Goal: Task Accomplishment & Management: Complete application form

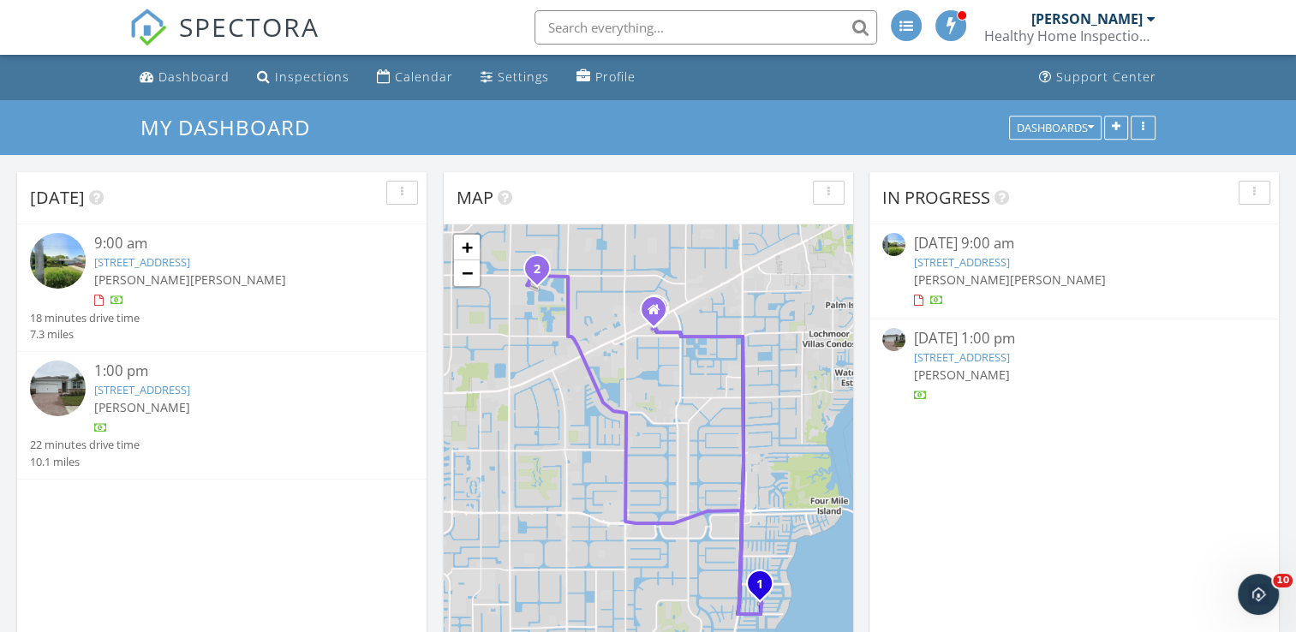
click at [55, 259] on img at bounding box center [58, 261] width 56 height 56
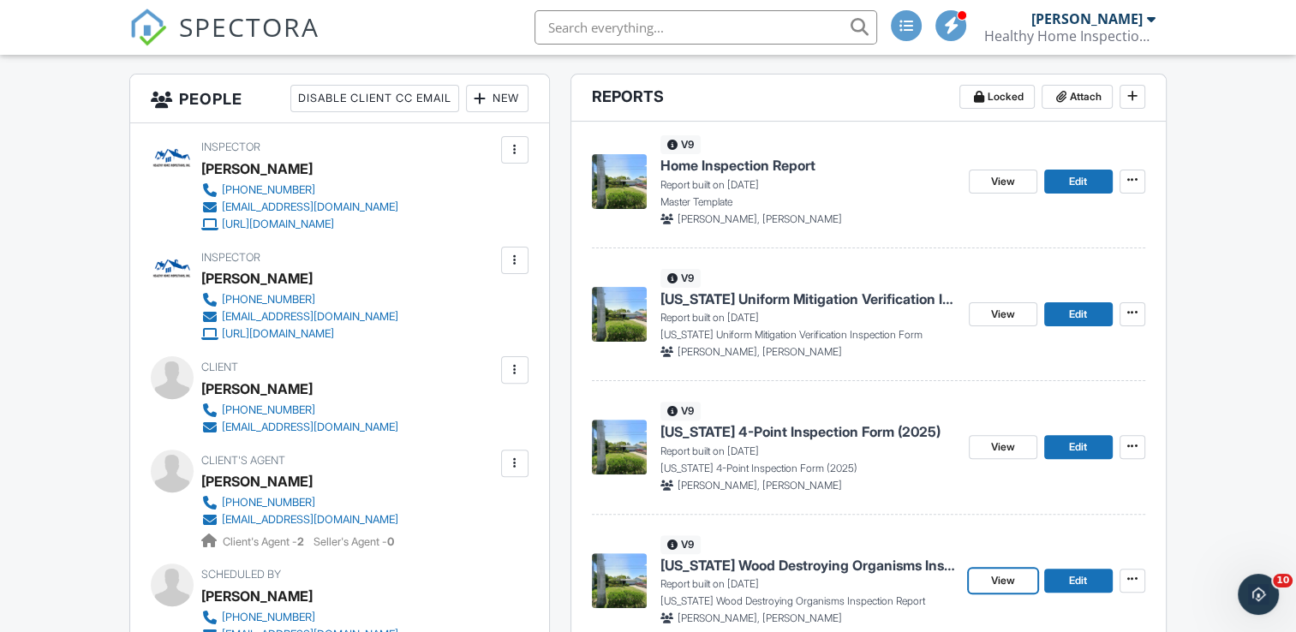
scroll to position [599, 0]
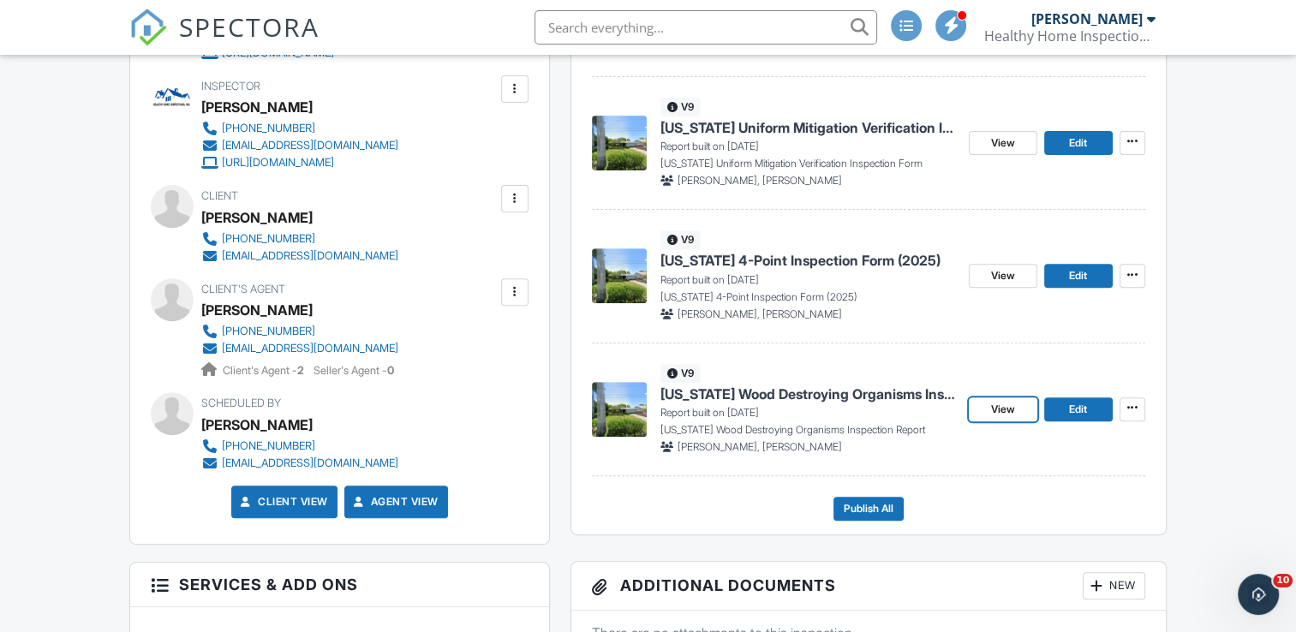
click at [834, 390] on span "Florida Wood Destroying Organisms Inspection Report" at bounding box center [807, 393] width 295 height 19
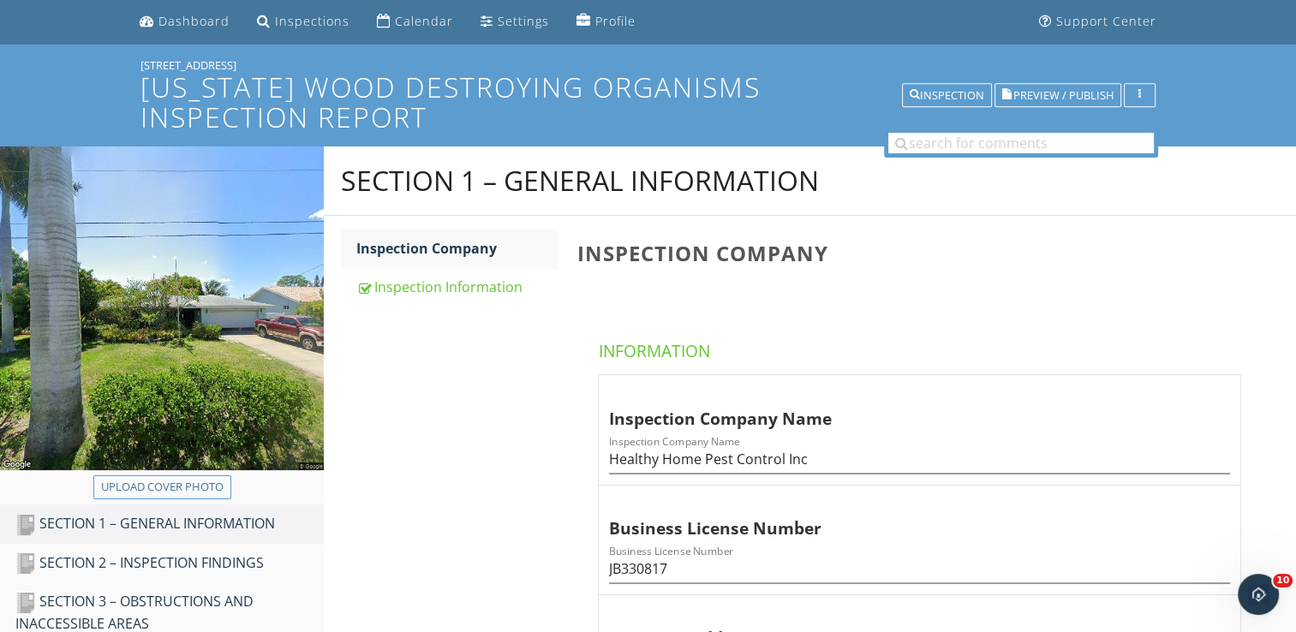
scroll to position [86, 0]
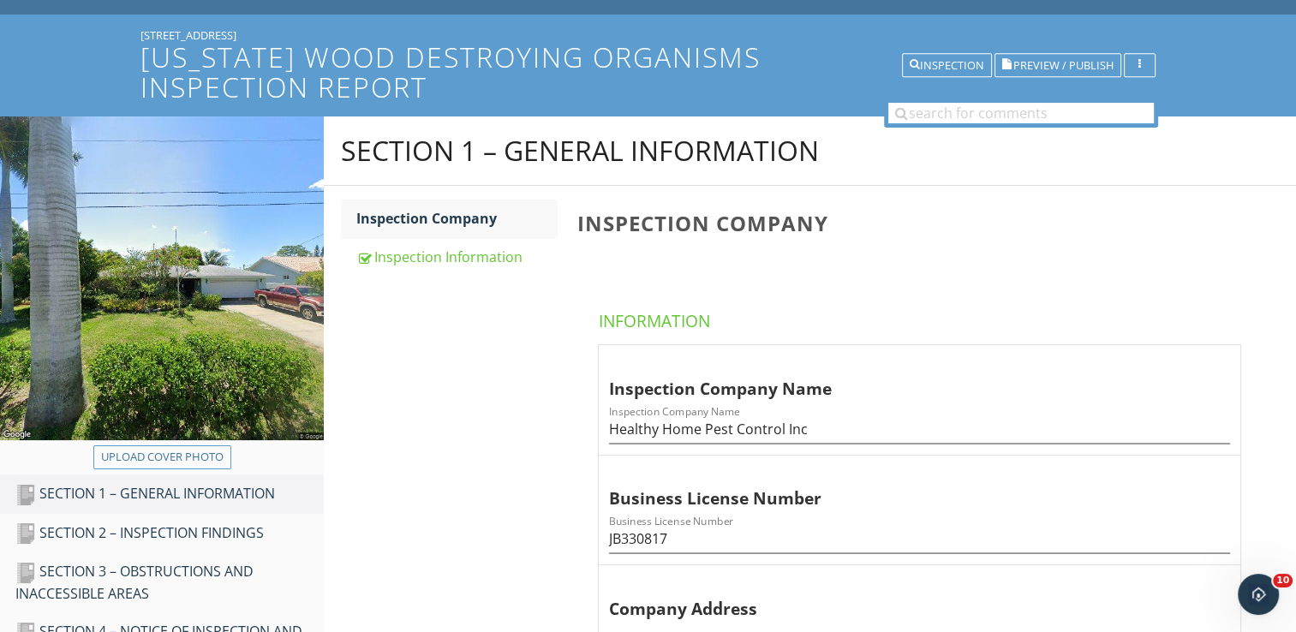
click at [200, 470] on div "Upload cover photo" at bounding box center [162, 459] width 324 height 29
click at [197, 456] on div "Upload cover photo" at bounding box center [162, 457] width 122 height 17
type input "C:\fakepath\2025-8-29-1.jpg"
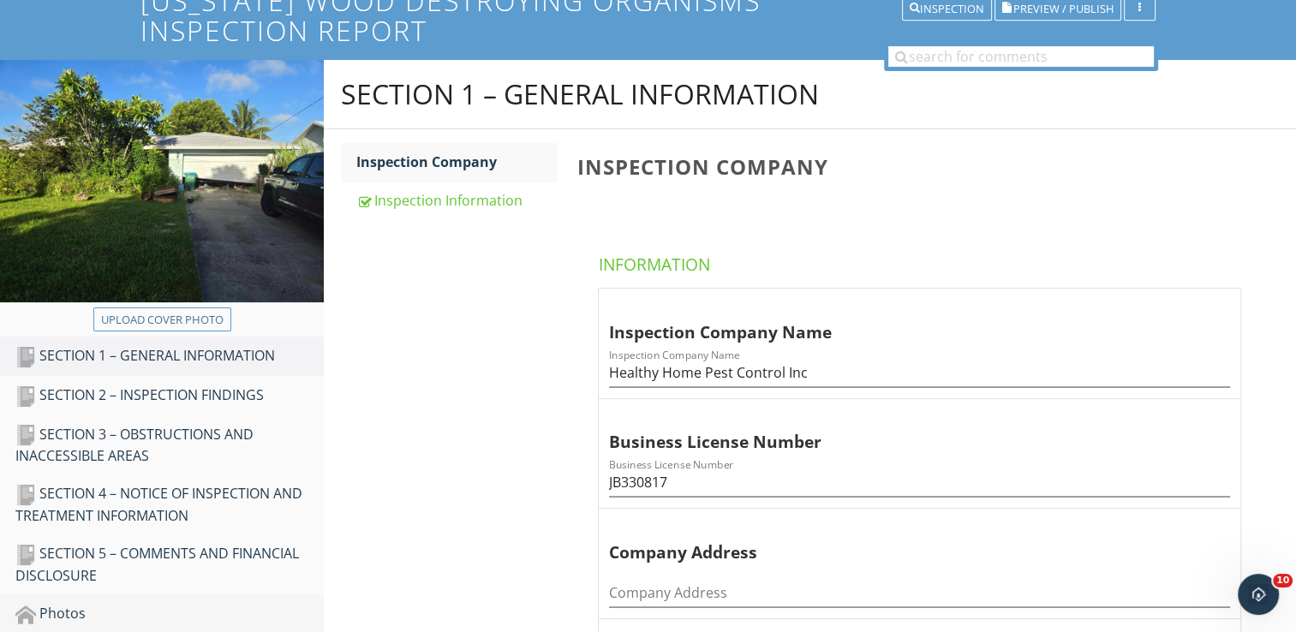
scroll to position [257, 0]
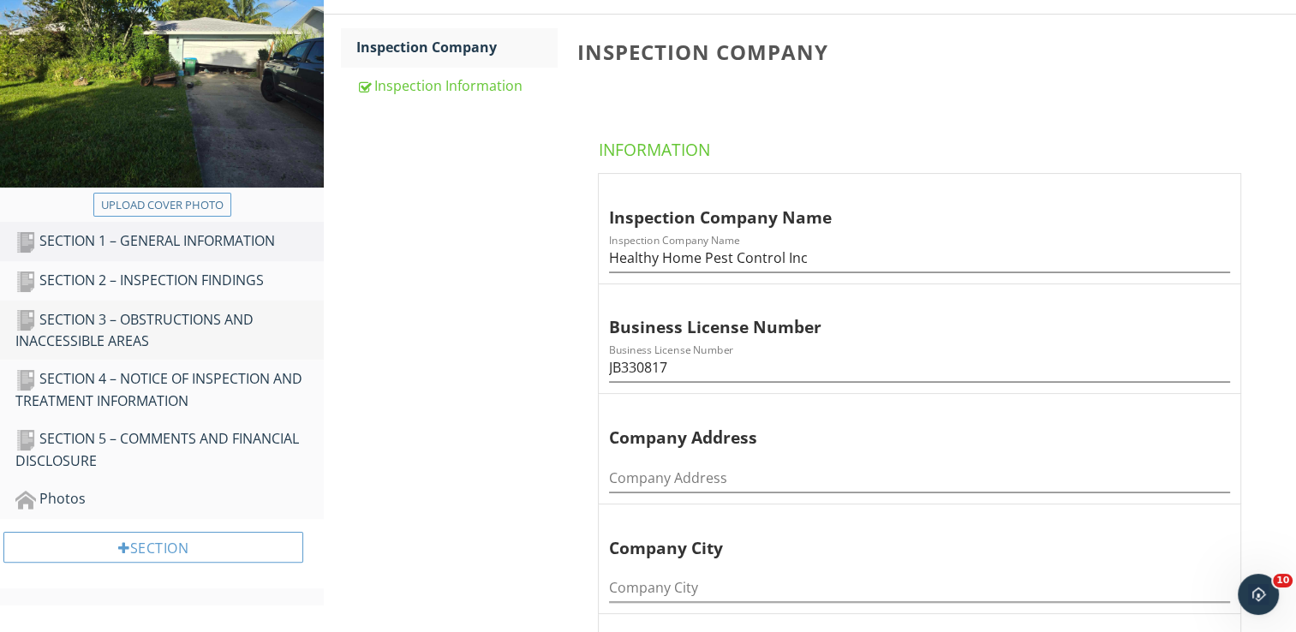
click at [164, 324] on div "SECTION 3 – OBSTRUCTIONS AND INACCESSIBLE AREAS" at bounding box center [169, 330] width 308 height 43
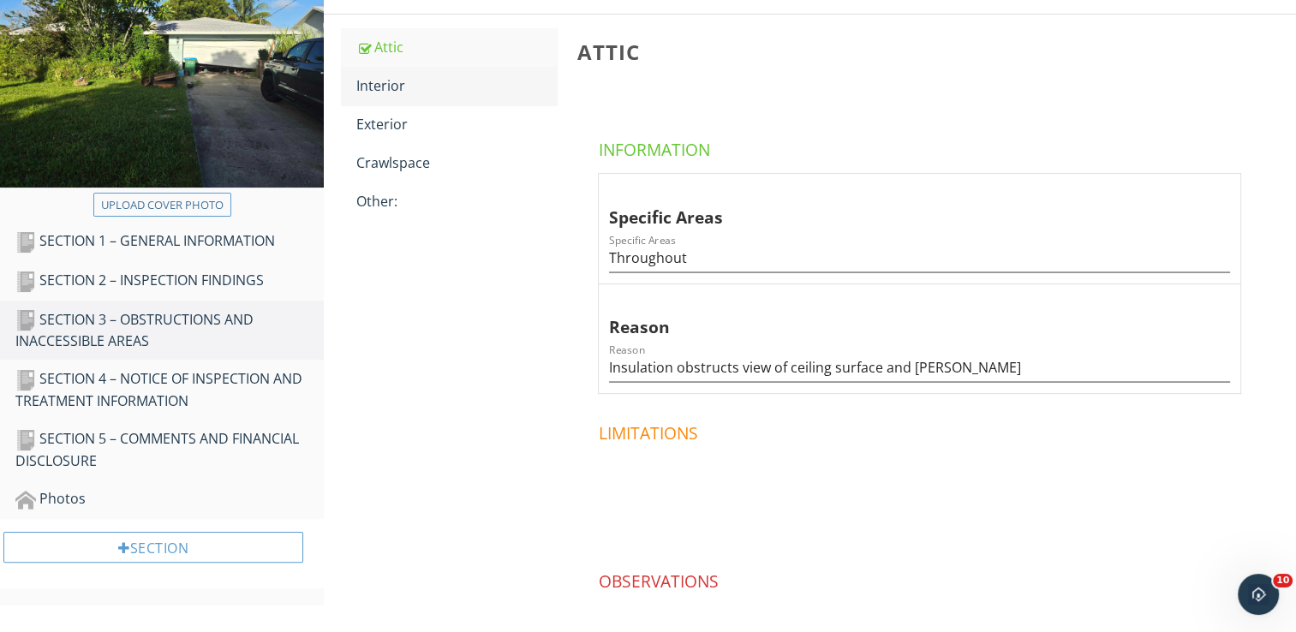
click at [390, 96] on link "Interior" at bounding box center [456, 86] width 200 height 38
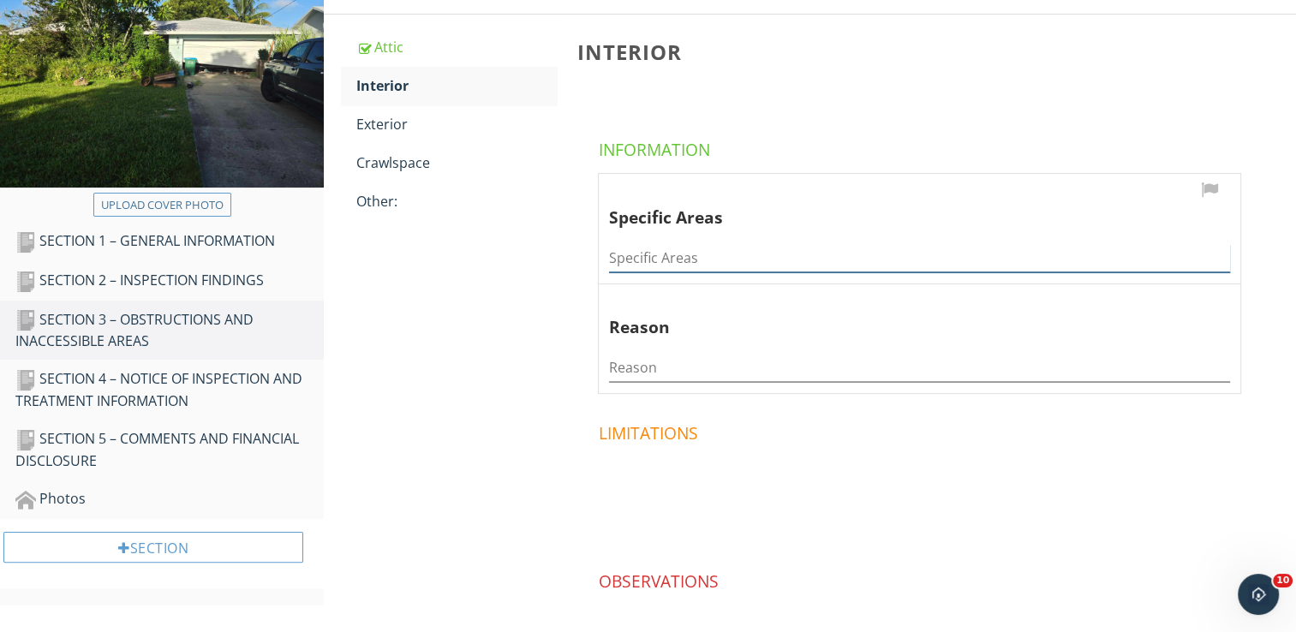
click at [753, 252] on input "Specific Areas" at bounding box center [919, 258] width 621 height 28
type input "Garage"
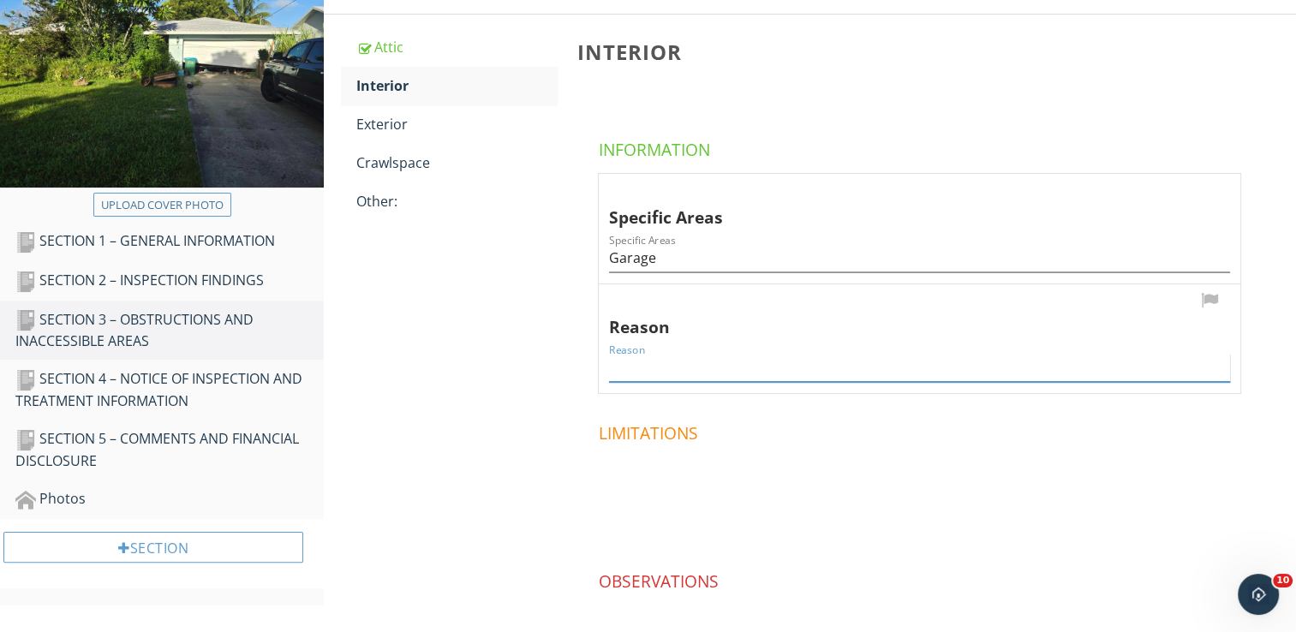
click at [711, 371] on input "Reason" at bounding box center [919, 368] width 621 height 28
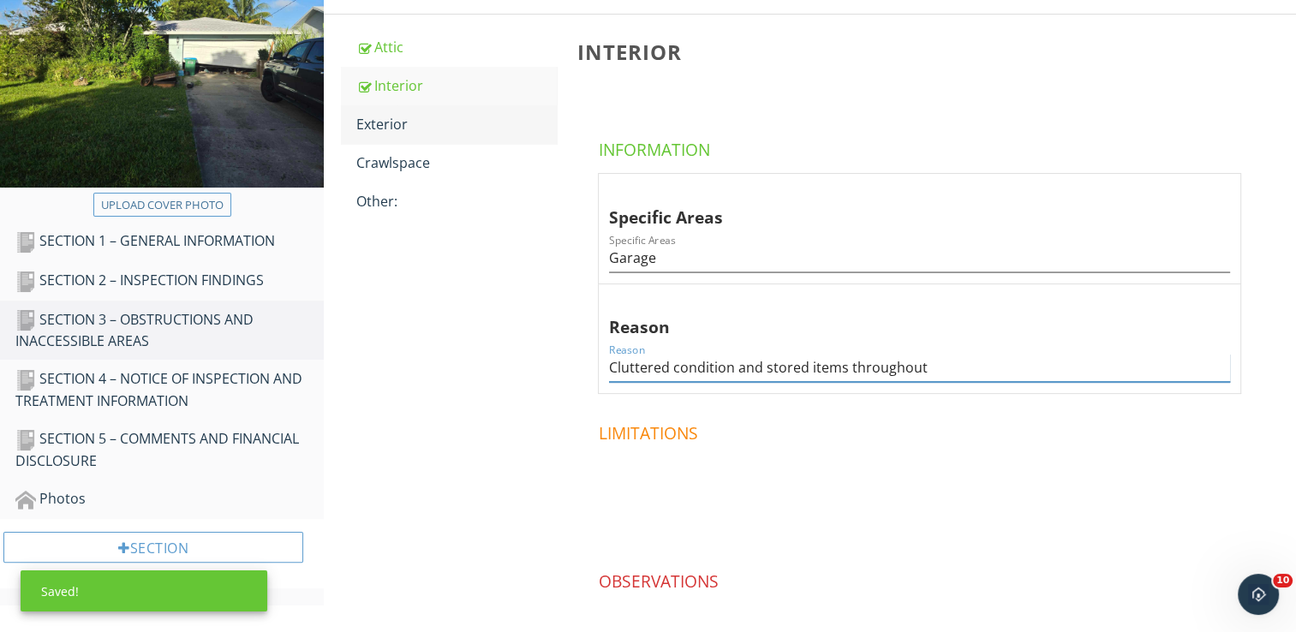
type input "Cluttered condition and stored items throughout"
click at [367, 124] on div "Exterior" at bounding box center [456, 124] width 200 height 21
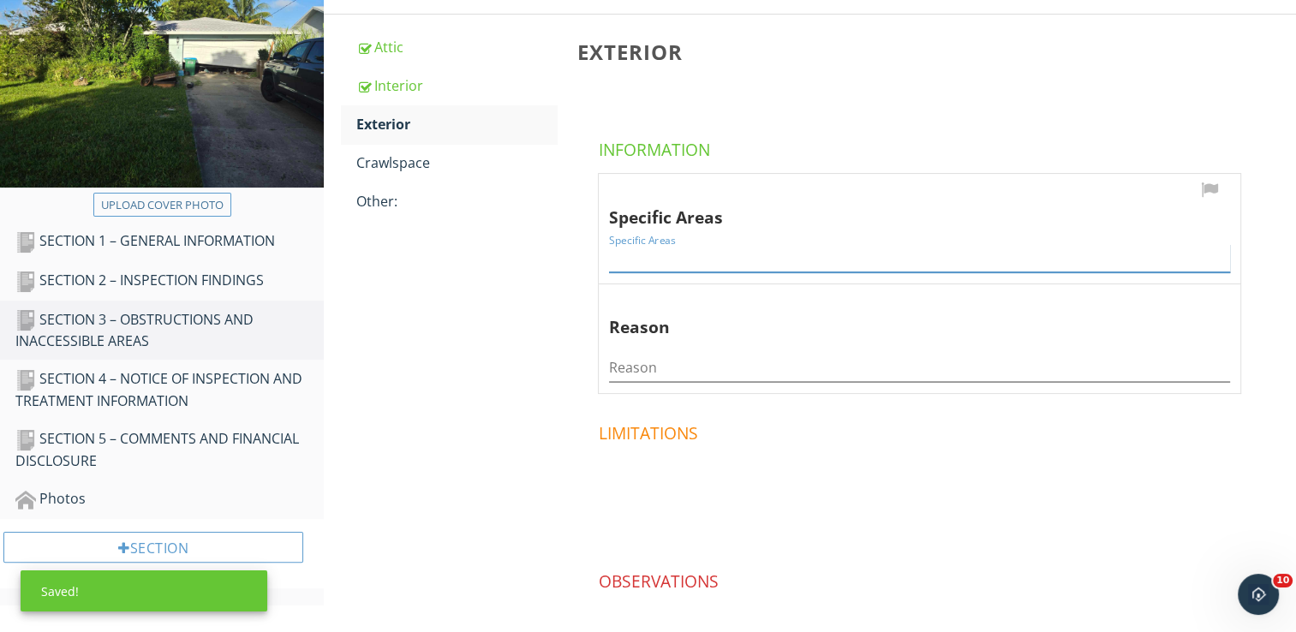
click at [770, 258] on input "Specific Areas" at bounding box center [919, 258] width 621 height 28
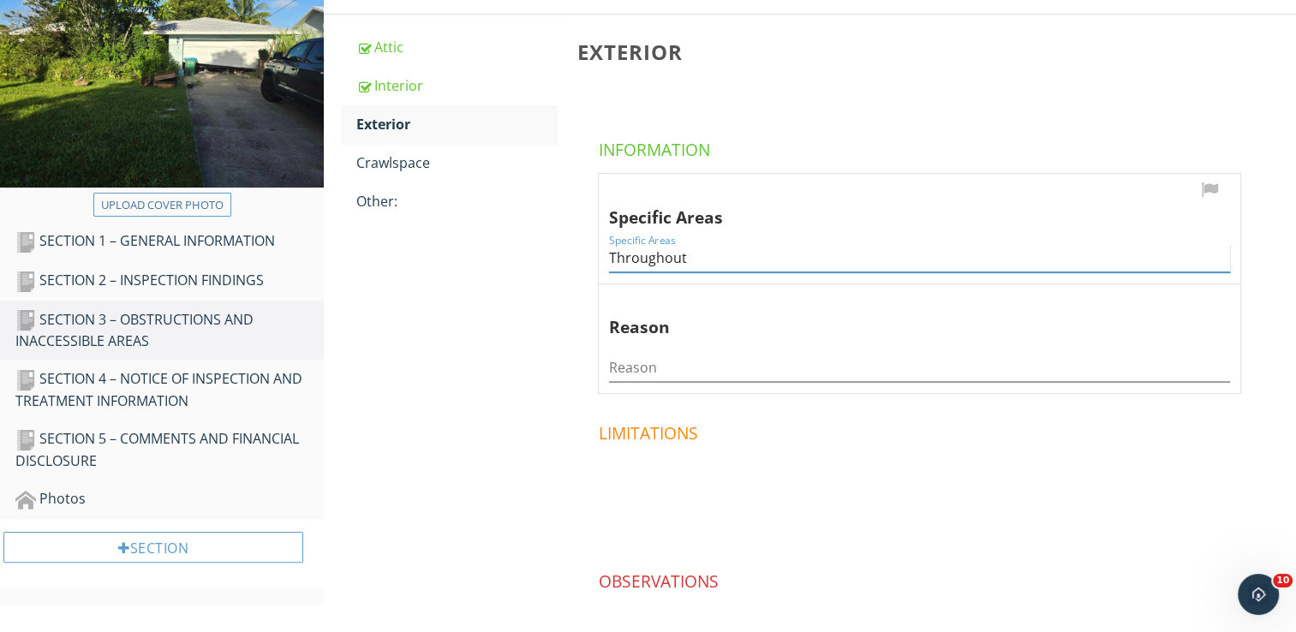
type input "Throughout"
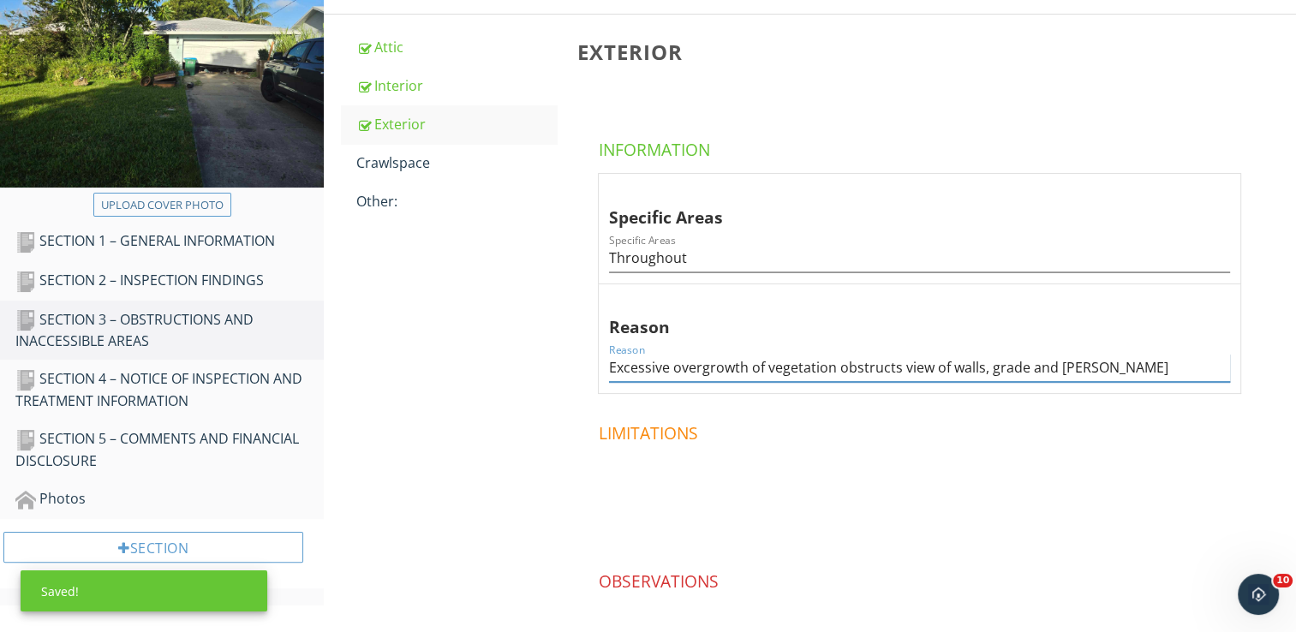
type input "Excessive overgrowth of vegetation obstructs view of walls, grade and eaves"
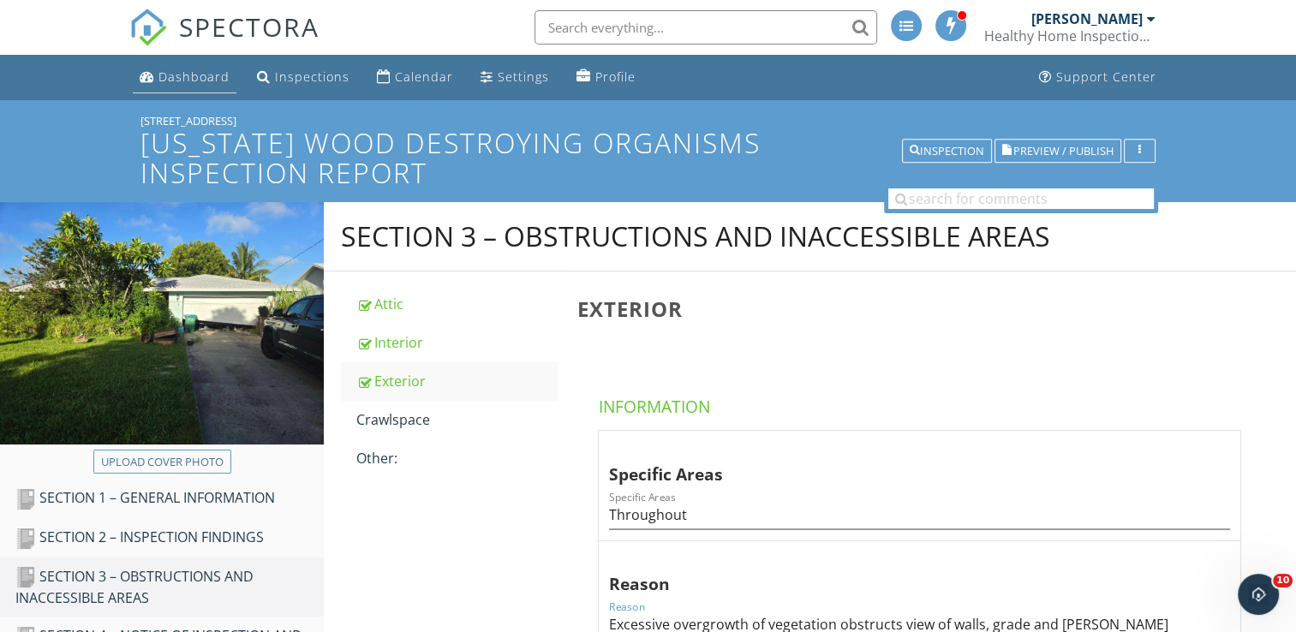
click at [210, 72] on div "Dashboard" at bounding box center [193, 77] width 71 height 16
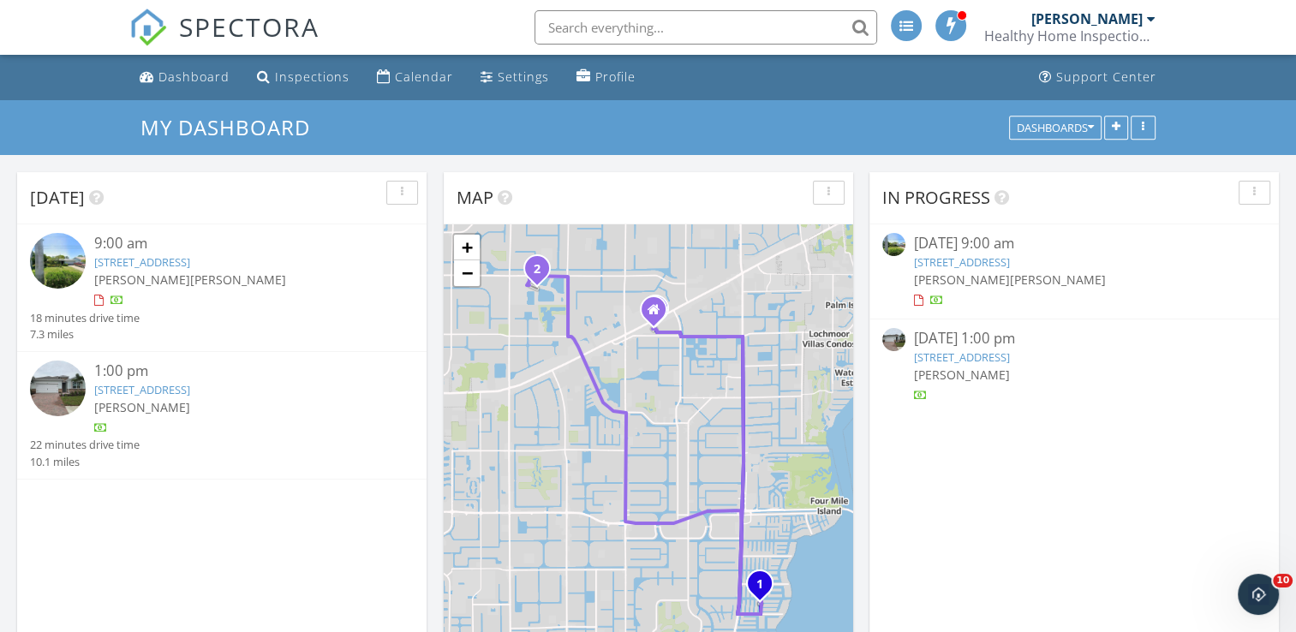
click at [48, 246] on img at bounding box center [58, 261] width 56 height 56
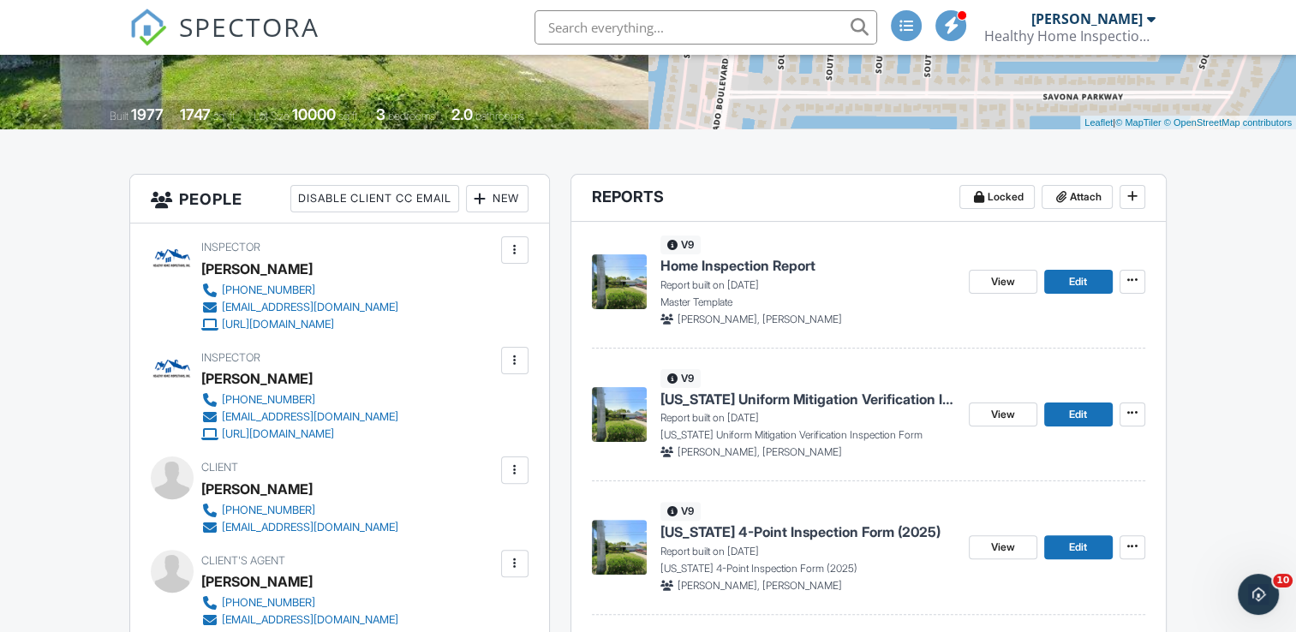
scroll to position [428, 0]
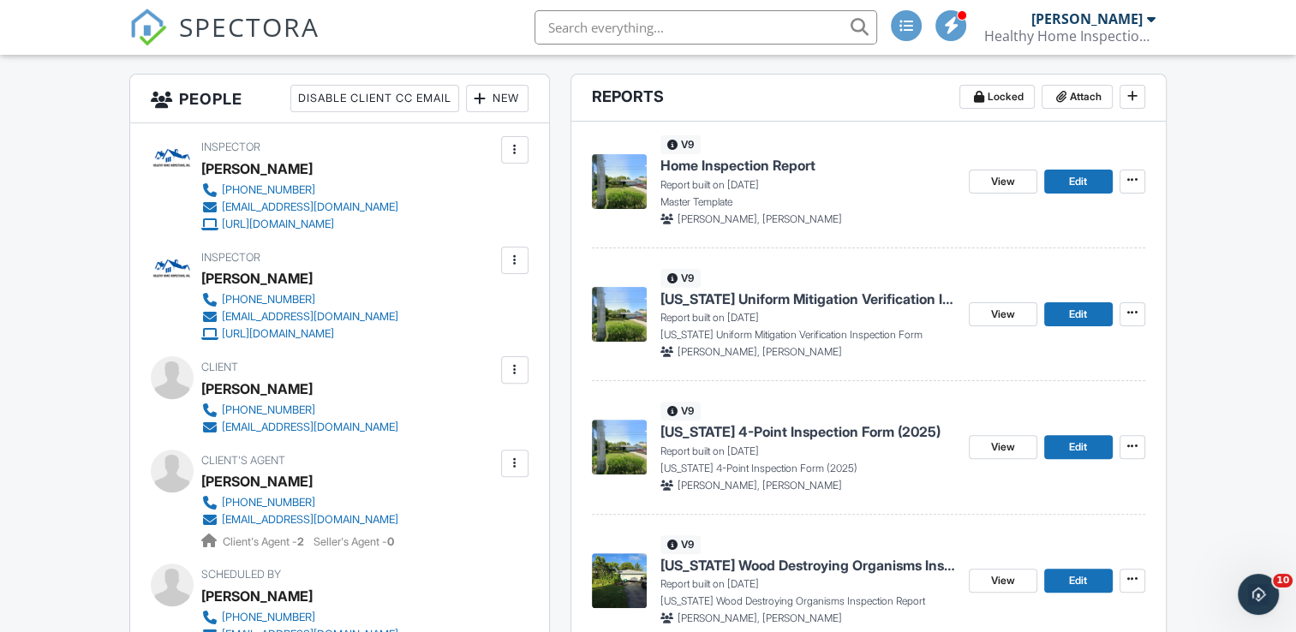
click at [760, 424] on span "Florida 4-Point Inspection Form (2025)" at bounding box center [800, 431] width 280 height 19
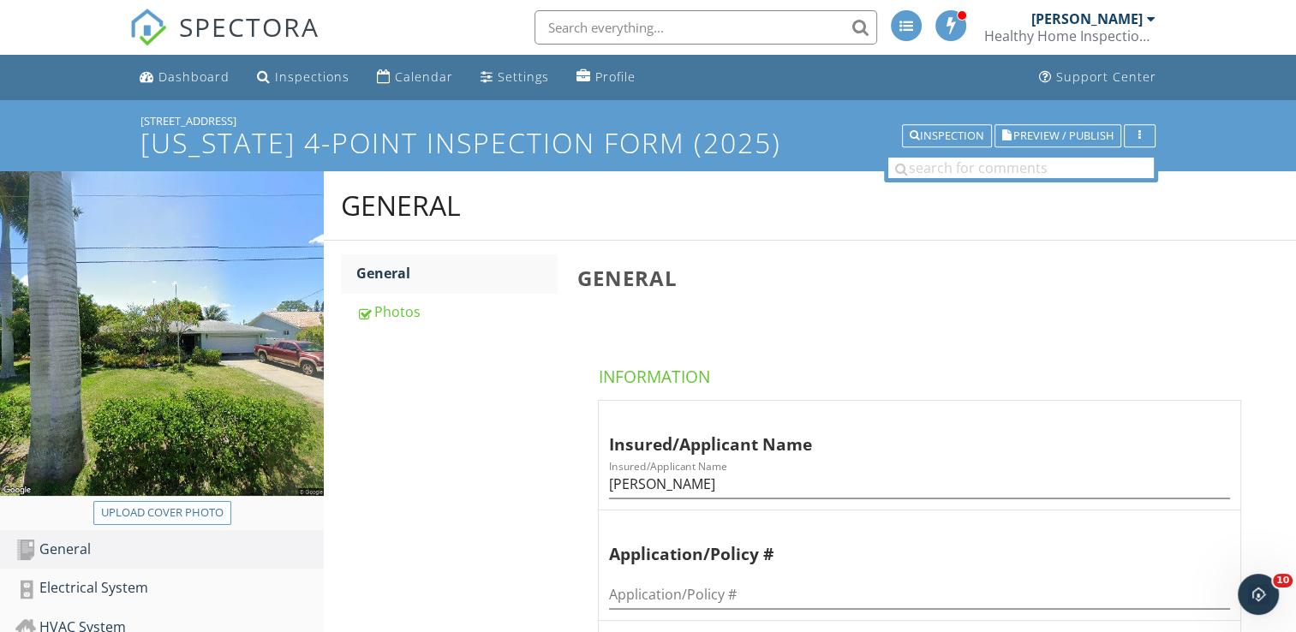
click at [195, 519] on div "Upload cover photo" at bounding box center [162, 512] width 122 height 17
type input "C:\fakepath\2025-8-29-1.jpg"
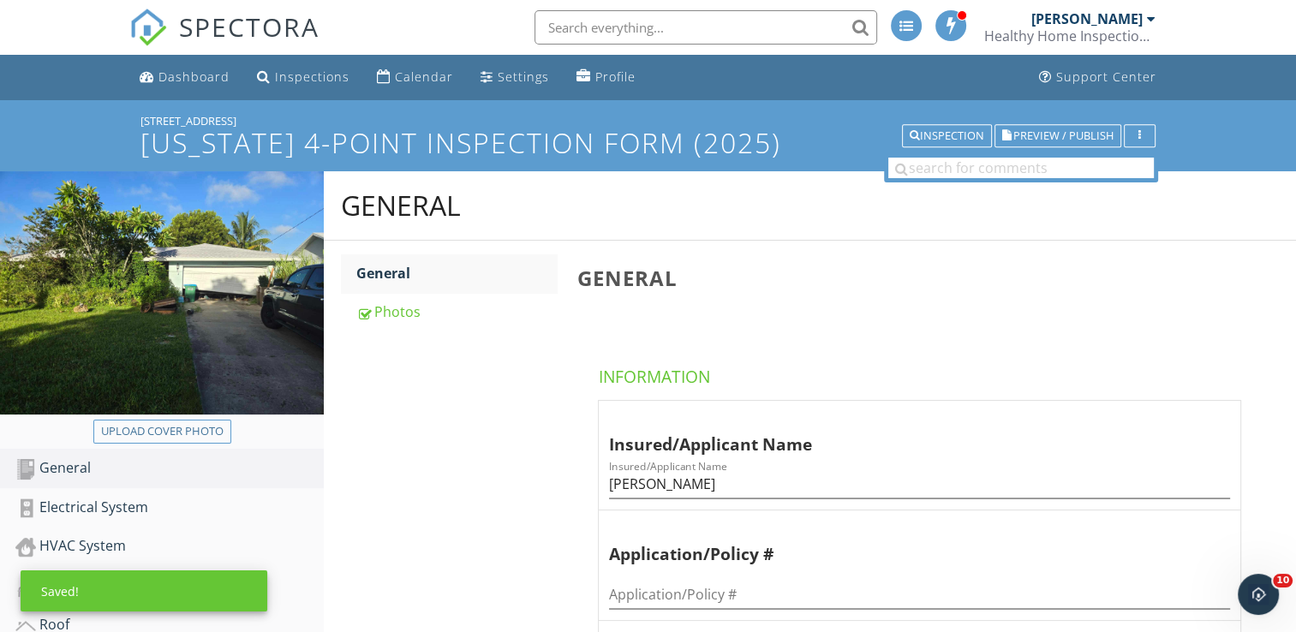
scroll to position [171, 0]
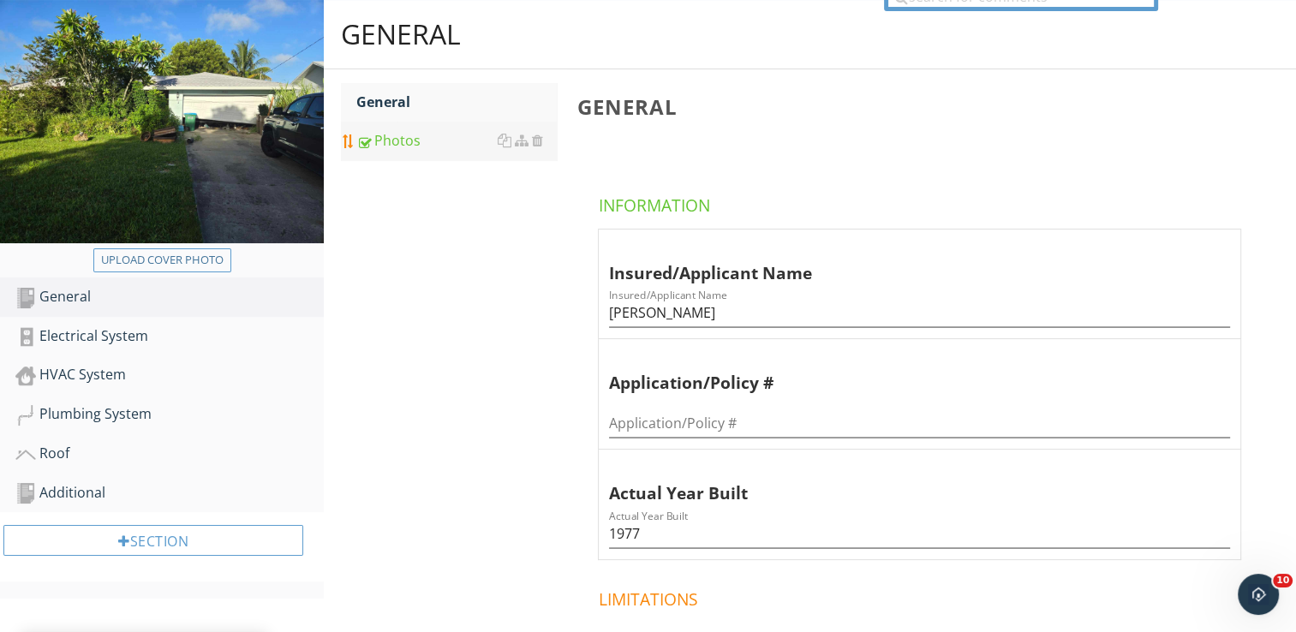
click at [384, 143] on div "Photos" at bounding box center [456, 140] width 200 height 21
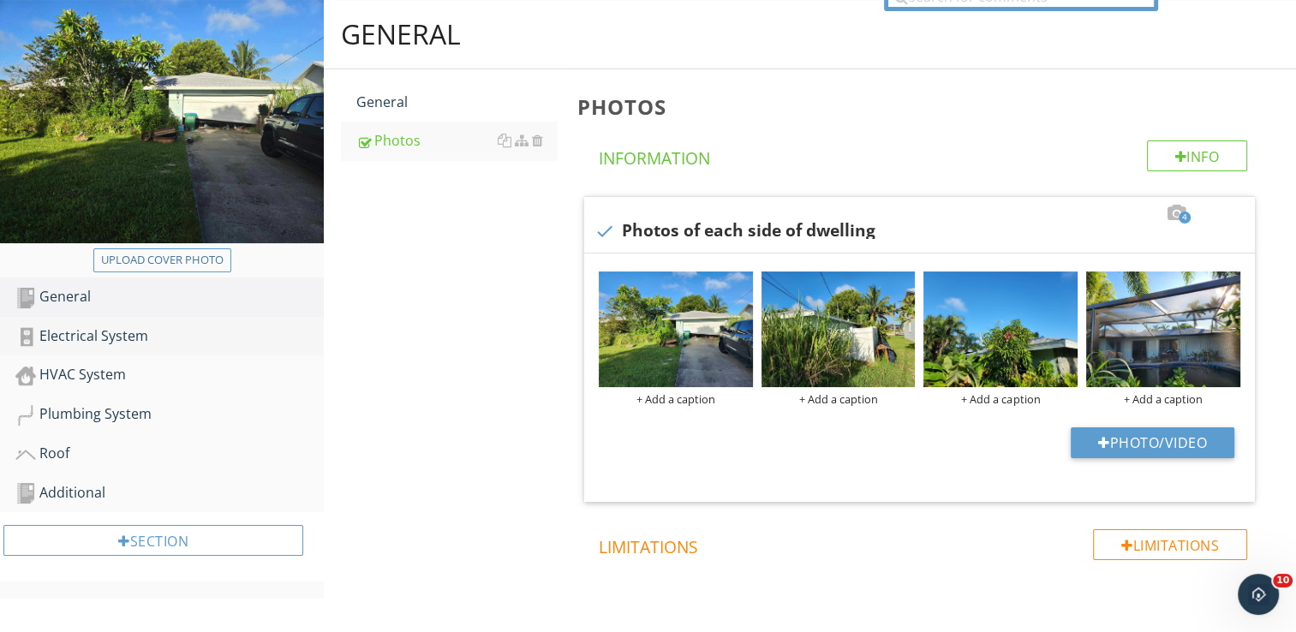
click at [119, 337] on div "Electrical System" at bounding box center [169, 336] width 308 height 22
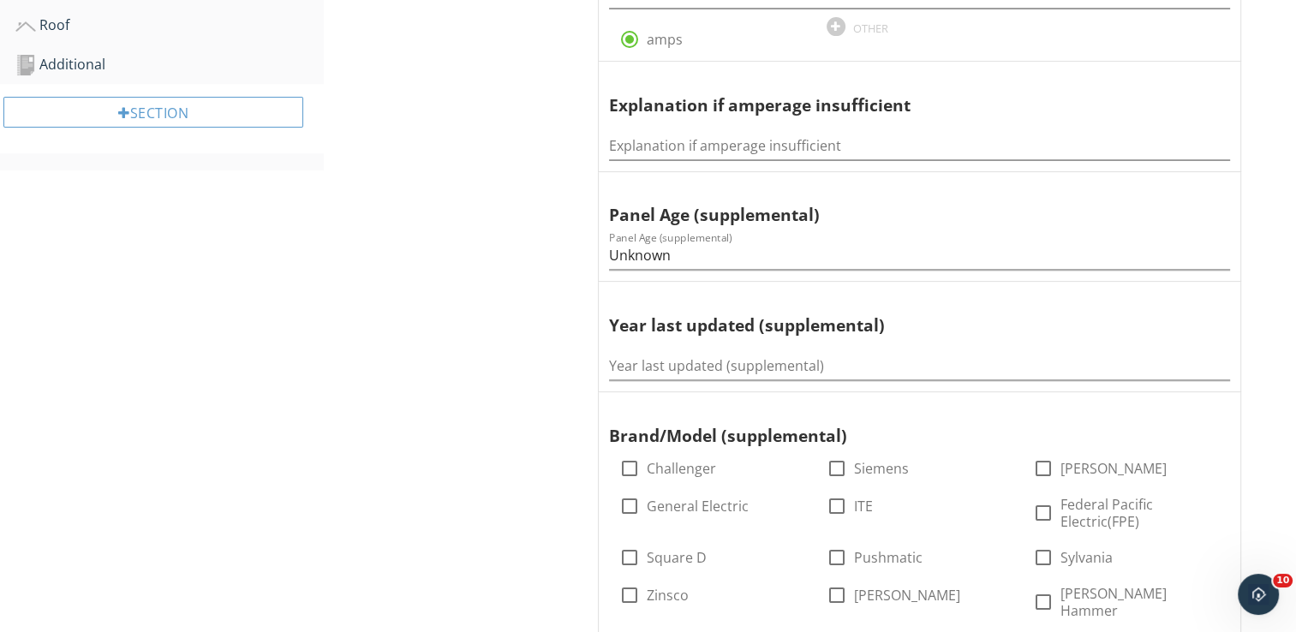
scroll to position [257, 0]
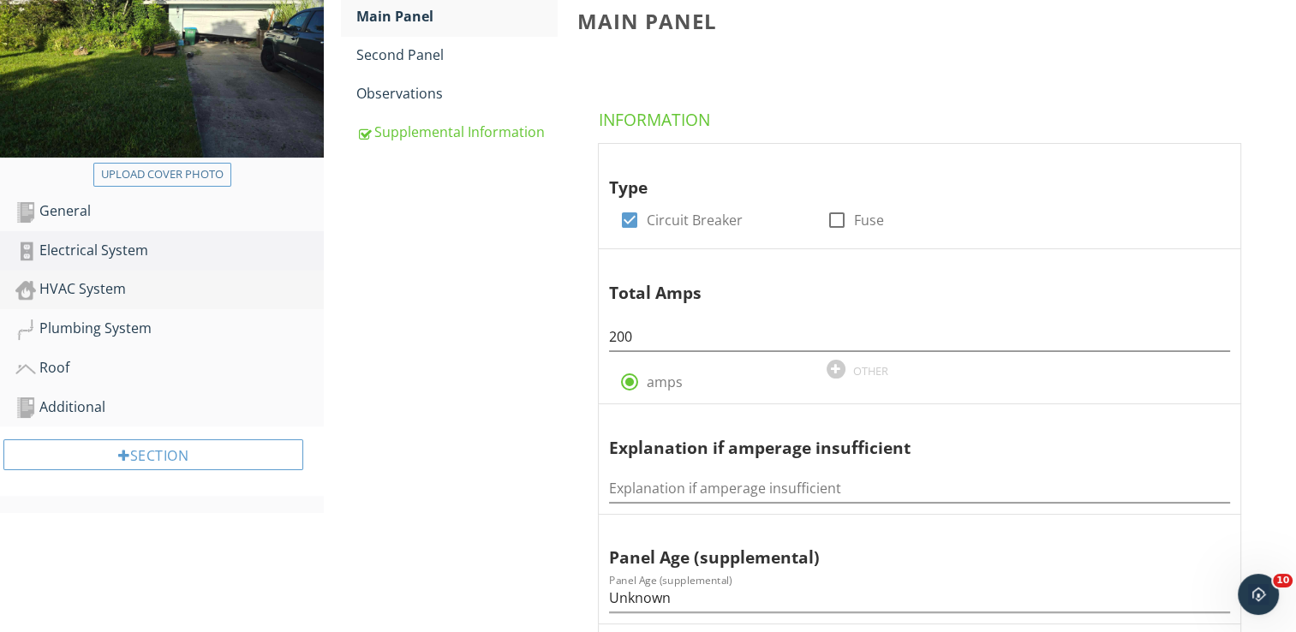
click at [137, 287] on div "HVAC System" at bounding box center [169, 289] width 308 height 22
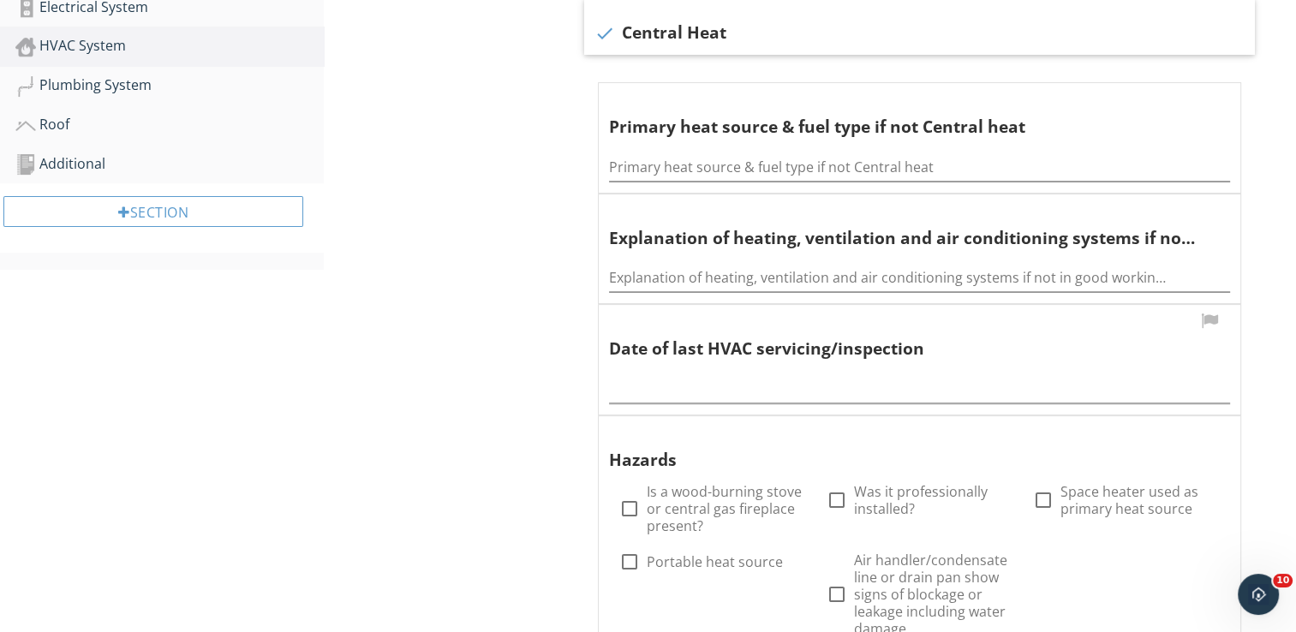
scroll to position [514, 0]
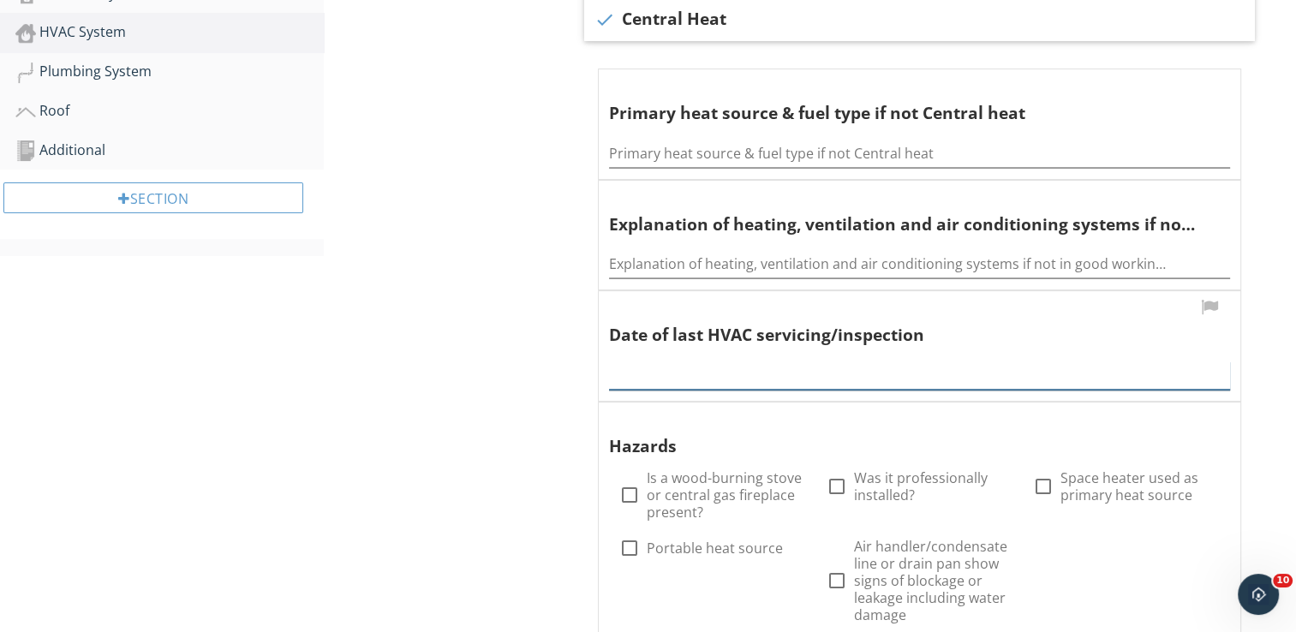
click at [659, 365] on input "text" at bounding box center [919, 375] width 621 height 28
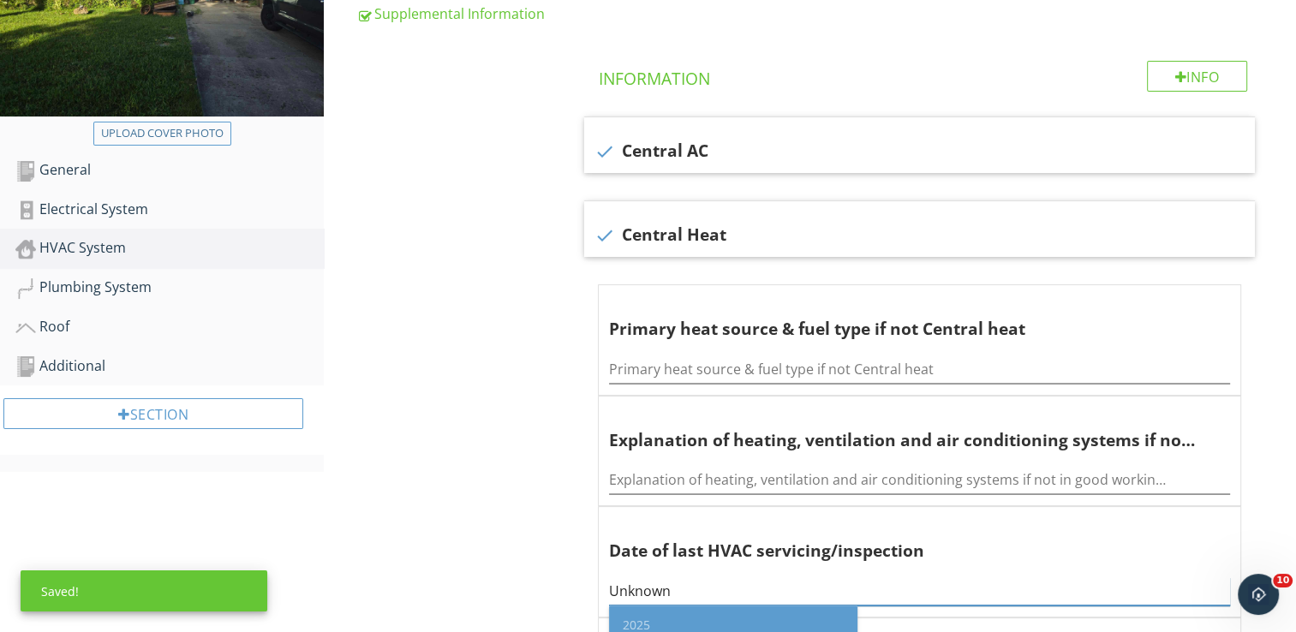
scroll to position [257, 0]
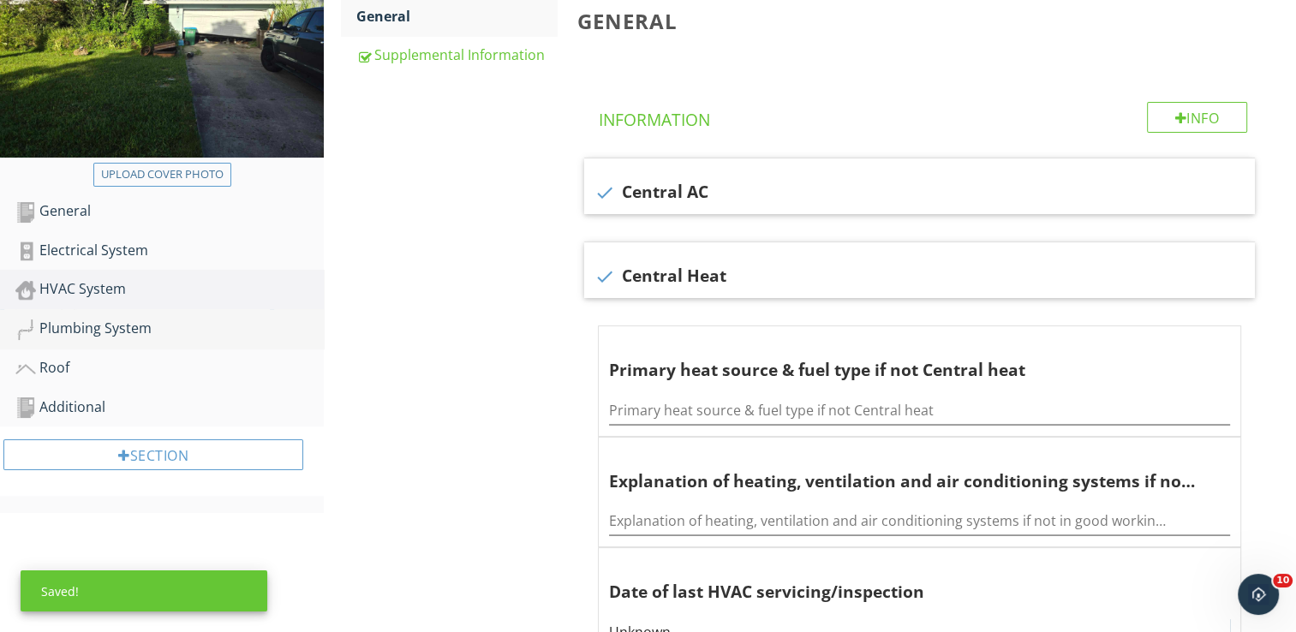
type input "Unknown"
click at [159, 337] on div "Plumbing System" at bounding box center [169, 329] width 308 height 22
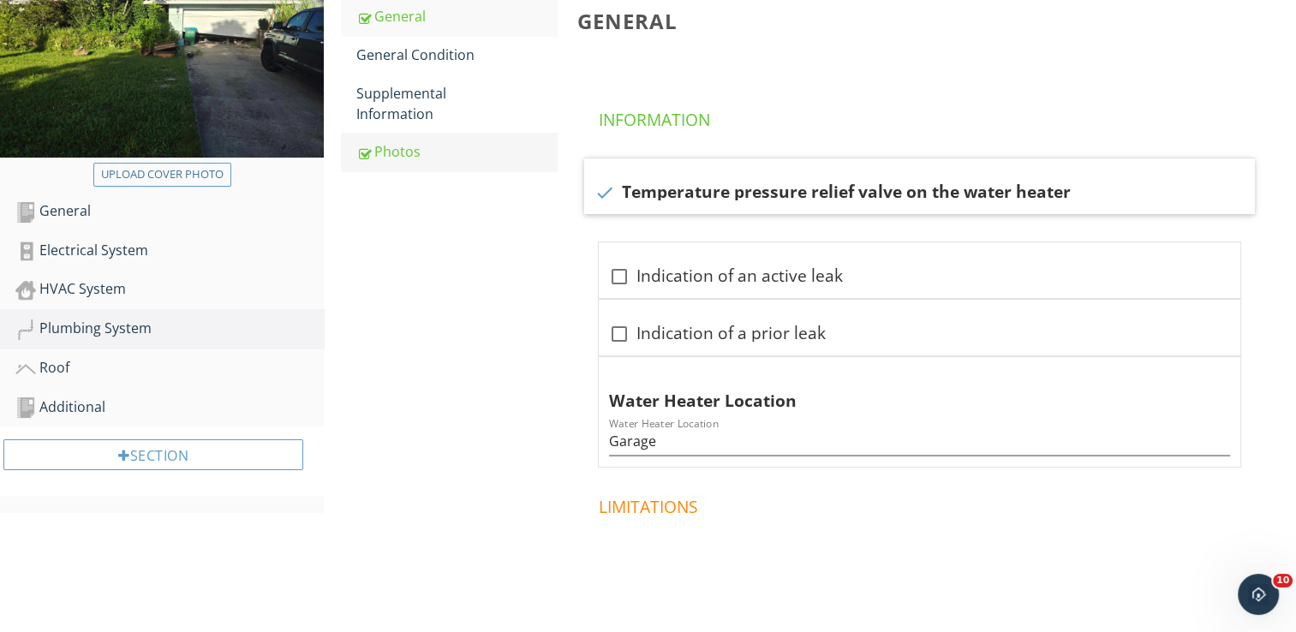
click at [396, 149] on div "Photos" at bounding box center [456, 151] width 200 height 21
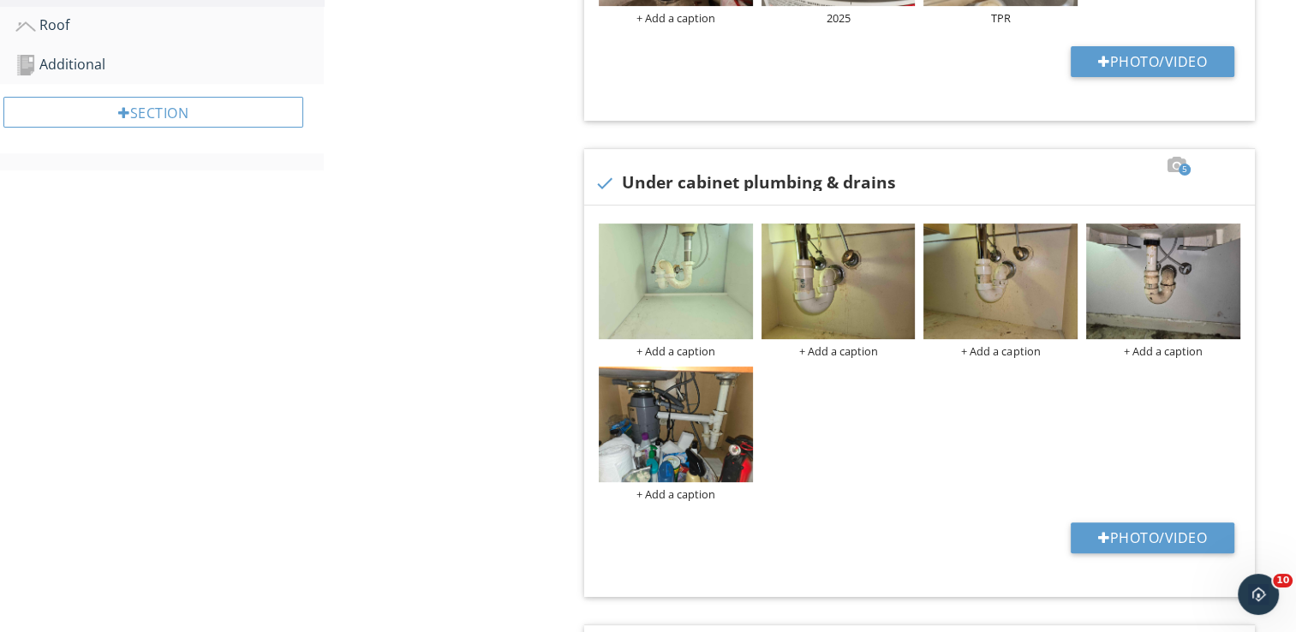
scroll to position [343, 0]
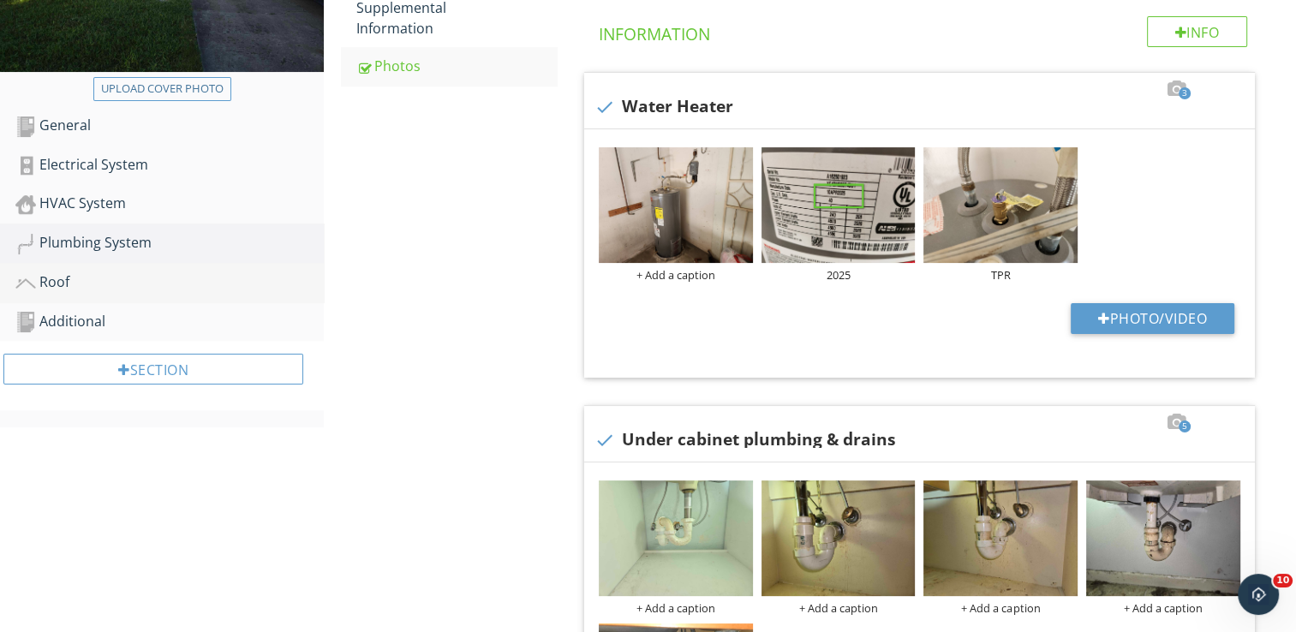
click at [54, 283] on div "Roof" at bounding box center [169, 282] width 308 height 22
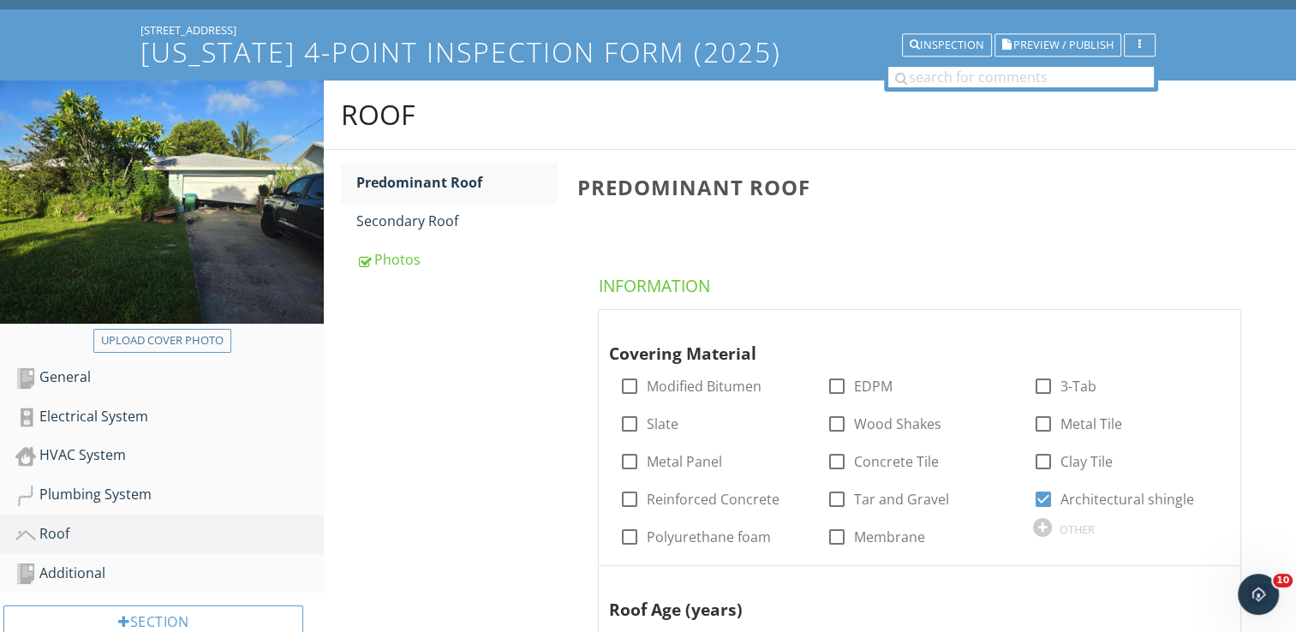
scroll to position [86, 0]
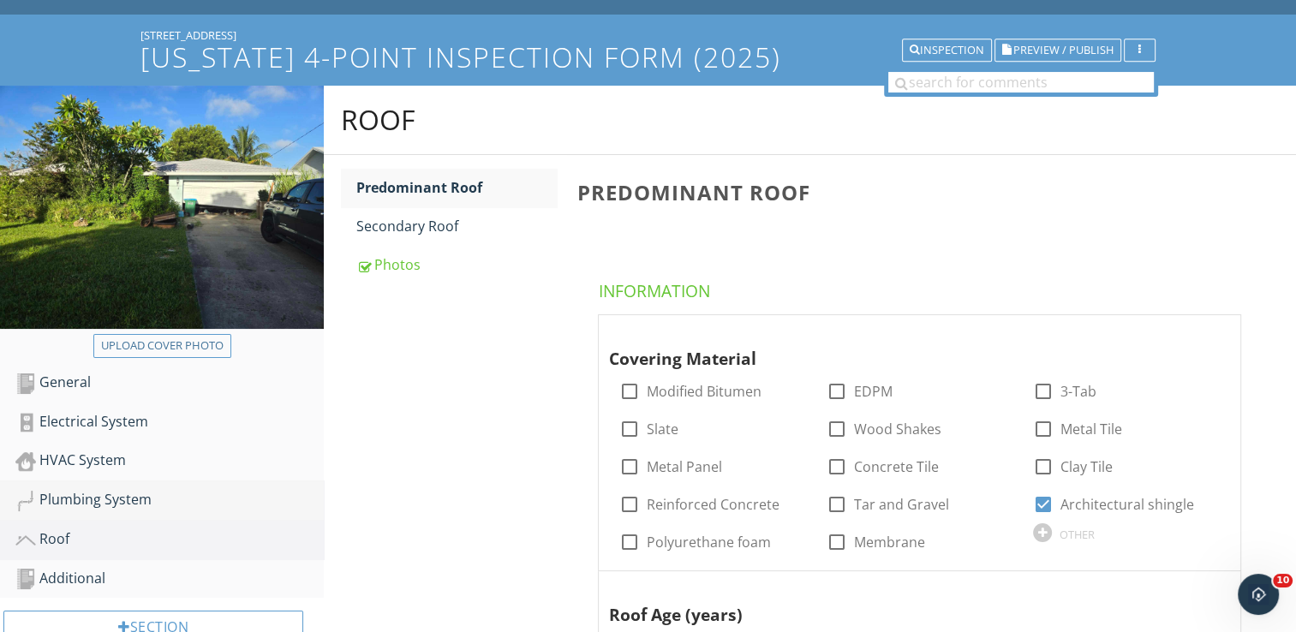
click at [135, 498] on div "Plumbing System" at bounding box center [169, 500] width 308 height 22
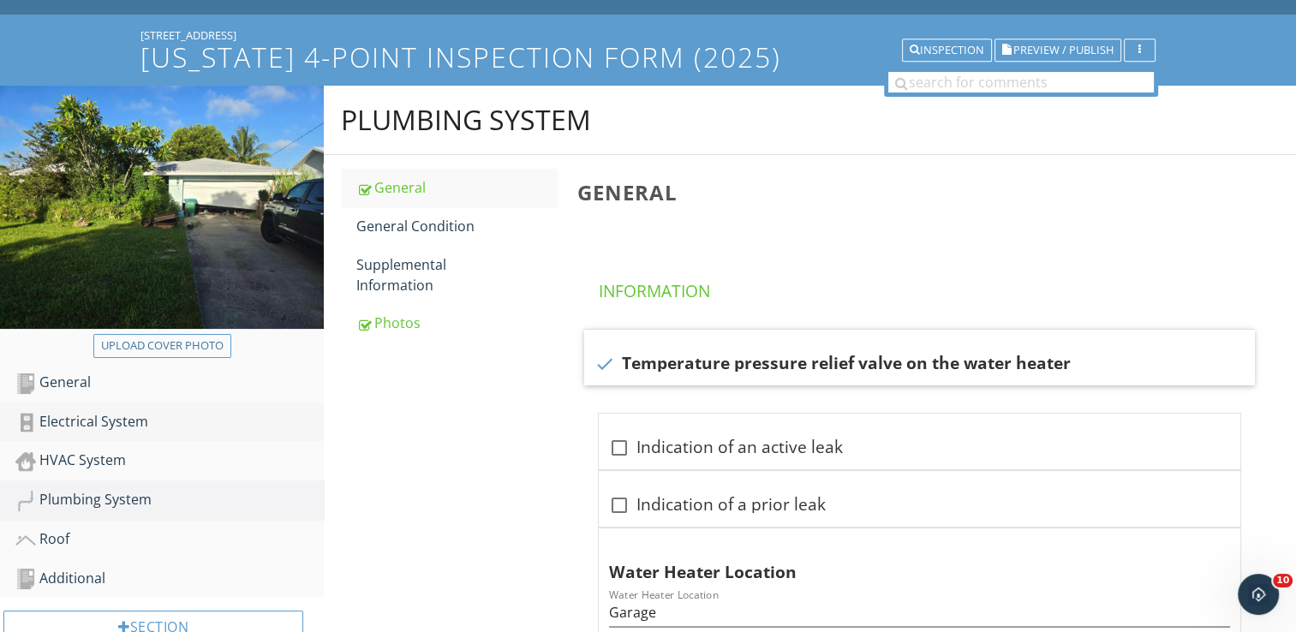
click at [113, 425] on div "Electrical System" at bounding box center [169, 422] width 308 height 22
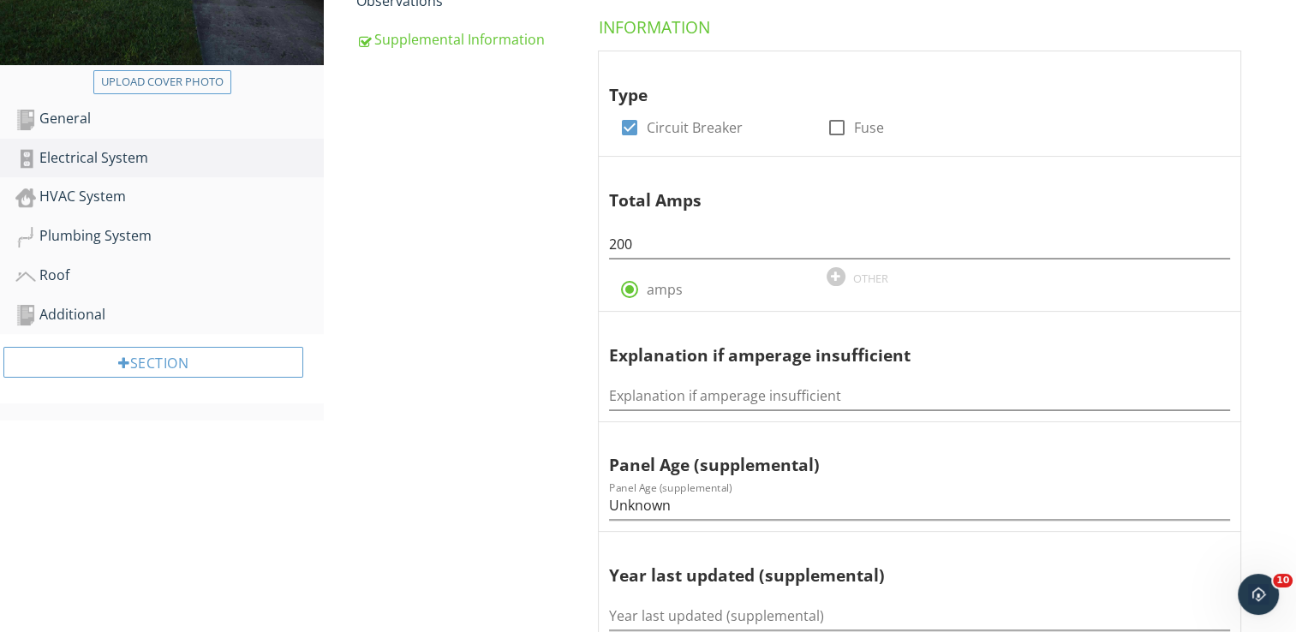
scroll to position [171, 0]
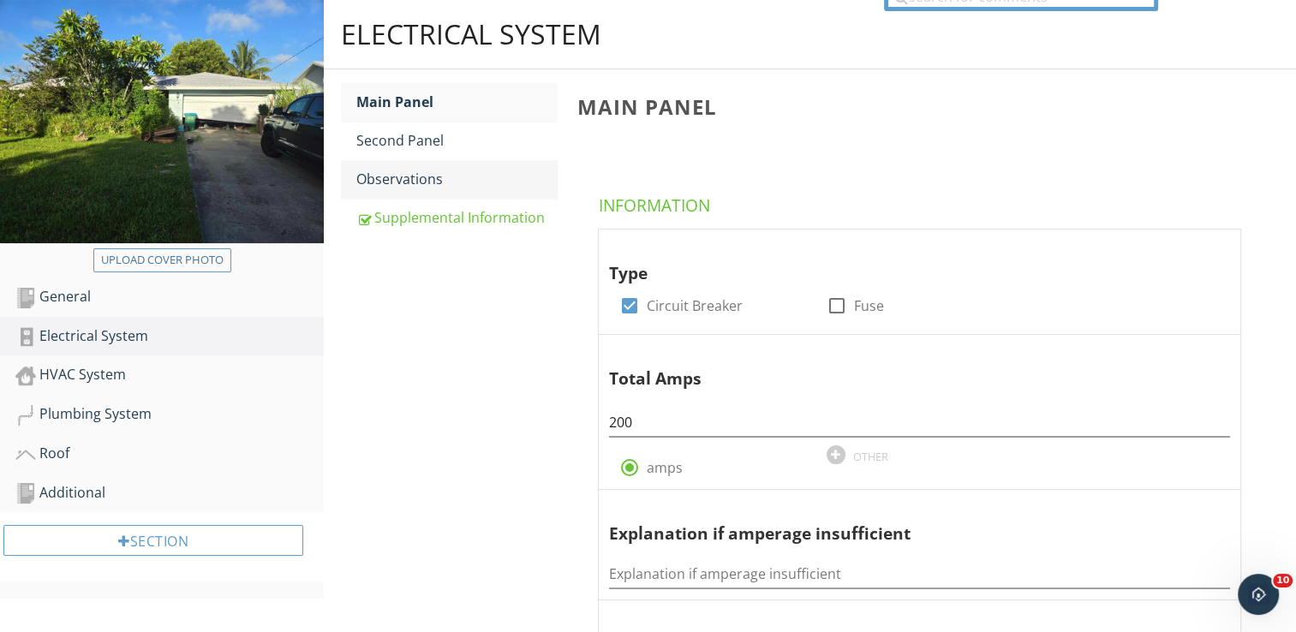
click at [420, 185] on div "Observations" at bounding box center [456, 179] width 200 height 21
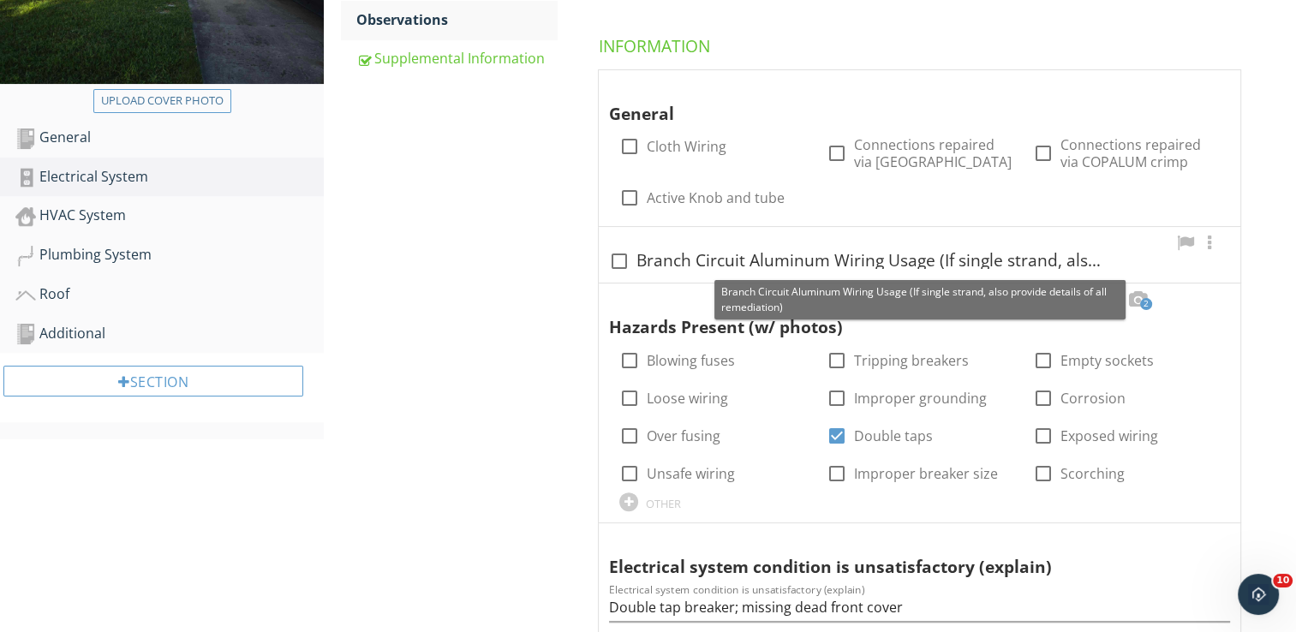
scroll to position [514, 0]
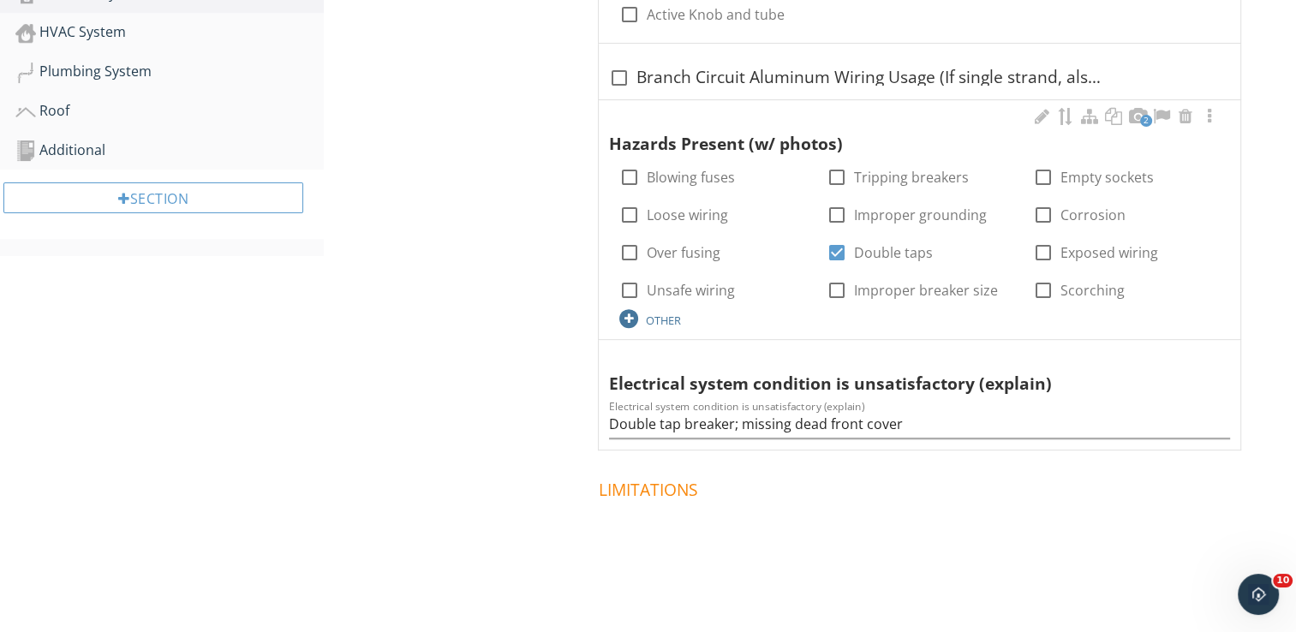
click at [634, 317] on div at bounding box center [628, 318] width 19 height 19
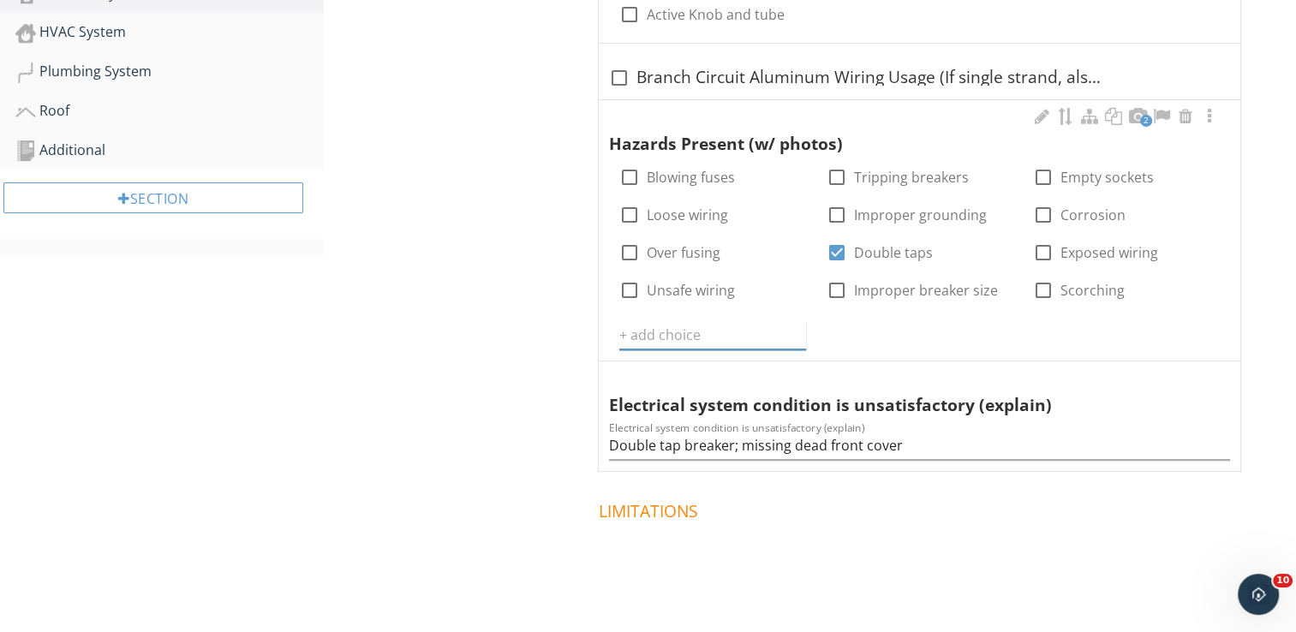
click at [671, 329] on input "text" at bounding box center [712, 335] width 187 height 28
type input "Missing cover and datatag"
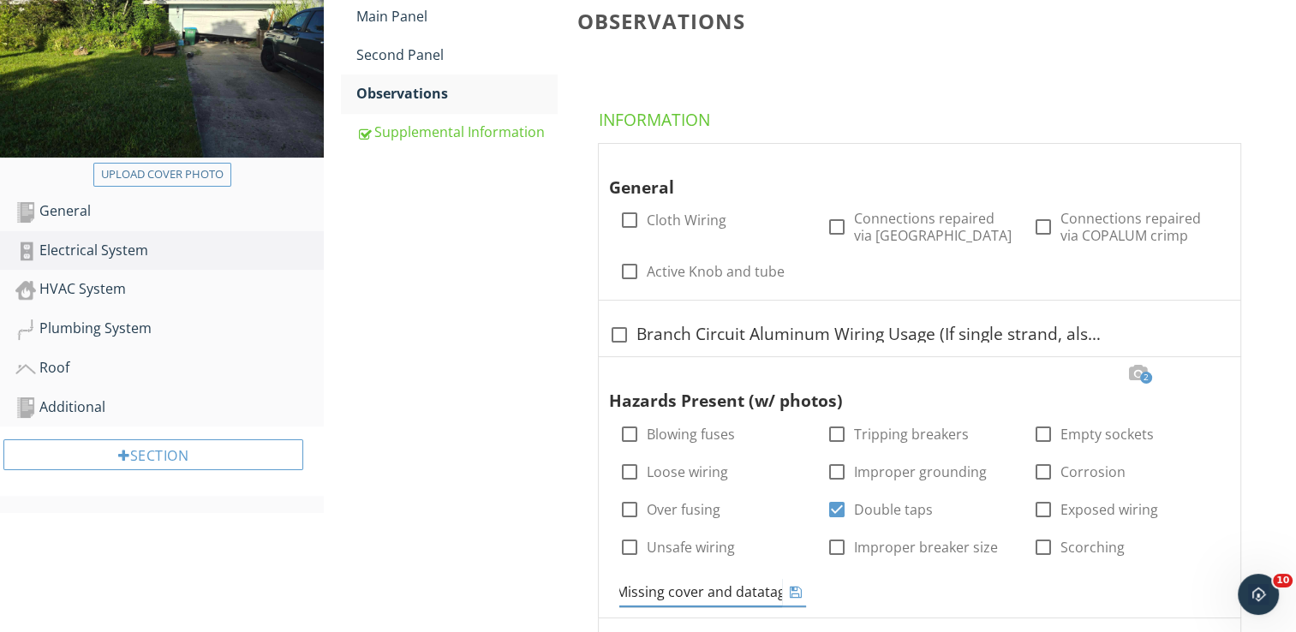
scroll to position [0, 0]
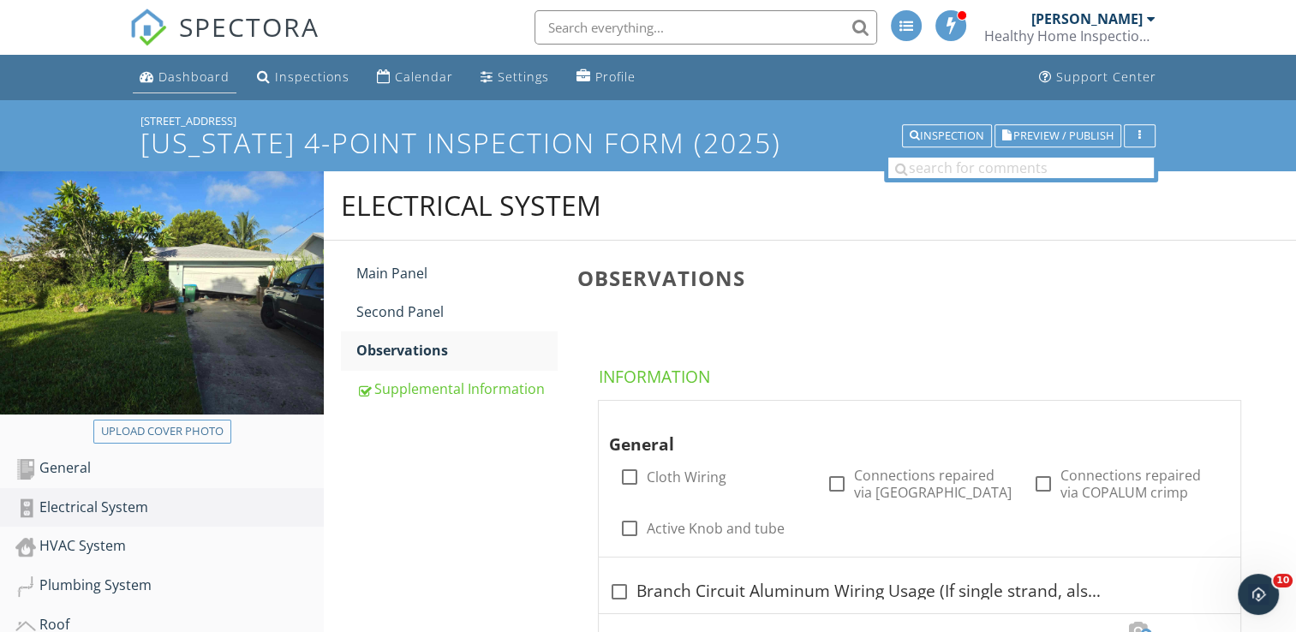
click at [184, 71] on div "Dashboard" at bounding box center [193, 77] width 71 height 16
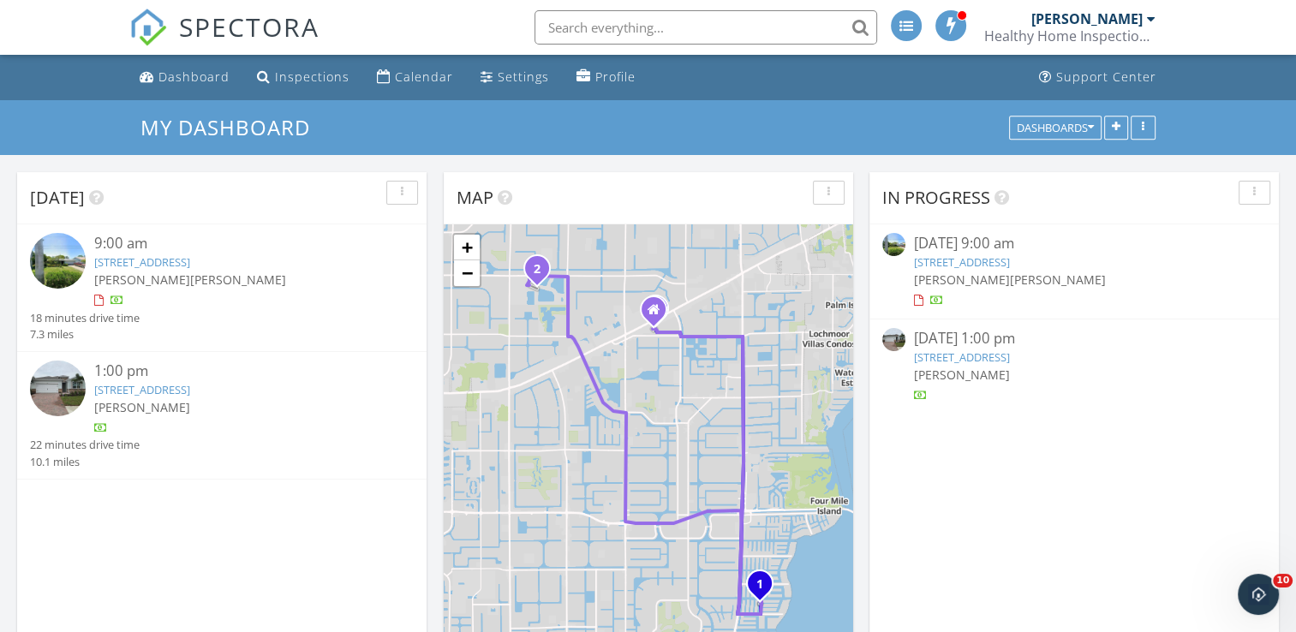
click at [36, 263] on img at bounding box center [58, 261] width 56 height 56
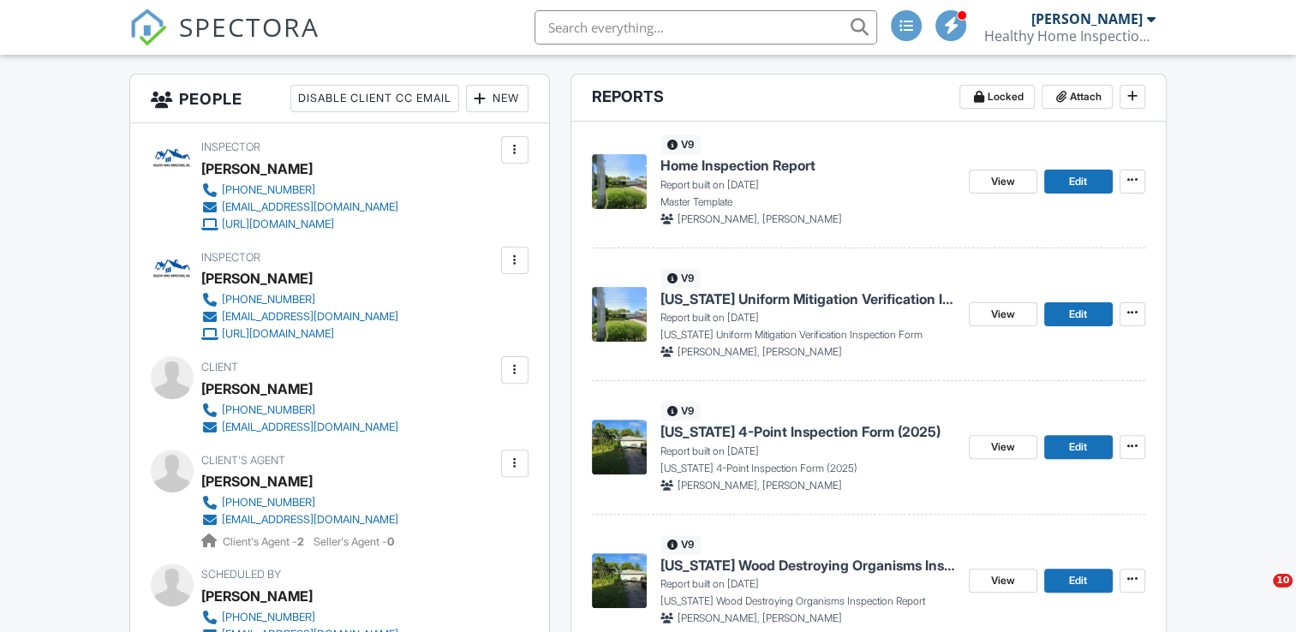
click at [815, 293] on span "[US_STATE] Uniform Mitigation Verification Inspection Form" at bounding box center [807, 298] width 295 height 19
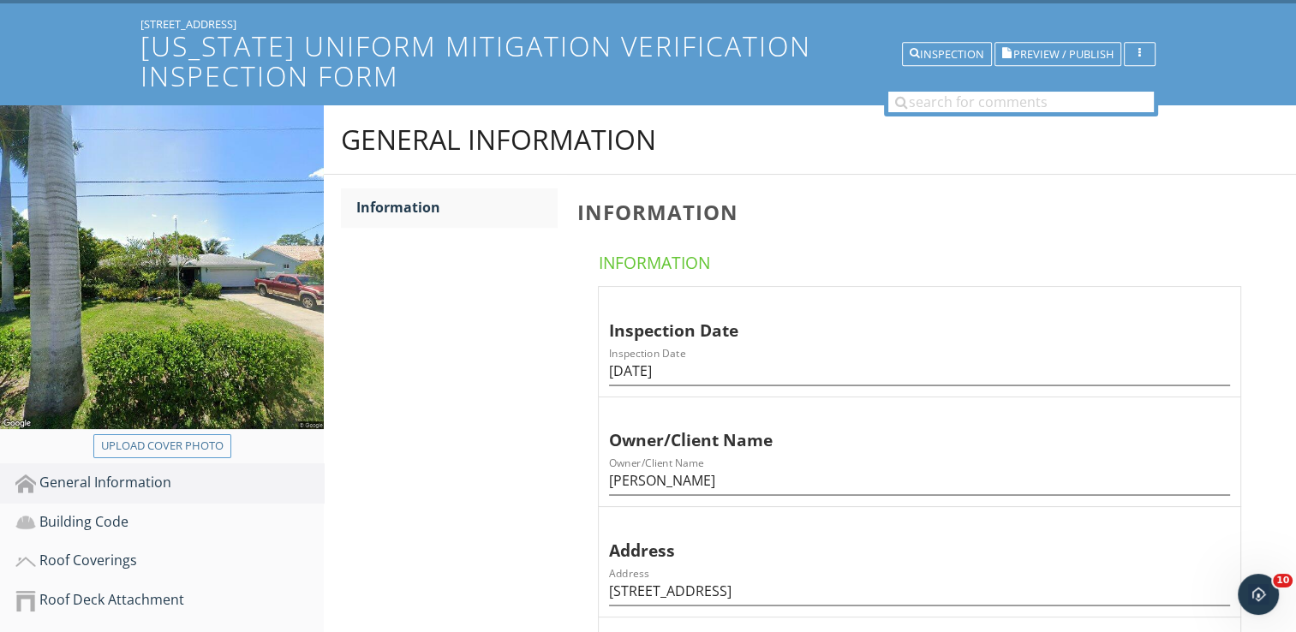
scroll to position [171, 0]
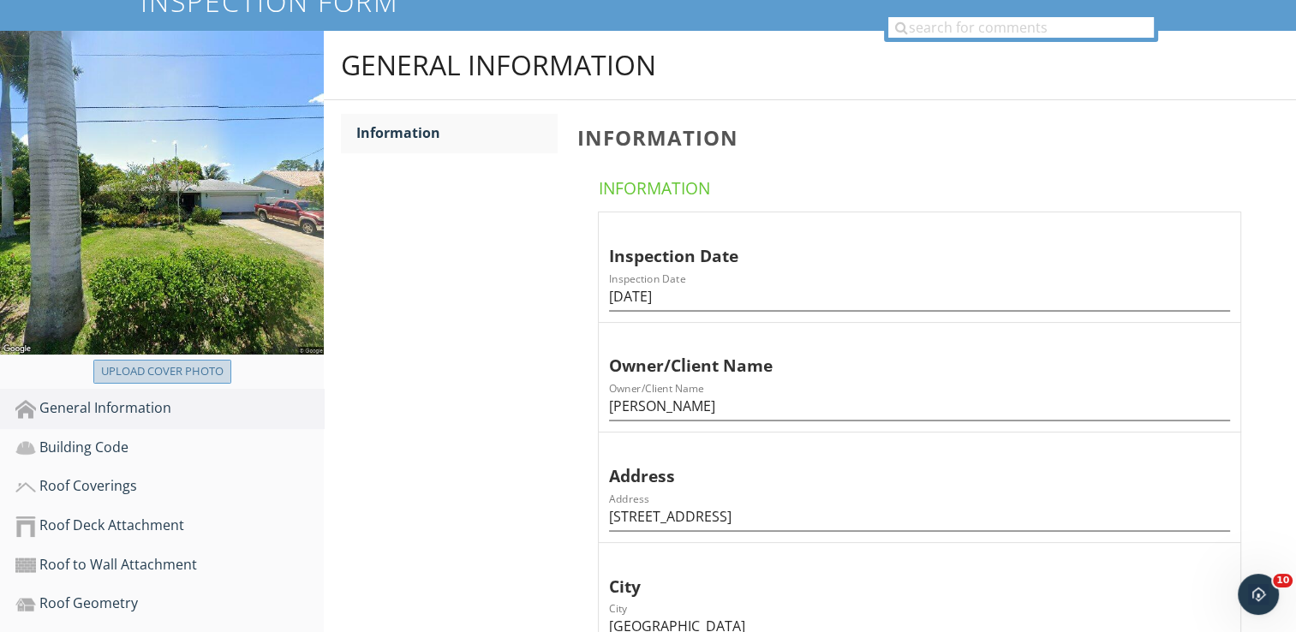
click at [179, 368] on div "Upload cover photo" at bounding box center [162, 371] width 122 height 17
type input "C:\fakepath\2025-8-29-1.jpg"
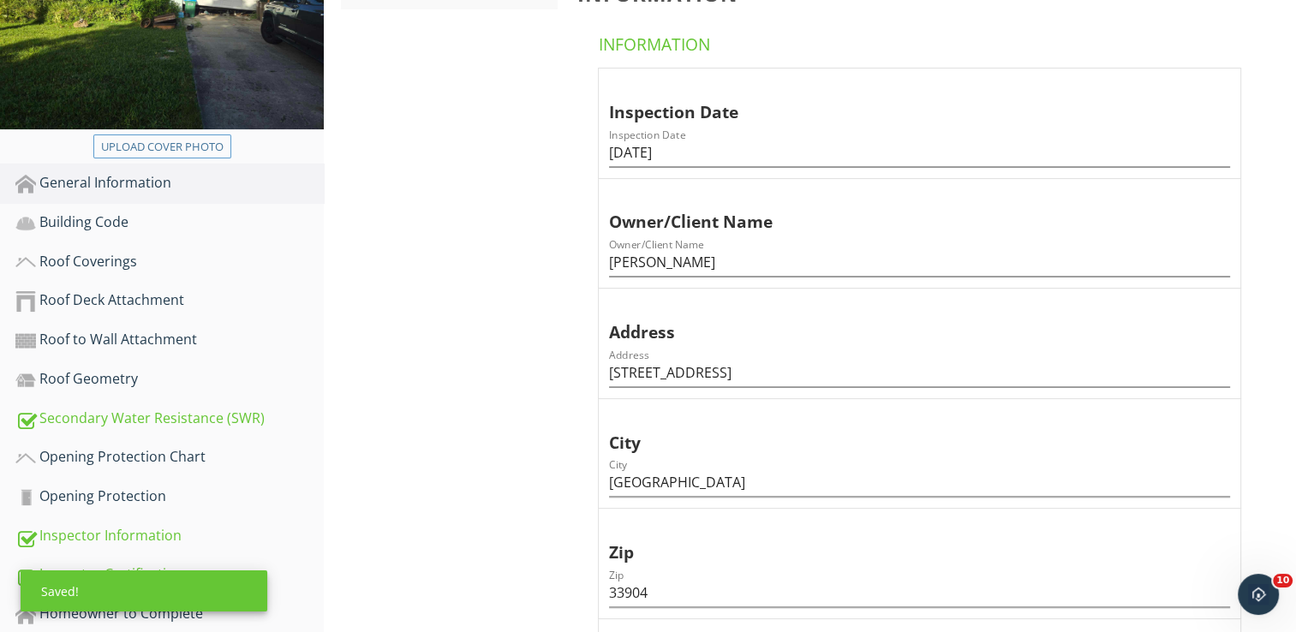
scroll to position [599, 0]
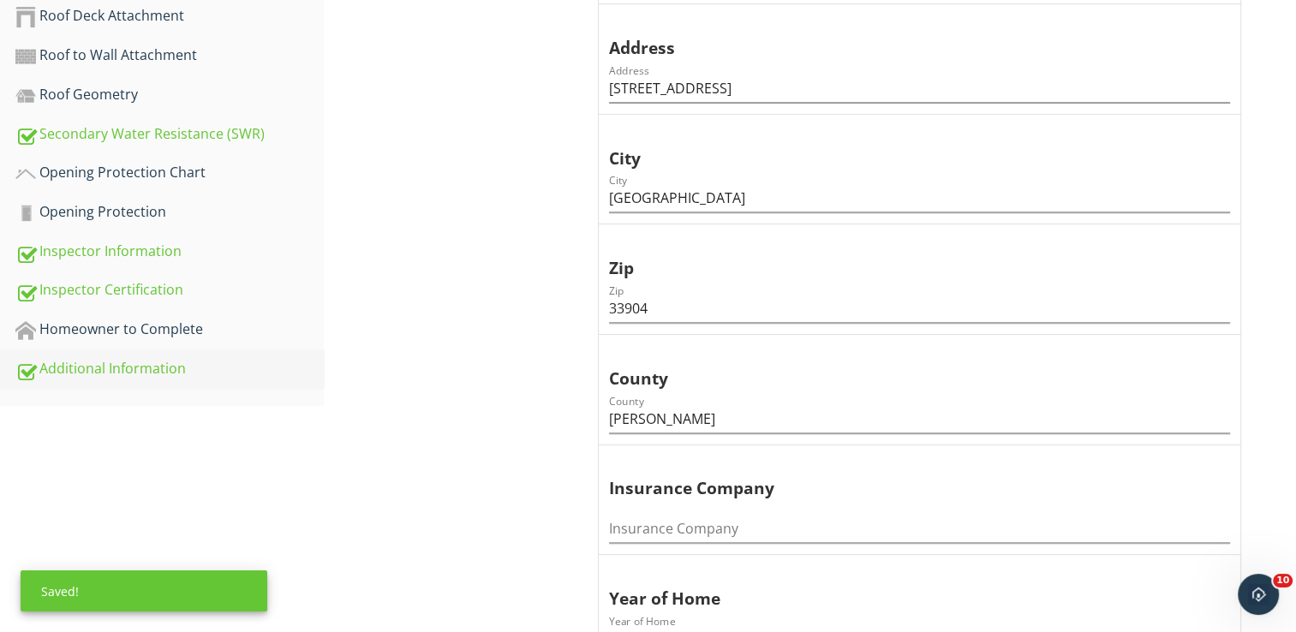
click at [153, 361] on div "Additional Information" at bounding box center [169, 369] width 308 height 22
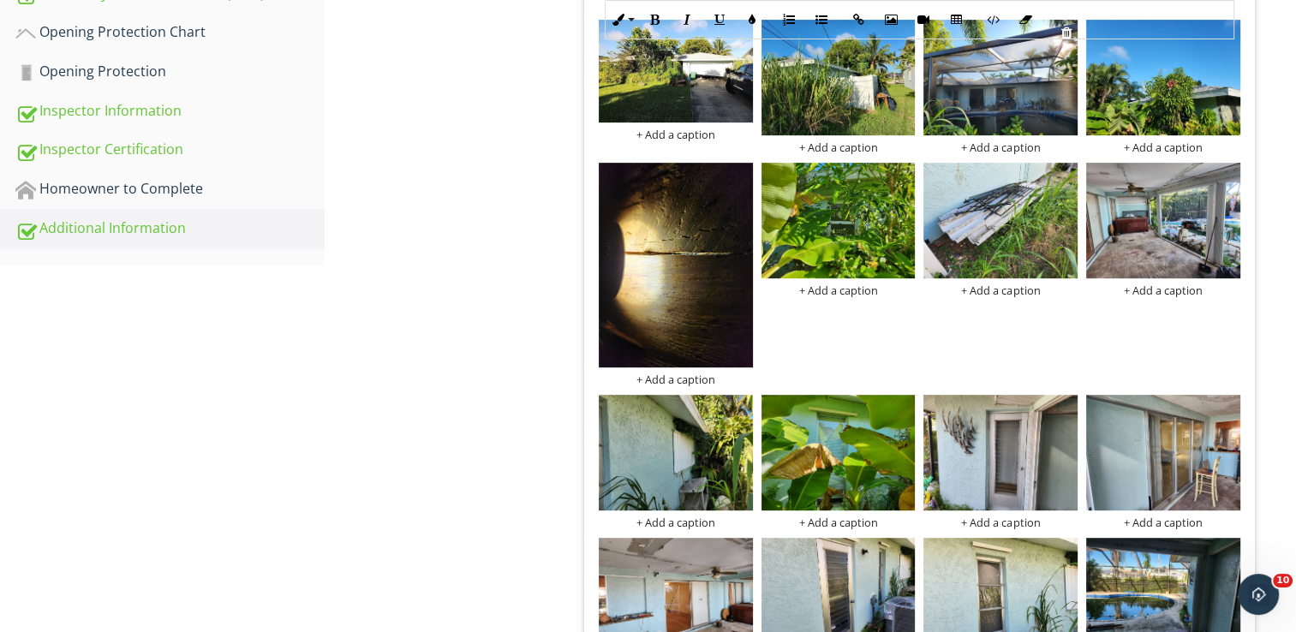
scroll to position [771, 0]
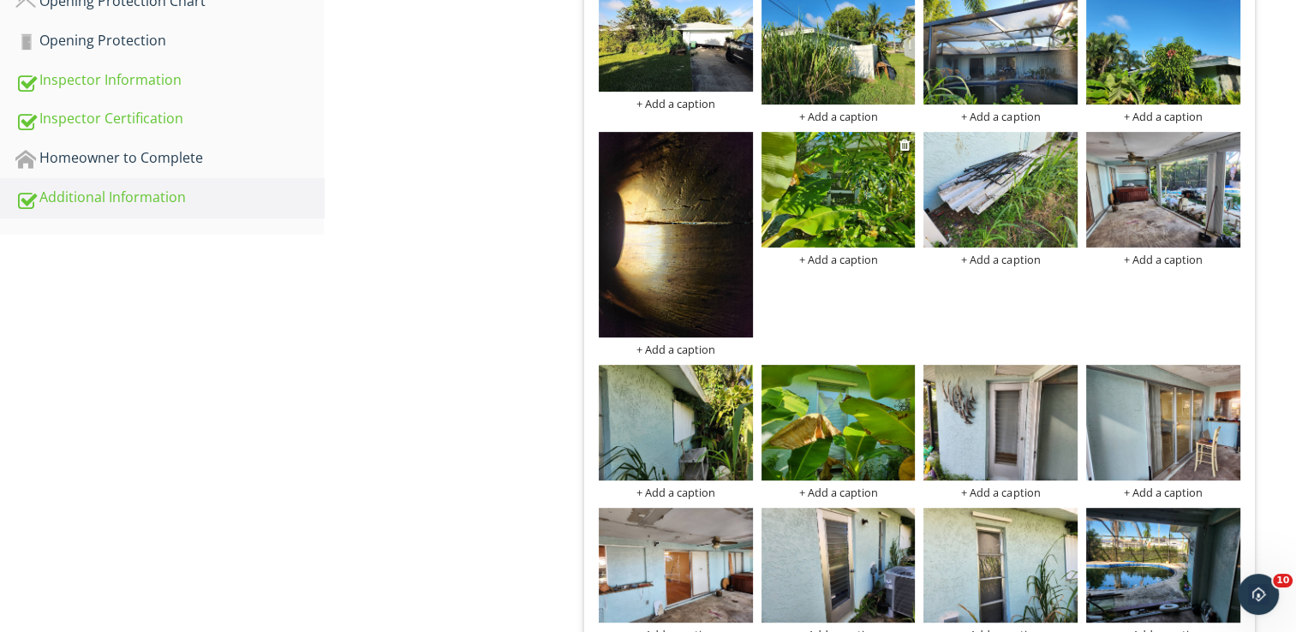
click at [867, 191] on img at bounding box center [838, 190] width 154 height 116
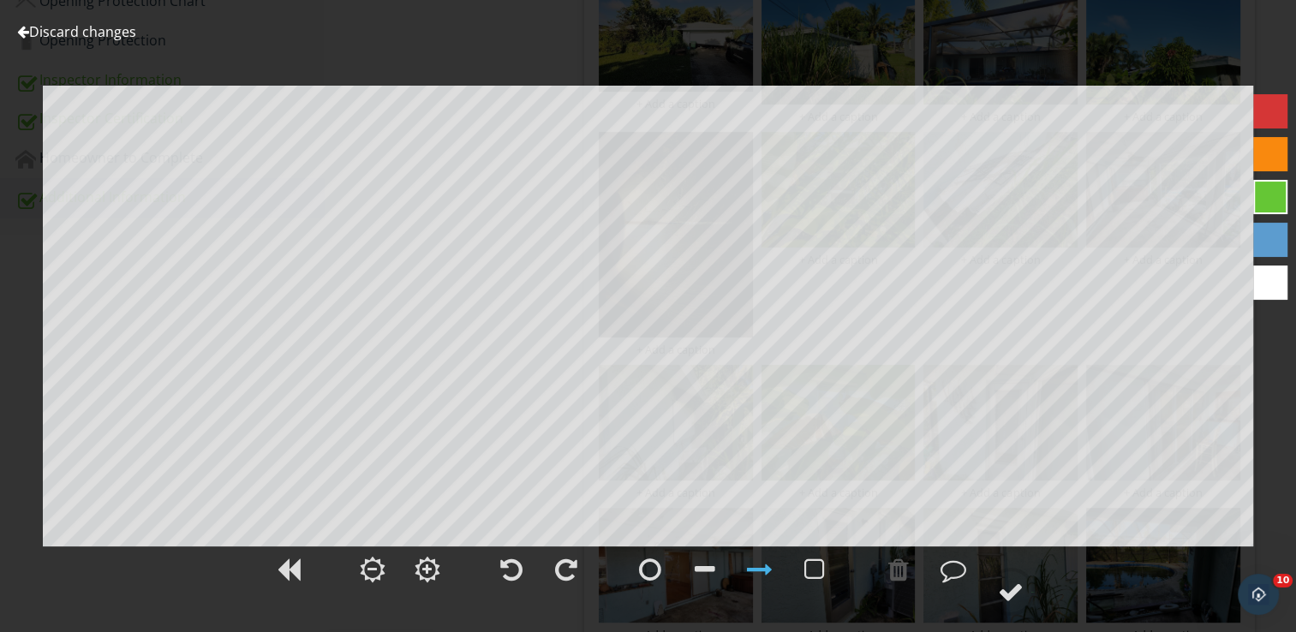
click at [109, 29] on link "Discard changes" at bounding box center [76, 31] width 119 height 19
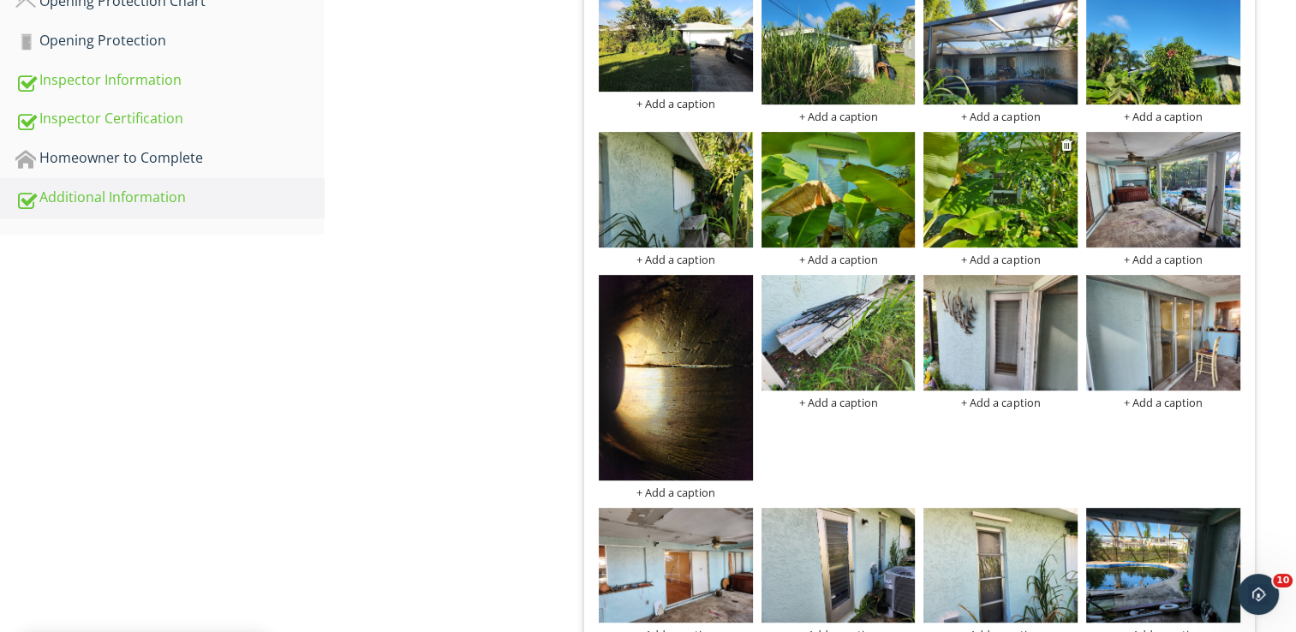
click at [997, 196] on img at bounding box center [1000, 190] width 154 height 116
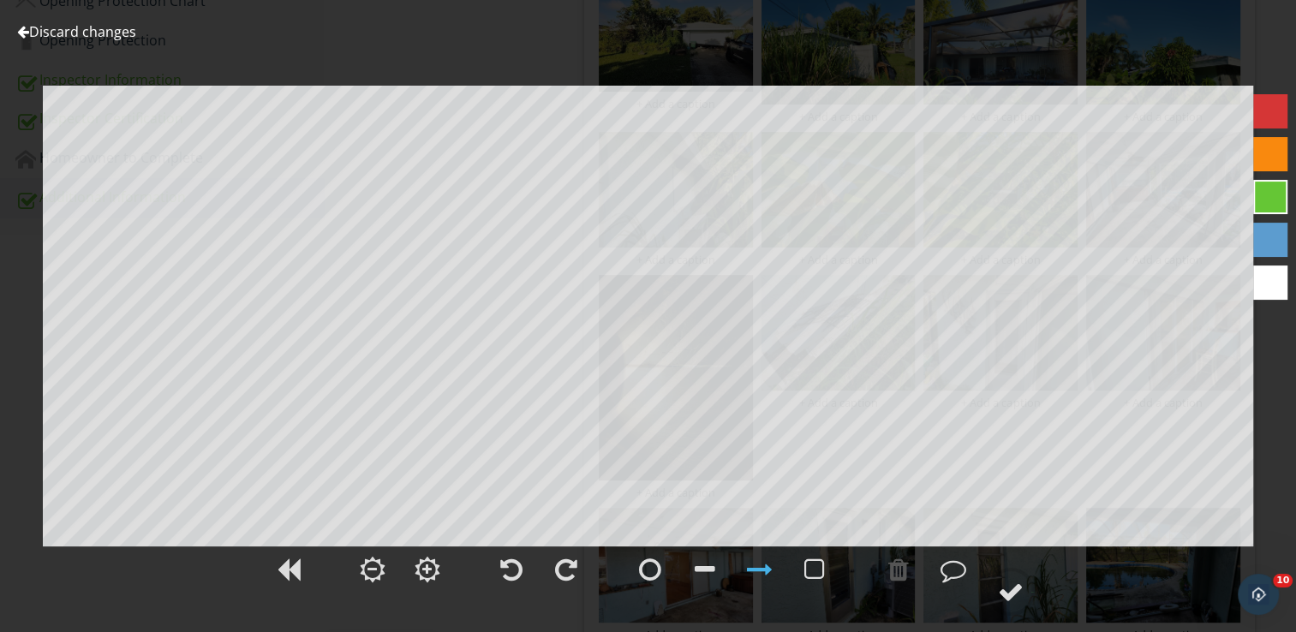
click at [118, 31] on link "Discard changes" at bounding box center [76, 31] width 119 height 19
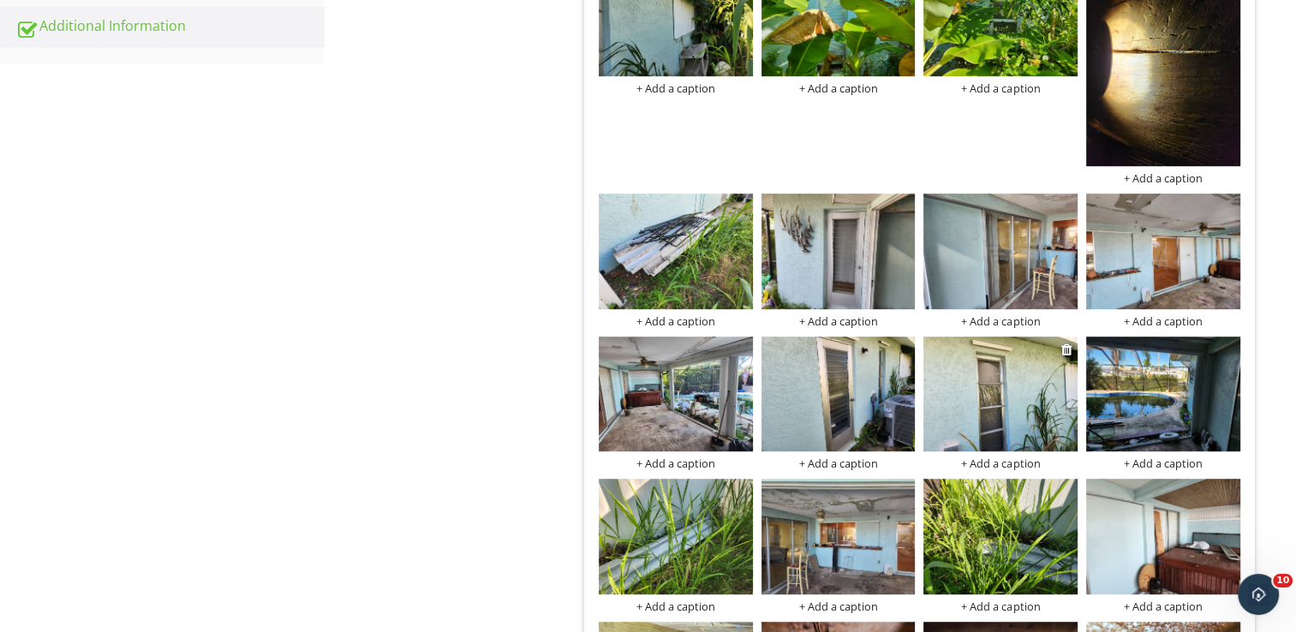
scroll to position [1028, 0]
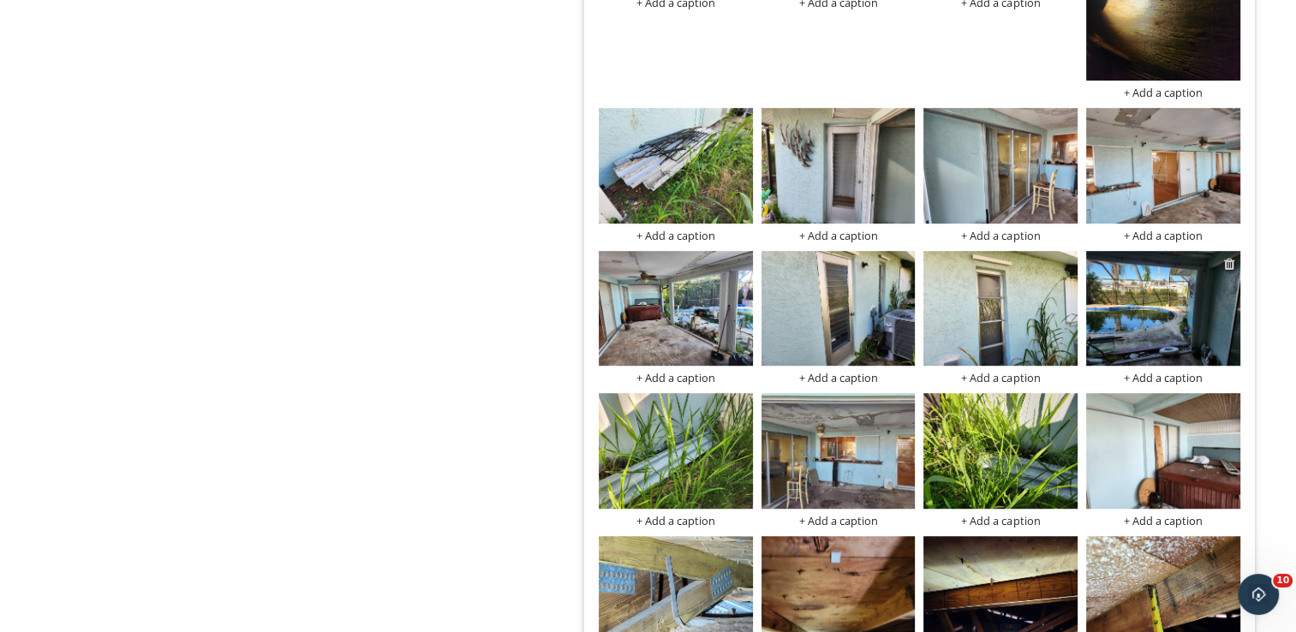
click at [1227, 261] on div at bounding box center [1229, 264] width 11 height 14
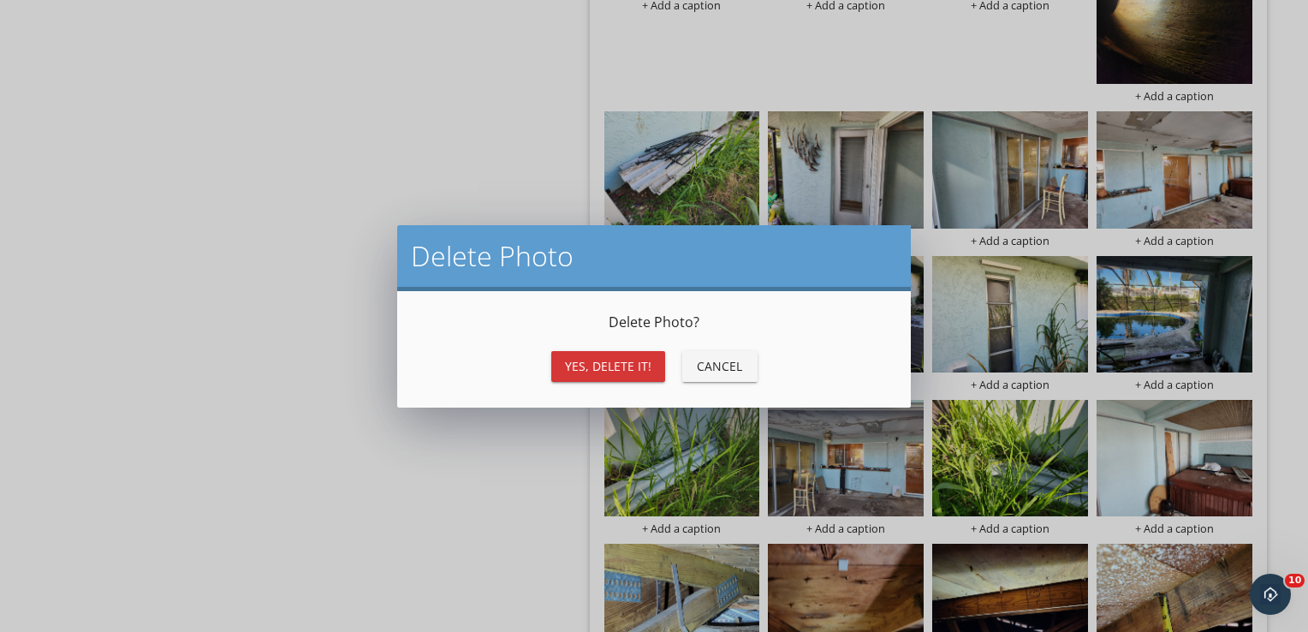
click at [624, 372] on div "Yes, Delete it!" at bounding box center [608, 366] width 86 height 18
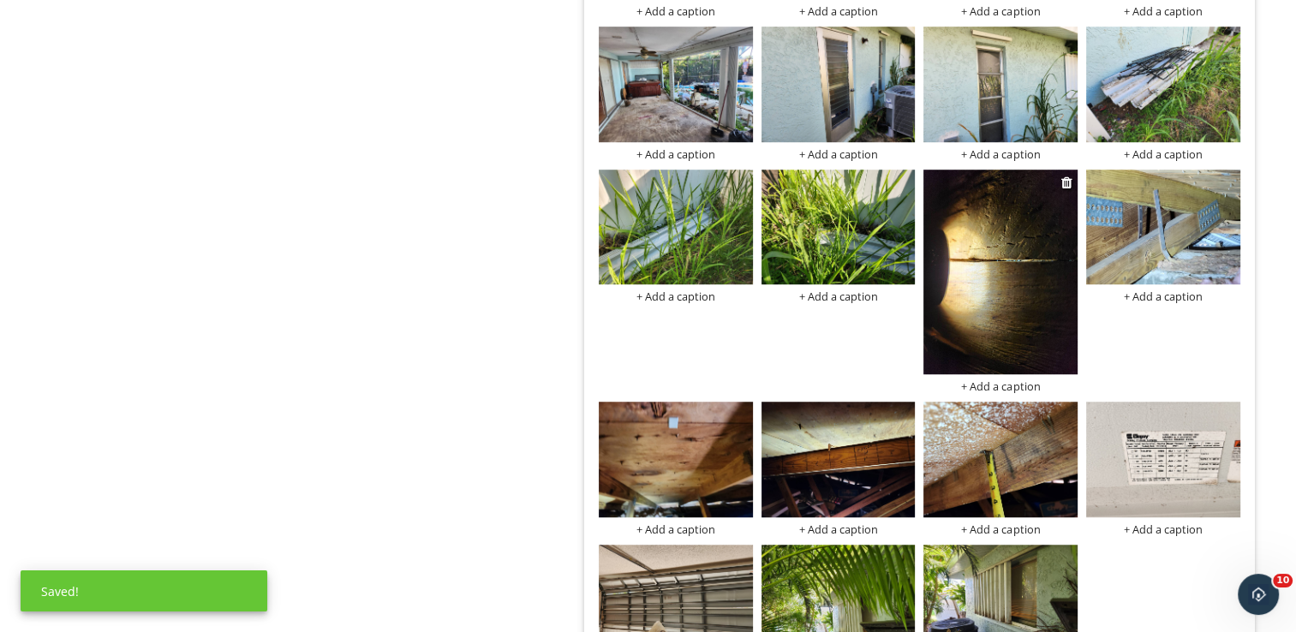
scroll to position [1199, 0]
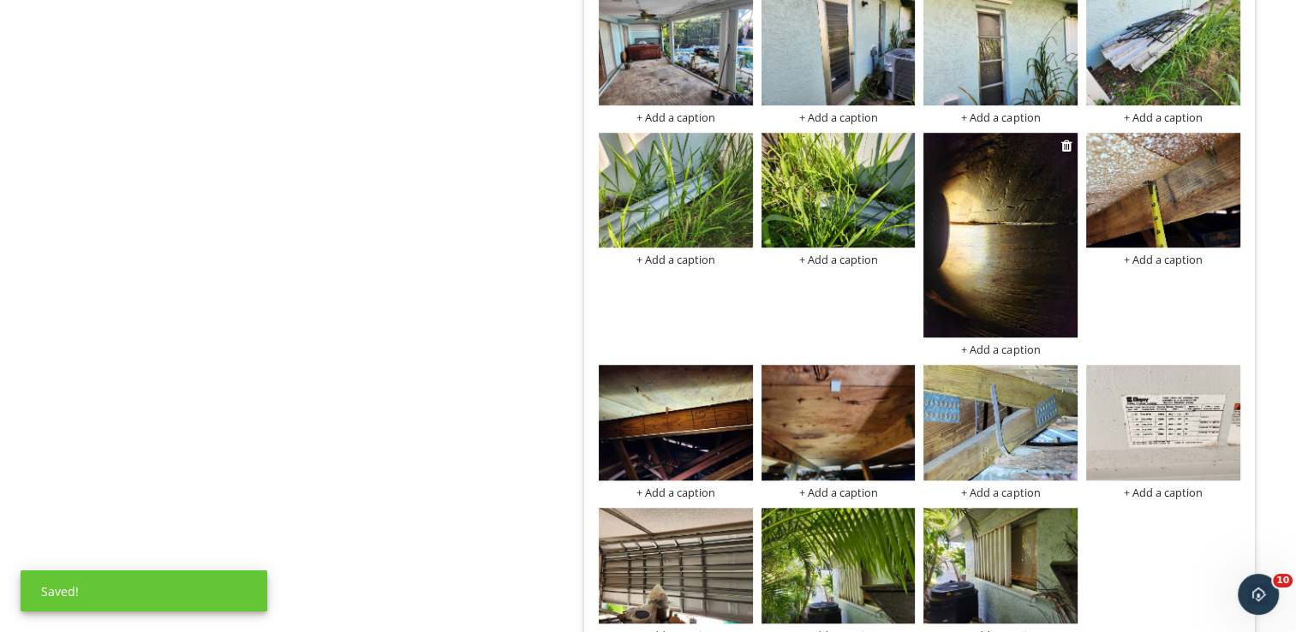
click at [1053, 246] on img at bounding box center [1000, 236] width 154 height 206
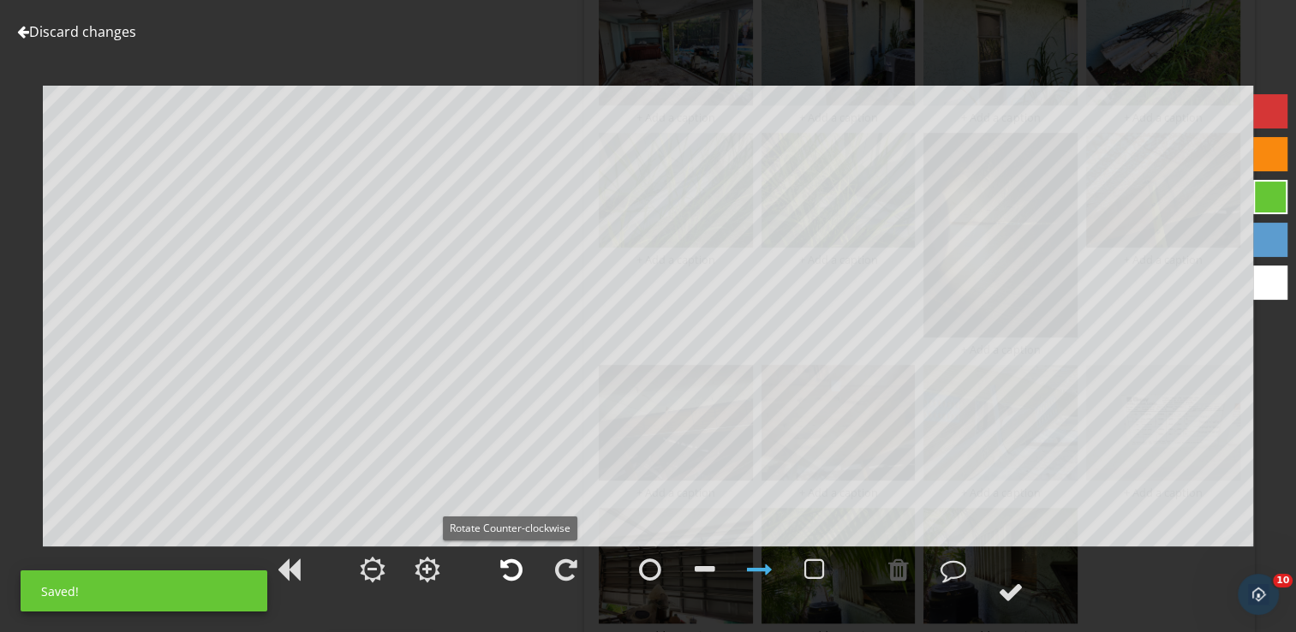
click at [507, 579] on div at bounding box center [511, 570] width 22 height 26
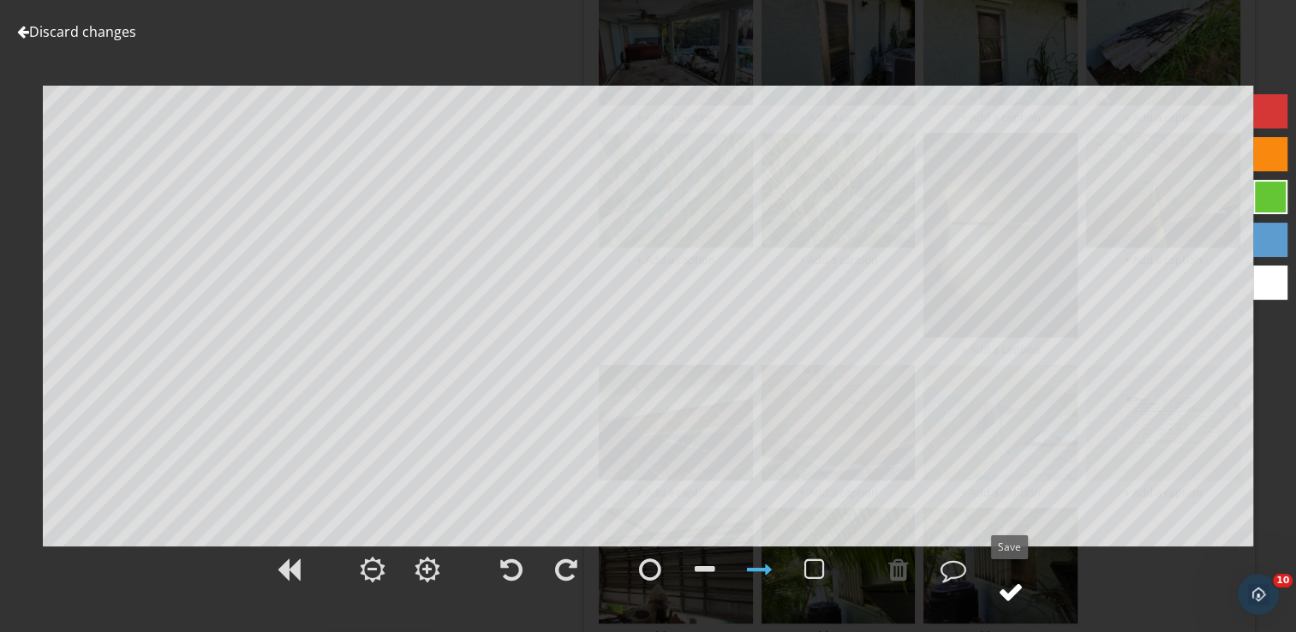
click at [1012, 589] on div at bounding box center [1011, 592] width 26 height 26
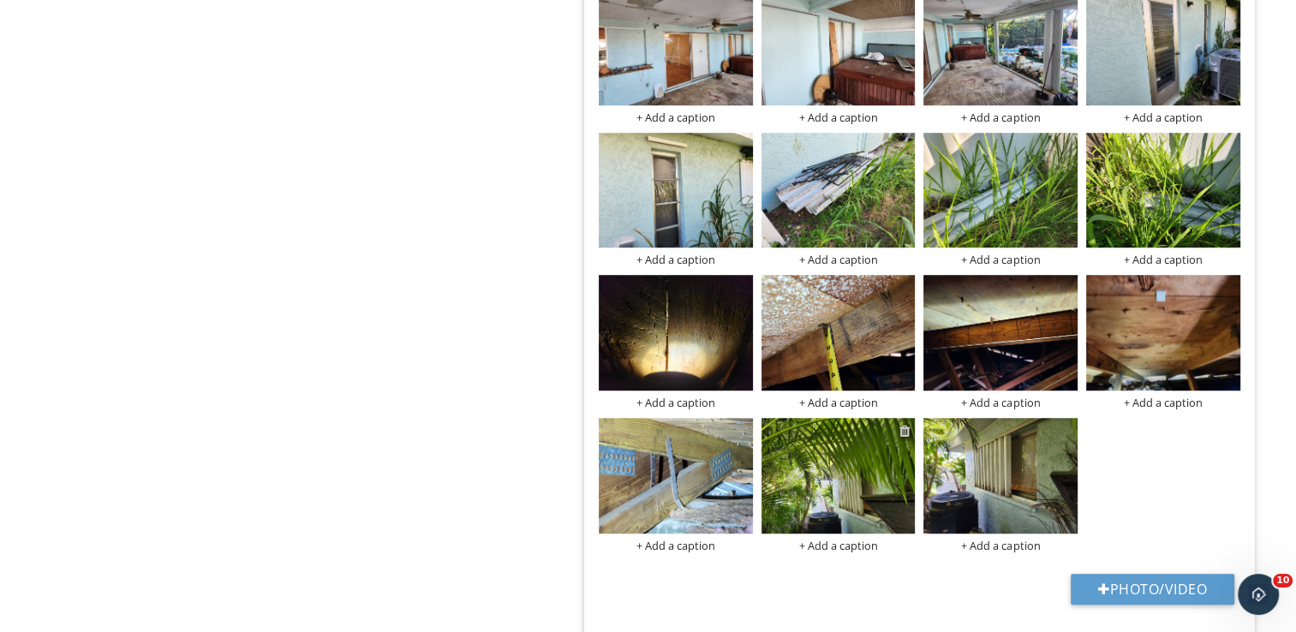
click at [902, 433] on div at bounding box center [903, 431] width 11 height 14
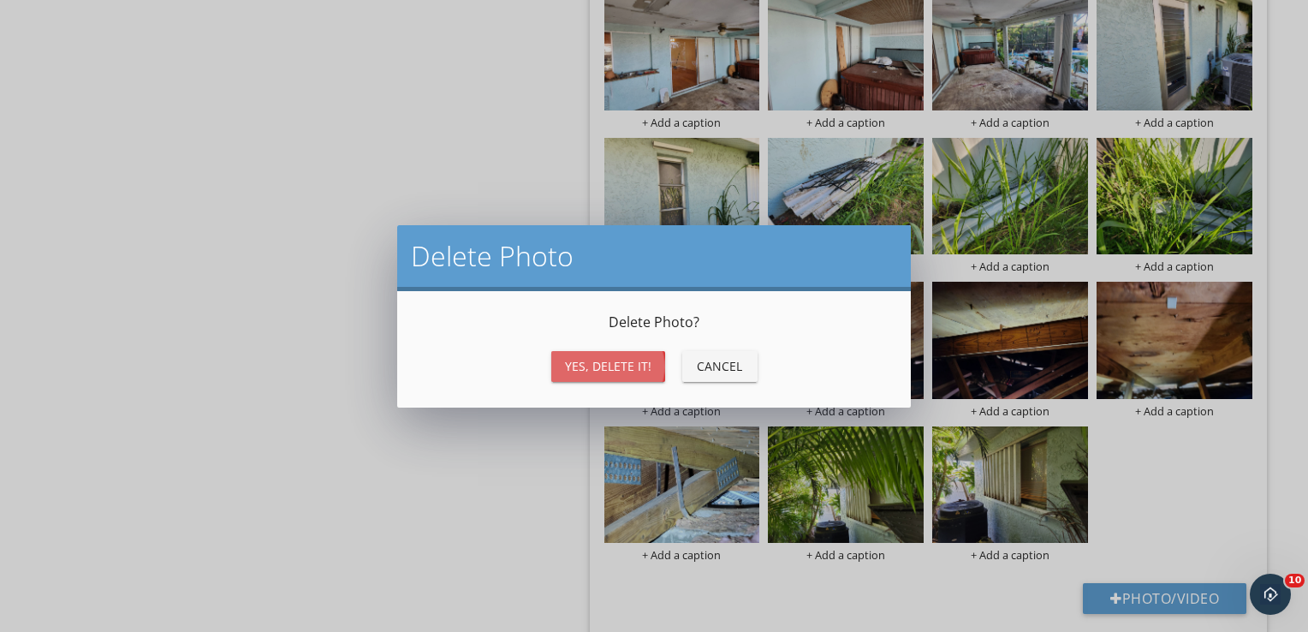
click at [611, 374] on div "Yes, Delete it!" at bounding box center [608, 366] width 86 height 18
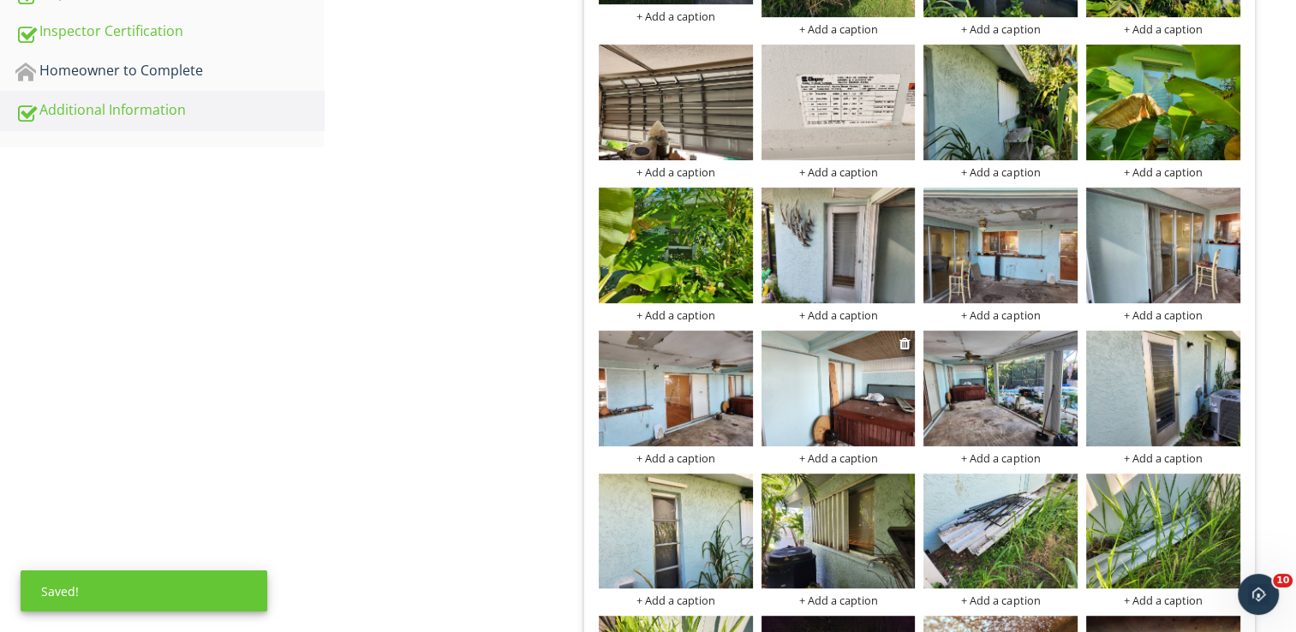
scroll to position [856, 0]
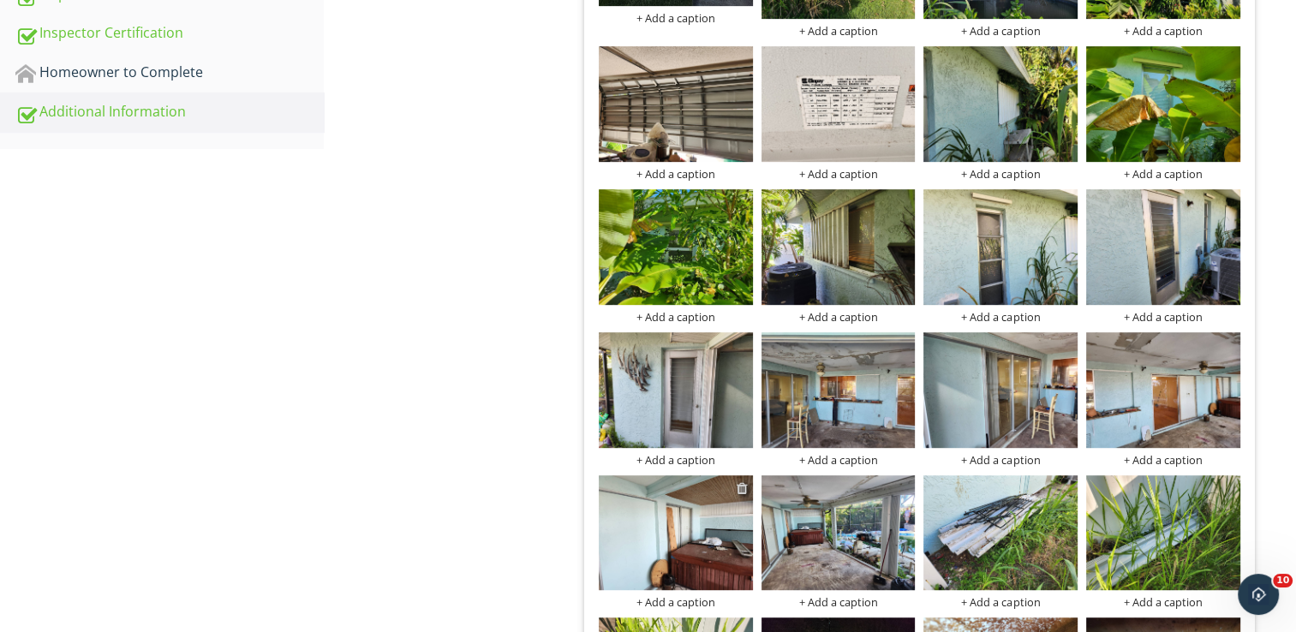
click at [740, 487] on div at bounding box center [741, 488] width 11 height 14
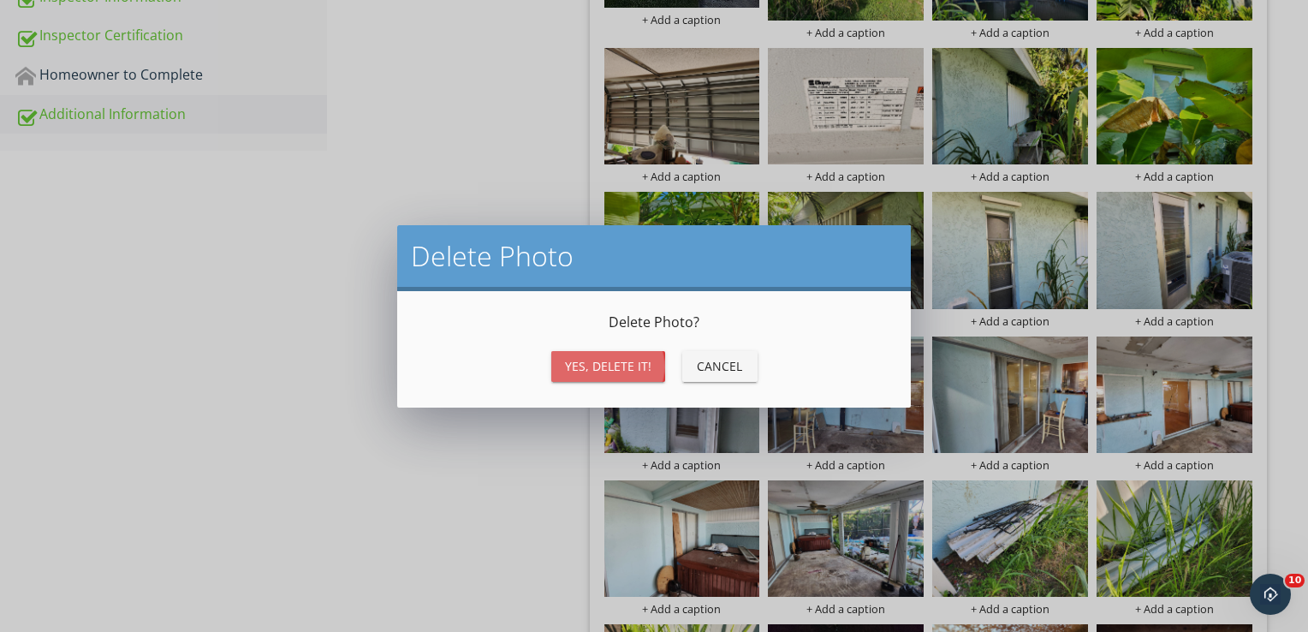
click at [601, 367] on div "Yes, Delete it!" at bounding box center [608, 366] width 86 height 18
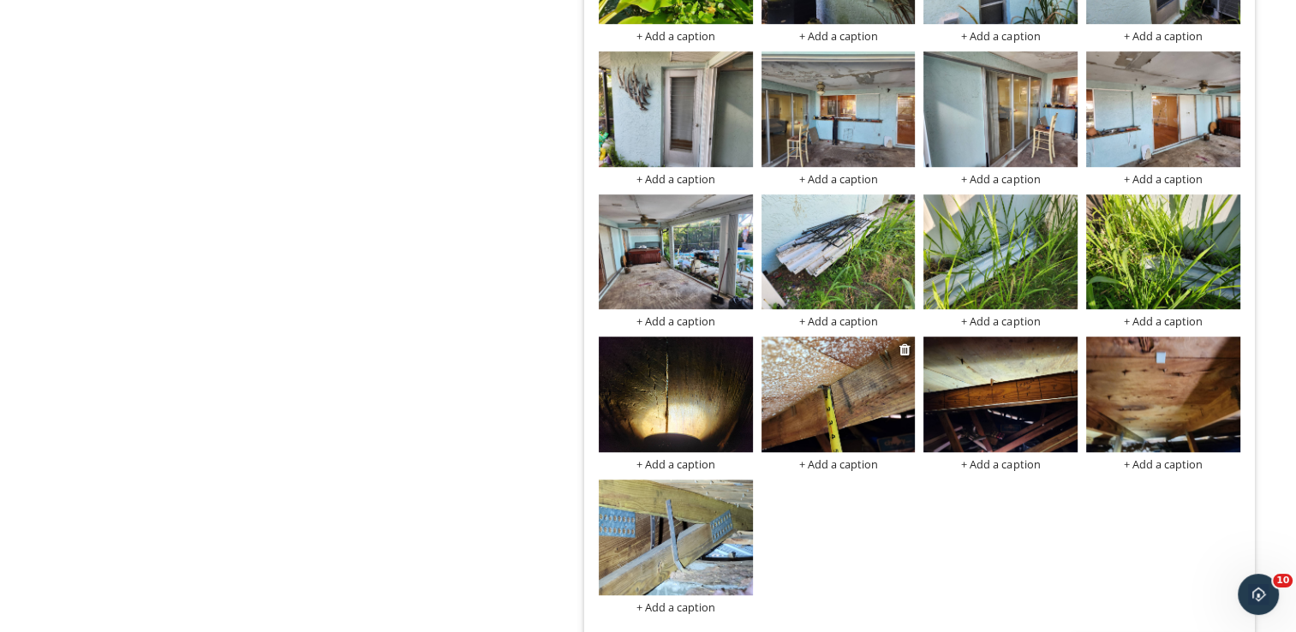
scroll to position [1199, 0]
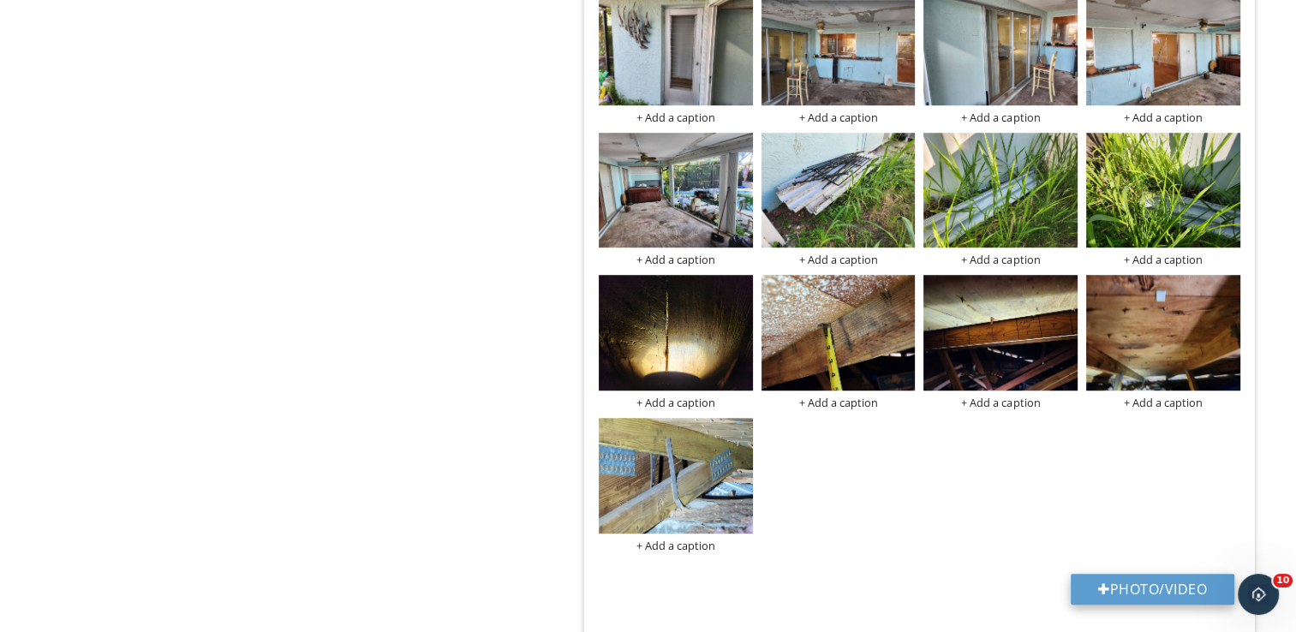
click at [1125, 587] on button "Photo/Video" at bounding box center [1152, 589] width 164 height 31
type input "C:\fakepath\20250929_103339.jpg"
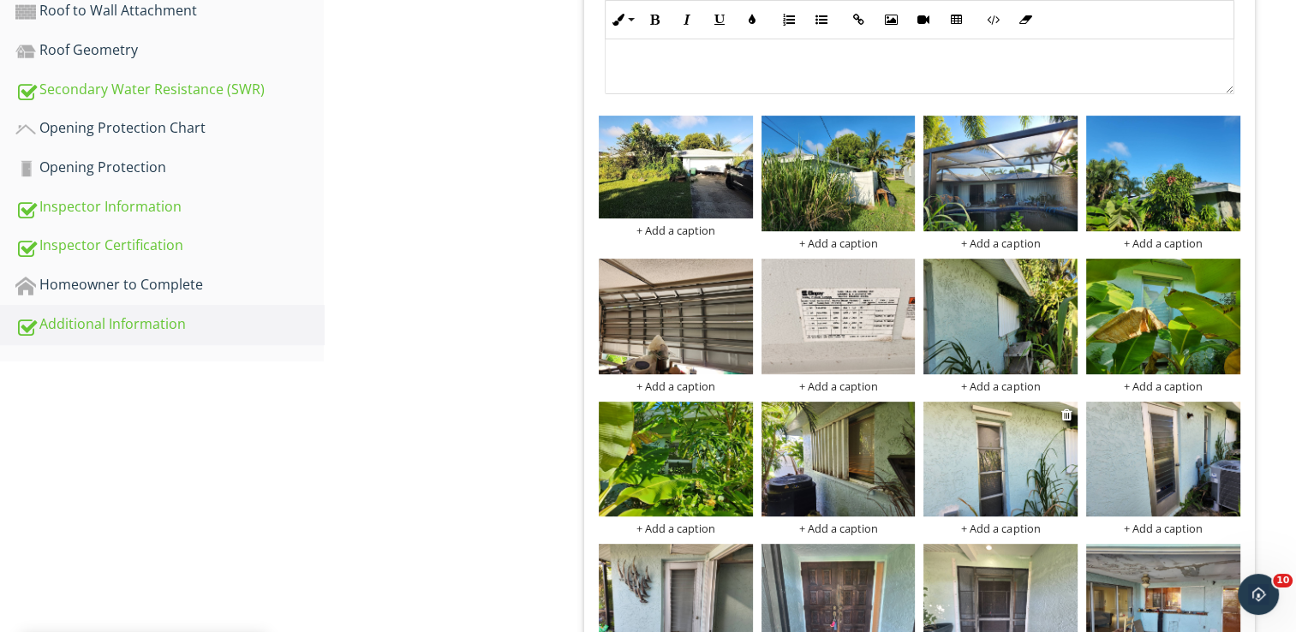
scroll to position [599, 0]
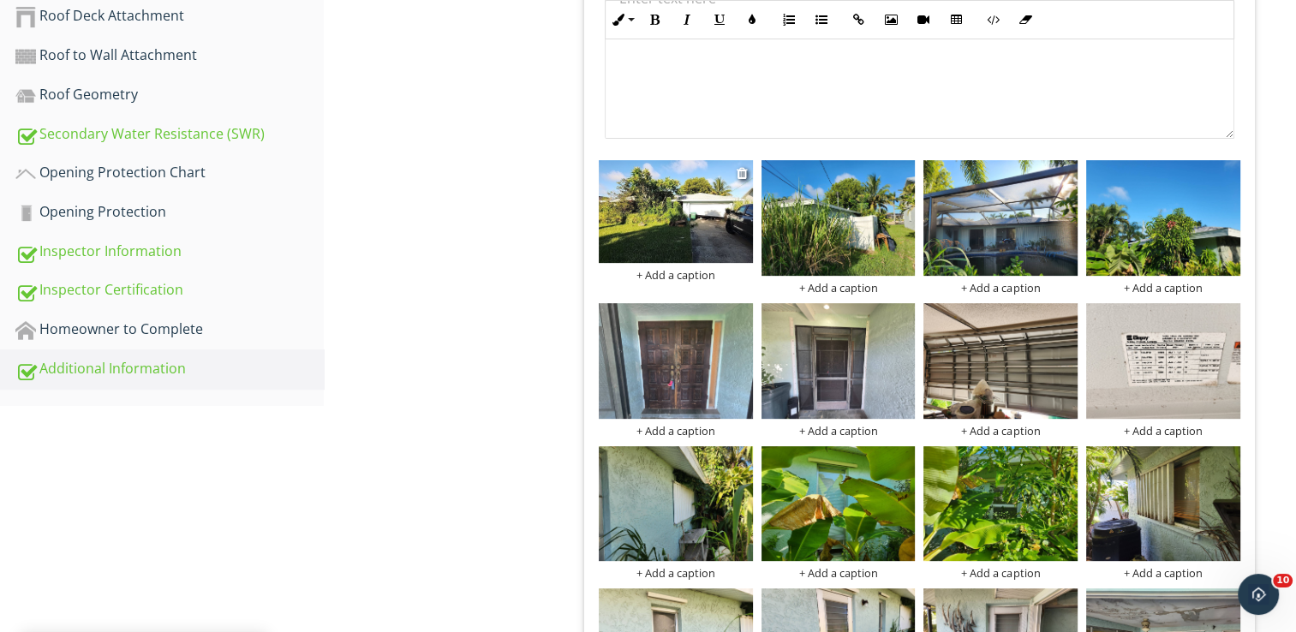
click at [700, 273] on div "+ Add a caption" at bounding box center [676, 275] width 154 height 14
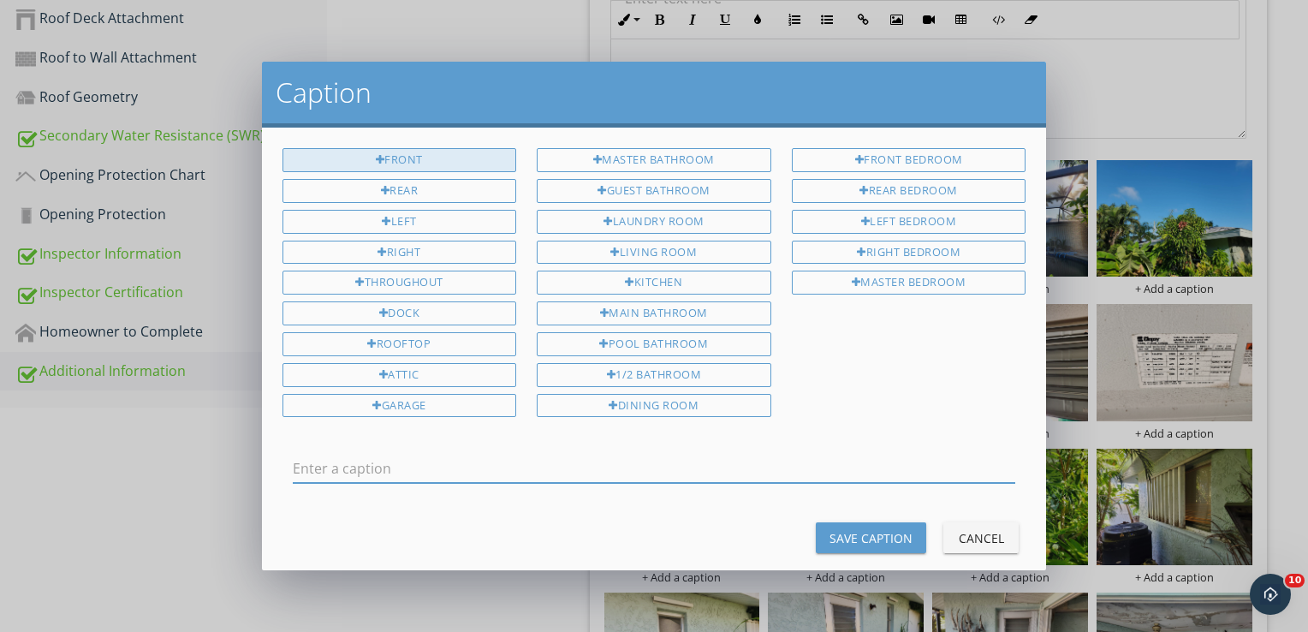
click at [381, 163] on div "Front" at bounding box center [400, 160] width 235 height 24
type input "Front"
click at [897, 529] on div "Save Caption" at bounding box center [871, 538] width 83 height 18
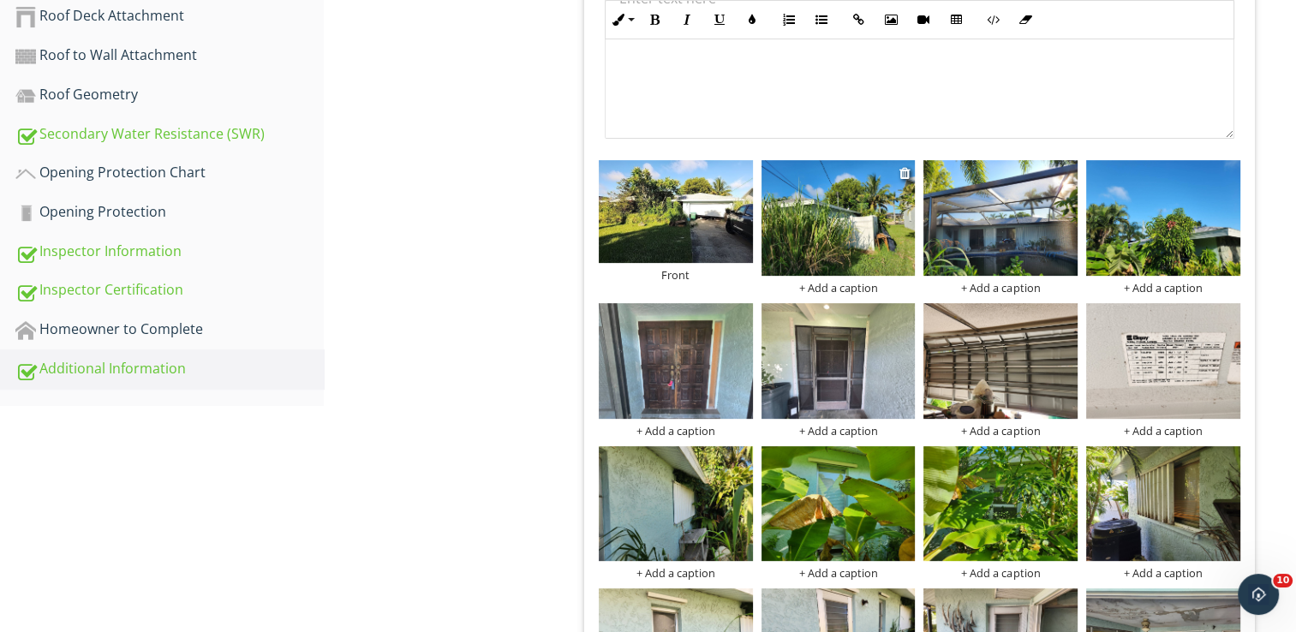
click at [831, 290] on div "+ Add a caption" at bounding box center [838, 288] width 154 height 14
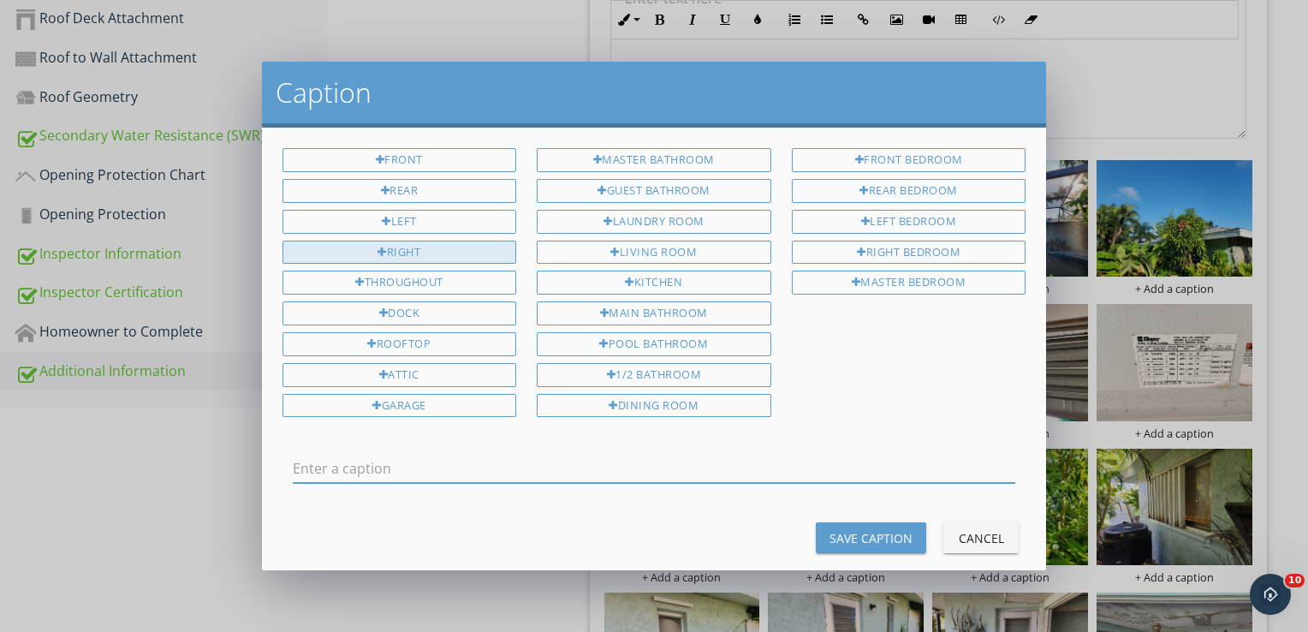
click at [434, 246] on div "Right" at bounding box center [400, 253] width 235 height 24
type input "Right"
click at [873, 529] on div "Save Caption" at bounding box center [871, 538] width 83 height 18
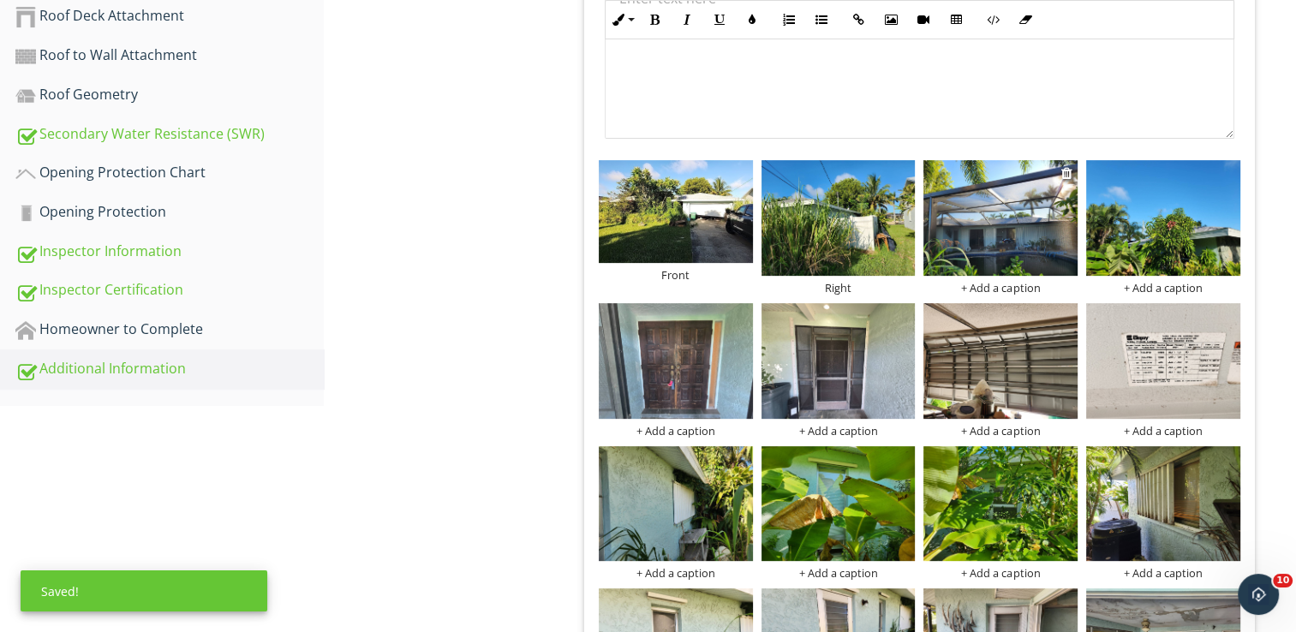
click at [1014, 292] on div "+ Add a caption" at bounding box center [1000, 288] width 154 height 14
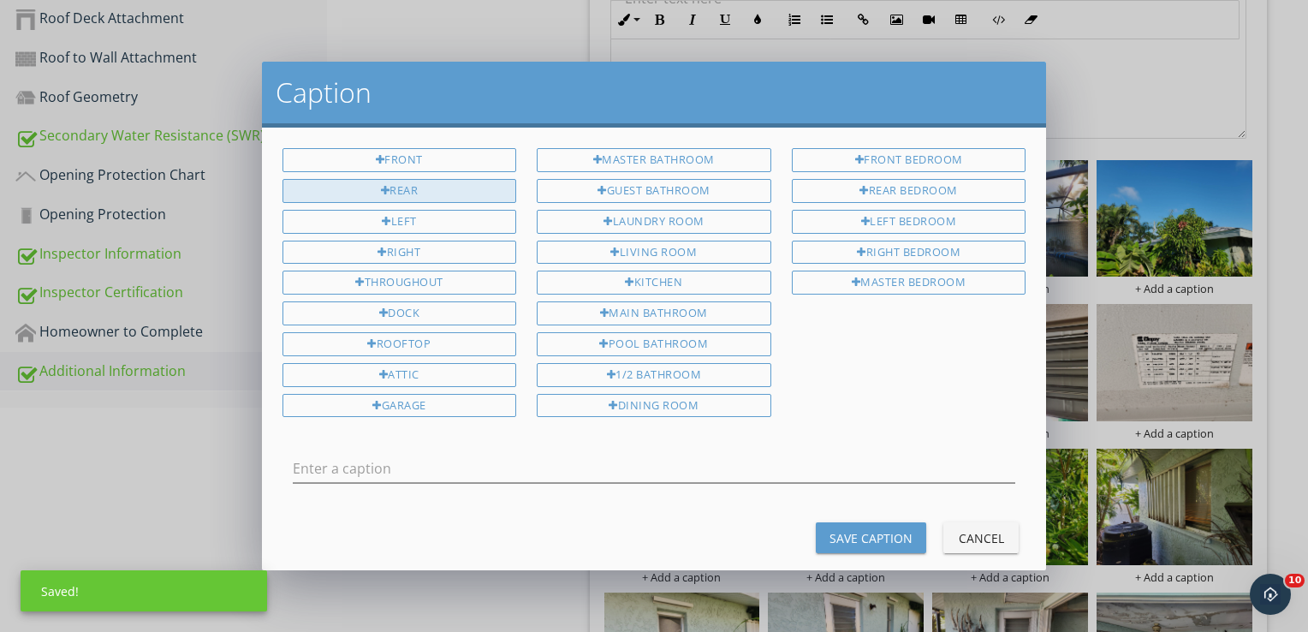
click at [473, 186] on div "Rear" at bounding box center [400, 191] width 235 height 24
type input "Rear"
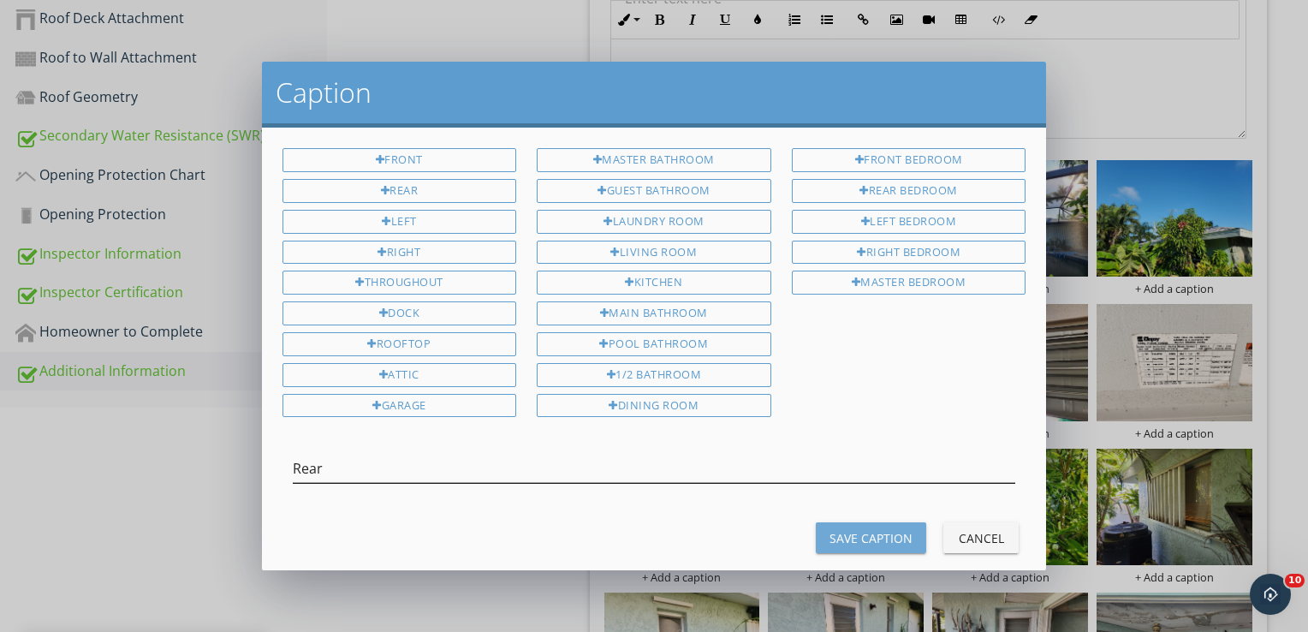
drag, startPoint x: 860, startPoint y: 519, endPoint x: 956, endPoint y: 453, distance: 116.4
click at [860, 529] on div "Save Caption" at bounding box center [871, 538] width 83 height 18
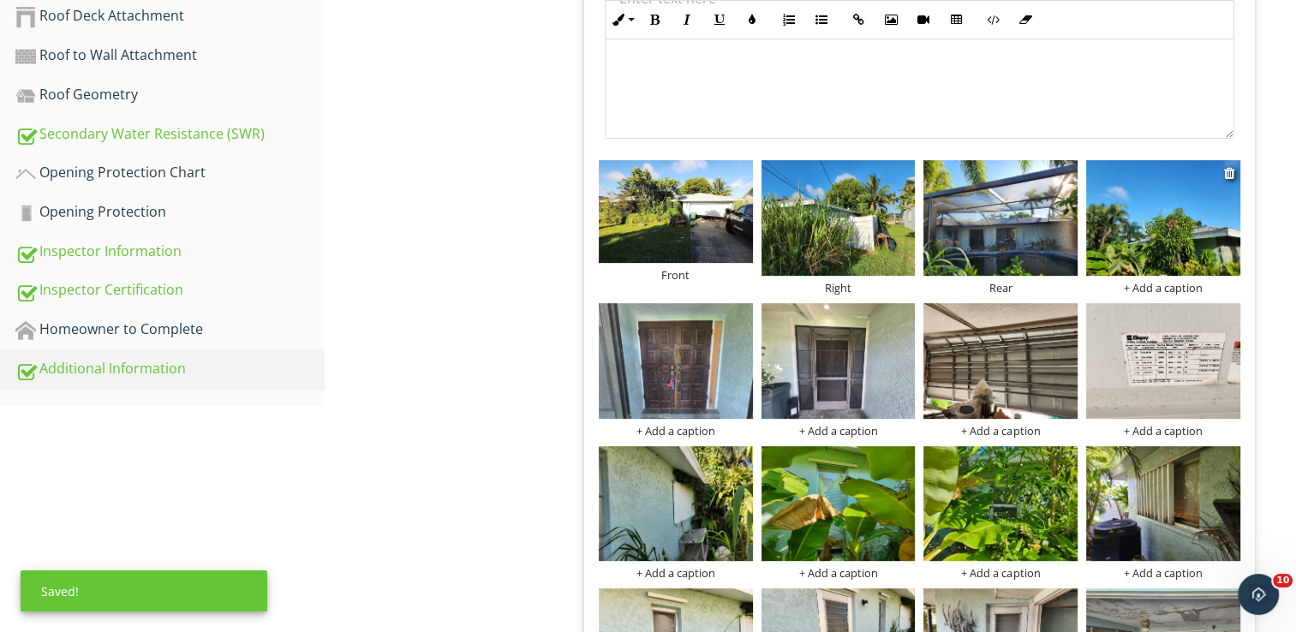
click at [1182, 283] on div "+ Add a caption" at bounding box center [1163, 288] width 154 height 14
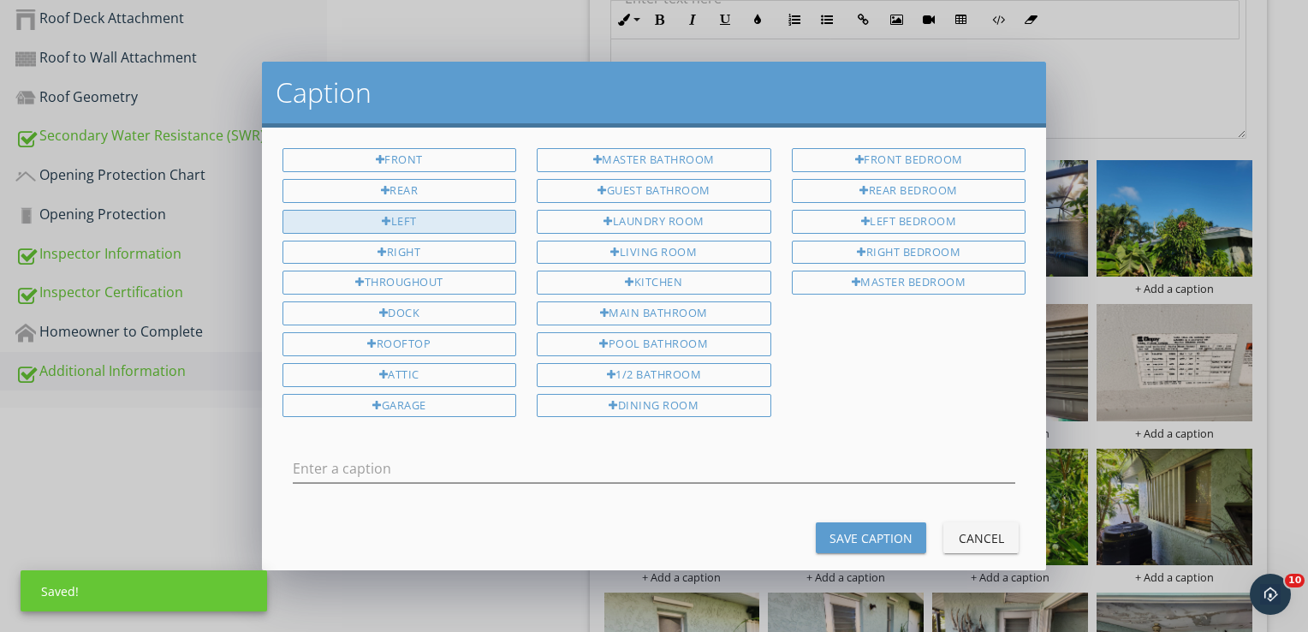
click at [487, 223] on div "Left" at bounding box center [400, 222] width 235 height 24
type input "Left"
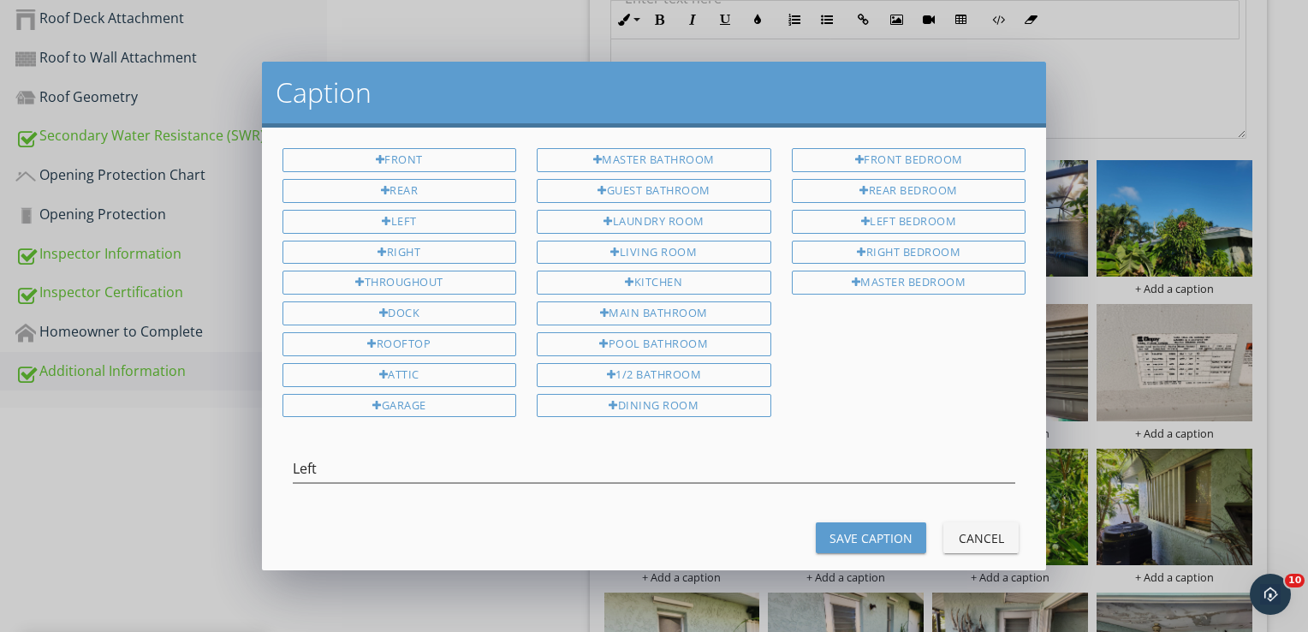
click at [891, 534] on div "Save Caption" at bounding box center [871, 538] width 83 height 18
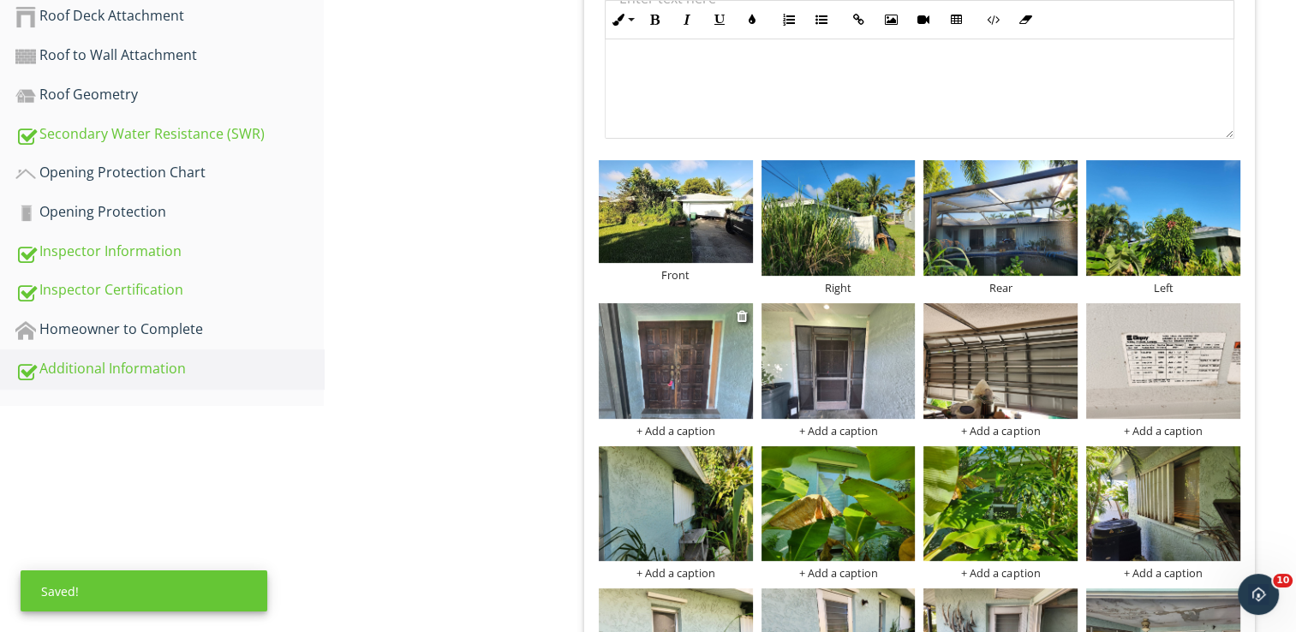
click at [692, 430] on div "+ Add a caption" at bounding box center [676, 431] width 154 height 14
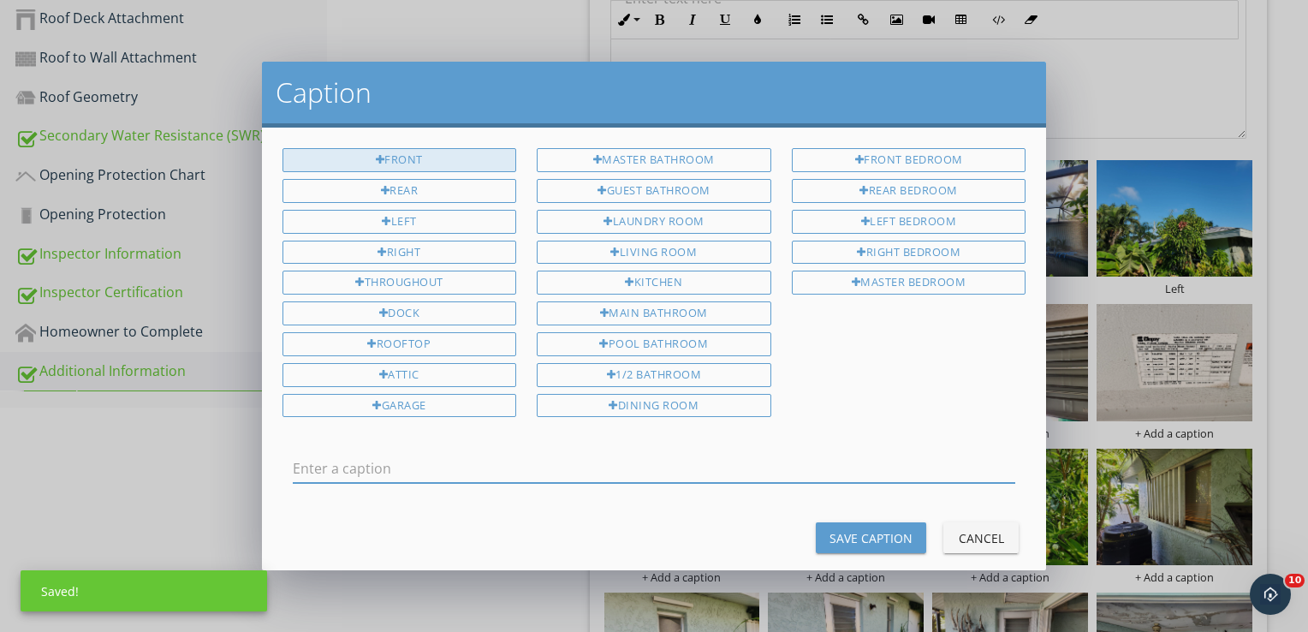
click at [486, 150] on div "Front" at bounding box center [400, 160] width 235 height 24
type input "Front"
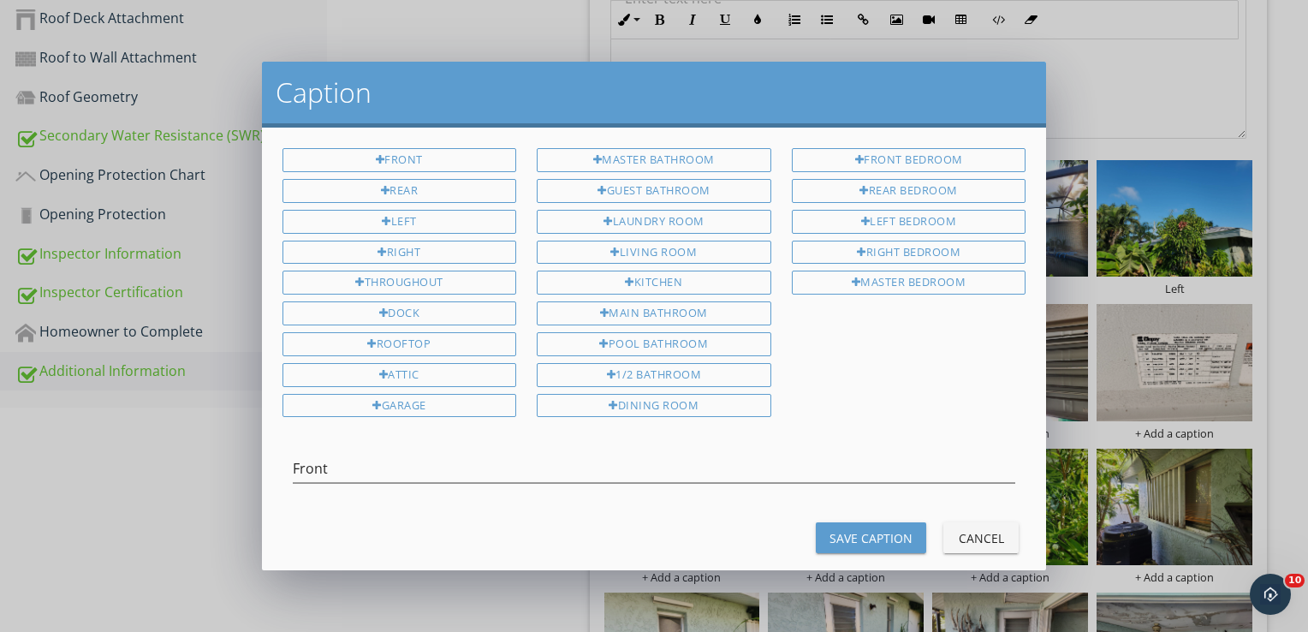
click at [897, 538] on button "Save Caption" at bounding box center [871, 537] width 110 height 31
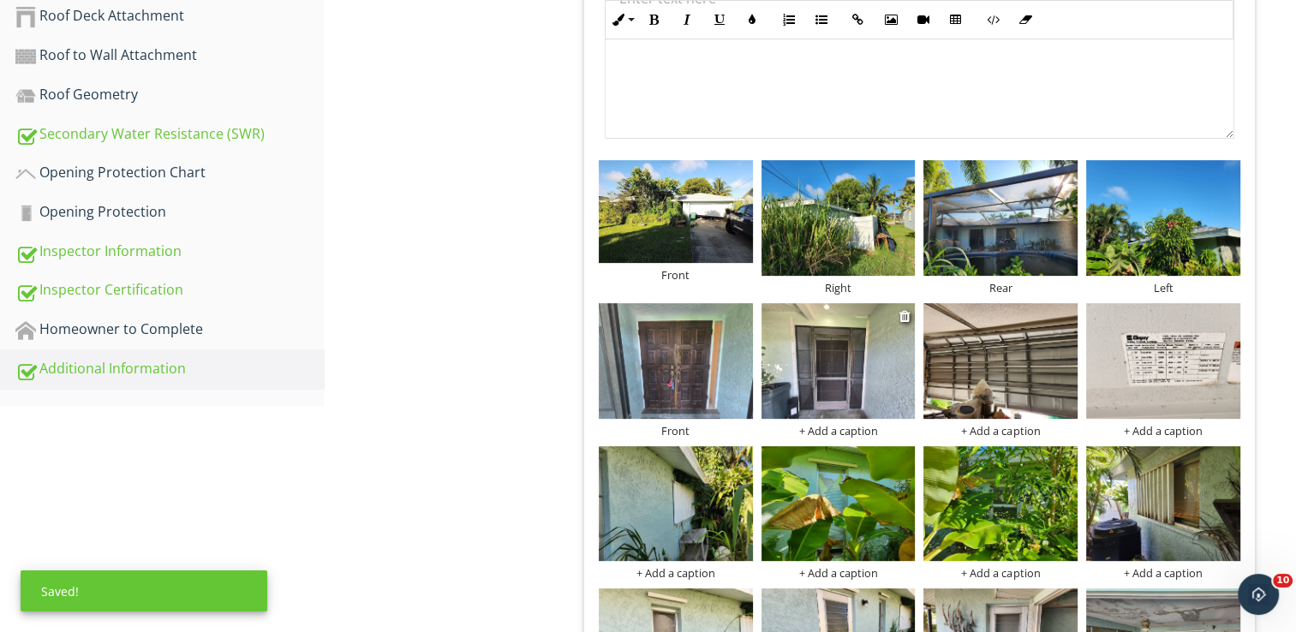
click at [844, 430] on div "+ Add a caption" at bounding box center [838, 431] width 154 height 14
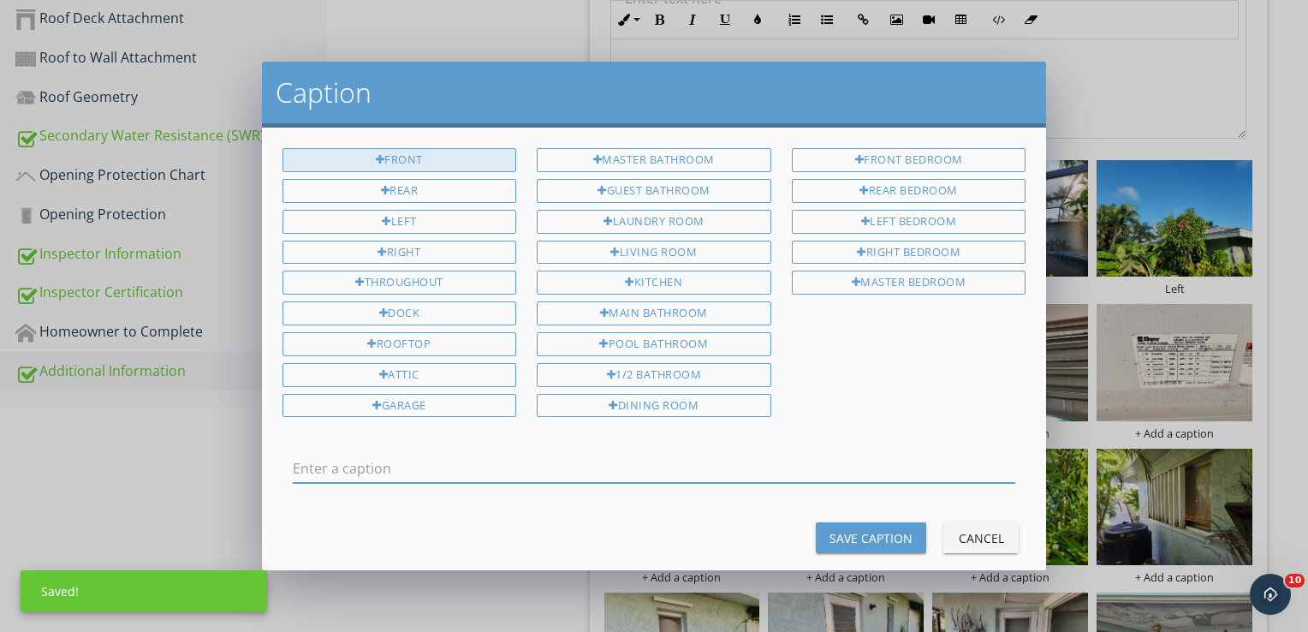
click at [487, 166] on div "Front" at bounding box center [400, 160] width 235 height 24
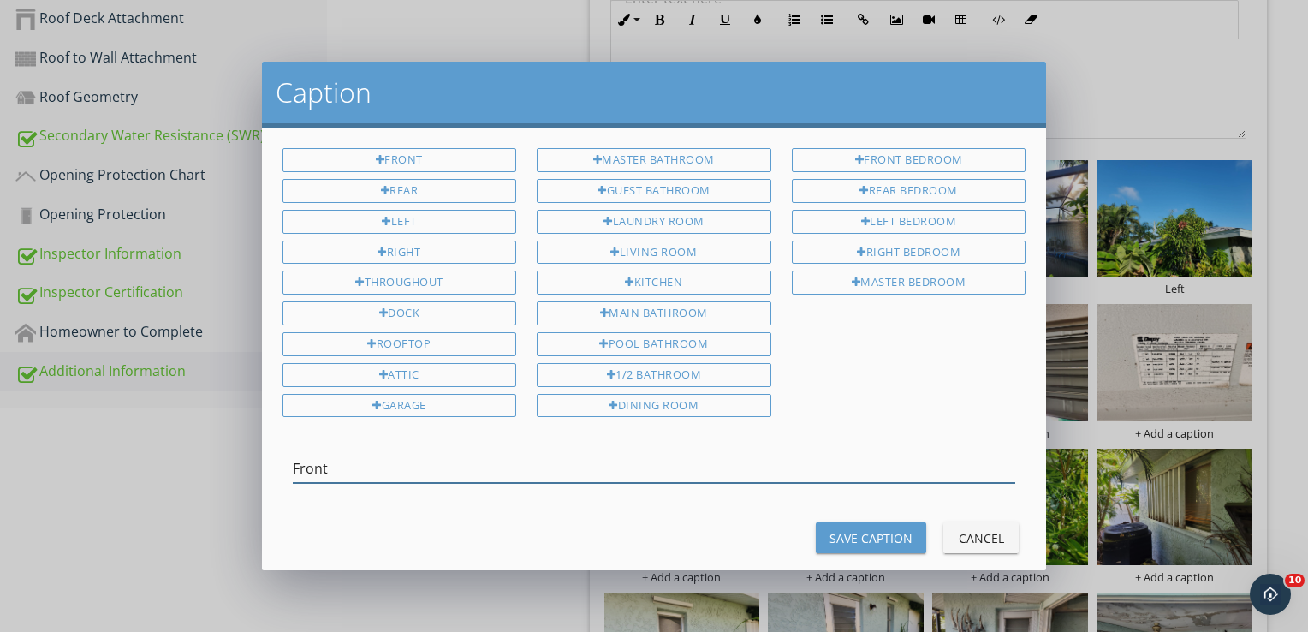
click at [504, 463] on input "Front" at bounding box center [655, 469] width 724 height 28
type input "Front protected by shutters"
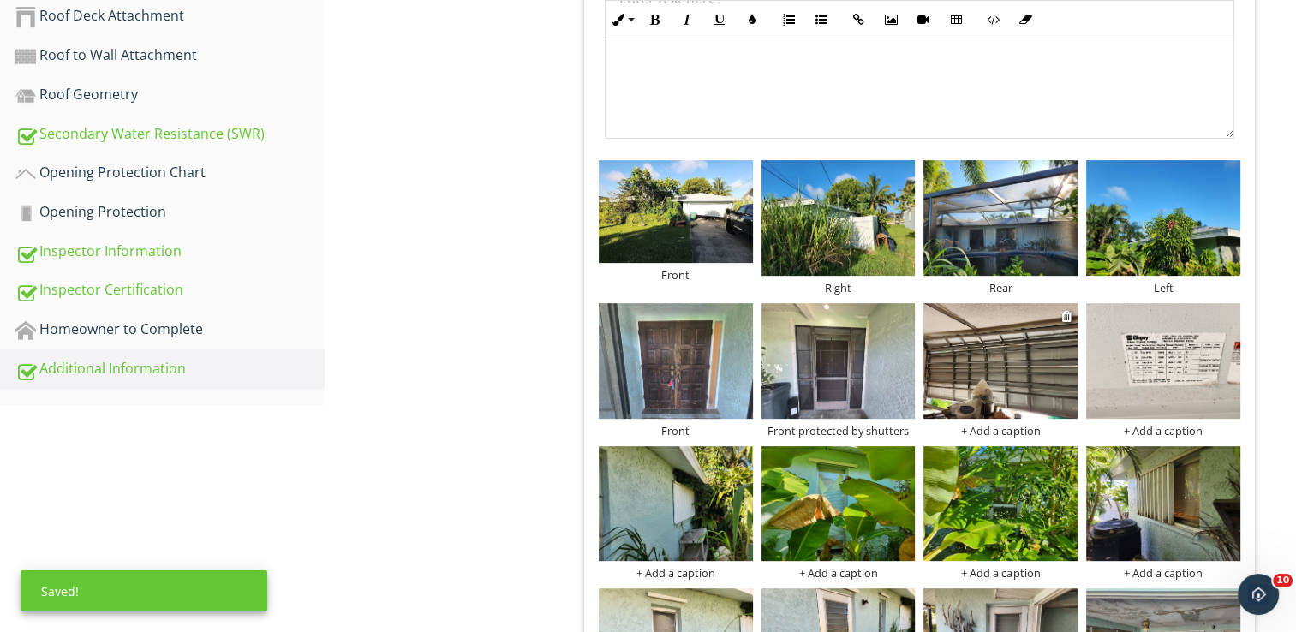
click at [992, 432] on div "+ Add a caption" at bounding box center [1000, 431] width 154 height 14
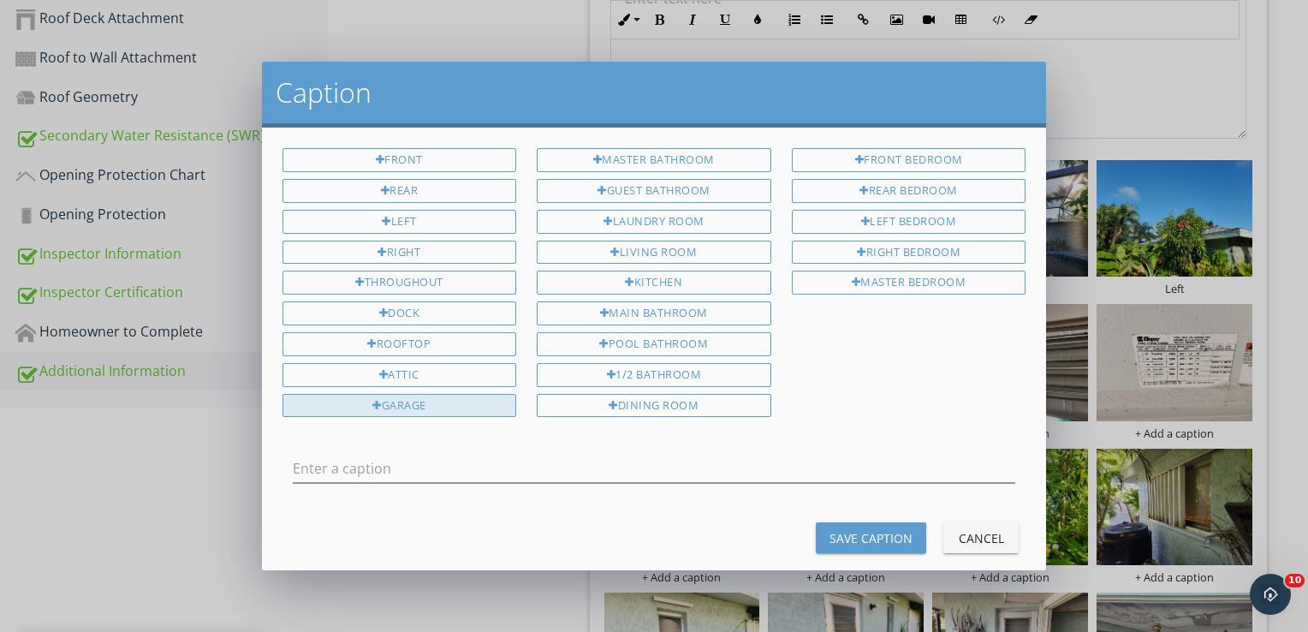
click at [486, 394] on div "Garage" at bounding box center [400, 406] width 235 height 24
type input "Garage"
click at [885, 529] on div "Save Caption" at bounding box center [871, 538] width 83 height 18
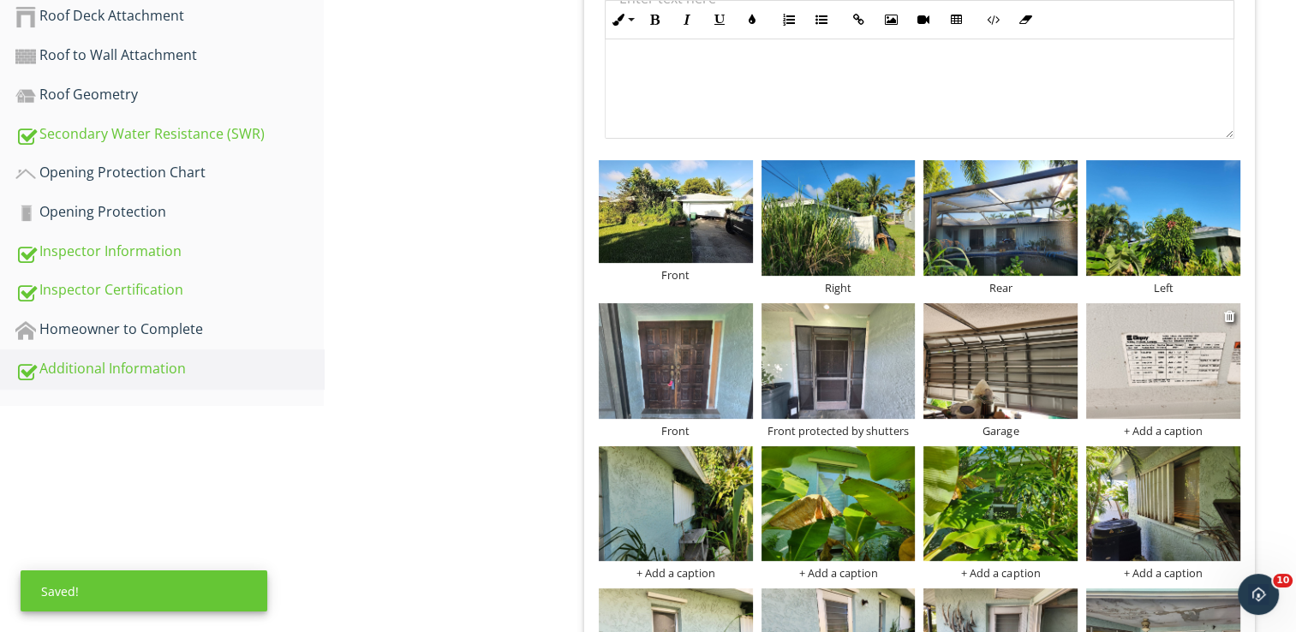
click at [1159, 433] on div "+ Add a caption" at bounding box center [1163, 431] width 154 height 14
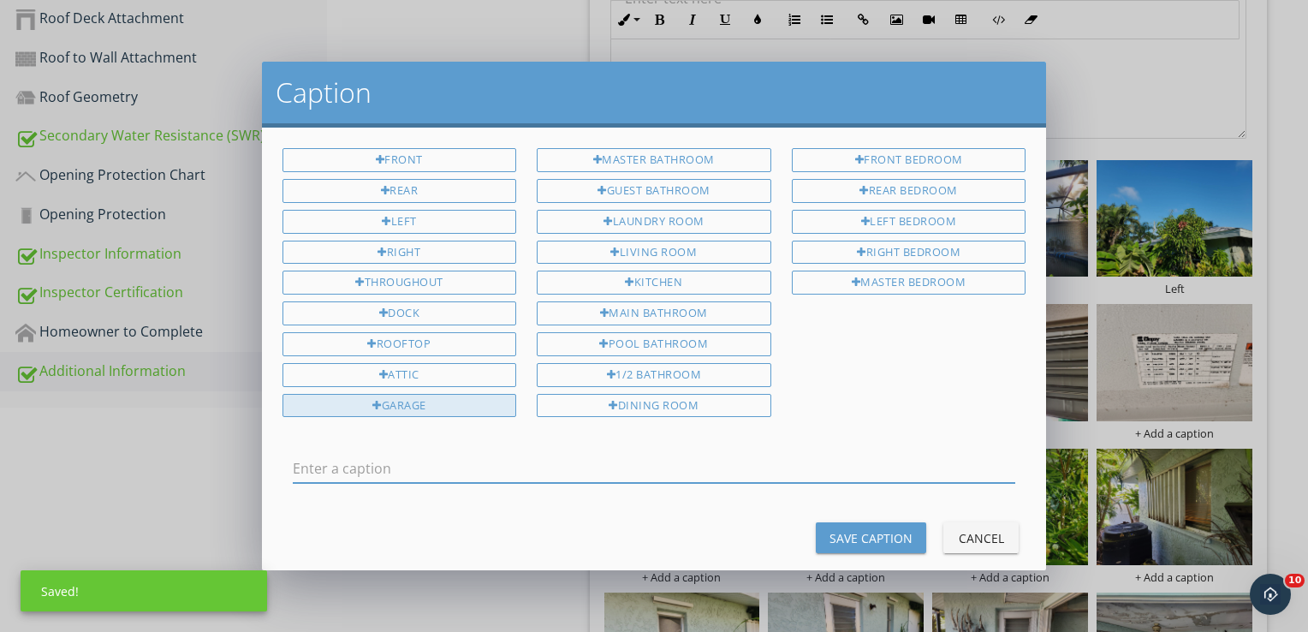
click at [428, 394] on div "Garage" at bounding box center [400, 406] width 235 height 24
click at [492, 459] on input "Garage" at bounding box center [655, 469] width 724 height 28
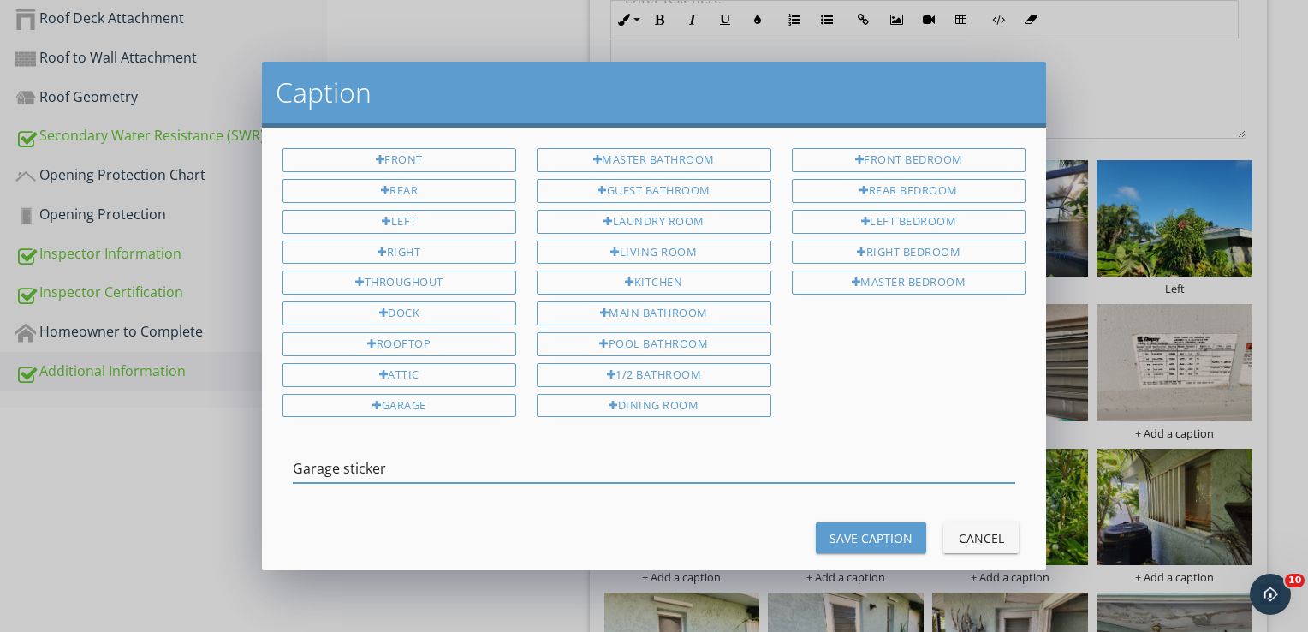
type input "Garage sticker"
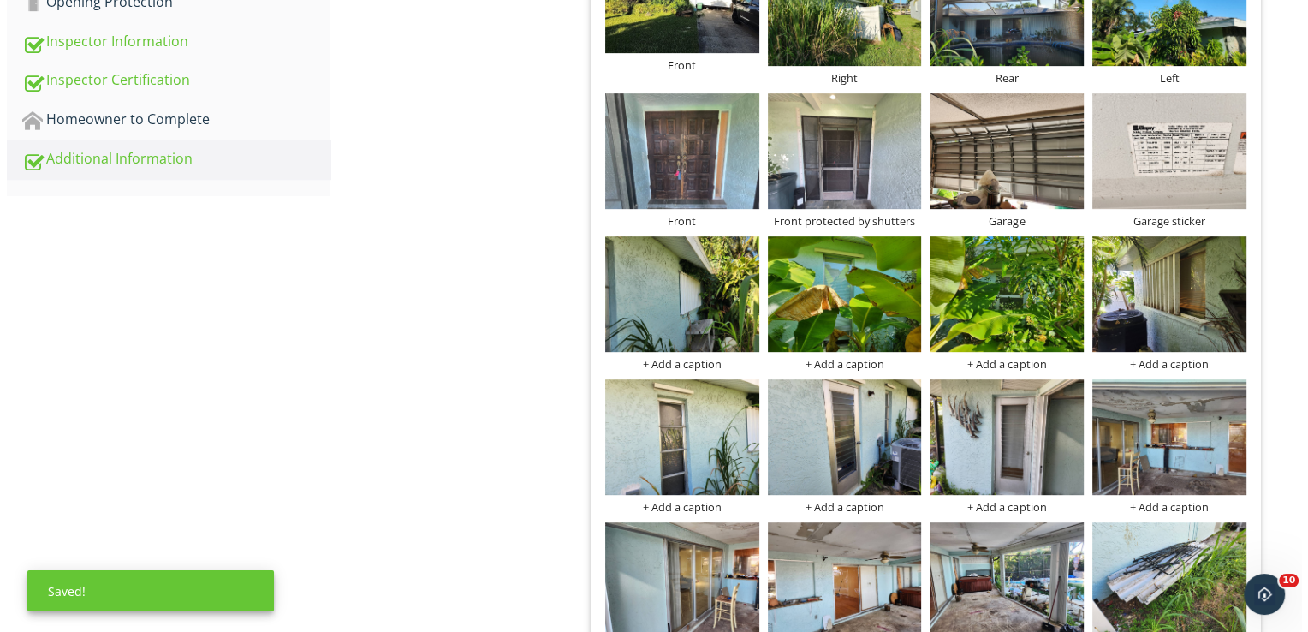
scroll to position [856, 0]
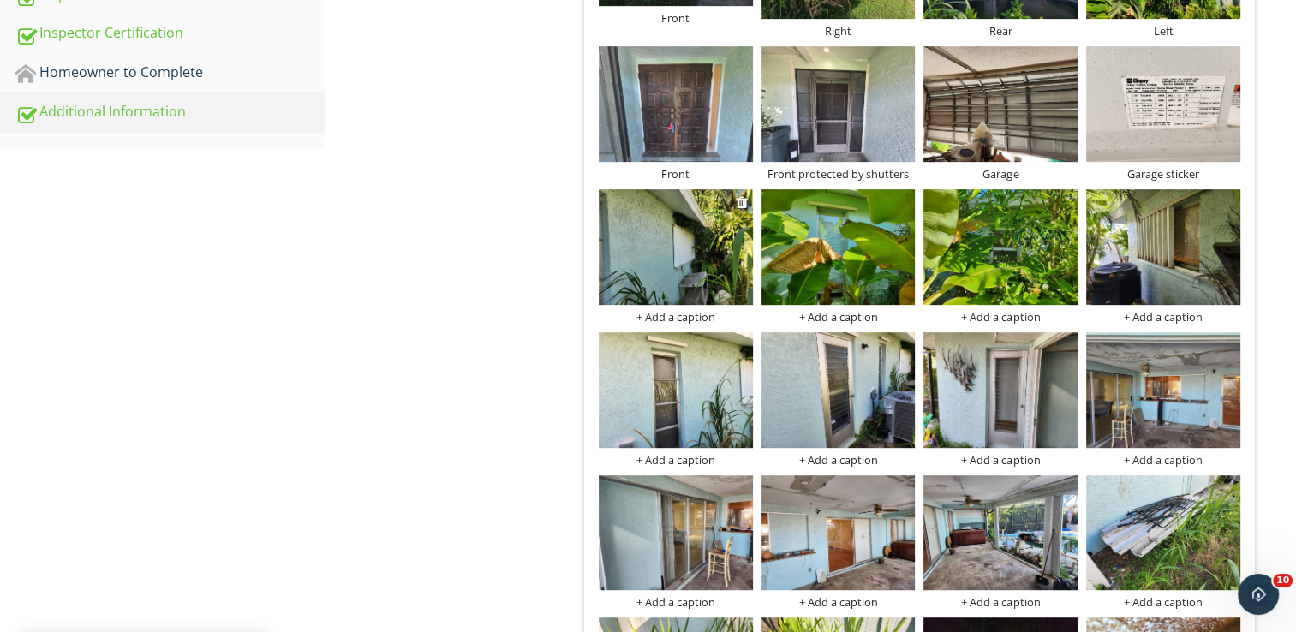
click at [671, 320] on div "+ Add a caption" at bounding box center [676, 317] width 154 height 14
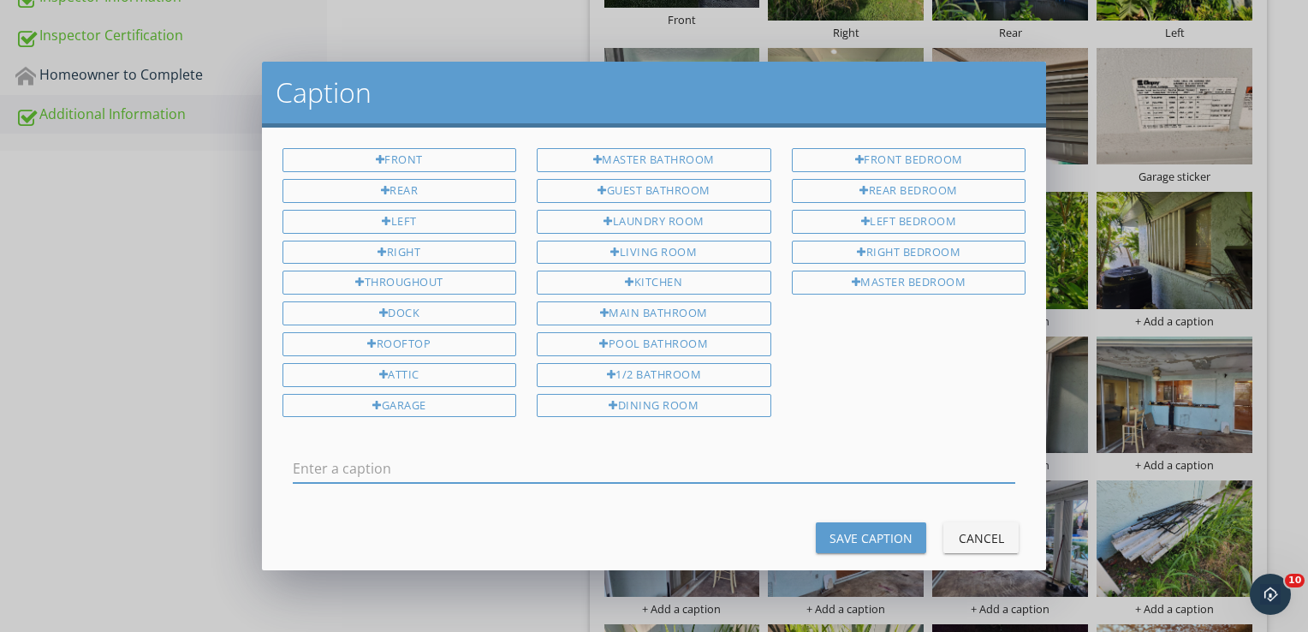
click at [473, 455] on input "text" at bounding box center [655, 469] width 724 height 28
type input "Protected by shutters"
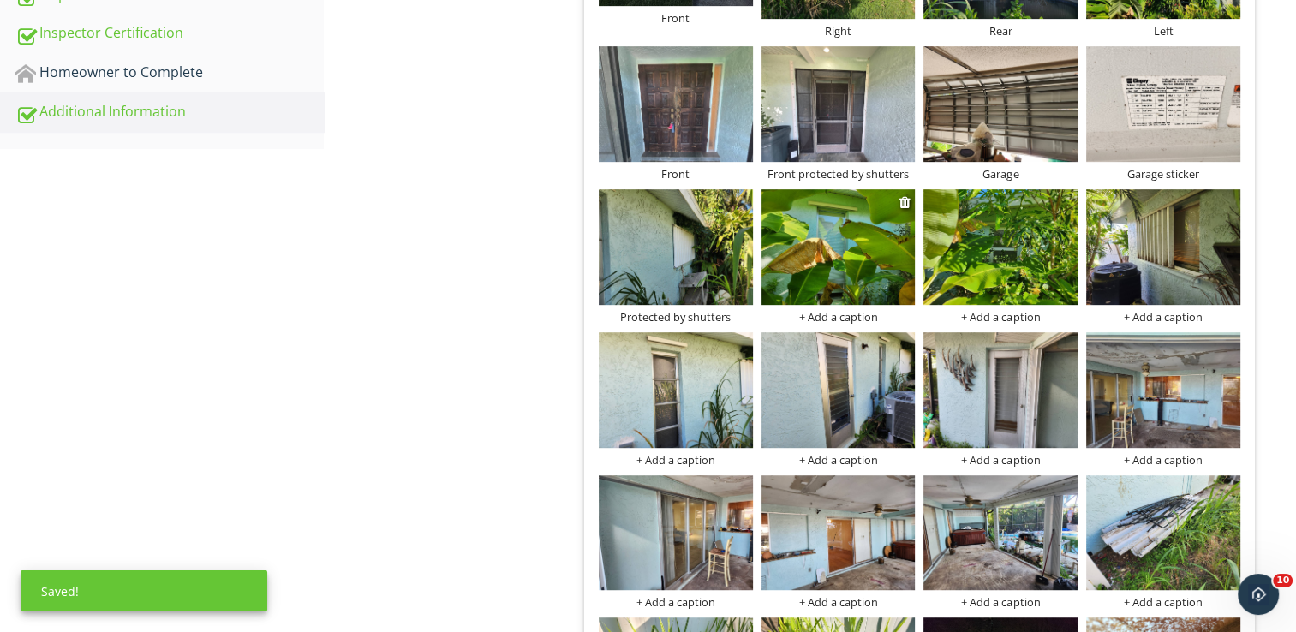
click at [856, 319] on div "+ Add a caption" at bounding box center [838, 317] width 154 height 14
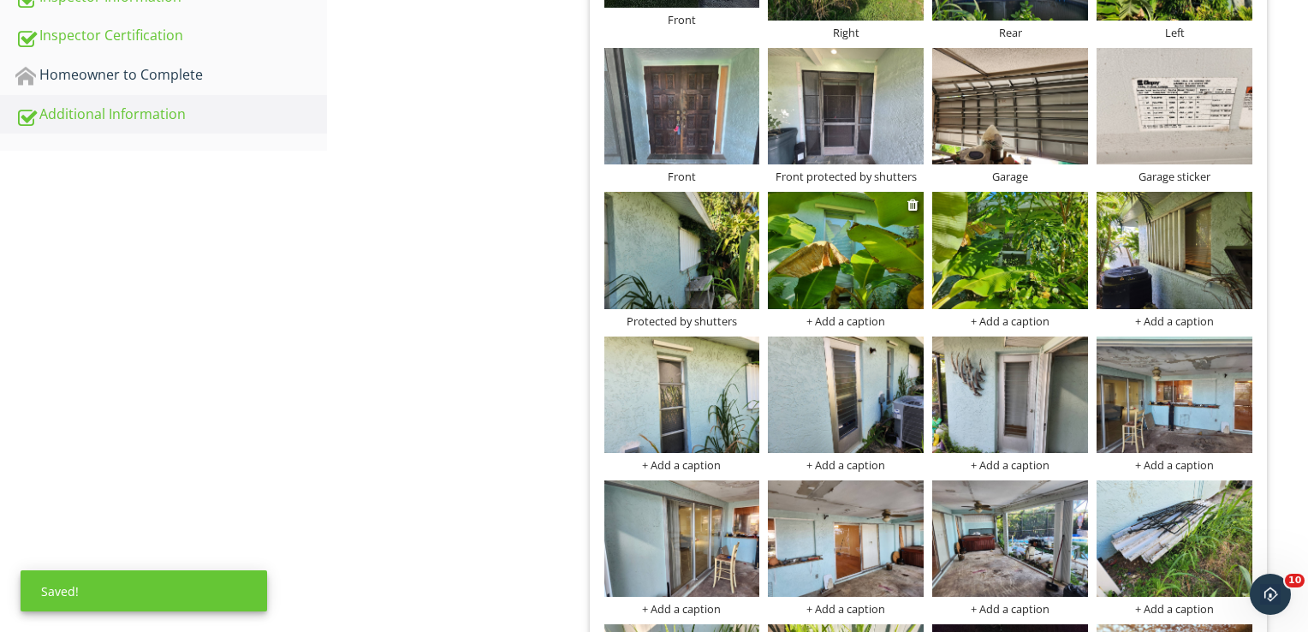
scroll to position [0, 0]
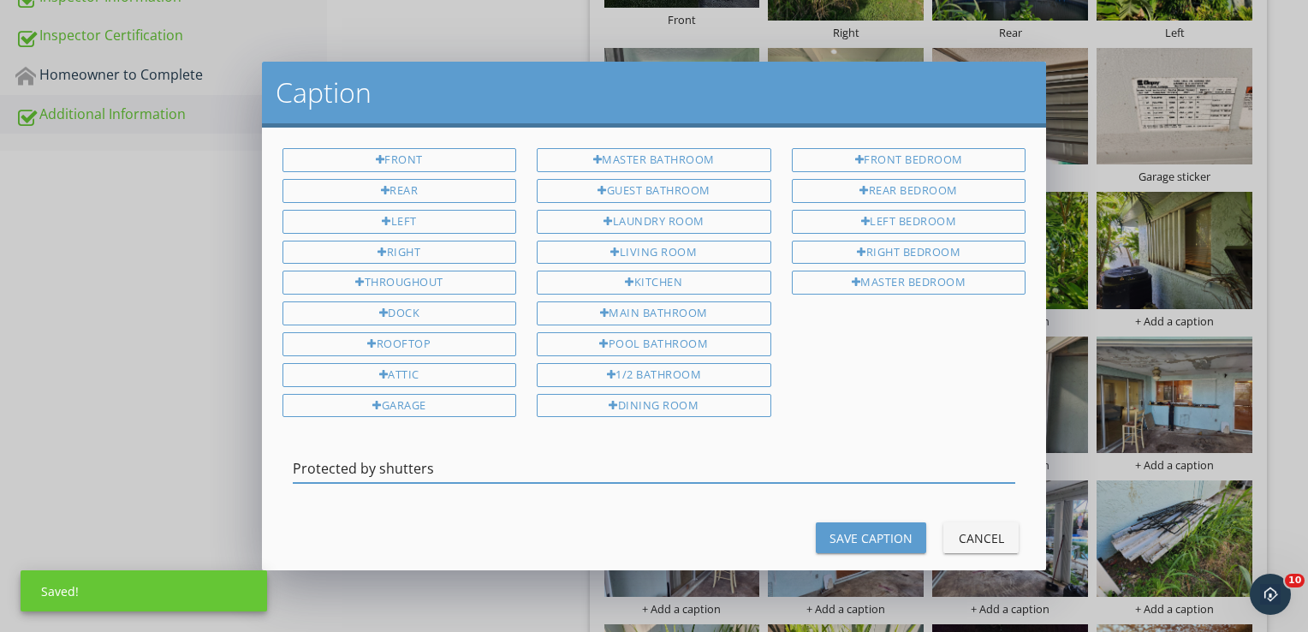
type input "Protected by shutters"
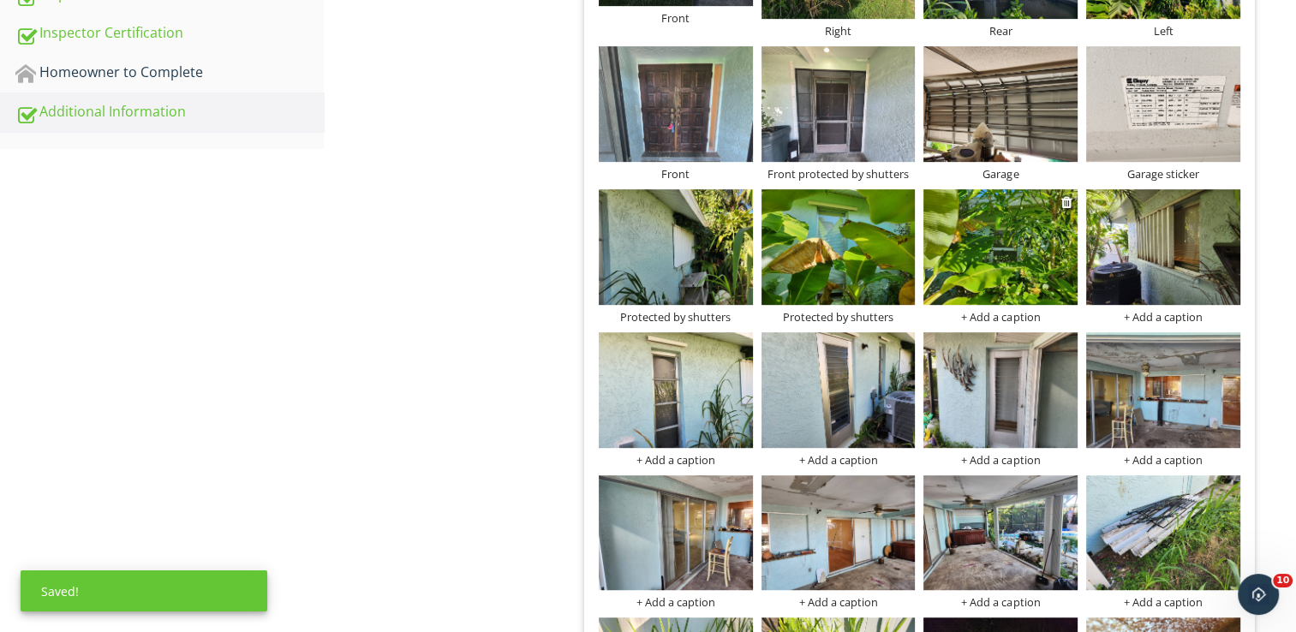
click at [982, 310] on div "+ Add a caption" at bounding box center [1000, 317] width 154 height 14
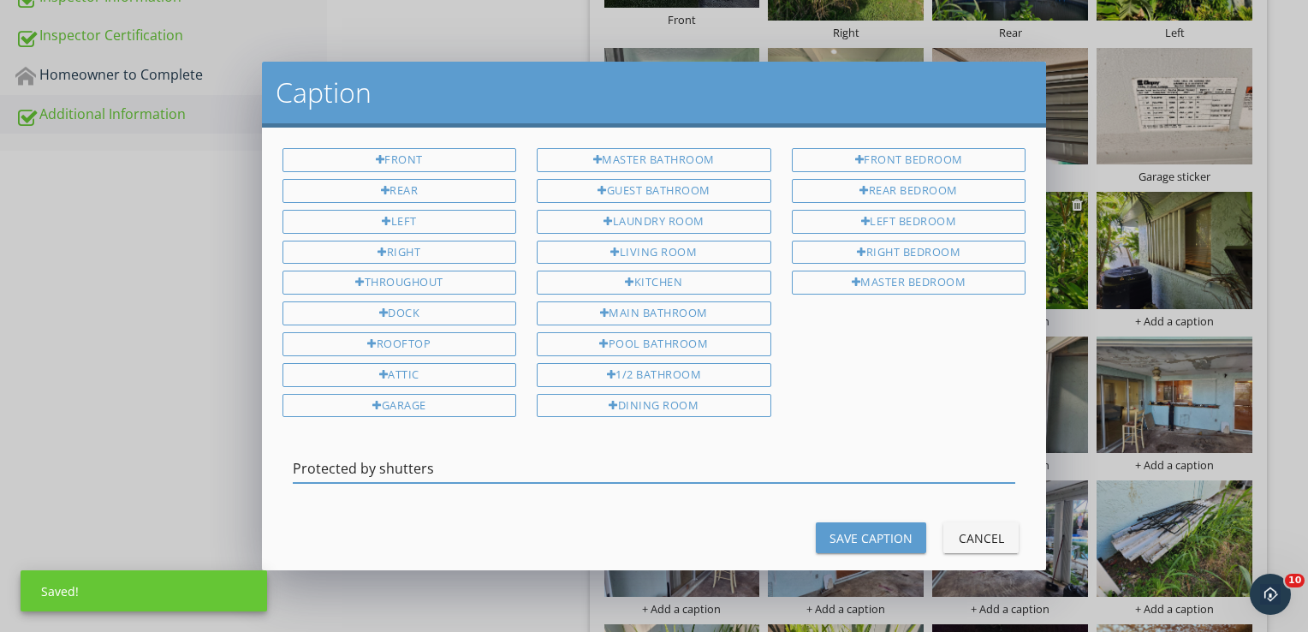
type input "Protected by shutters"
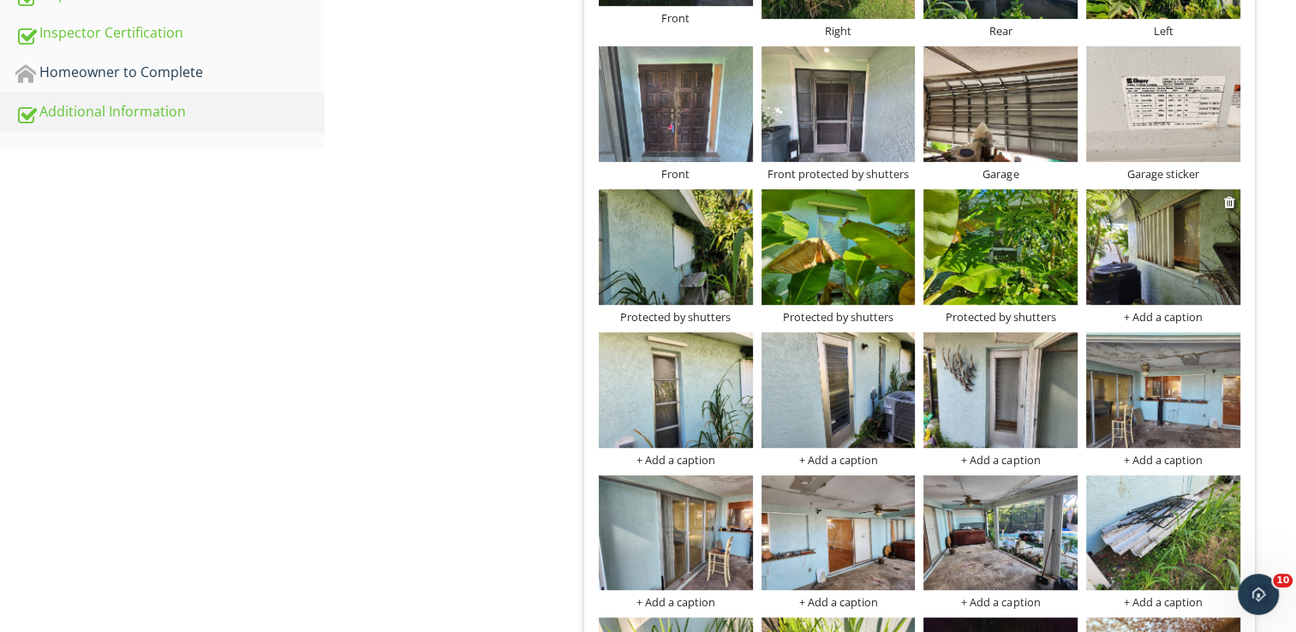
click at [1148, 318] on div "+ Add a caption" at bounding box center [1163, 317] width 154 height 14
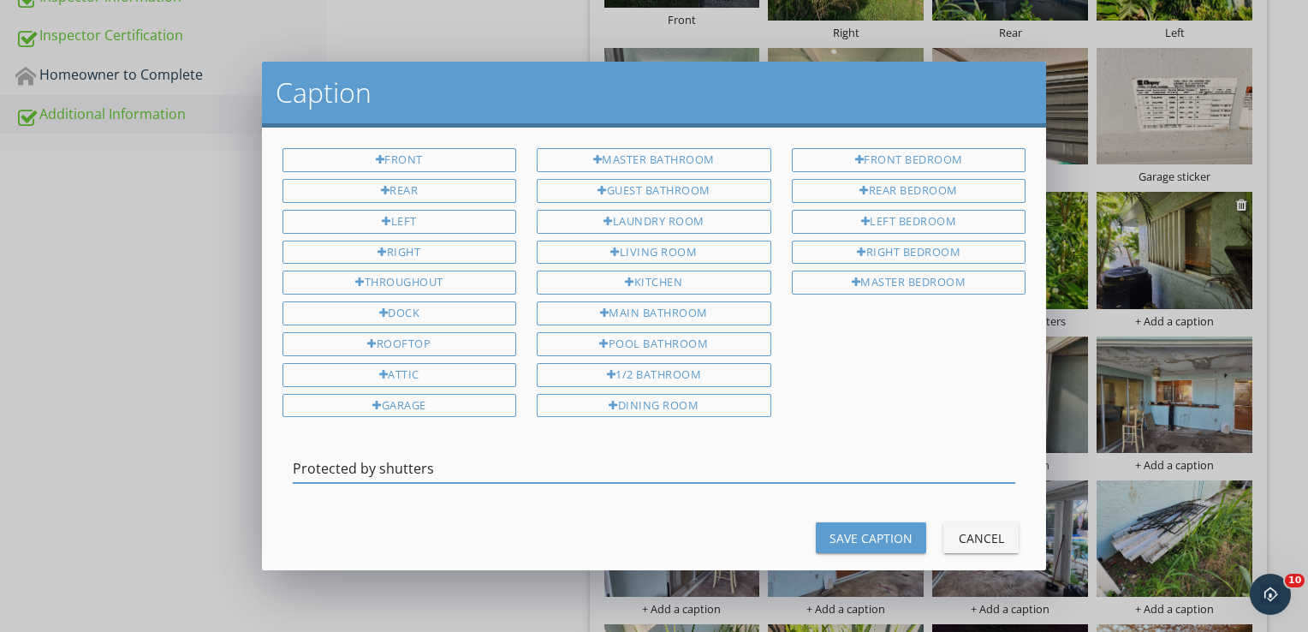
type input "Protected by shutters"
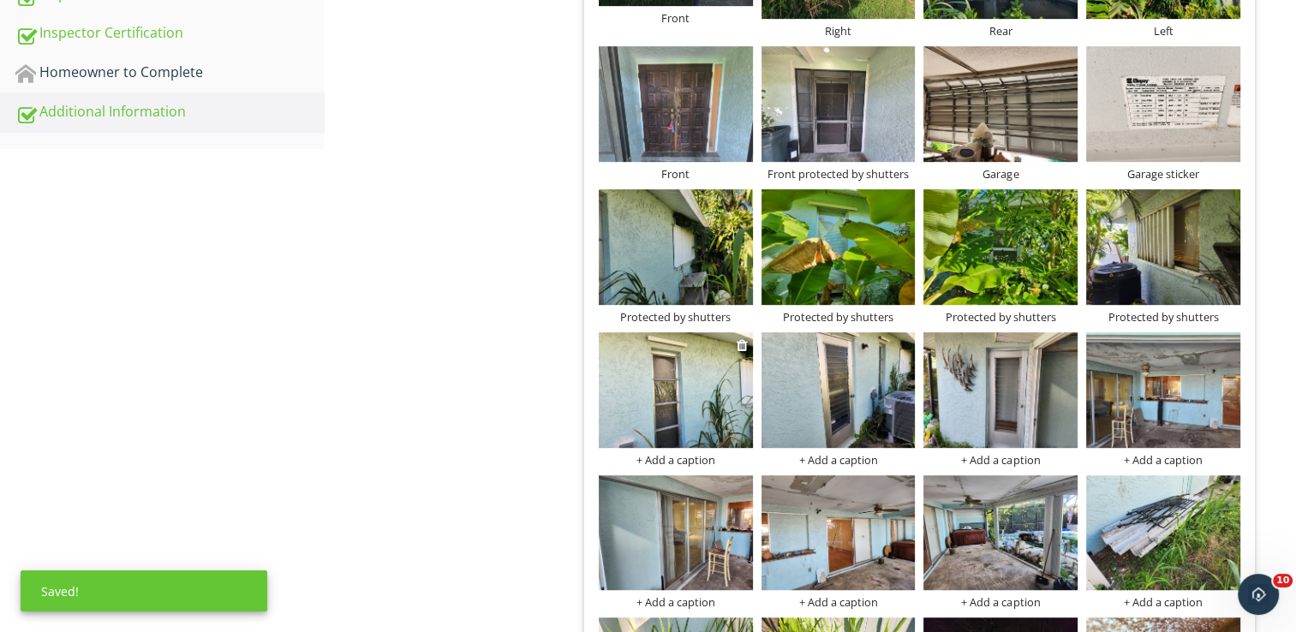
click at [682, 458] on div "+ Add a caption" at bounding box center [676, 460] width 154 height 14
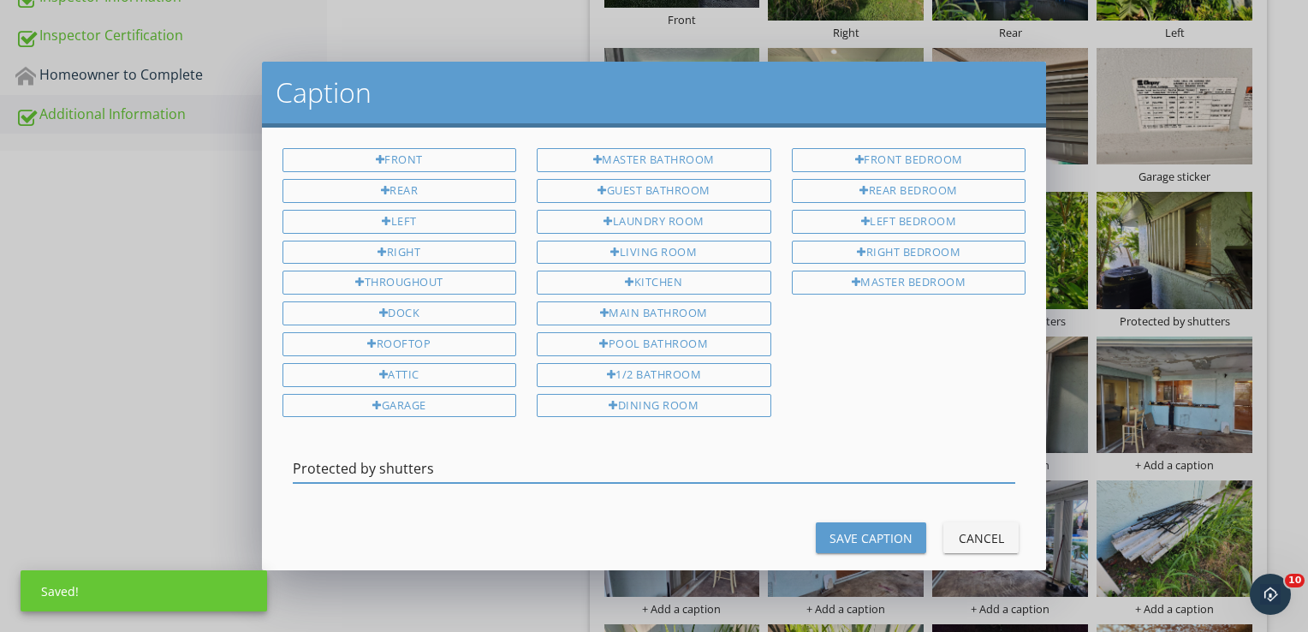
type input "Protected by shutters"
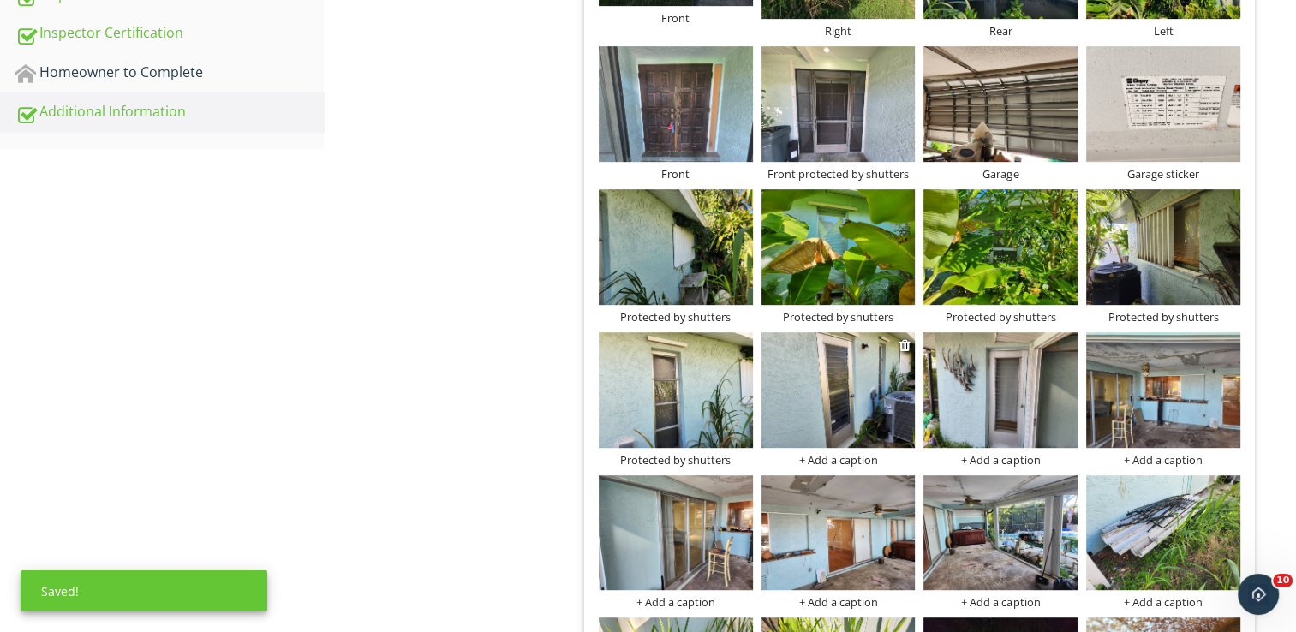
click at [842, 461] on div "+ Add a caption" at bounding box center [838, 460] width 154 height 14
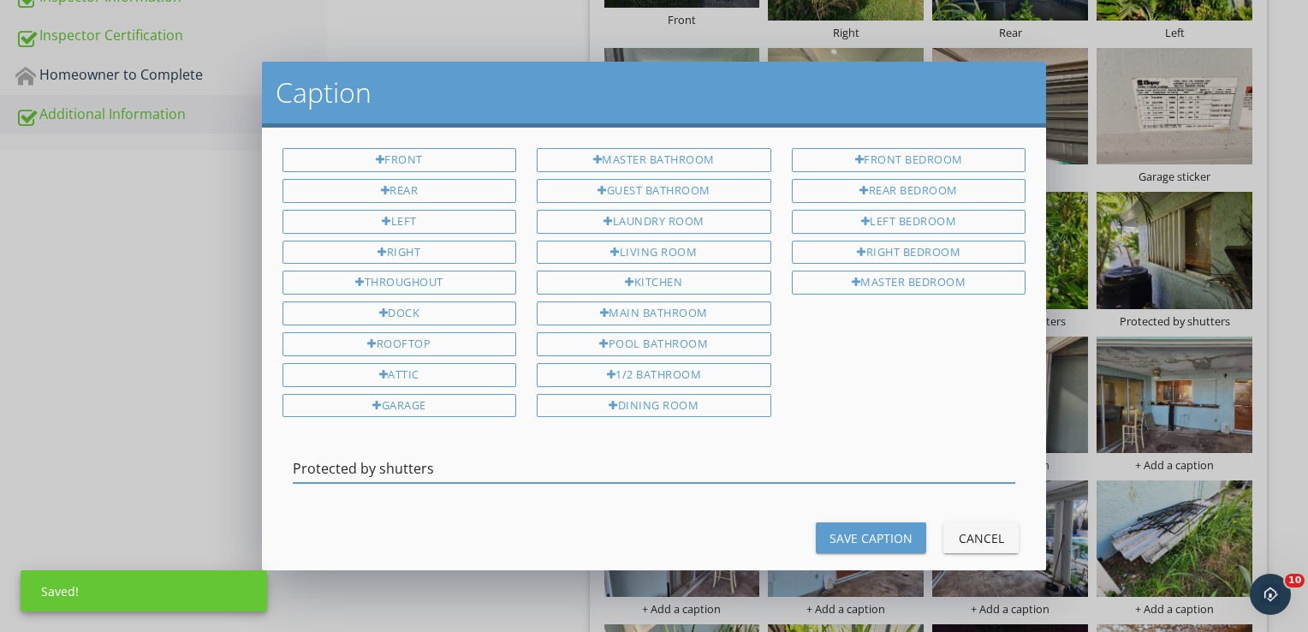
type input "Protected by shutters"
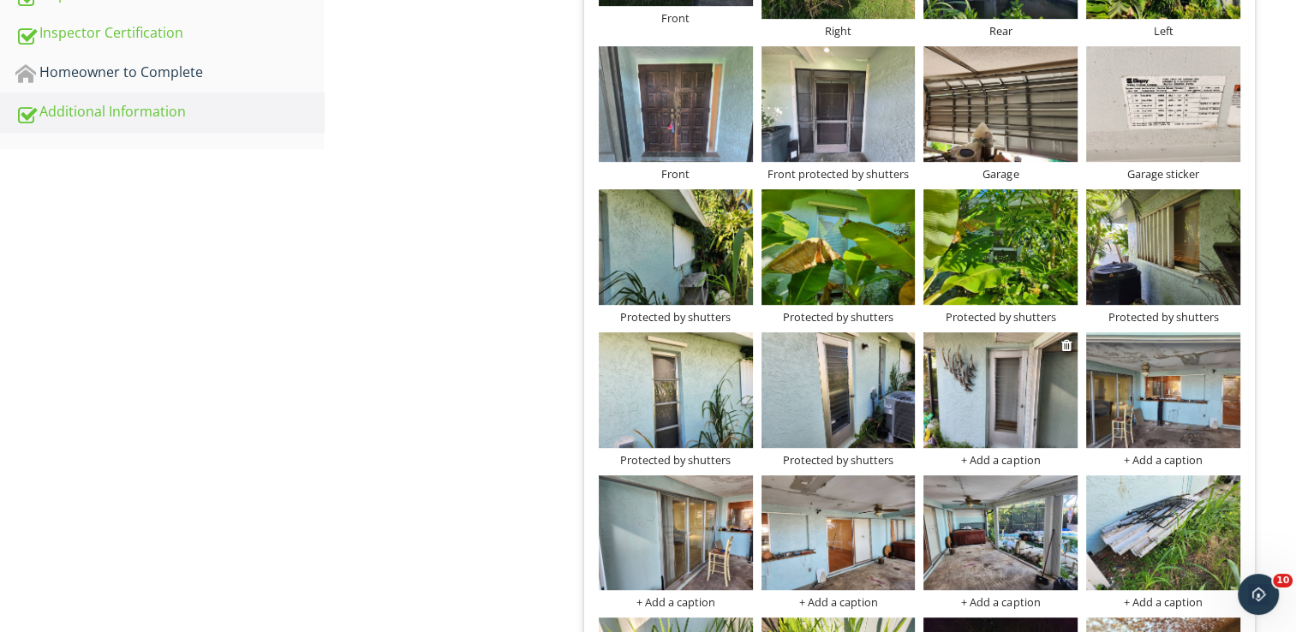
click at [1003, 461] on div "+ Add a caption" at bounding box center [1000, 460] width 154 height 14
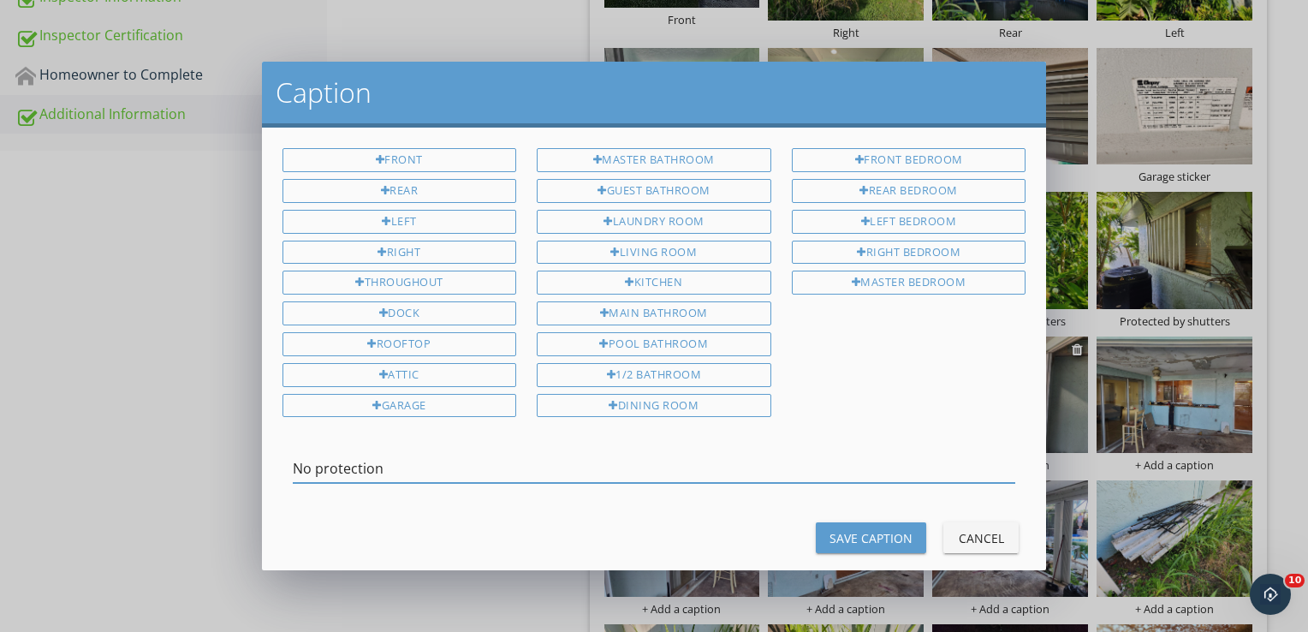
type input "No protection"
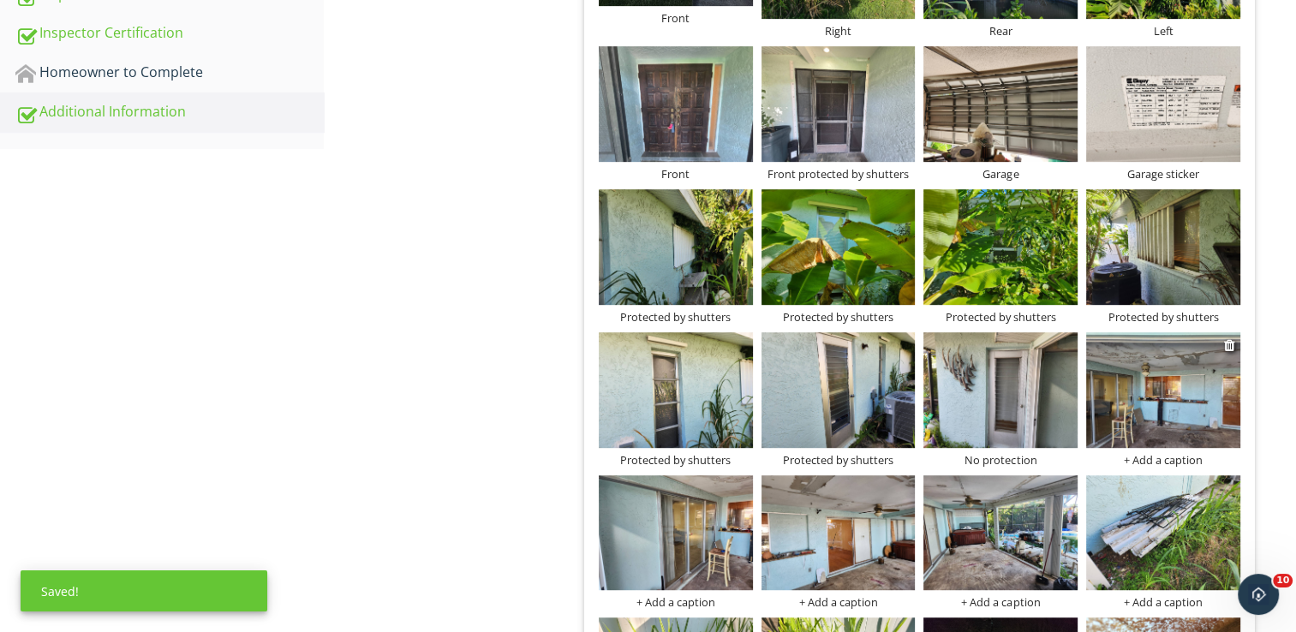
click at [1188, 460] on div "+ Add a caption" at bounding box center [1163, 460] width 154 height 14
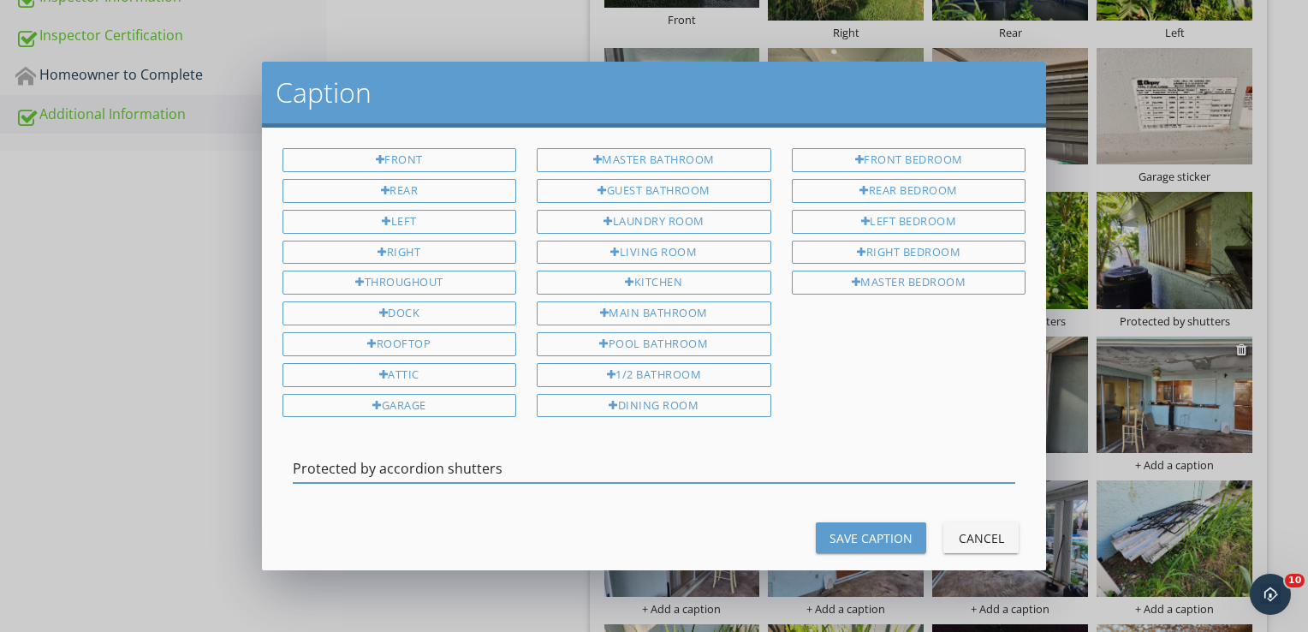
type input "Protected by accordion shutters"
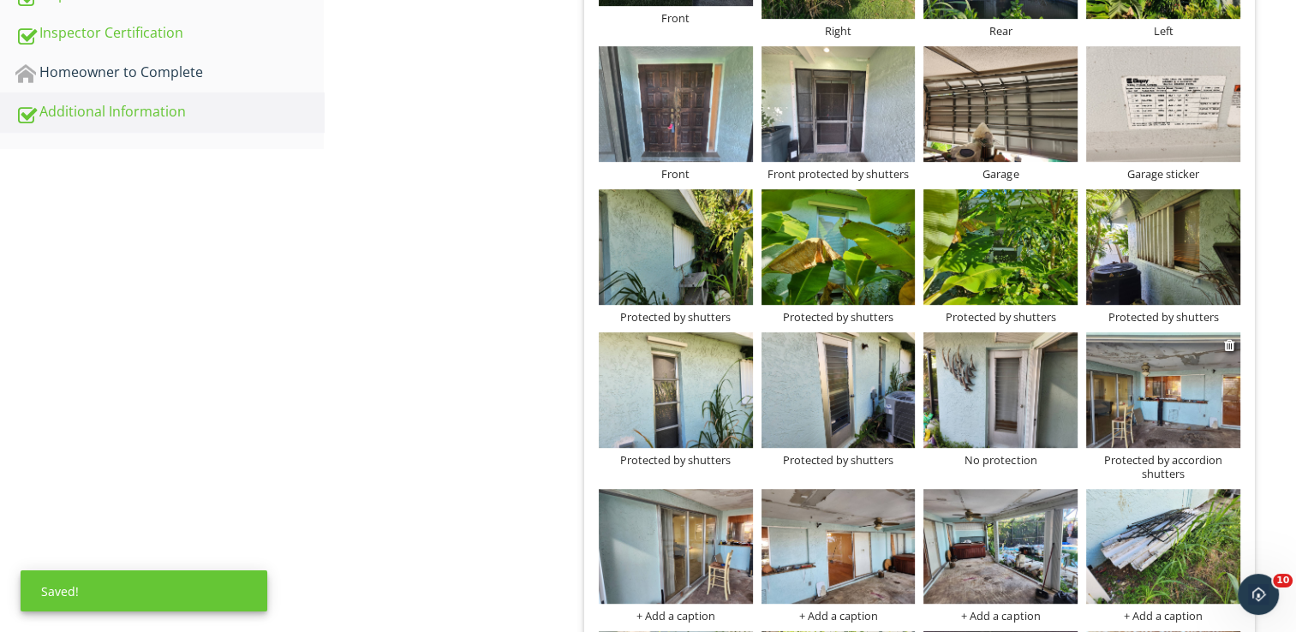
click at [1188, 460] on div "Protected by accordion shutters" at bounding box center [1163, 466] width 154 height 27
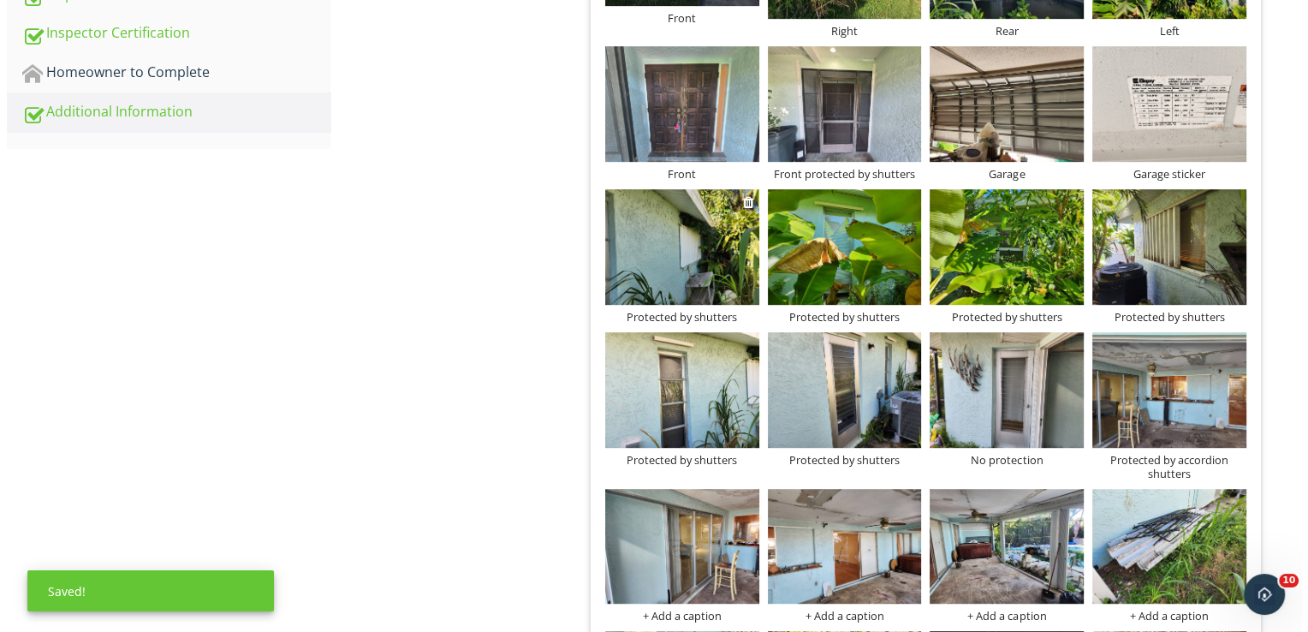
scroll to position [1113, 0]
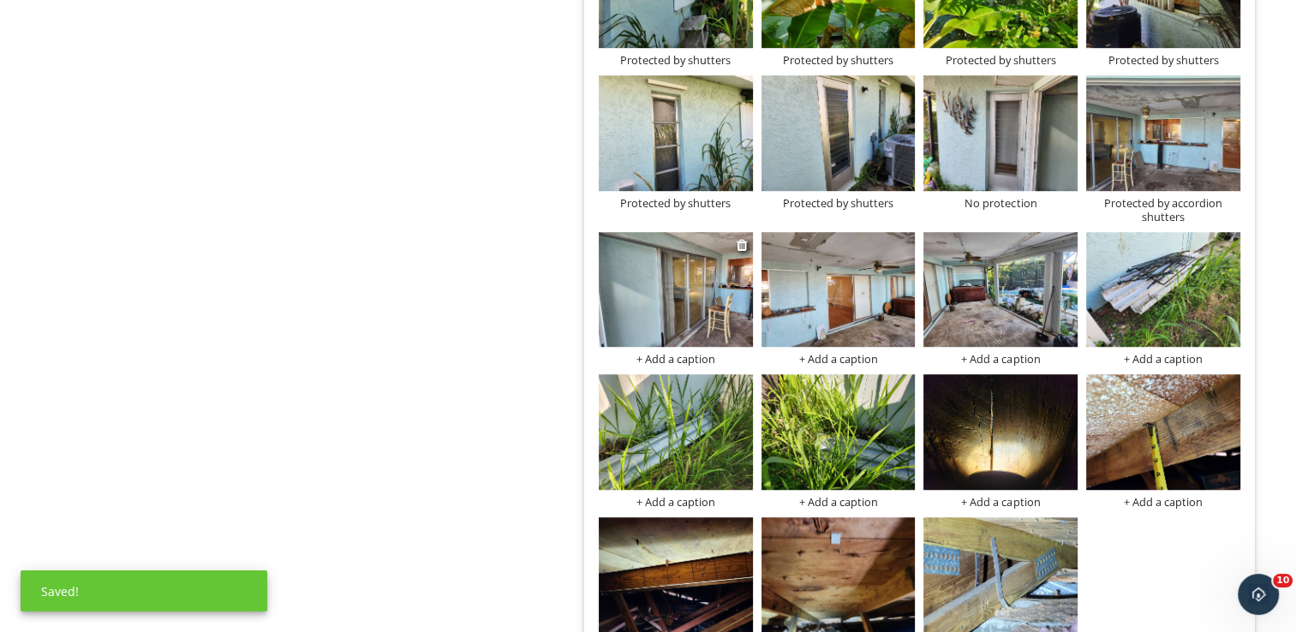
click at [691, 357] on div "+ Add a caption" at bounding box center [676, 359] width 154 height 14
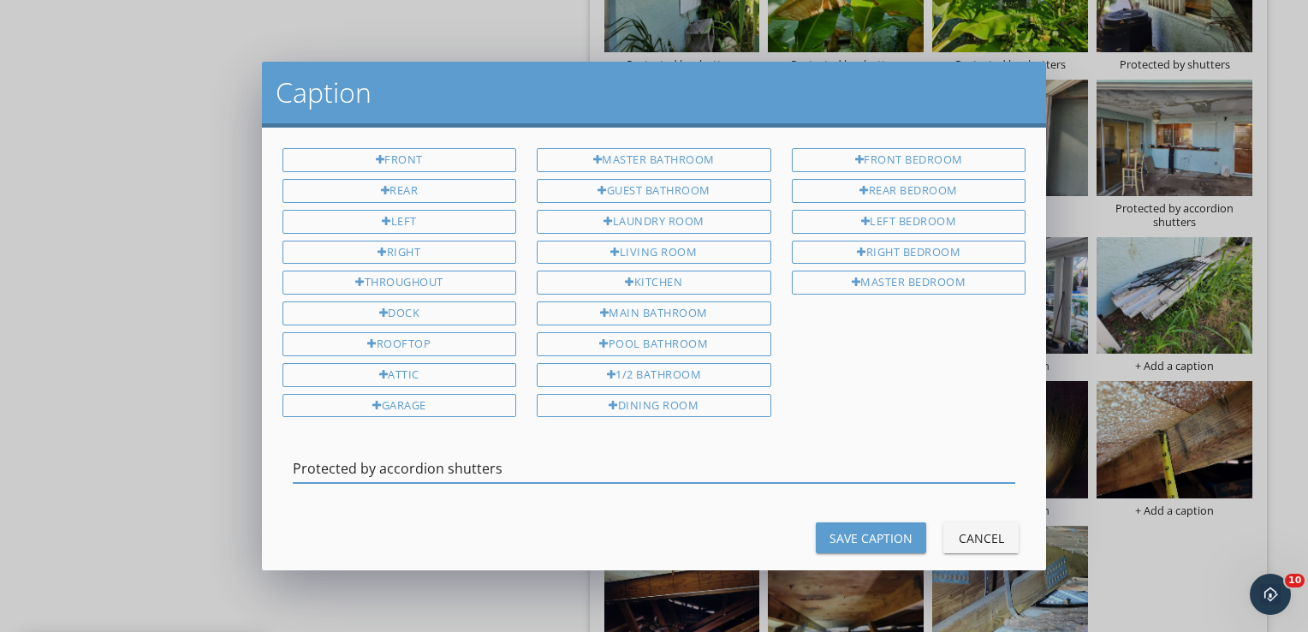
type input "Protected by accordion shutters"
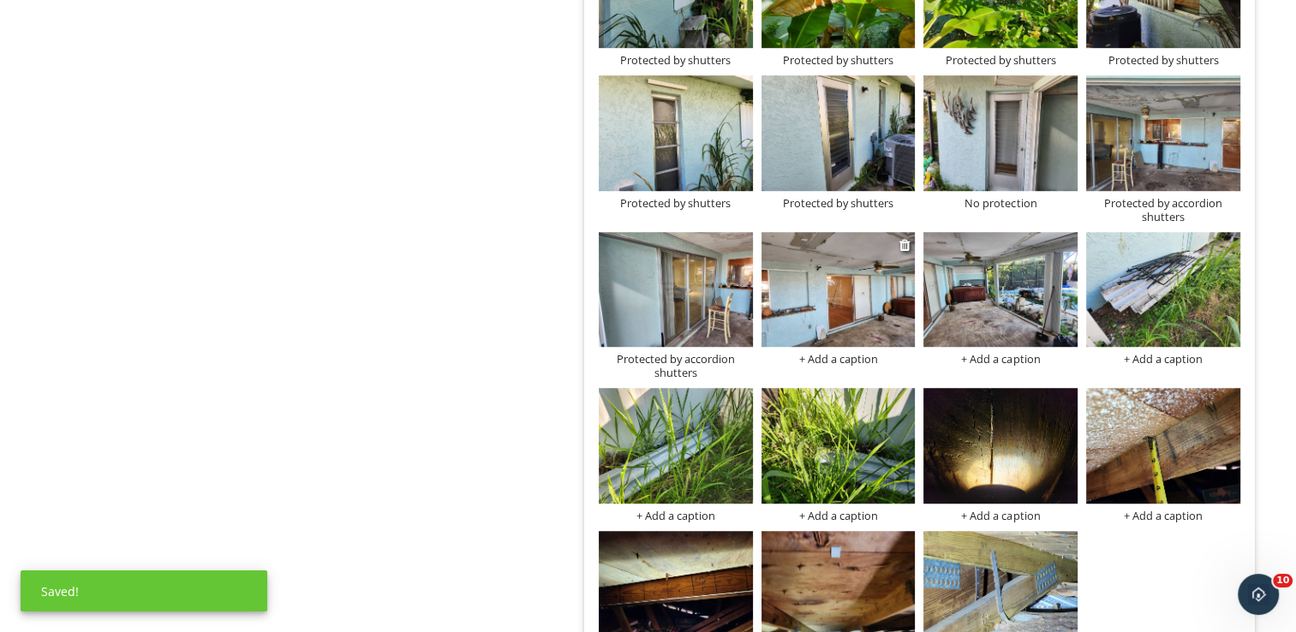
click at [832, 358] on div "+ Add a caption" at bounding box center [838, 359] width 154 height 14
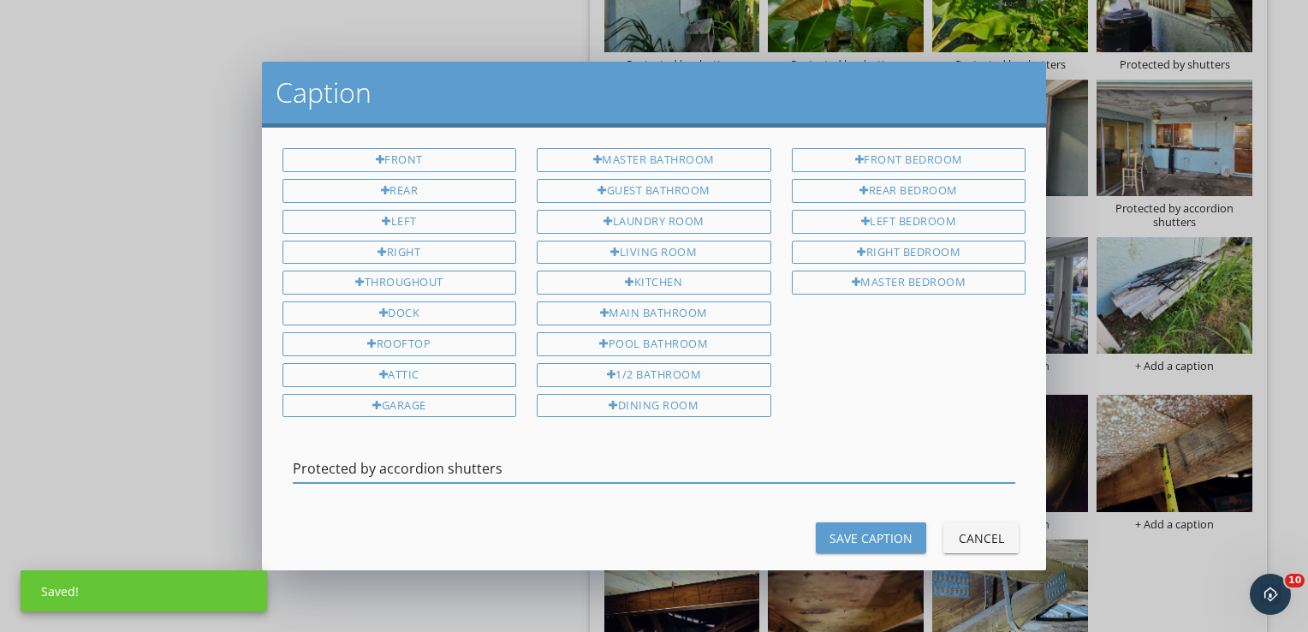
type input "Protected by accordion shutters"
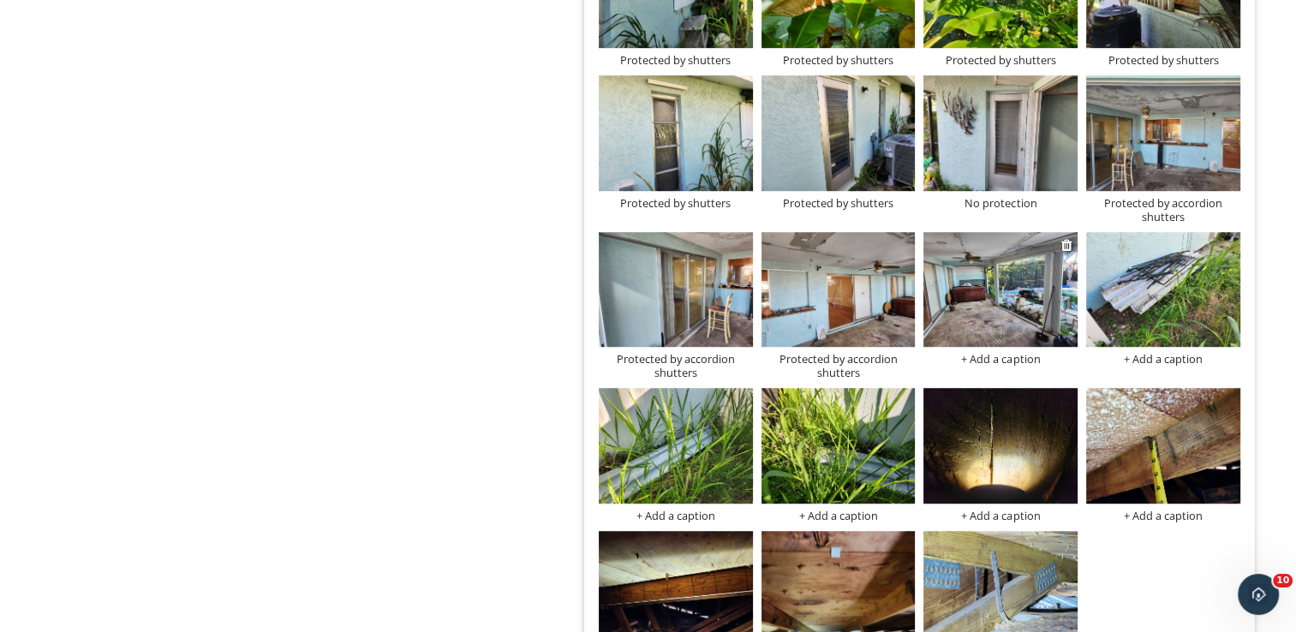
click at [977, 355] on div "+ Add a caption" at bounding box center [1000, 359] width 154 height 14
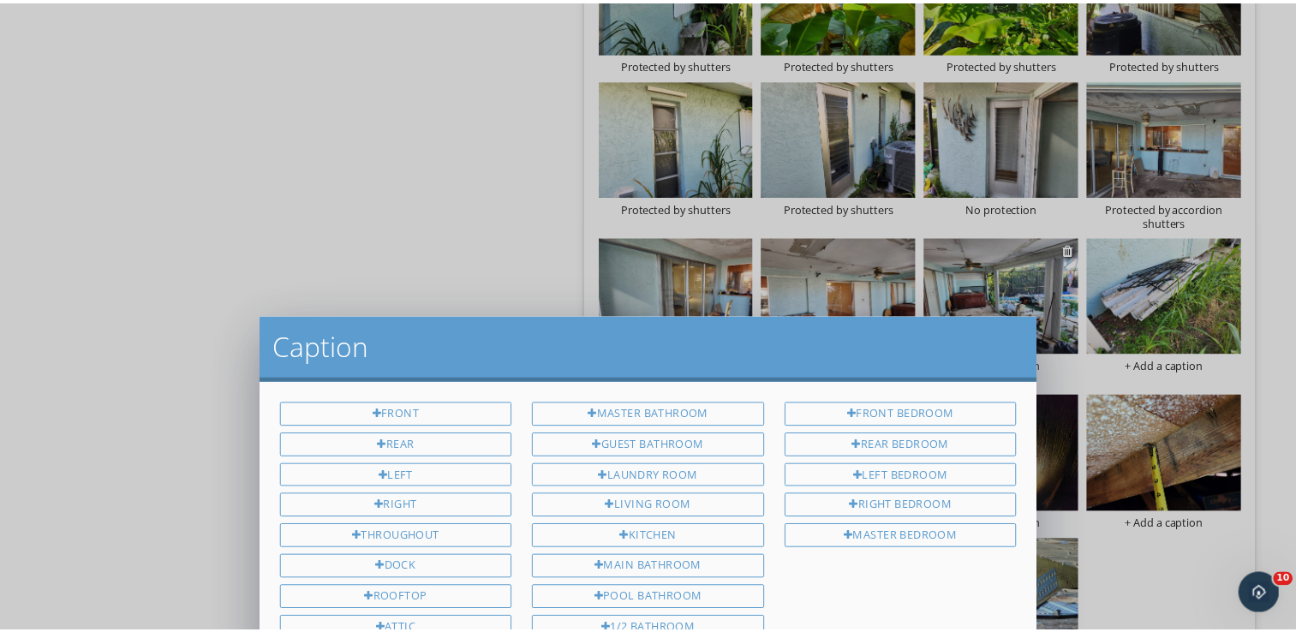
scroll to position [0, 0]
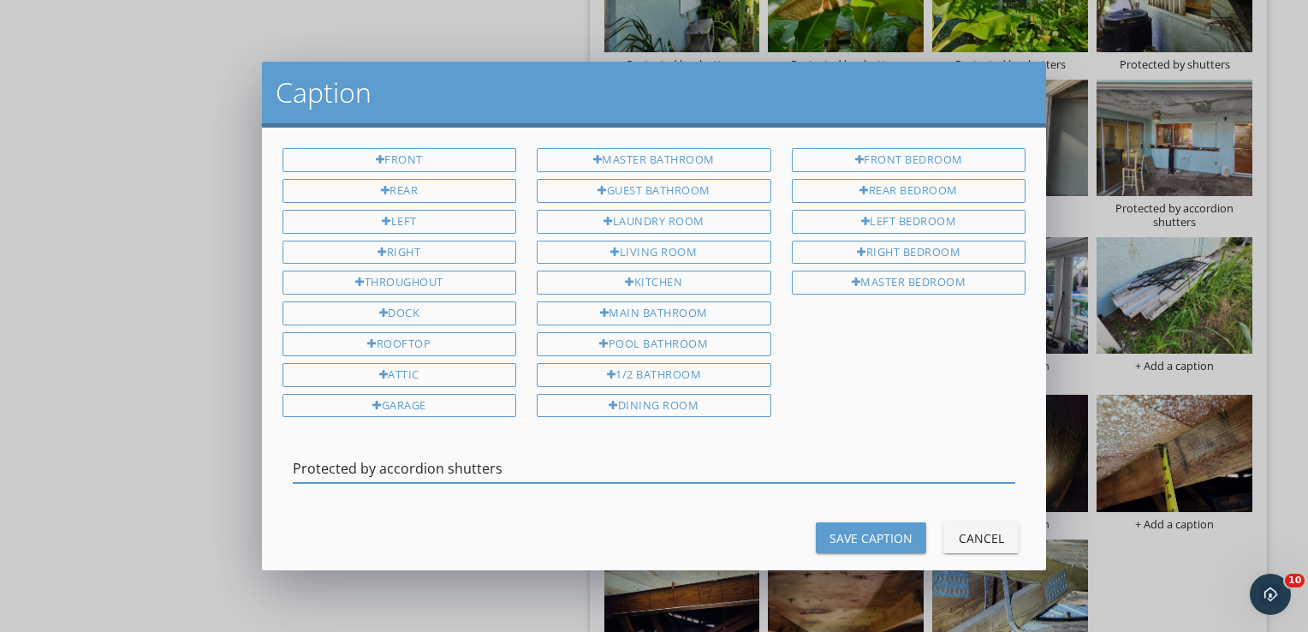
click at [295, 455] on input "Protected by accordion shutters" at bounding box center [655, 469] width 724 height 28
type input "Rear Lanai Protected by accordion shutters"
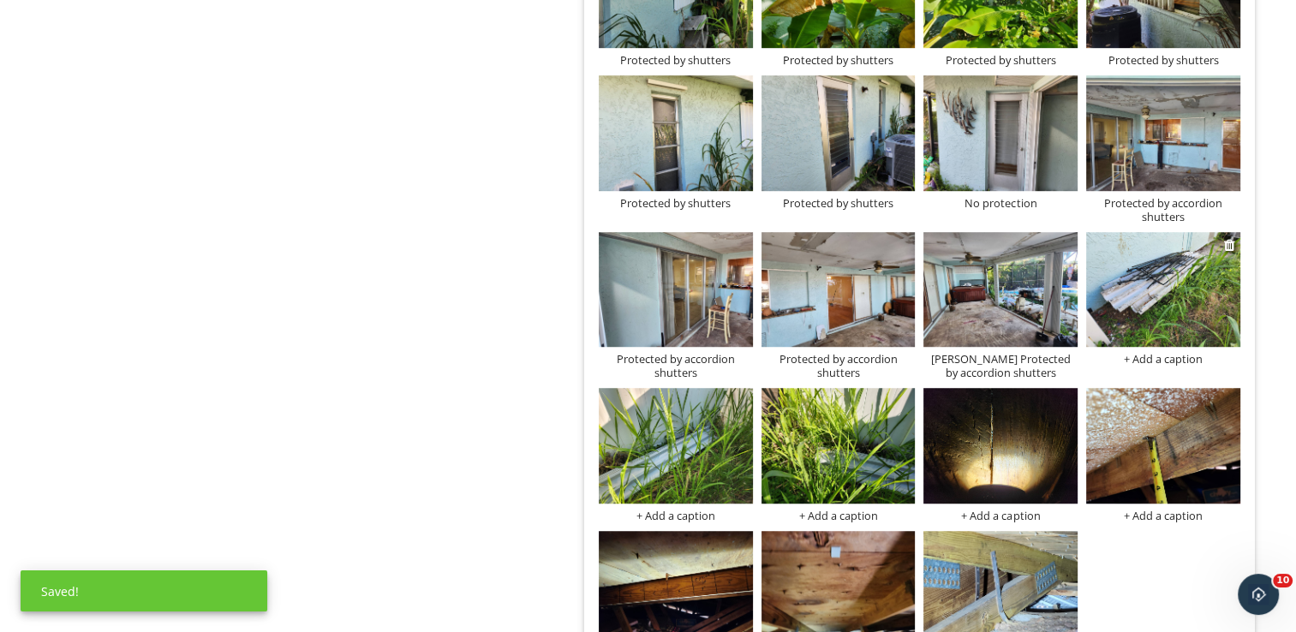
click at [1153, 353] on div "+ Add a caption" at bounding box center [1163, 359] width 154 height 14
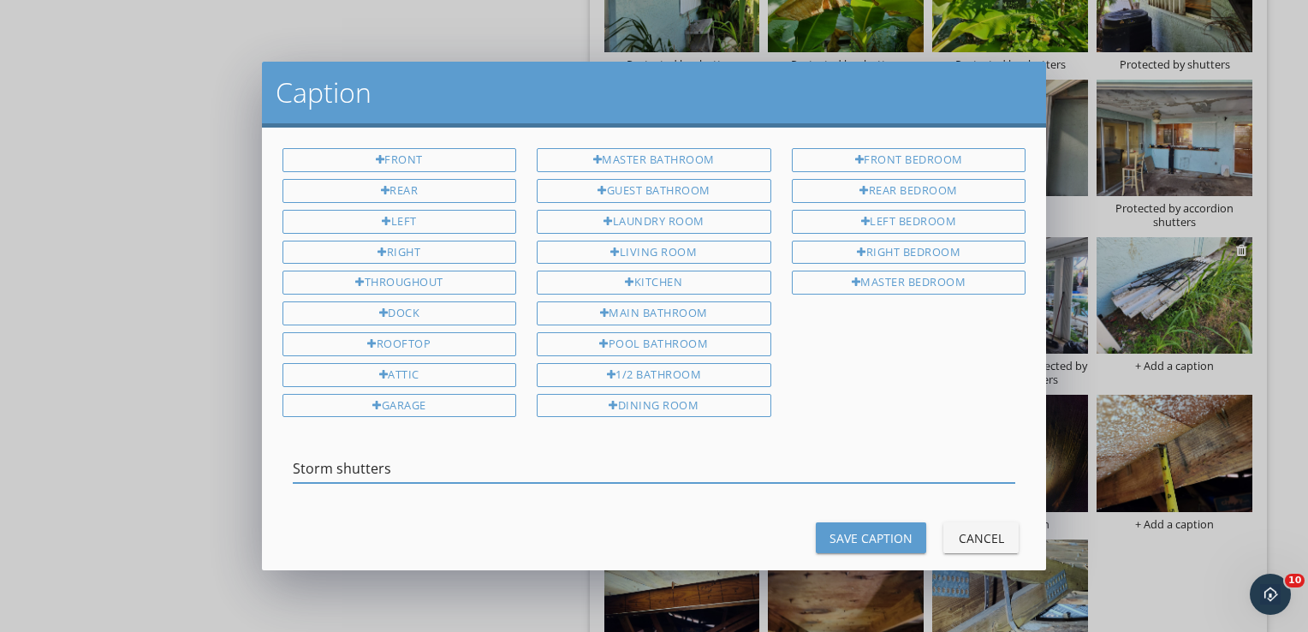
type input "Storm shutters"
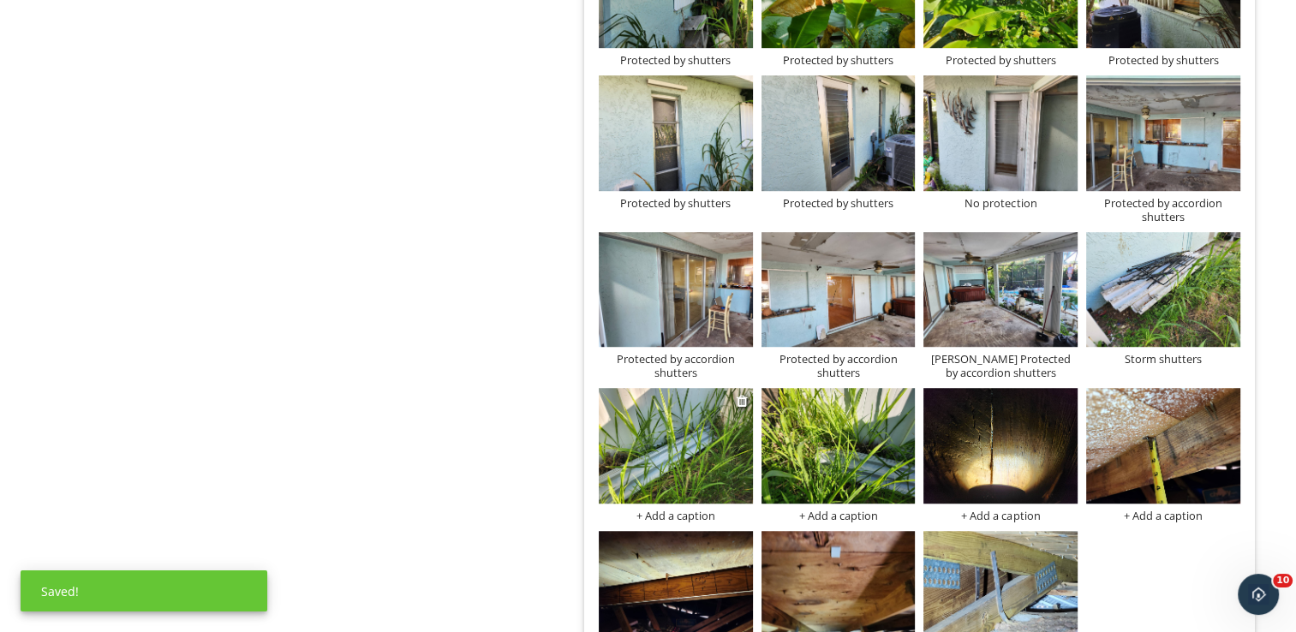
click at [680, 520] on div "+ Add a caption" at bounding box center [676, 516] width 154 height 14
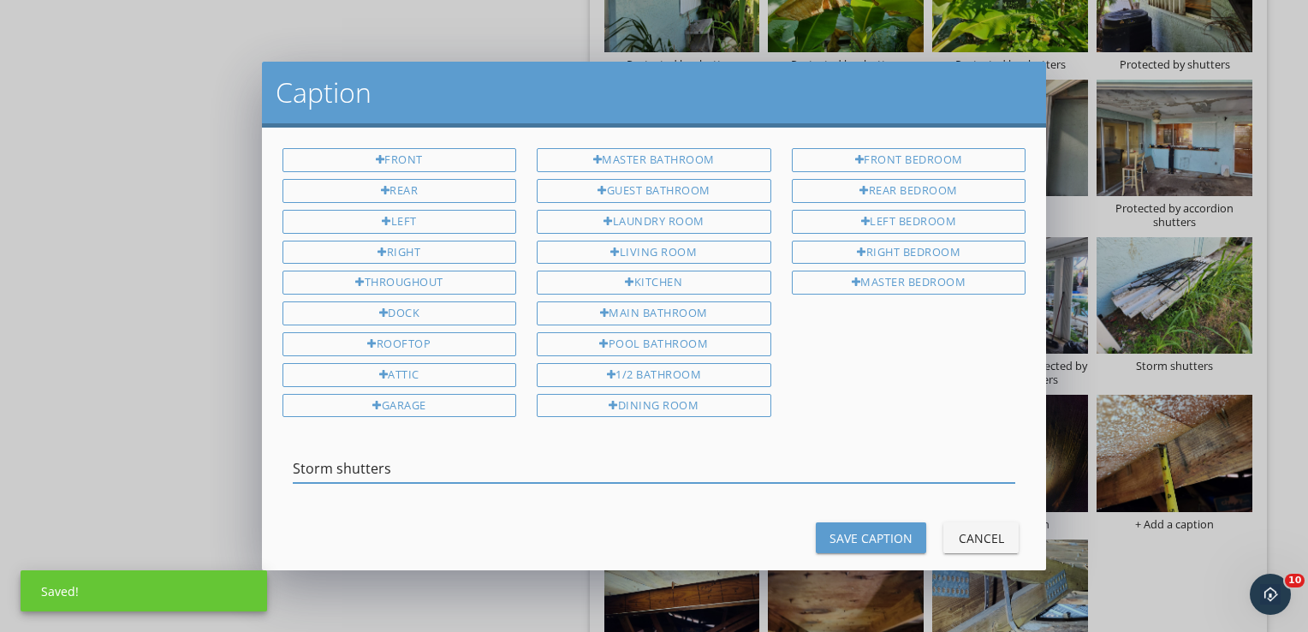
type input "Storm shutters"
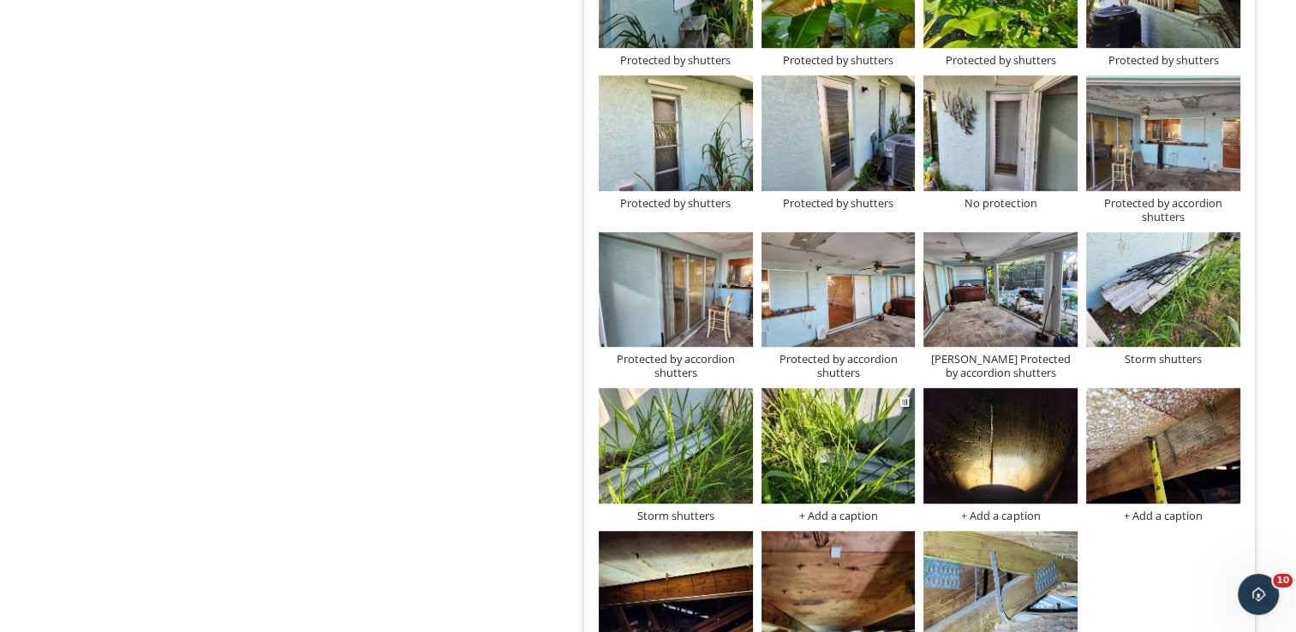
click at [848, 522] on div "+ Add a caption" at bounding box center [838, 516] width 154 height 14
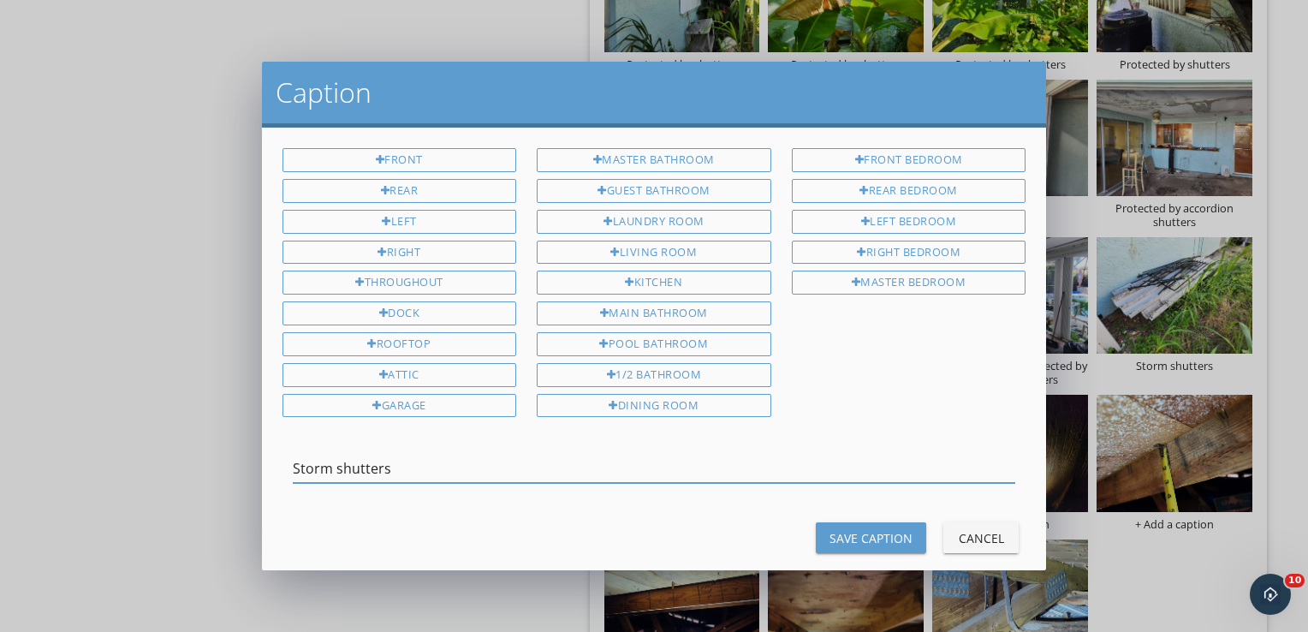
type input "Storm shutters"
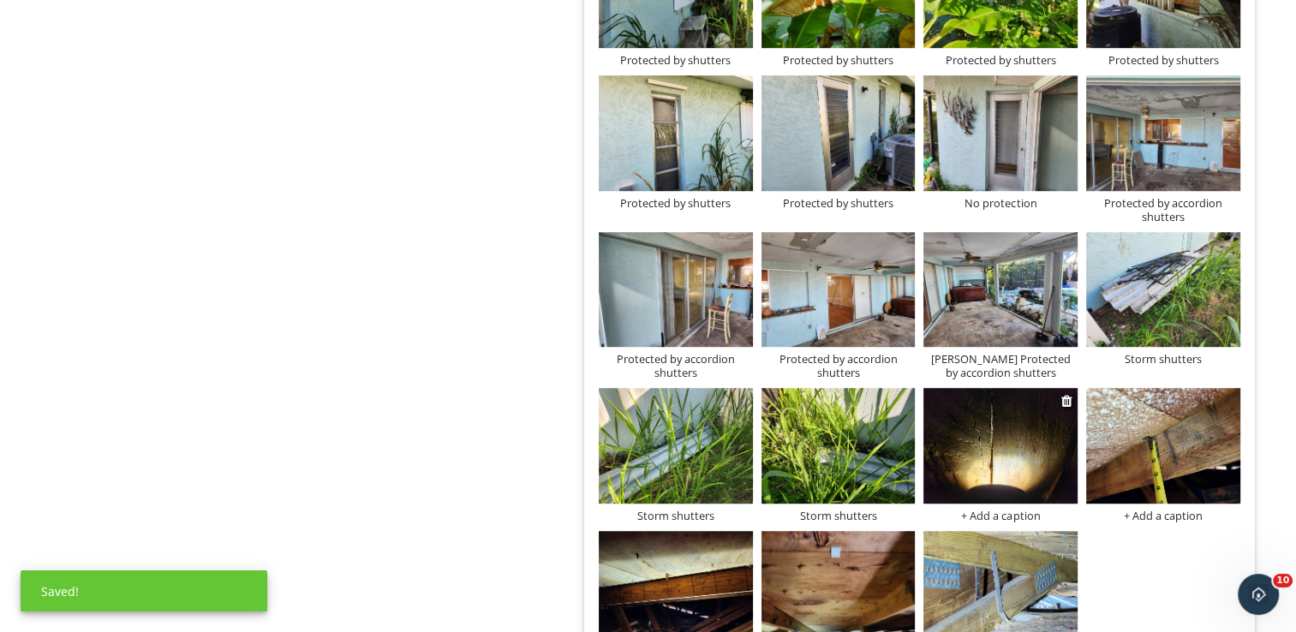
click at [976, 510] on div "+ Add a caption" at bounding box center [1000, 516] width 154 height 14
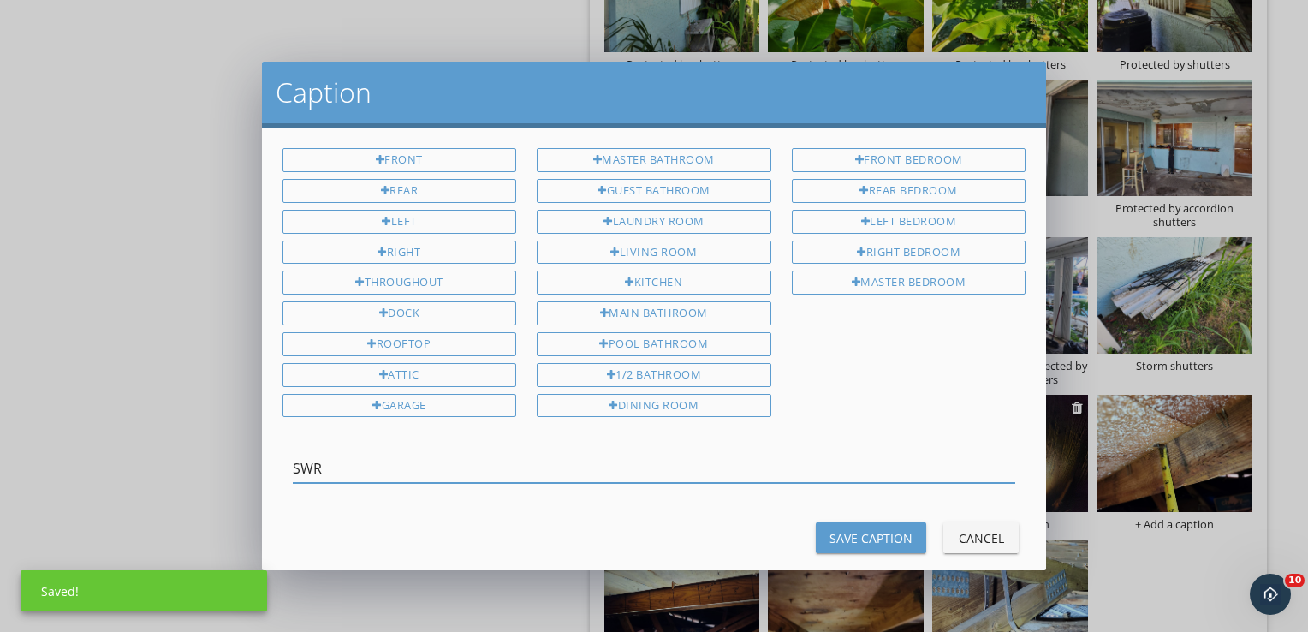
type input "SWR"
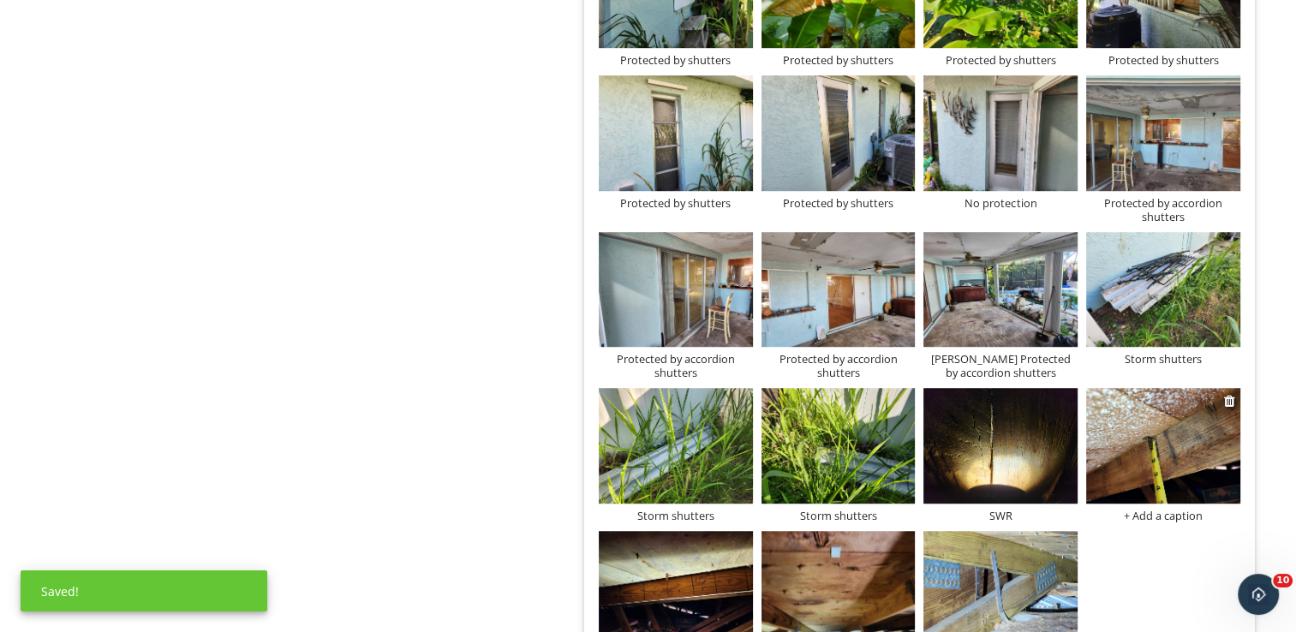
click at [1175, 522] on div "+ Add a caption" at bounding box center [1163, 516] width 154 height 14
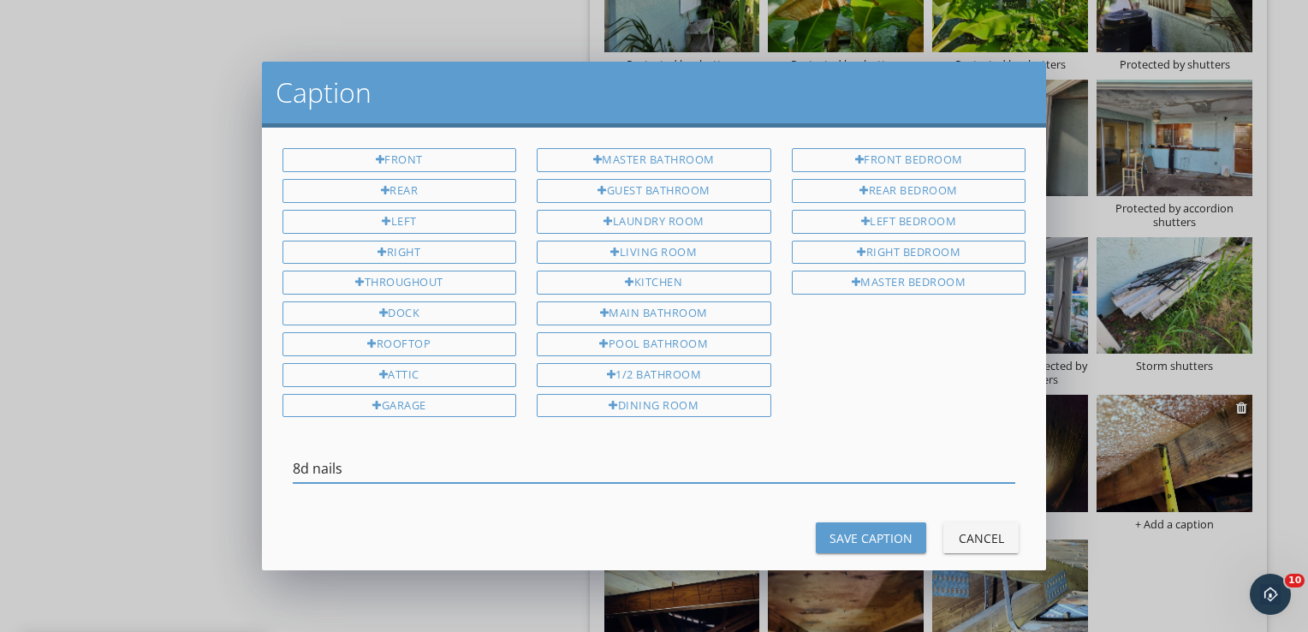
type input "8d nails"
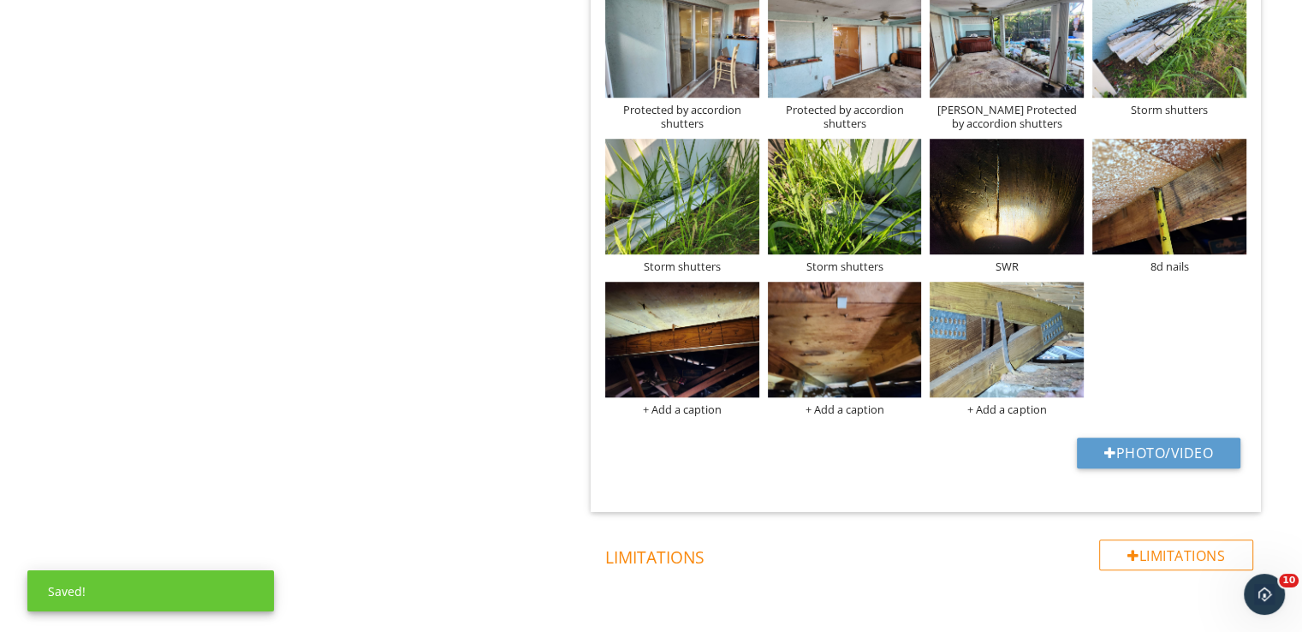
scroll to position [1370, 0]
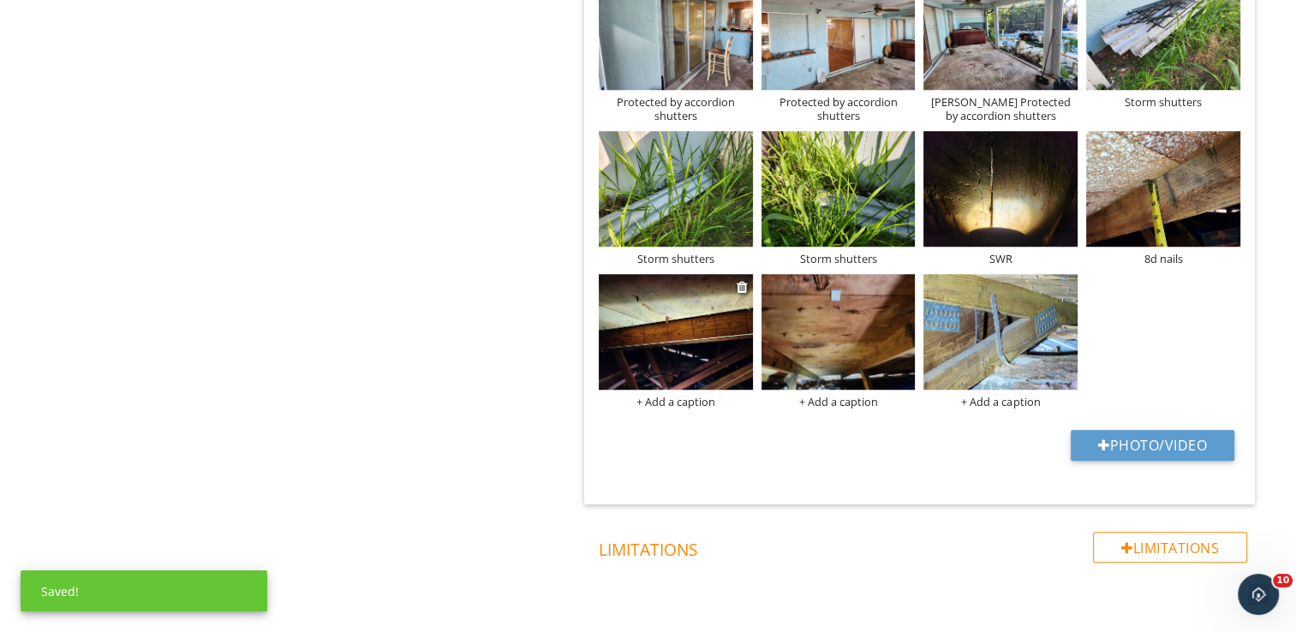
click at [700, 406] on div "+ Add a caption" at bounding box center [676, 402] width 154 height 14
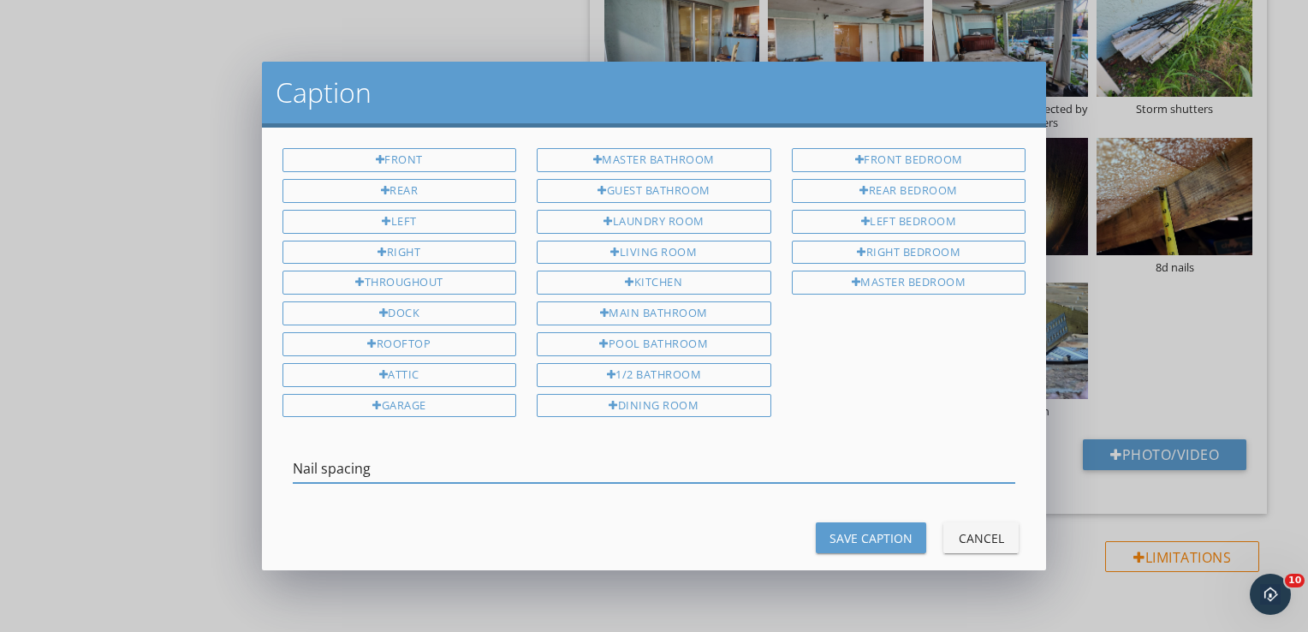
type input "Nail spacing"
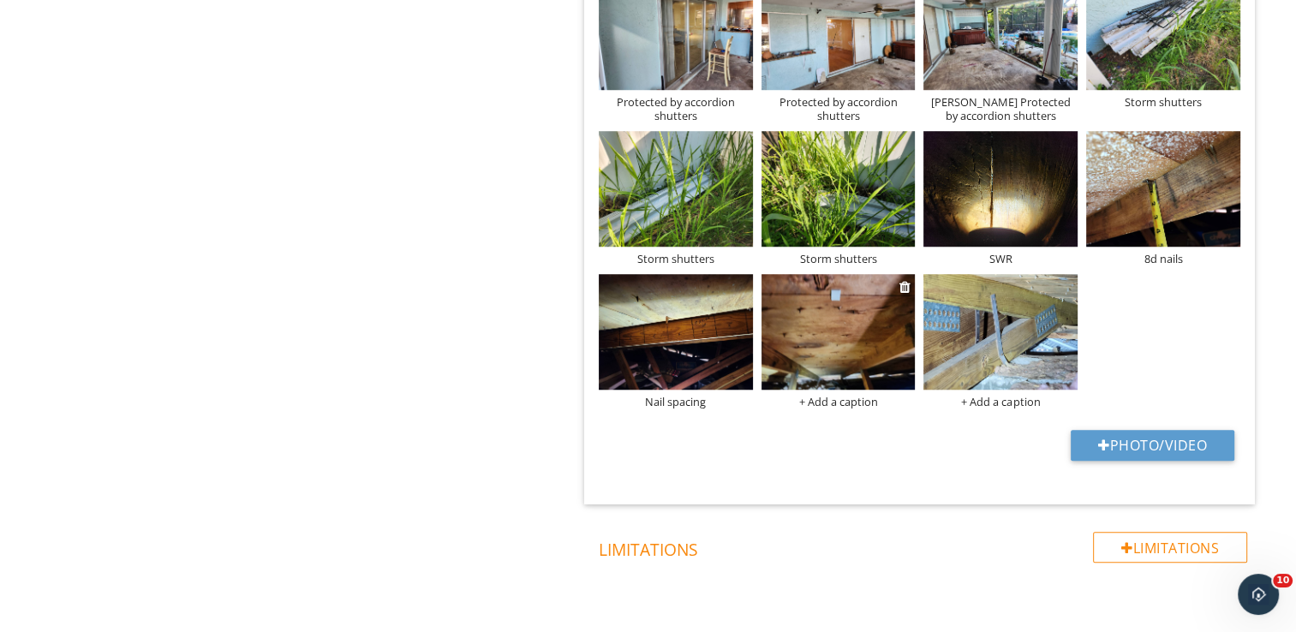
click at [842, 402] on div "+ Add a caption" at bounding box center [838, 402] width 154 height 14
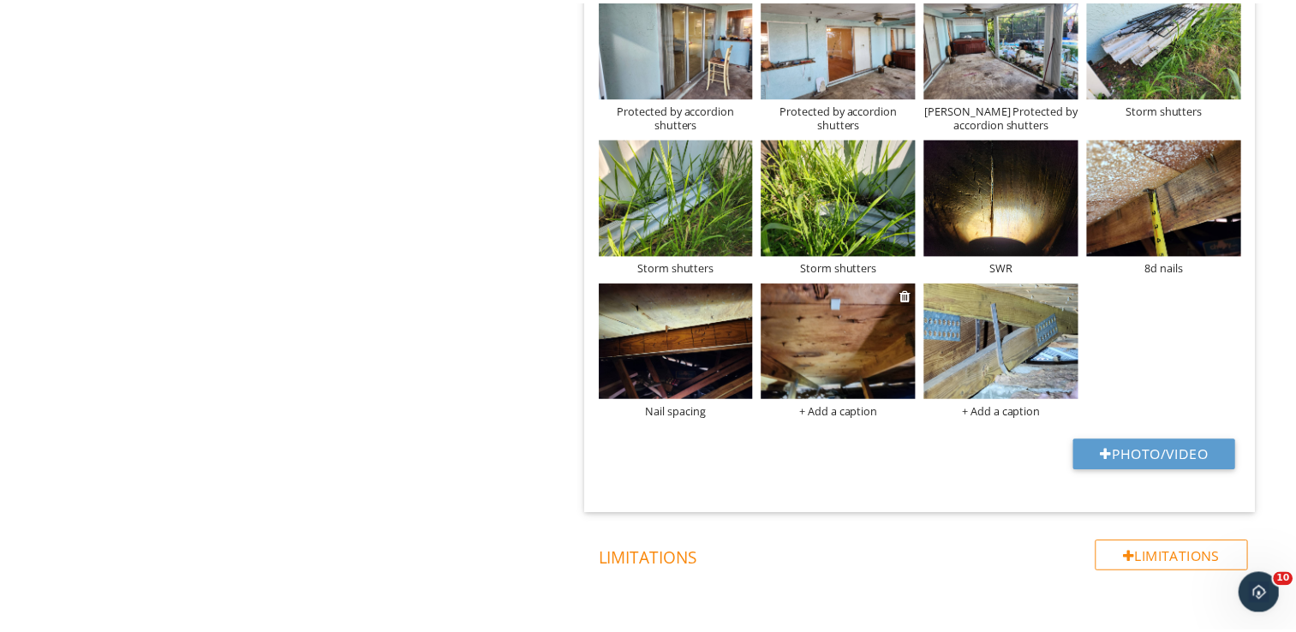
scroll to position [0, 0]
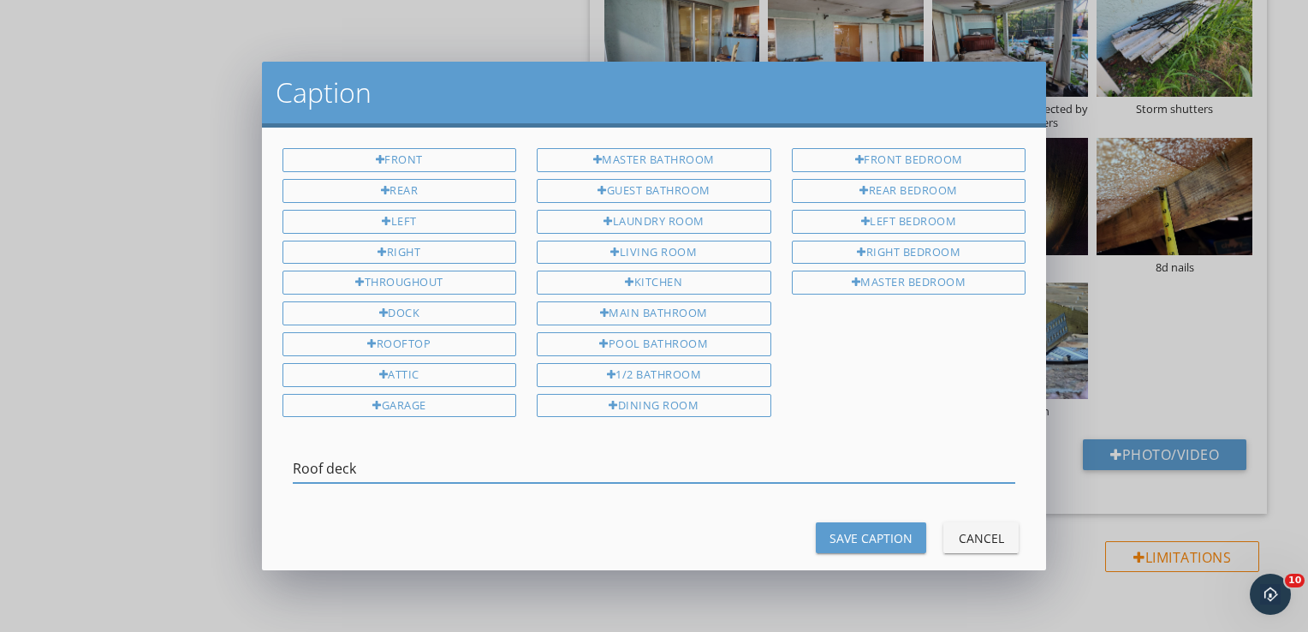
type input "Roof deck"
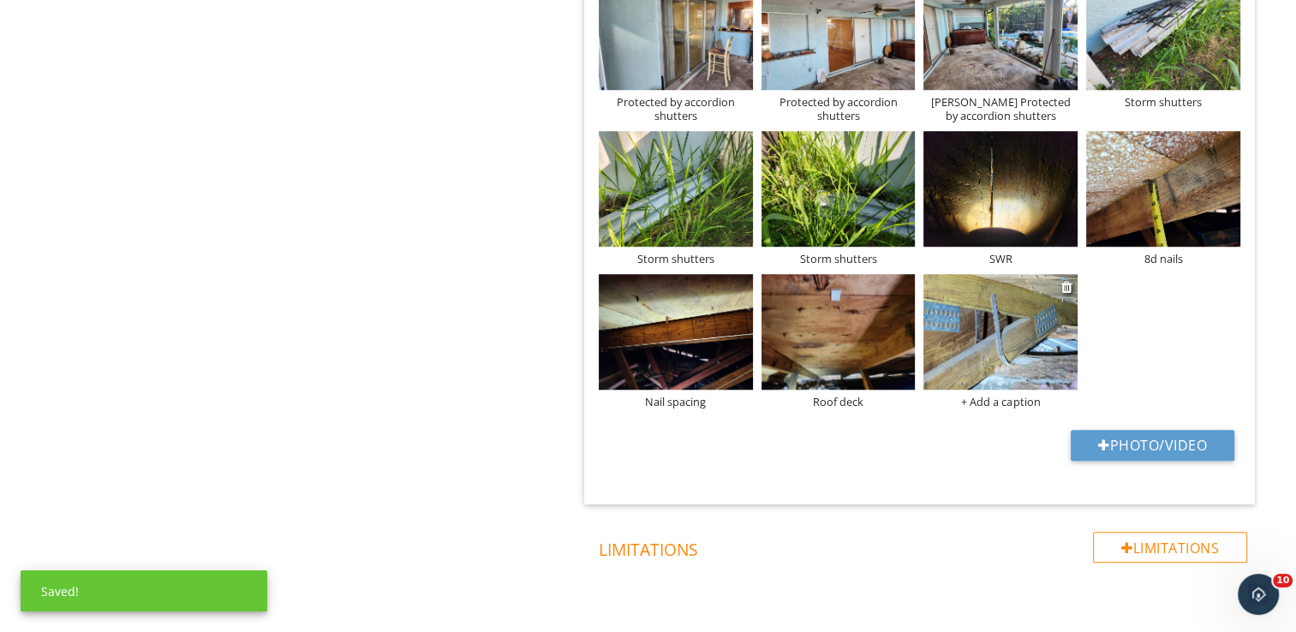
click at [986, 401] on div "+ Add a caption" at bounding box center [1000, 402] width 154 height 14
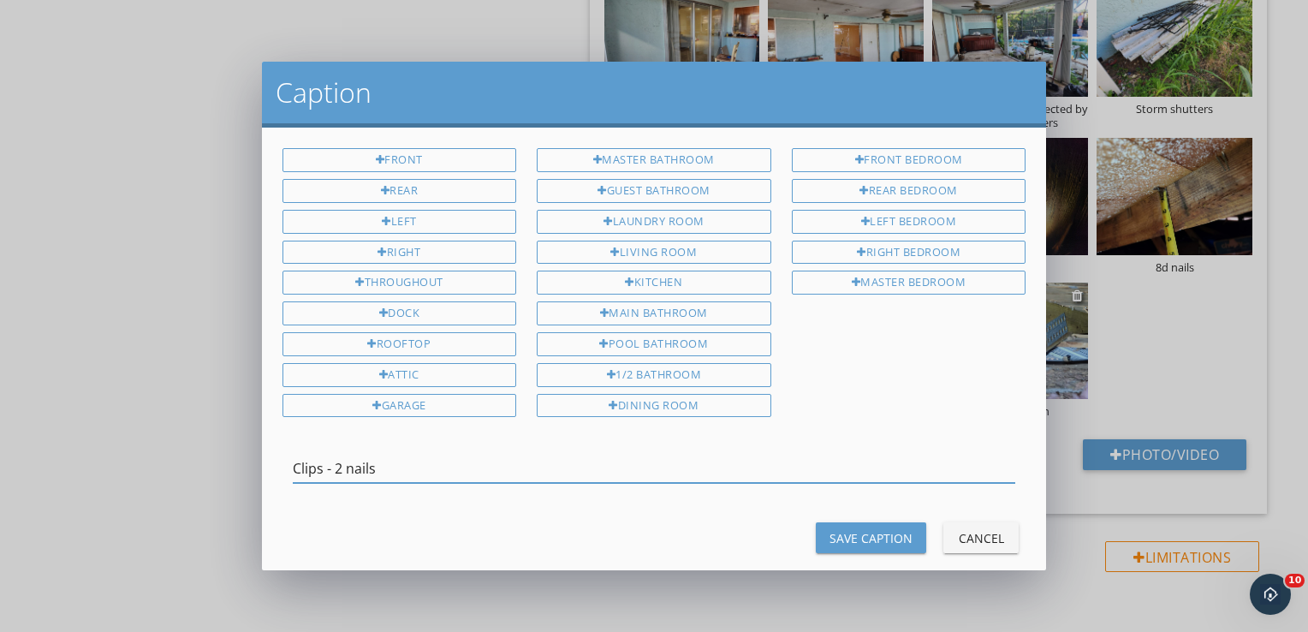
type input "Clips - 2 nails"
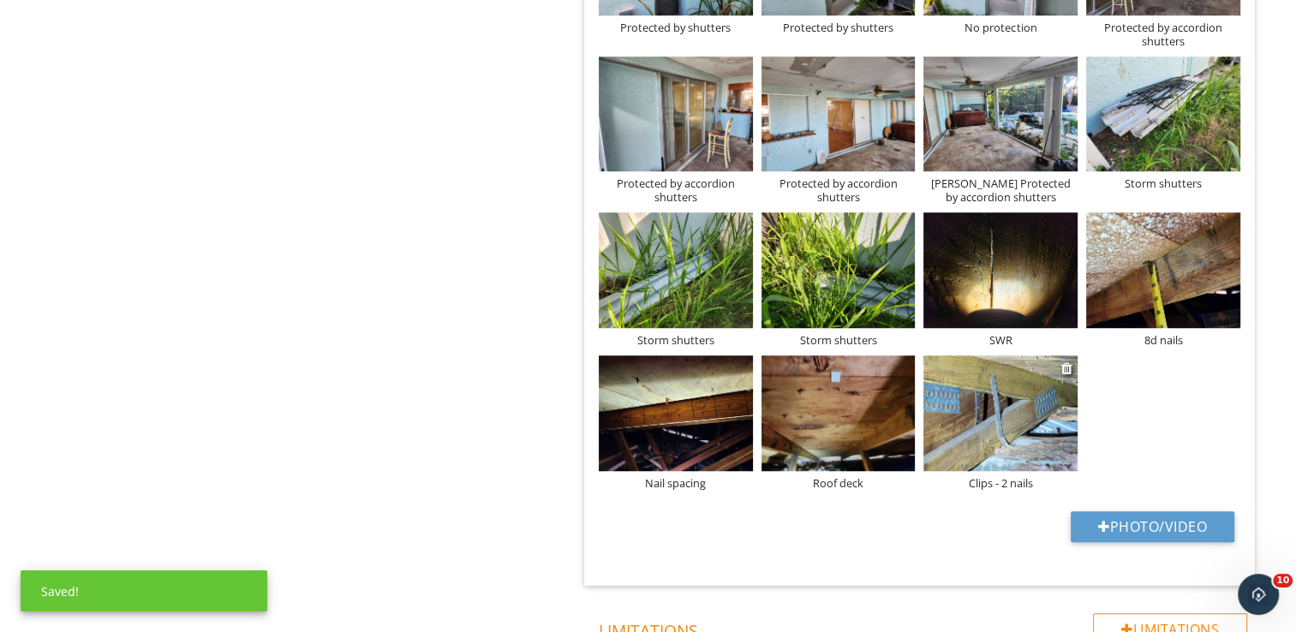
scroll to position [1199, 0]
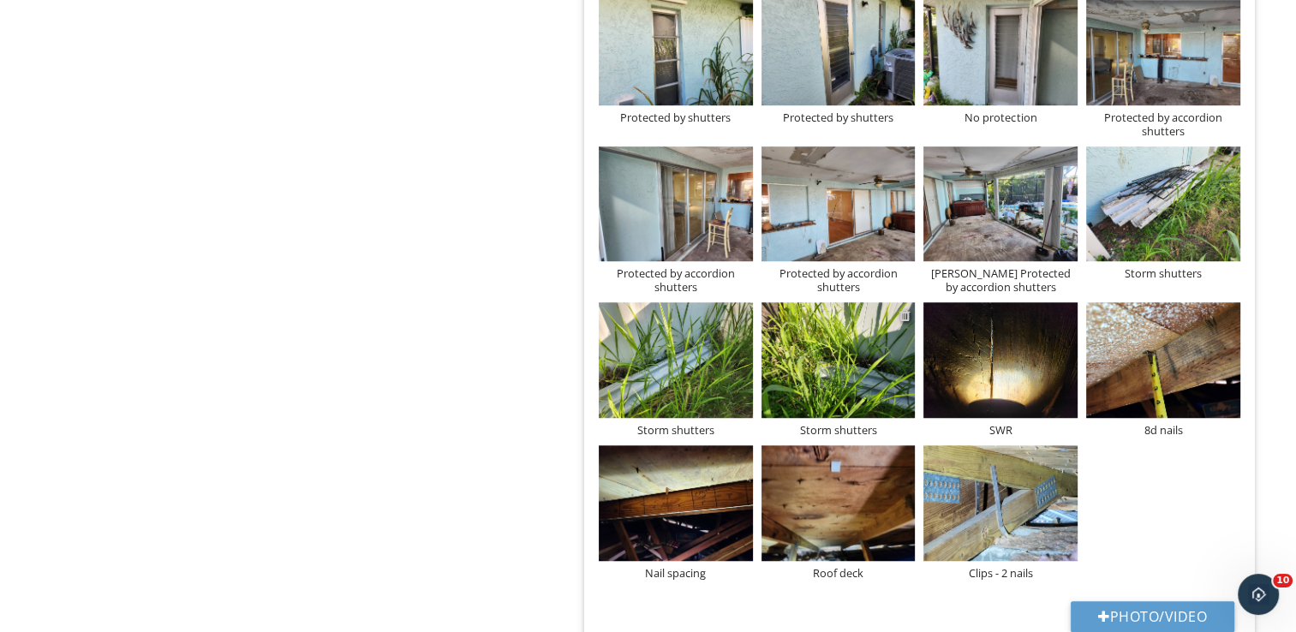
click at [903, 314] on div at bounding box center [903, 315] width 11 height 14
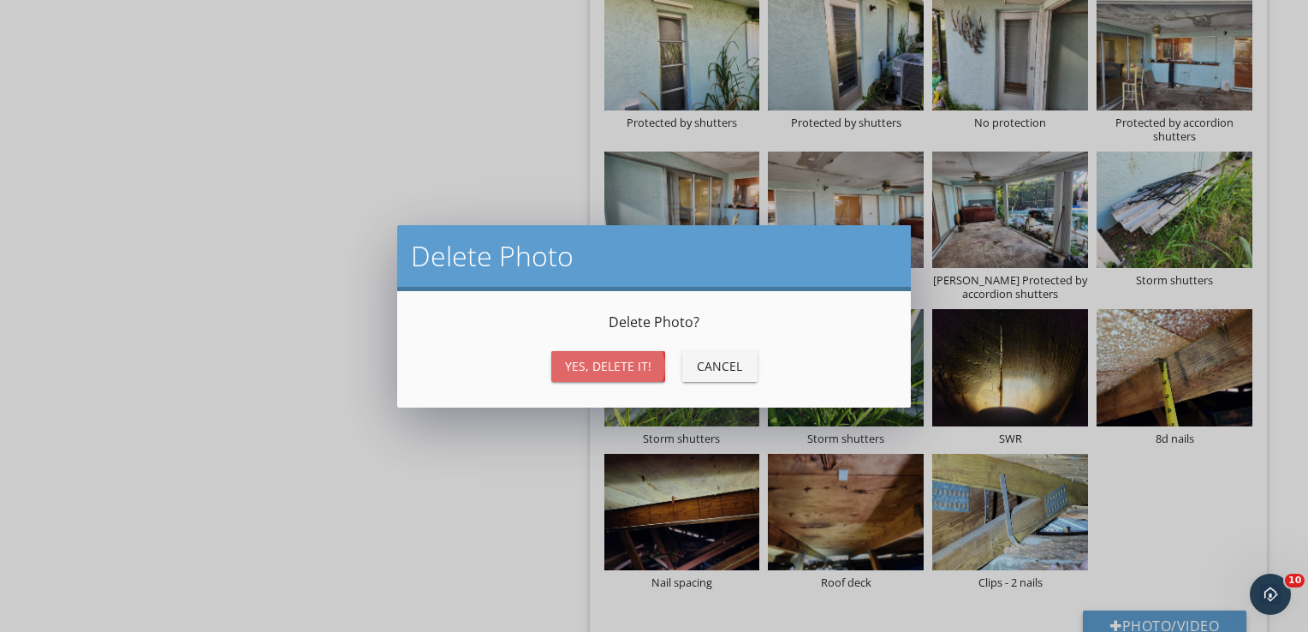
click at [625, 357] on div "Yes, Delete it!" at bounding box center [608, 366] width 86 height 18
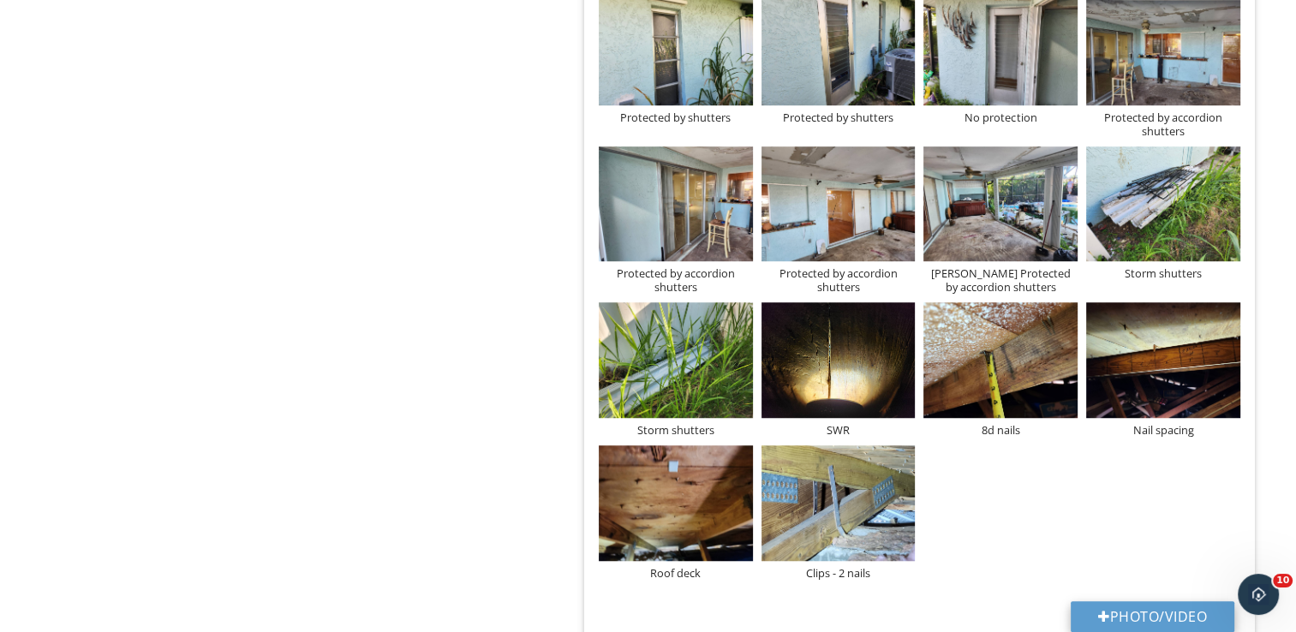
click at [1129, 614] on button "Photo/Video" at bounding box center [1152, 616] width 164 height 31
type input "C:\fakepath\dji_fly_20250929_085830_833_1759150742602_photo.jpg"
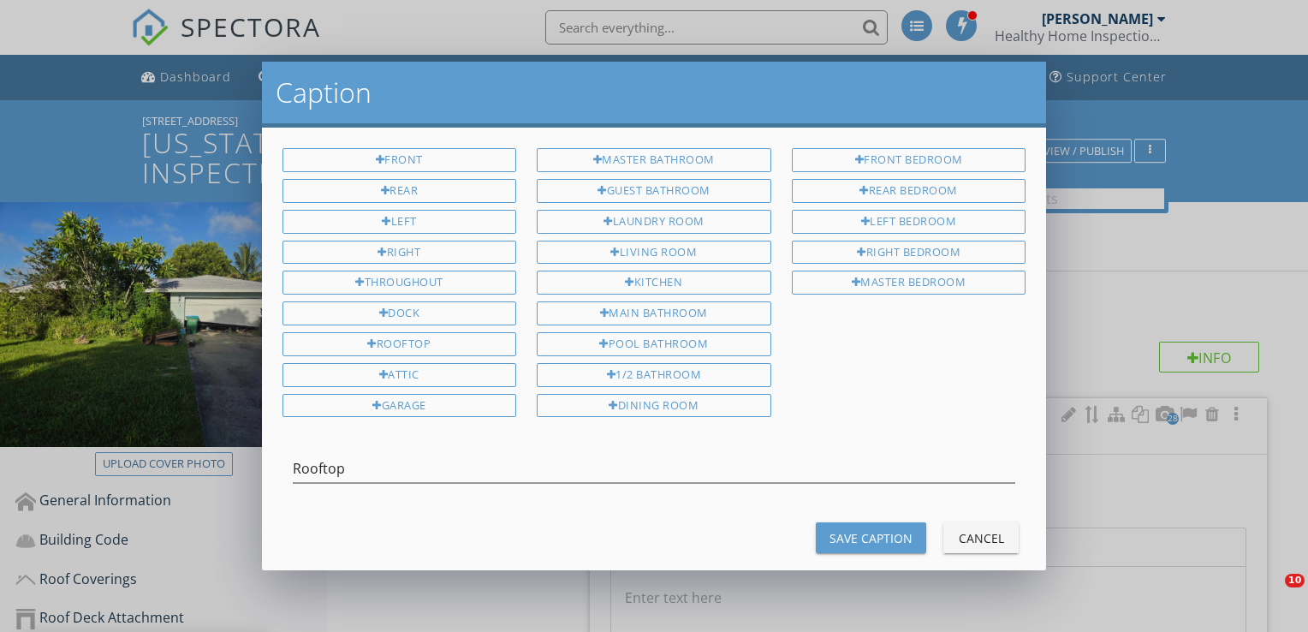
scroll to position [1199, 0]
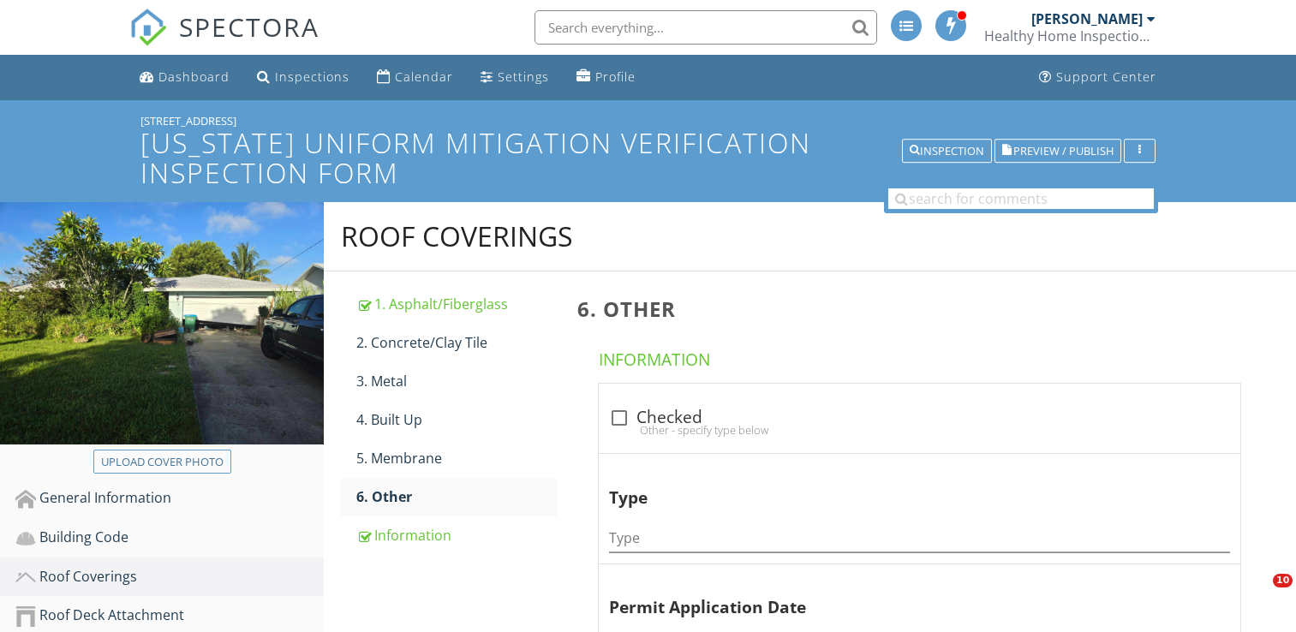
scroll to position [257, 0]
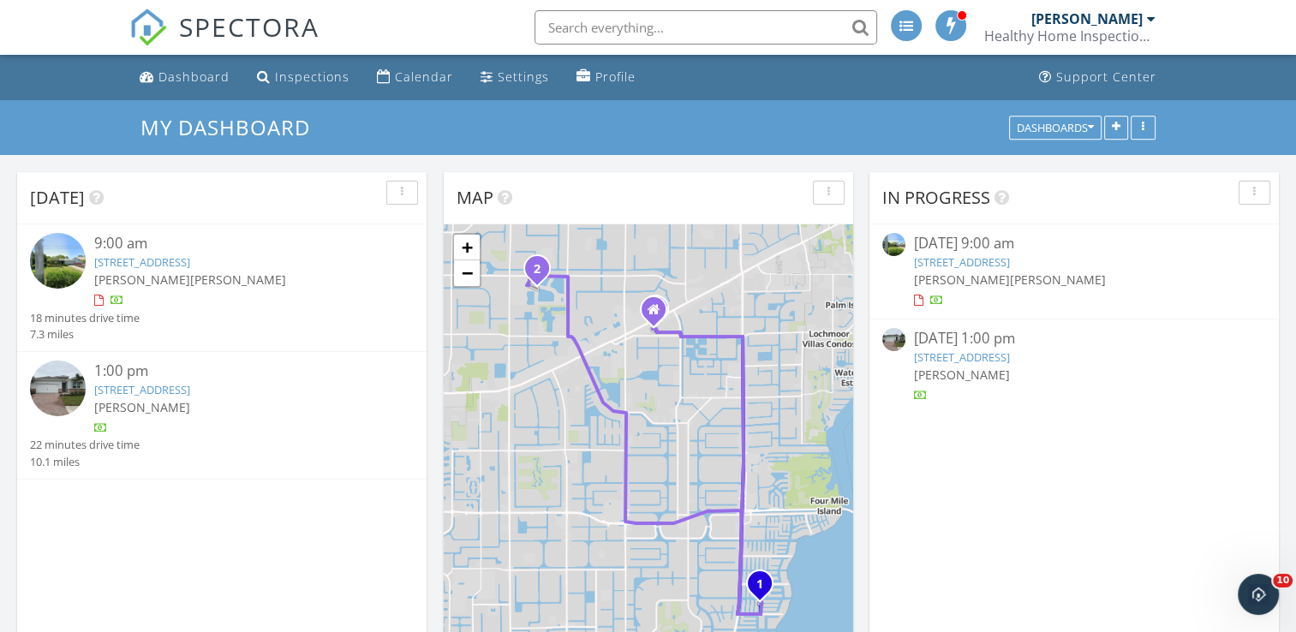
click at [70, 254] on img at bounding box center [58, 261] width 56 height 56
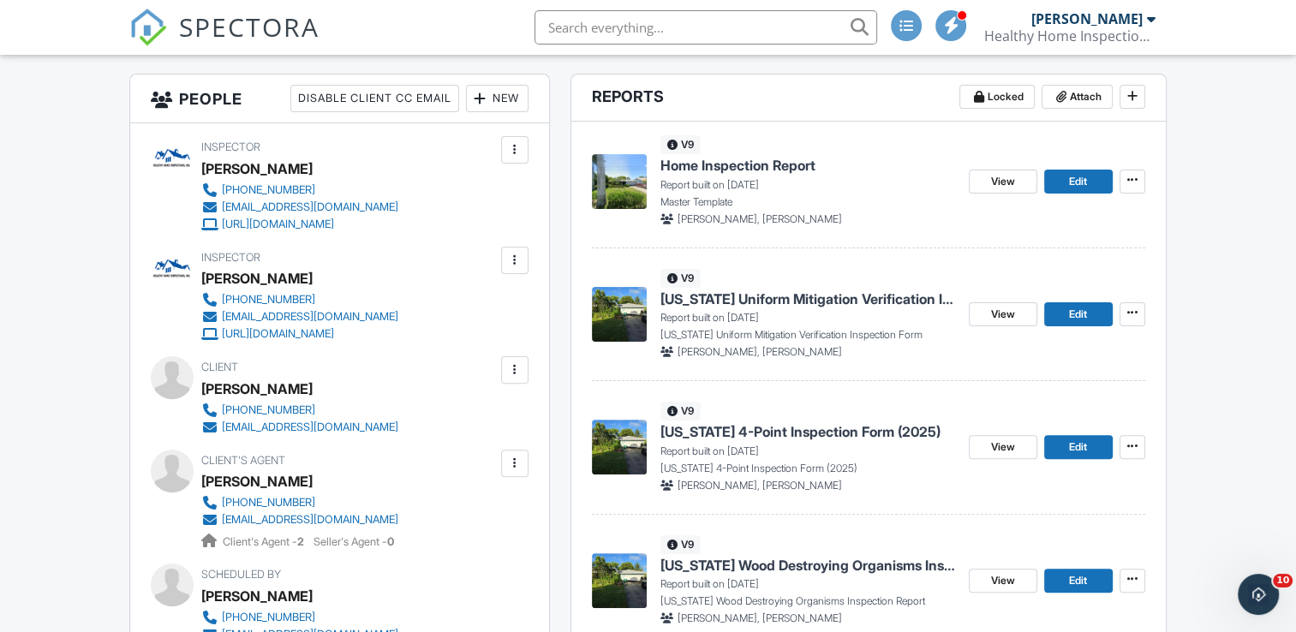
click at [815, 163] on span "Home Inspection Report" at bounding box center [737, 165] width 155 height 19
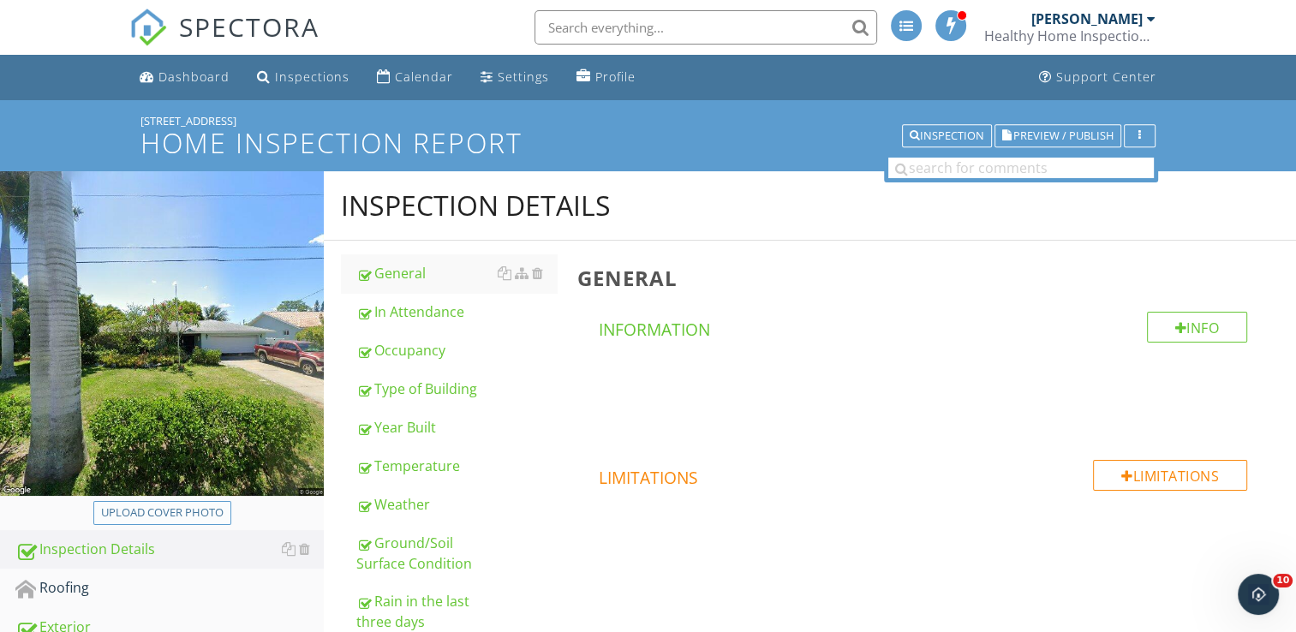
click at [194, 512] on div "Upload cover photo" at bounding box center [162, 512] width 122 height 17
type input "C:\fakepath\2025-8-29-1.jpg"
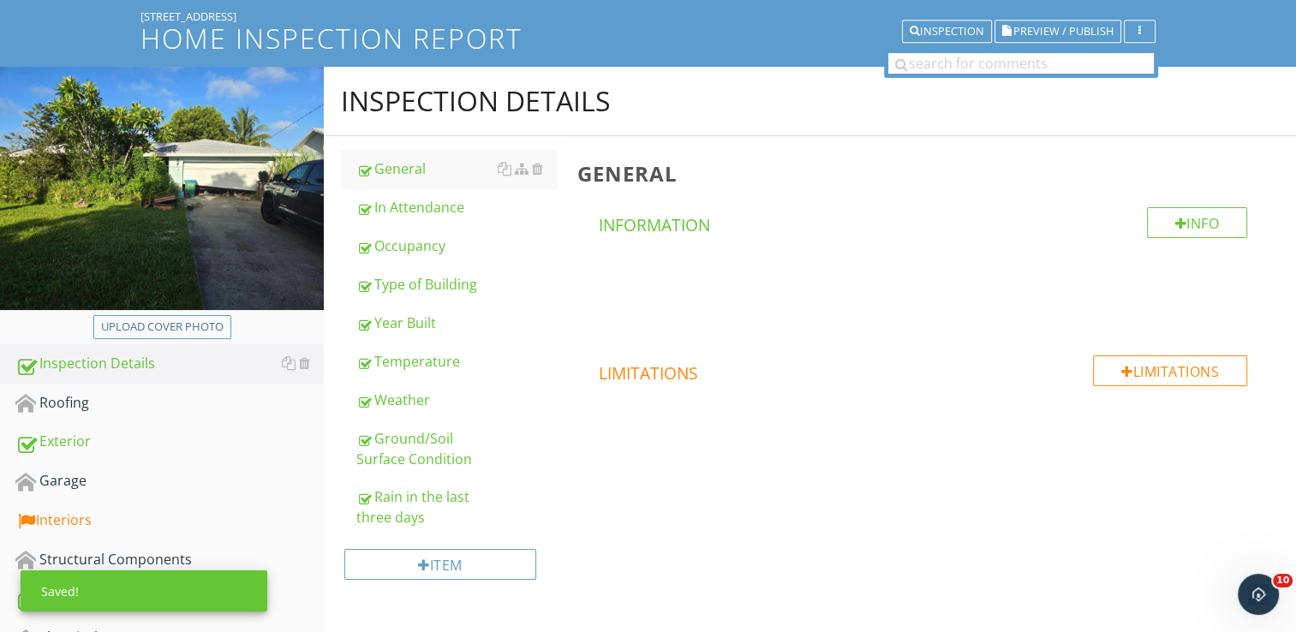
scroll to position [257, 0]
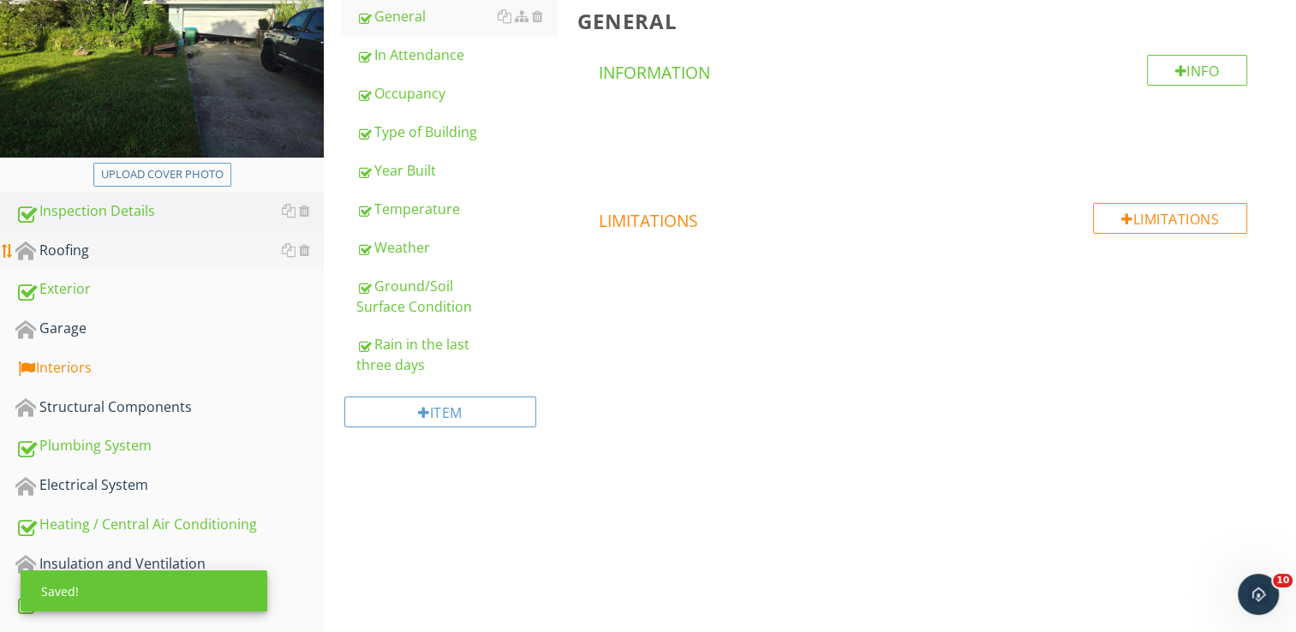
click at [110, 250] on div "Roofing" at bounding box center [169, 251] width 308 height 22
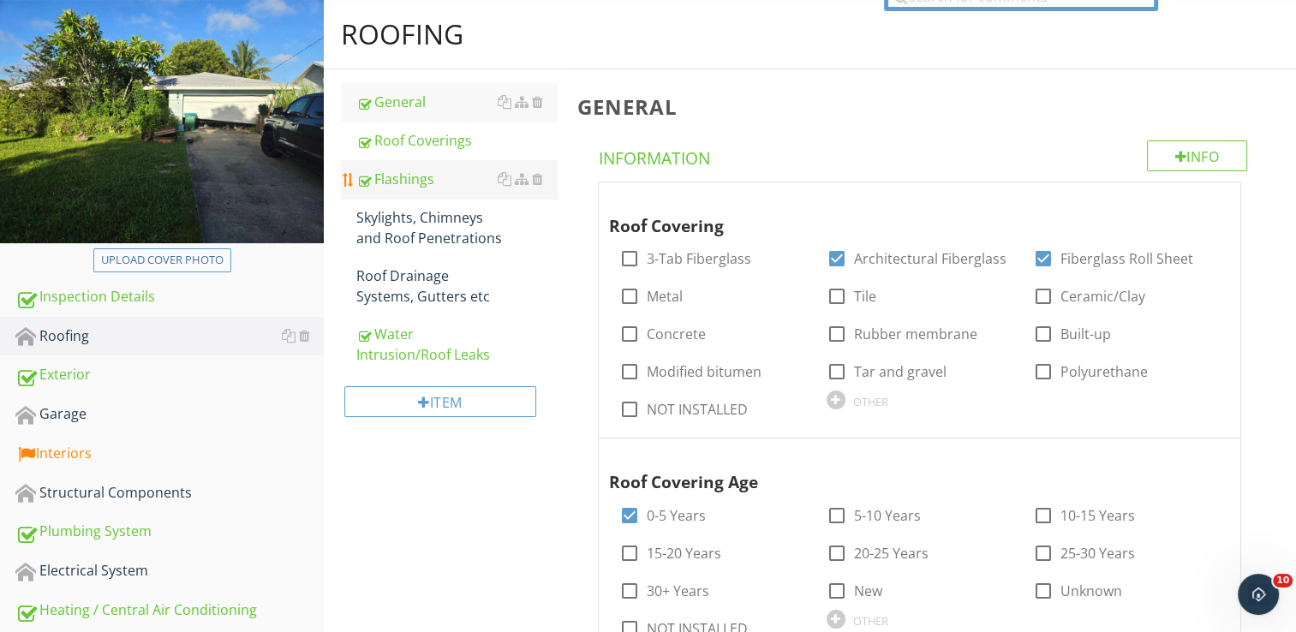
scroll to position [171, 0]
click at [407, 217] on div "Skylights, Chimneys and Roof Penetrations" at bounding box center [456, 227] width 200 height 41
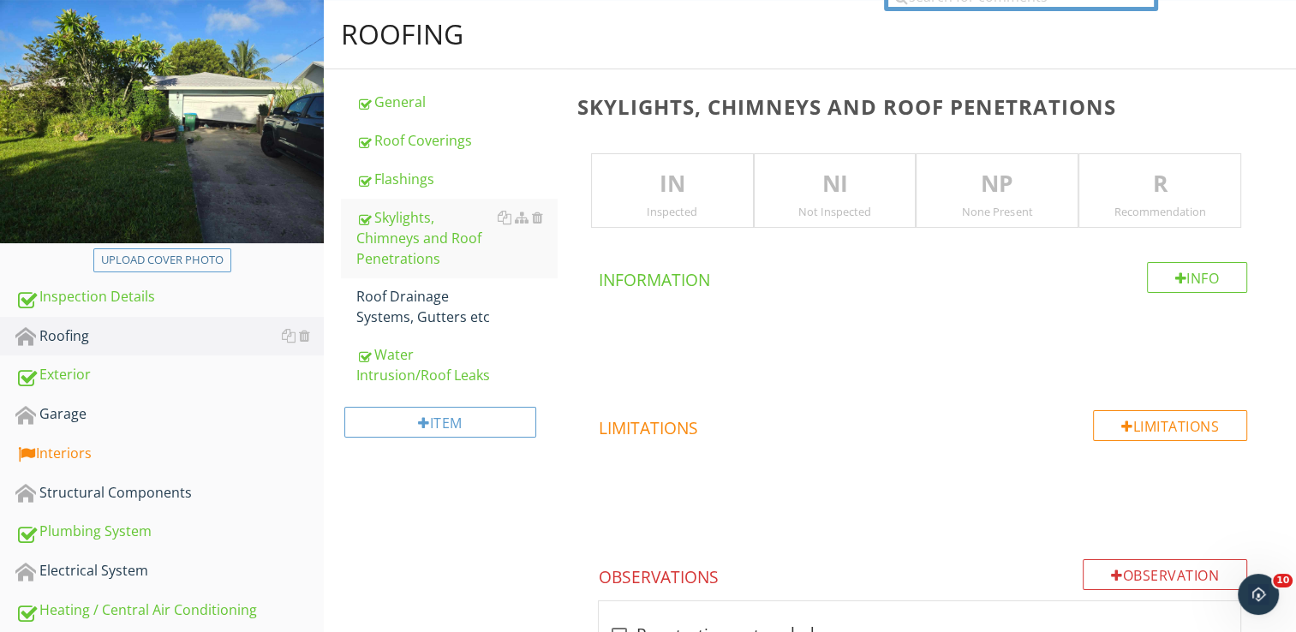
click at [663, 201] on div "IN Inspected" at bounding box center [672, 190] width 163 height 75
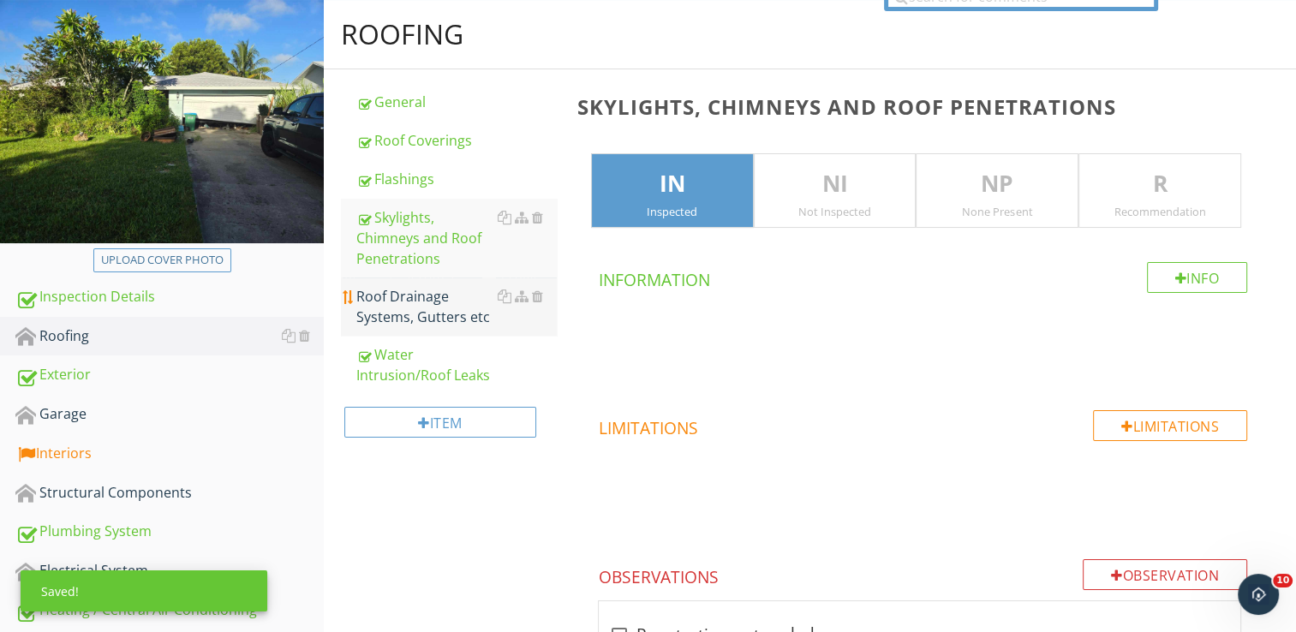
click at [412, 325] on div "Roof Drainage Systems, Gutters etc" at bounding box center [456, 306] width 200 height 41
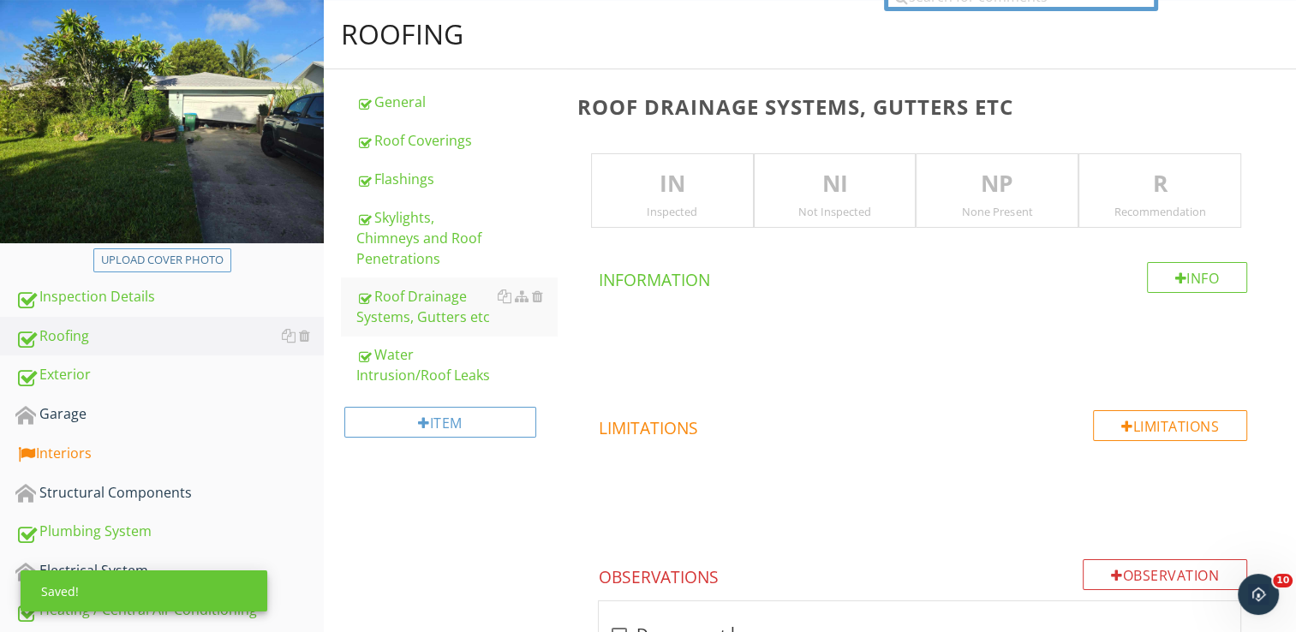
click at [682, 205] on div "Inspected" at bounding box center [672, 212] width 161 height 14
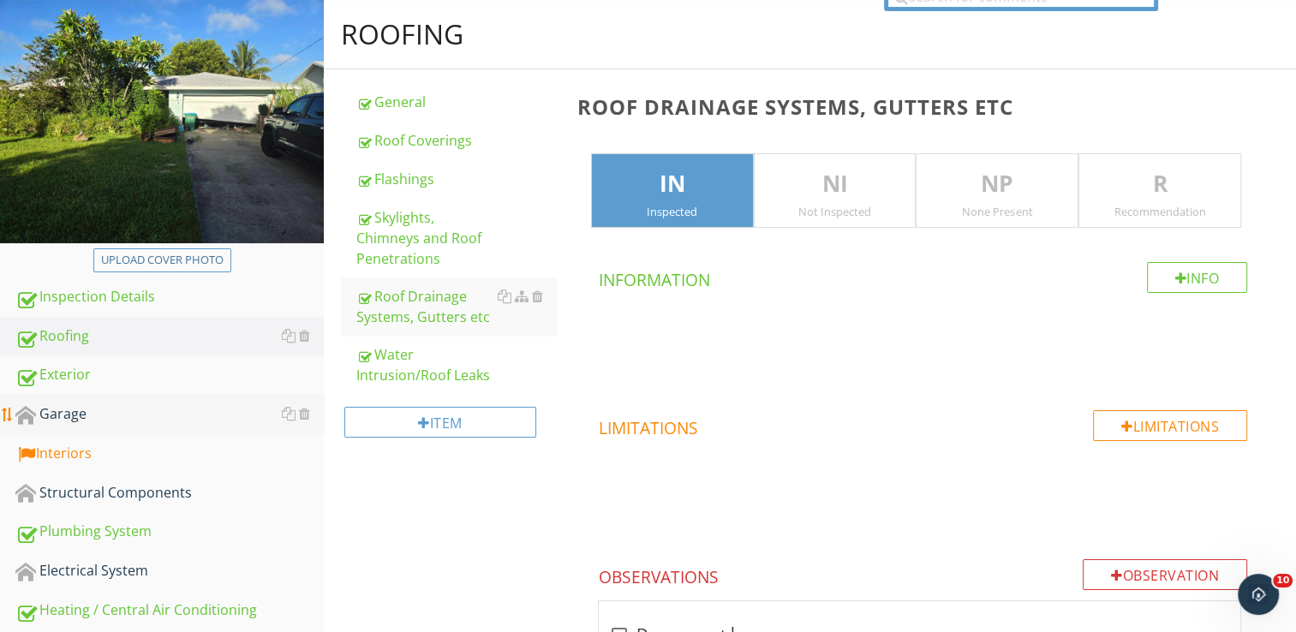
click at [83, 417] on div "Garage" at bounding box center [169, 414] width 308 height 22
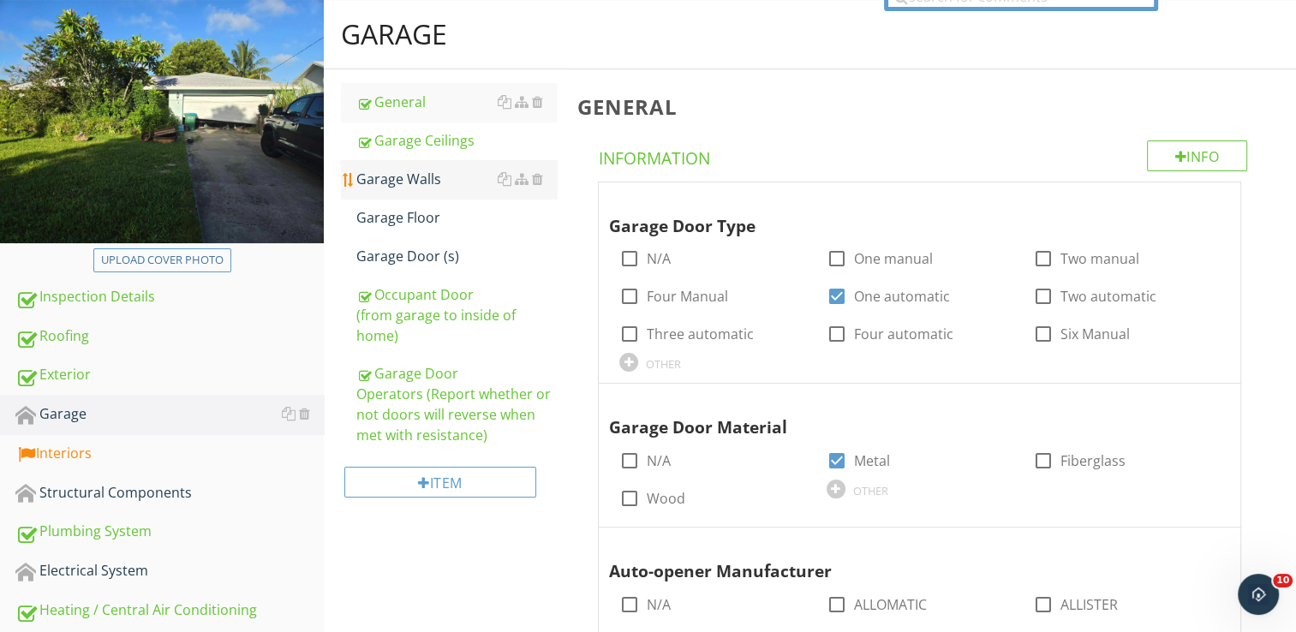
click at [404, 183] on div "Garage Walls" at bounding box center [456, 179] width 200 height 21
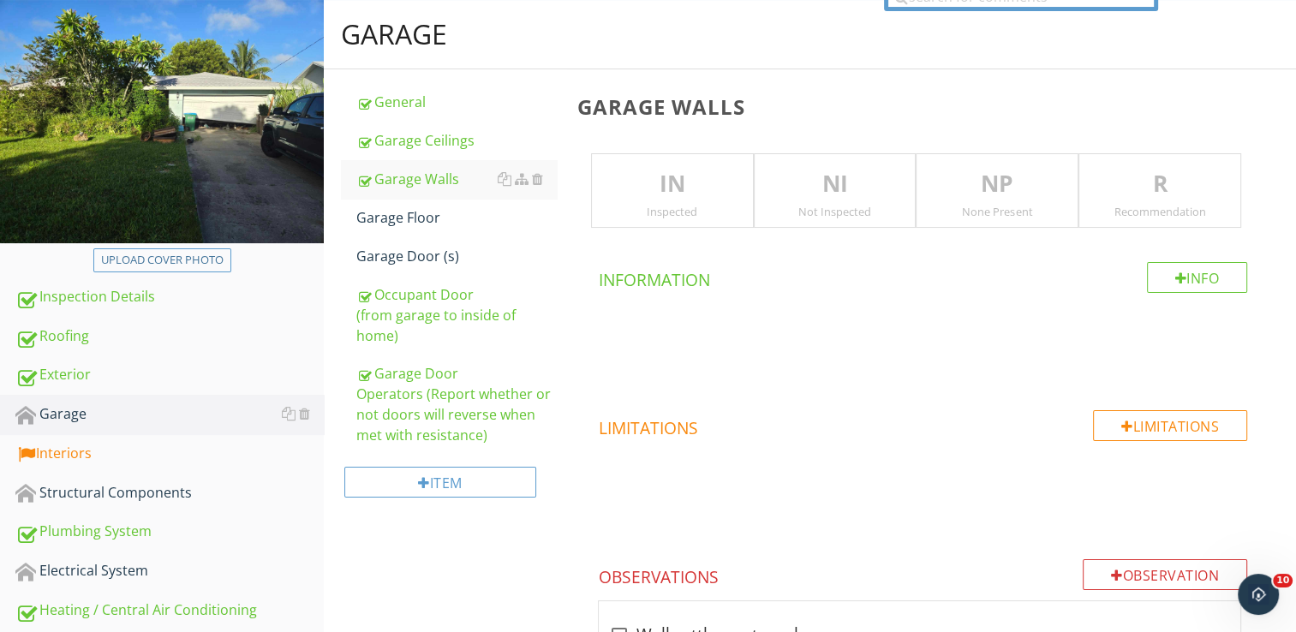
click at [625, 182] on p "IN" at bounding box center [672, 184] width 161 height 34
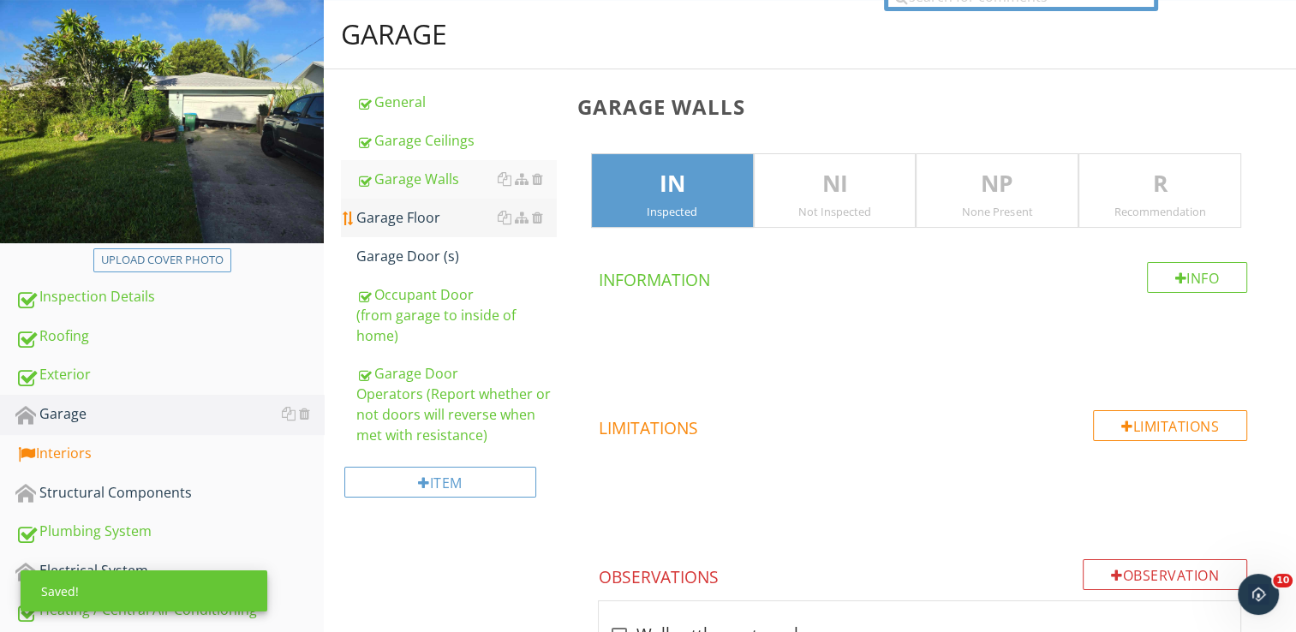
click at [466, 211] on div "Garage Floor" at bounding box center [456, 217] width 200 height 21
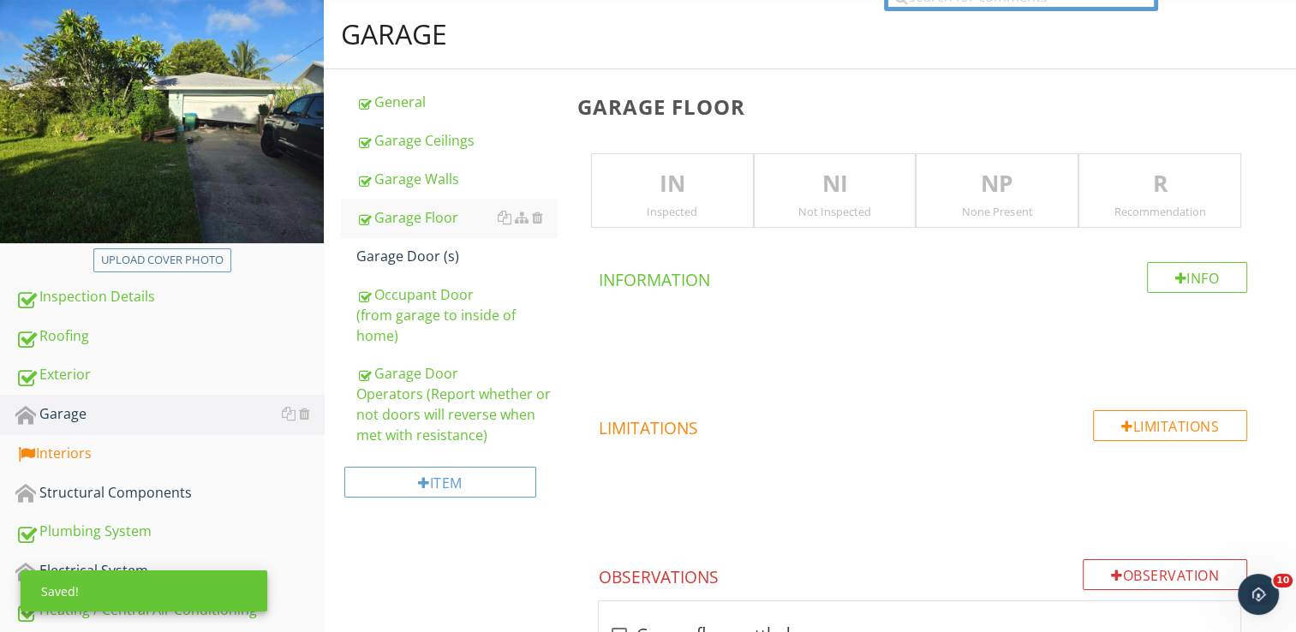
click at [665, 194] on p "IN" at bounding box center [672, 184] width 161 height 34
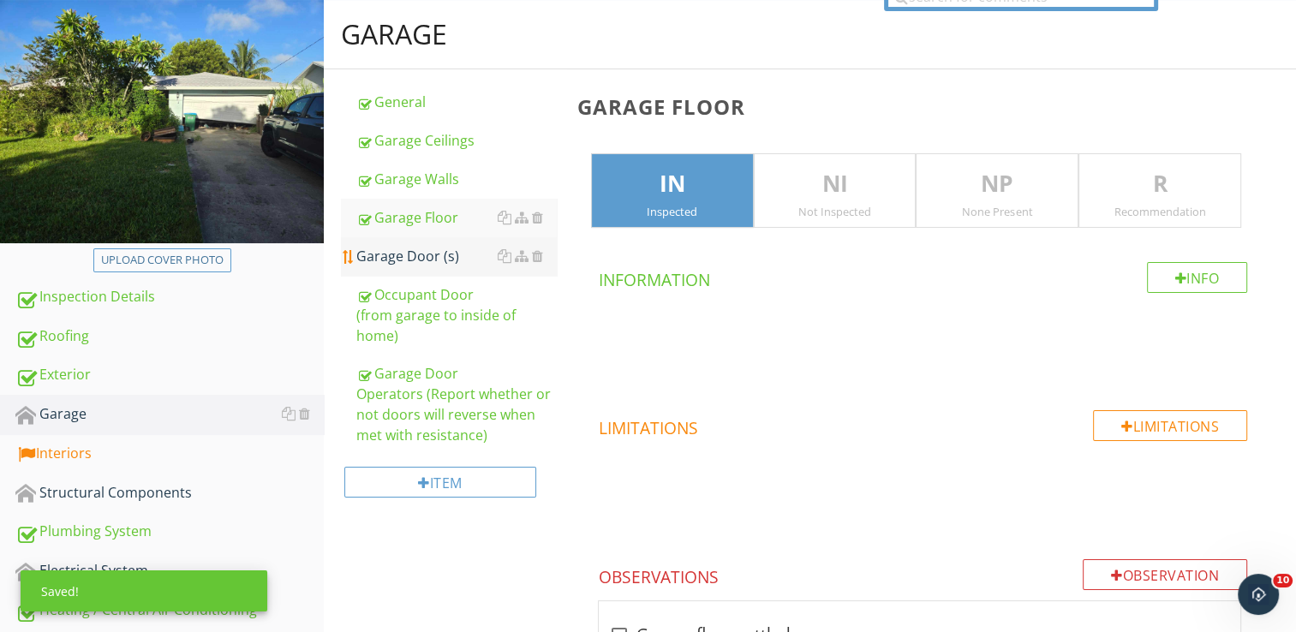
click at [374, 257] on div "Garage Door (s)" at bounding box center [456, 256] width 200 height 21
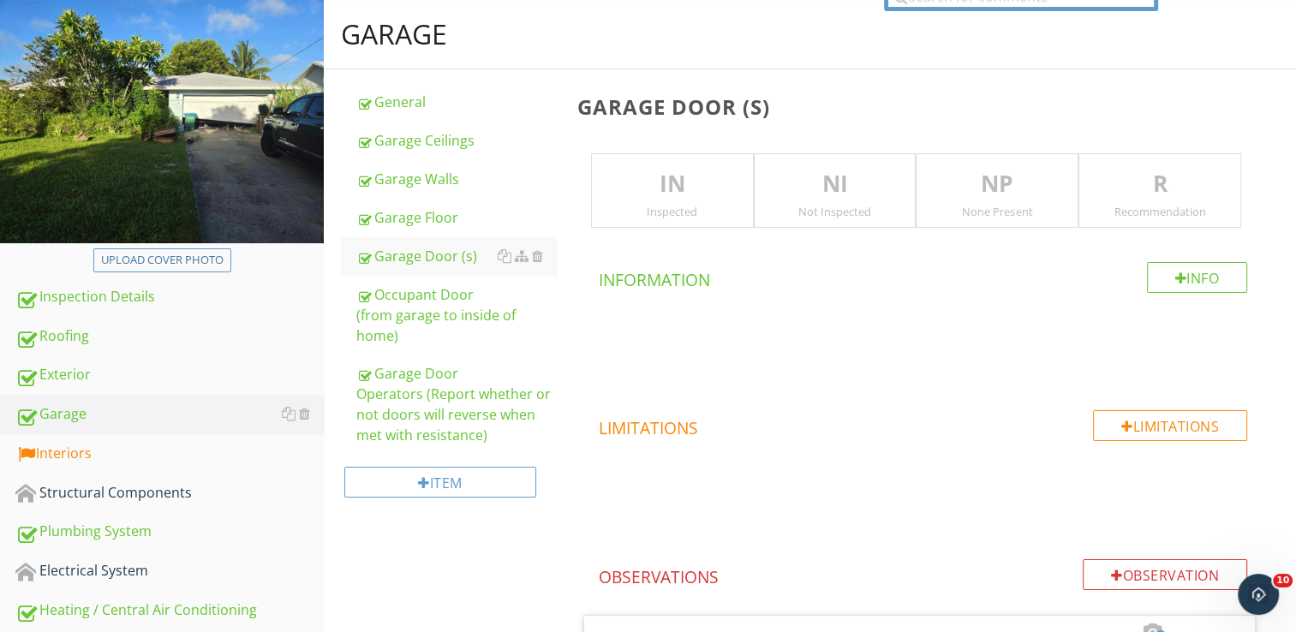
click at [676, 212] on div "Inspected" at bounding box center [672, 212] width 161 height 14
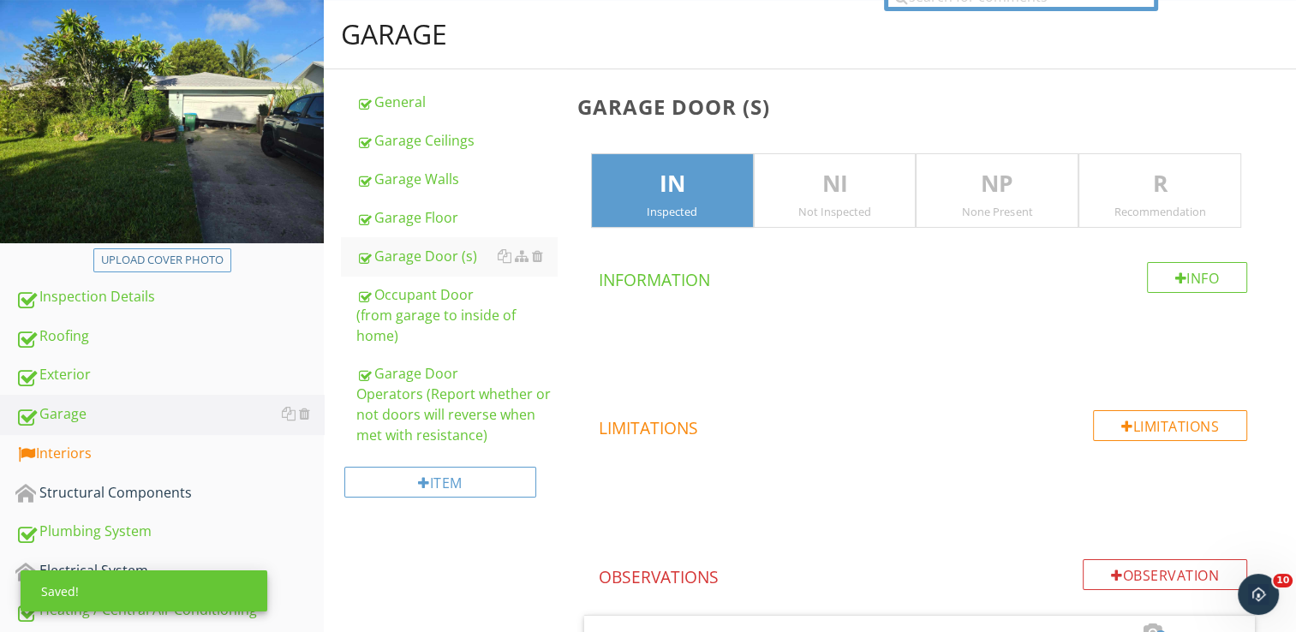
click at [1165, 188] on p "R" at bounding box center [1159, 184] width 161 height 34
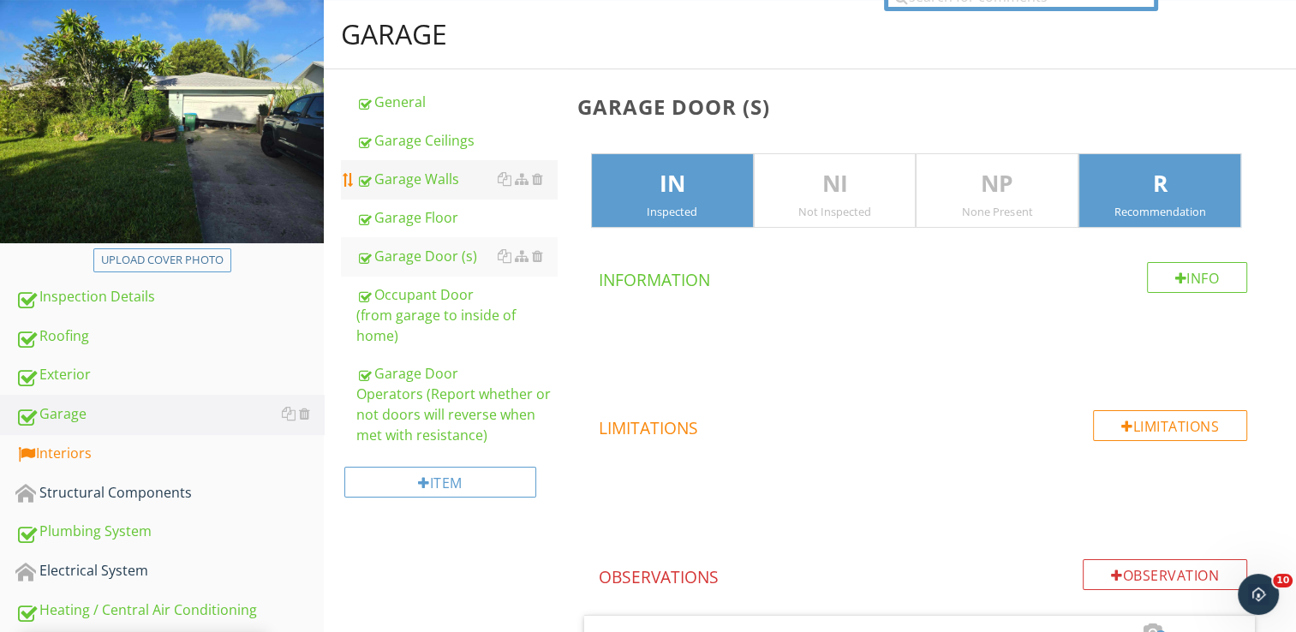
click at [441, 188] on div "Garage Walls" at bounding box center [456, 179] width 200 height 21
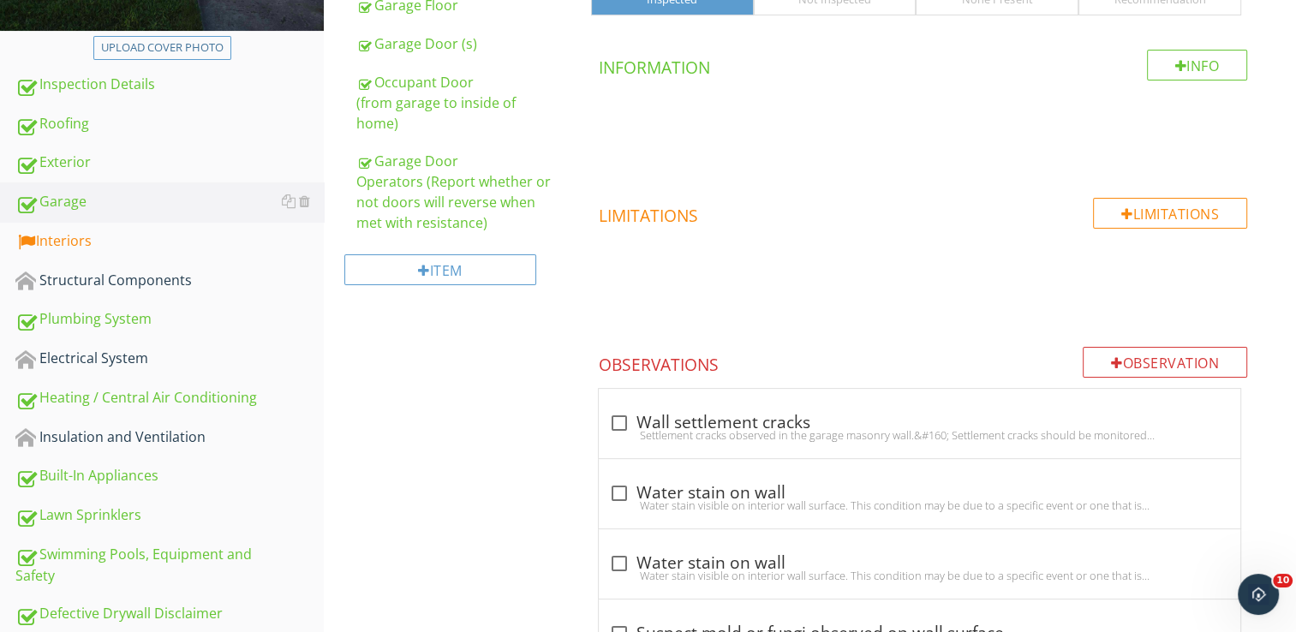
scroll to position [142, 0]
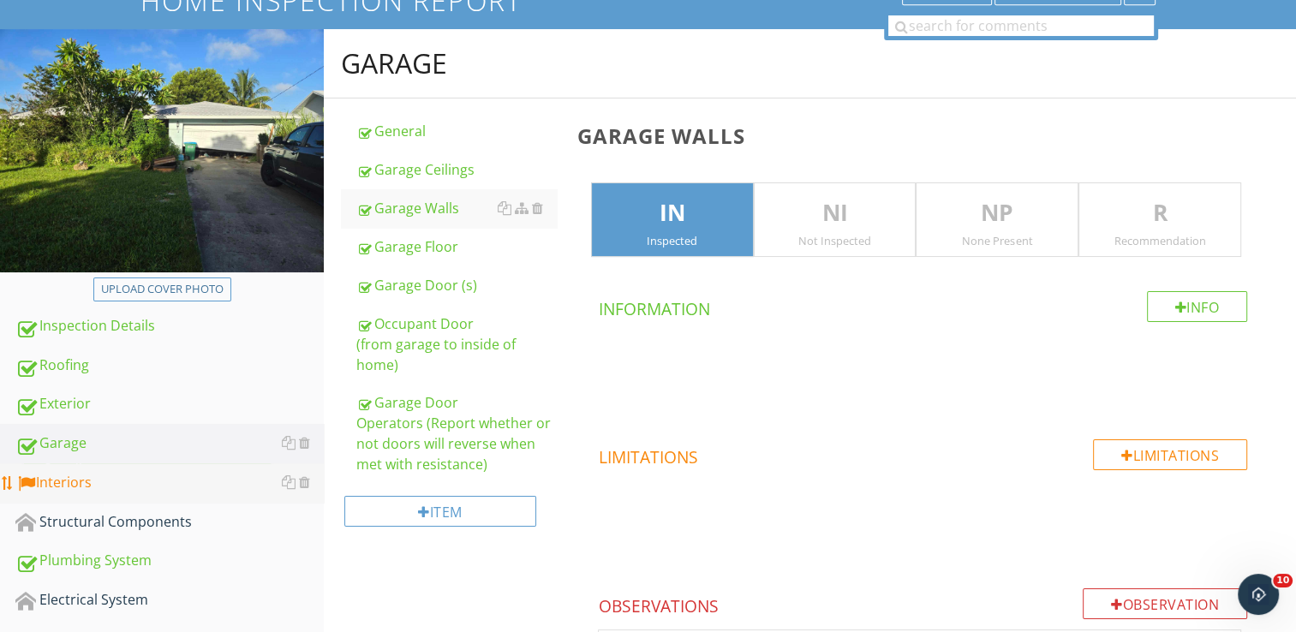
click at [38, 473] on div "Interiors" at bounding box center [169, 483] width 308 height 22
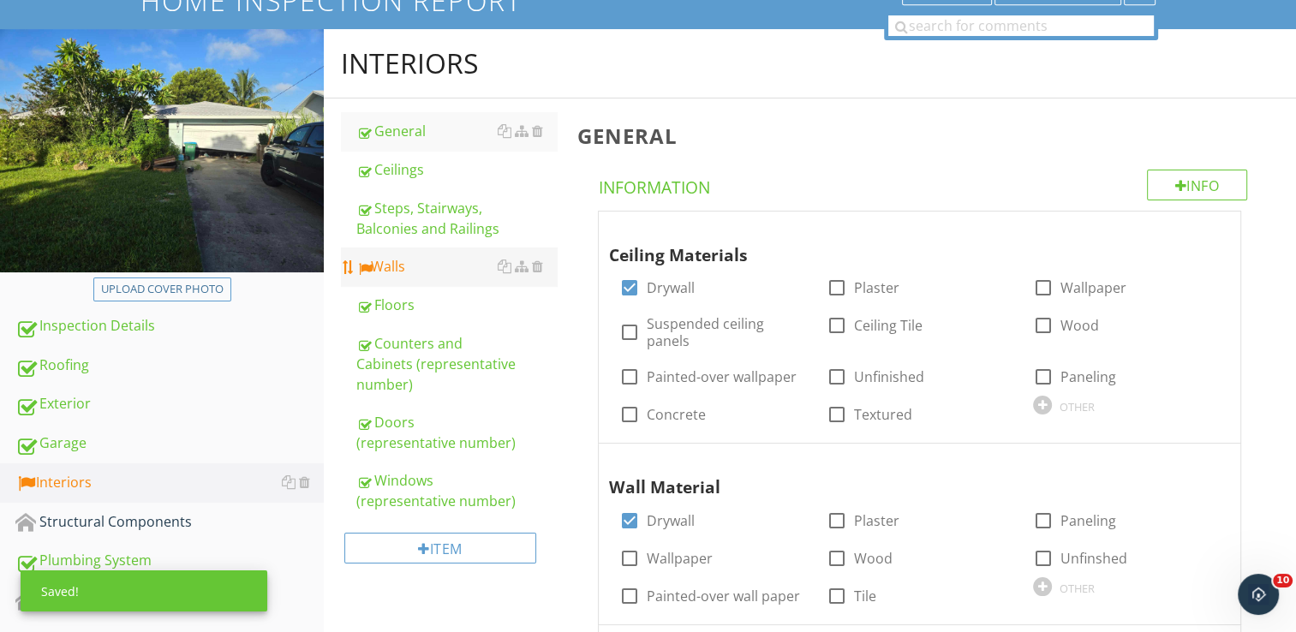
click at [406, 262] on div "Walls" at bounding box center [456, 266] width 200 height 21
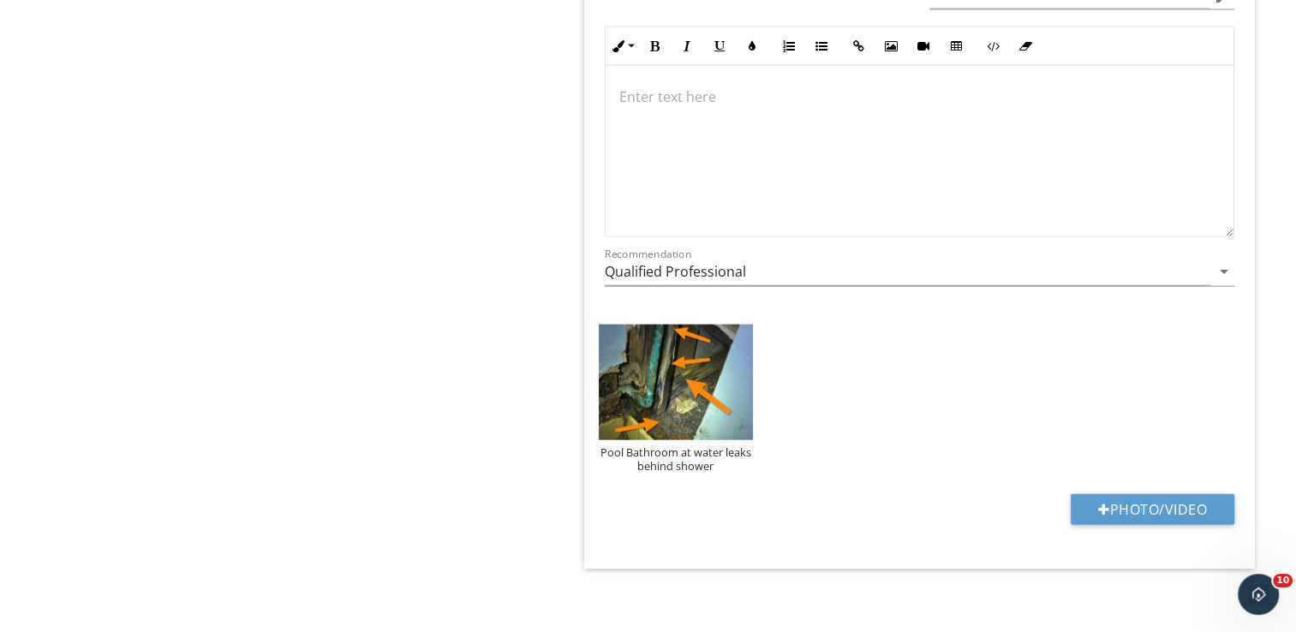
scroll to position [3778, 0]
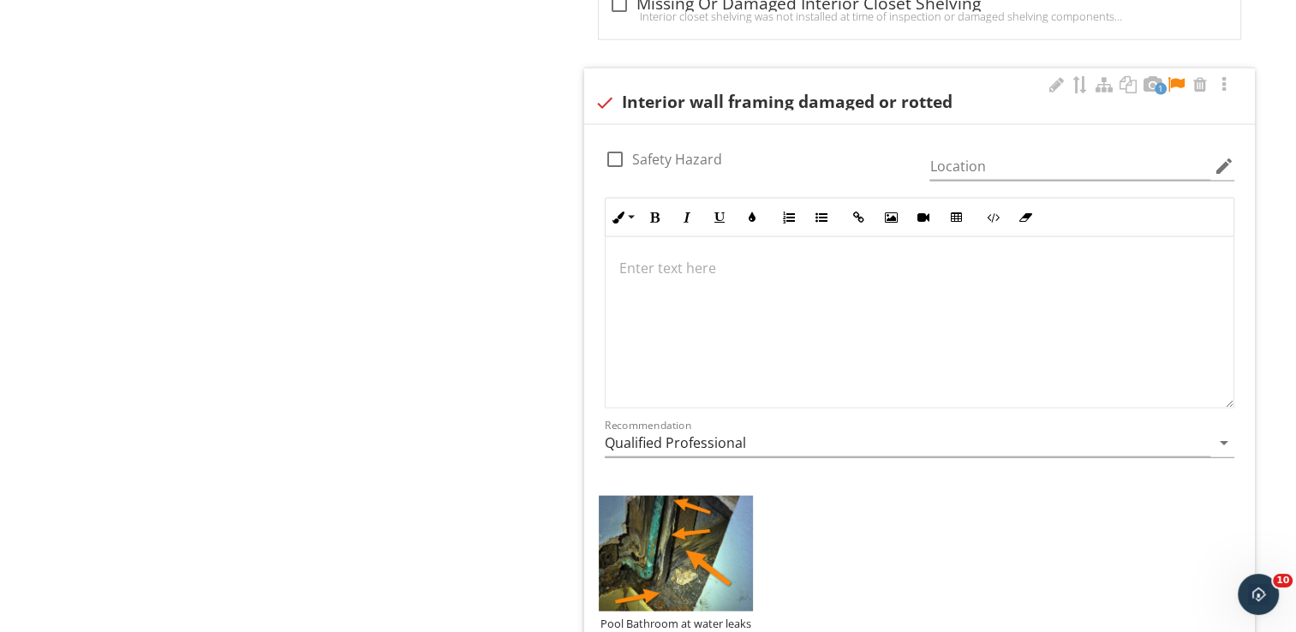
click at [802, 269] on p at bounding box center [919, 268] width 600 height 21
click at [1183, 76] on div at bounding box center [1175, 84] width 21 height 17
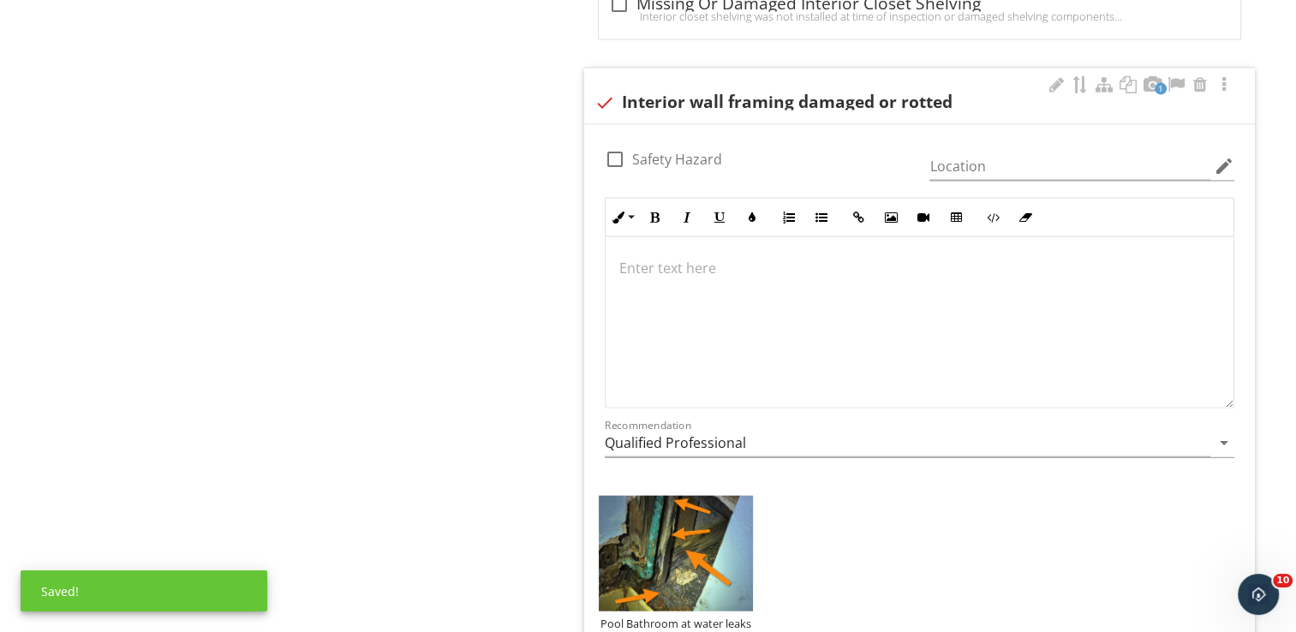
click at [765, 258] on p at bounding box center [919, 268] width 600 height 21
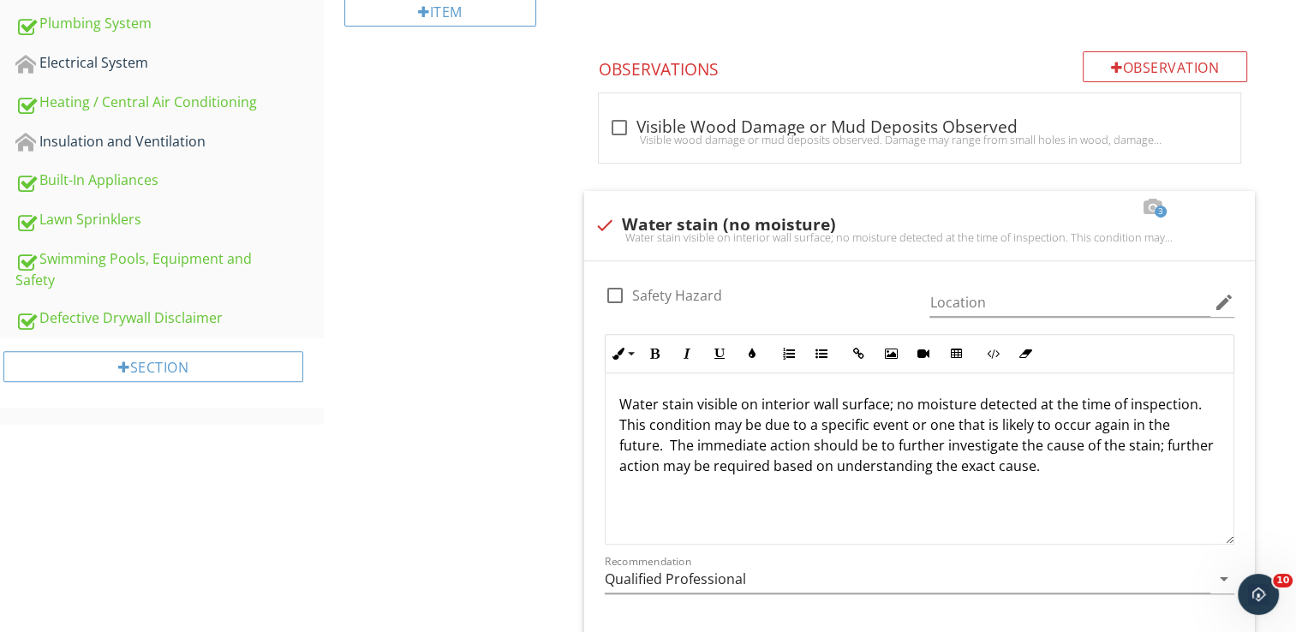
scroll to position [452, 0]
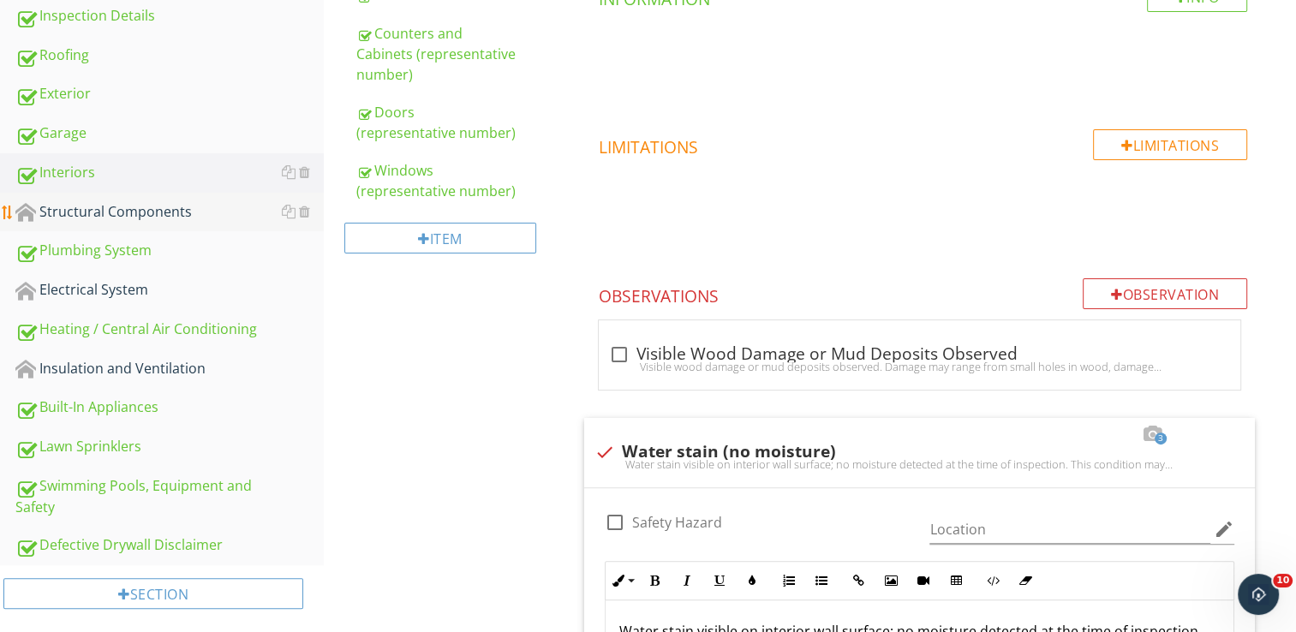
click at [163, 218] on div "Structural Components" at bounding box center [169, 212] width 308 height 22
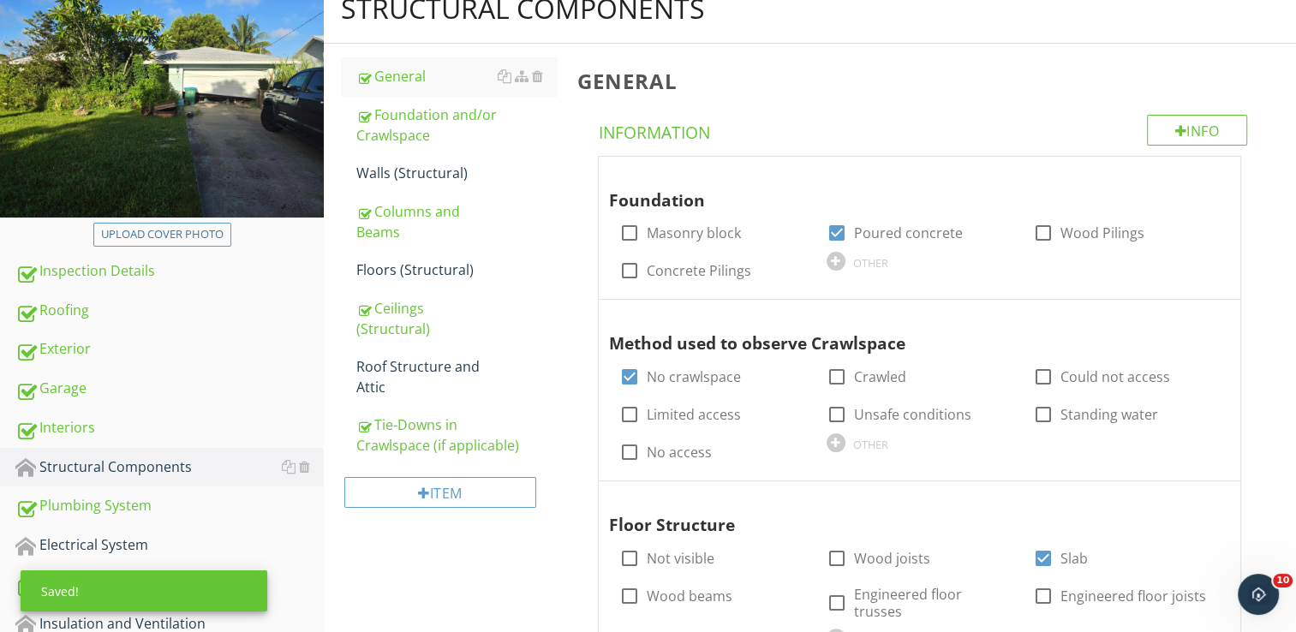
scroll to position [110, 0]
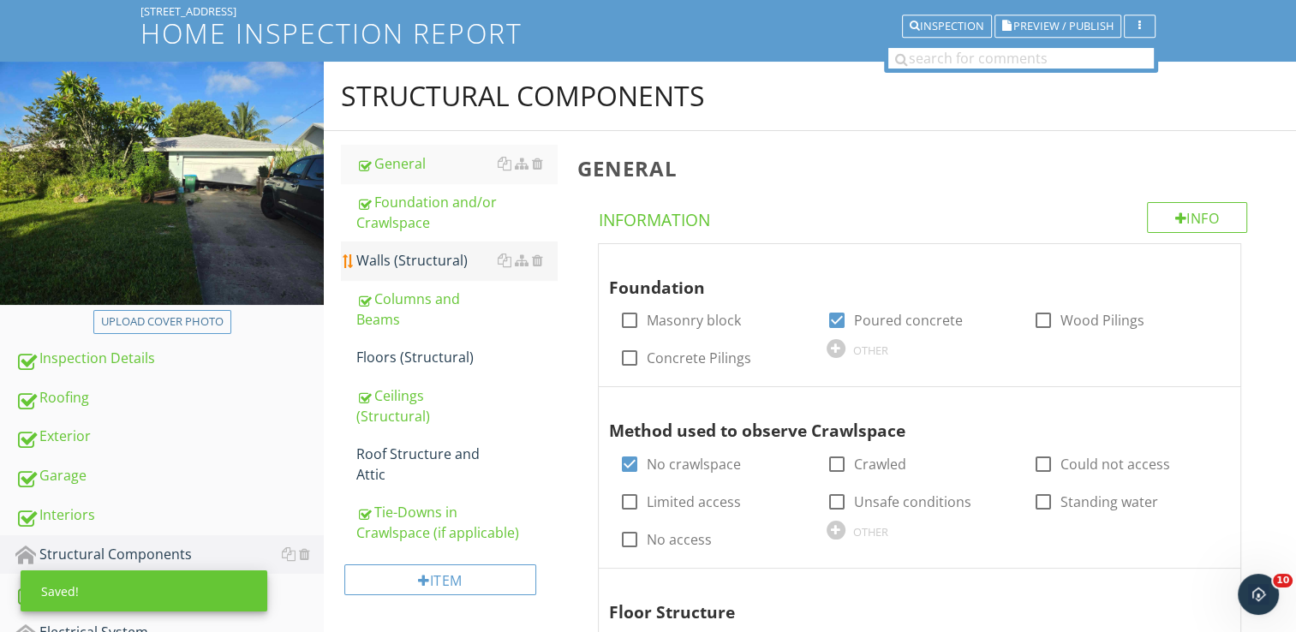
click at [387, 272] on link "Walls (Structural)" at bounding box center [456, 260] width 200 height 38
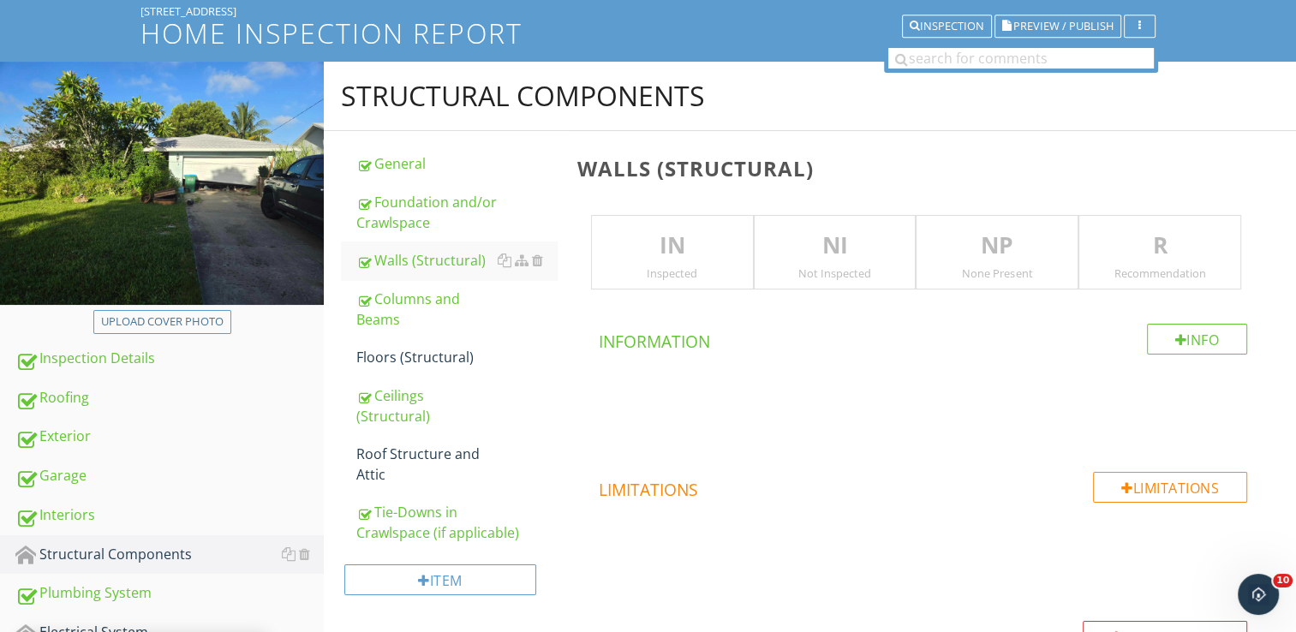
click at [661, 221] on div "IN Inspected" at bounding box center [672, 252] width 163 height 75
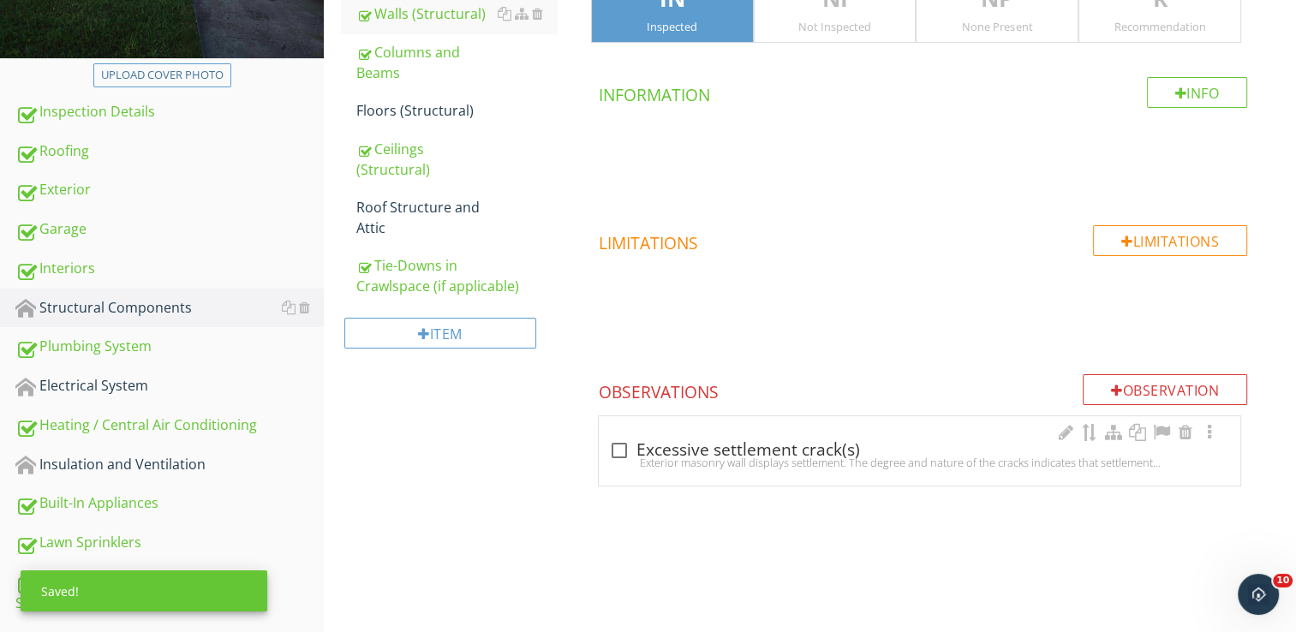
scroll to position [209, 0]
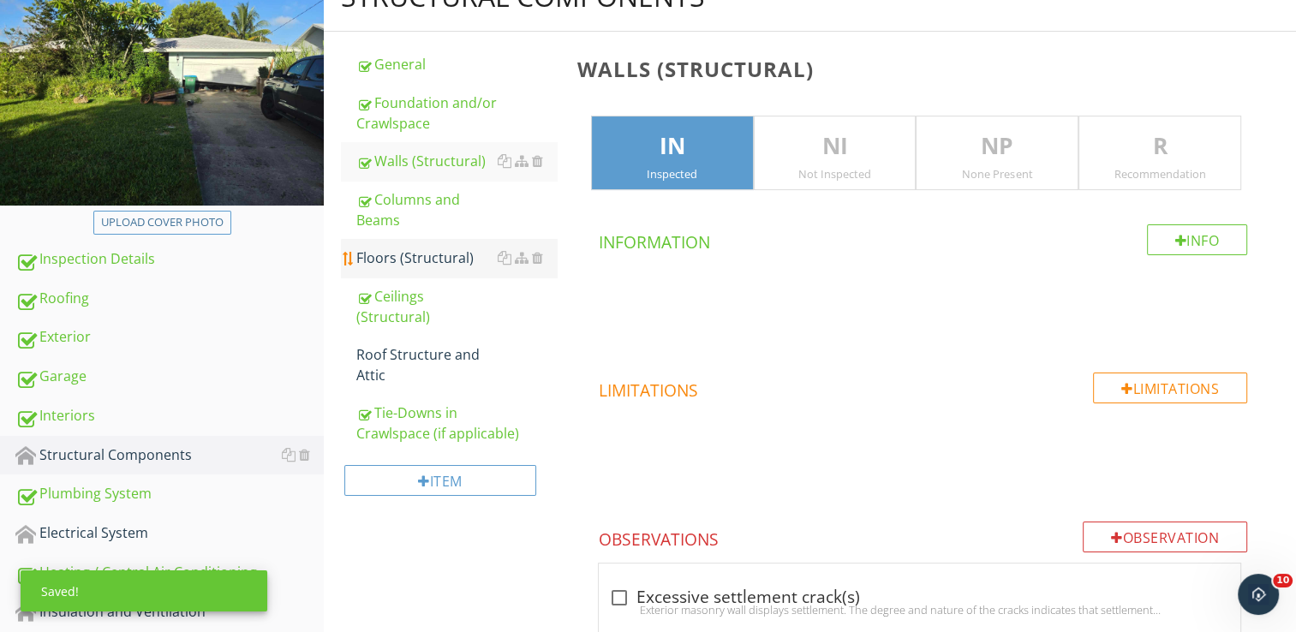
click at [456, 265] on div "Floors (Structural)" at bounding box center [456, 257] width 200 height 21
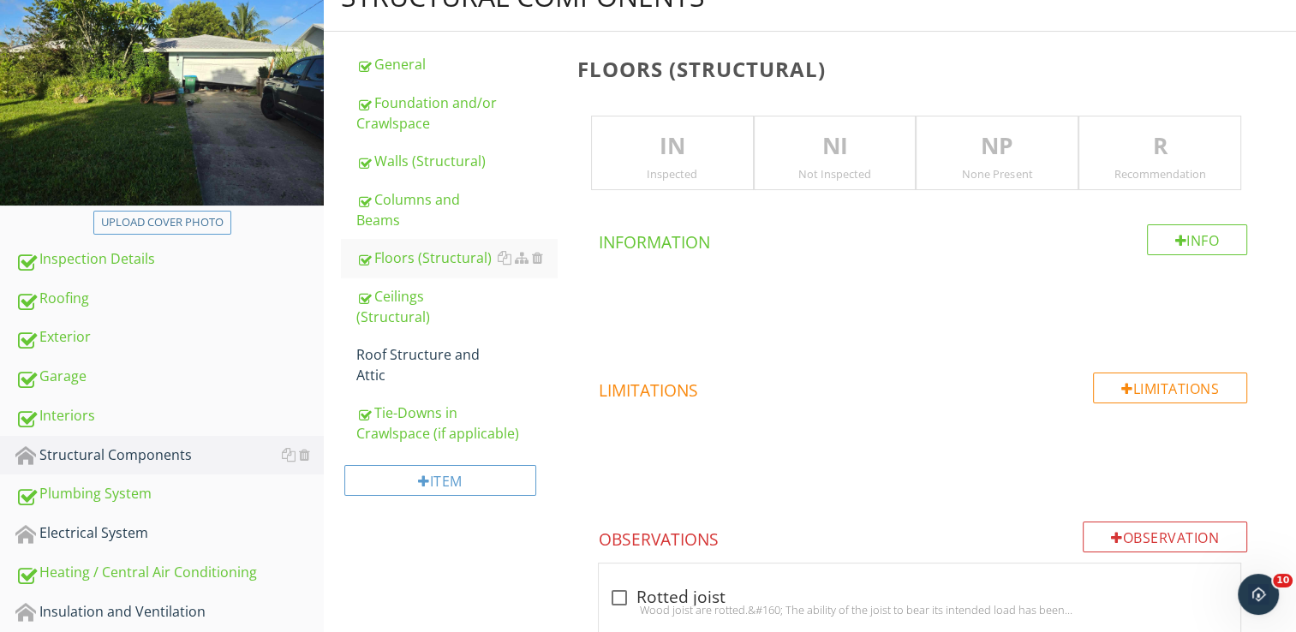
click at [671, 170] on div "Inspected" at bounding box center [672, 174] width 161 height 14
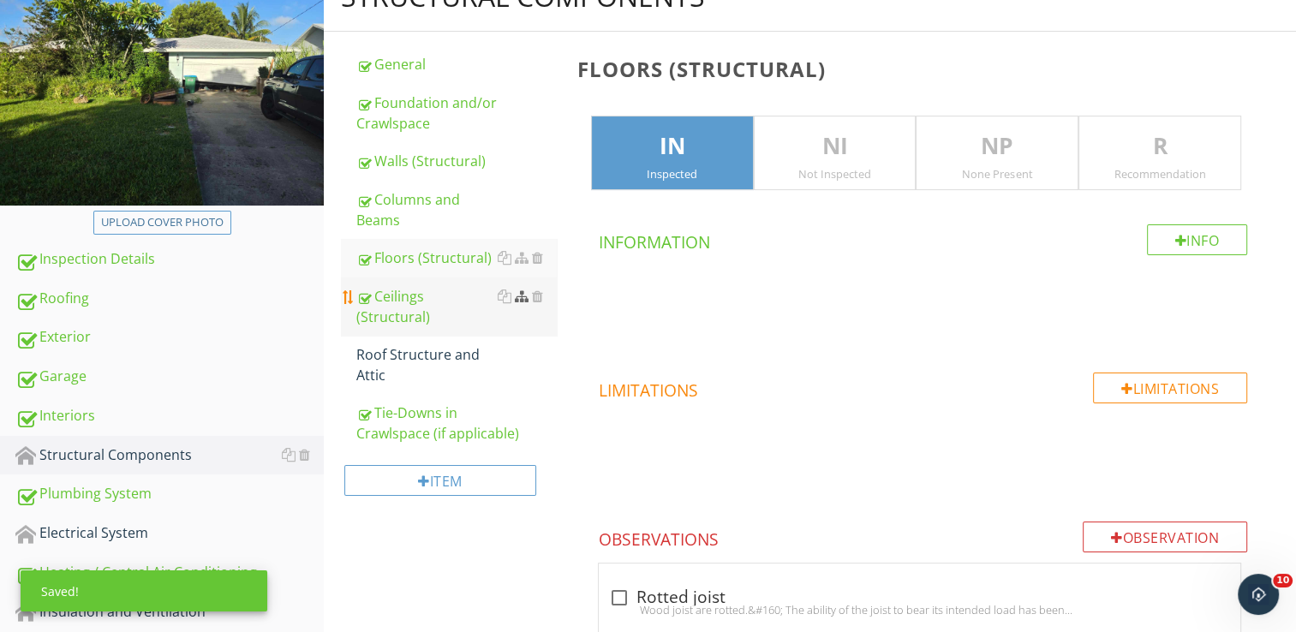
scroll to position [466, 0]
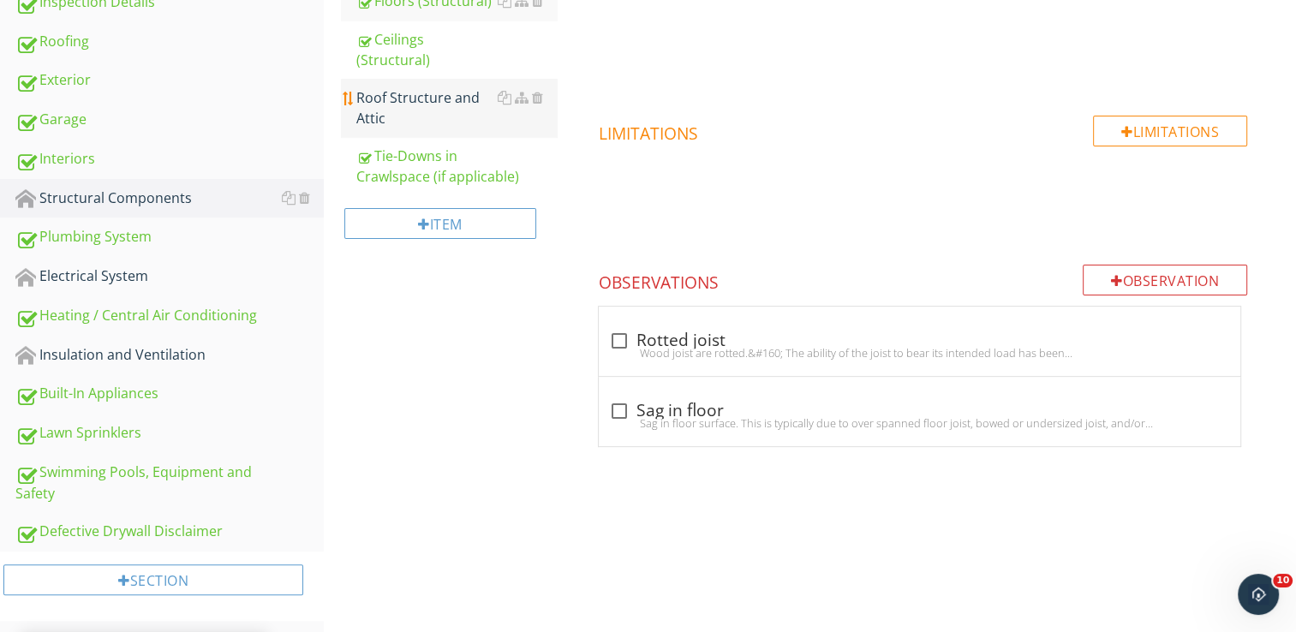
click at [408, 134] on link "Roof Structure and Attic" at bounding box center [456, 108] width 200 height 58
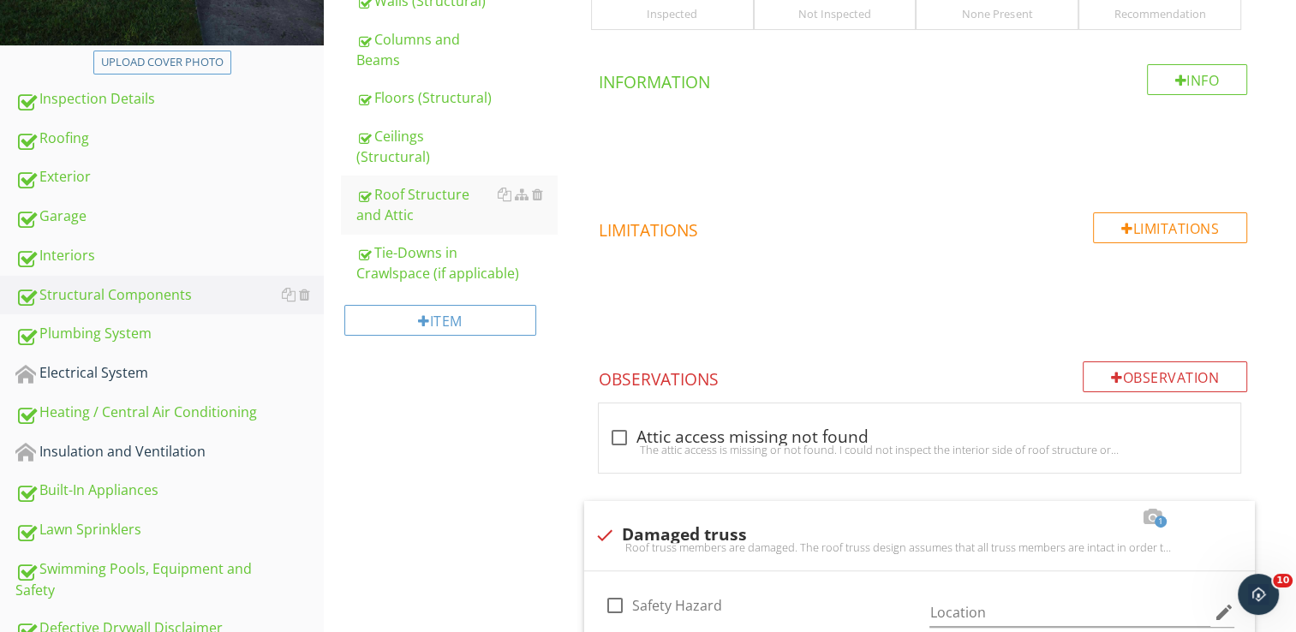
scroll to position [295, 0]
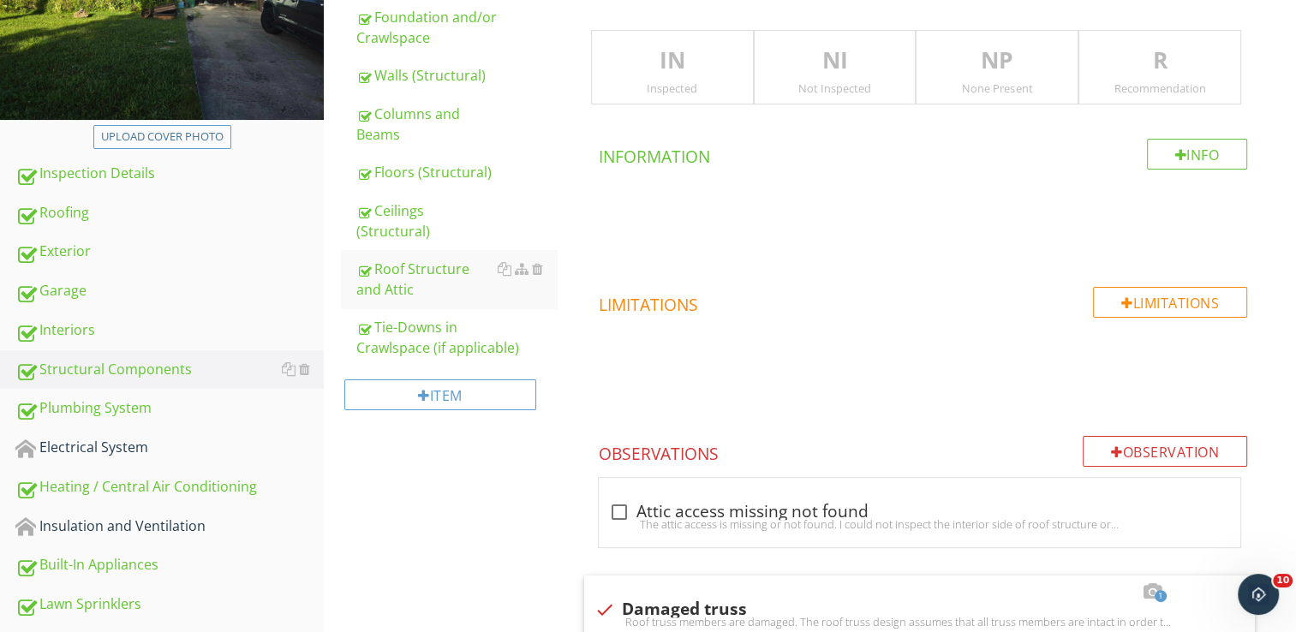
click at [682, 84] on div "Inspected" at bounding box center [672, 88] width 161 height 14
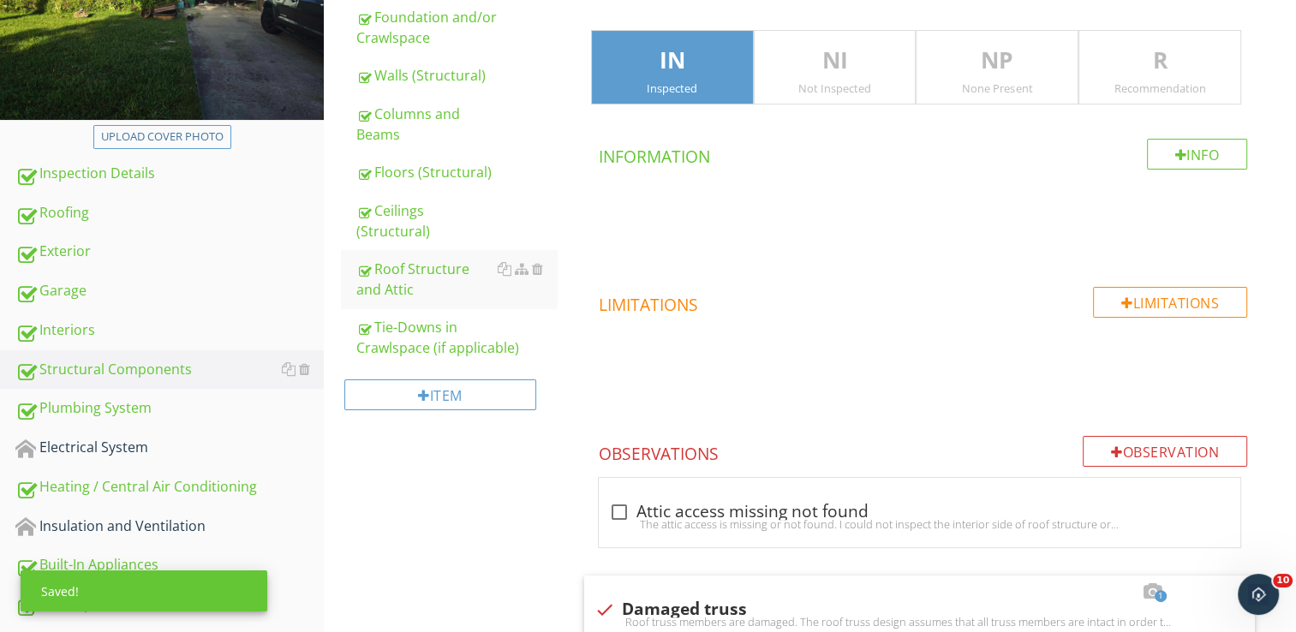
click at [1125, 57] on p "R" at bounding box center [1159, 61] width 161 height 34
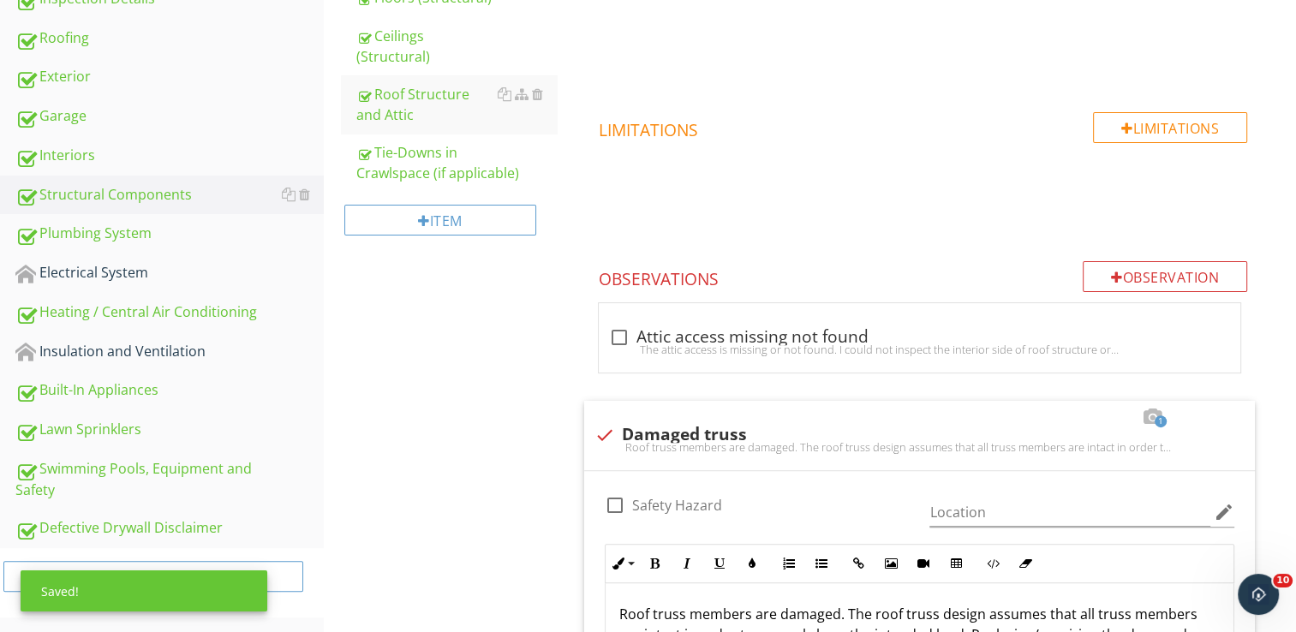
scroll to position [551, 0]
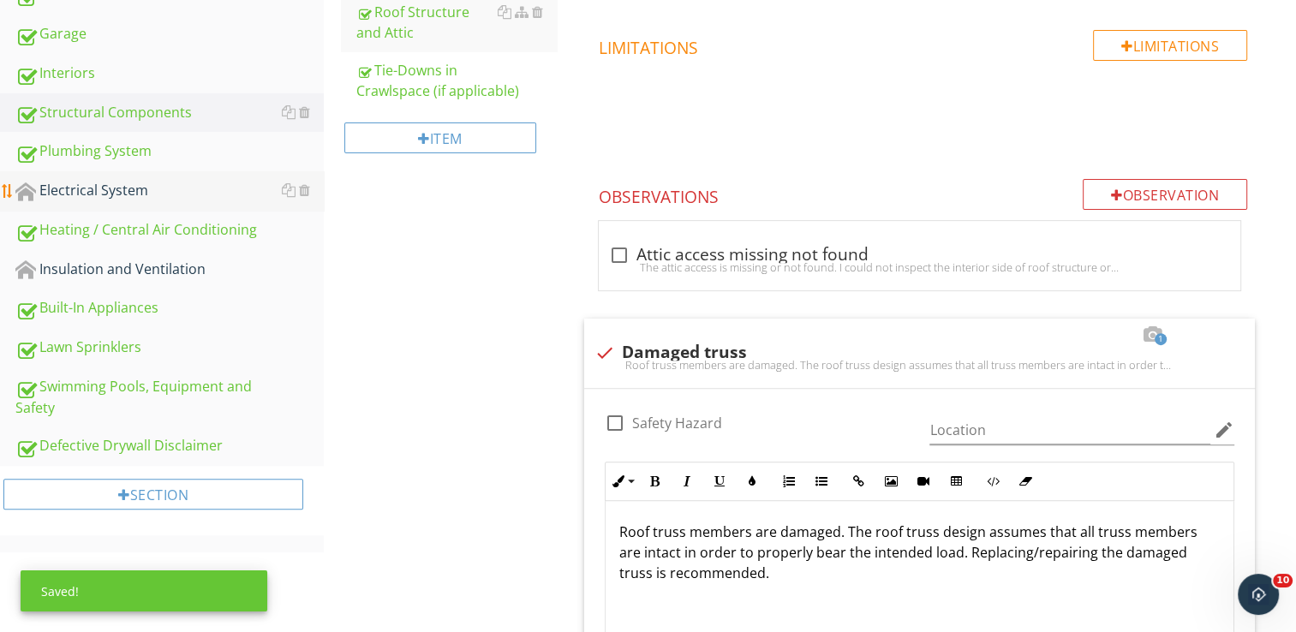
click at [97, 192] on div "Electrical System" at bounding box center [169, 191] width 308 height 22
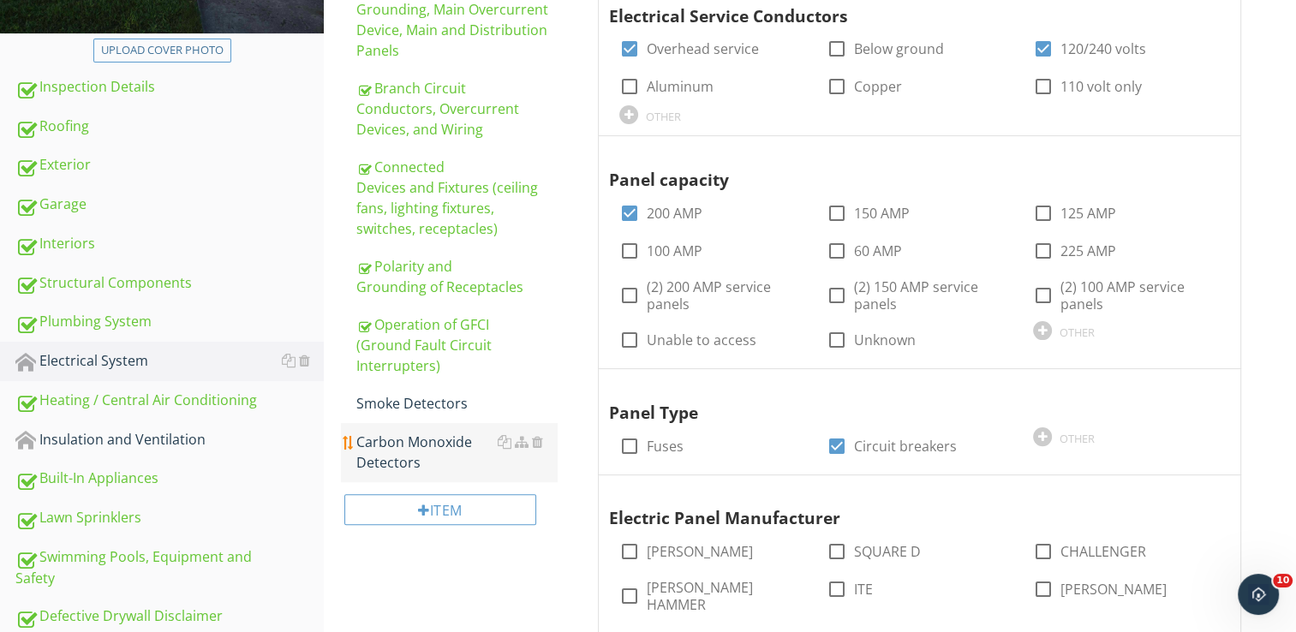
scroll to position [380, 0]
click at [448, 435] on div "Carbon Monoxide Detectors" at bounding box center [456, 452] width 200 height 41
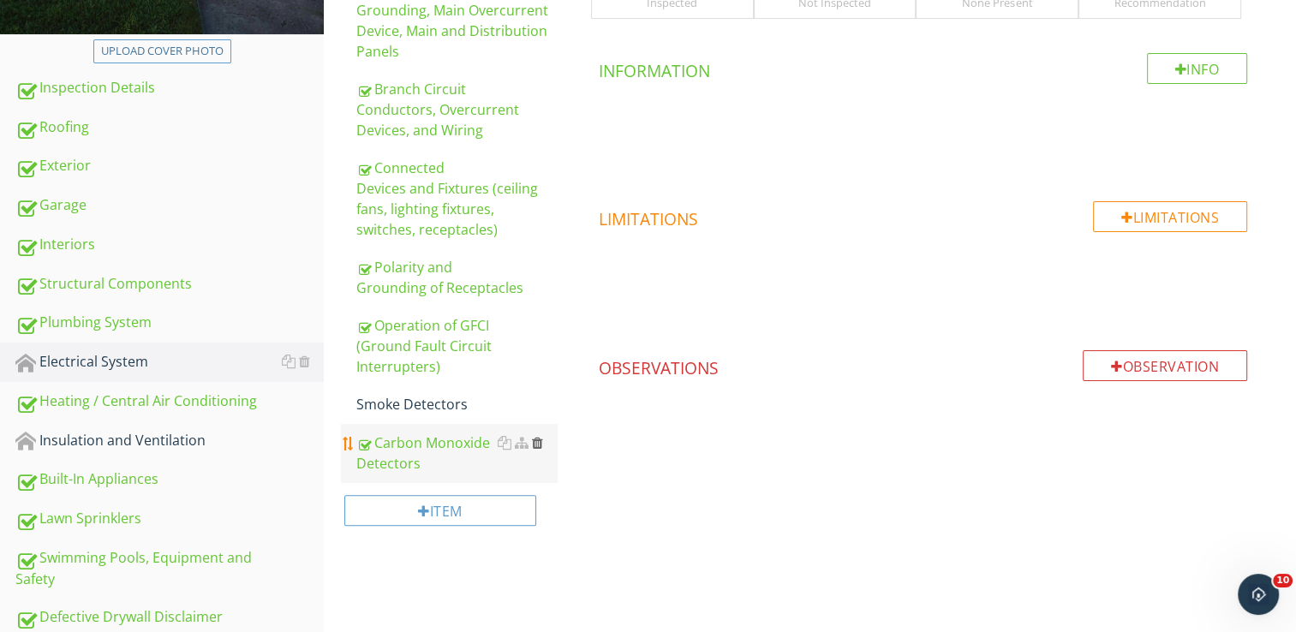
click at [538, 444] on div at bounding box center [537, 443] width 11 height 14
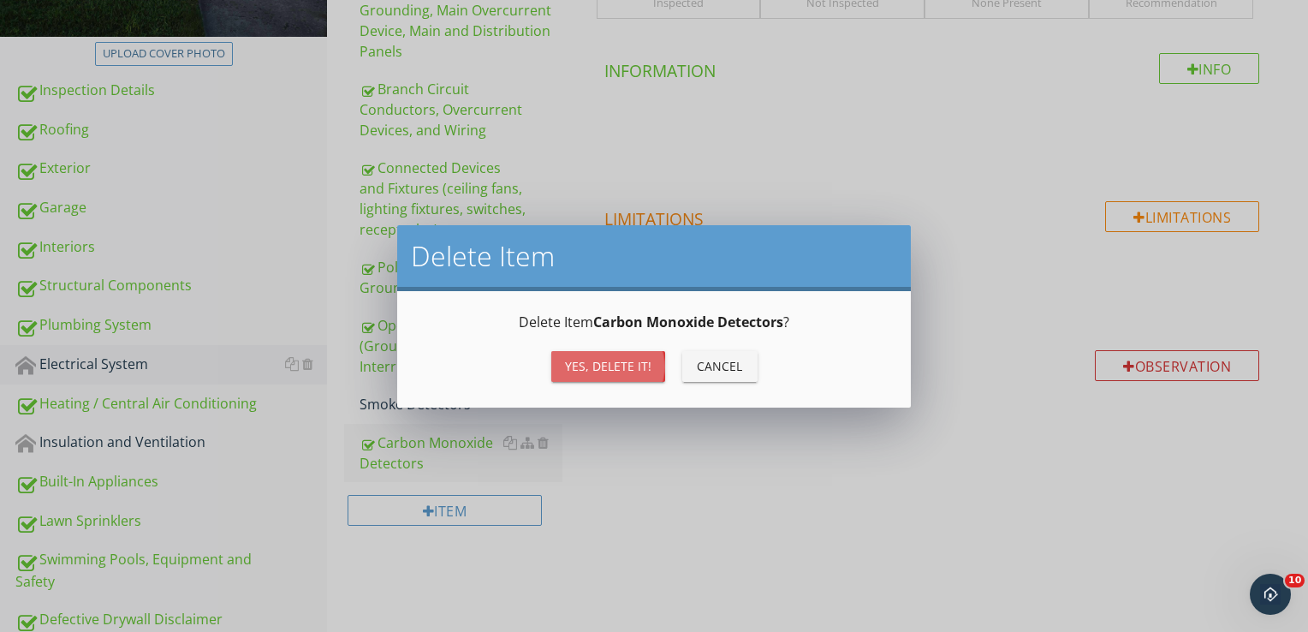
click at [593, 360] on div "Yes, Delete it!" at bounding box center [608, 366] width 86 height 18
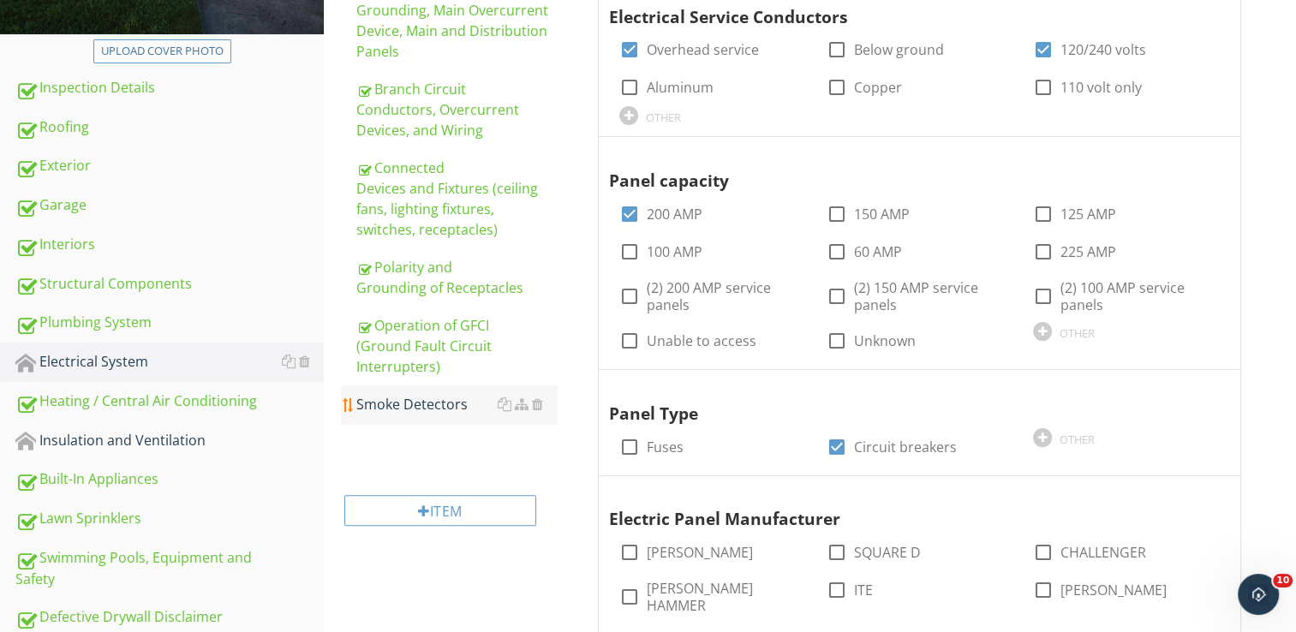
click at [408, 416] on link "Smoke Detectors" at bounding box center [456, 404] width 200 height 38
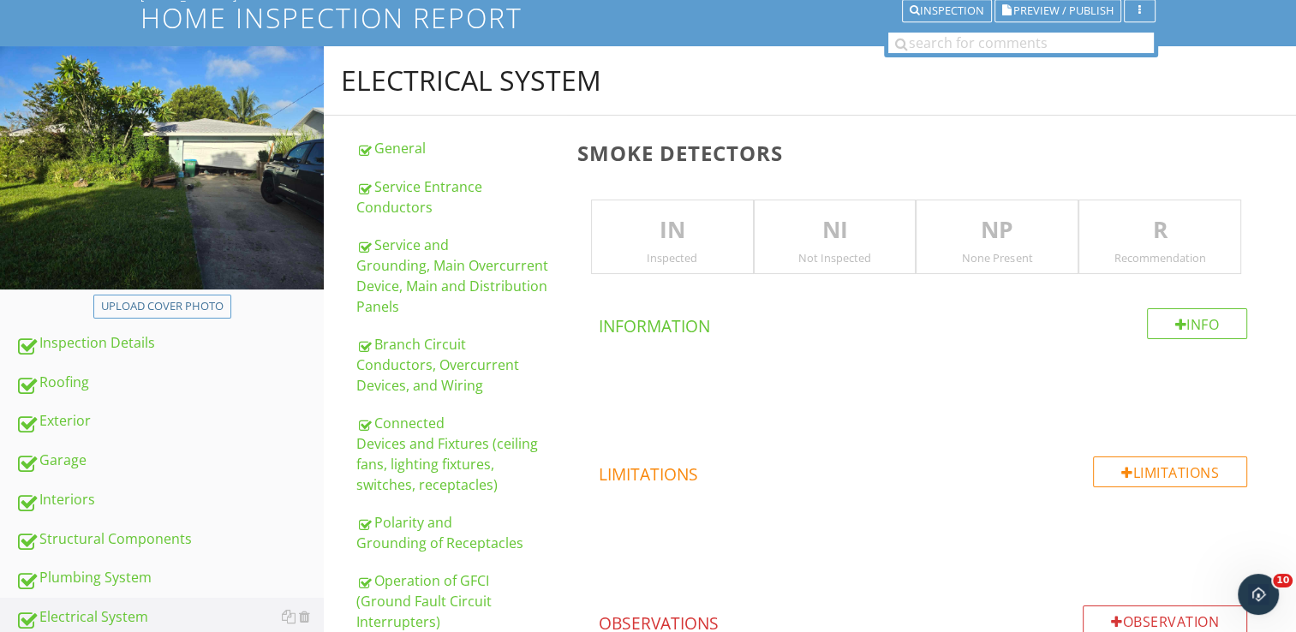
scroll to position [38, 0]
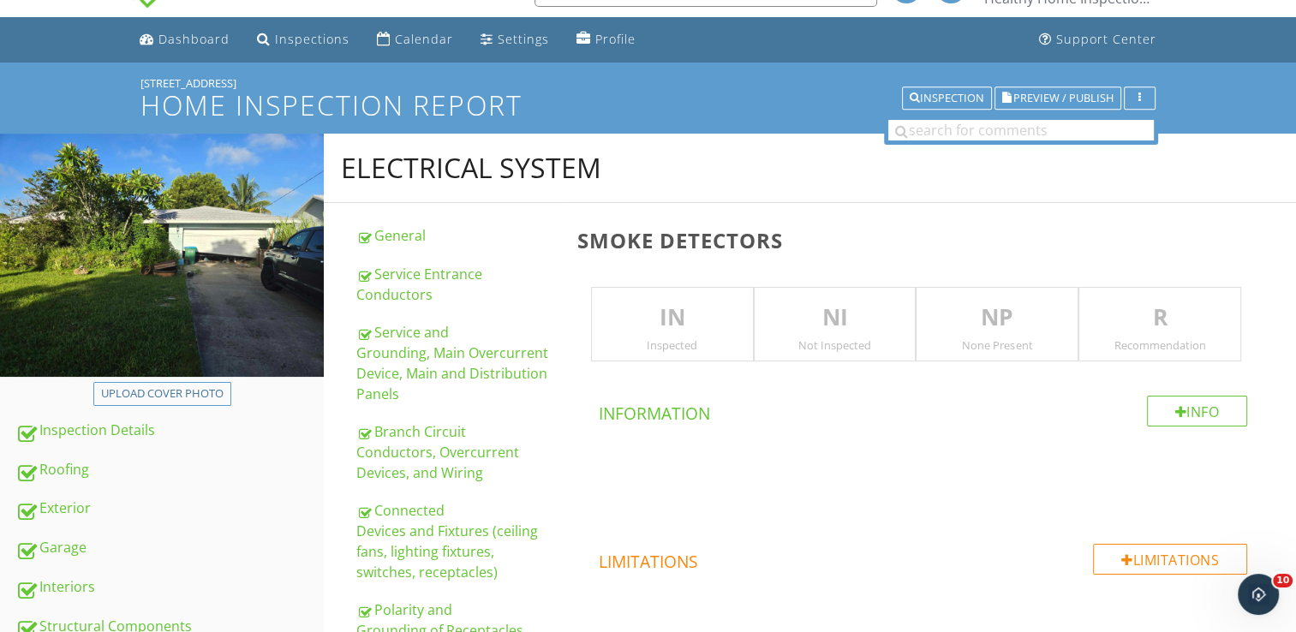
click at [781, 307] on p "NI" at bounding box center [834, 318] width 161 height 34
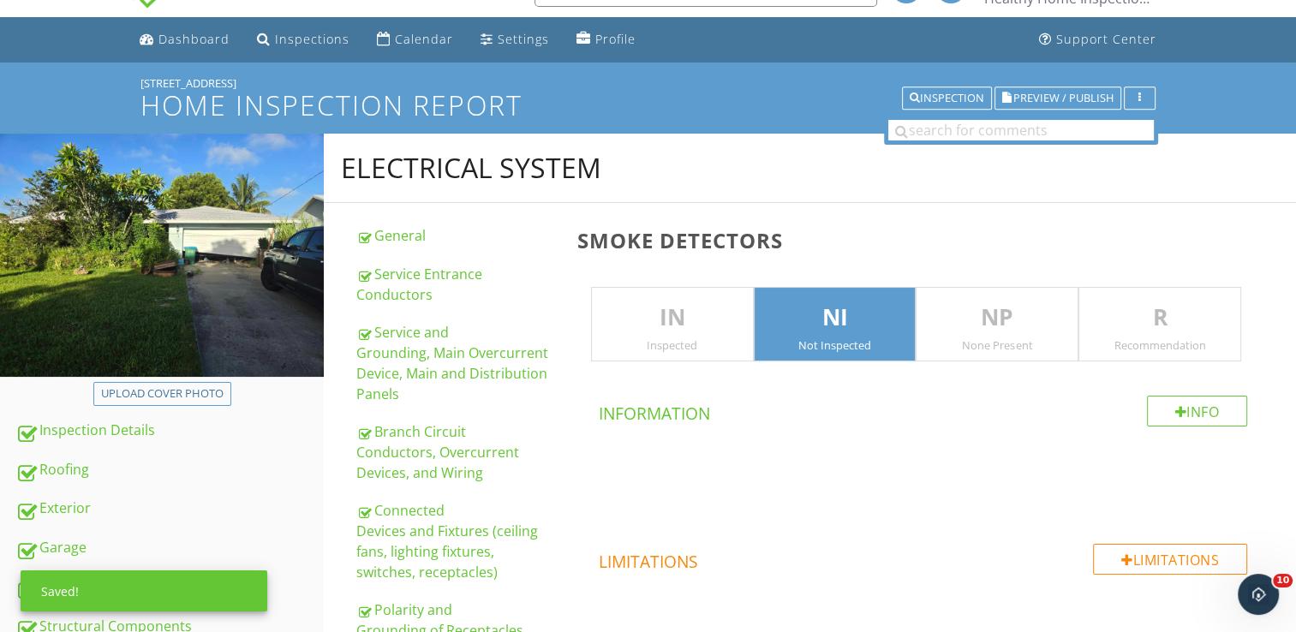
click at [1124, 319] on p "R" at bounding box center [1159, 318] width 161 height 34
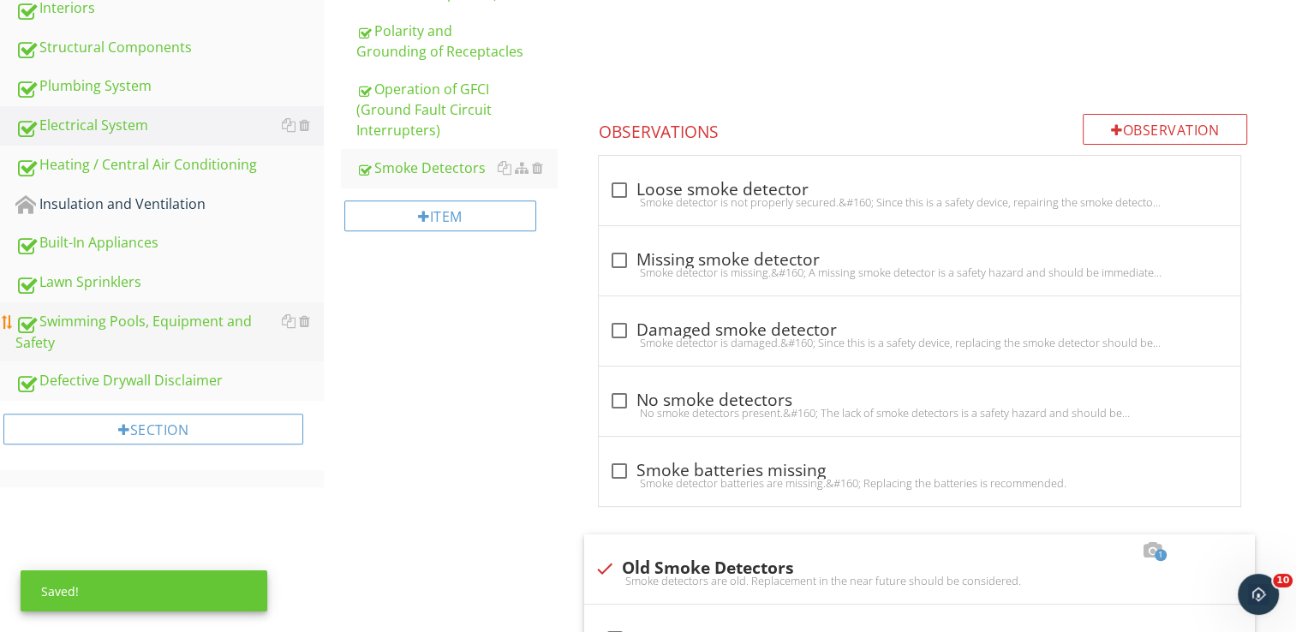
scroll to position [551, 0]
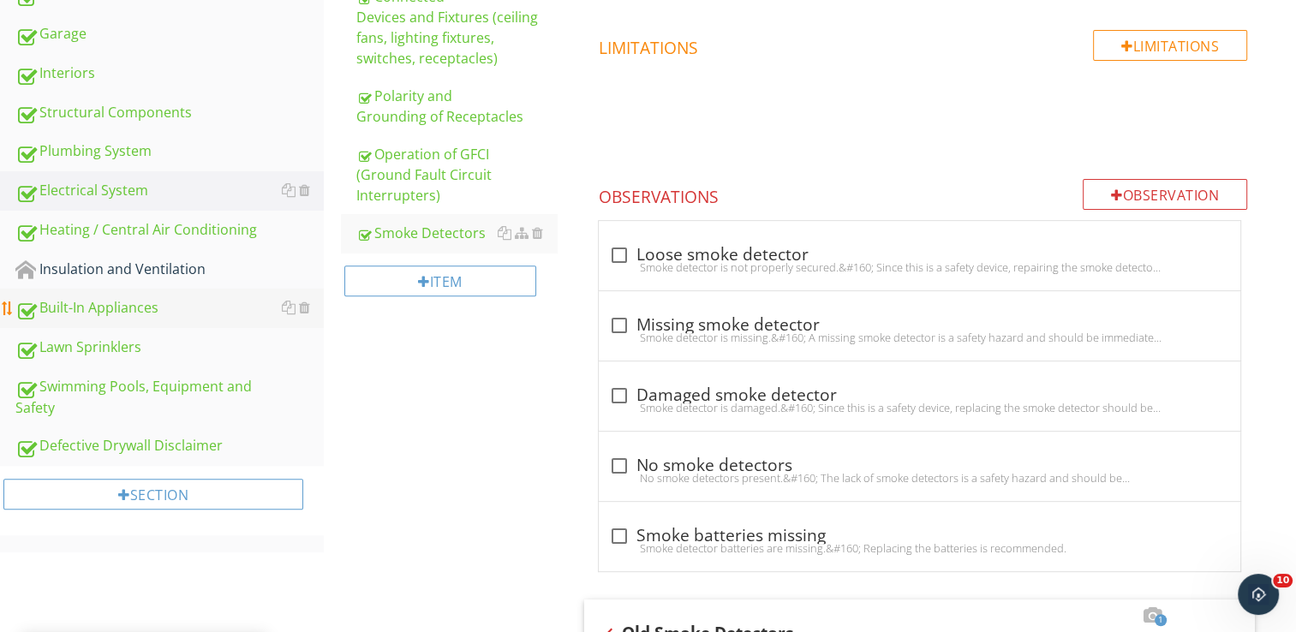
click at [86, 289] on link "Built-In Appliances" at bounding box center [169, 308] width 308 height 39
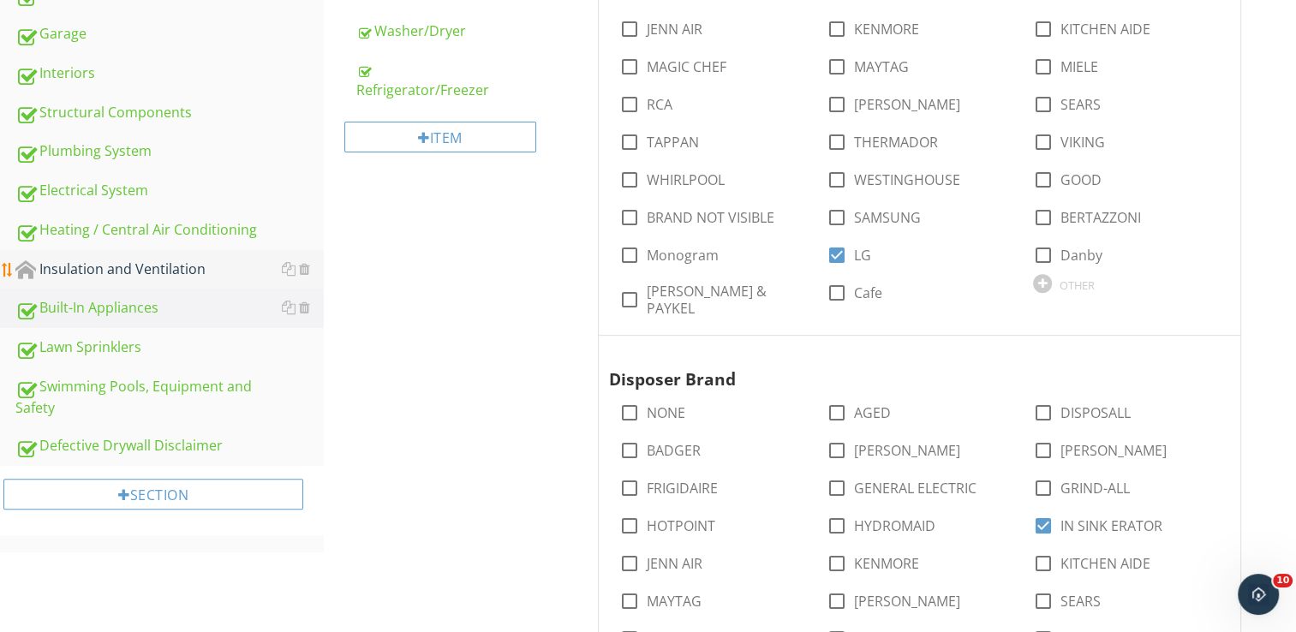
click at [100, 269] on div "Insulation and Ventilation" at bounding box center [169, 270] width 308 height 22
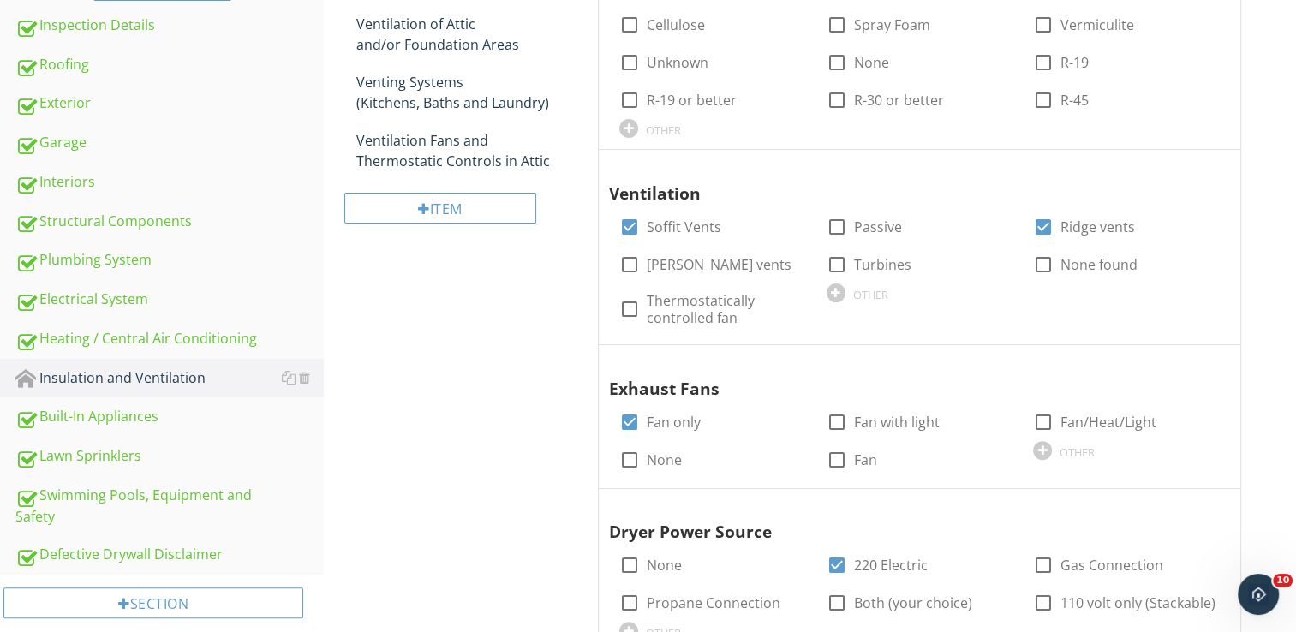
scroll to position [209, 0]
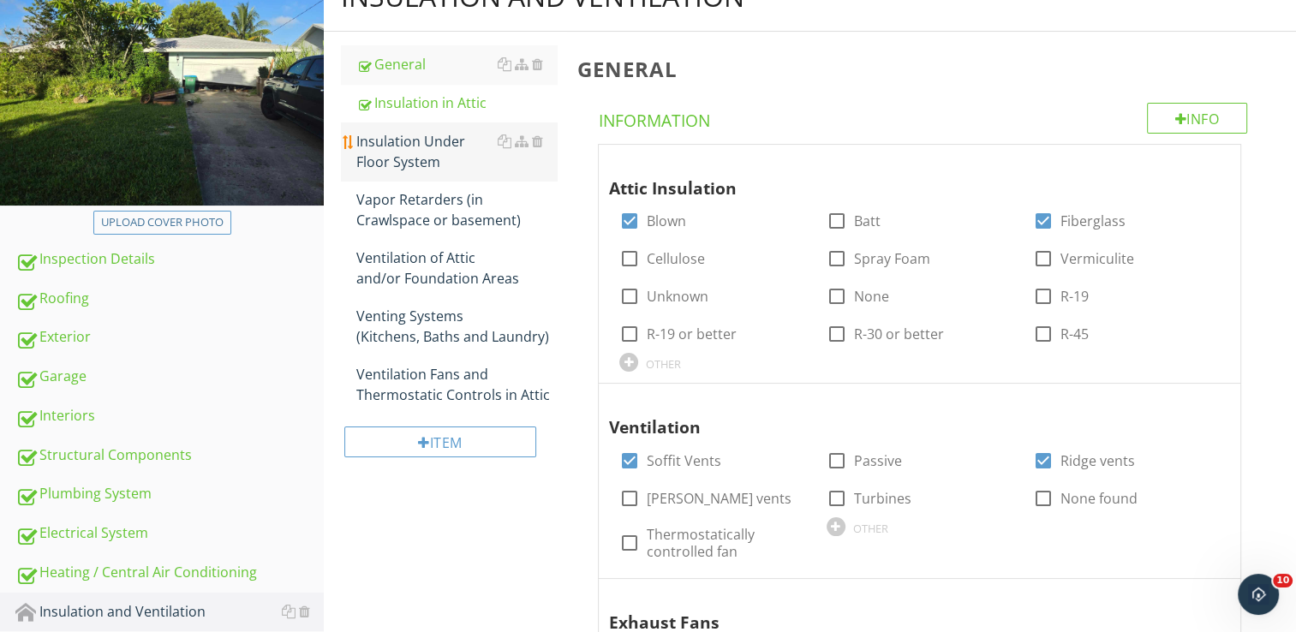
click at [420, 153] on div "Insulation Under Floor System" at bounding box center [456, 151] width 200 height 41
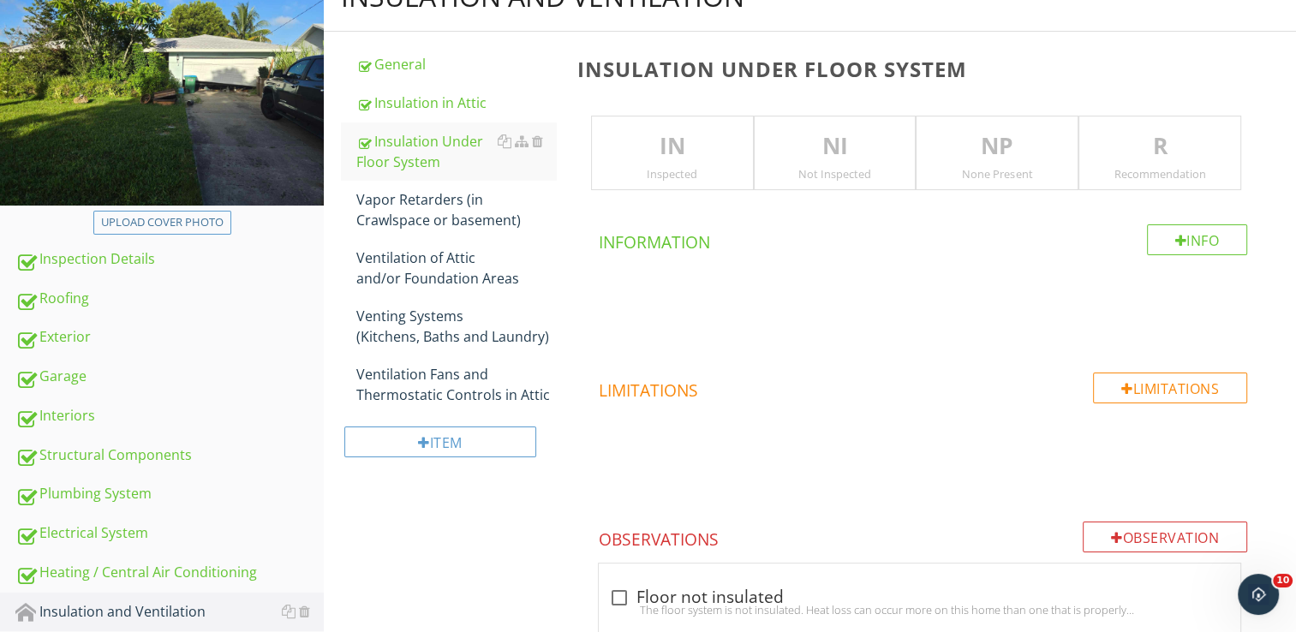
click at [1034, 157] on p "NP" at bounding box center [996, 146] width 161 height 34
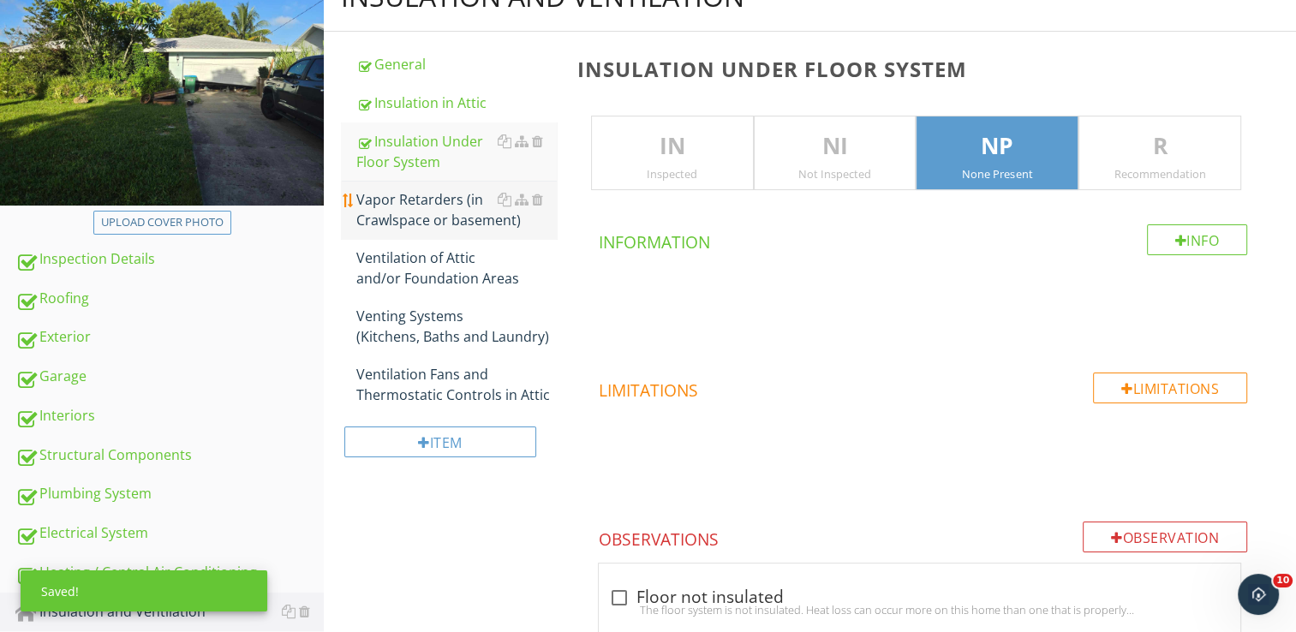
click at [452, 200] on div "Vapor Retarders (in Crawlspace or basement)" at bounding box center [456, 209] width 200 height 41
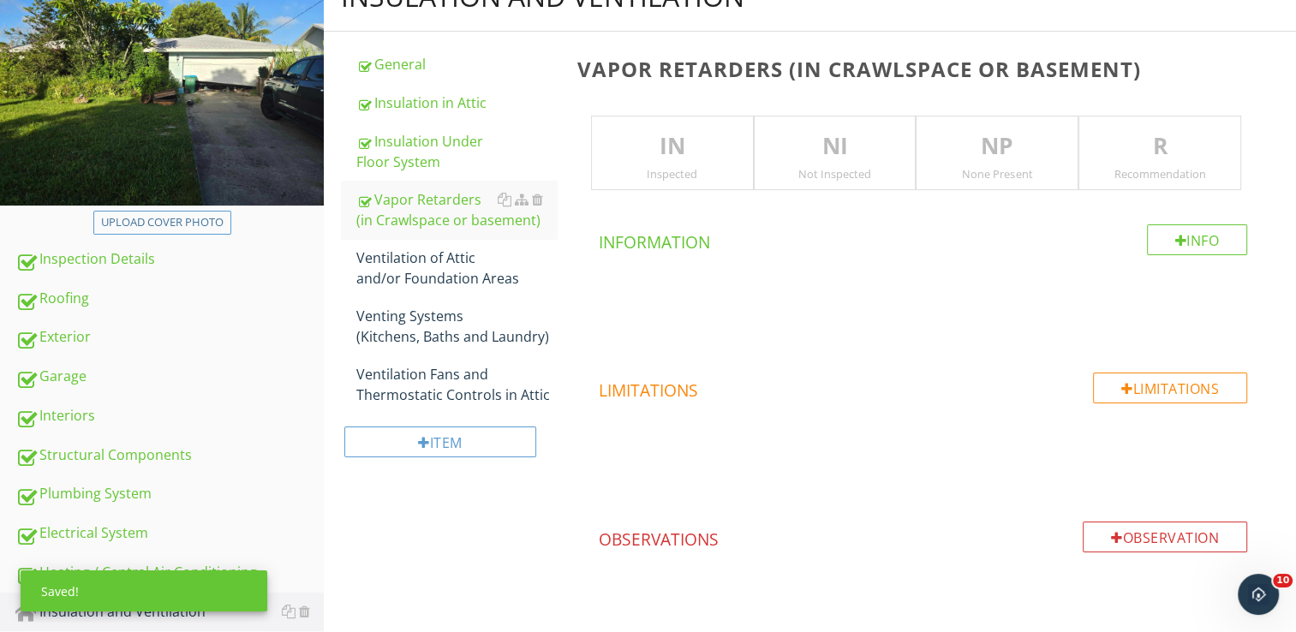
click at [963, 156] on p "NP" at bounding box center [996, 146] width 161 height 34
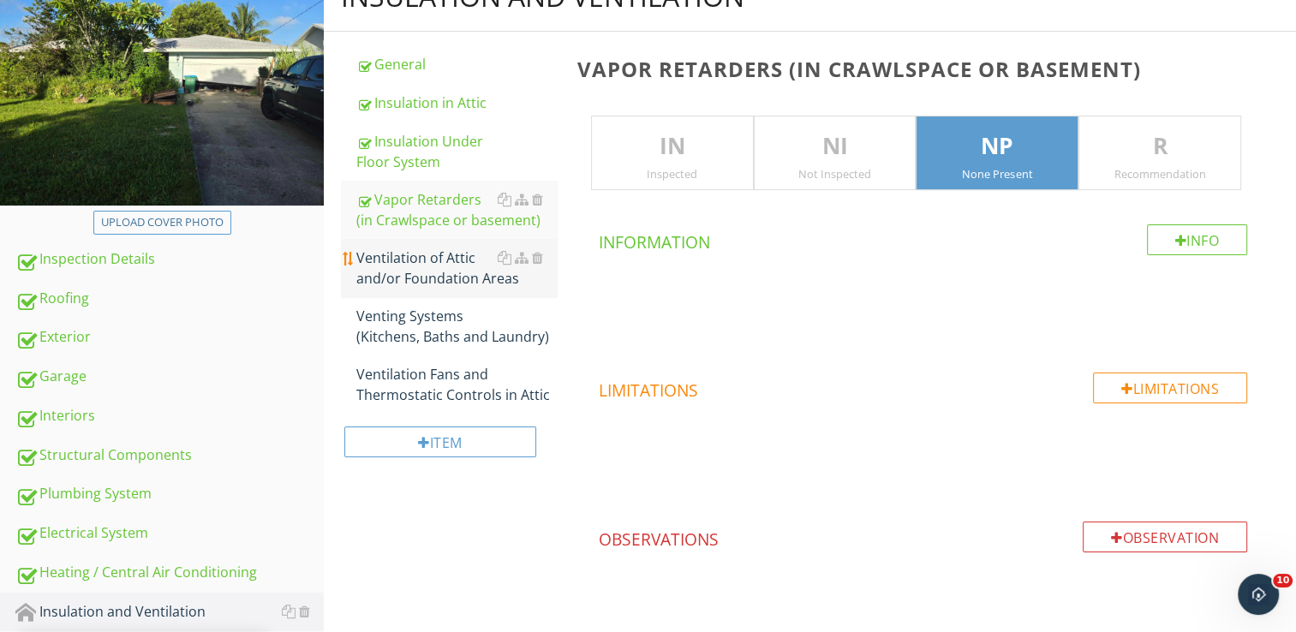
click at [428, 279] on div "Ventilation of Attic and/or Foundation Areas" at bounding box center [456, 267] width 200 height 41
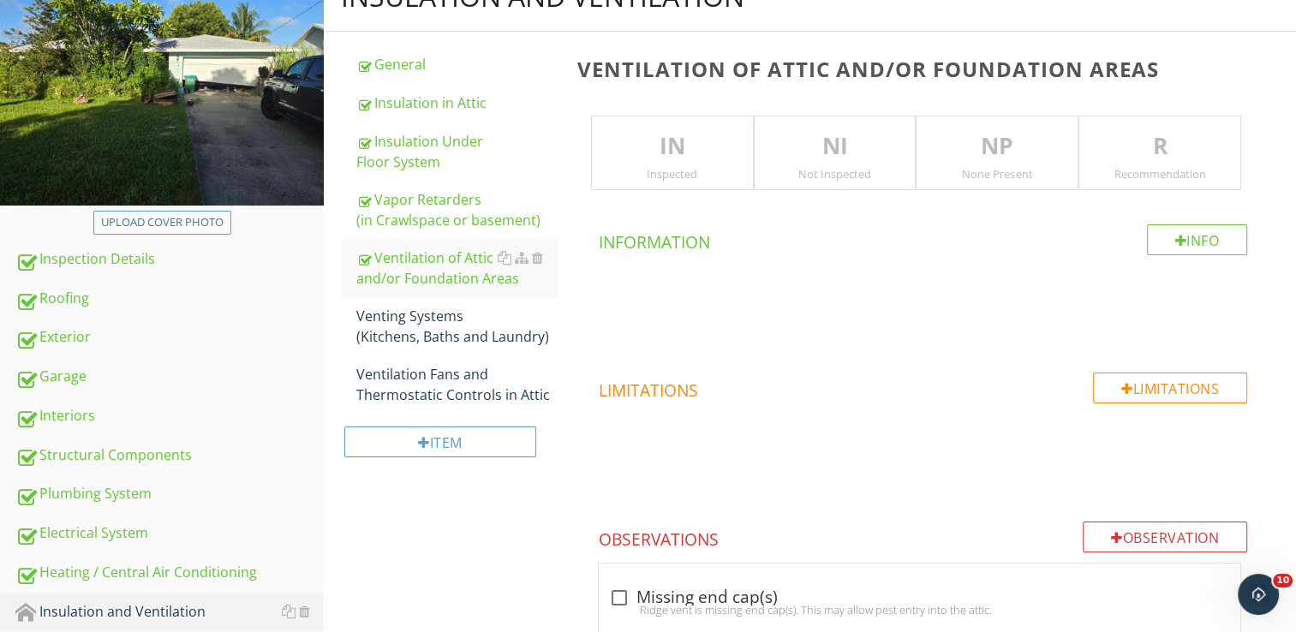
click at [689, 168] on div "Inspected" at bounding box center [672, 174] width 161 height 14
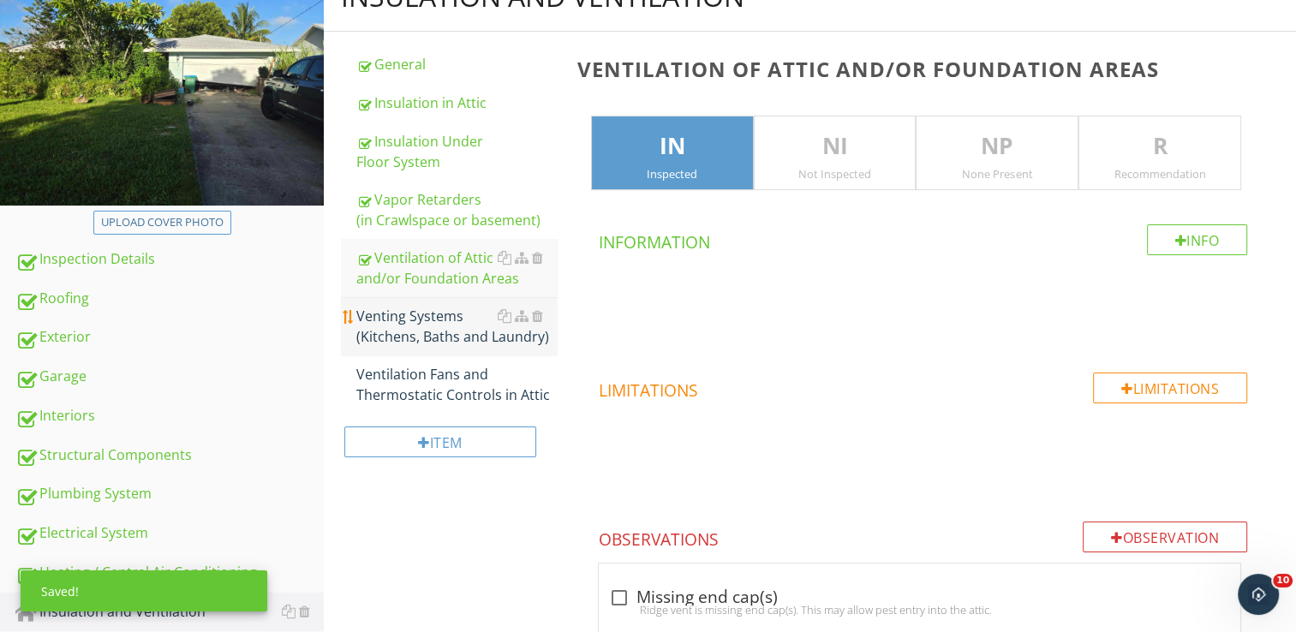
click at [412, 337] on div "Venting Systems (Kitchens, Baths and Laundry)" at bounding box center [456, 326] width 200 height 41
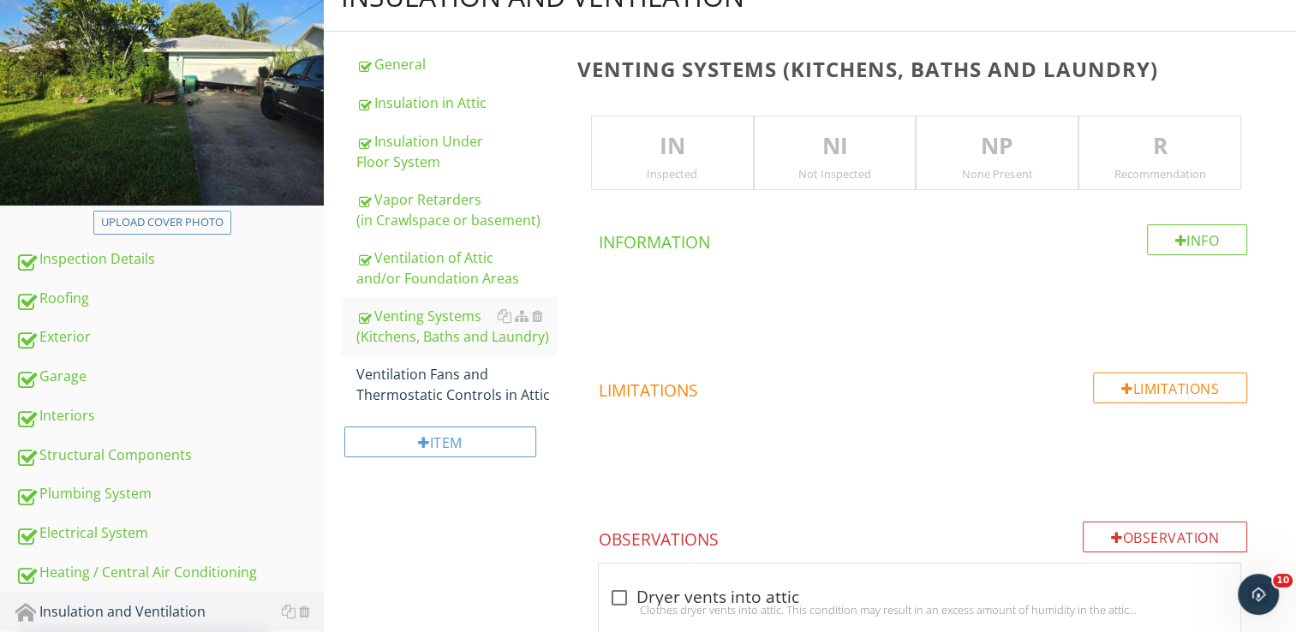
click at [706, 158] on p "IN" at bounding box center [672, 146] width 161 height 34
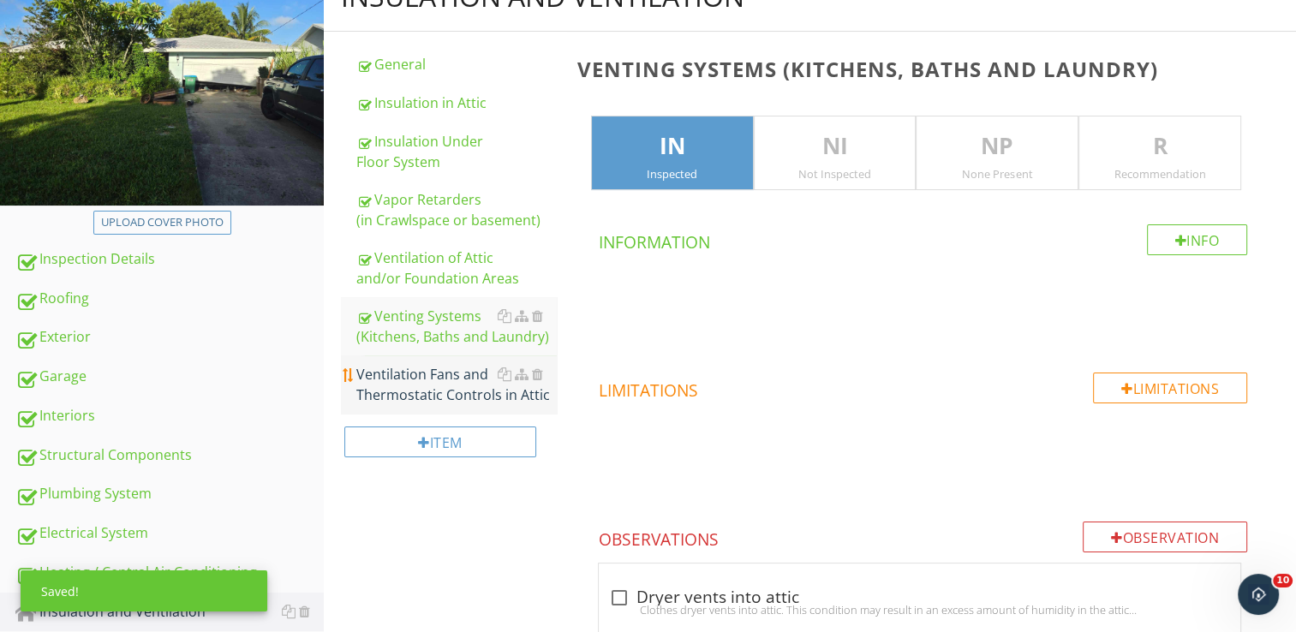
click at [420, 377] on div "Ventilation Fans and Thermostatic Controls in Attic" at bounding box center [456, 384] width 200 height 41
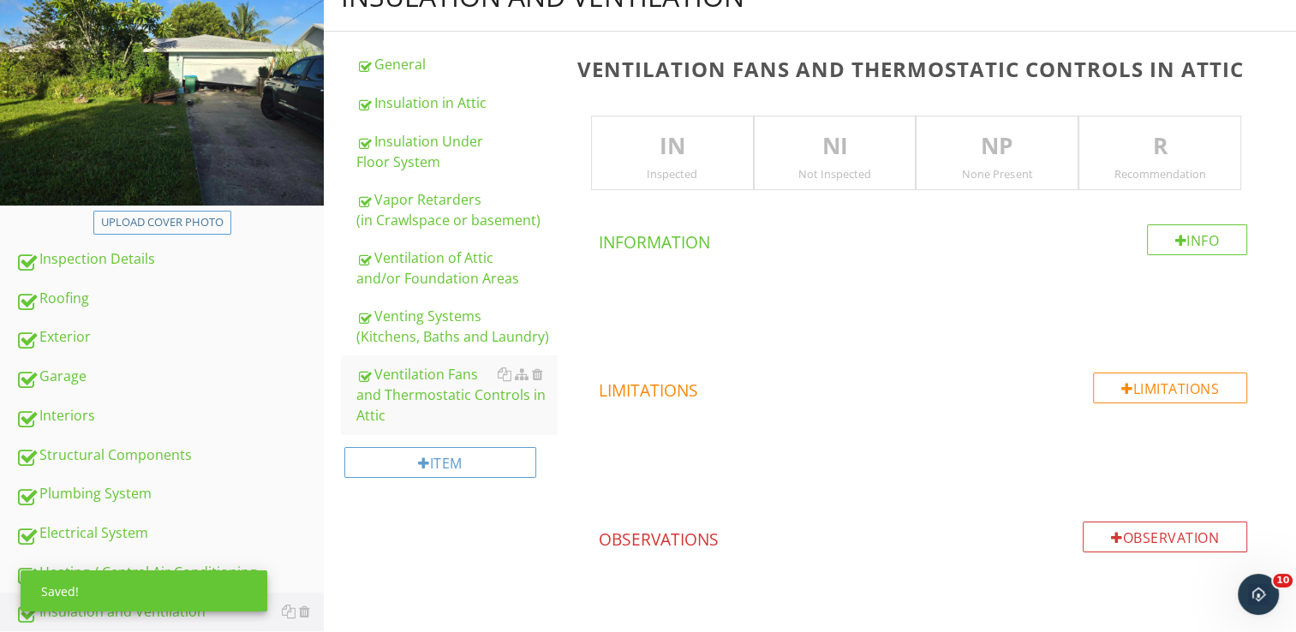
click at [1004, 149] on p "NP" at bounding box center [996, 146] width 161 height 34
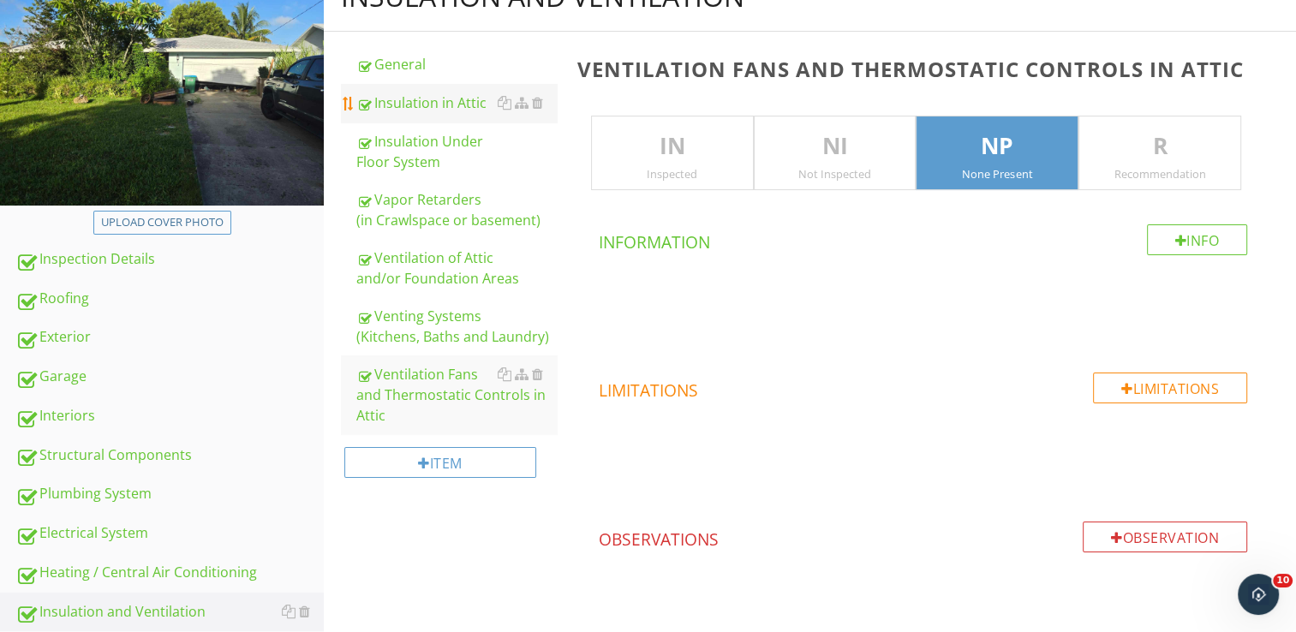
click at [390, 101] on div "Insulation in Attic" at bounding box center [456, 102] width 200 height 21
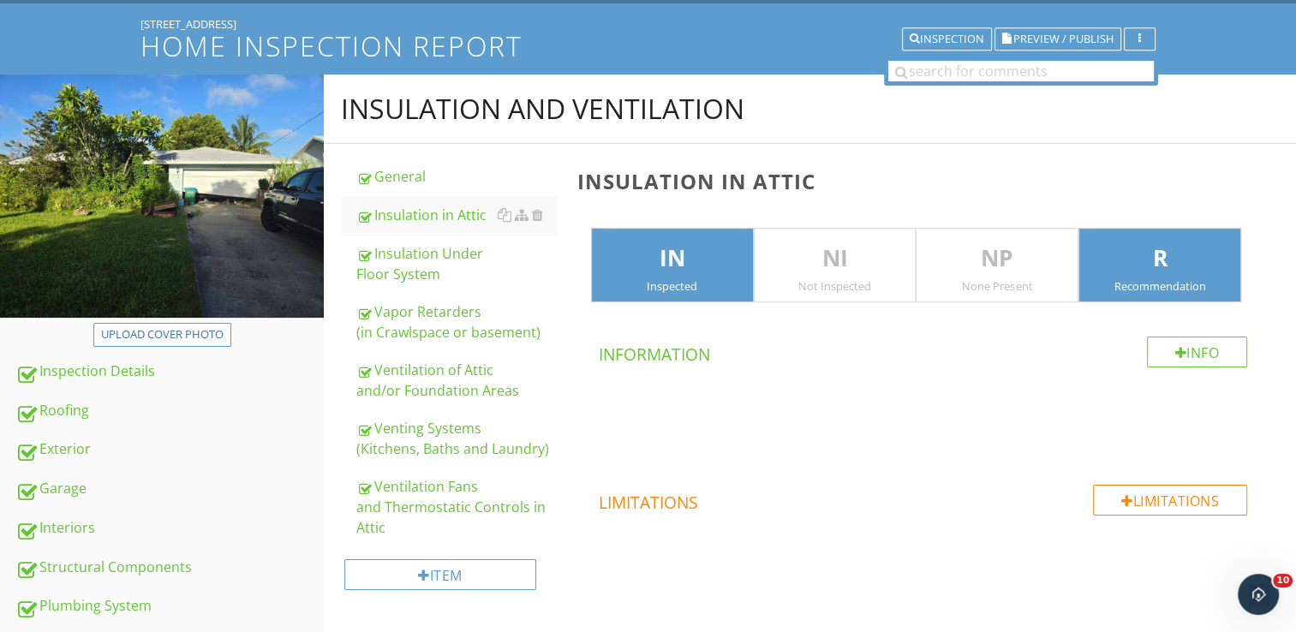
scroll to position [171, 0]
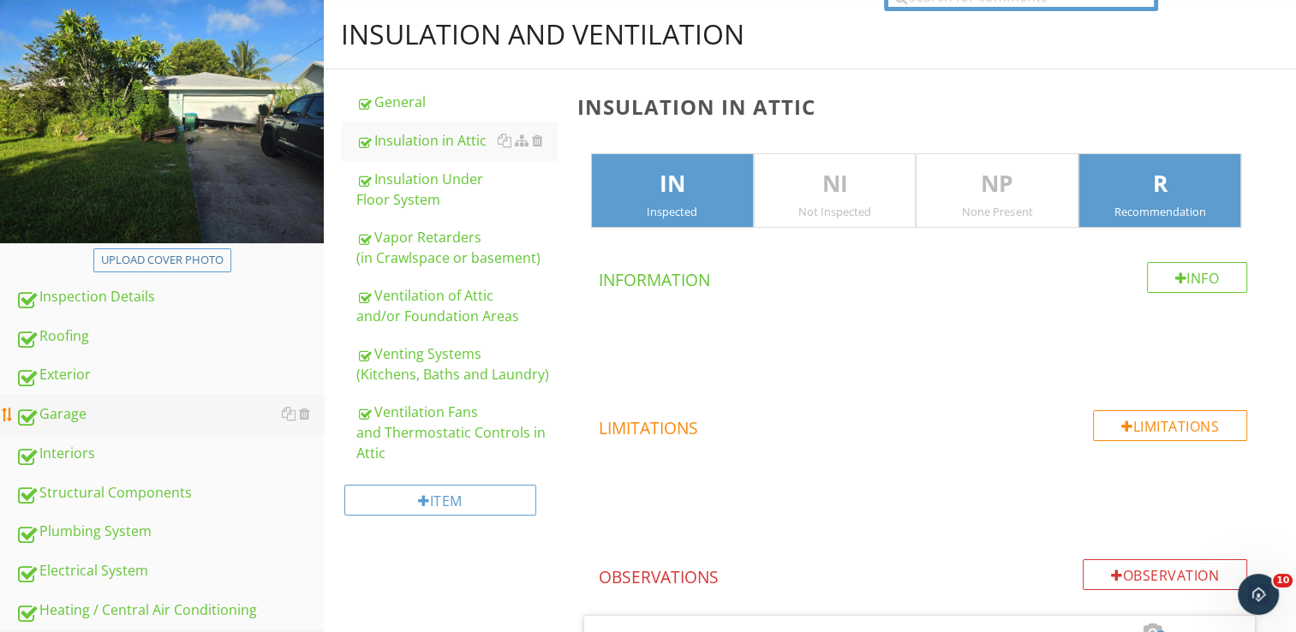
click at [94, 408] on div "Garage" at bounding box center [169, 414] width 308 height 22
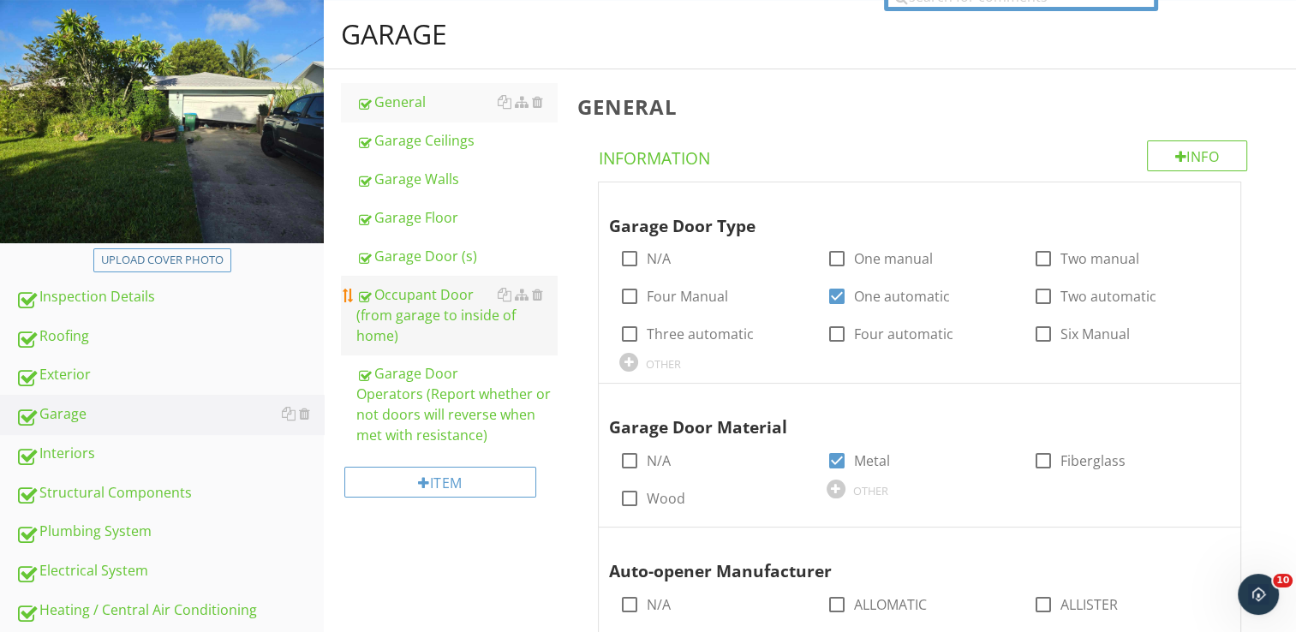
click at [384, 291] on div "Occupant Door (from garage to inside of home)" at bounding box center [456, 315] width 200 height 62
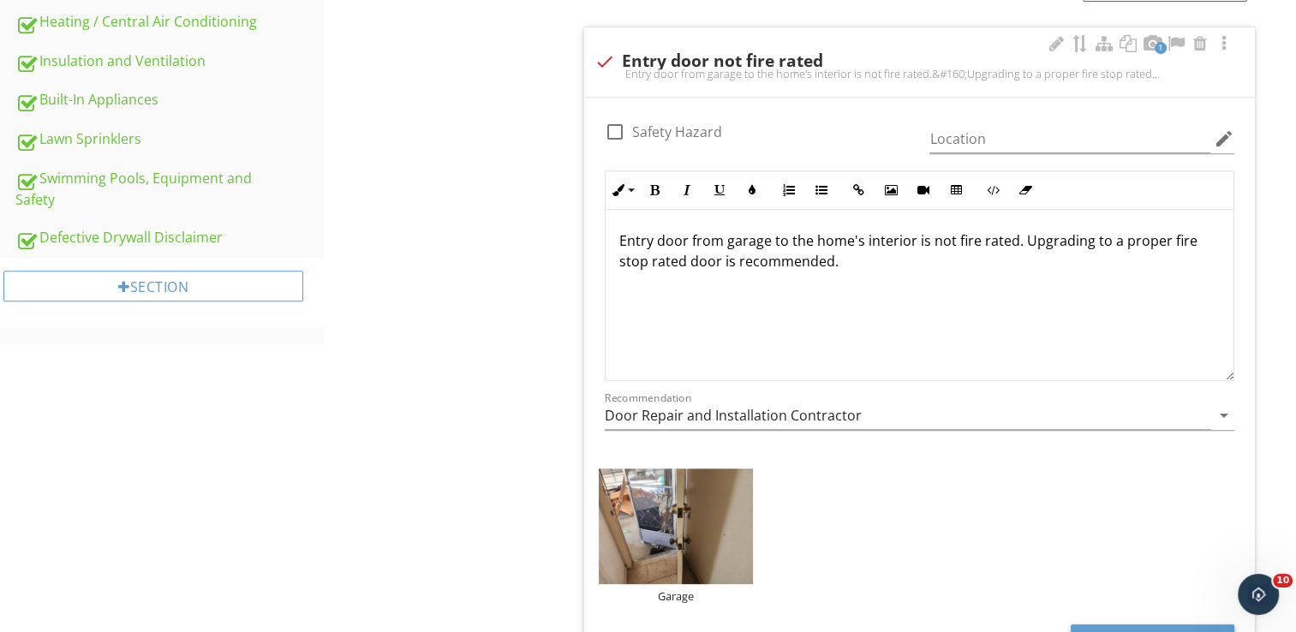
scroll to position [856, 0]
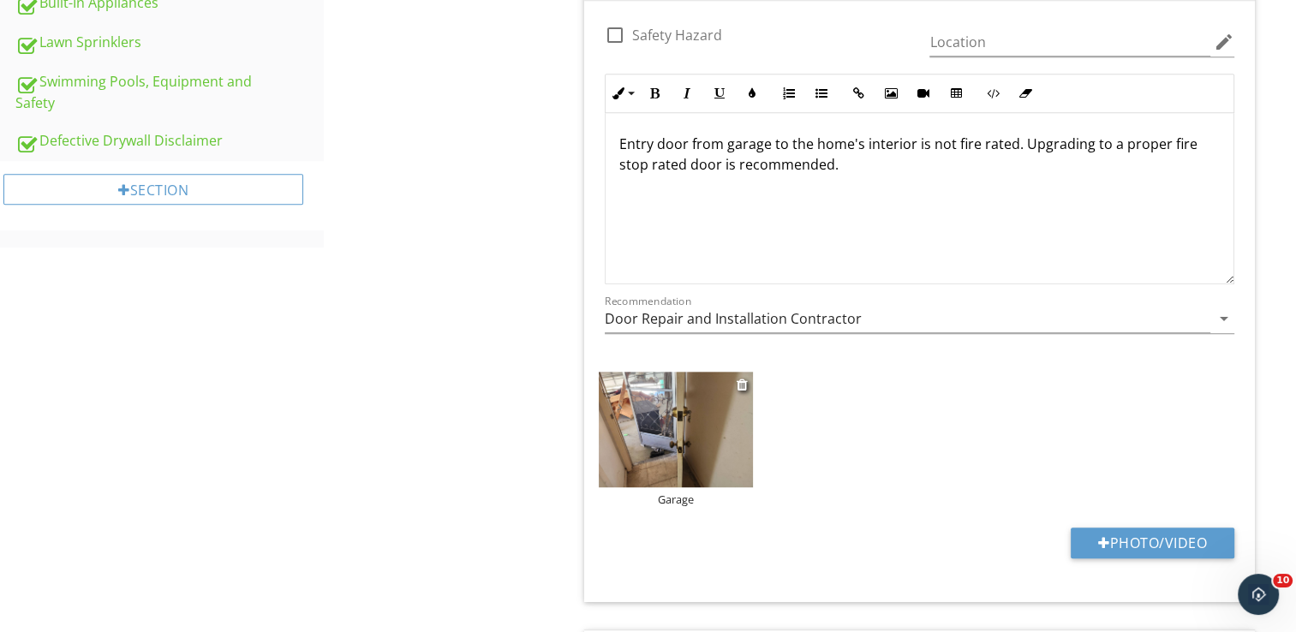
click at [715, 408] on img at bounding box center [676, 430] width 154 height 116
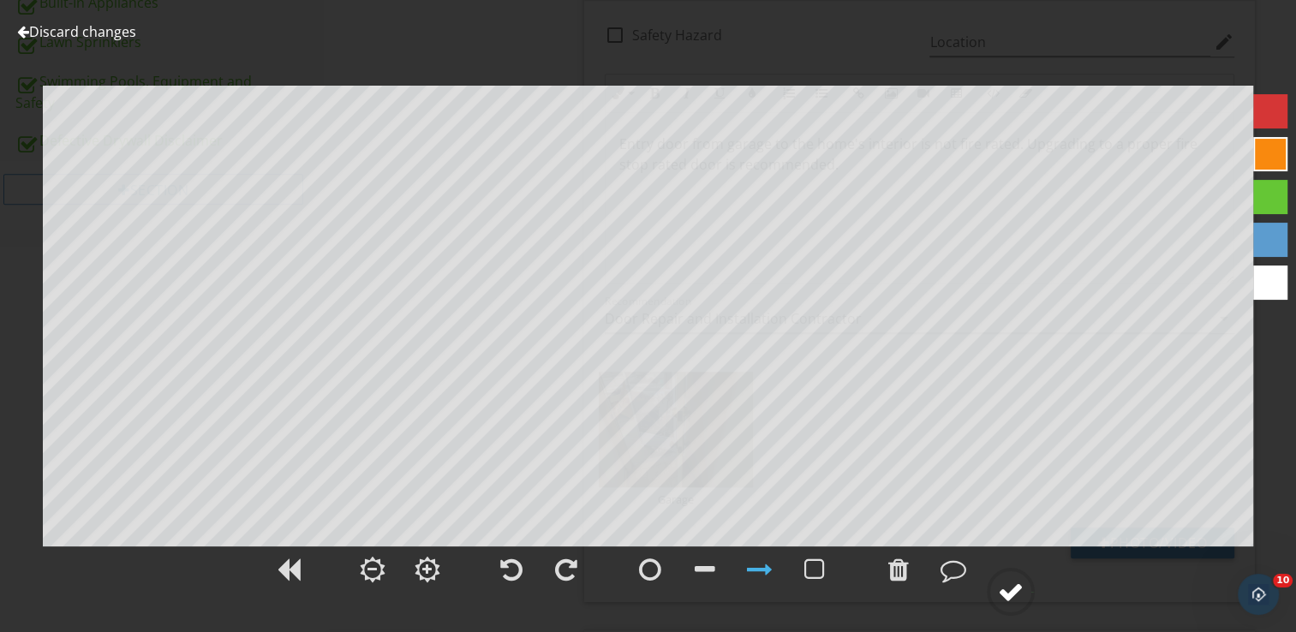
click at [998, 595] on div at bounding box center [1011, 592] width 26 height 26
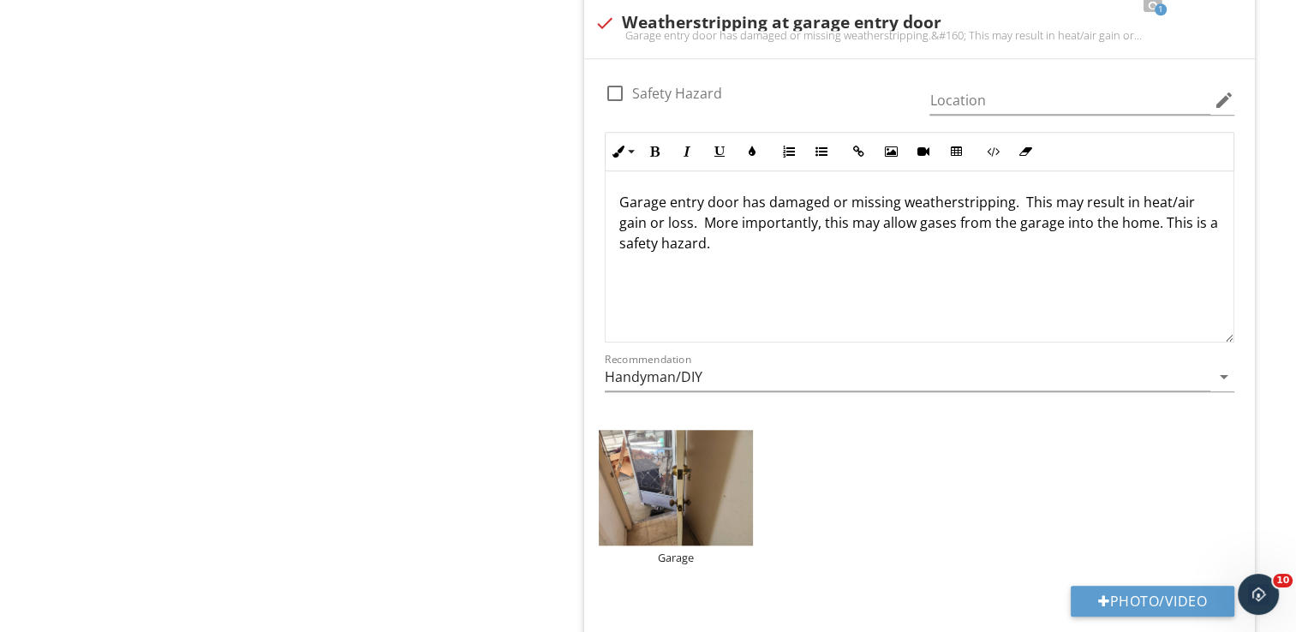
scroll to position [1627, 0]
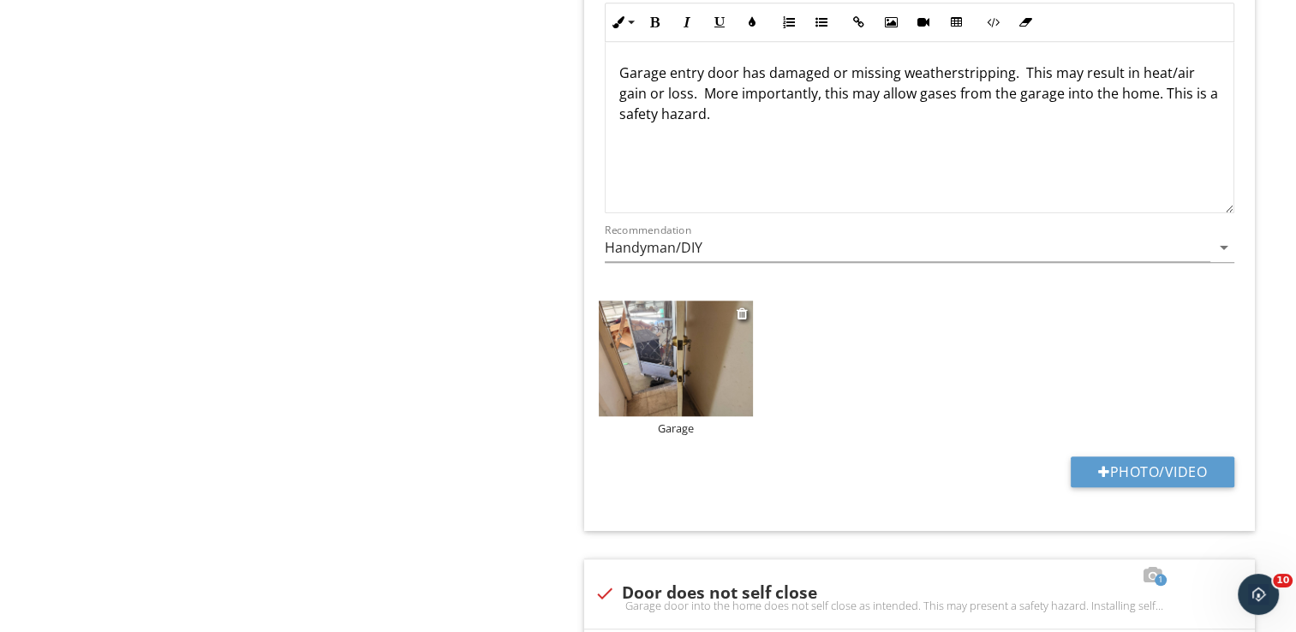
click at [663, 351] on img at bounding box center [676, 359] width 154 height 116
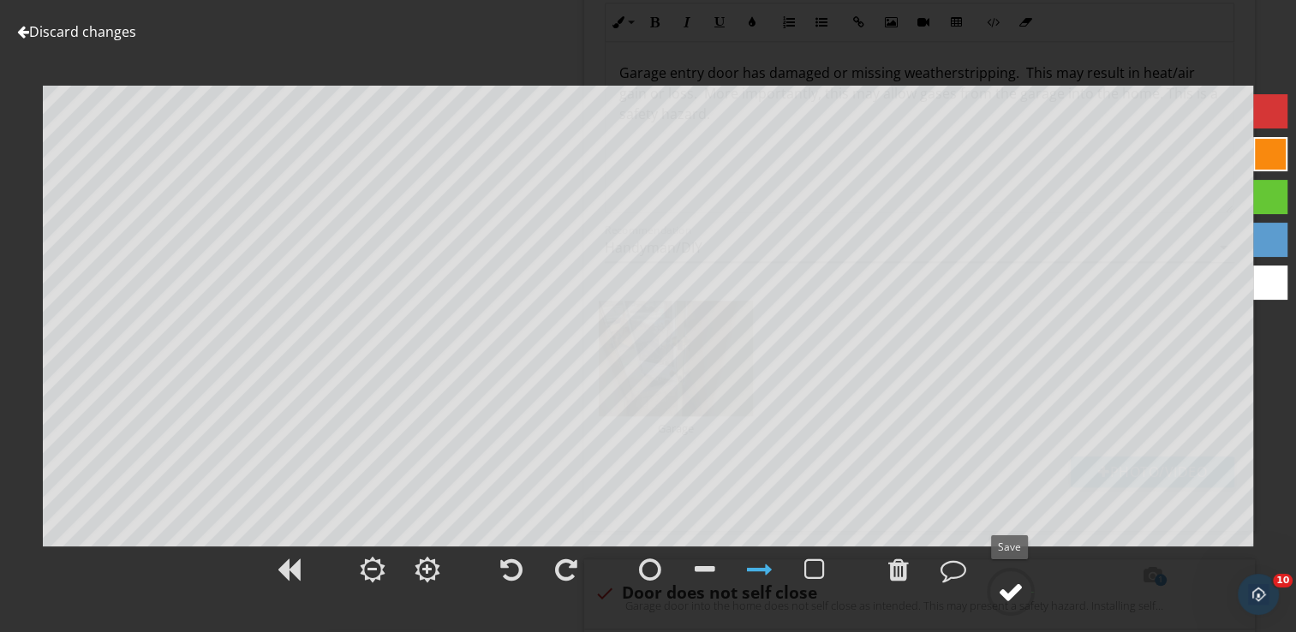
click at [1009, 587] on div at bounding box center [1011, 592] width 26 height 26
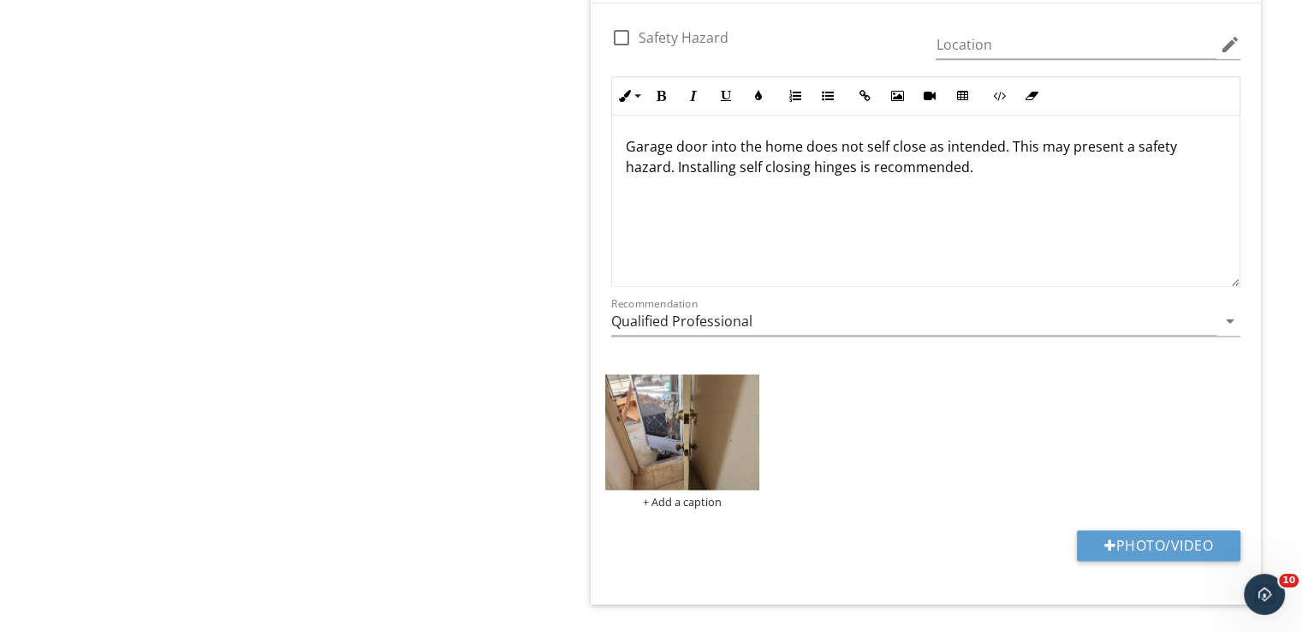
scroll to position [2292, 0]
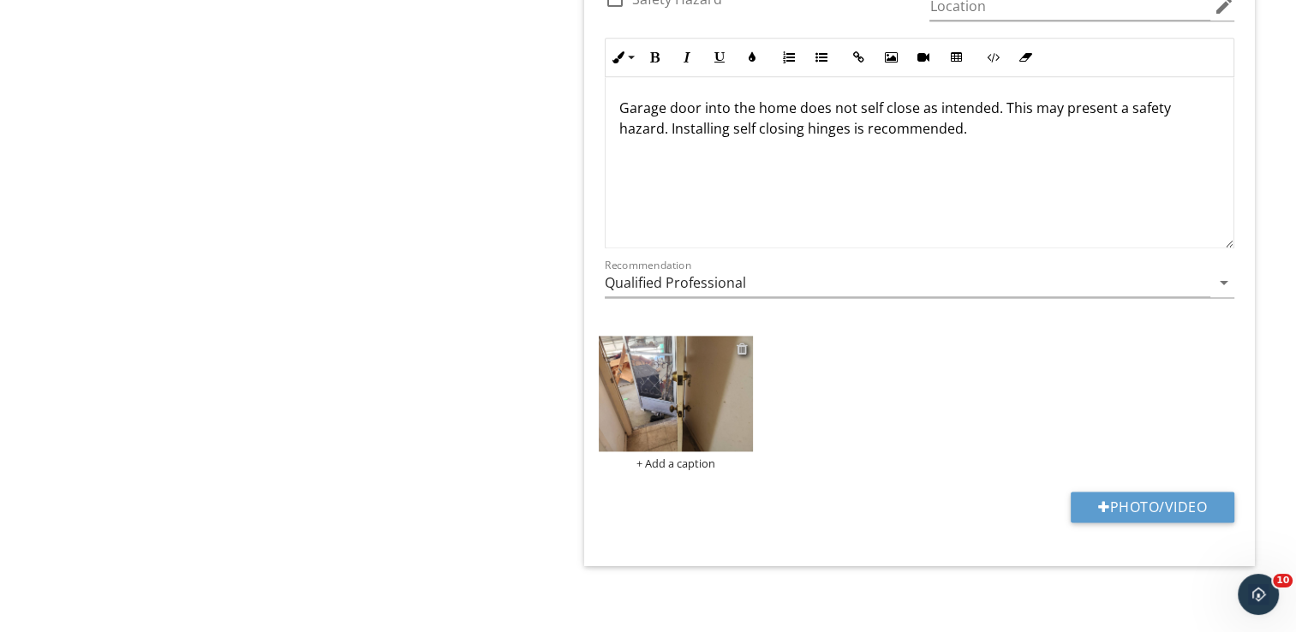
click at [745, 348] on div at bounding box center [741, 349] width 11 height 14
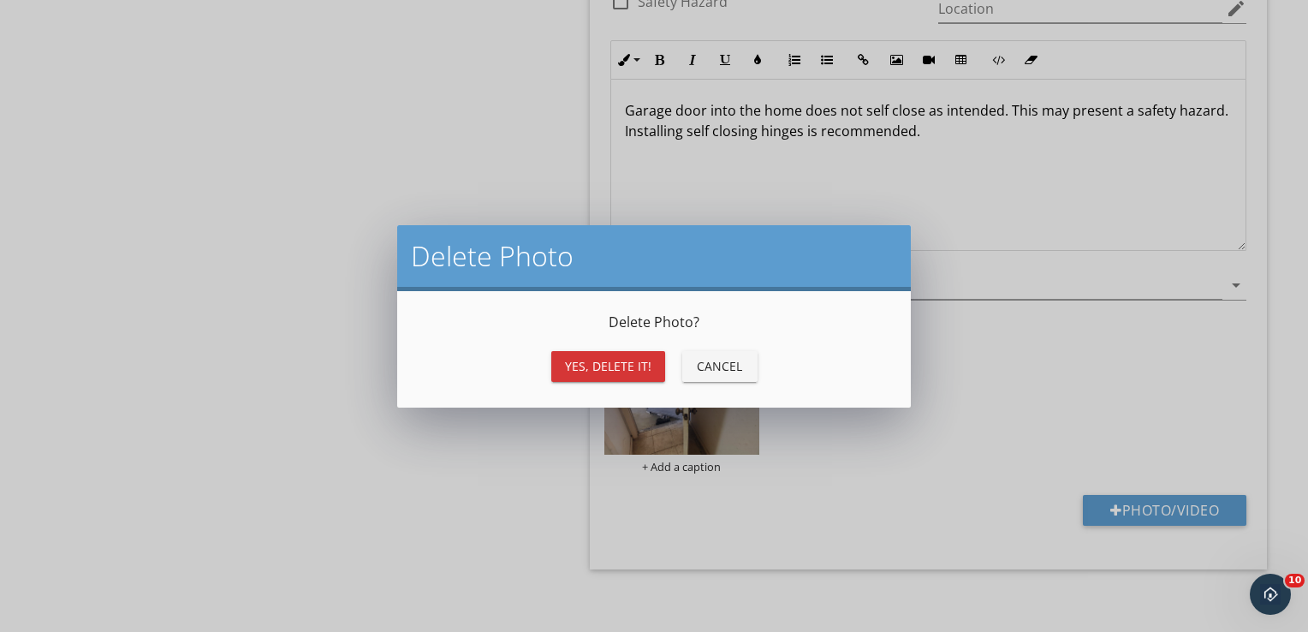
click at [619, 376] on button "Yes, Delete it!" at bounding box center [608, 366] width 114 height 31
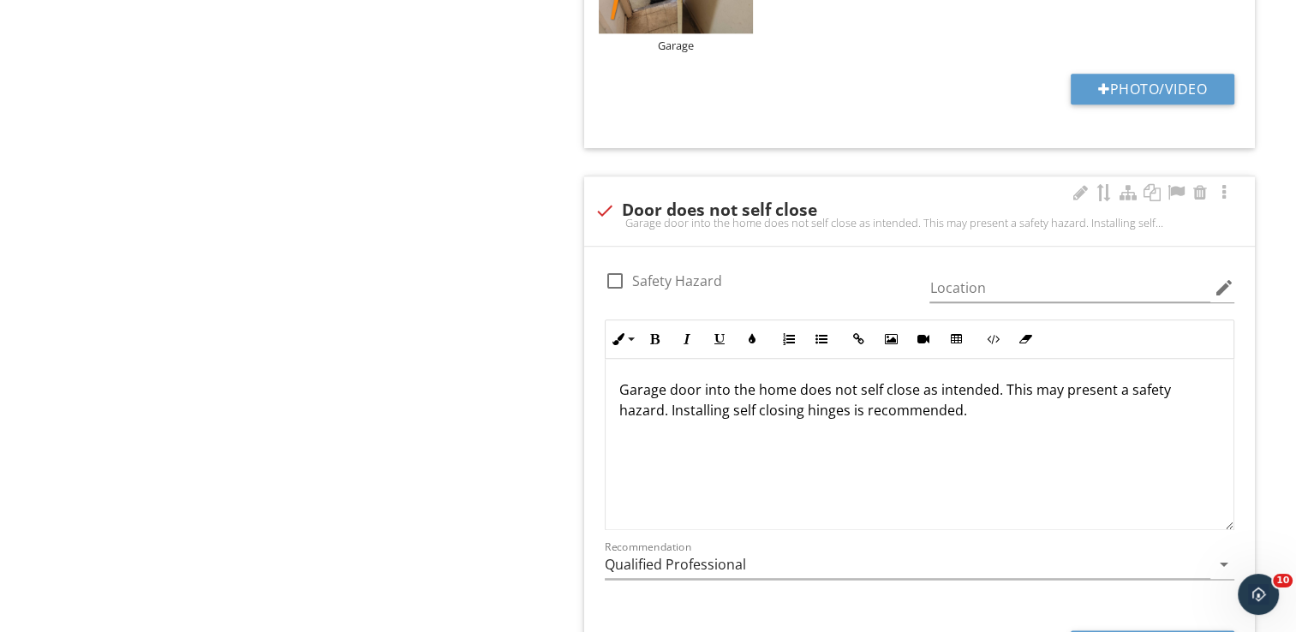
scroll to position [1892, 0]
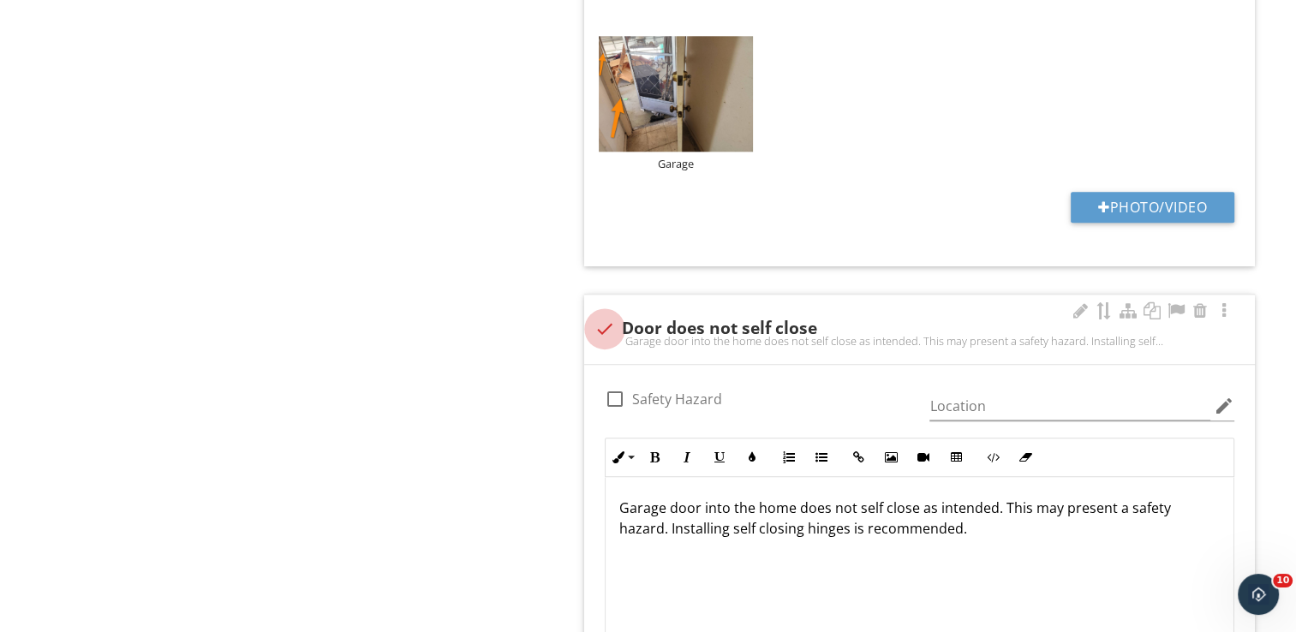
click at [607, 325] on div at bounding box center [604, 328] width 29 height 29
checkbox input "true"
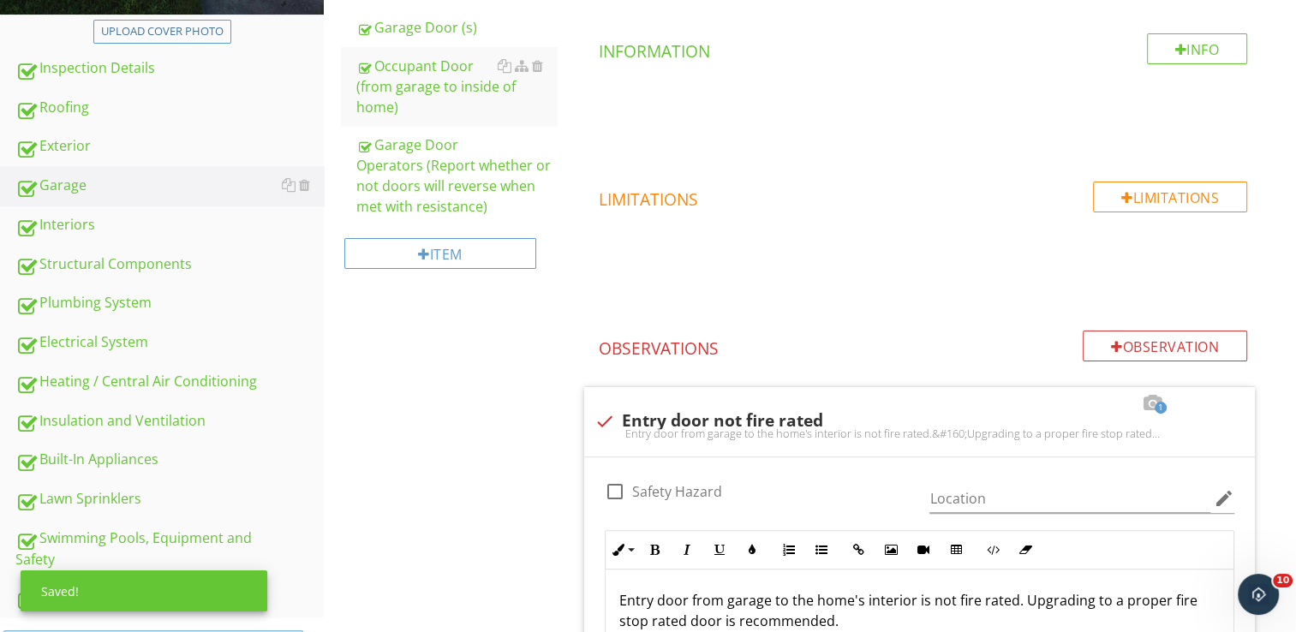
scroll to position [294, 0]
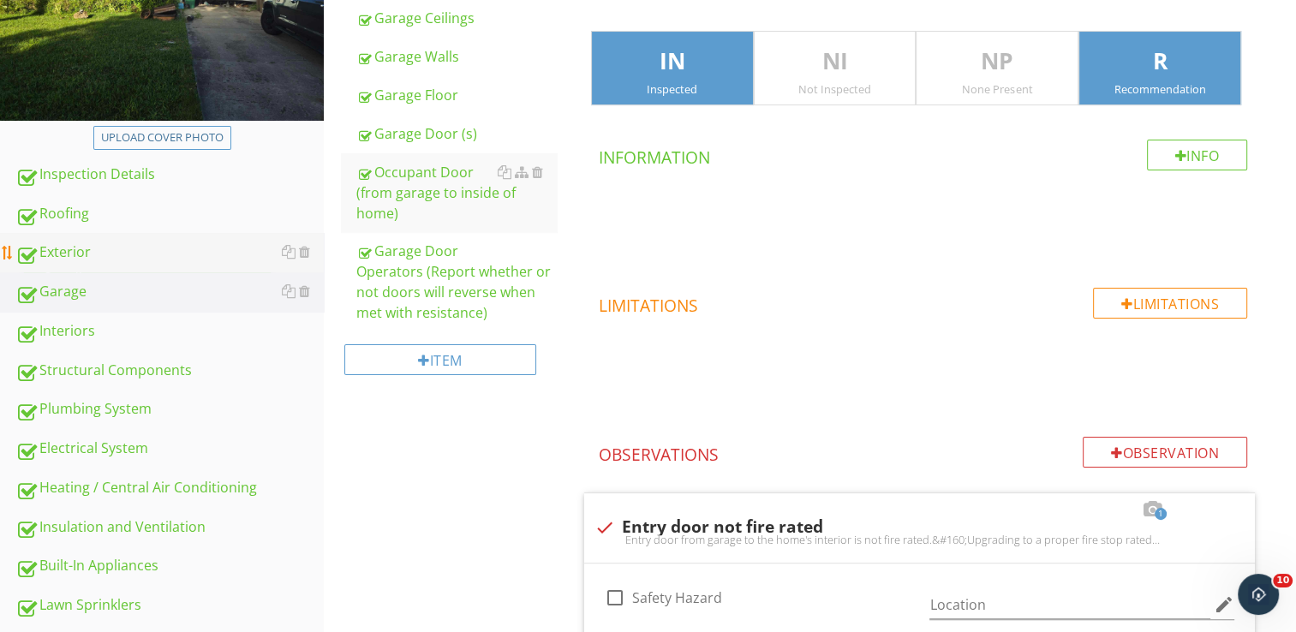
click at [63, 262] on div "Exterior" at bounding box center [169, 252] width 308 height 22
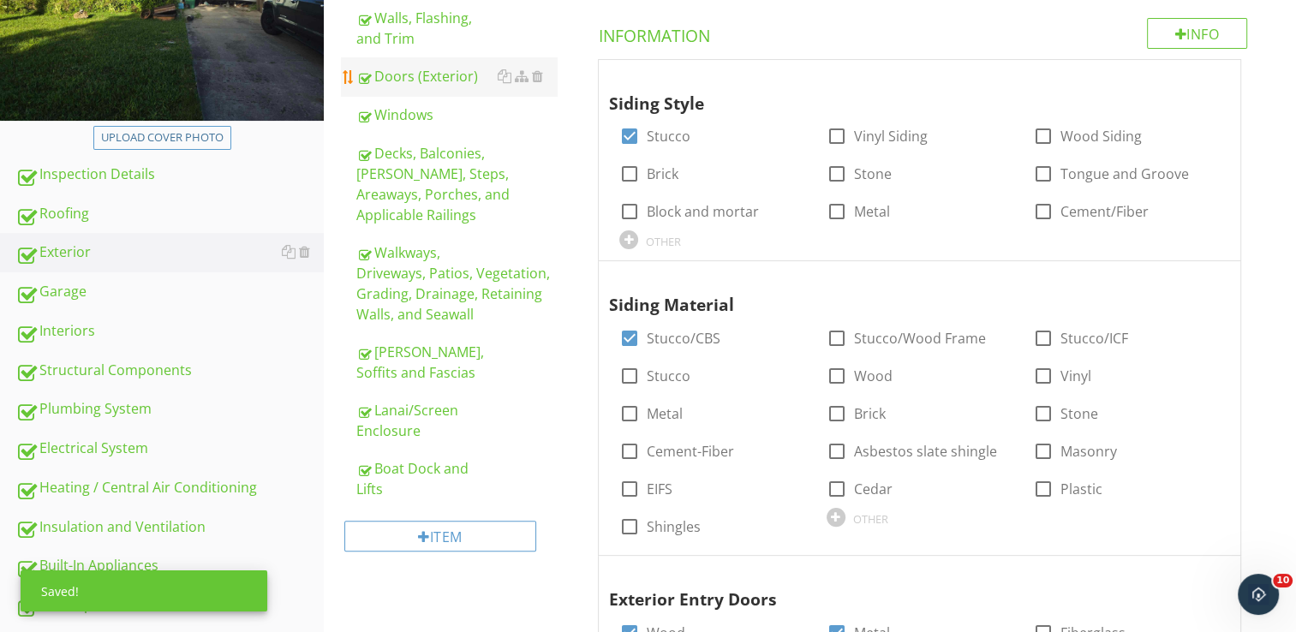
click at [388, 85] on div "Doors (Exterior)" at bounding box center [456, 76] width 200 height 21
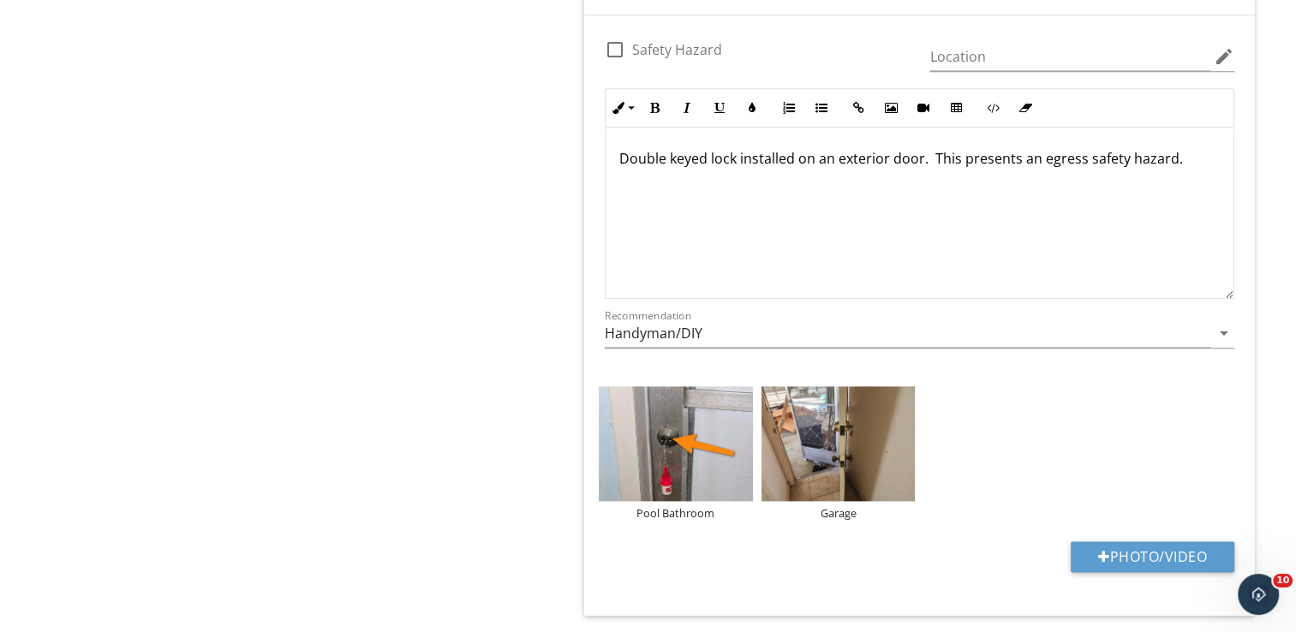
scroll to position [2006, 0]
click at [821, 437] on img at bounding box center [838, 443] width 154 height 116
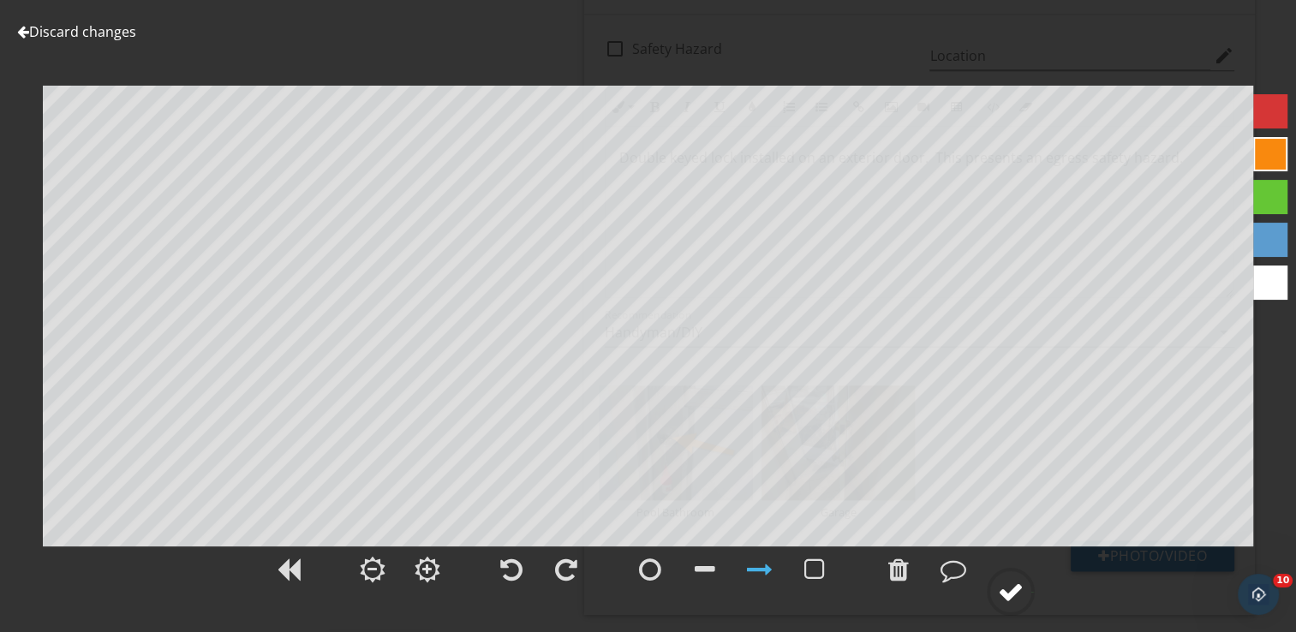
click at [1010, 587] on div at bounding box center [1011, 592] width 26 height 26
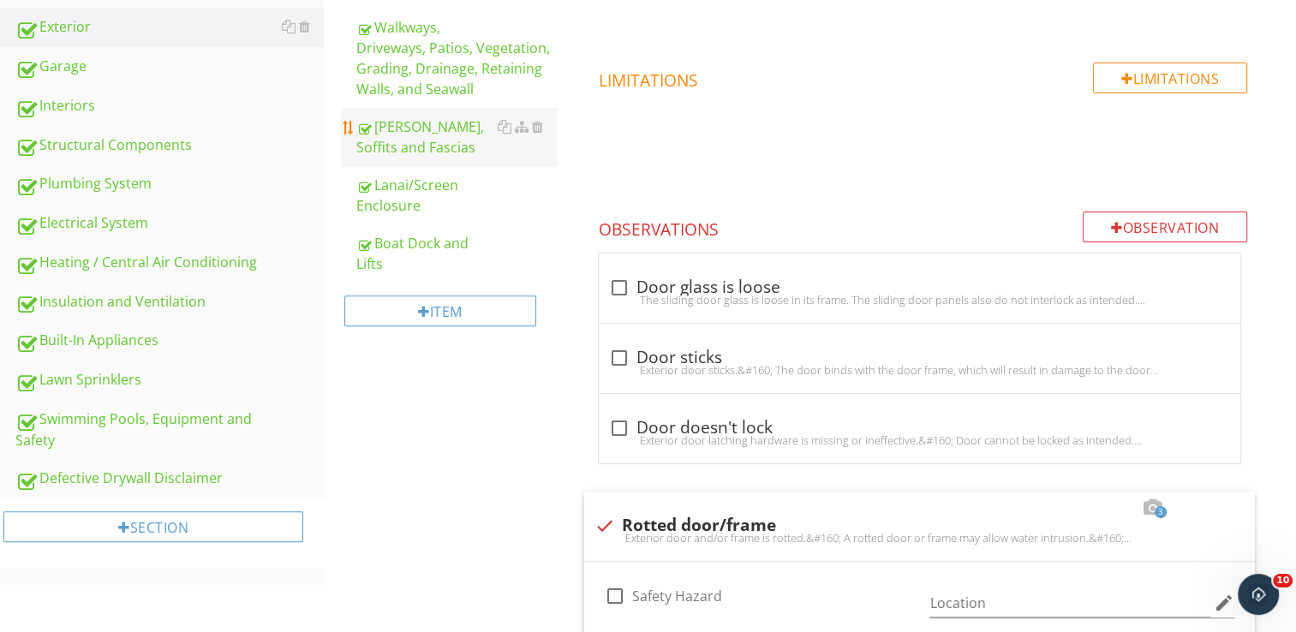
scroll to position [379, 0]
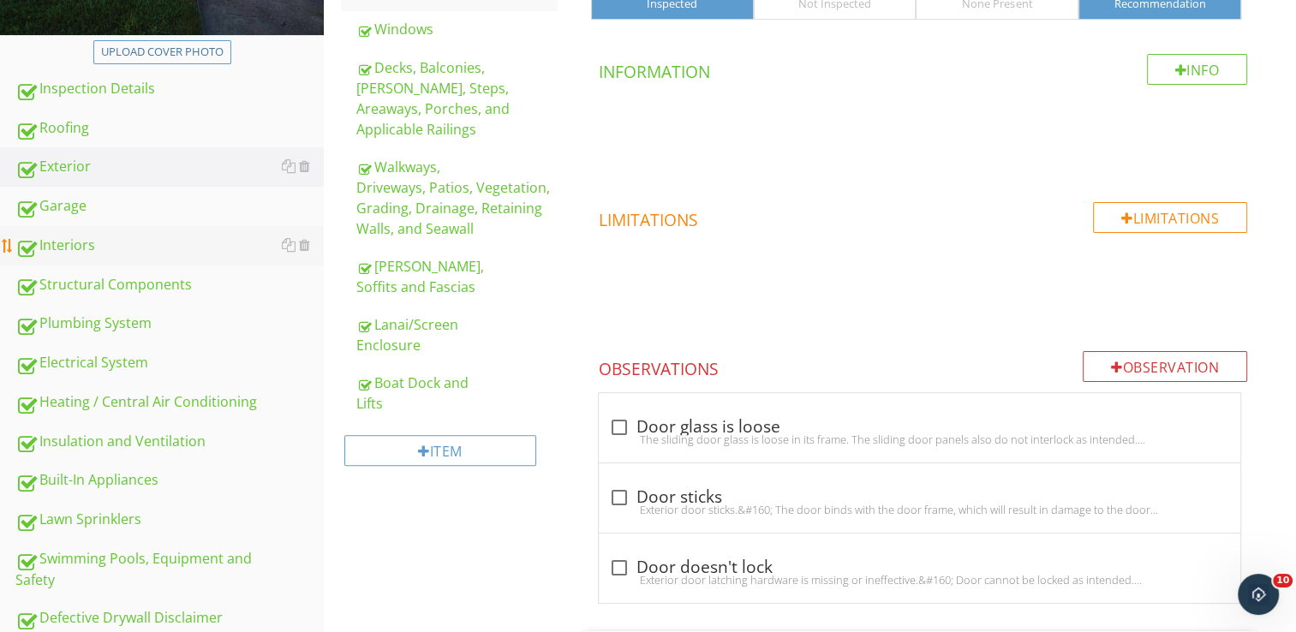
drag, startPoint x: 66, startPoint y: 238, endPoint x: 95, endPoint y: 244, distance: 29.7
click at [67, 238] on div "Interiors" at bounding box center [169, 246] width 308 height 22
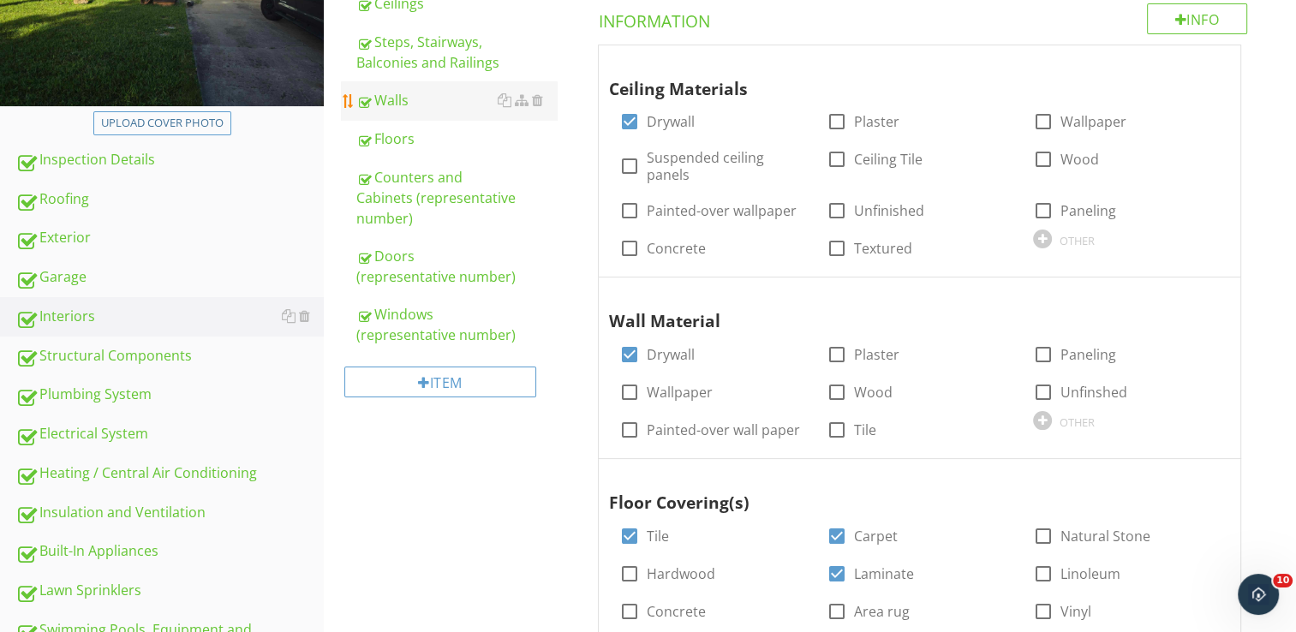
scroll to position [208, 0]
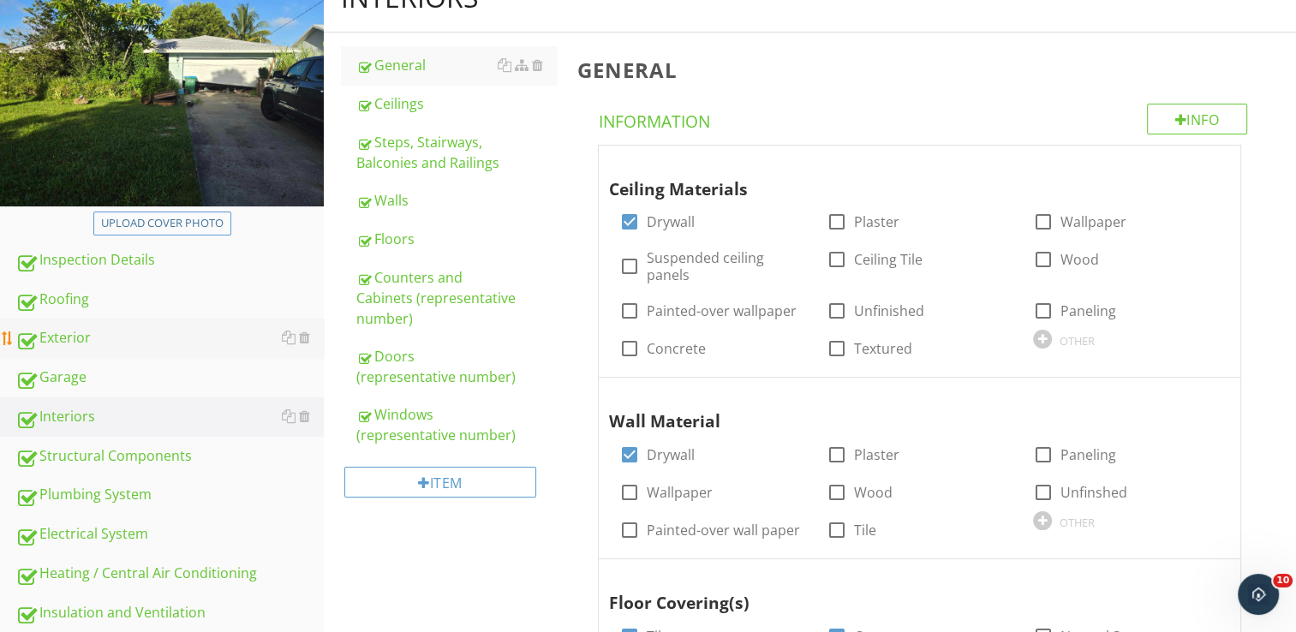
click at [83, 322] on link "Exterior" at bounding box center [169, 338] width 308 height 39
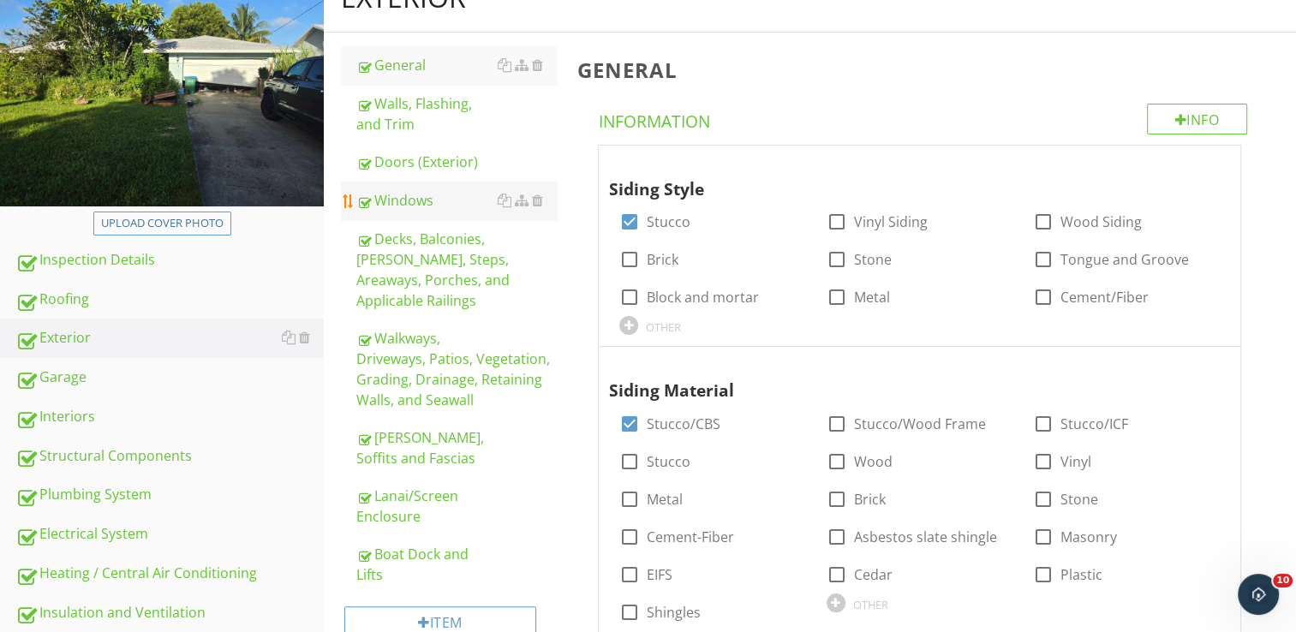
click at [390, 203] on div "Windows" at bounding box center [456, 200] width 200 height 21
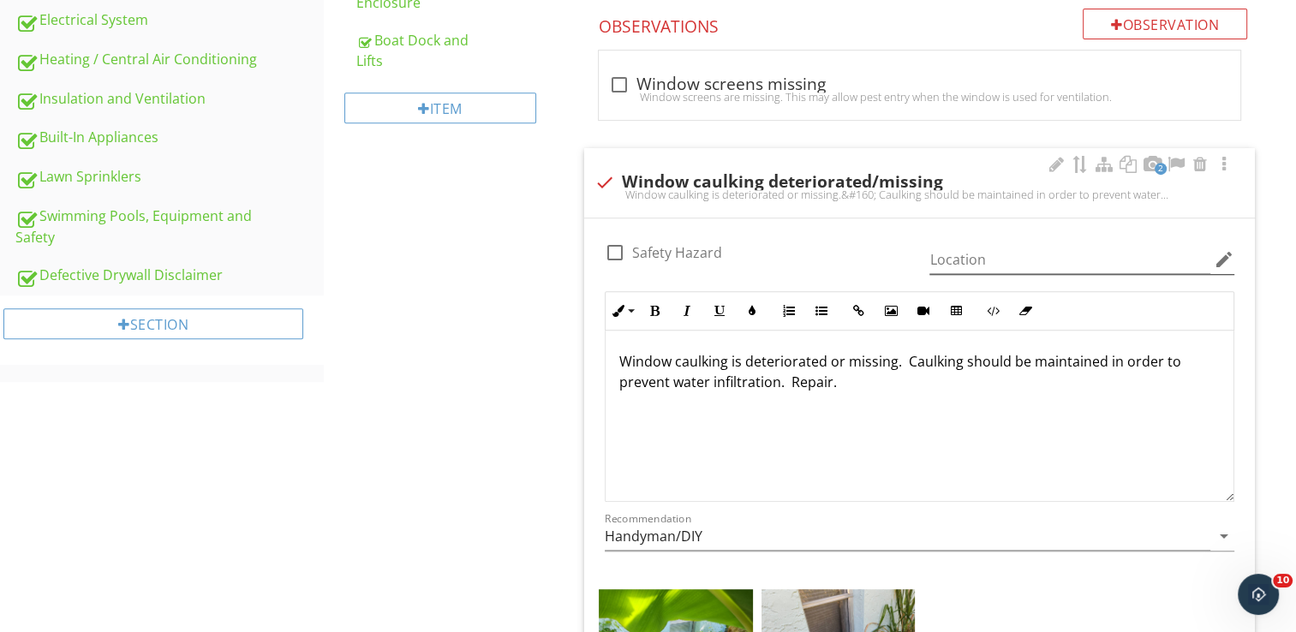
scroll to position [979, 0]
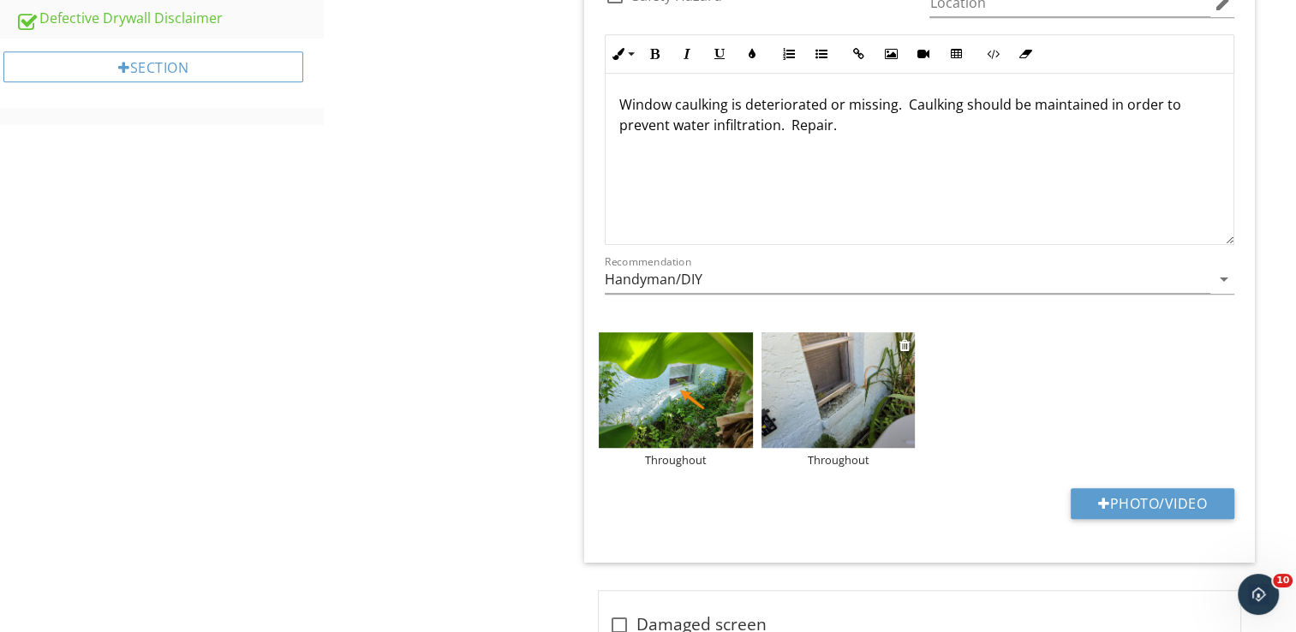
click at [839, 390] on img at bounding box center [838, 390] width 154 height 116
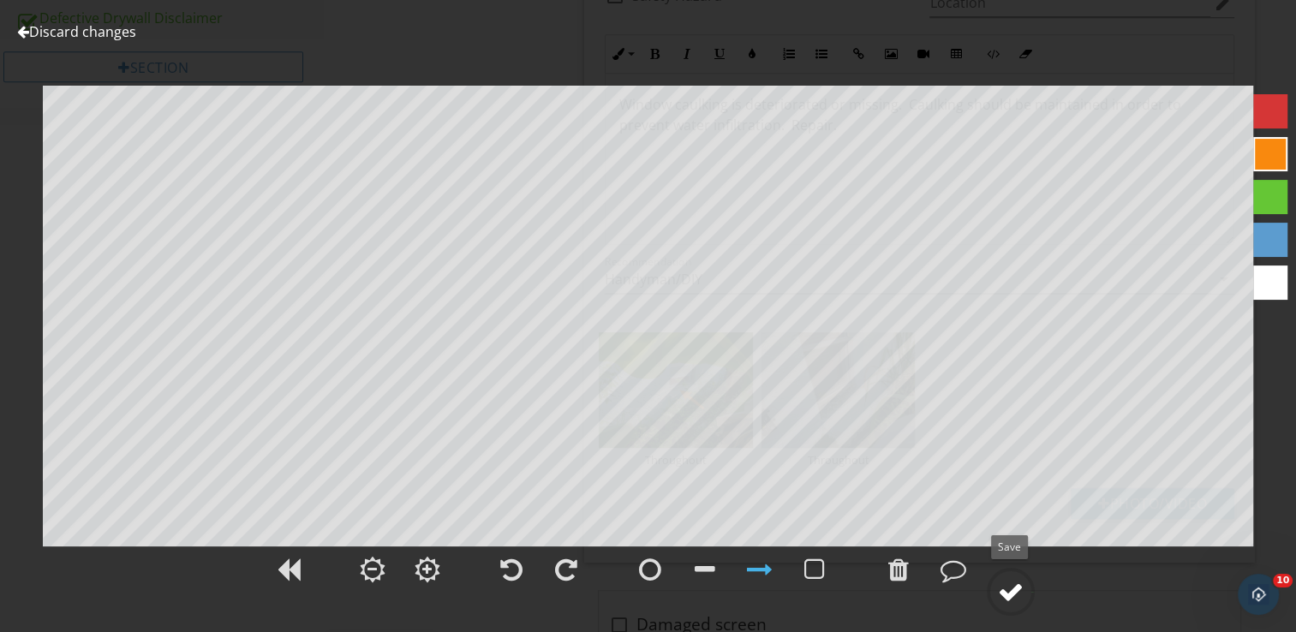
click at [1013, 599] on div at bounding box center [1011, 592] width 26 height 26
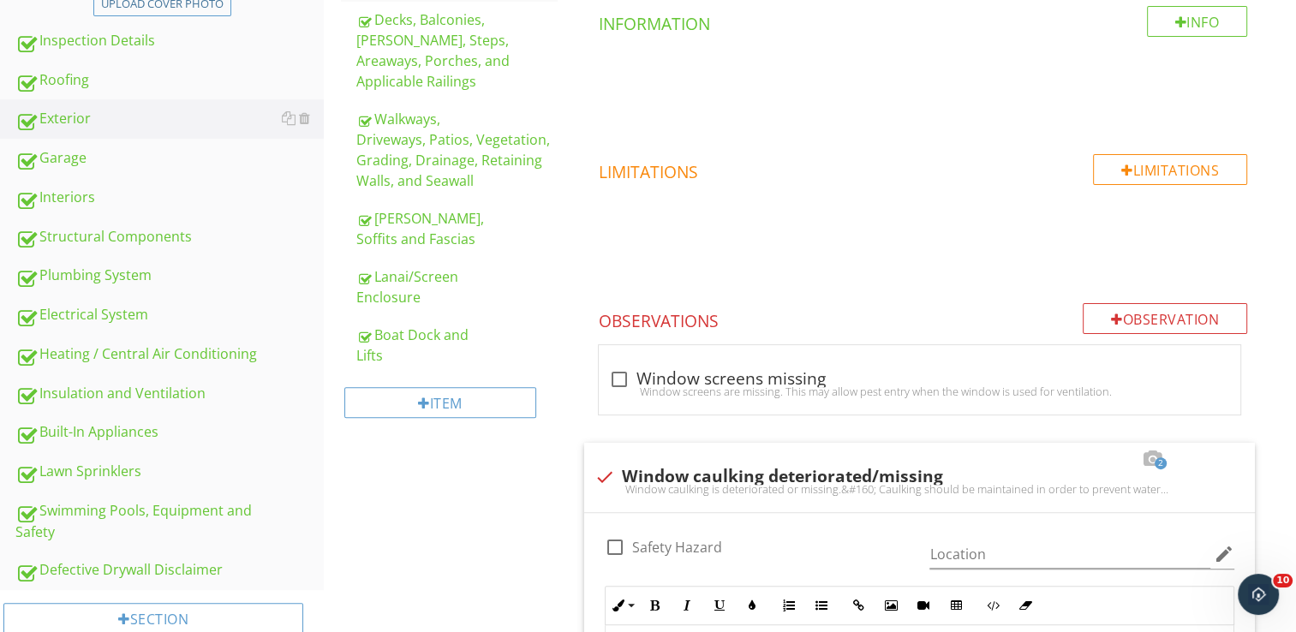
scroll to position [379, 0]
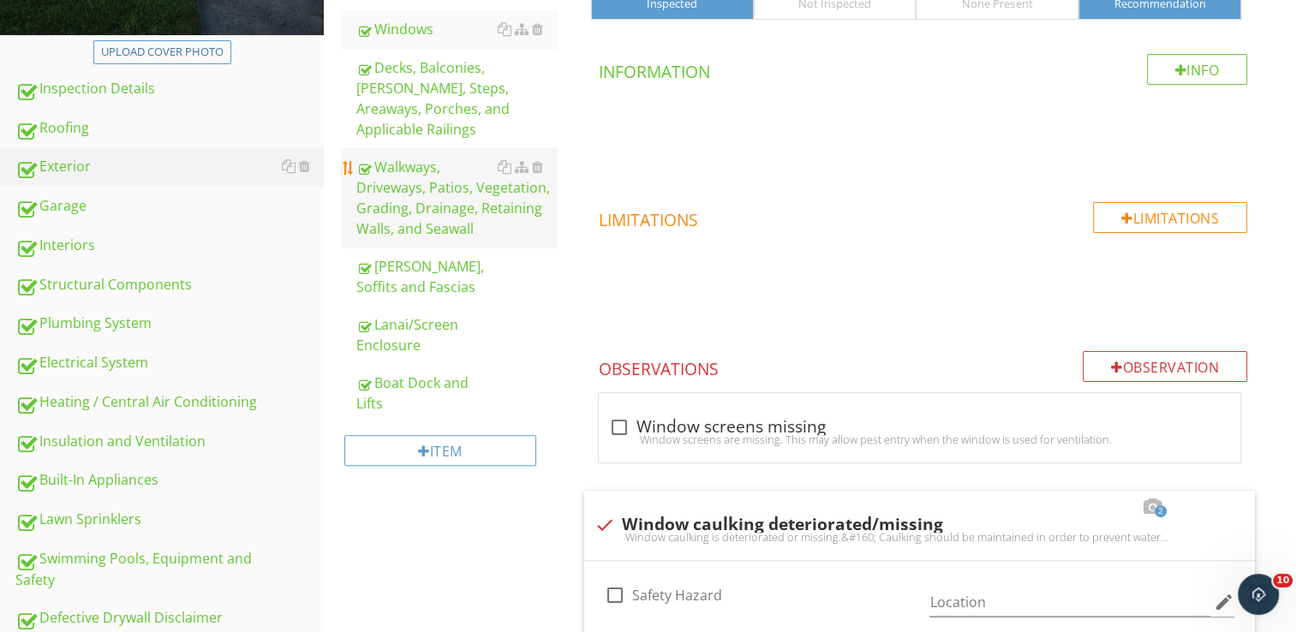
click at [393, 211] on div "Walkways, Driveways, Patios, Vegetation, Grading, Drainage, Retaining Walls, an…" at bounding box center [456, 198] width 200 height 82
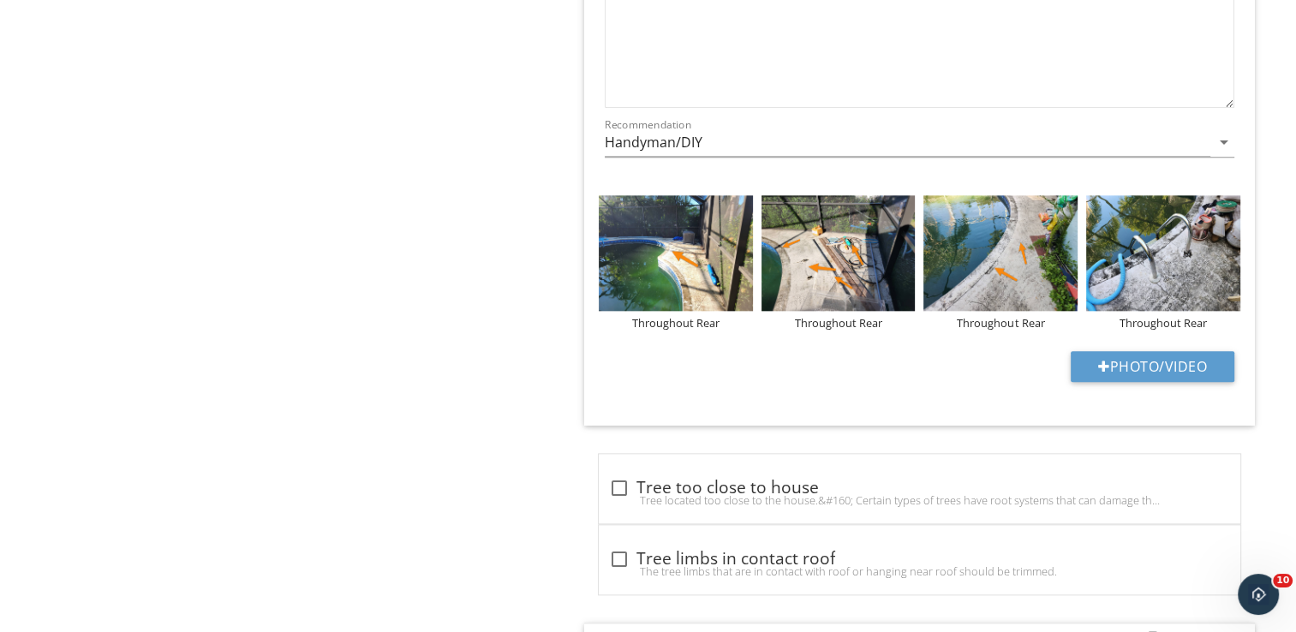
scroll to position [2006, 0]
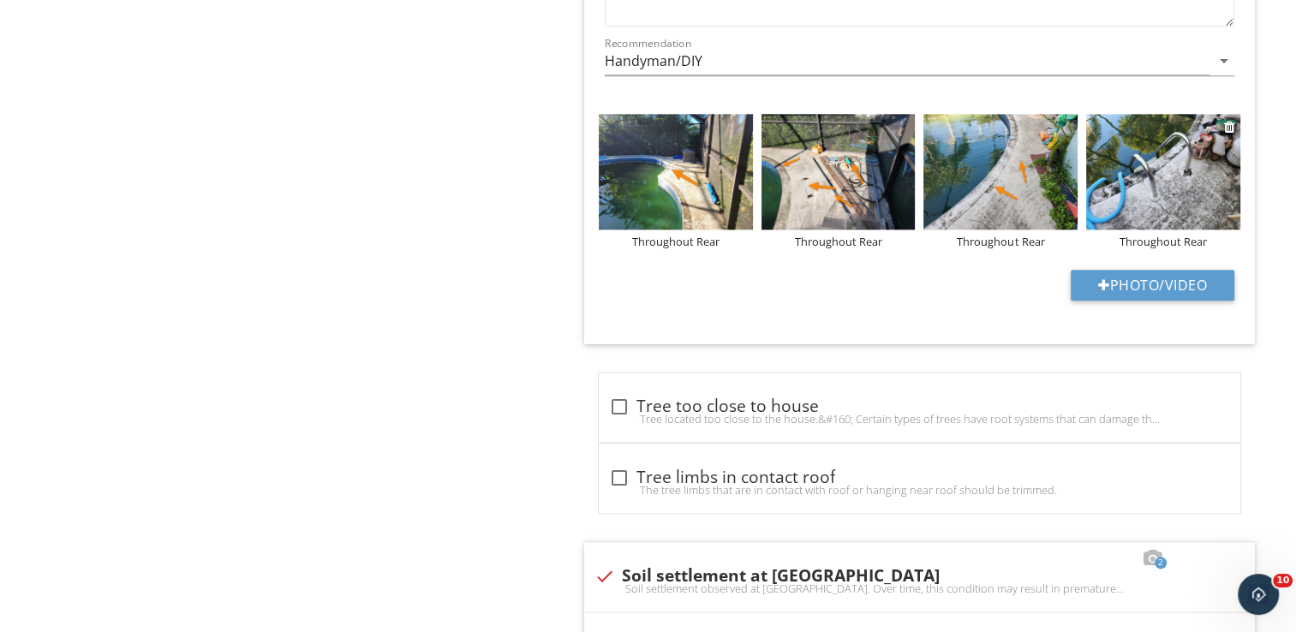
click at [1179, 209] on img at bounding box center [1163, 172] width 154 height 116
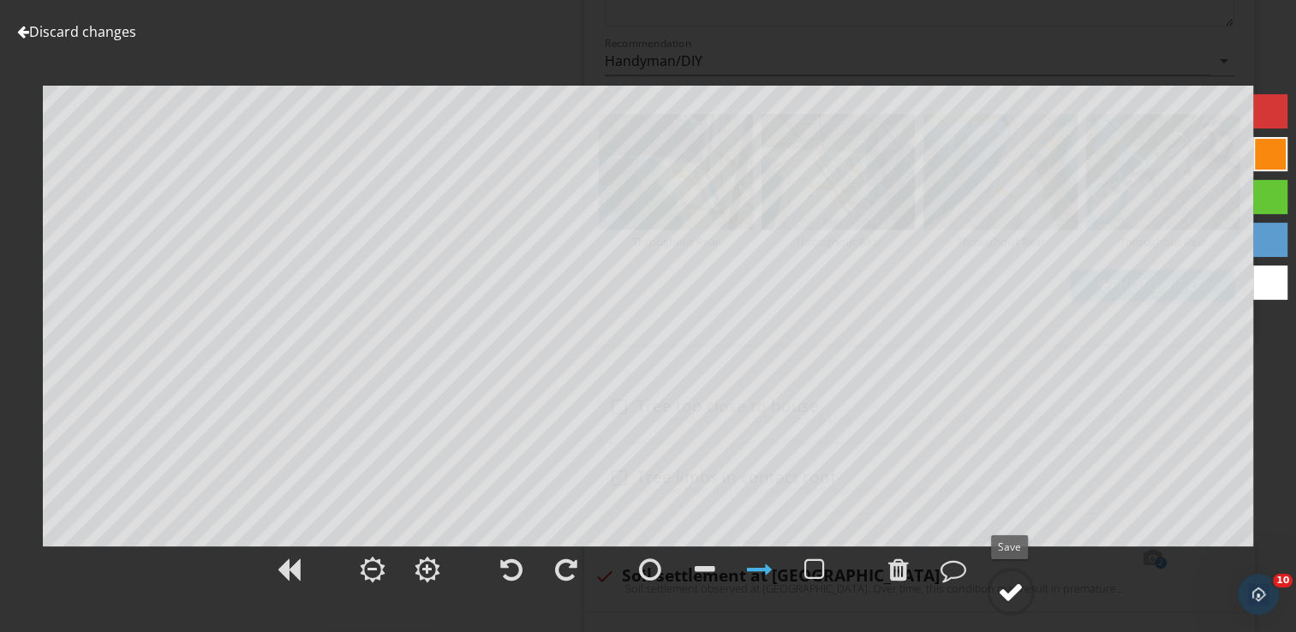
click at [1008, 587] on div at bounding box center [1011, 592] width 26 height 26
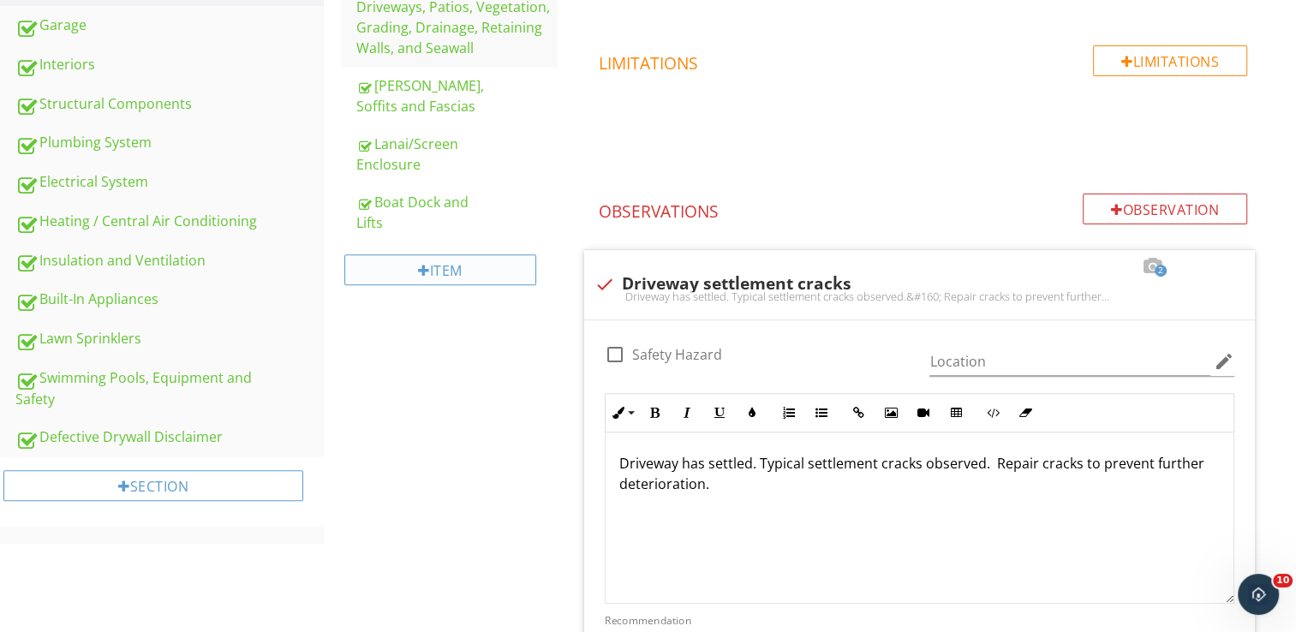
scroll to position [551, 0]
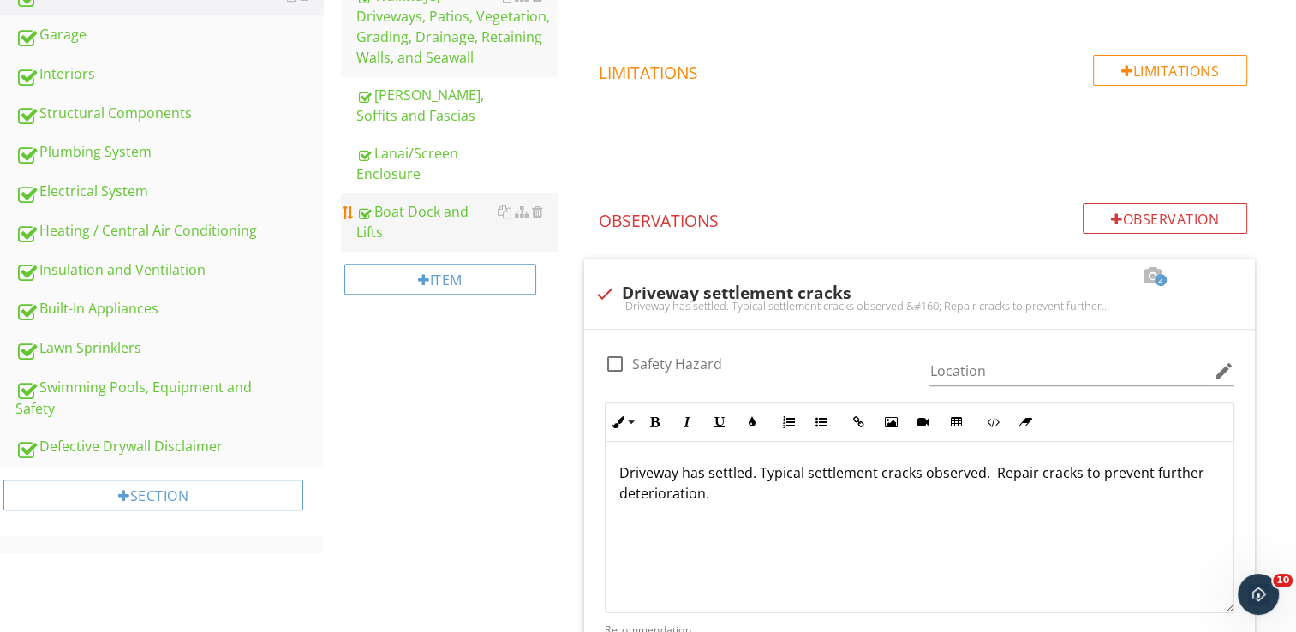
click at [418, 214] on div "Boat Dock and Lifts" at bounding box center [456, 221] width 200 height 41
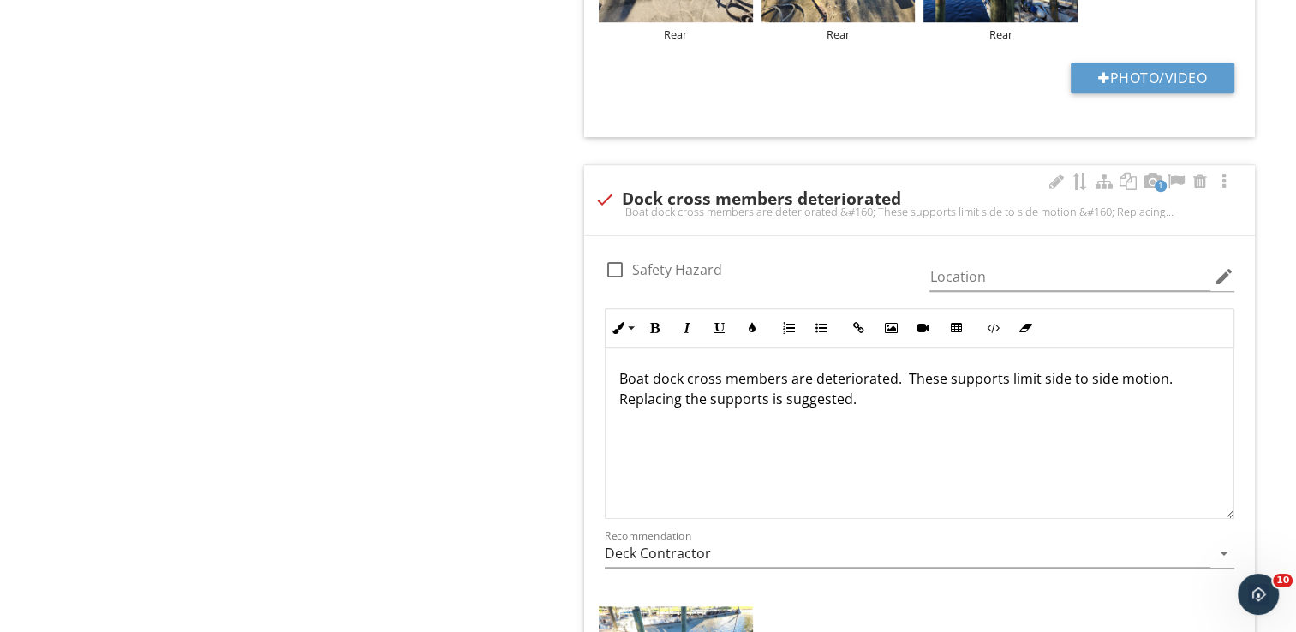
scroll to position [979, 0]
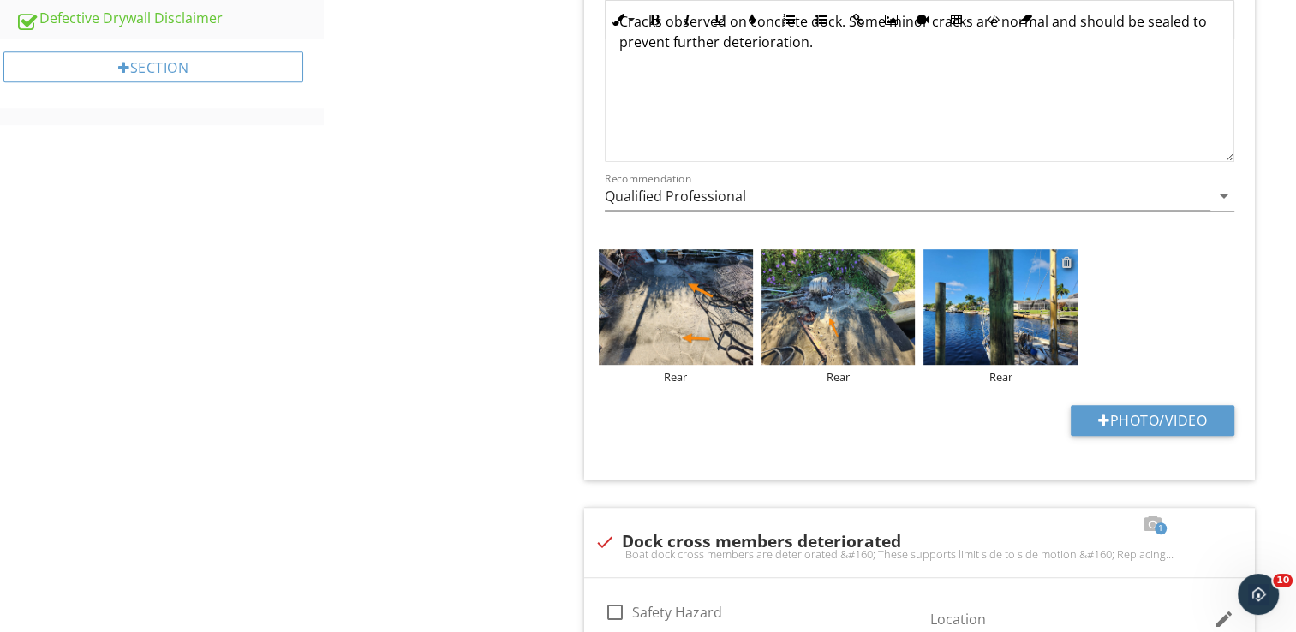
click at [1067, 260] on div at bounding box center [1066, 262] width 11 height 14
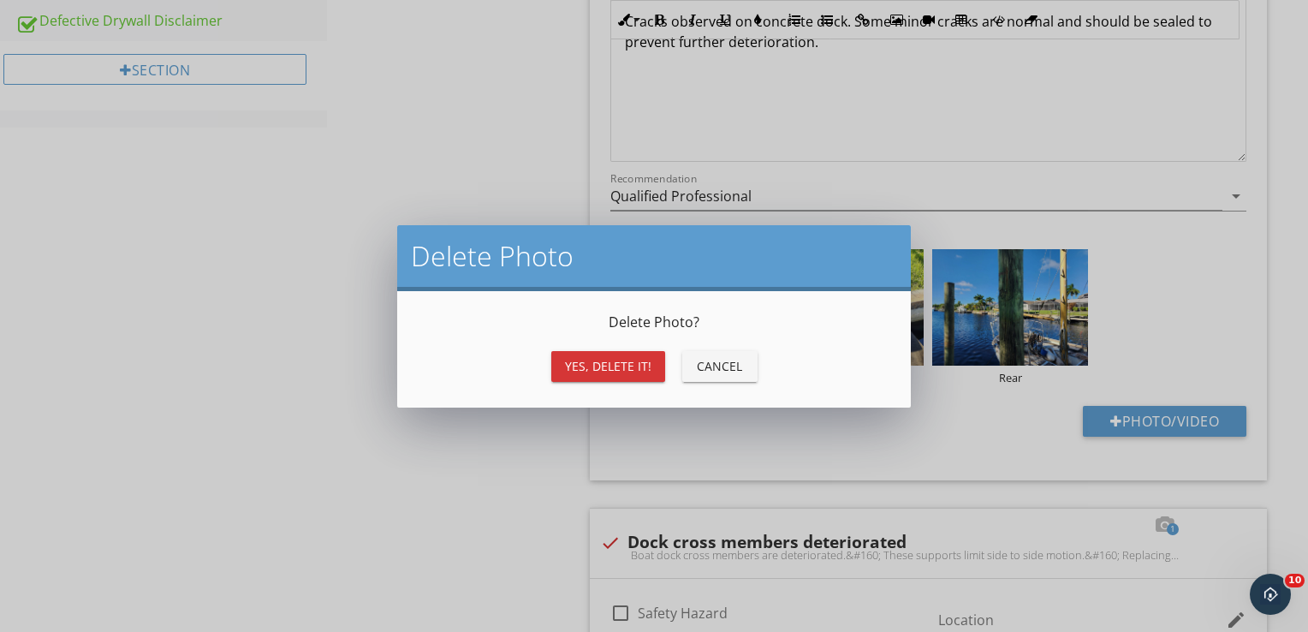
click at [623, 368] on div "Yes, Delete it!" at bounding box center [608, 366] width 86 height 18
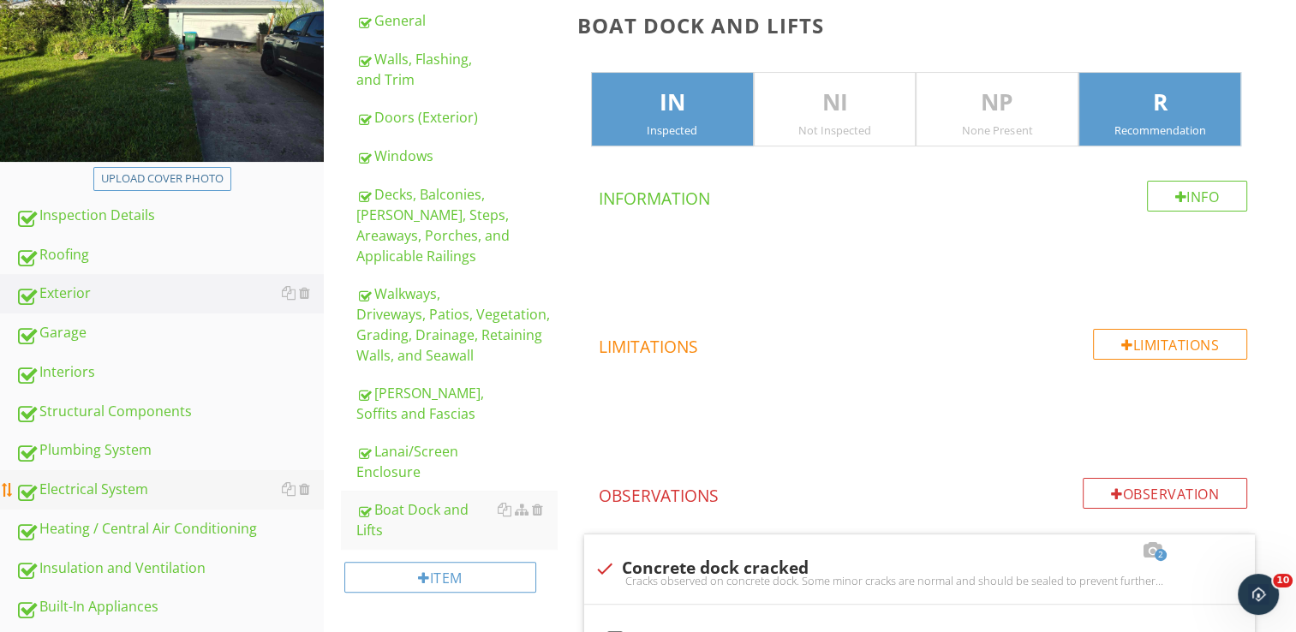
scroll to position [363, 0]
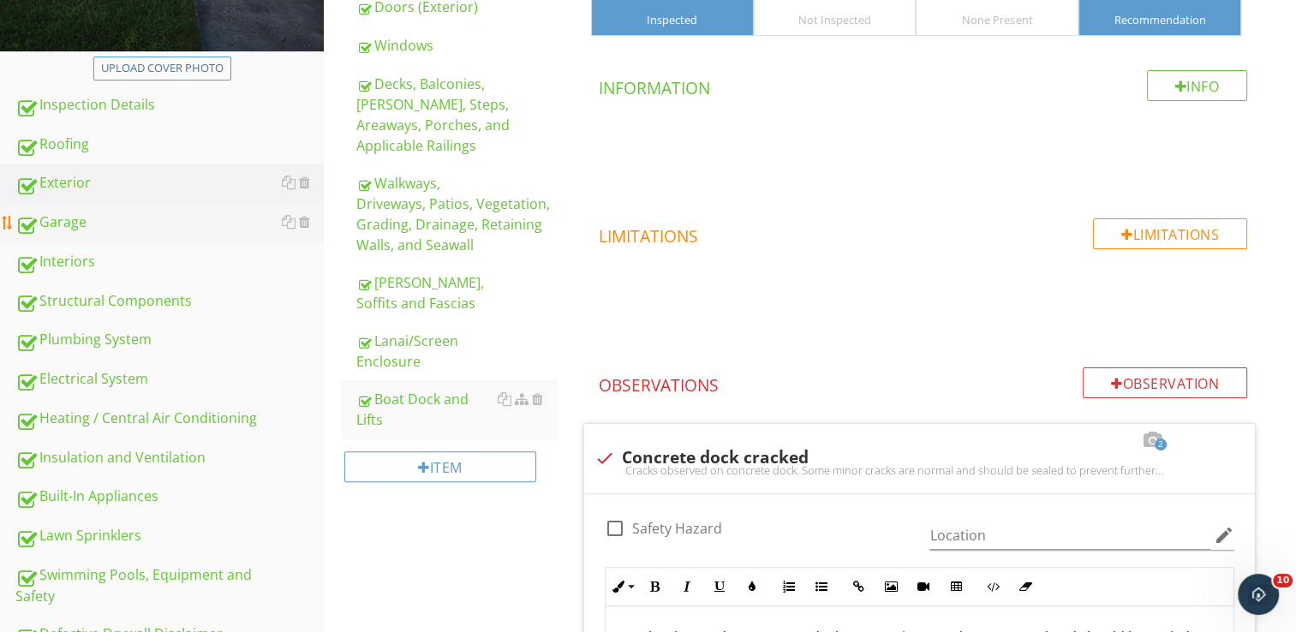
click at [65, 224] on div "Garage" at bounding box center [169, 223] width 308 height 22
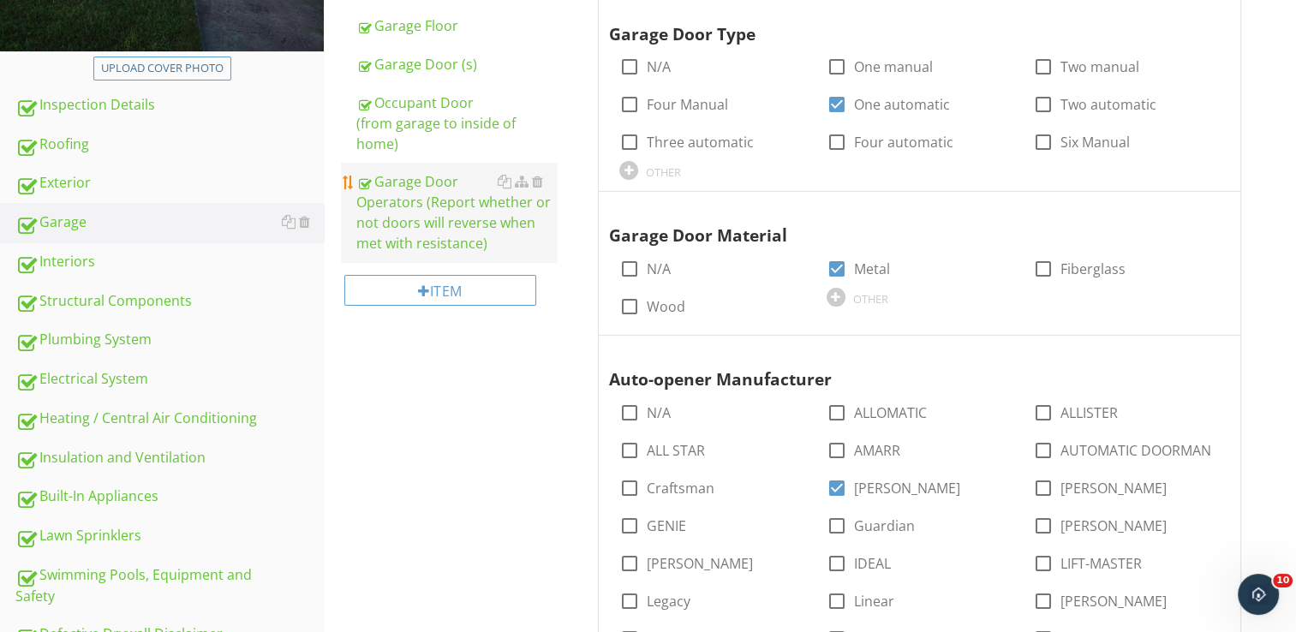
click at [411, 247] on div "Garage Door Operators (Report whether or not doors will reverse when met with r…" at bounding box center [456, 212] width 200 height 82
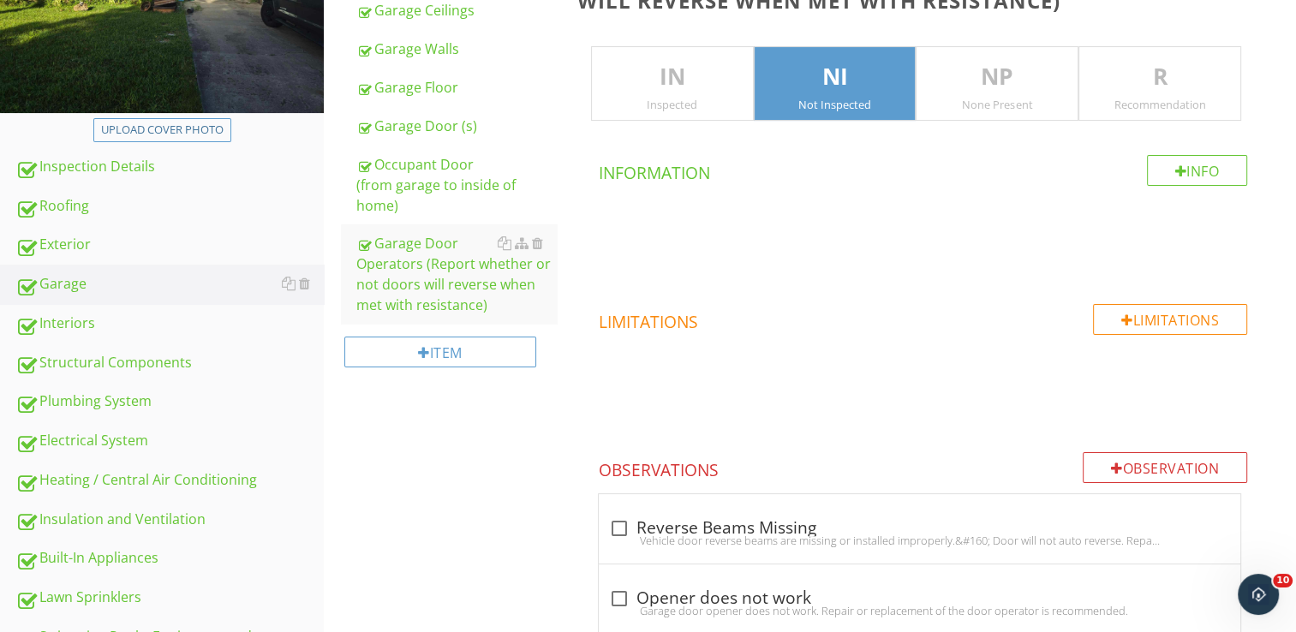
scroll to position [192, 0]
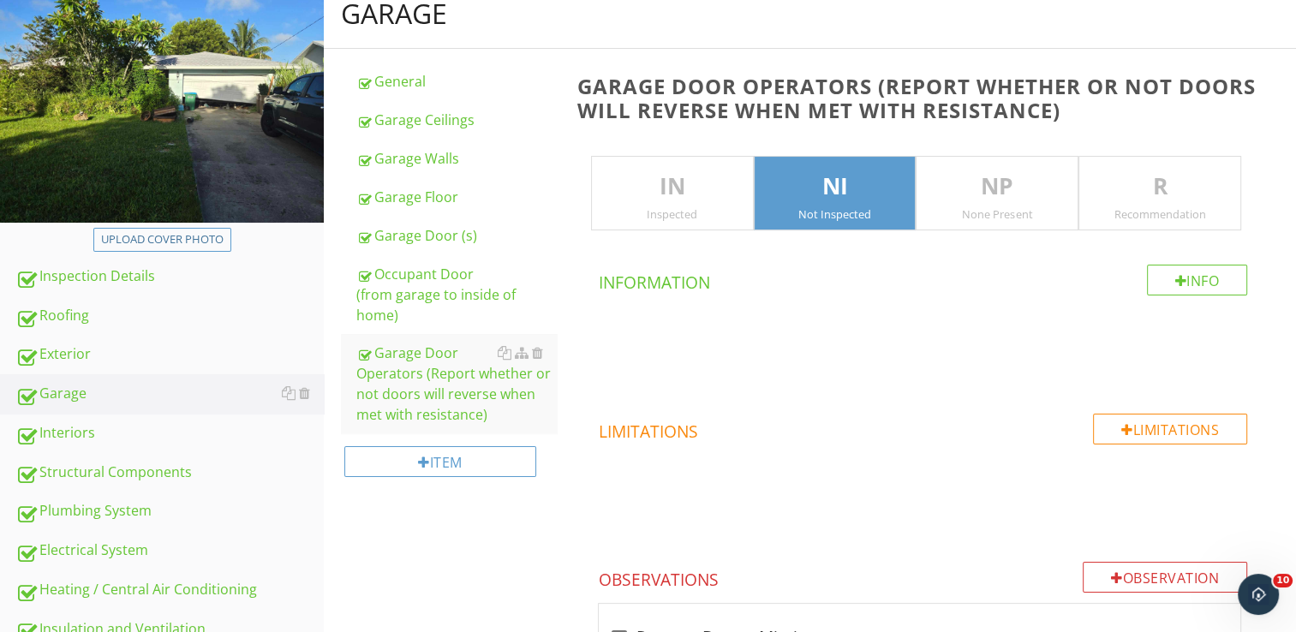
click at [1115, 187] on p "R" at bounding box center [1159, 187] width 161 height 34
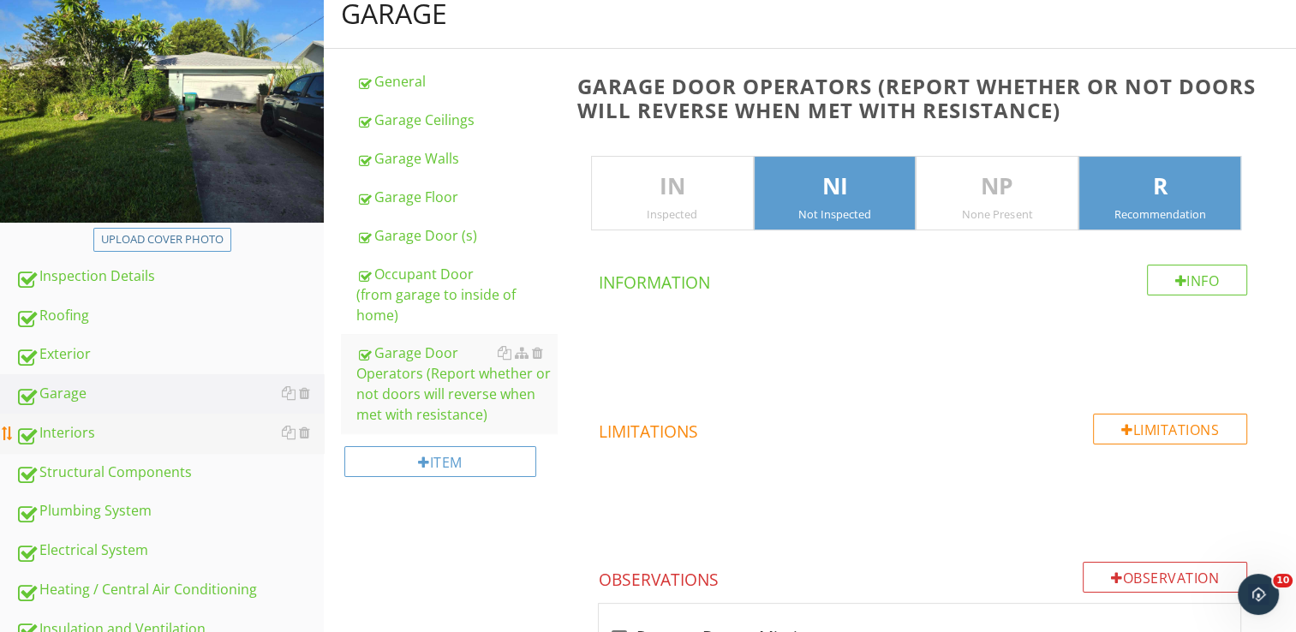
click at [51, 426] on div "Interiors" at bounding box center [169, 433] width 308 height 22
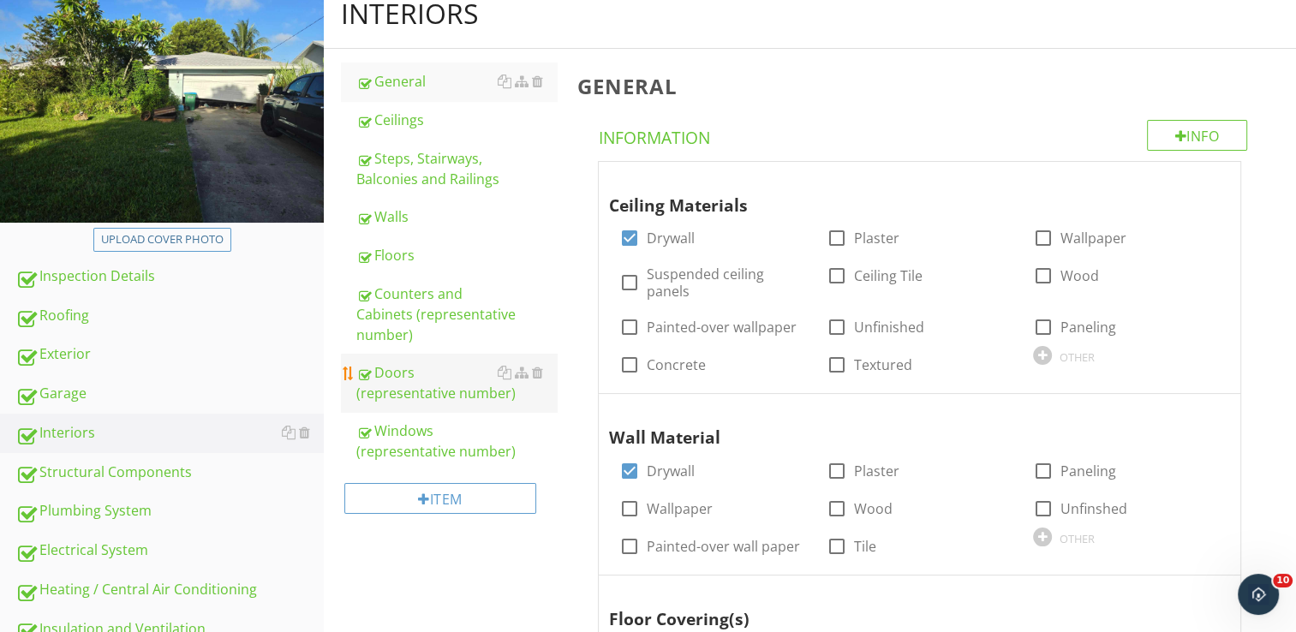
click at [390, 399] on div "Doors (representative number)" at bounding box center [456, 382] width 200 height 41
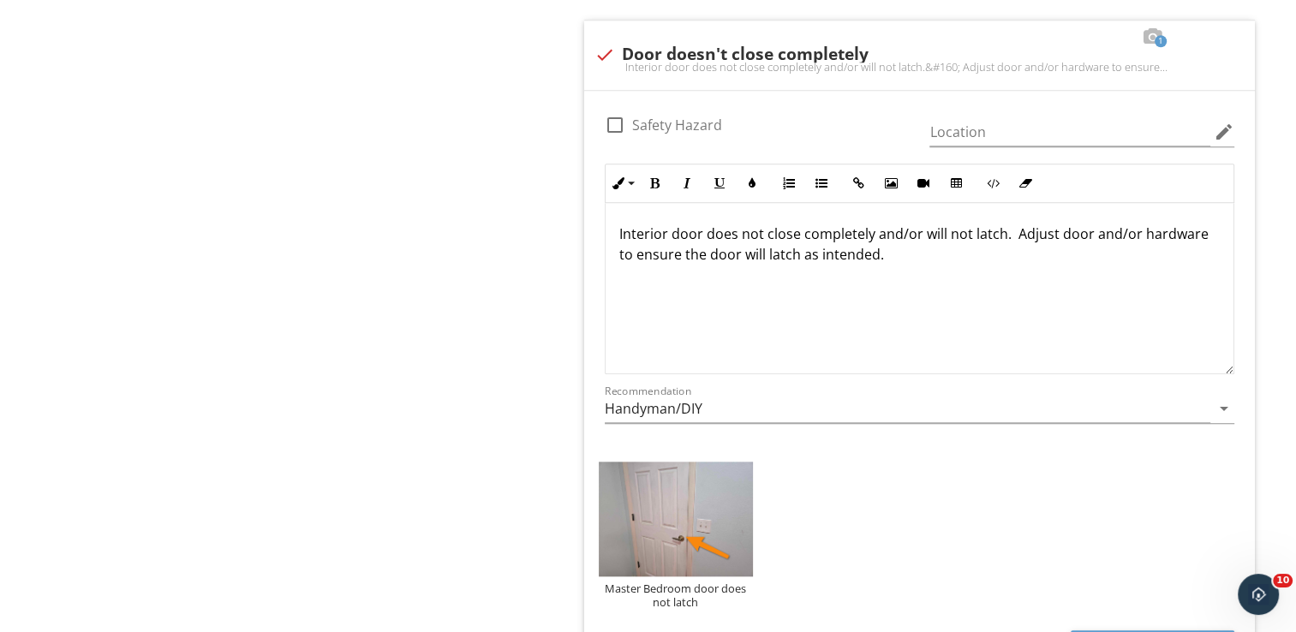
scroll to position [1048, 0]
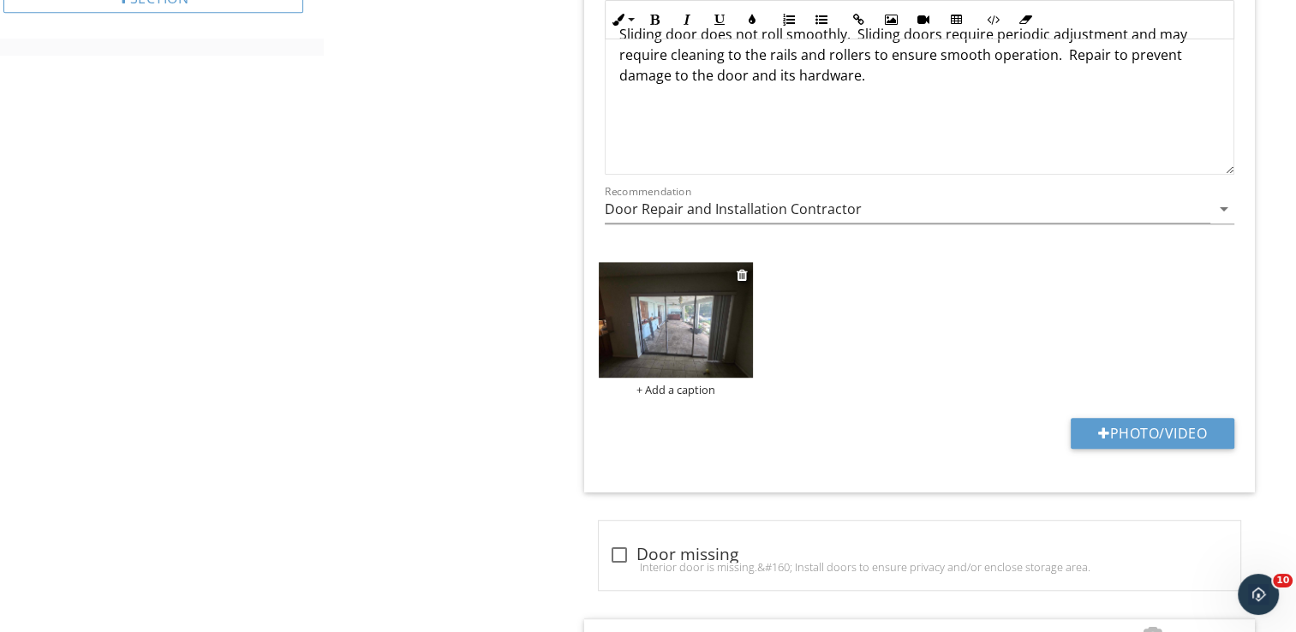
click at [664, 394] on div "+ Add a caption" at bounding box center [676, 390] width 154 height 14
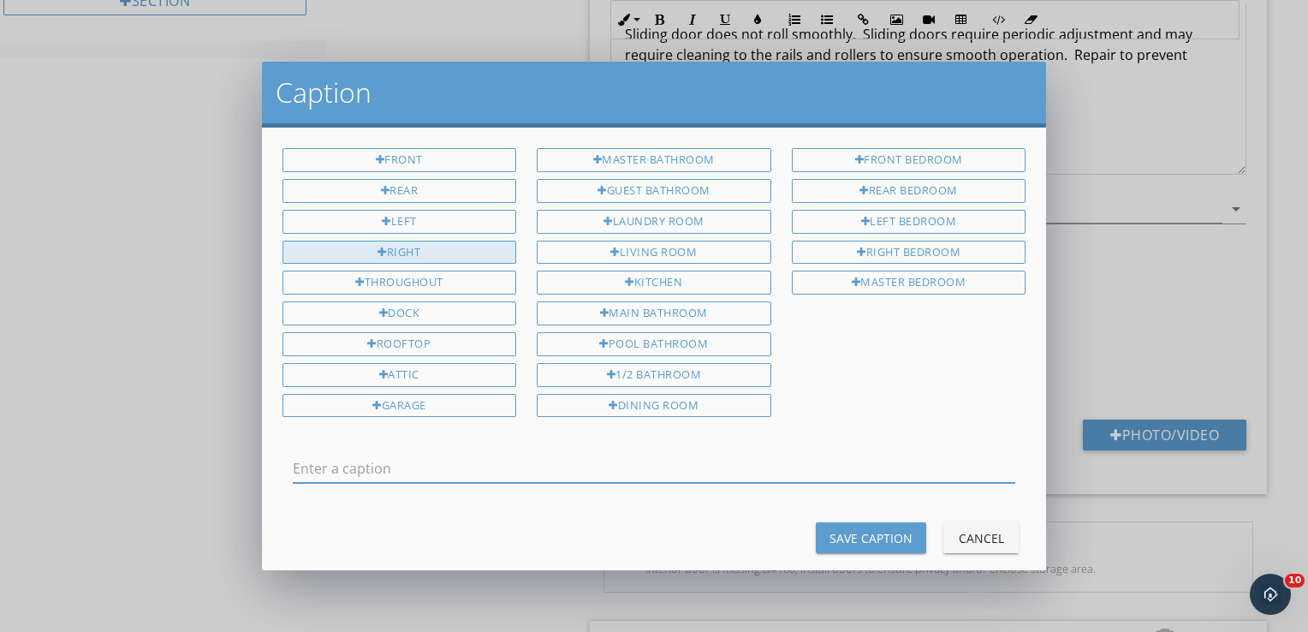
click at [396, 251] on div "Right" at bounding box center [400, 253] width 235 height 24
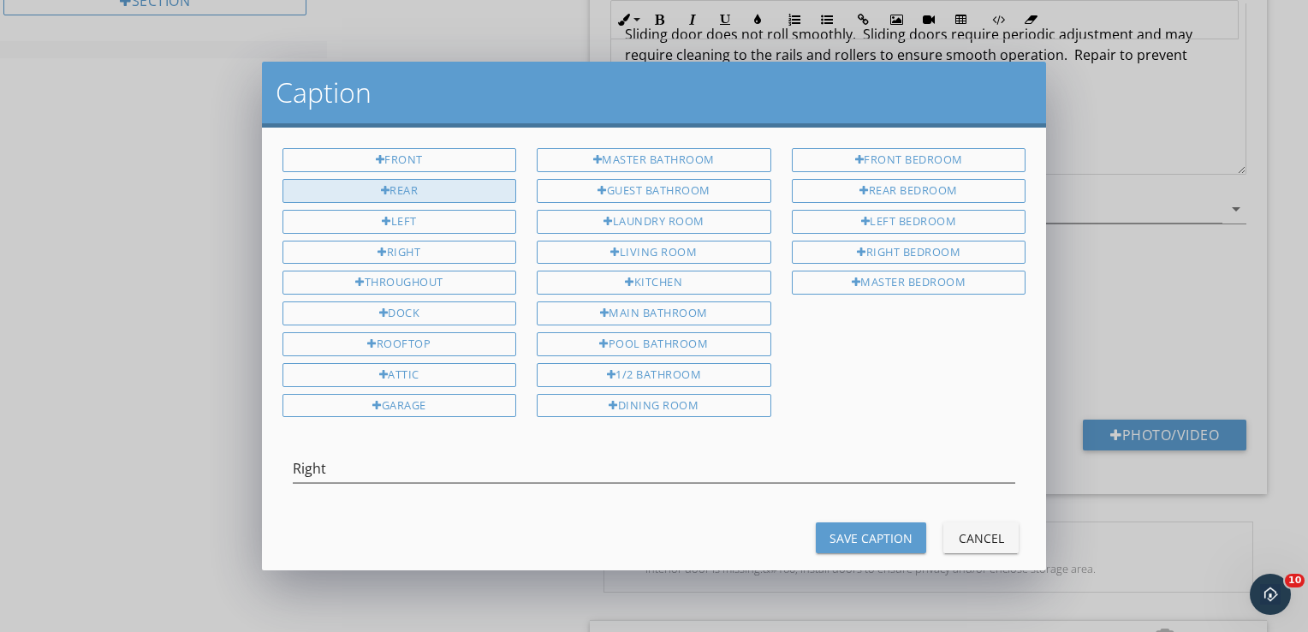
click at [447, 190] on div "Rear" at bounding box center [400, 191] width 235 height 24
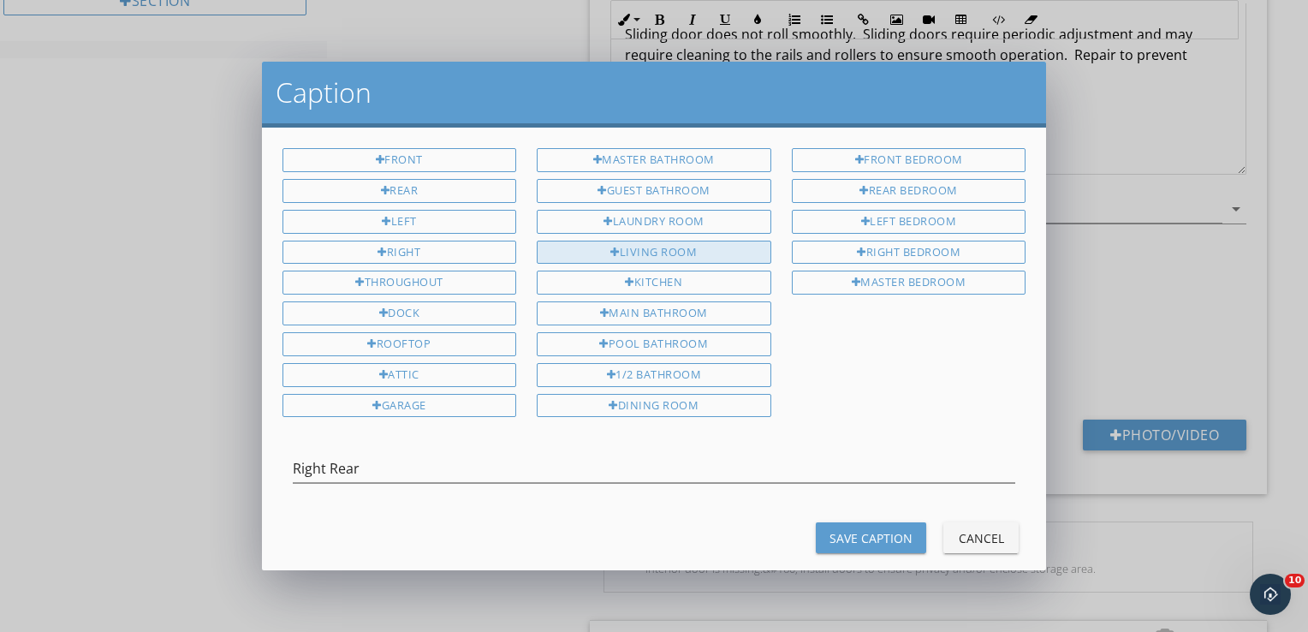
click at [586, 247] on div "Living Room" at bounding box center [654, 253] width 235 height 24
type input "Right Rear Living Room"
click at [839, 529] on div "Save Caption" at bounding box center [871, 538] width 83 height 18
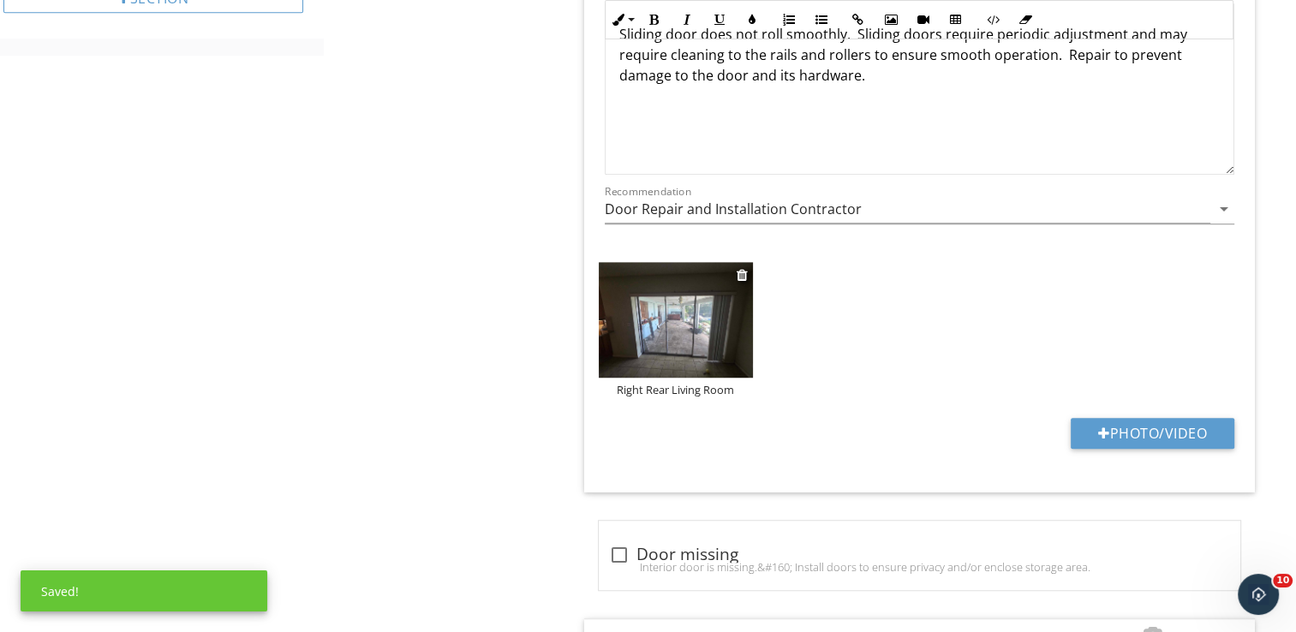
click at [724, 306] on img at bounding box center [676, 320] width 154 height 116
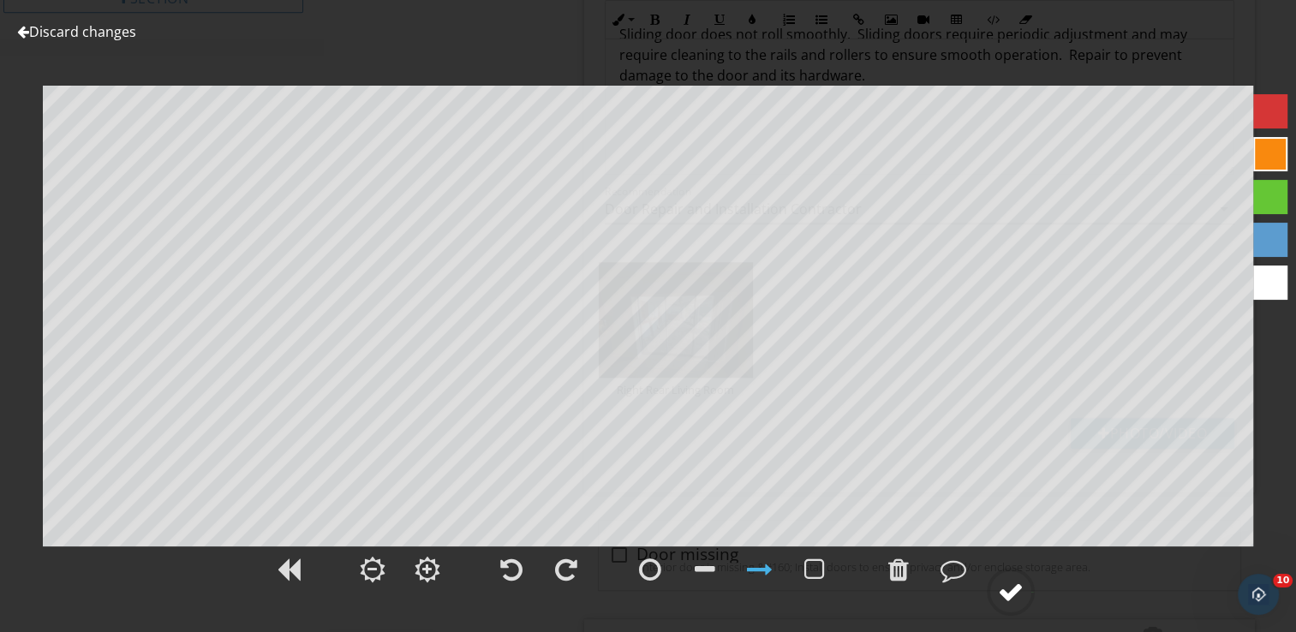
click at [1004, 592] on div at bounding box center [1011, 592] width 26 height 26
type textarea "Right Rear Living Room"
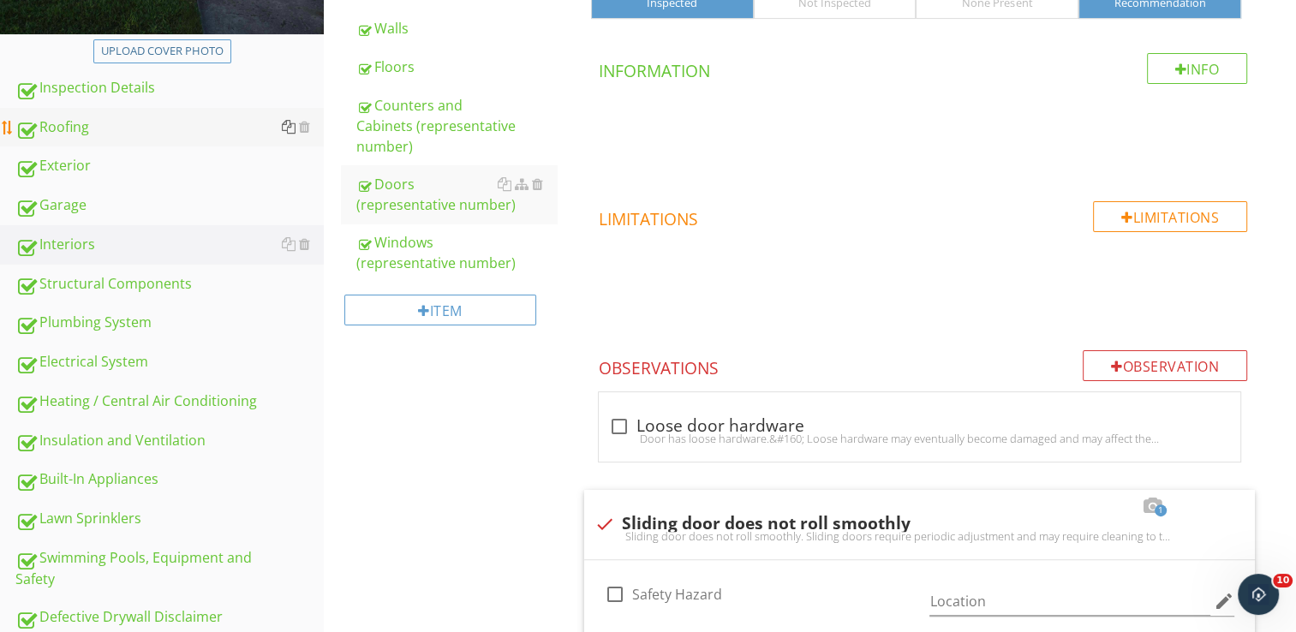
scroll to position [277, 0]
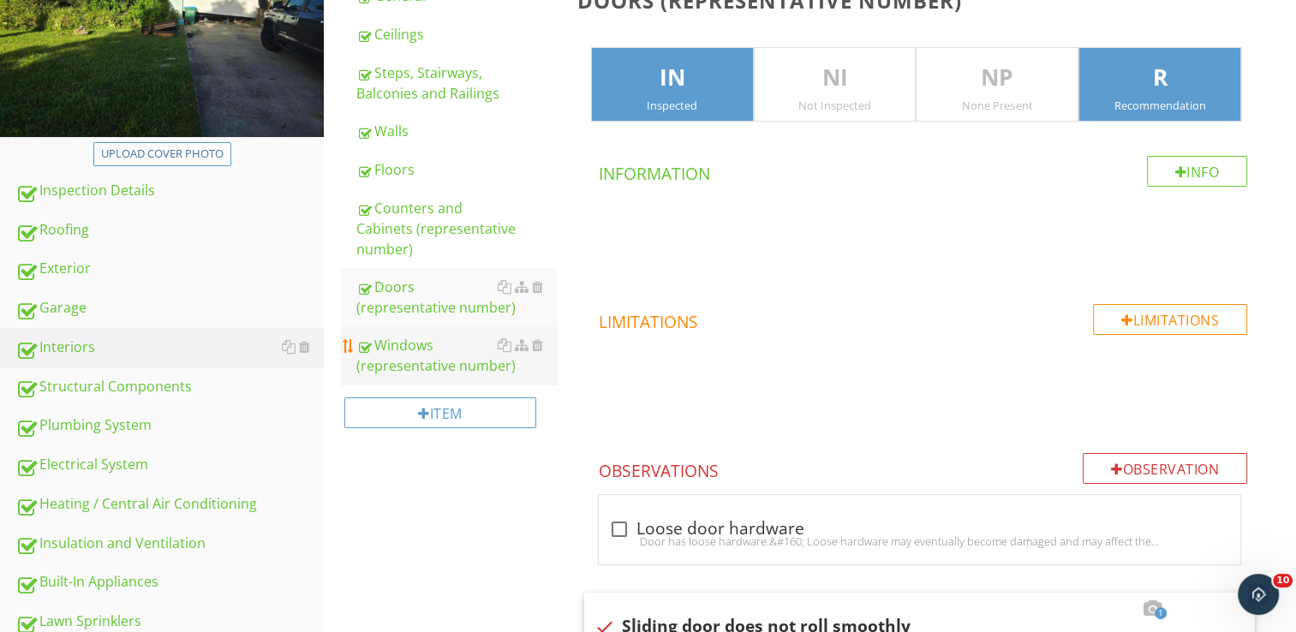
click at [386, 340] on div "Windows (representative number)" at bounding box center [456, 355] width 200 height 41
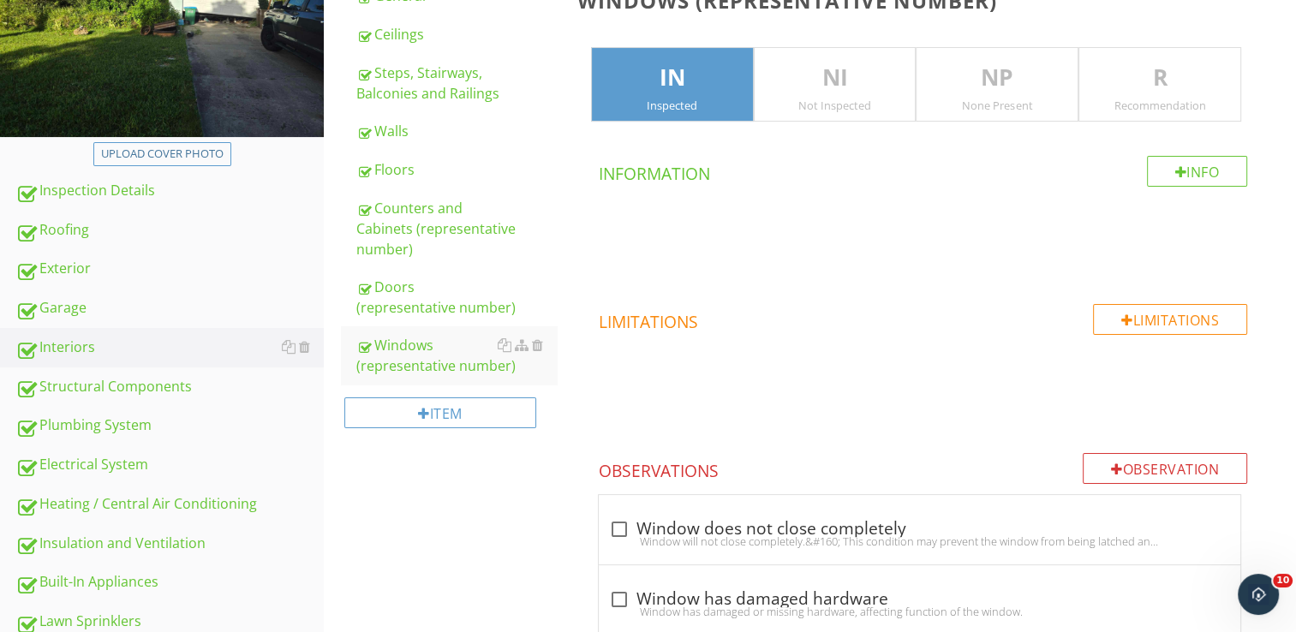
click at [1170, 106] on div "Recommendation" at bounding box center [1159, 105] width 161 height 14
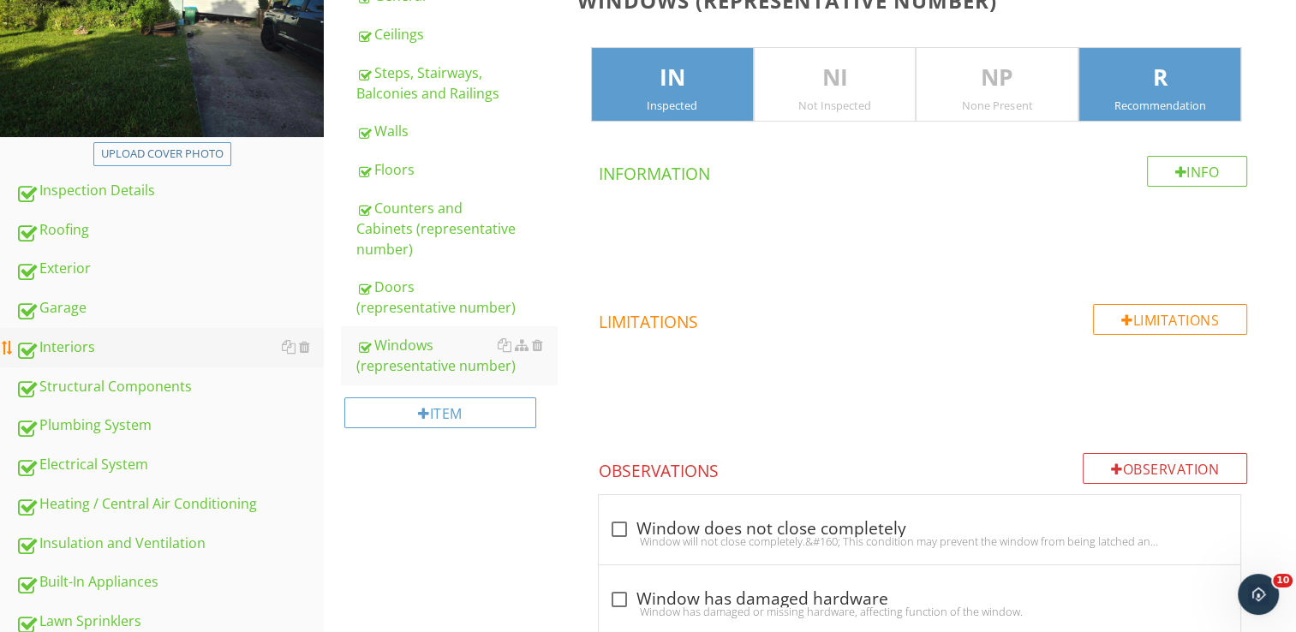
click at [111, 385] on div "Structural Components" at bounding box center [169, 387] width 308 height 22
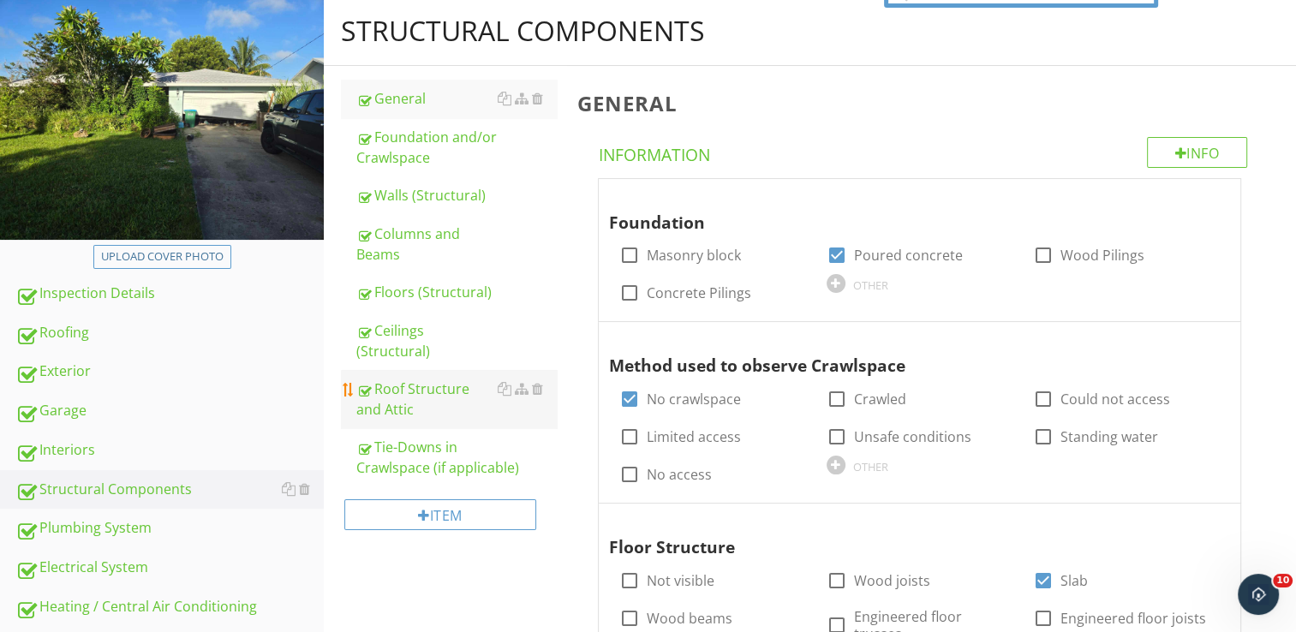
scroll to position [106, 0]
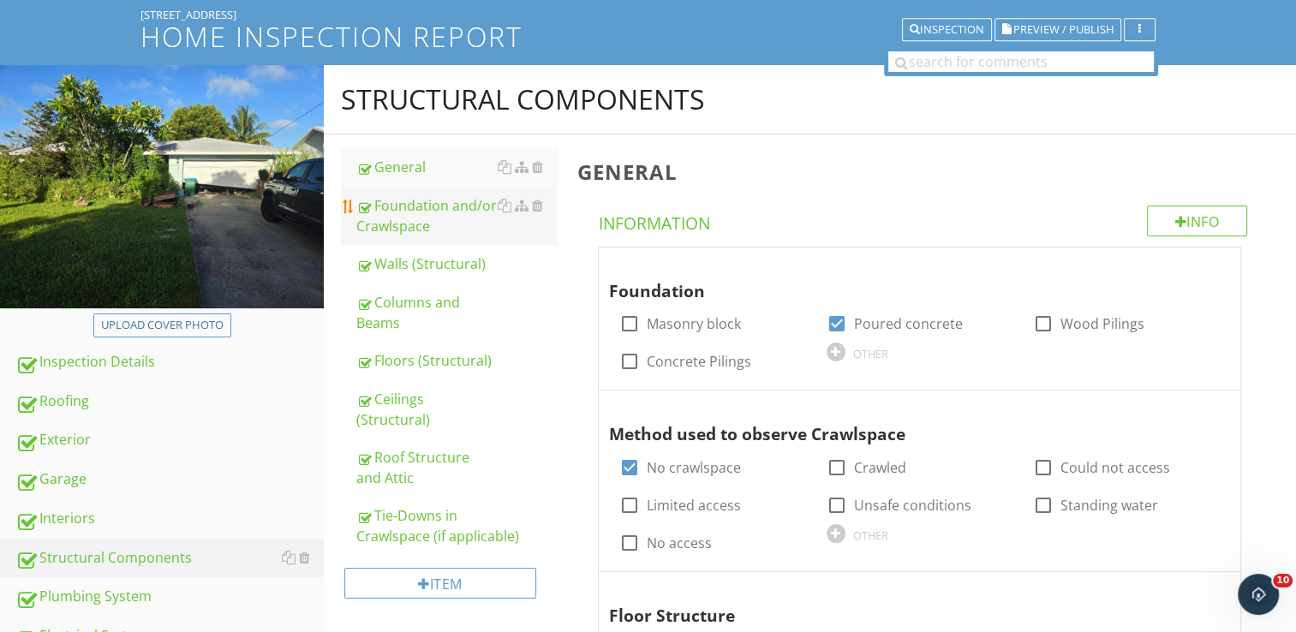
click at [401, 224] on div "Foundation and/or Crawlspace" at bounding box center [456, 215] width 200 height 41
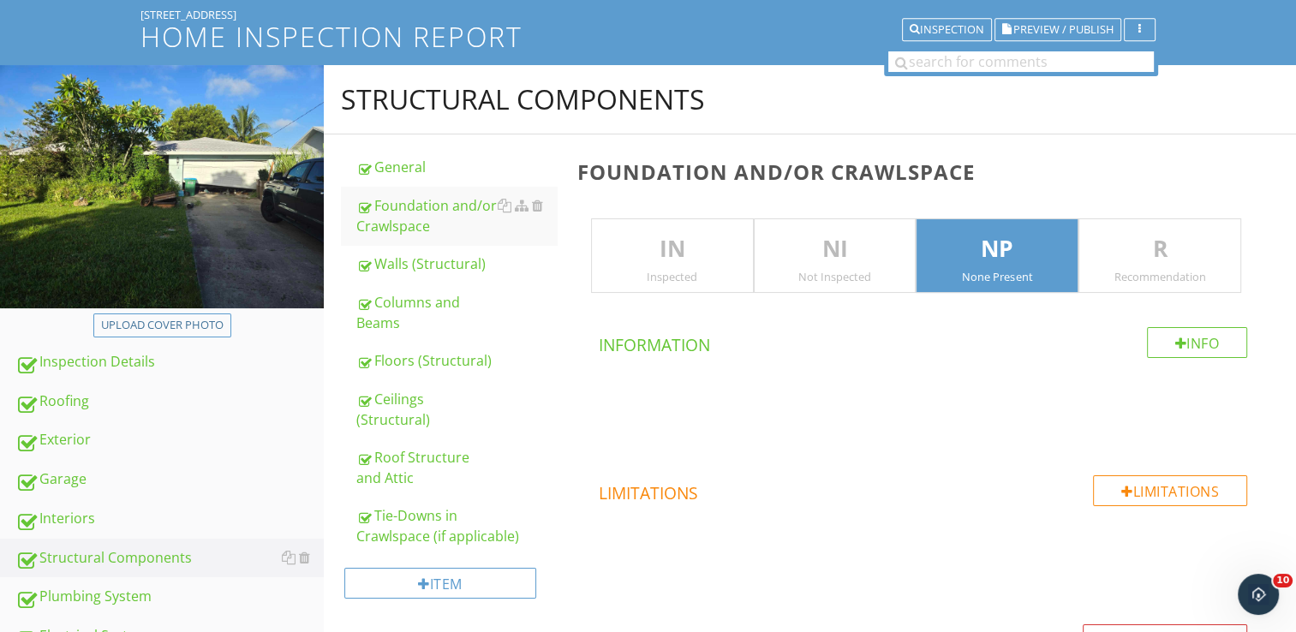
click at [663, 264] on p "IN" at bounding box center [672, 249] width 161 height 34
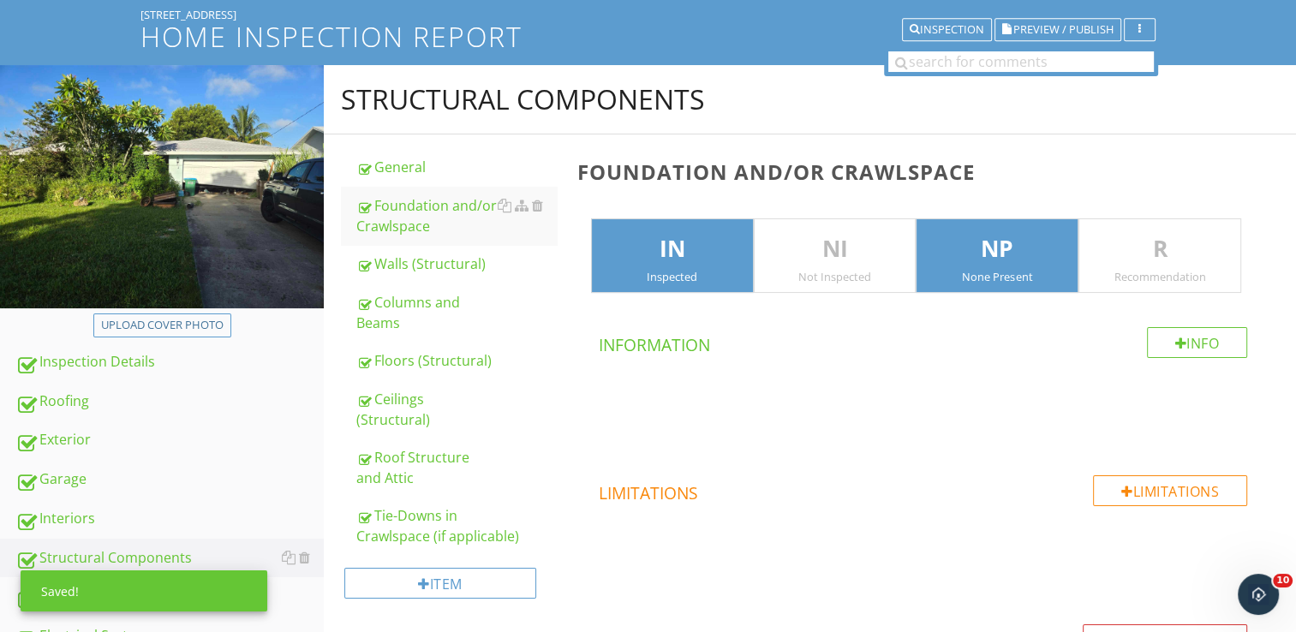
click at [964, 270] on div "None Present" at bounding box center [996, 277] width 161 height 14
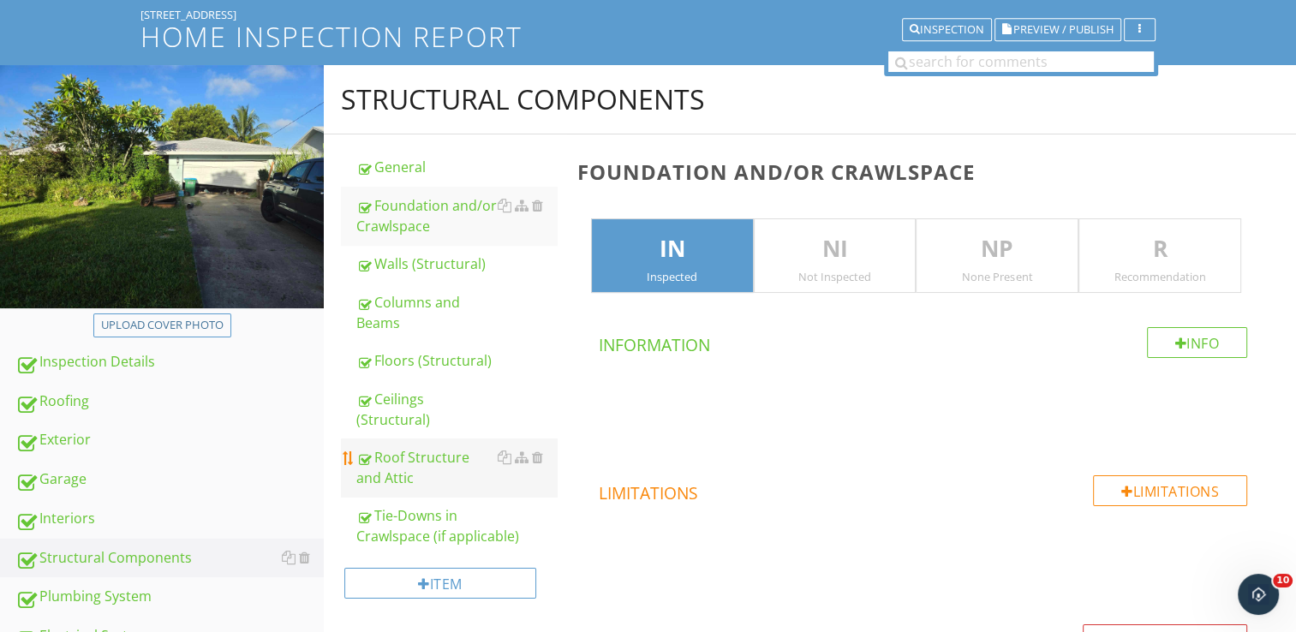
click at [397, 474] on div "Roof Structure and Attic" at bounding box center [456, 467] width 200 height 41
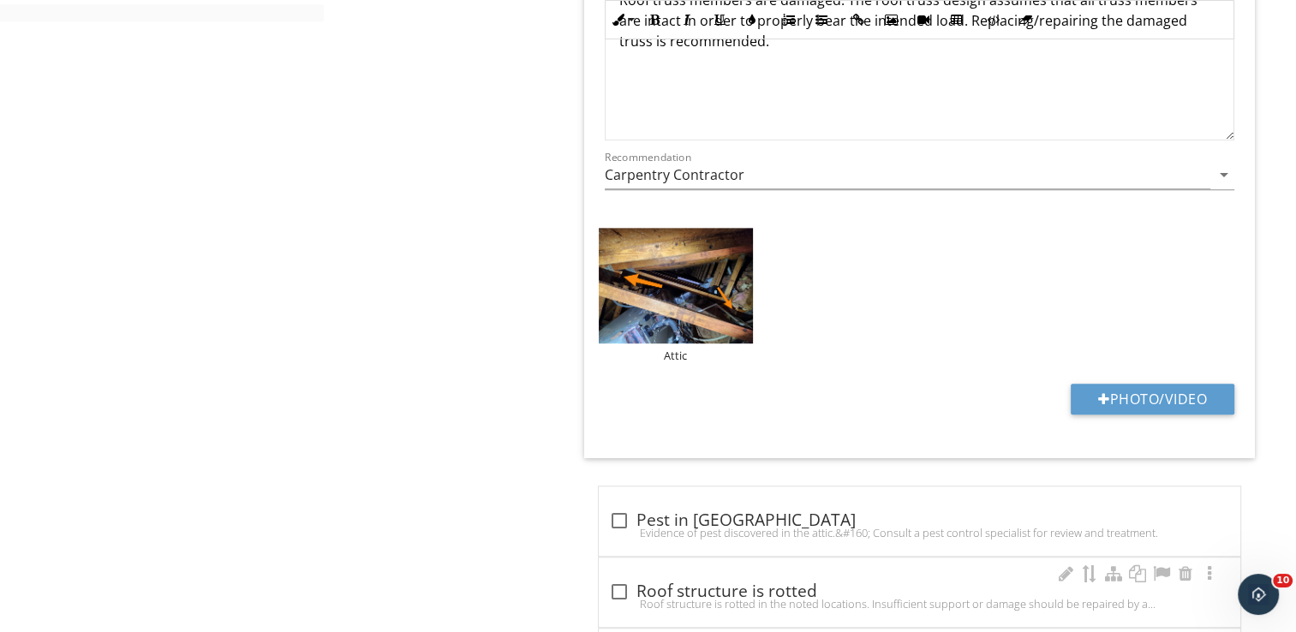
scroll to position [1048, 0]
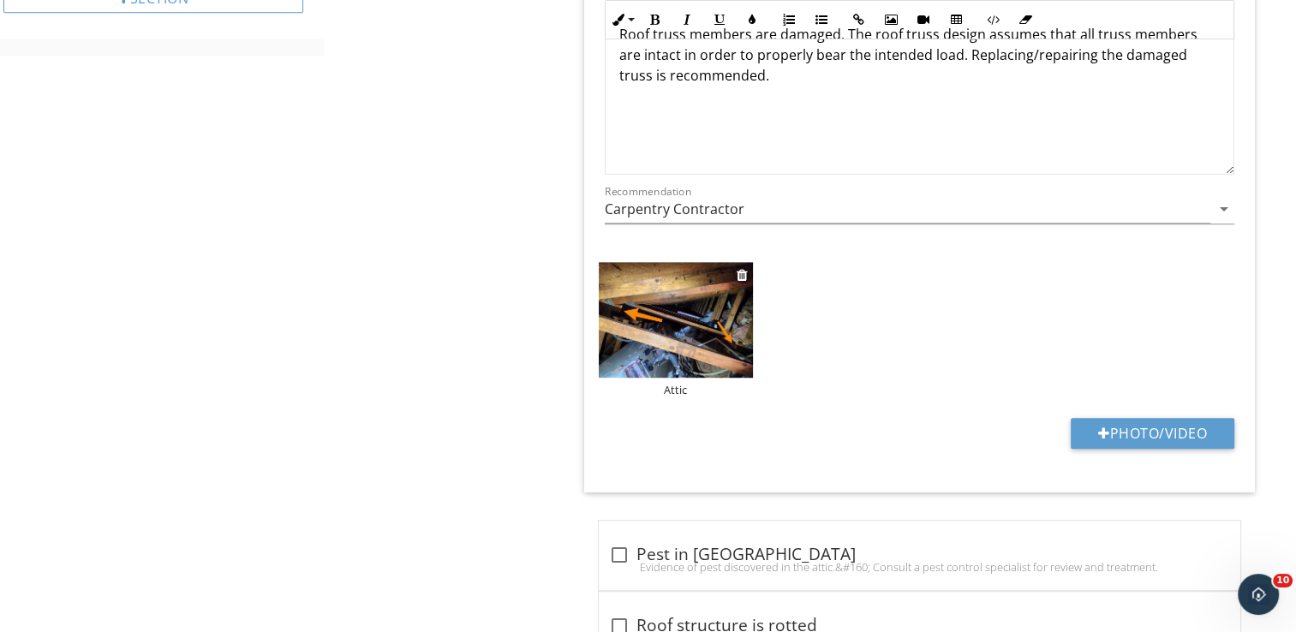
click at [675, 390] on div "Attic" at bounding box center [676, 390] width 154 height 14
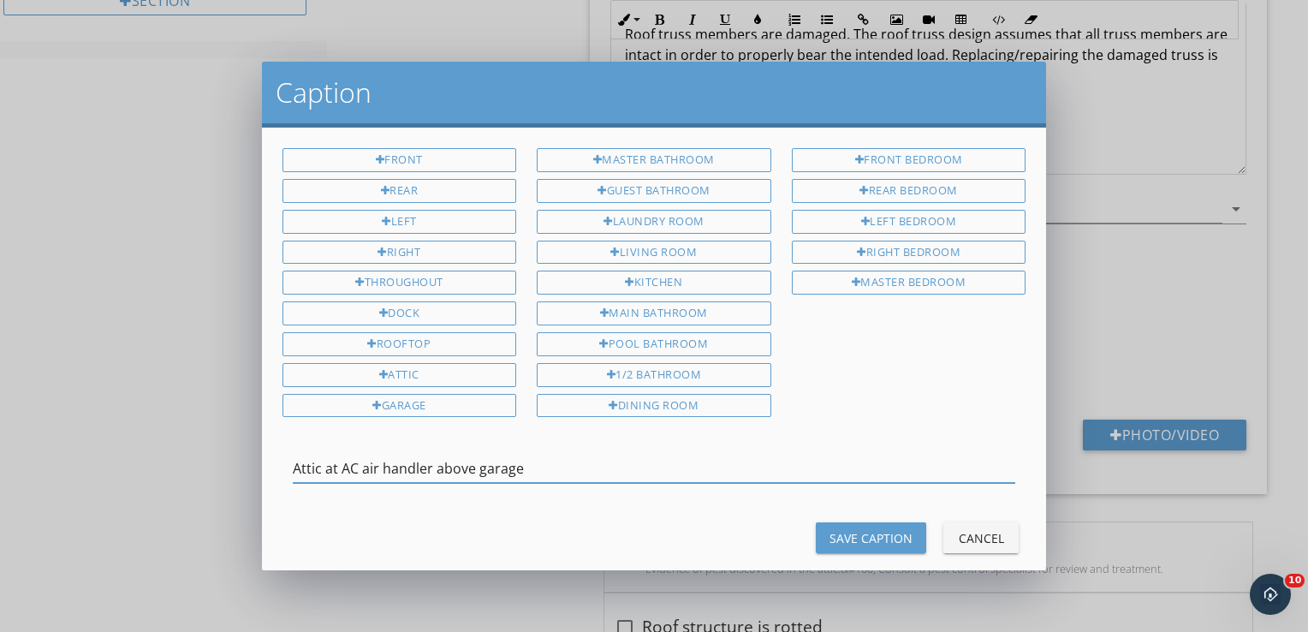
type input "Attic at AC air handler above garage"
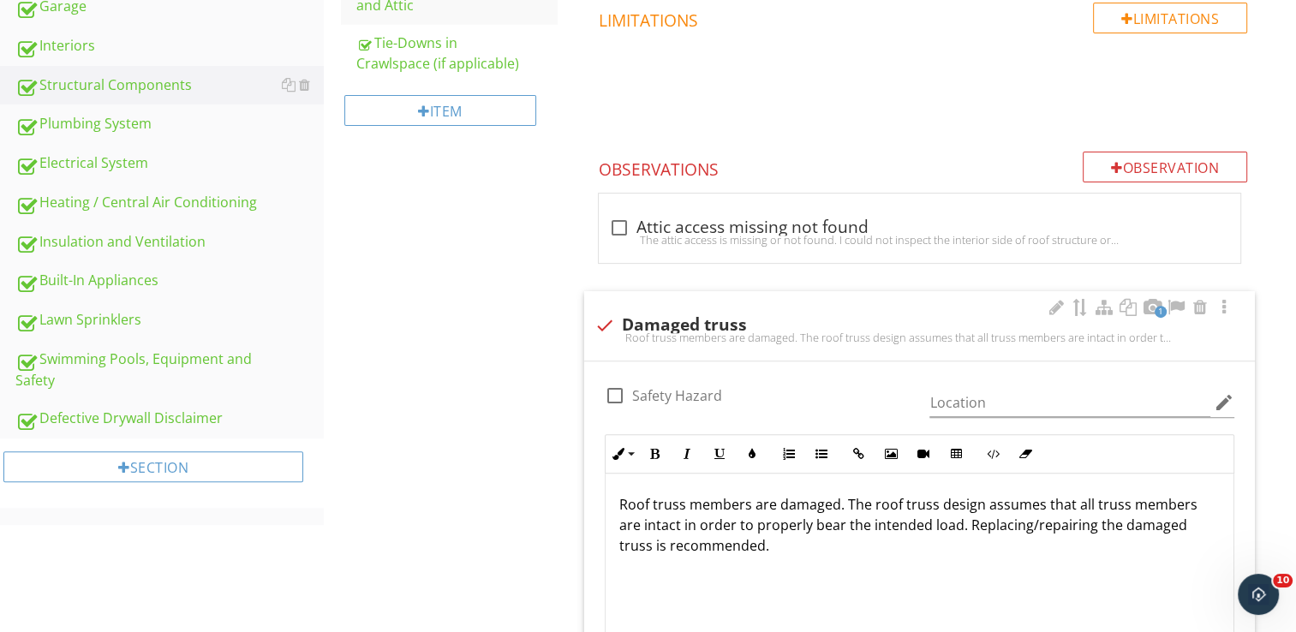
scroll to position [192, 0]
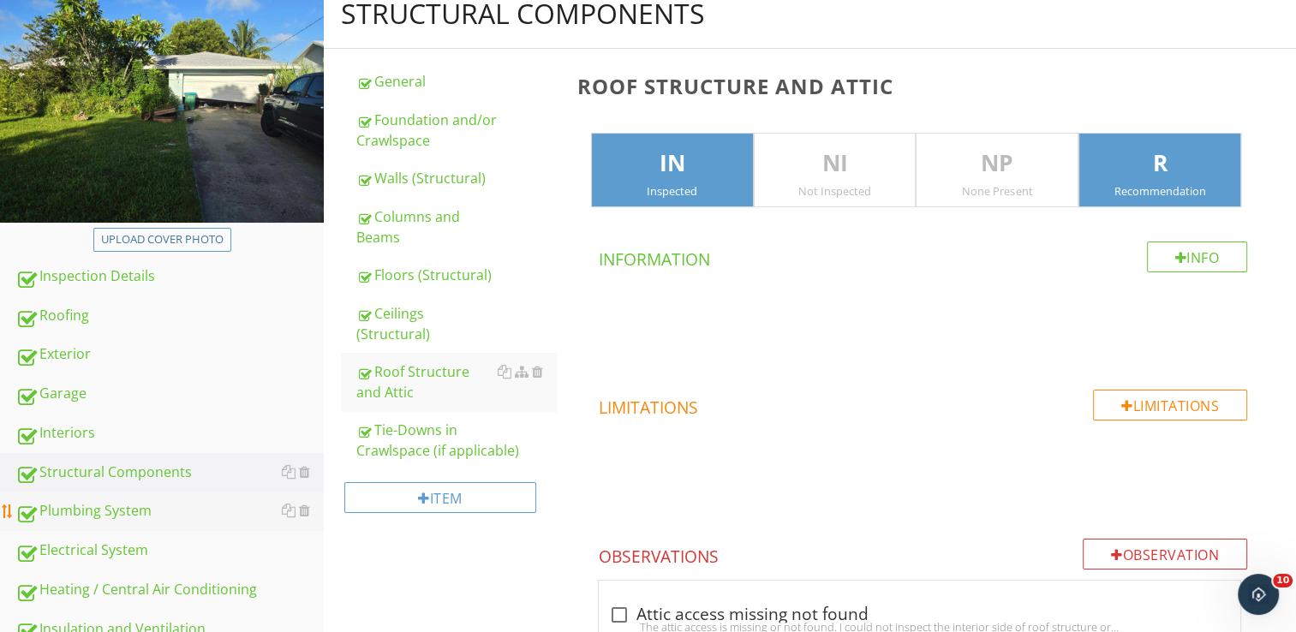
click at [122, 527] on link "Plumbing System" at bounding box center [169, 511] width 308 height 39
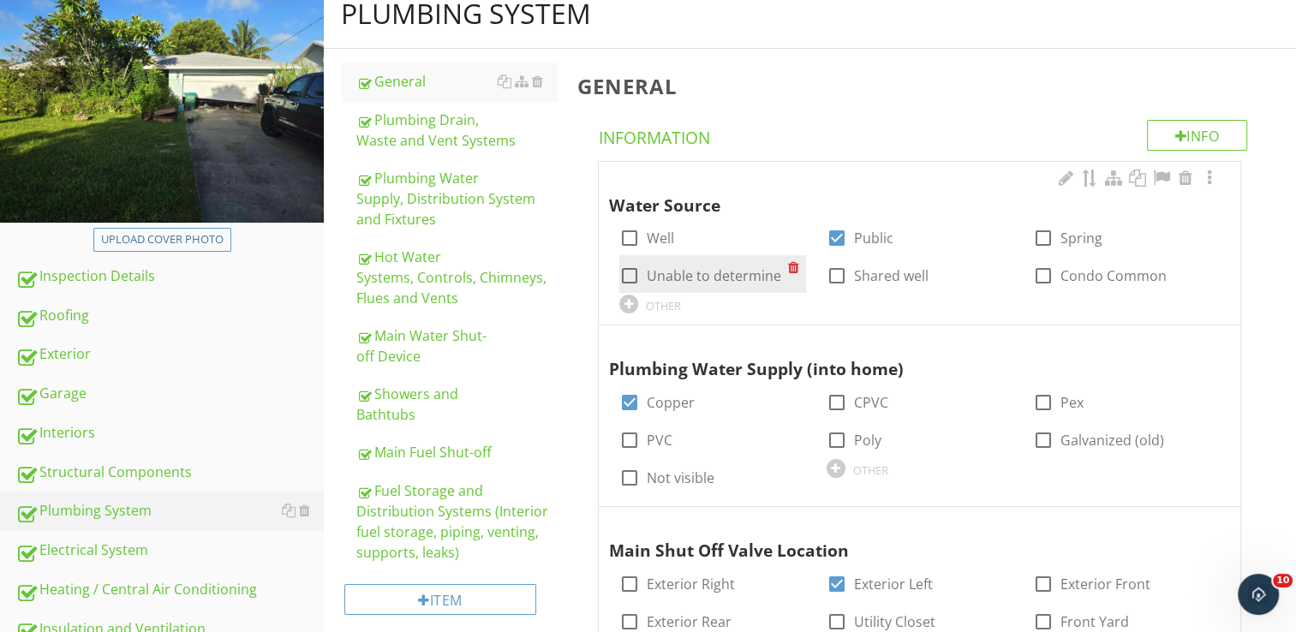
click at [427, 150] on link "Plumbing Drain, Waste and Vent Systems" at bounding box center [456, 130] width 200 height 58
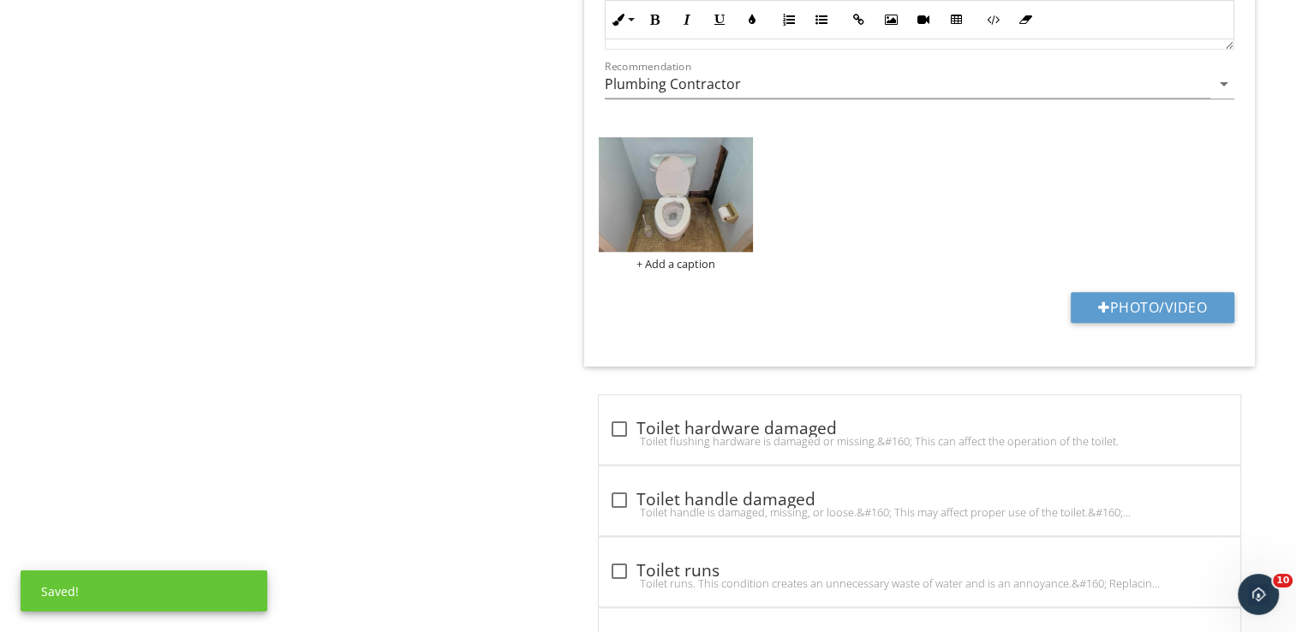
scroll to position [1904, 0]
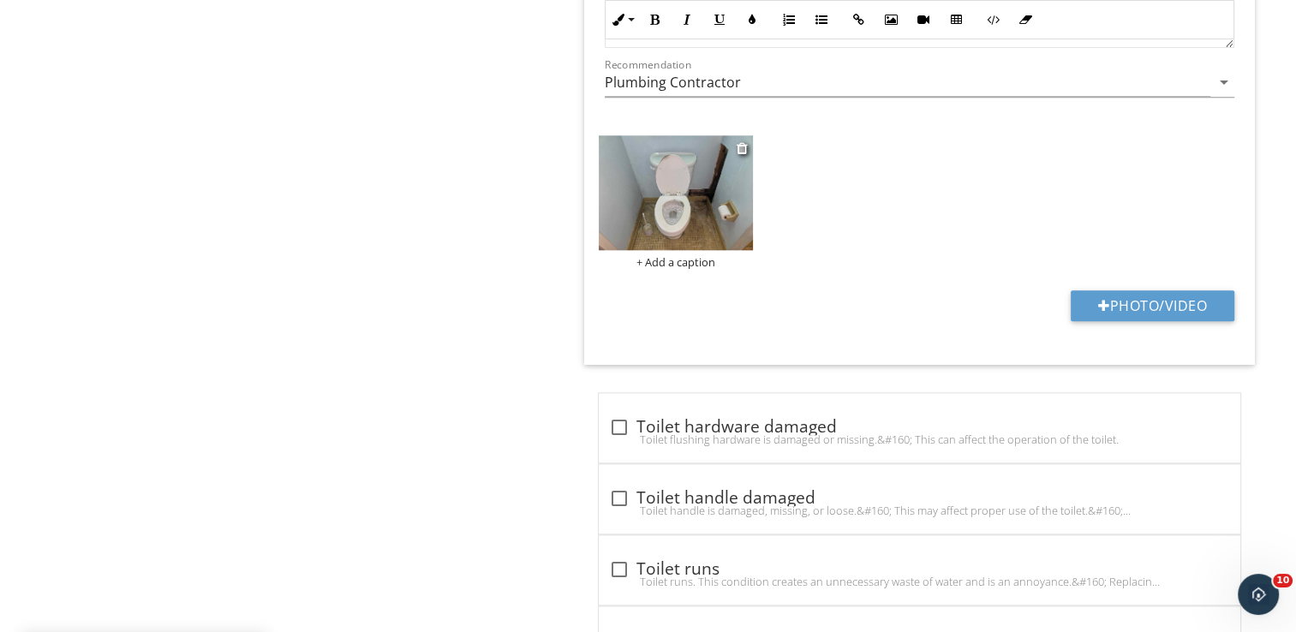
click at [700, 263] on div "+ Add a caption" at bounding box center [676, 262] width 154 height 14
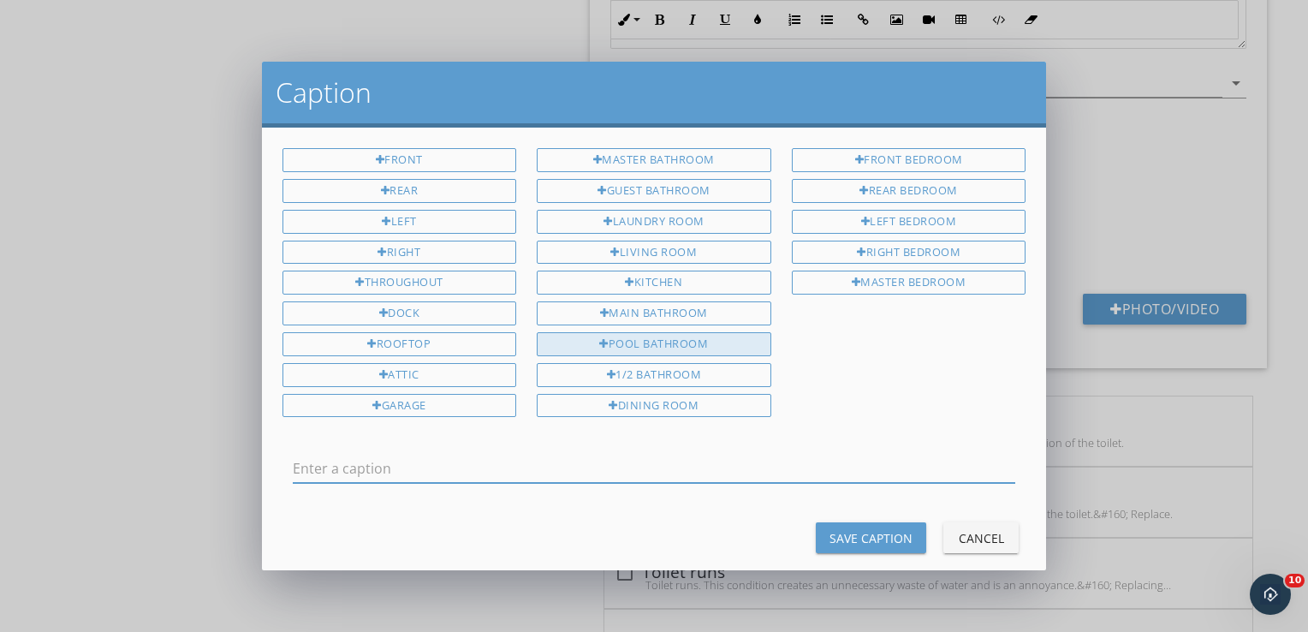
click at [649, 338] on div "Pool Bathroom" at bounding box center [654, 344] width 235 height 24
type input "Pool Bathroom"
click at [846, 529] on div "Save Caption" at bounding box center [871, 538] width 83 height 18
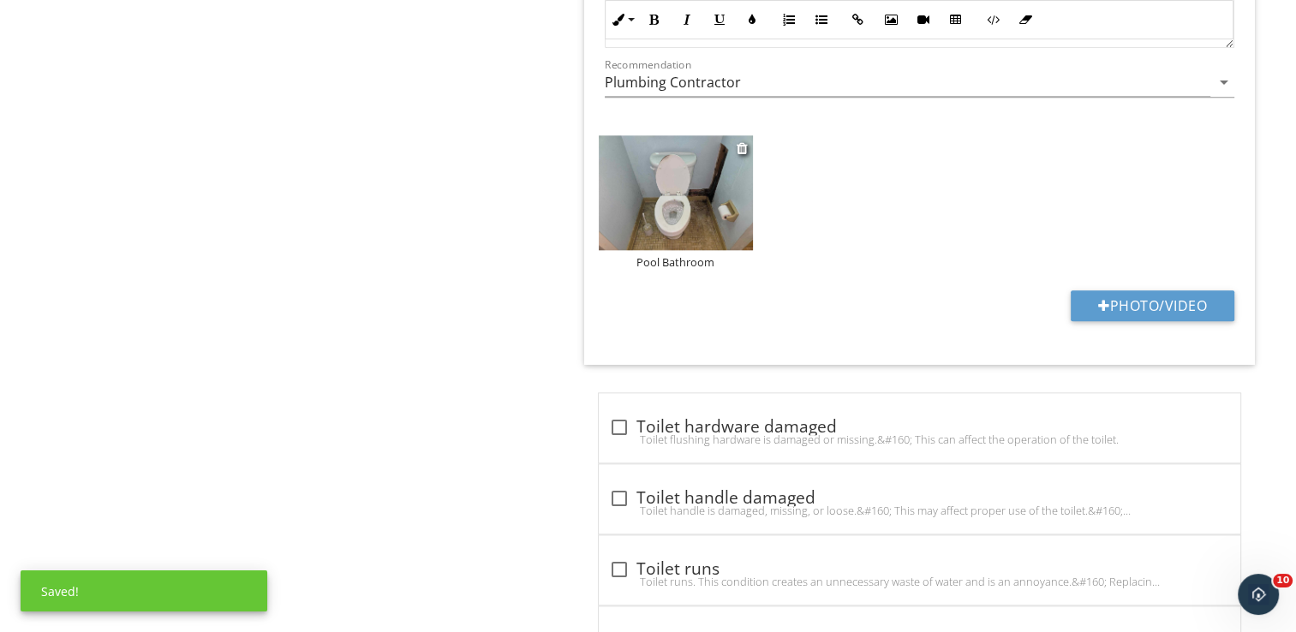
click at [728, 216] on img at bounding box center [676, 193] width 154 height 116
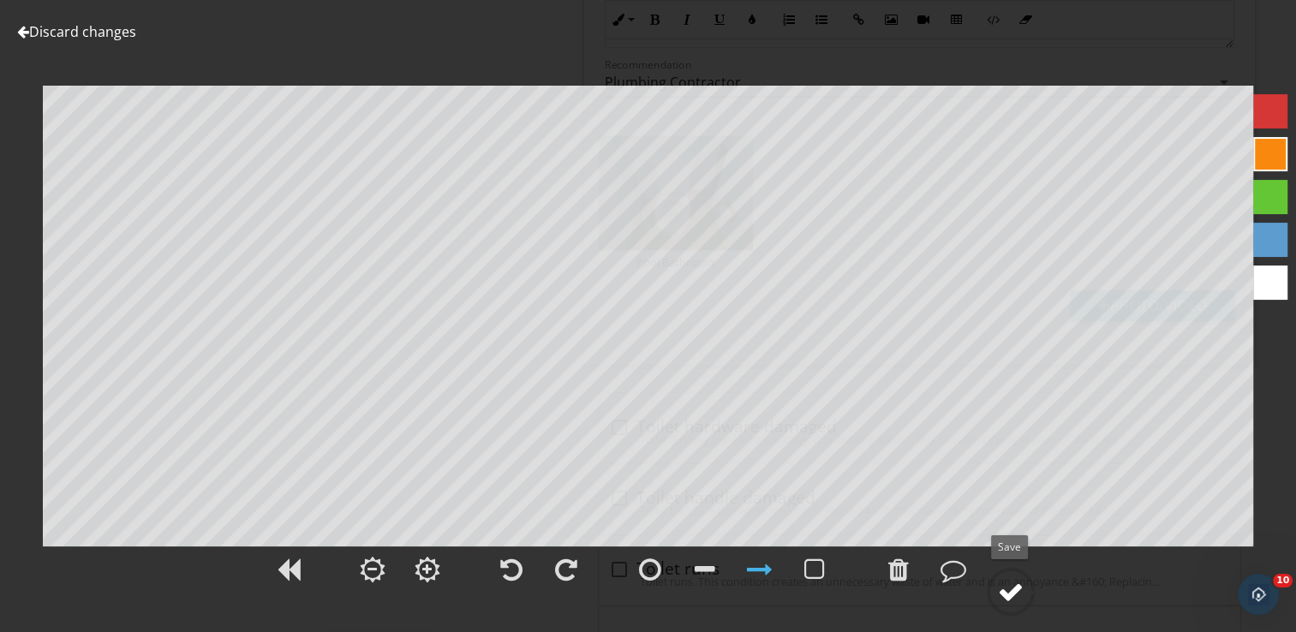
click at [1004, 590] on div at bounding box center [1011, 592] width 26 height 26
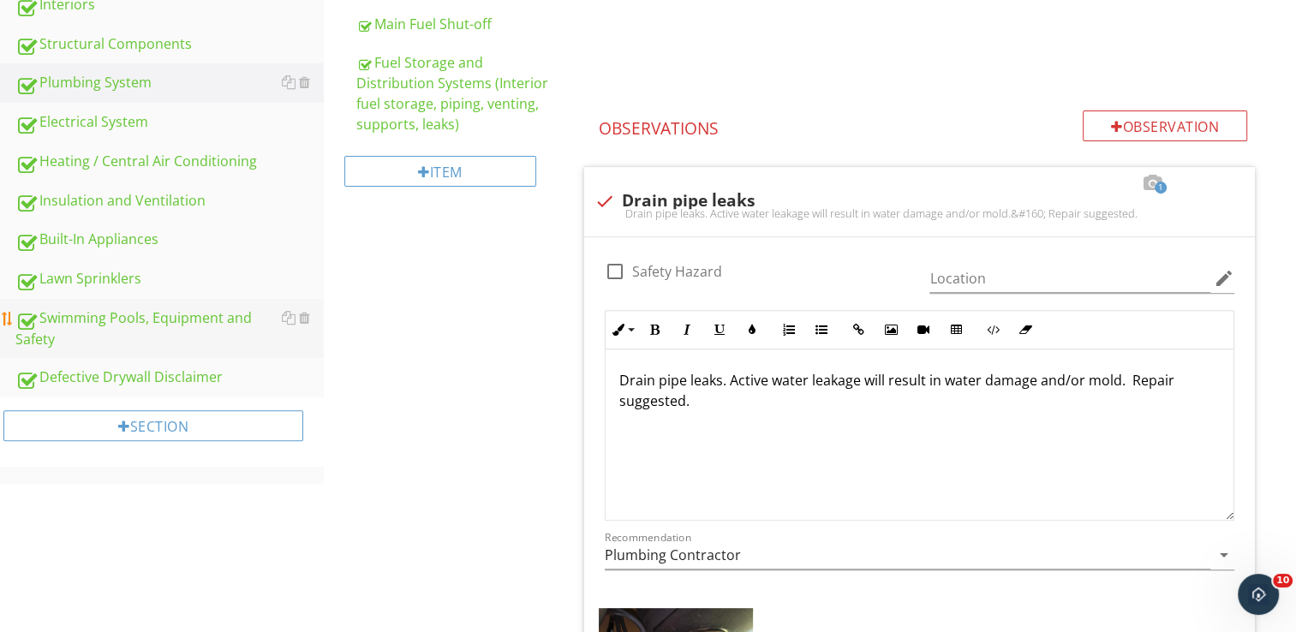
scroll to position [449, 0]
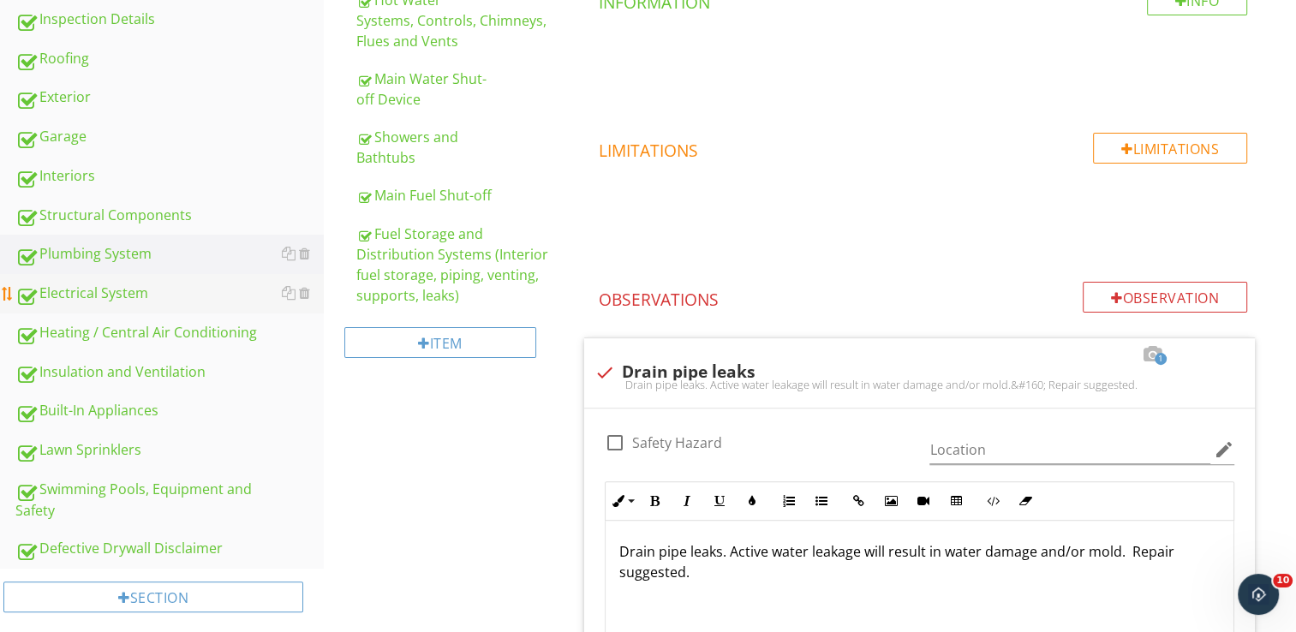
click at [117, 286] on div "Electrical System" at bounding box center [169, 294] width 308 height 22
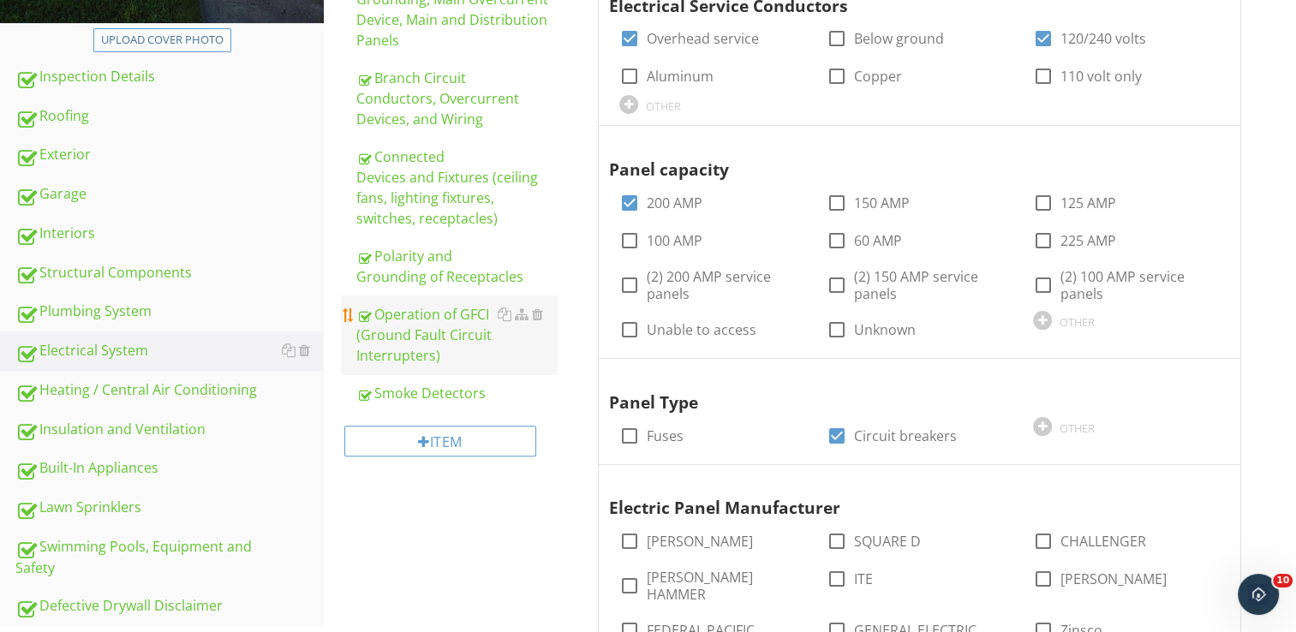
scroll to position [363, 0]
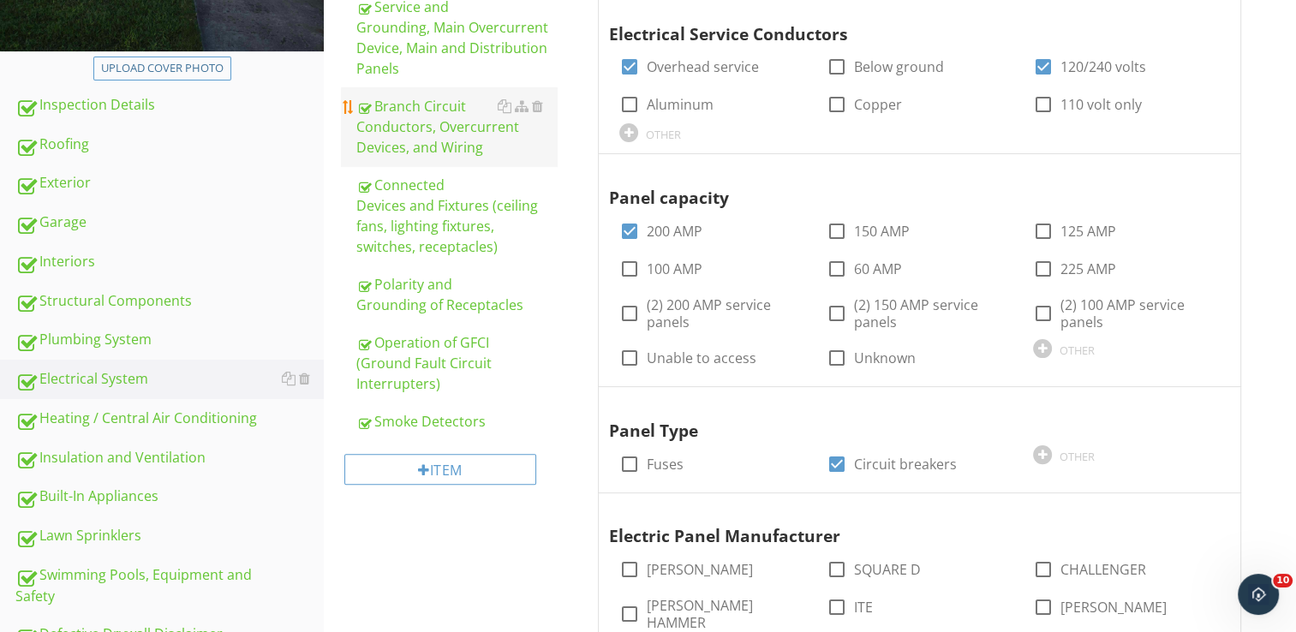
click at [406, 149] on div "Branch Circuit Conductors, Overcurrent Devices, and Wiring" at bounding box center [456, 127] width 200 height 62
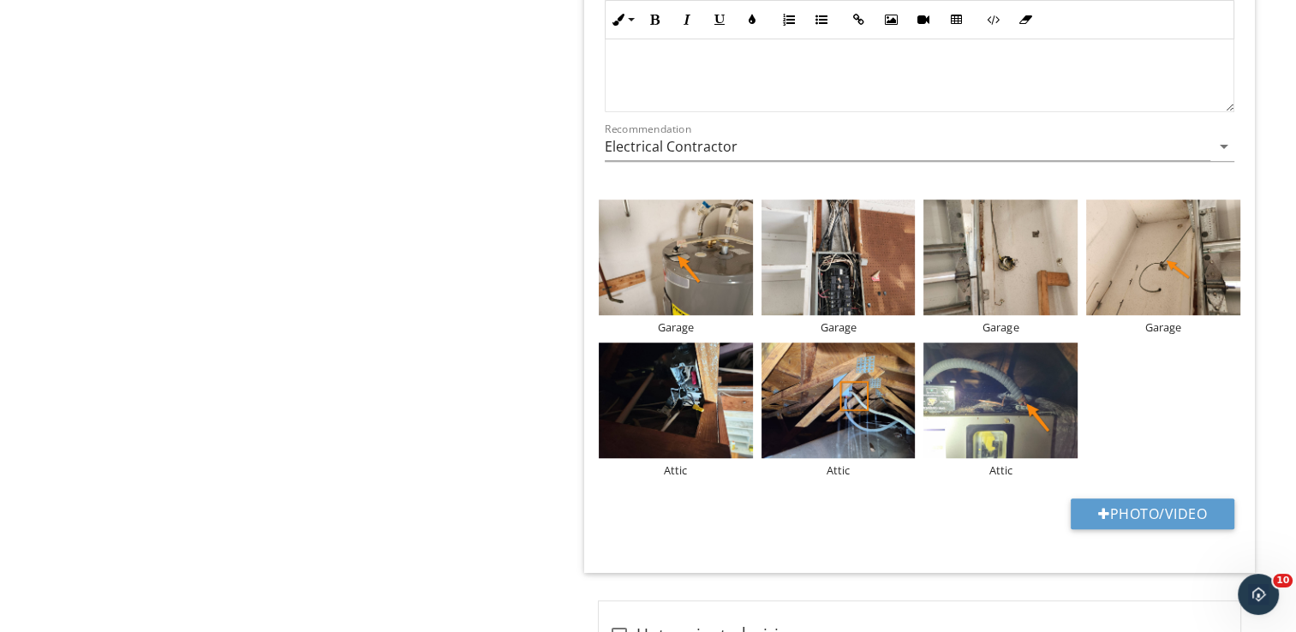
scroll to position [1219, 0]
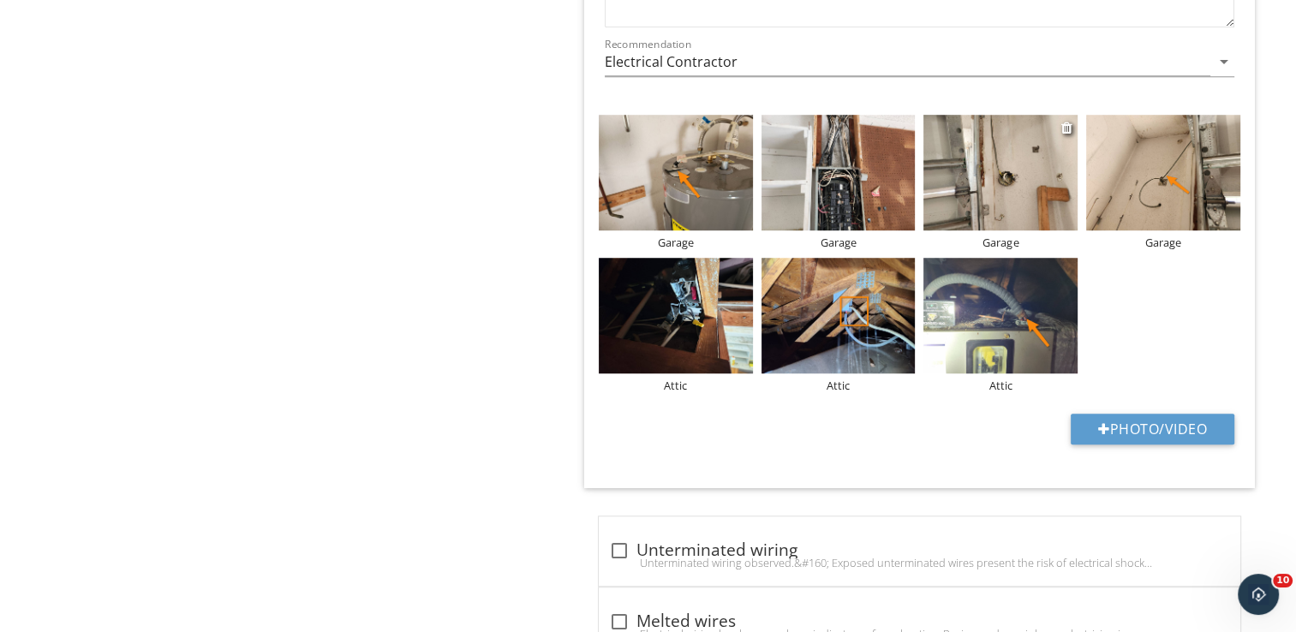
click at [980, 206] on img at bounding box center [1000, 173] width 154 height 116
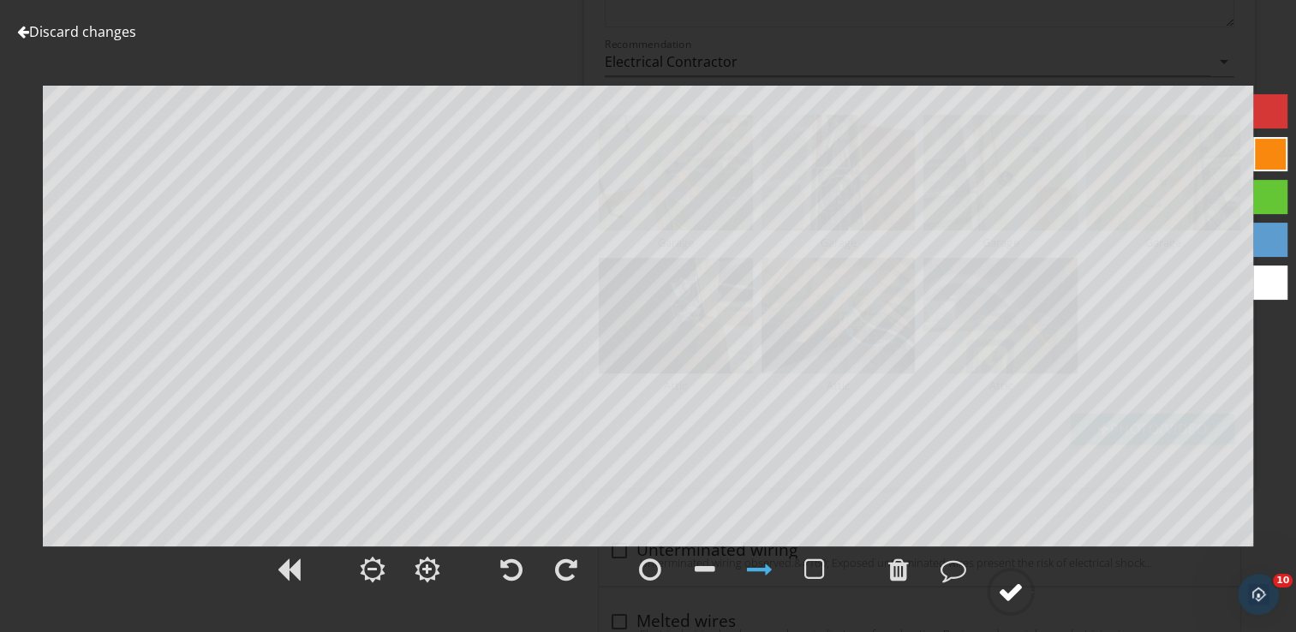
click at [1010, 597] on div at bounding box center [1011, 592] width 26 height 26
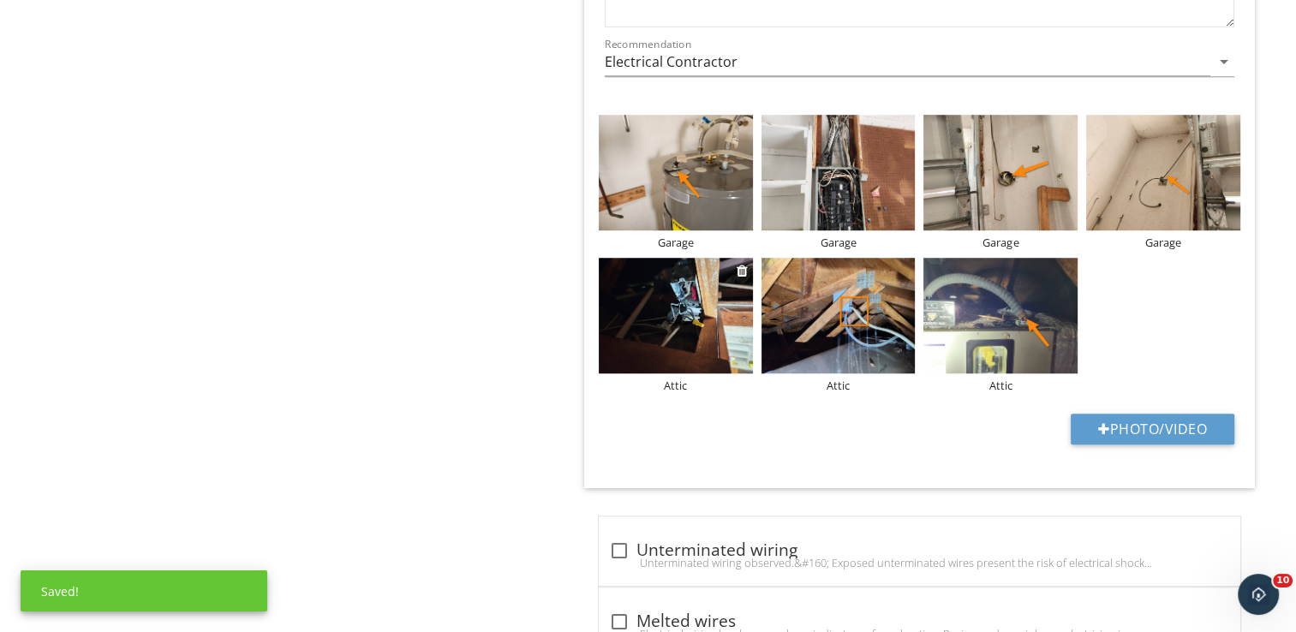
click at [719, 302] on img at bounding box center [676, 316] width 154 height 116
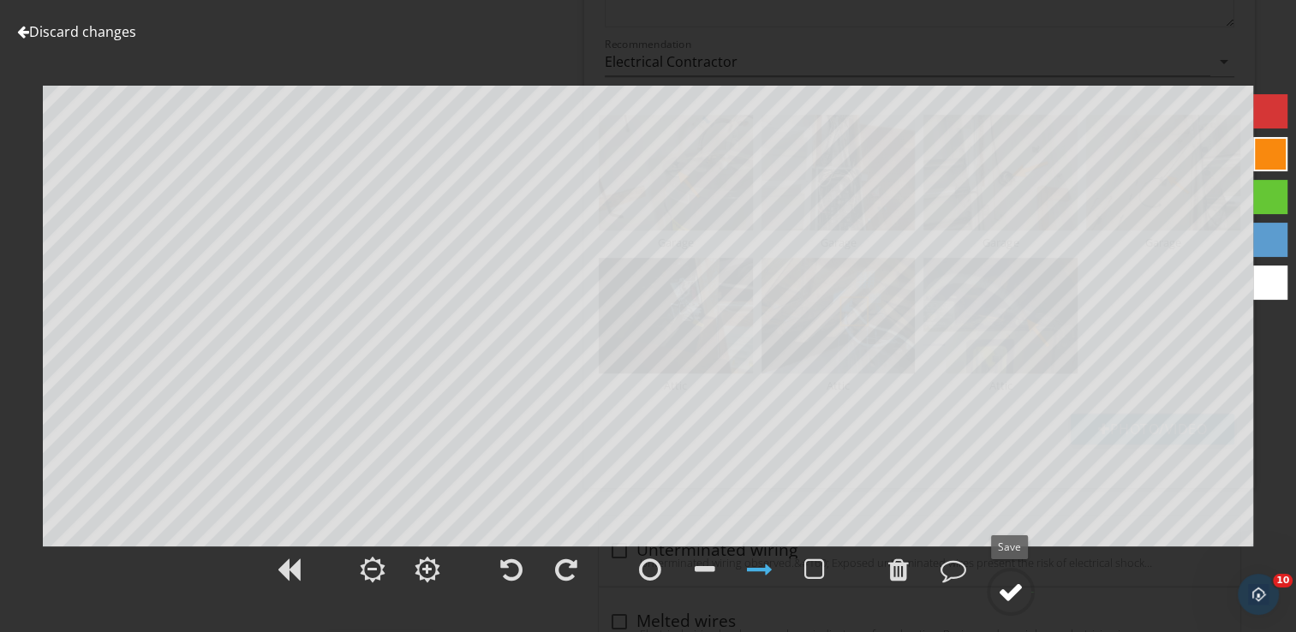
click at [997, 591] on div at bounding box center [1010, 592] width 48 height 48
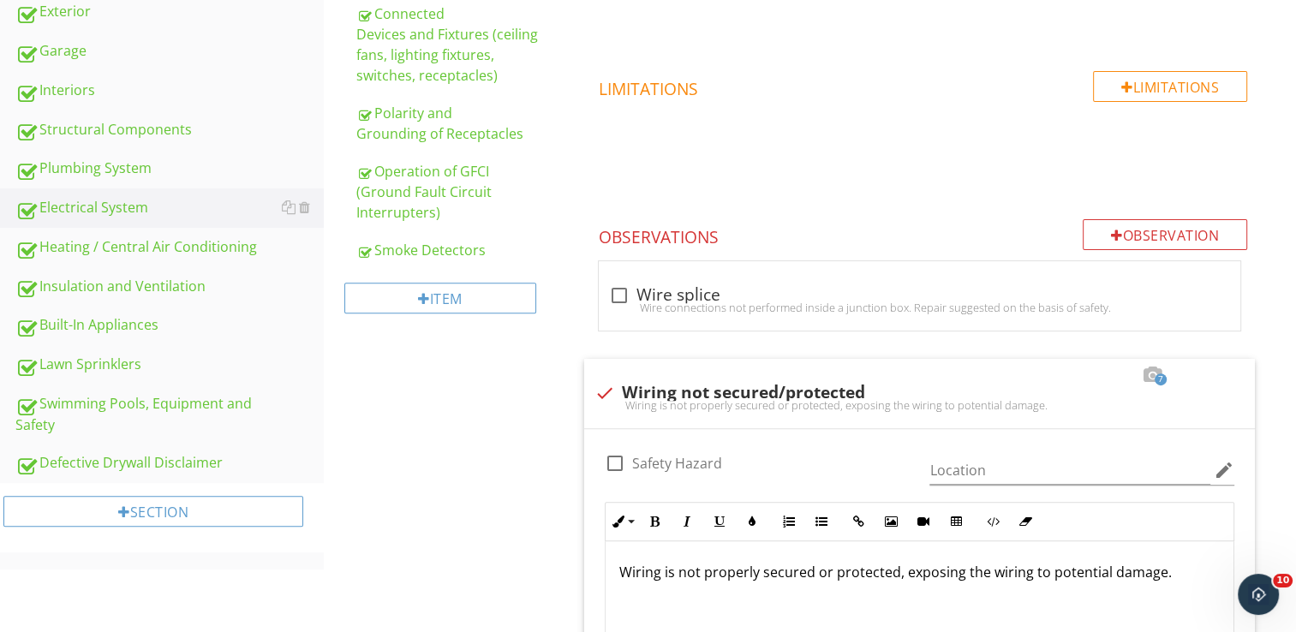
scroll to position [277, 0]
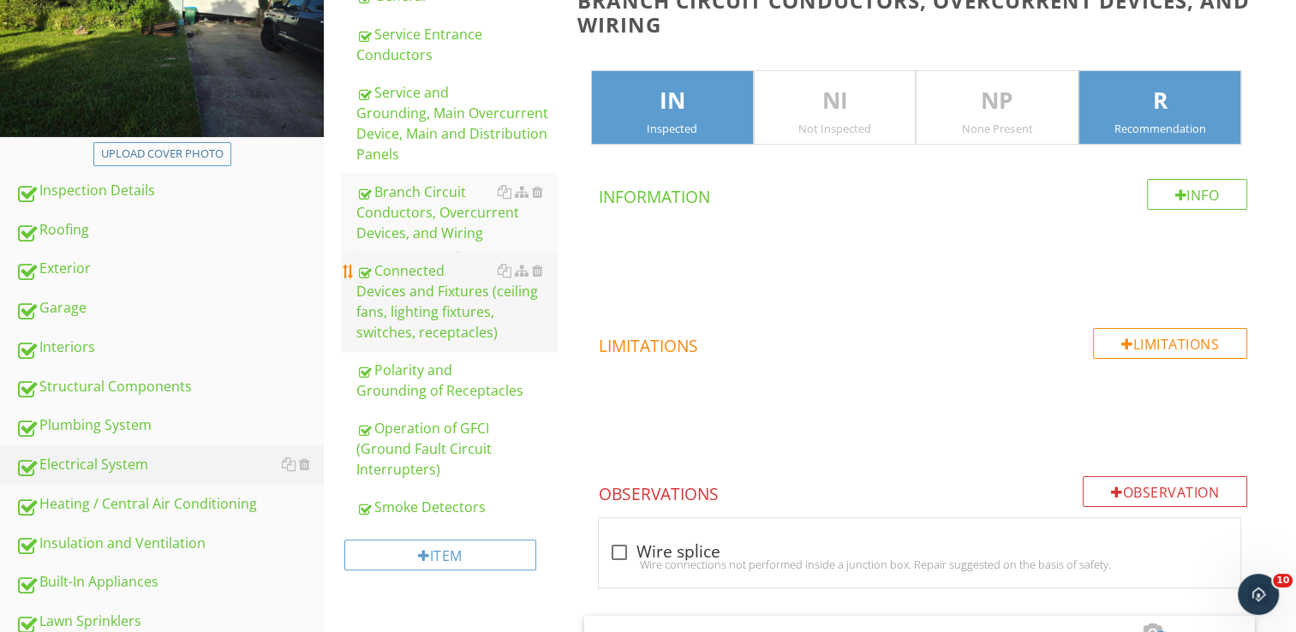
click at [442, 317] on div "Connected Devices and Fixtures (ceiling fans, lighting fixtures, switches, rece…" at bounding box center [456, 301] width 200 height 82
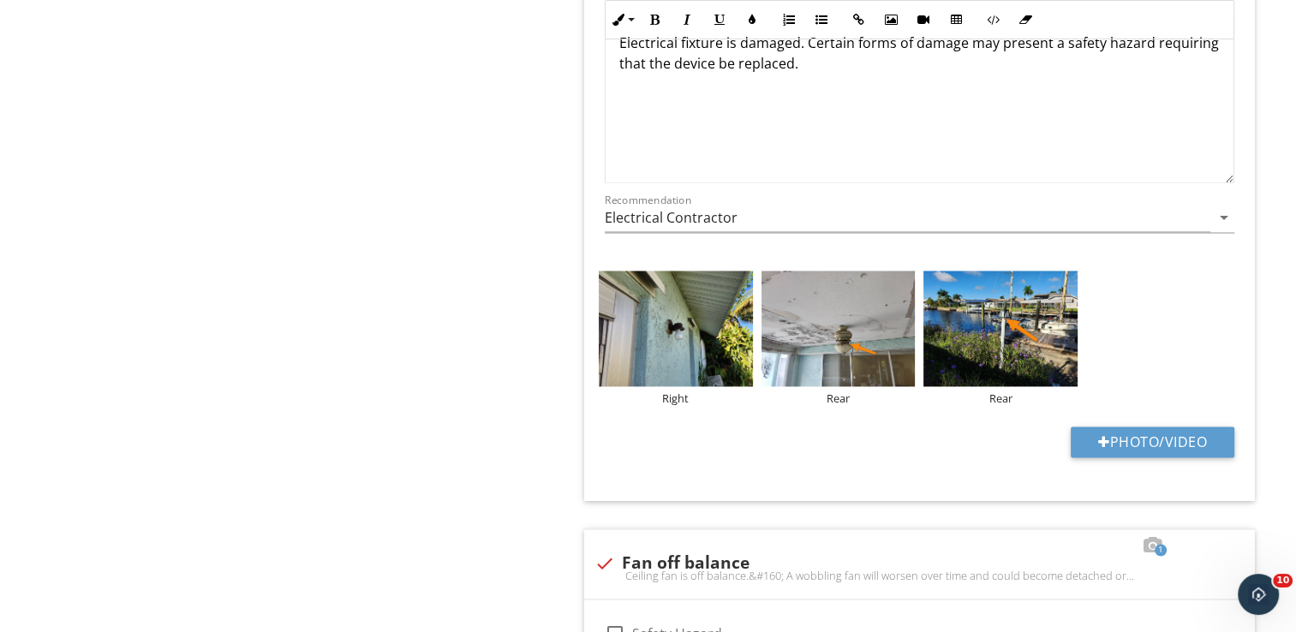
scroll to position [2504, 0]
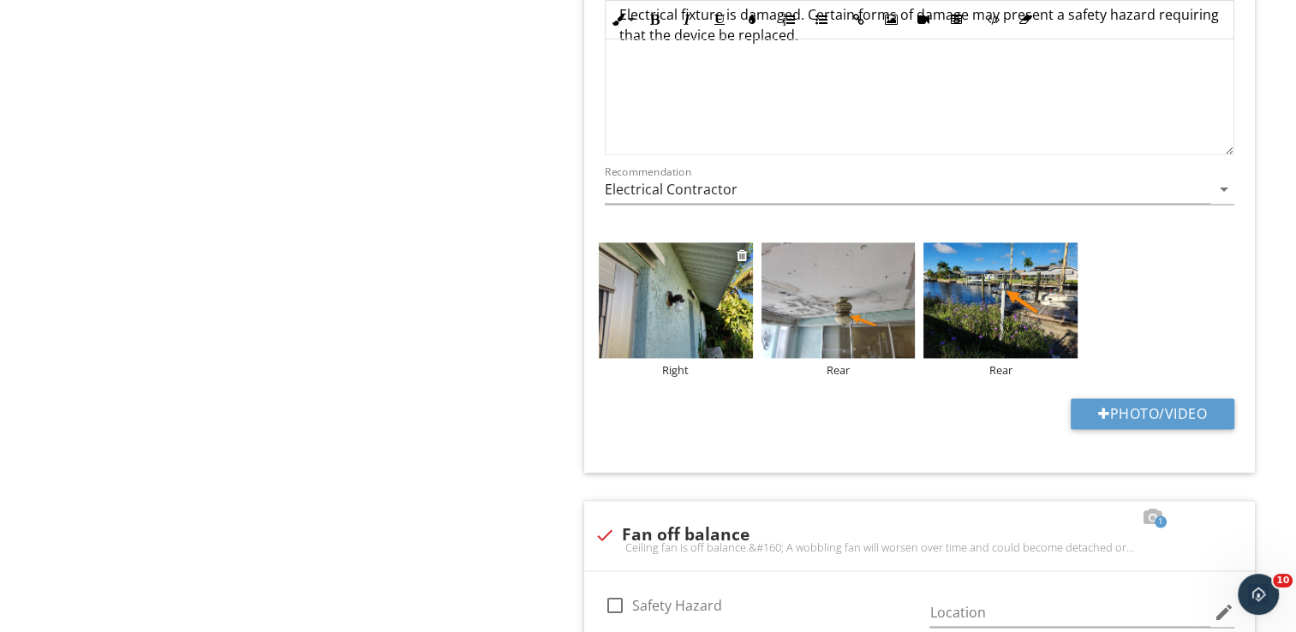
click at [631, 283] on img at bounding box center [676, 300] width 154 height 116
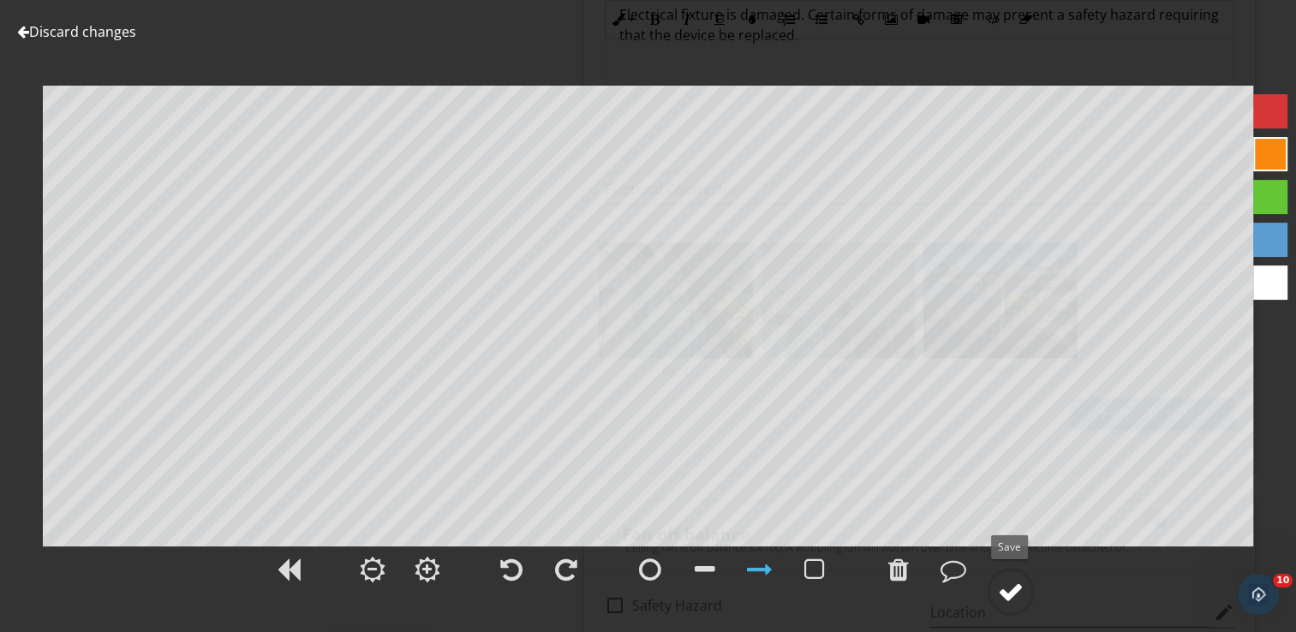
drag, startPoint x: 1015, startPoint y: 581, endPoint x: 990, endPoint y: 562, distance: 31.2
click at [1013, 581] on div at bounding box center [1011, 592] width 26 height 26
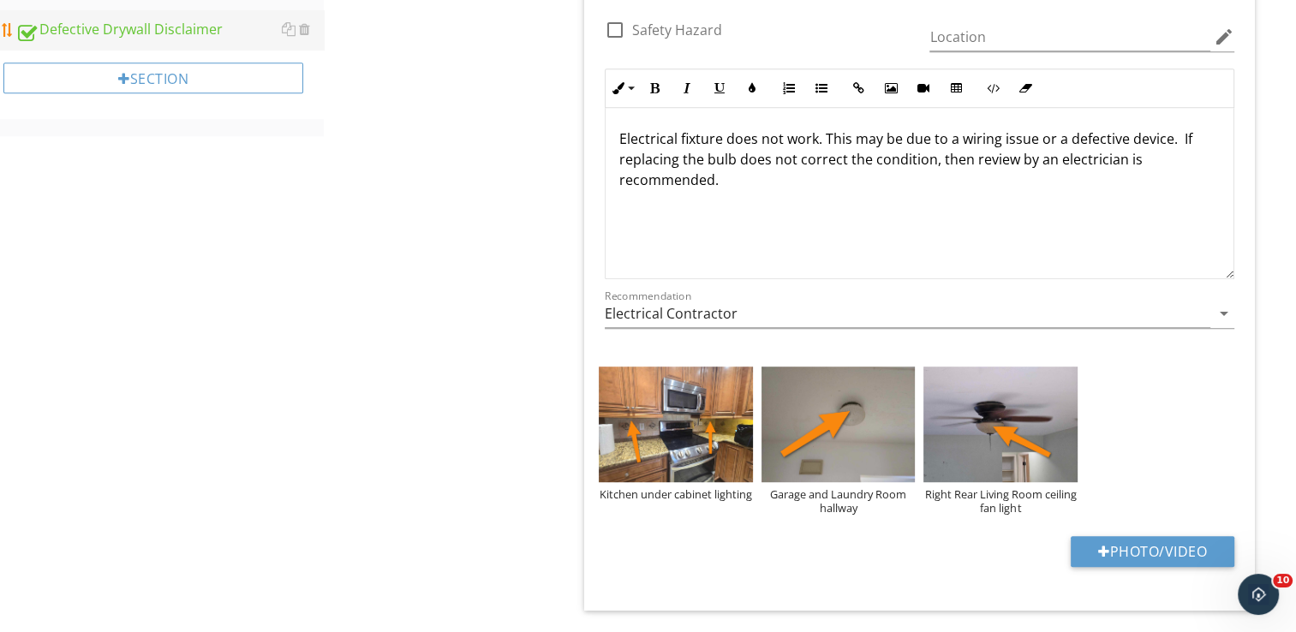
scroll to position [620, 0]
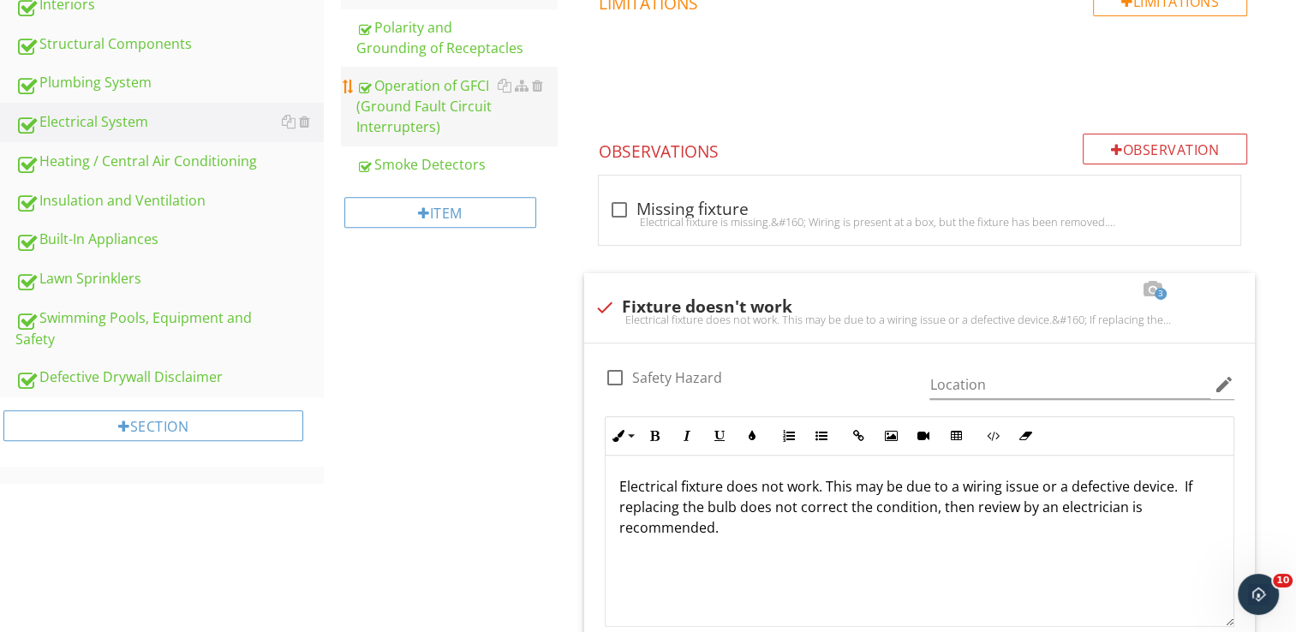
click at [415, 79] on div "Operation of GFCI (Ground Fault Circuit Interrupters)" at bounding box center [456, 106] width 200 height 62
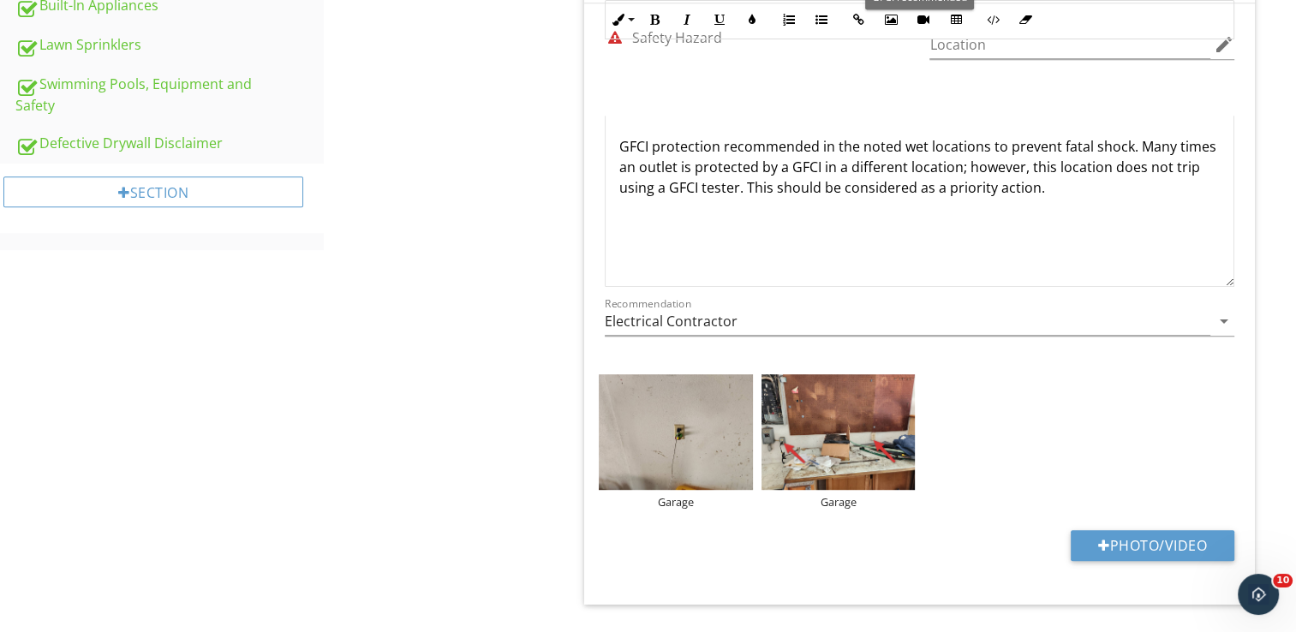
scroll to position [1106, 0]
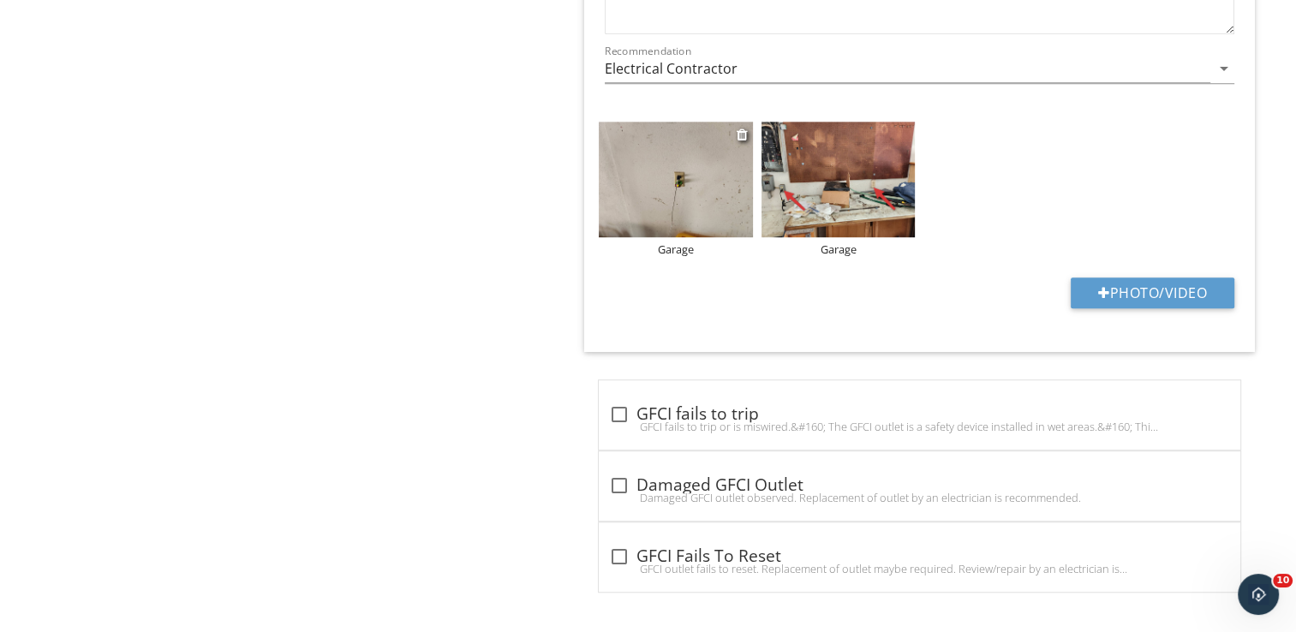
click at [719, 226] on img at bounding box center [676, 180] width 154 height 116
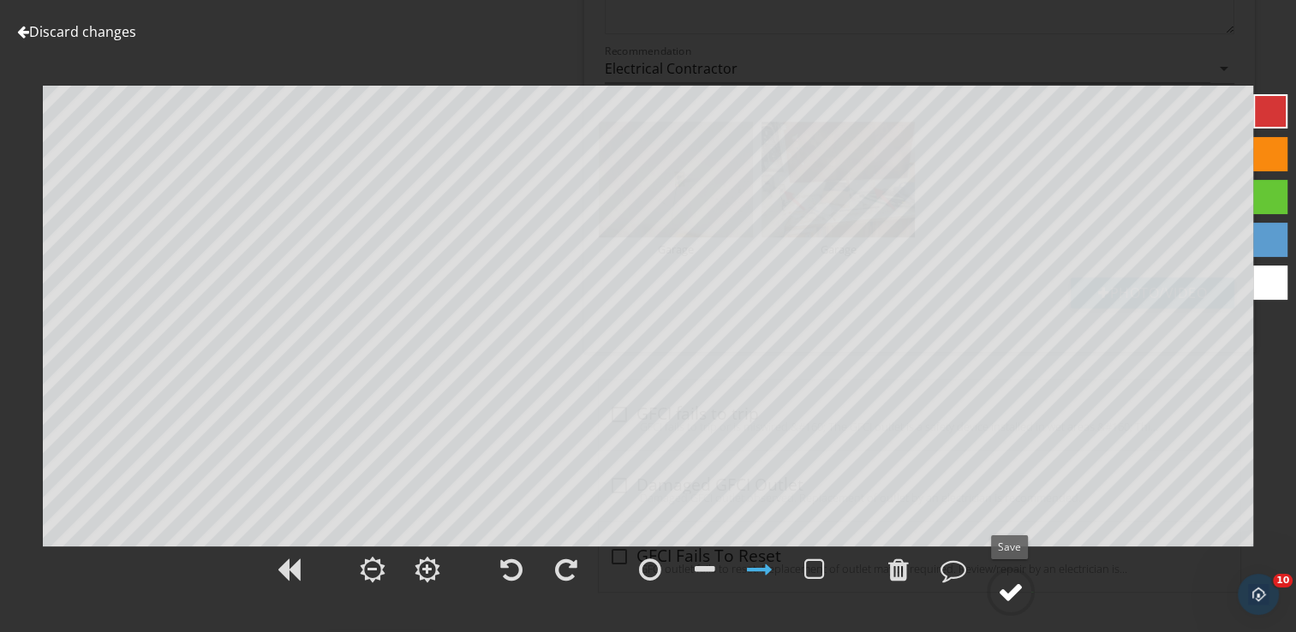
click at [1001, 581] on div at bounding box center [1011, 592] width 26 height 26
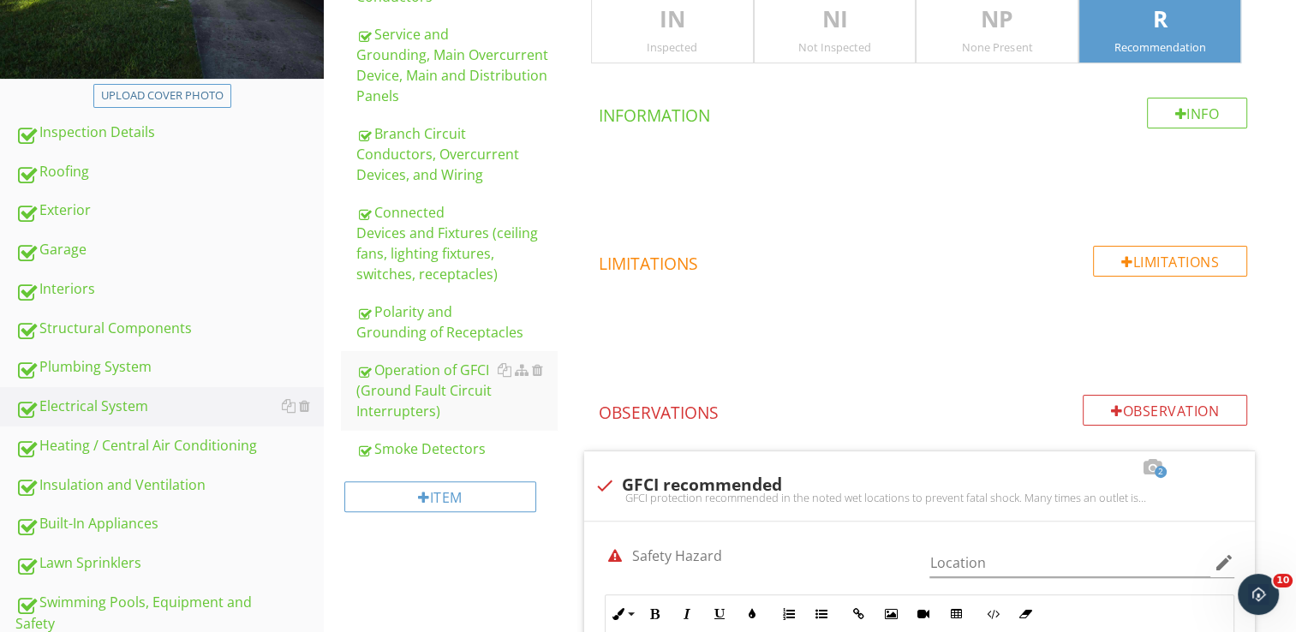
scroll to position [0, 0]
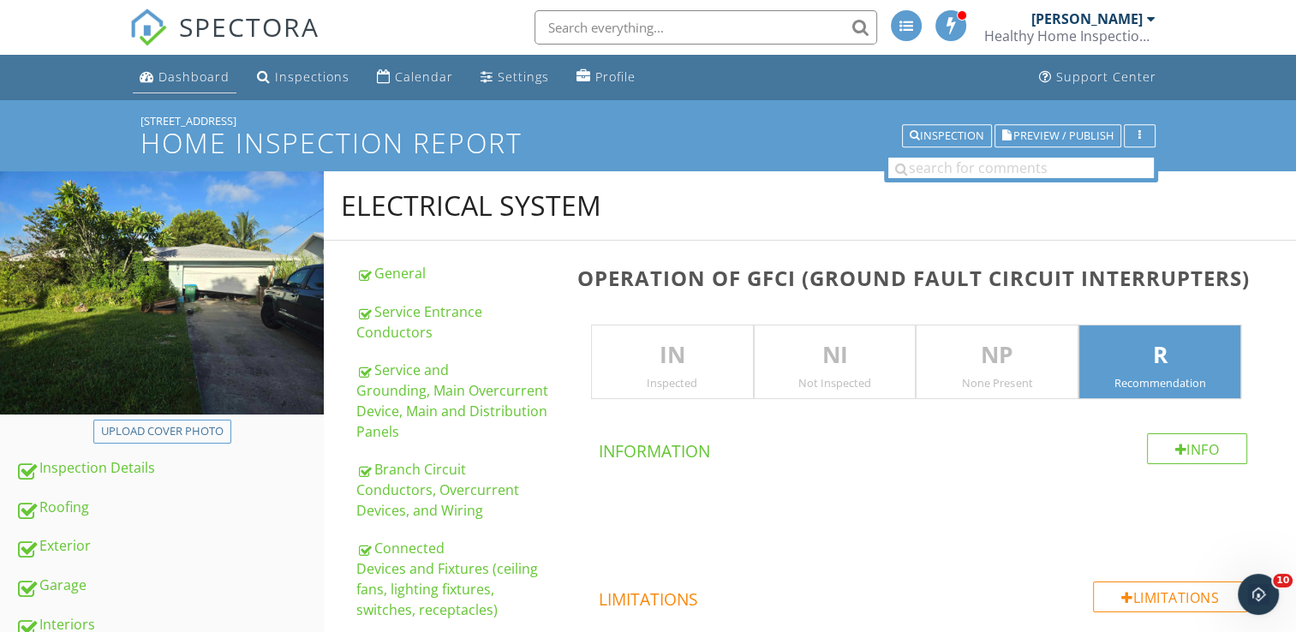
click at [198, 73] on div "Dashboard" at bounding box center [193, 77] width 71 height 16
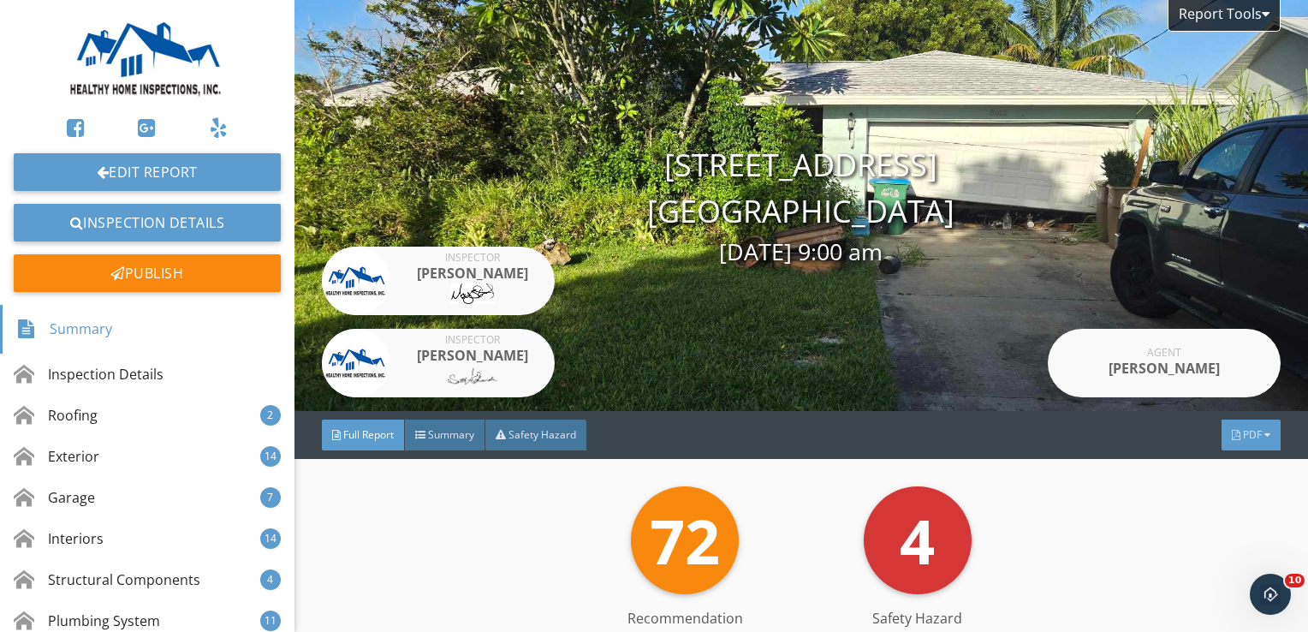
click at [1249, 437] on div "PDF" at bounding box center [1251, 435] width 59 height 31
click at [1232, 435] on div at bounding box center [1236, 435] width 9 height 10
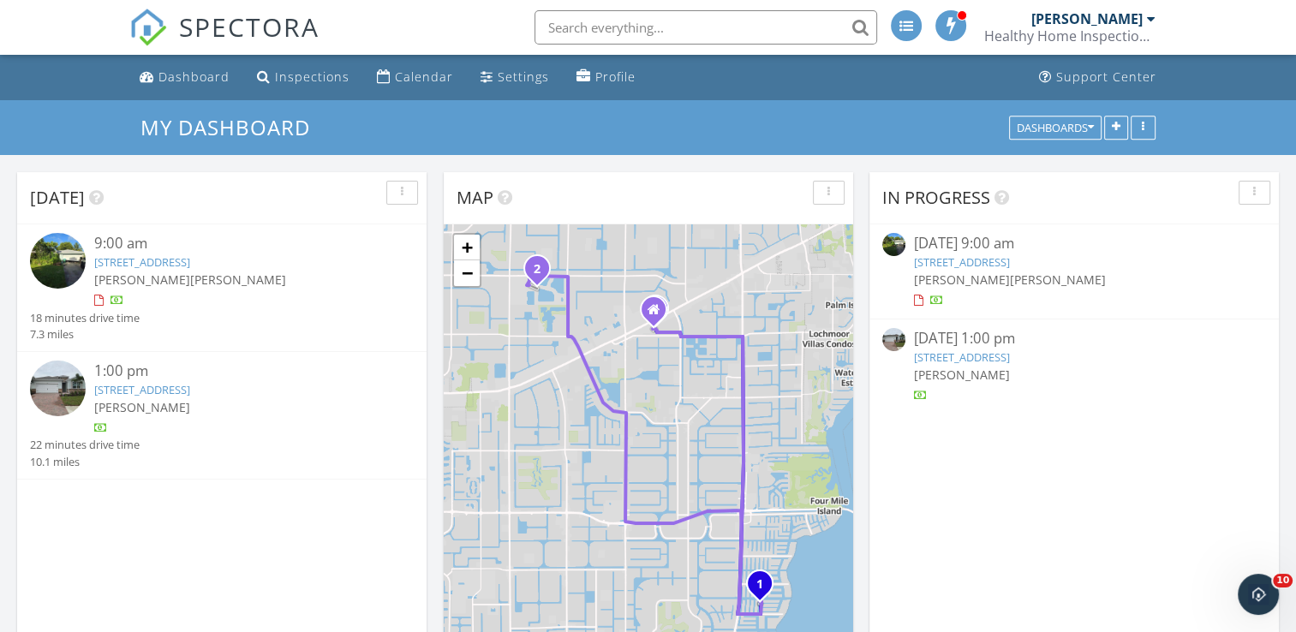
click at [56, 256] on img at bounding box center [58, 261] width 56 height 56
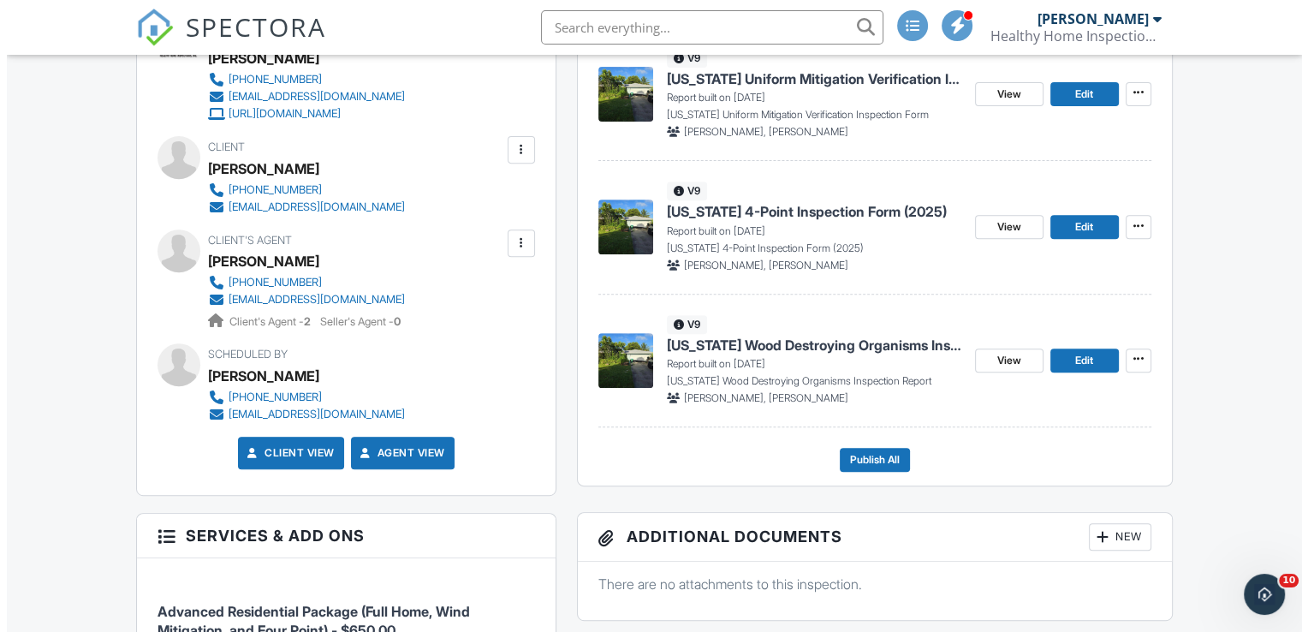
scroll to position [685, 0]
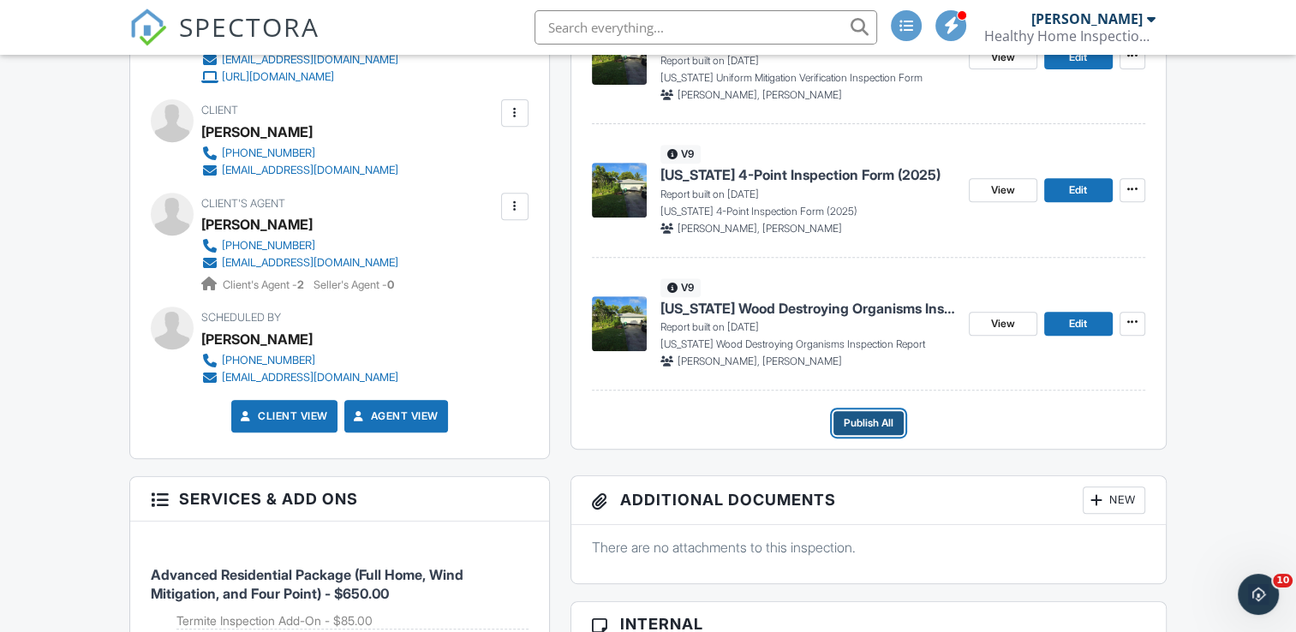
click at [873, 420] on span "Publish All" at bounding box center [868, 422] width 50 height 17
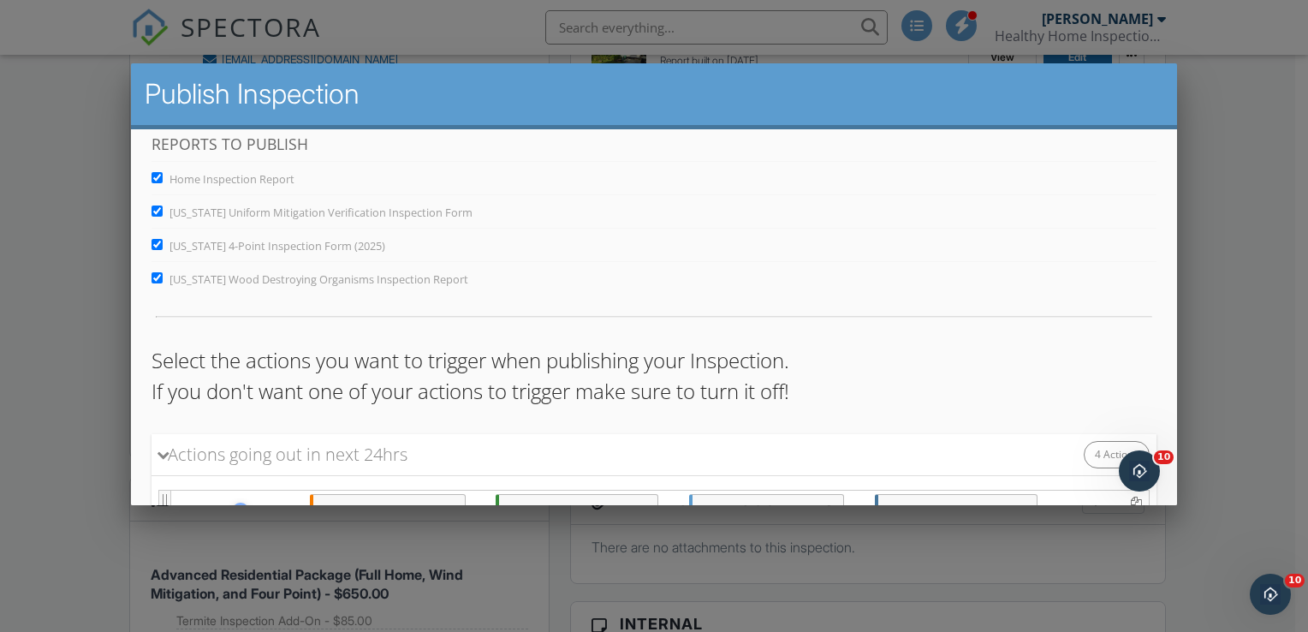
scroll to position [402, 0]
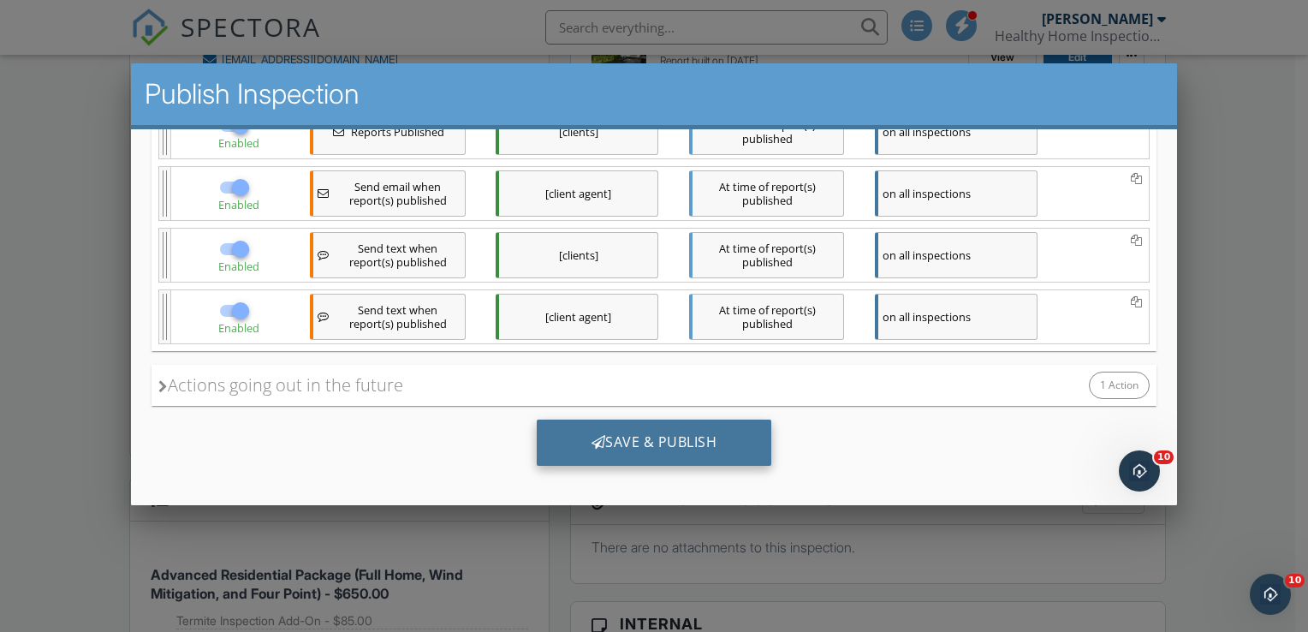
click at [608, 447] on div "Save & Publish" at bounding box center [653, 442] width 235 height 46
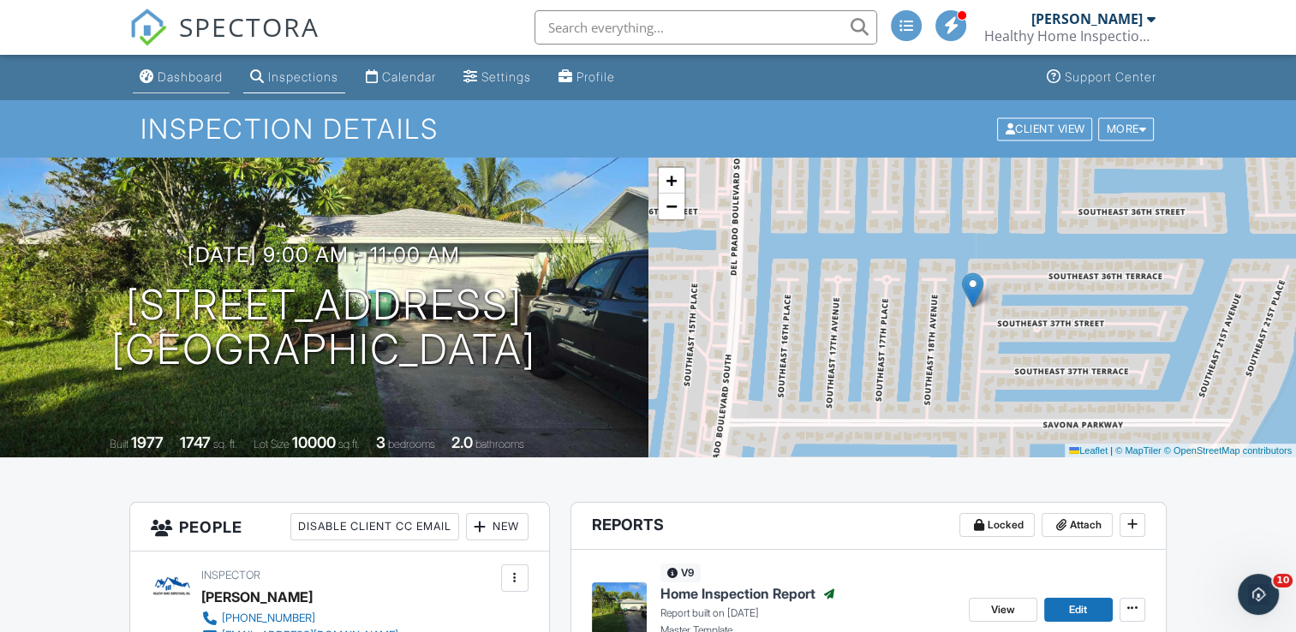
click at [210, 81] on div "Dashboard" at bounding box center [190, 76] width 65 height 15
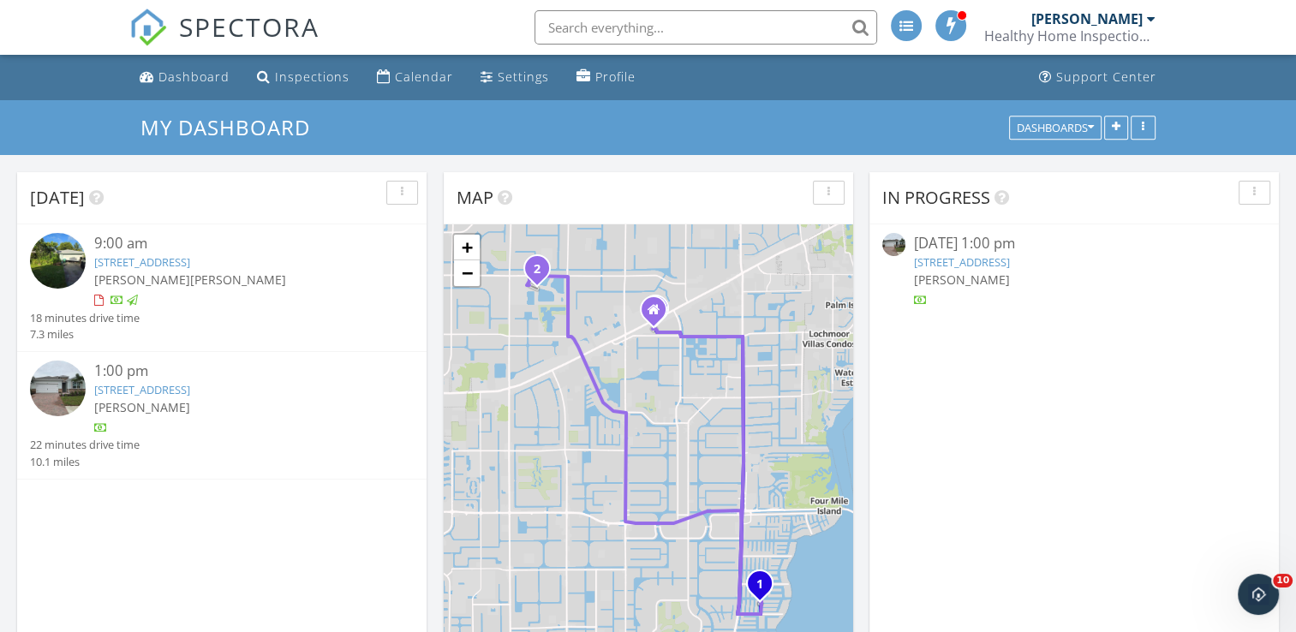
click at [56, 400] on img at bounding box center [58, 389] width 56 height 56
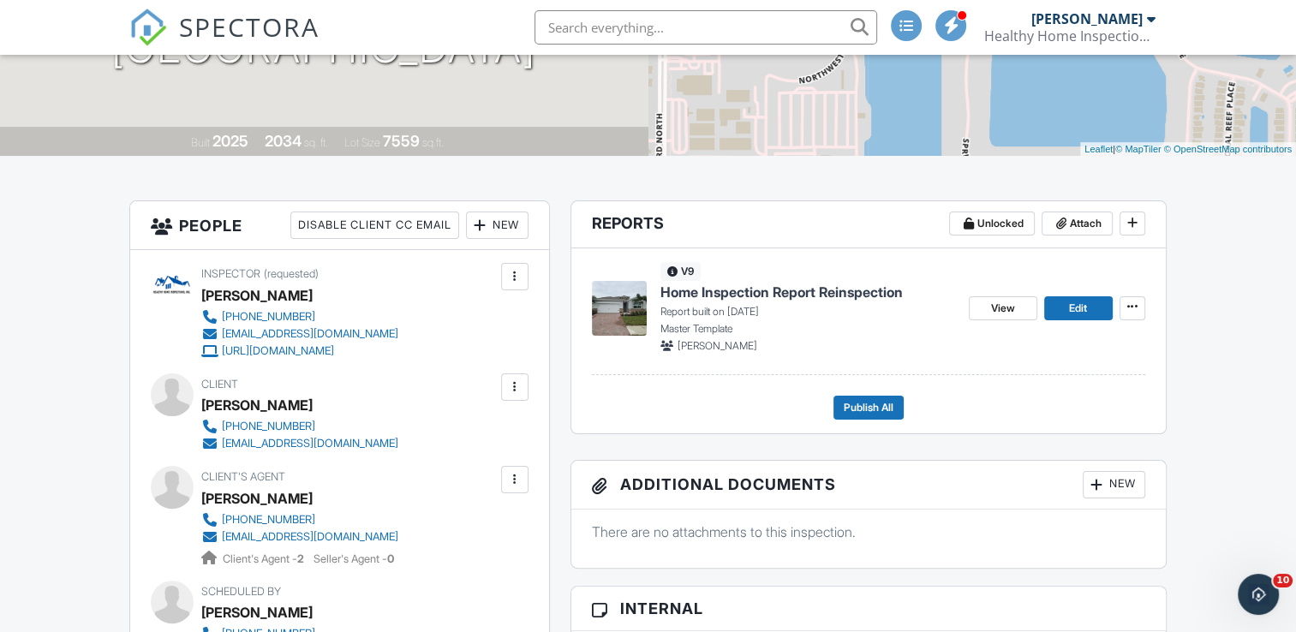
scroll to position [343, 0]
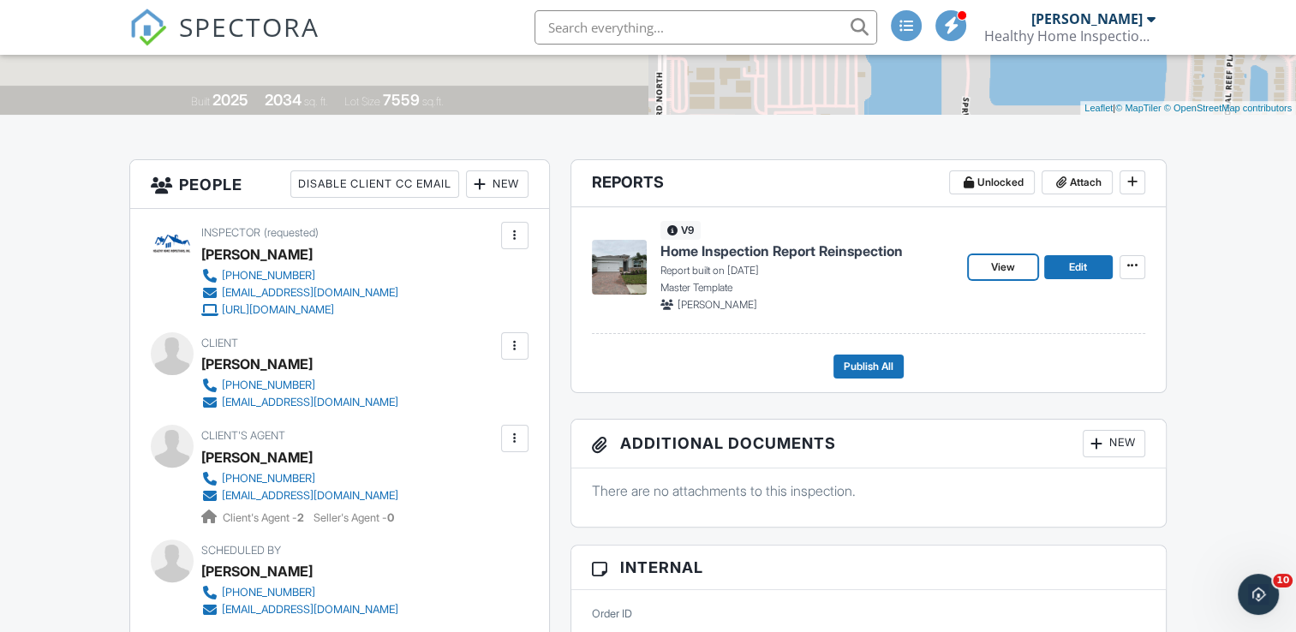
click at [832, 252] on span "Home Inspection Report Reinspection" at bounding box center [781, 250] width 242 height 19
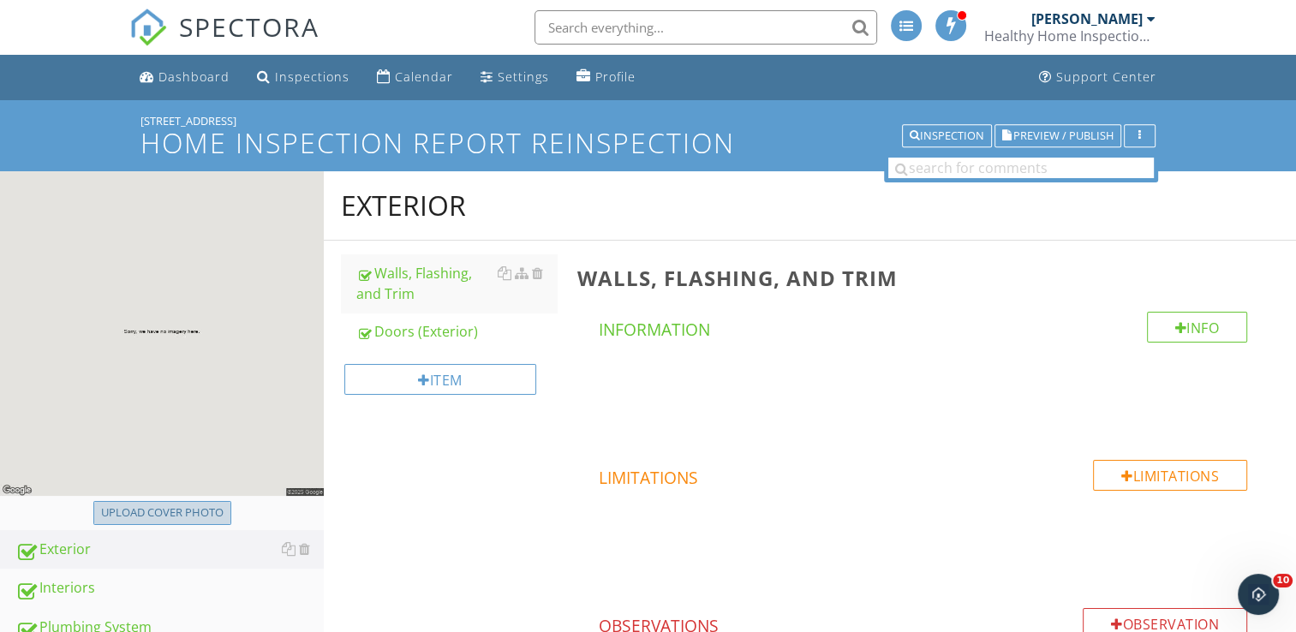
click at [184, 508] on div "Upload cover photo" at bounding box center [162, 512] width 122 height 17
type input "C:\fakepath\2025-8-29-1.jpg"
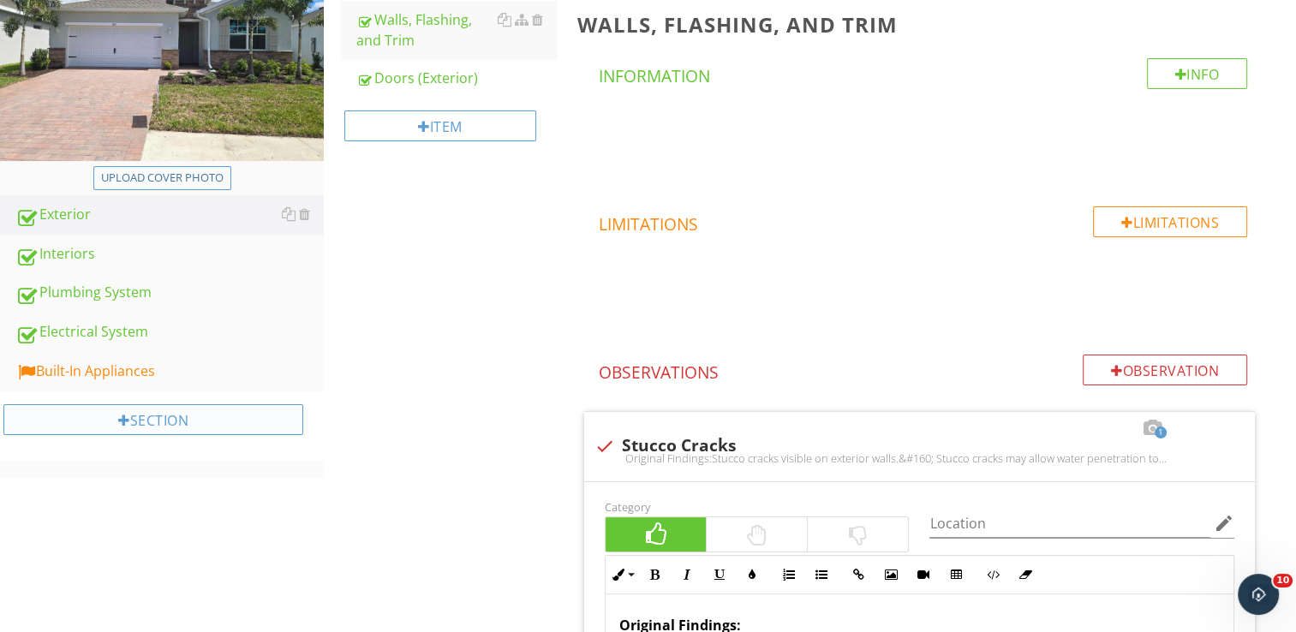
scroll to position [257, 0]
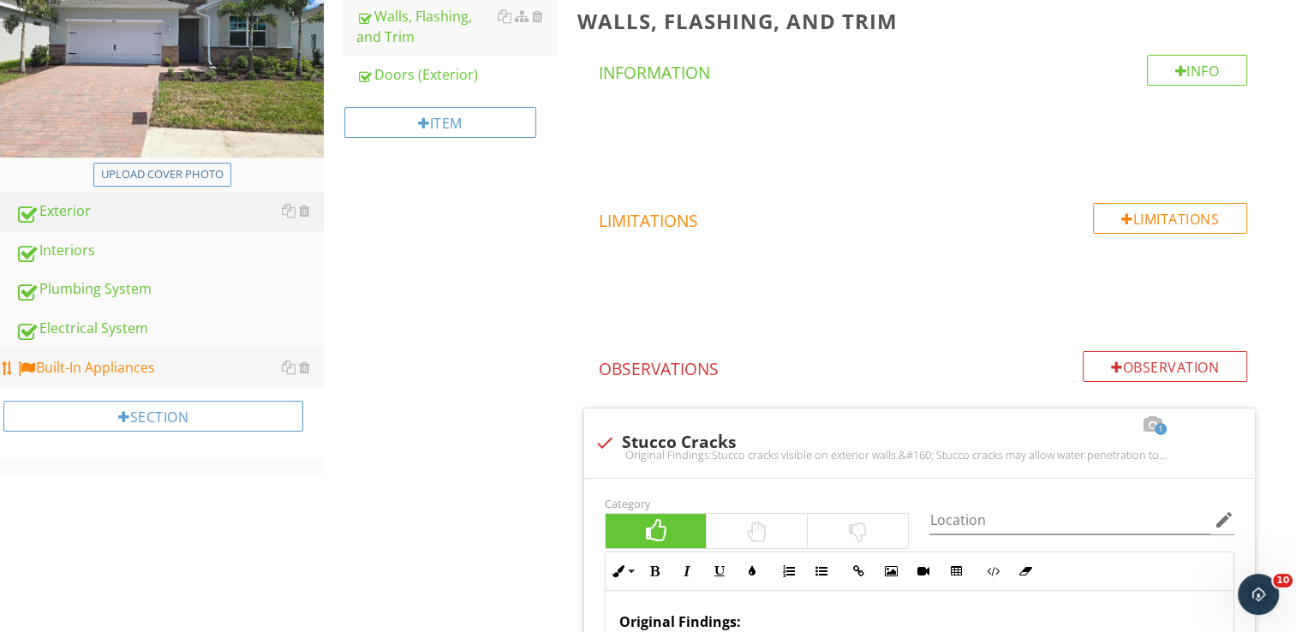
drag, startPoint x: 86, startPoint y: 370, endPoint x: 170, endPoint y: 351, distance: 86.0
click at [86, 370] on div "Built-In Appliances" at bounding box center [169, 368] width 308 height 22
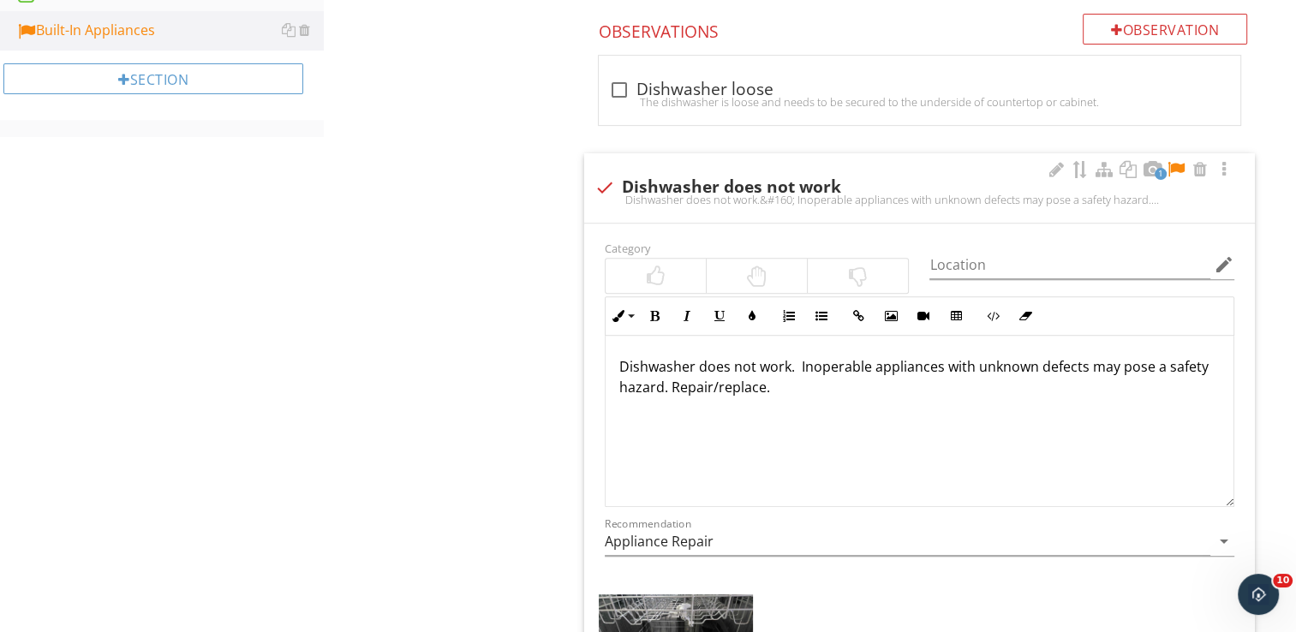
scroll to position [514, 0]
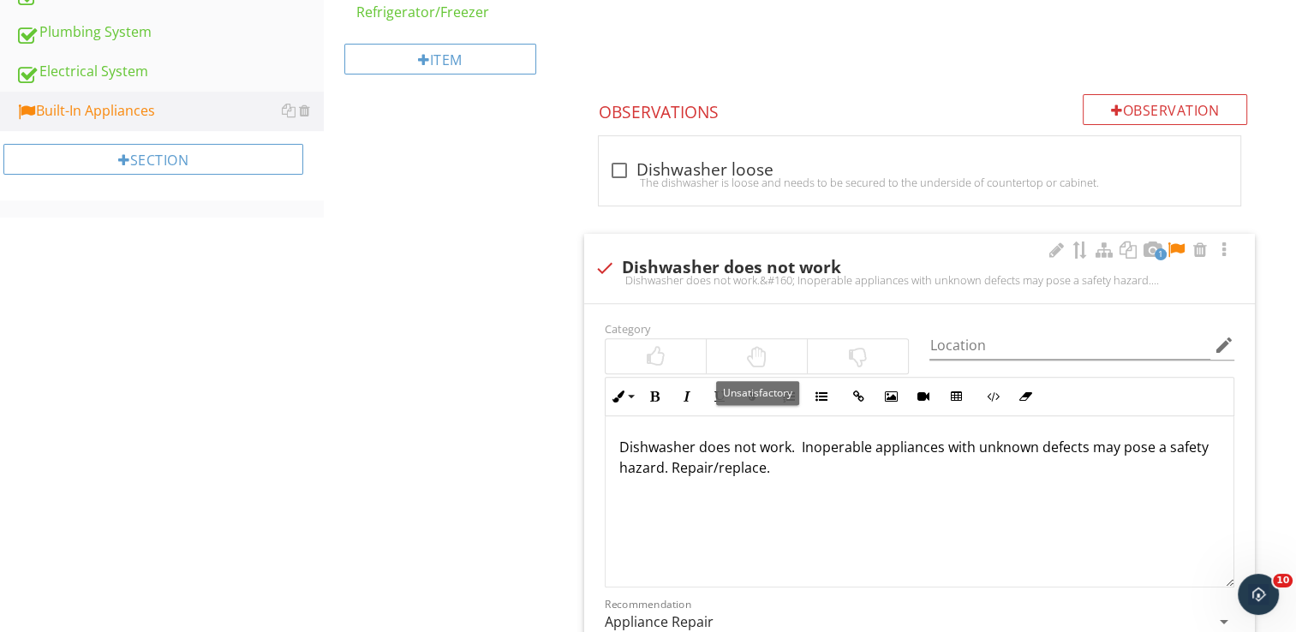
click at [773, 359] on div at bounding box center [756, 356] width 100 height 34
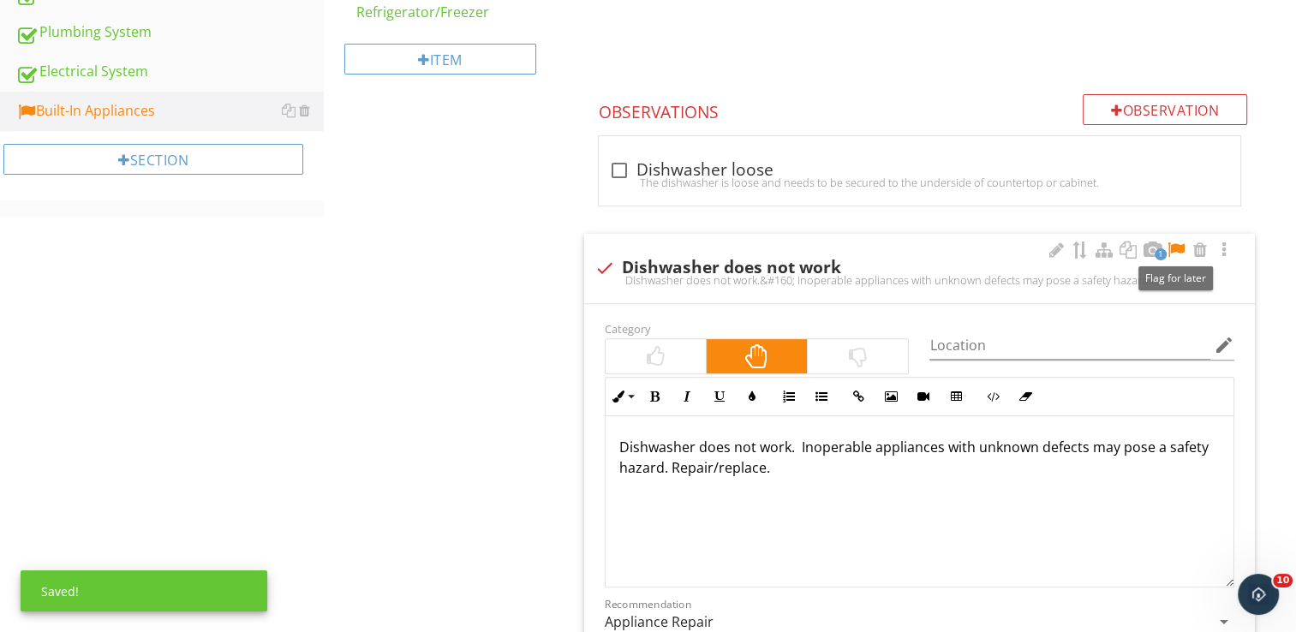
click at [1174, 248] on div at bounding box center [1175, 249] width 21 height 17
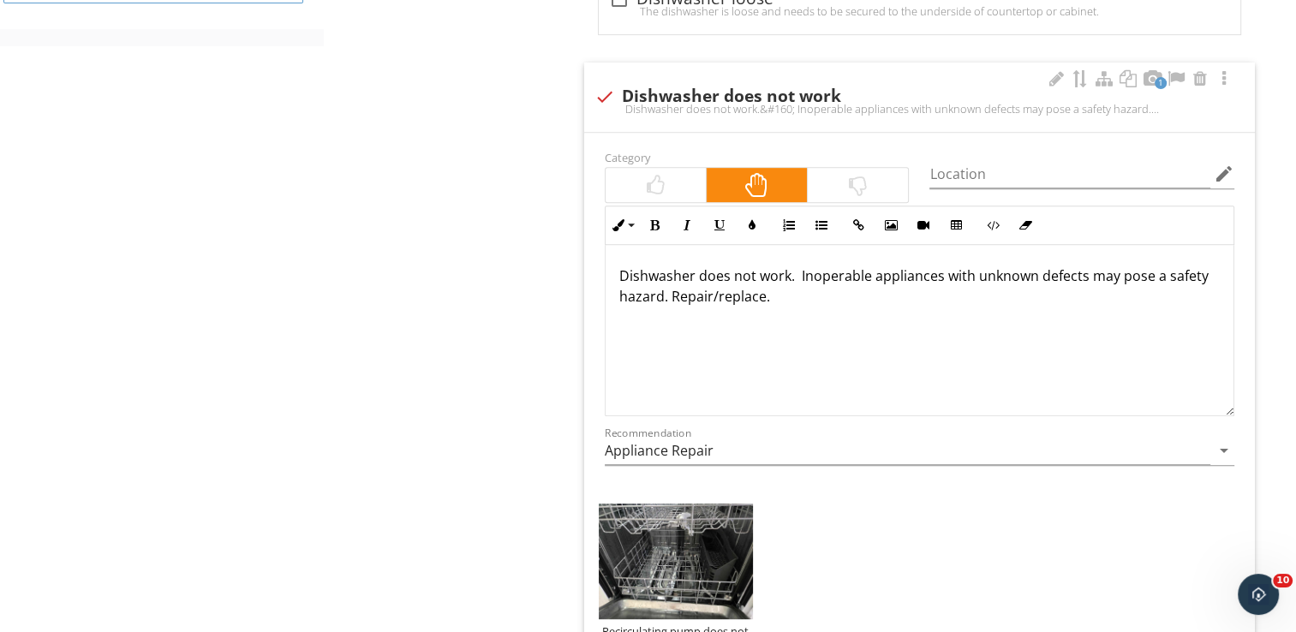
scroll to position [771, 0]
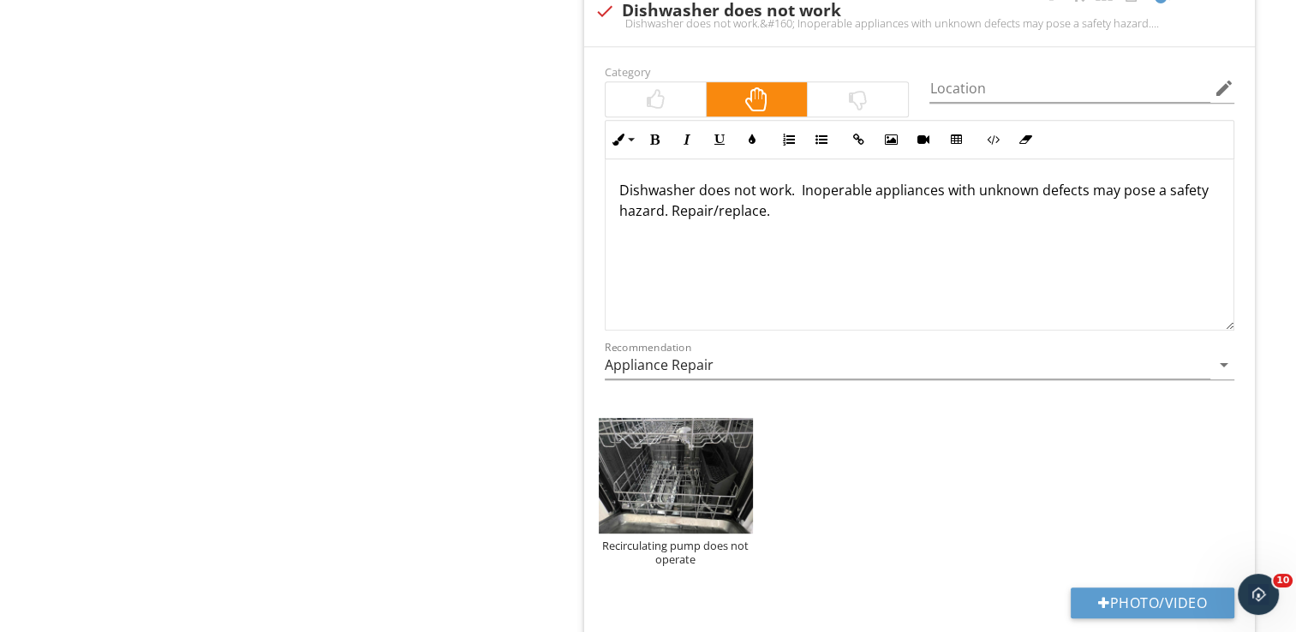
click at [793, 189] on p "Dishwasher does not work. Inoperable appliances with unknown defects may pose a…" at bounding box center [919, 200] width 600 height 41
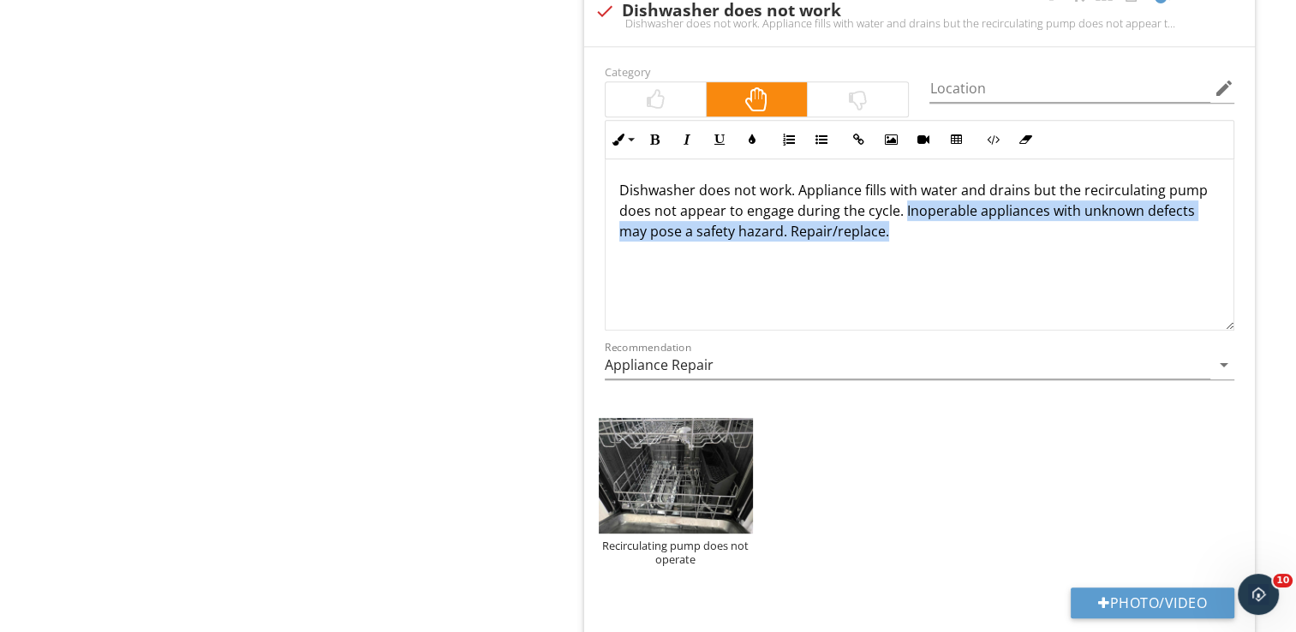
drag, startPoint x: 901, startPoint y: 203, endPoint x: 915, endPoint y: 246, distance: 45.0
click at [915, 246] on div "Dishwasher does not work. Appliance fills with water and drains but the recircu…" at bounding box center [919, 244] width 628 height 171
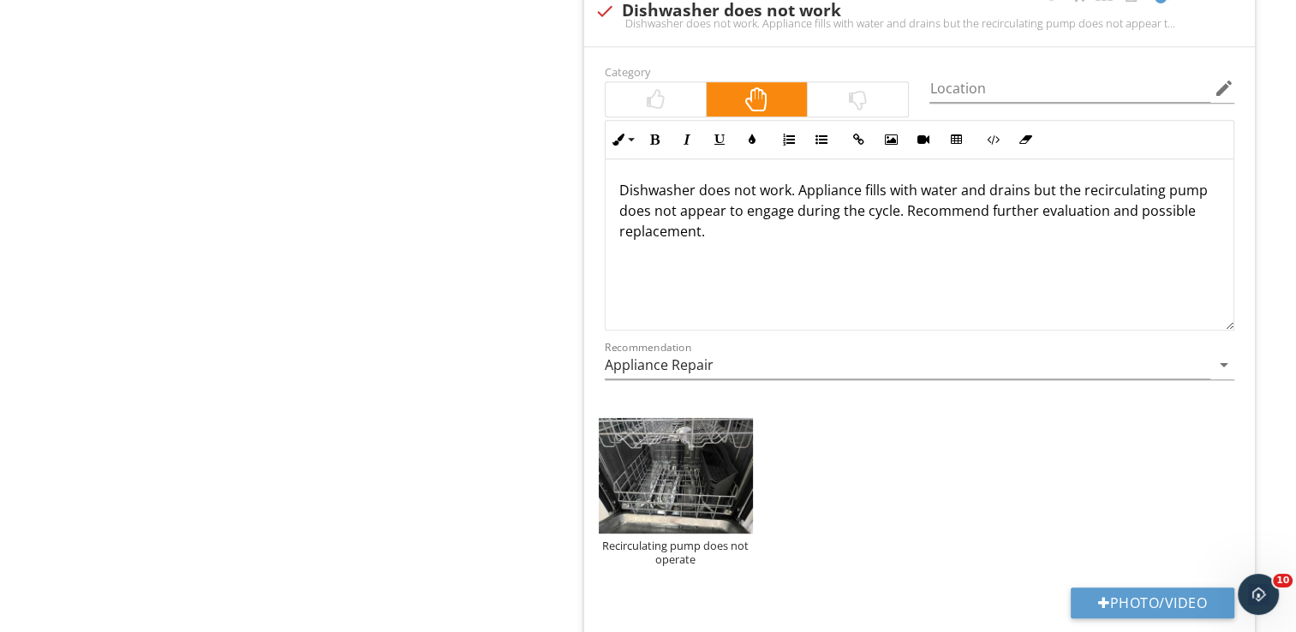
click at [718, 218] on p "Dishwasher does not work. Appliance fills with water and drains but the recircu…" at bounding box center [919, 211] width 600 height 62
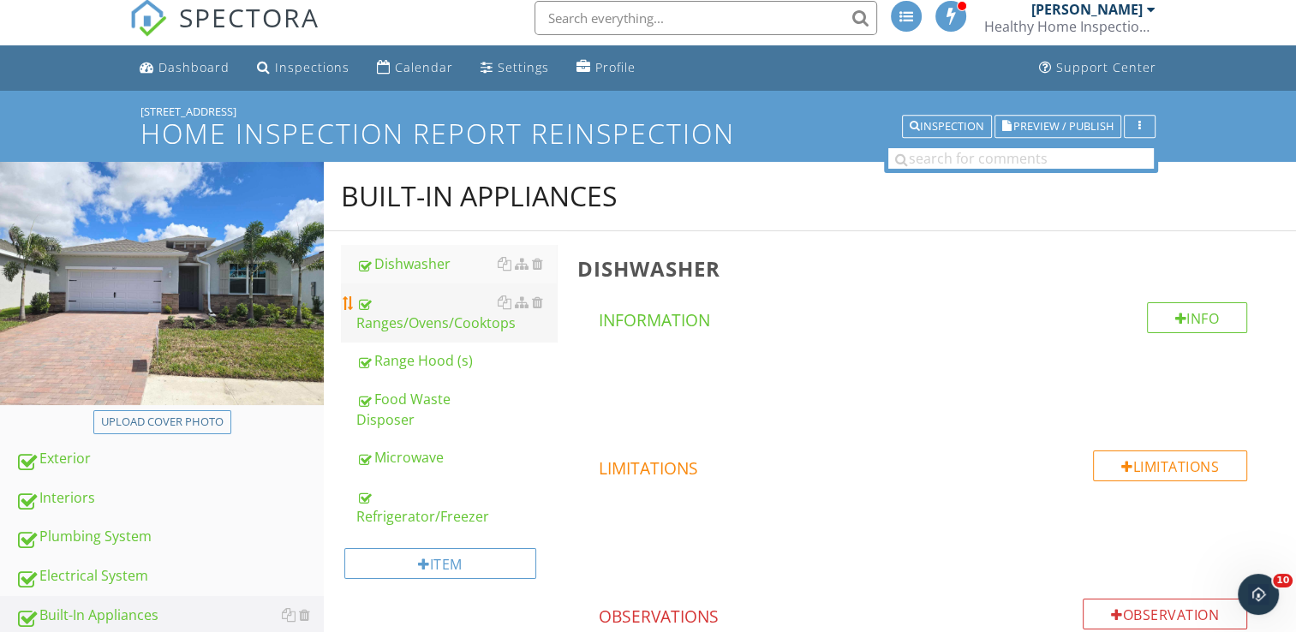
scroll to position [0, 0]
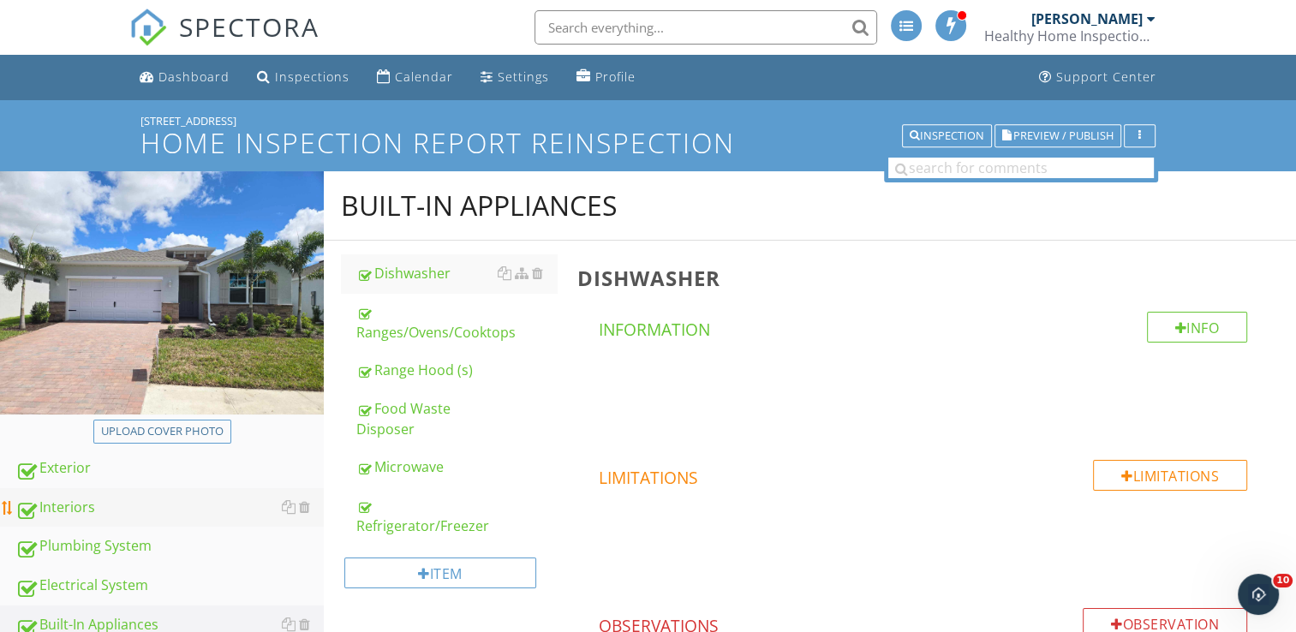
click at [51, 498] on div "Interiors" at bounding box center [169, 508] width 308 height 22
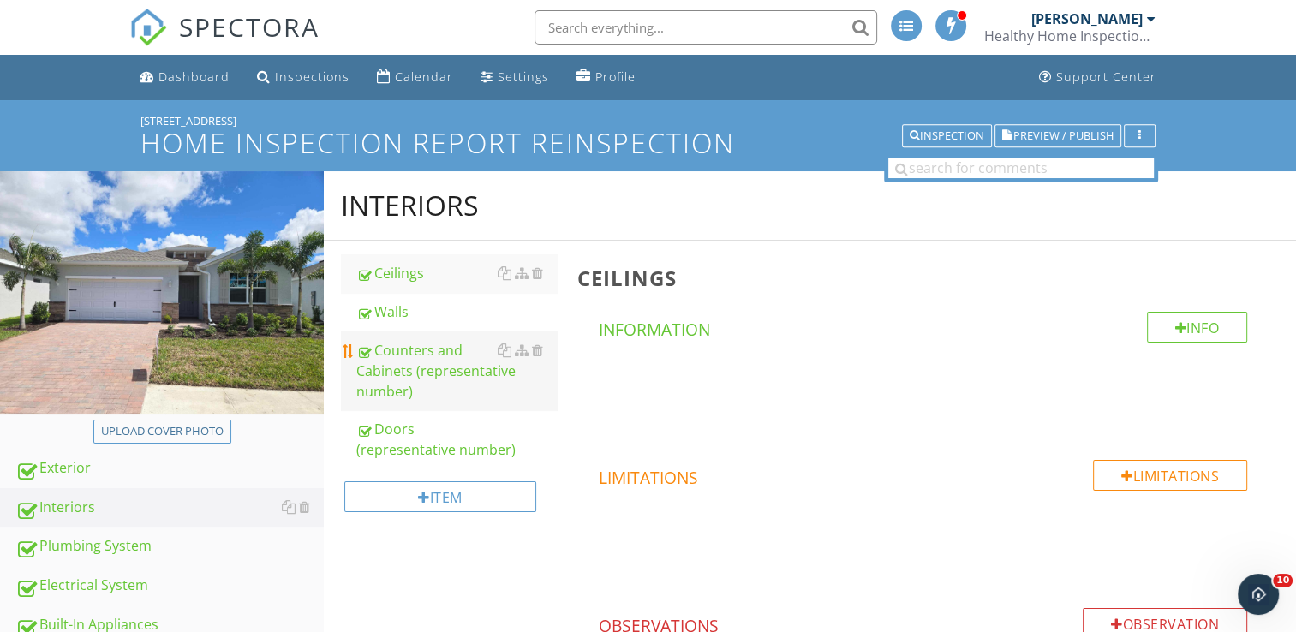
click at [407, 378] on div "Counters and Cabinets (representative number)" at bounding box center [456, 371] width 200 height 62
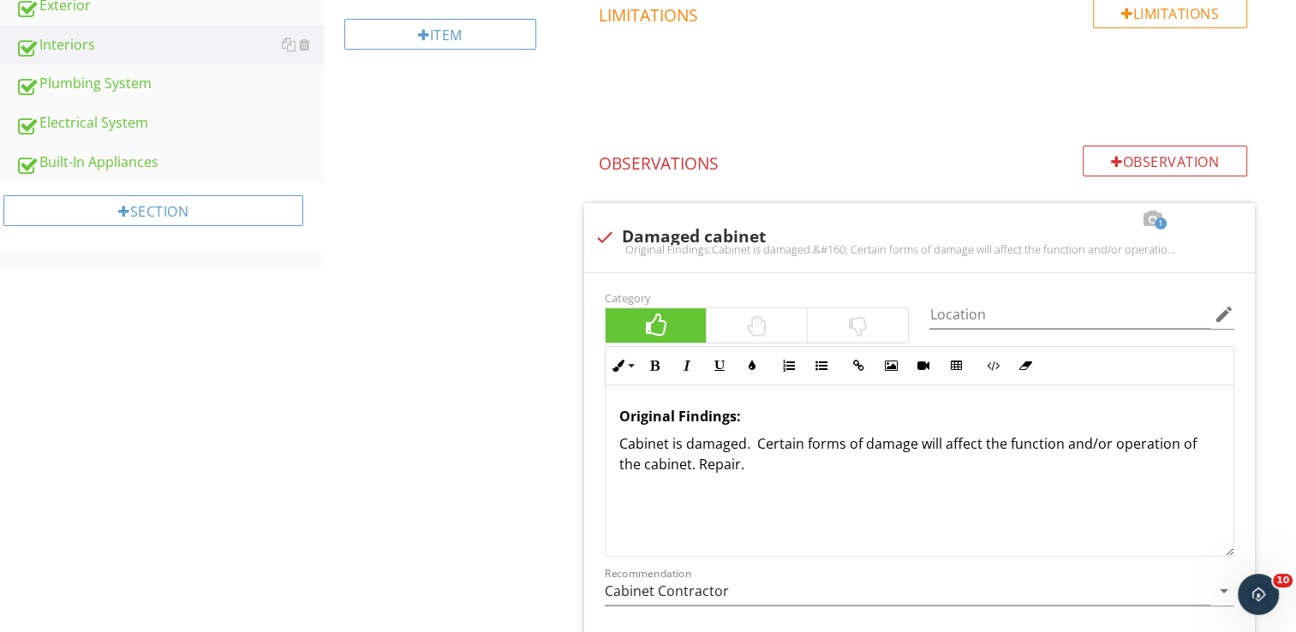
scroll to position [120, 0]
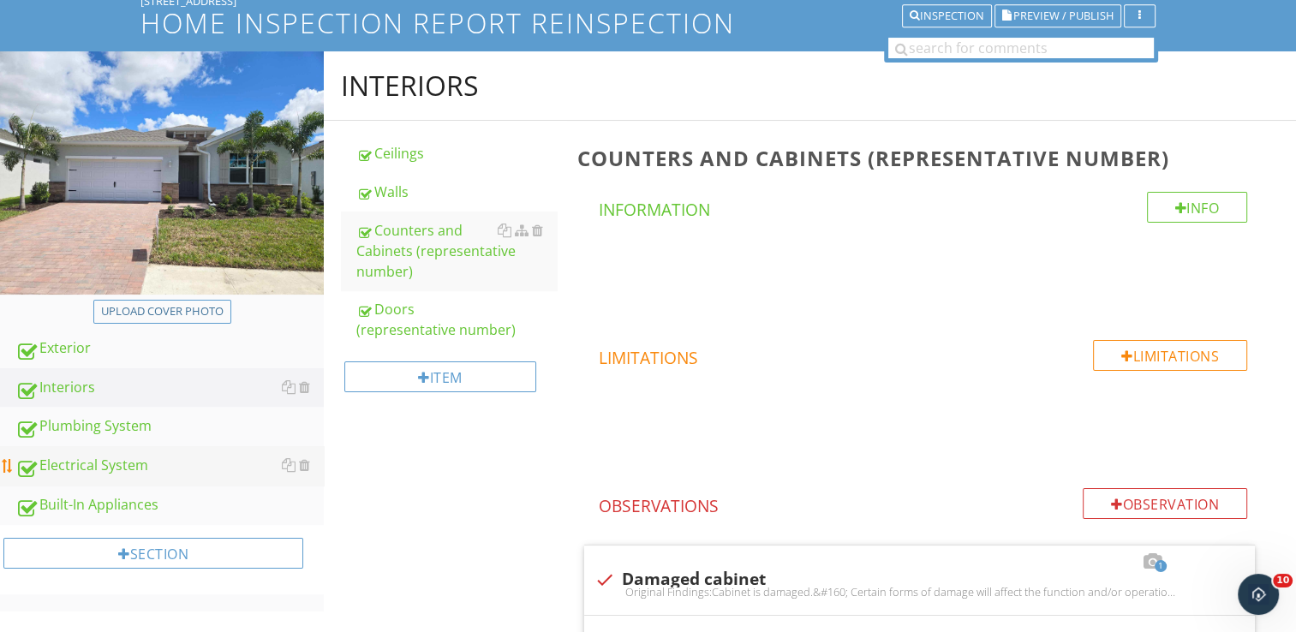
click at [110, 461] on div "Electrical System" at bounding box center [169, 466] width 308 height 22
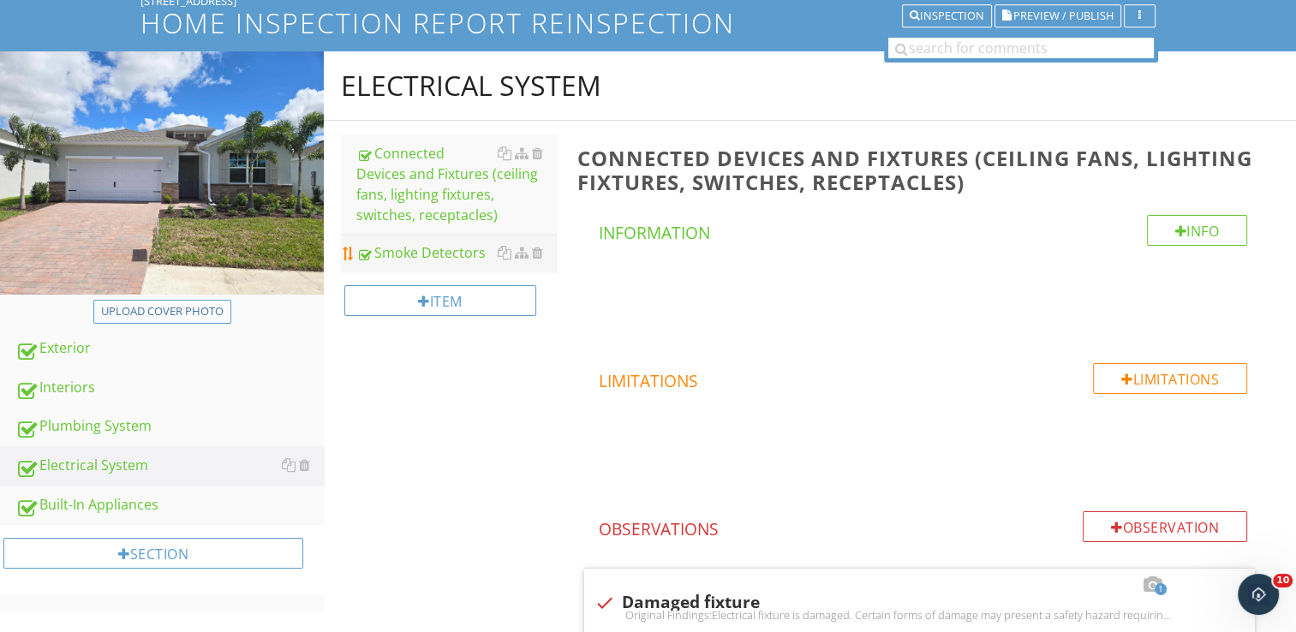
click at [394, 255] on div "Smoke Detectors" at bounding box center [456, 252] width 200 height 21
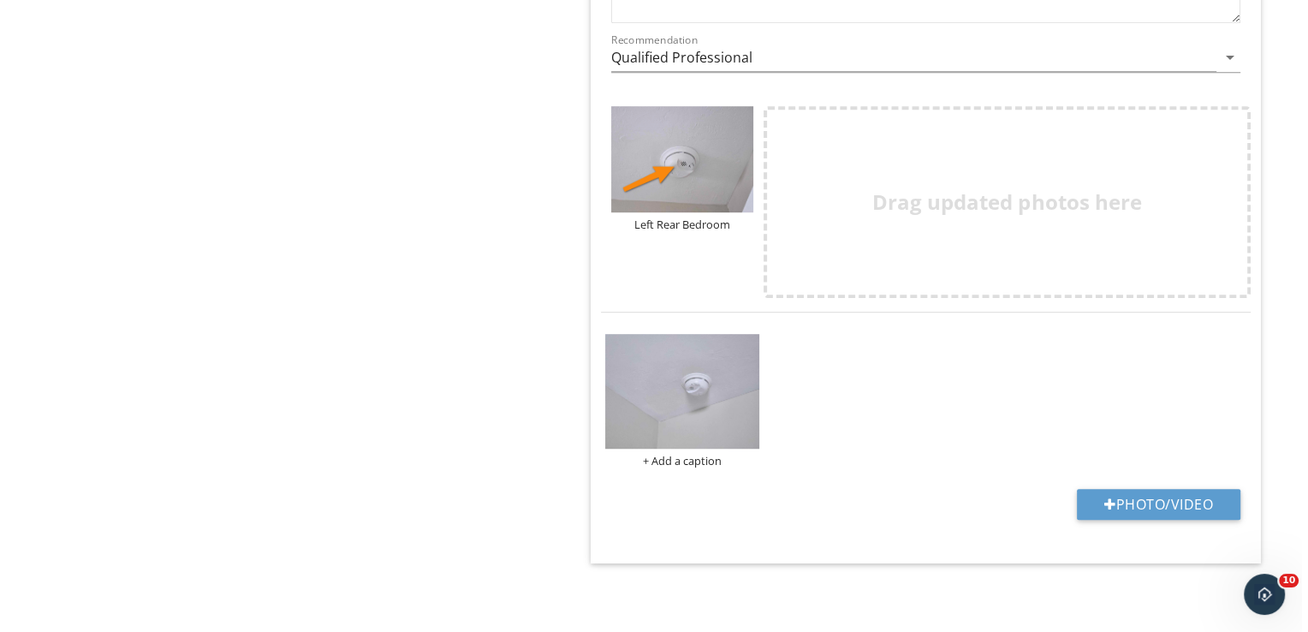
scroll to position [910, 0]
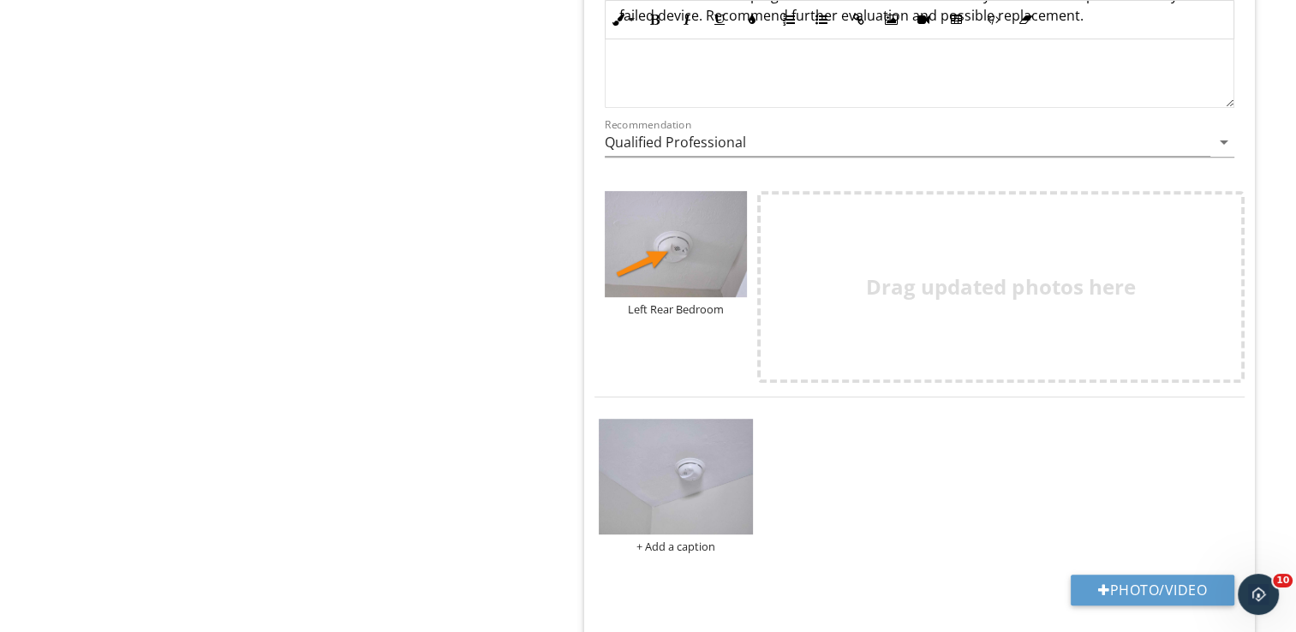
drag, startPoint x: 731, startPoint y: 307, endPoint x: 628, endPoint y: 310, distance: 103.6
click at [628, 310] on div "Left Rear Bedroom" at bounding box center [676, 309] width 142 height 14
copy div "Left Rear Bedroom"
click at [654, 550] on div "+ Add a caption" at bounding box center [676, 546] width 154 height 14
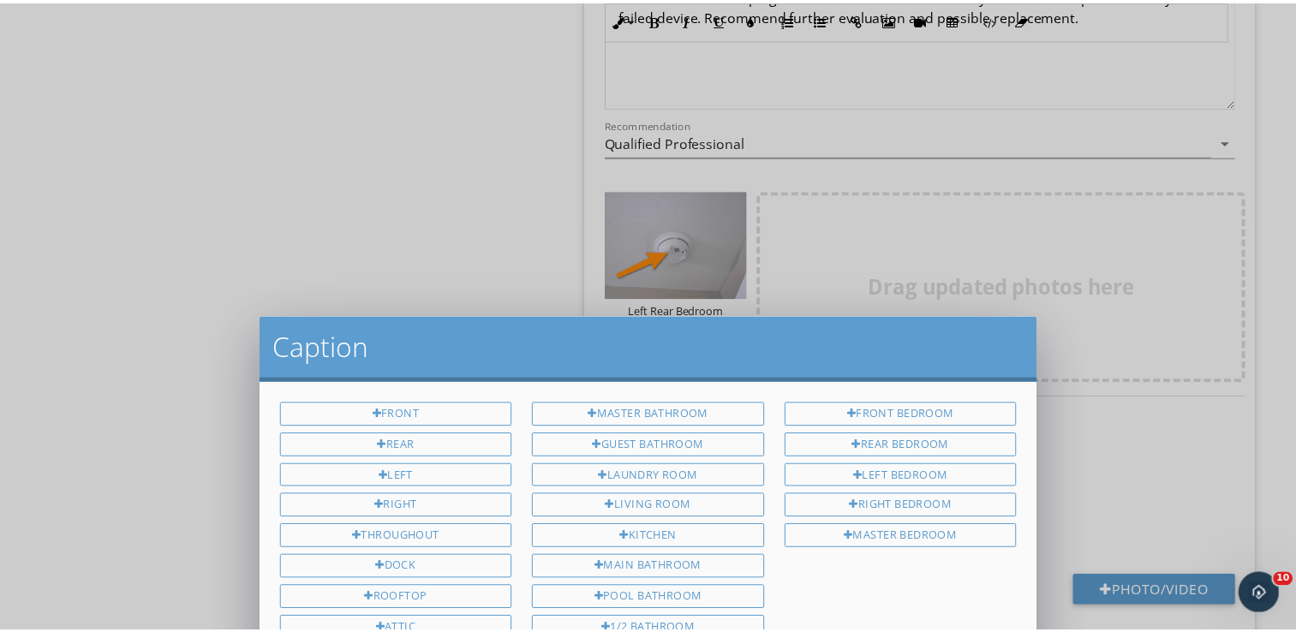
scroll to position [0, 0]
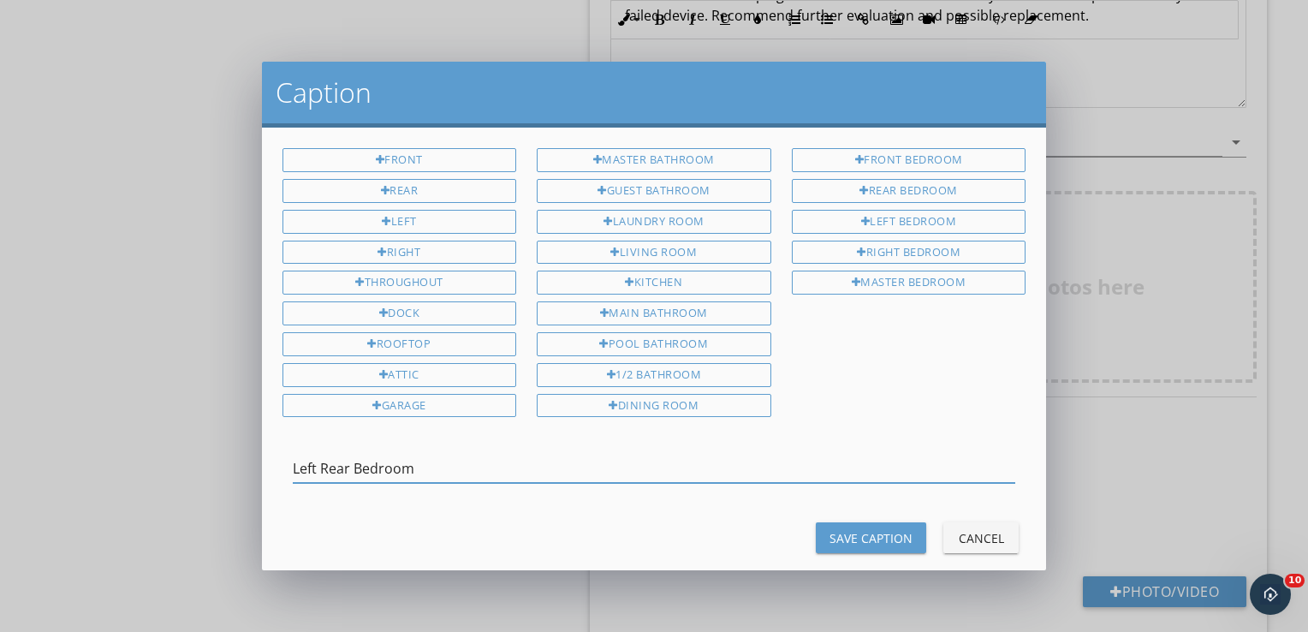
type input "Left Rear Bedroom"
click at [816, 522] on button "Save Caption" at bounding box center [871, 537] width 110 height 31
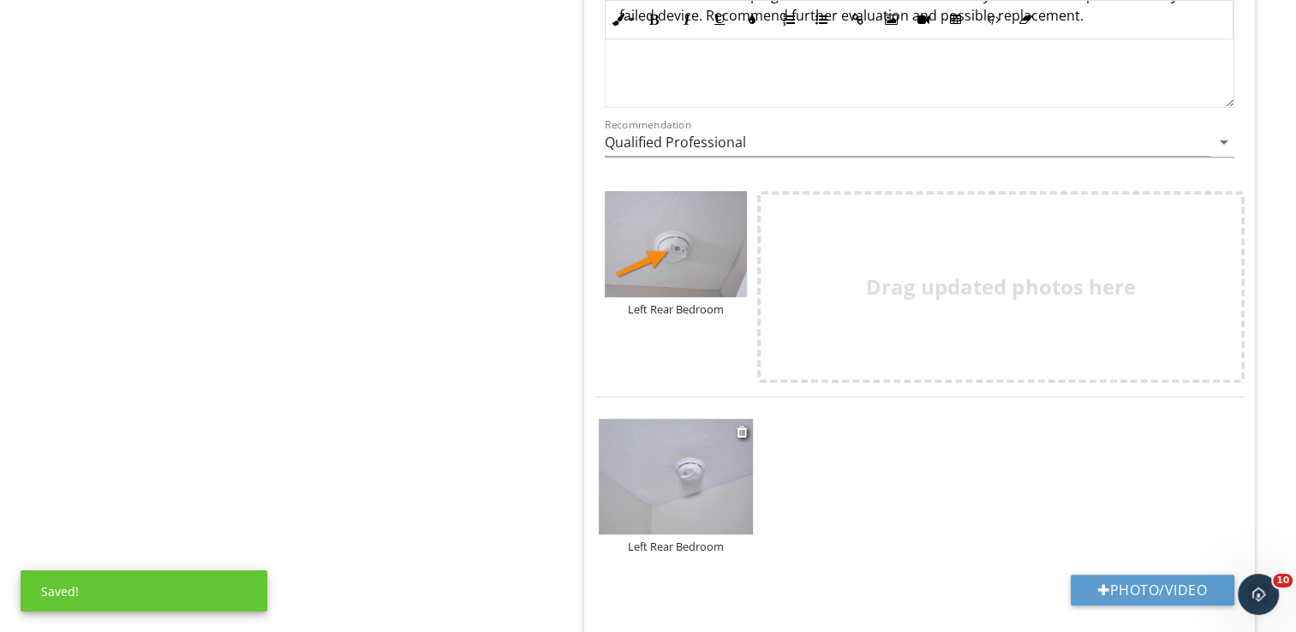
click at [687, 457] on img at bounding box center [676, 477] width 154 height 116
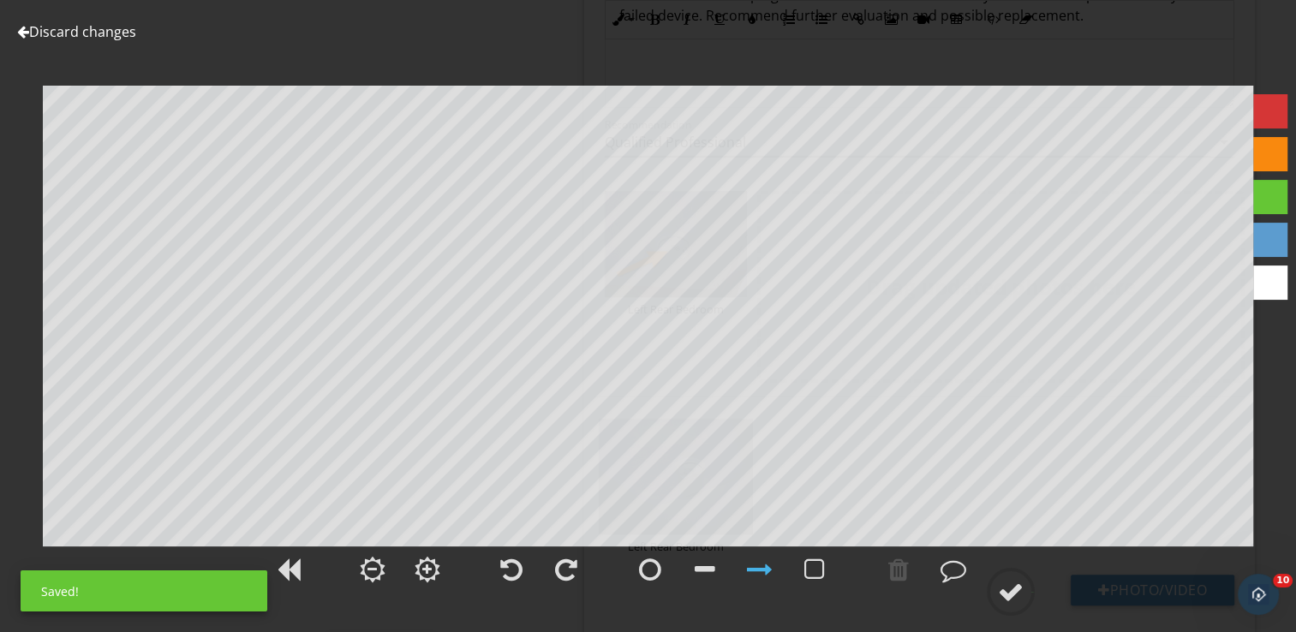
click at [1263, 241] on div at bounding box center [1270, 240] width 34 height 34
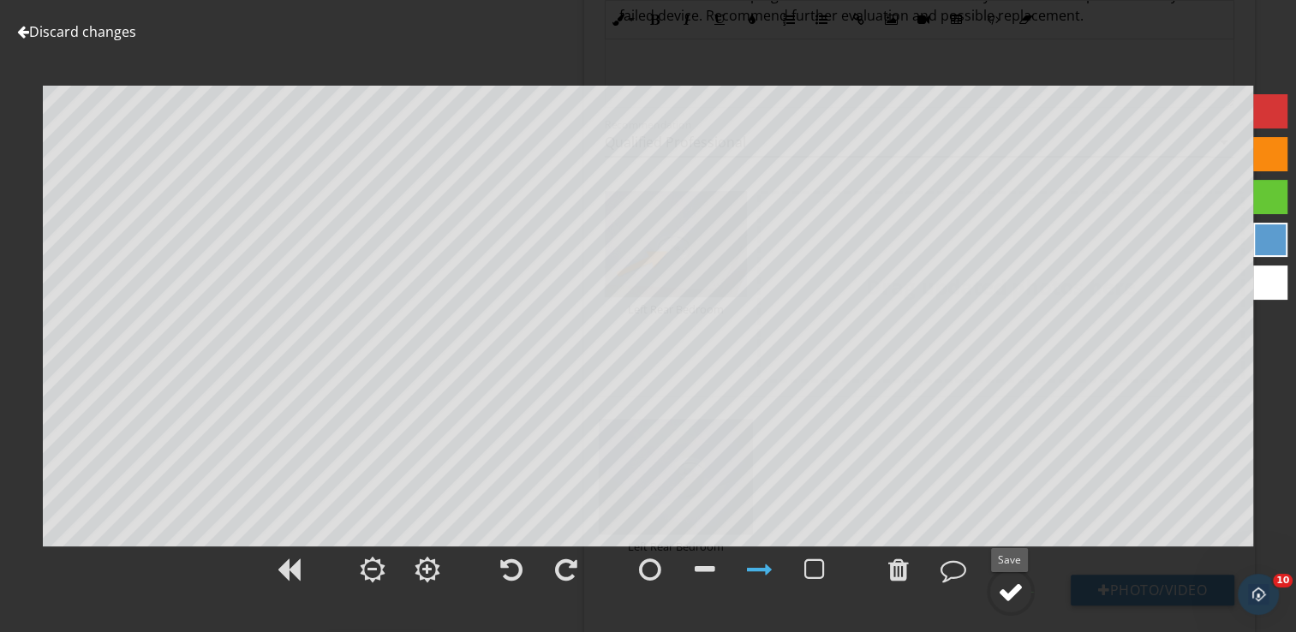
click at [1004, 590] on div at bounding box center [1011, 592] width 26 height 26
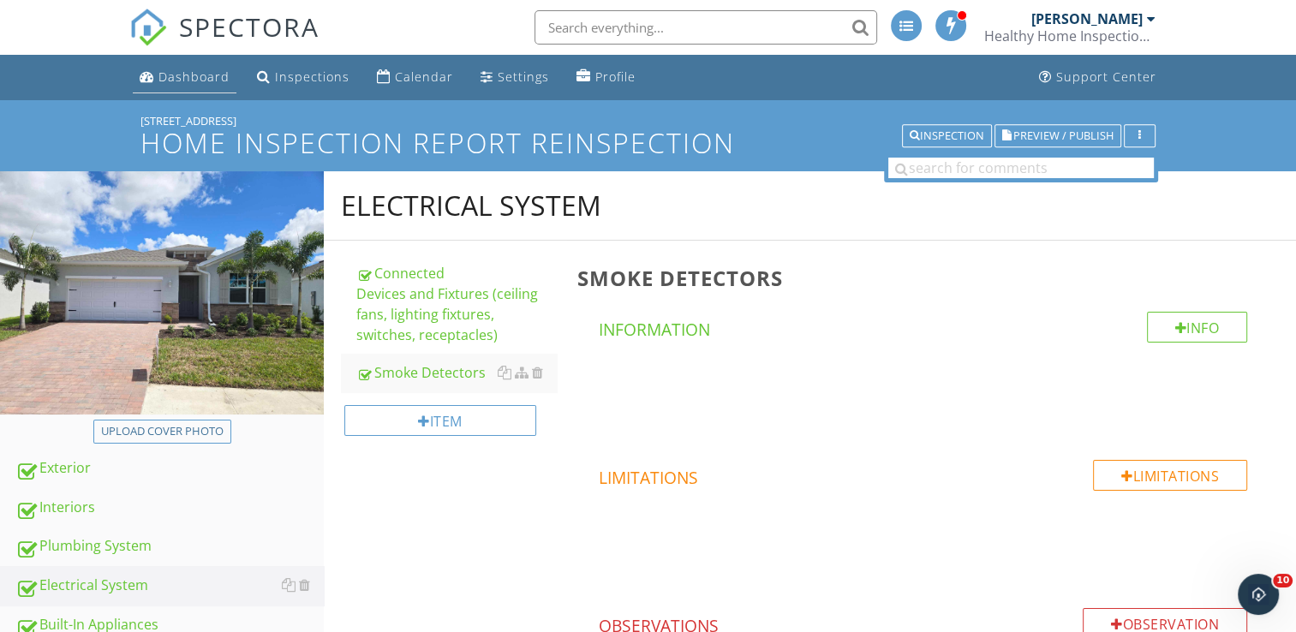
click at [190, 70] on div "Dashboard" at bounding box center [193, 77] width 71 height 16
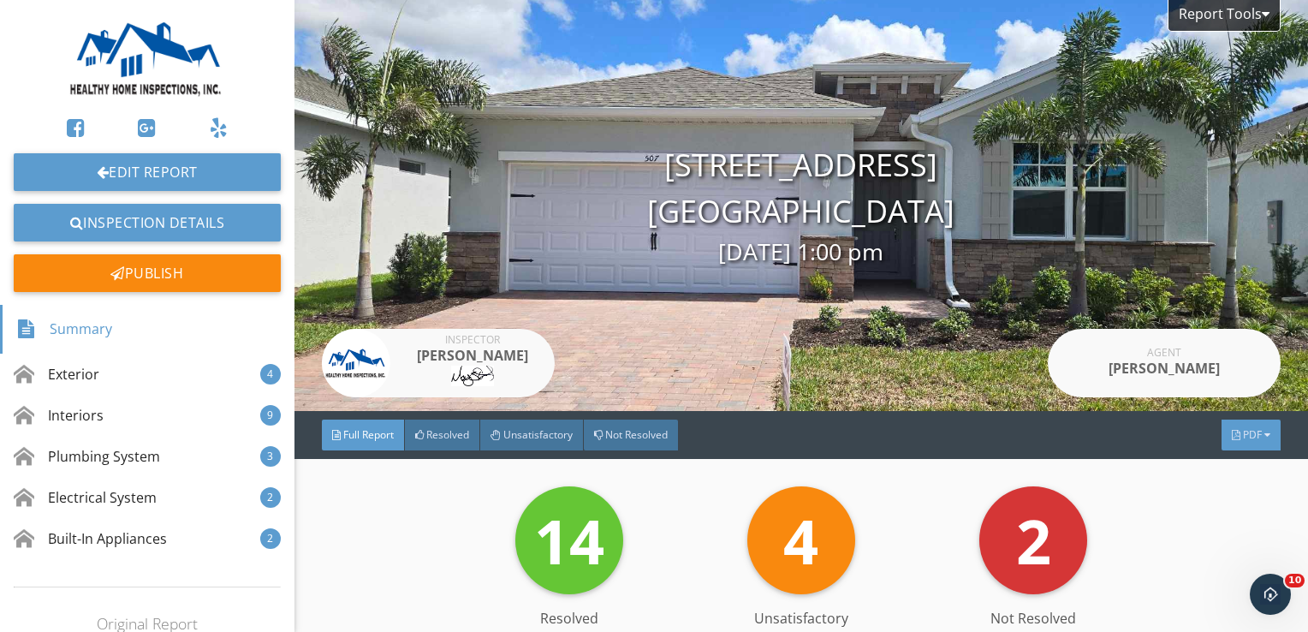
click at [1246, 435] on span "PDF" at bounding box center [1252, 434] width 19 height 15
click at [1265, 440] on div at bounding box center [1268, 435] width 6 height 10
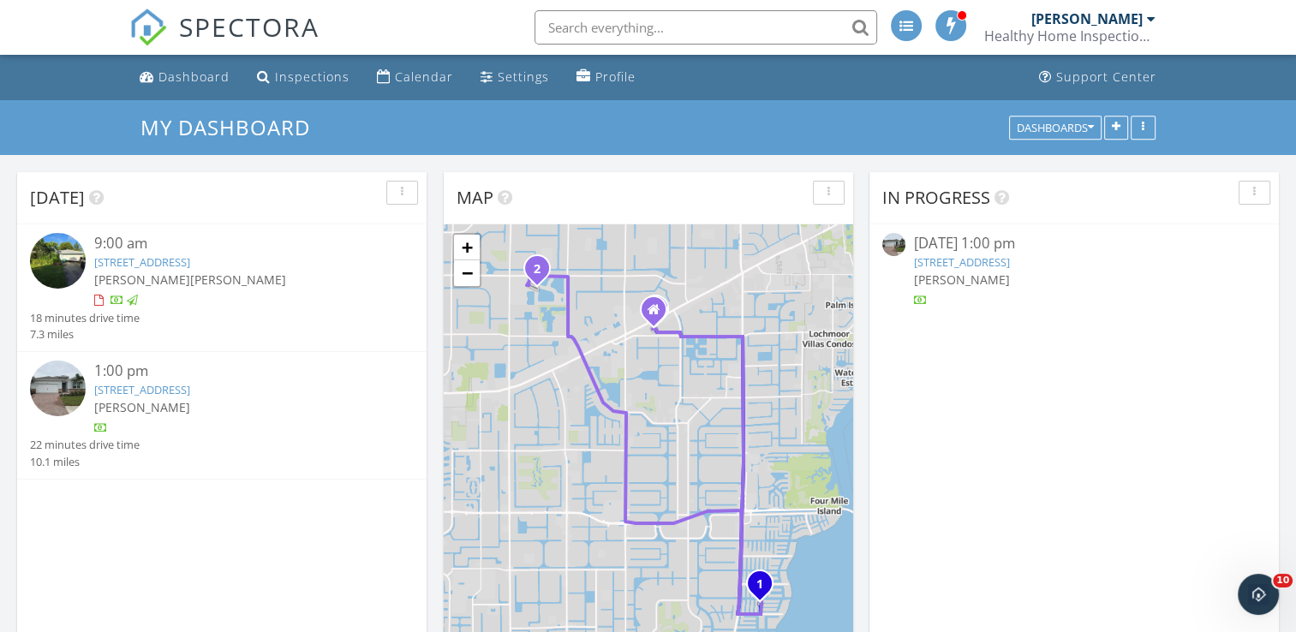
click at [65, 389] on img at bounding box center [58, 389] width 56 height 56
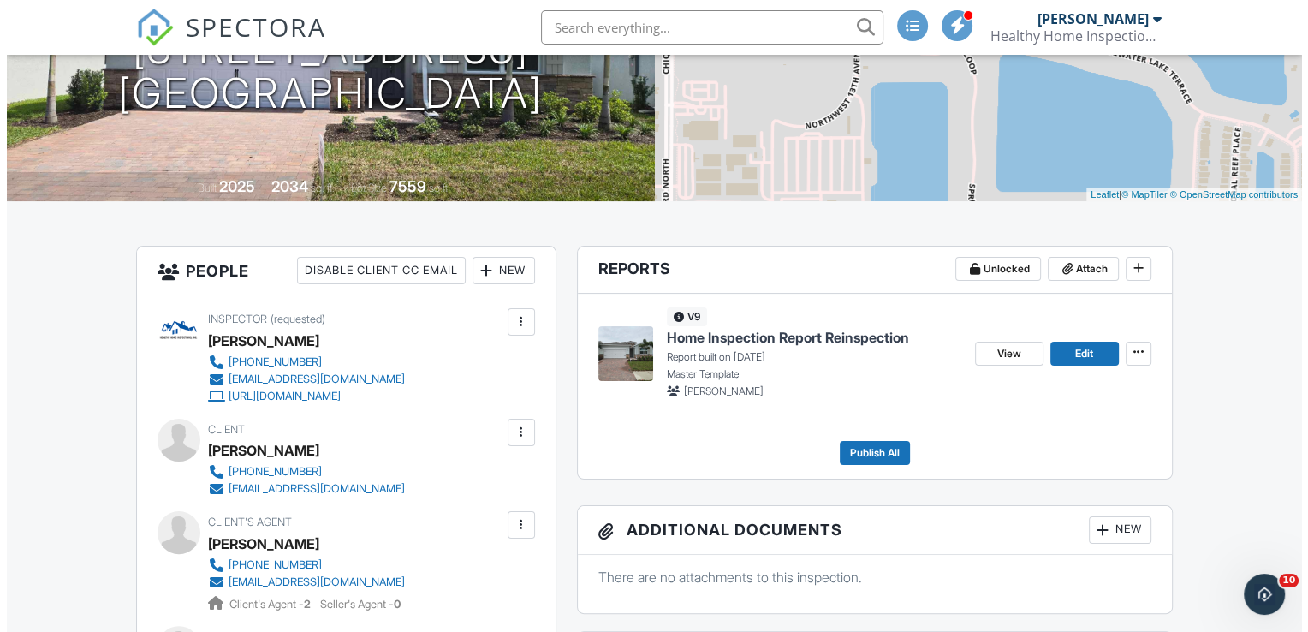
scroll to position [257, 0]
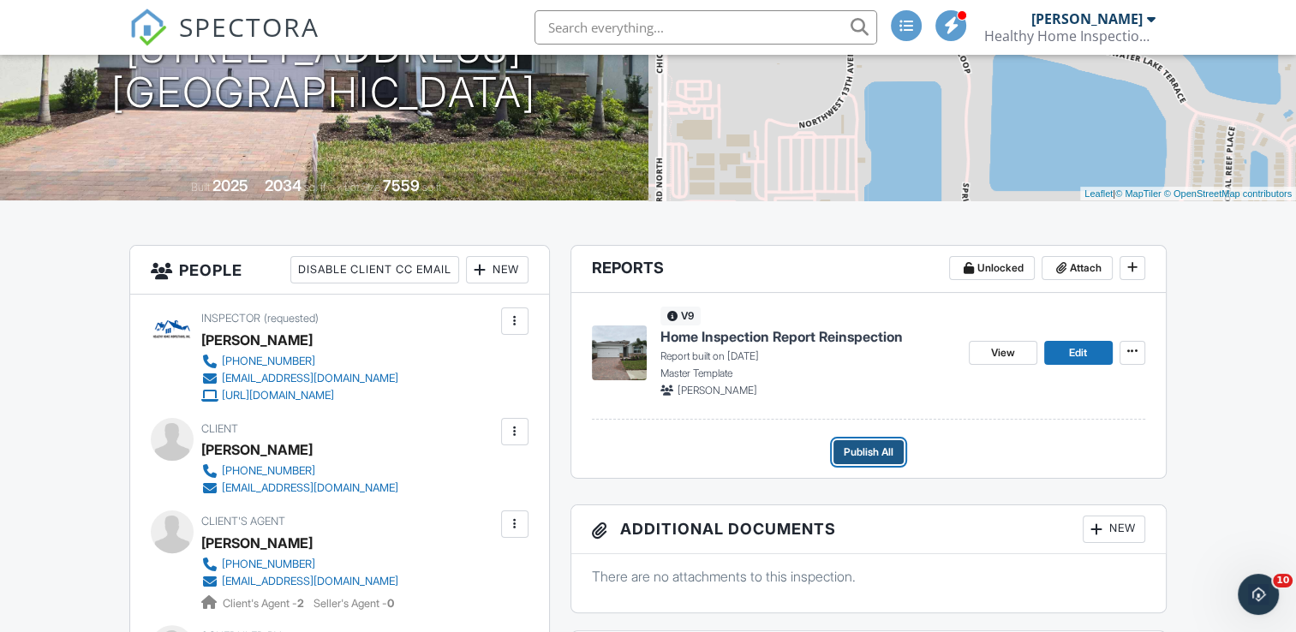
click at [850, 449] on span "Publish All" at bounding box center [868, 452] width 50 height 17
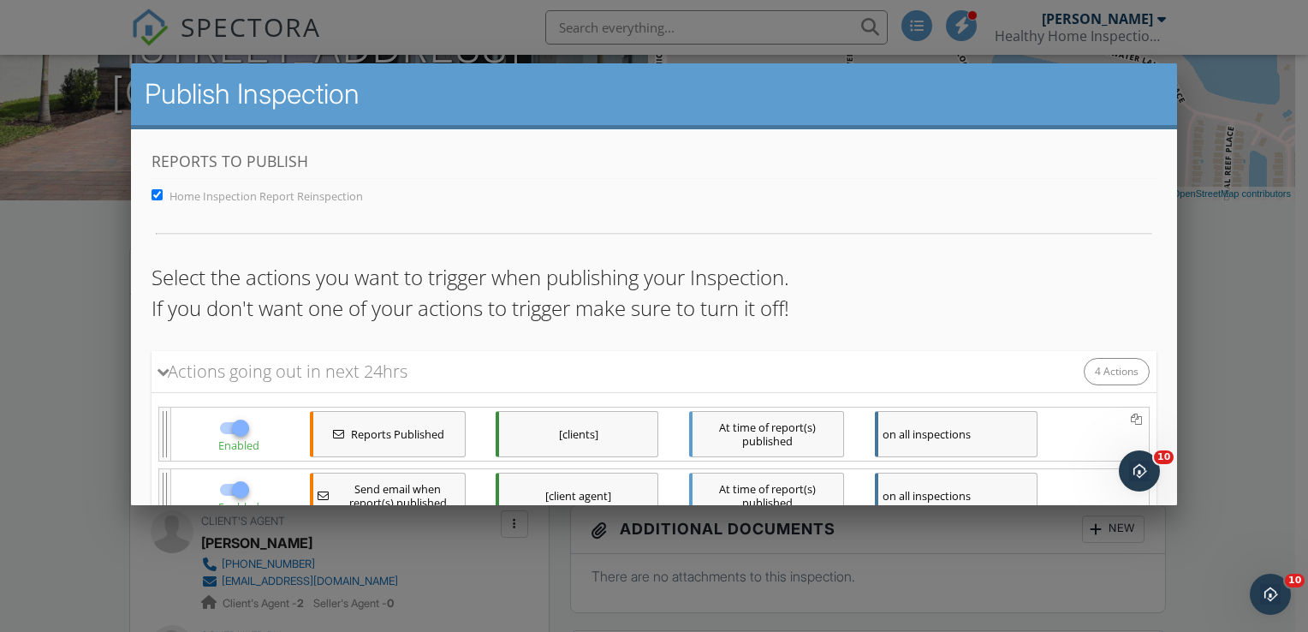
scroll to position [248, 0]
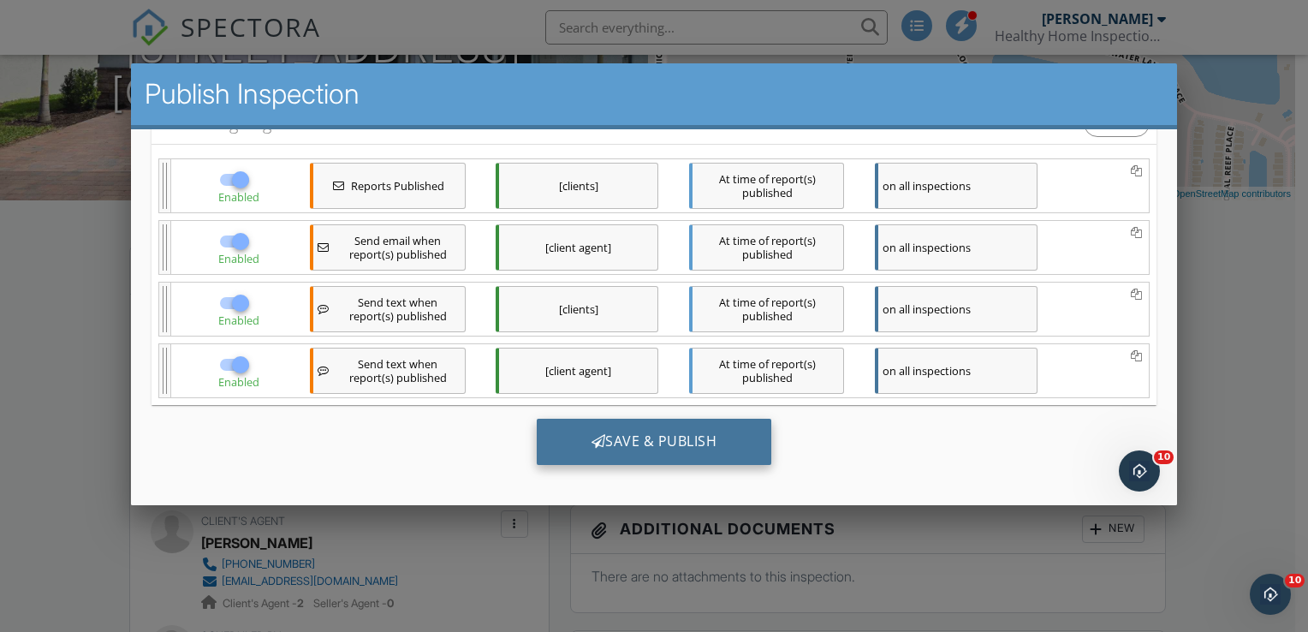
click at [625, 437] on div "Save & Publish" at bounding box center [653, 441] width 235 height 46
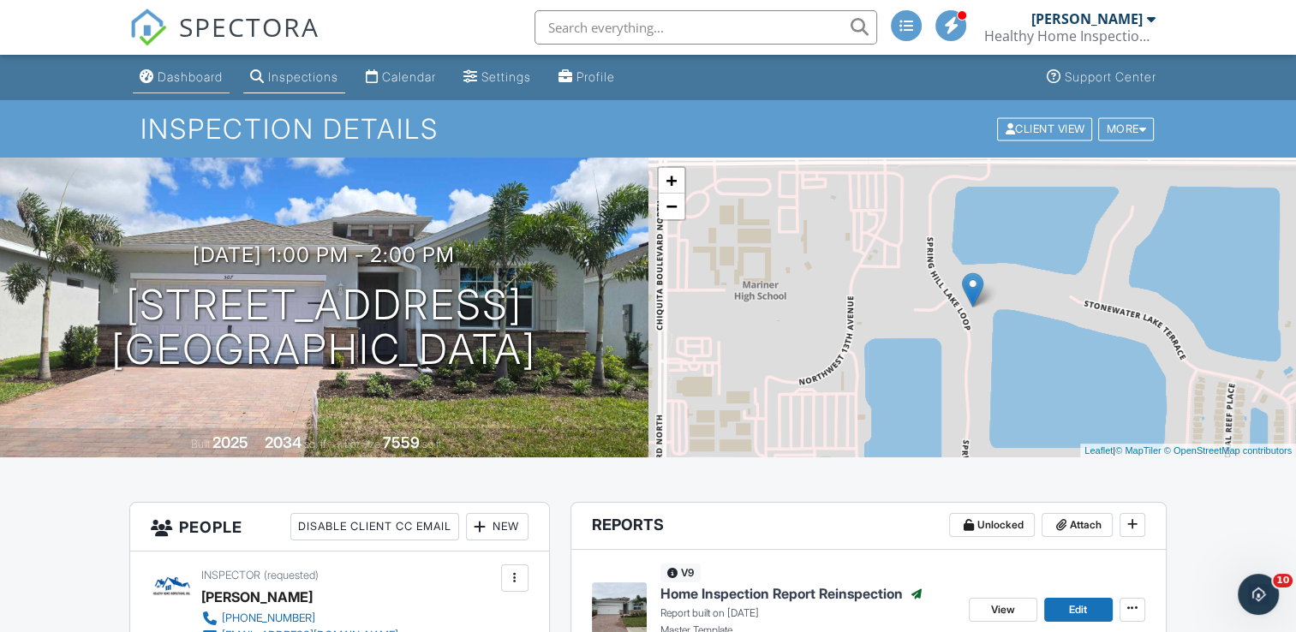
click at [176, 65] on link "Dashboard" at bounding box center [181, 78] width 97 height 32
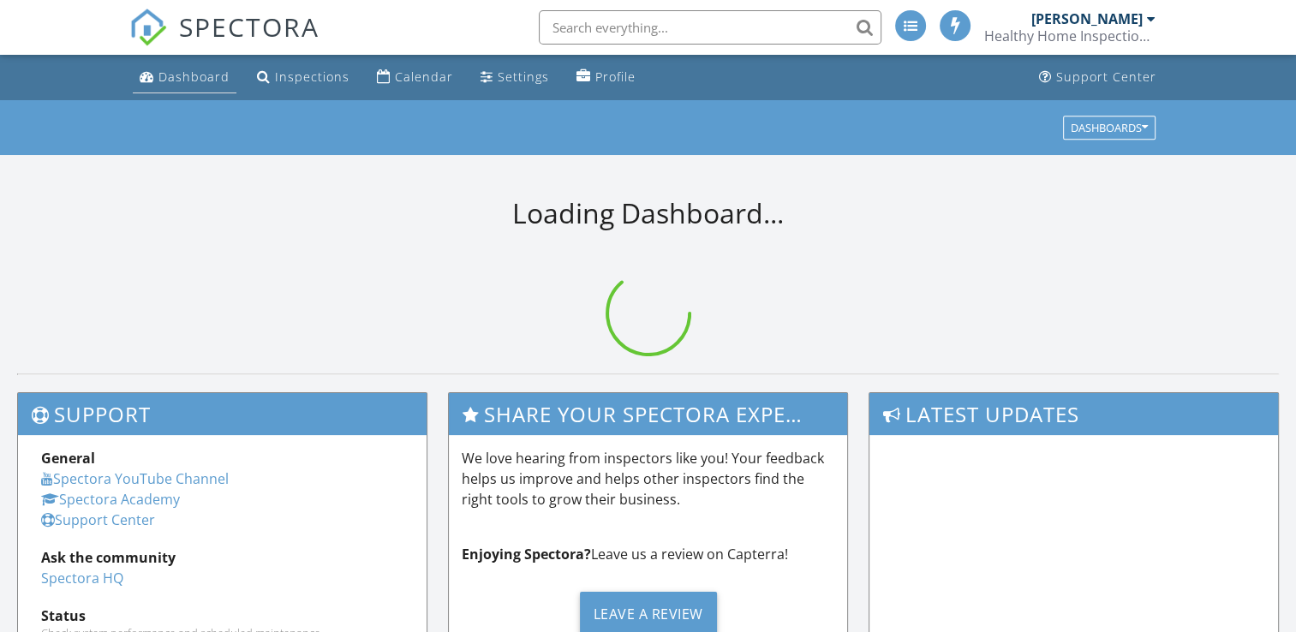
click at [167, 69] on div "Dashboard" at bounding box center [193, 77] width 71 height 16
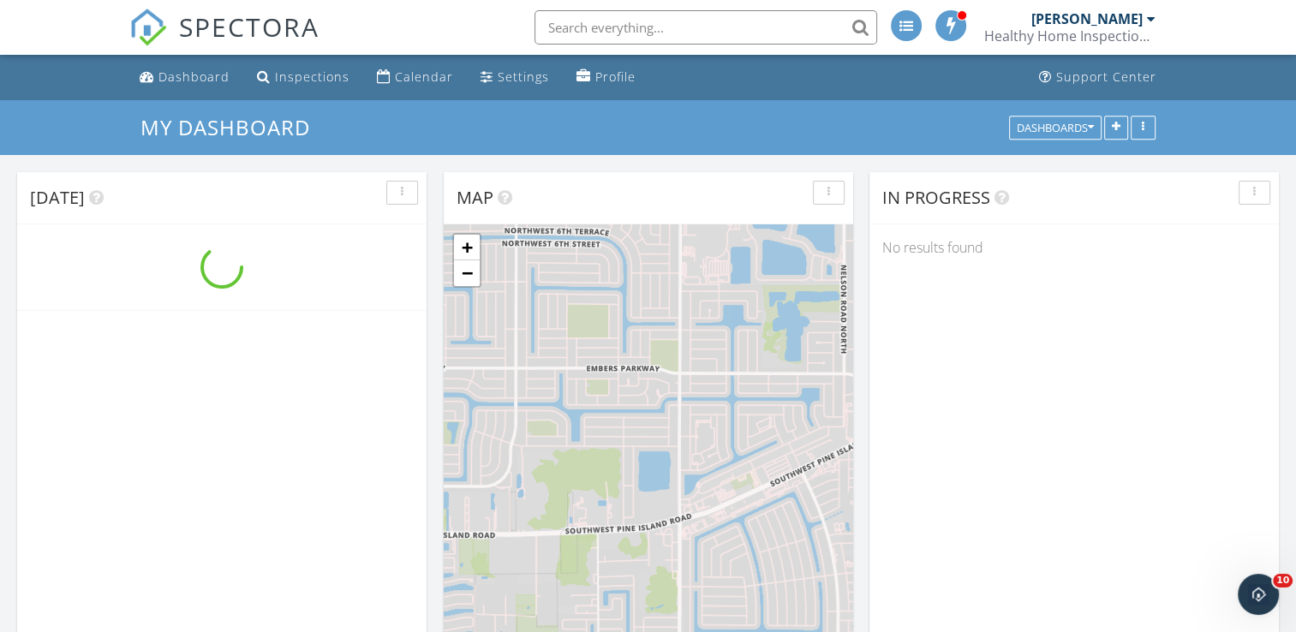
scroll to position [1585, 1322]
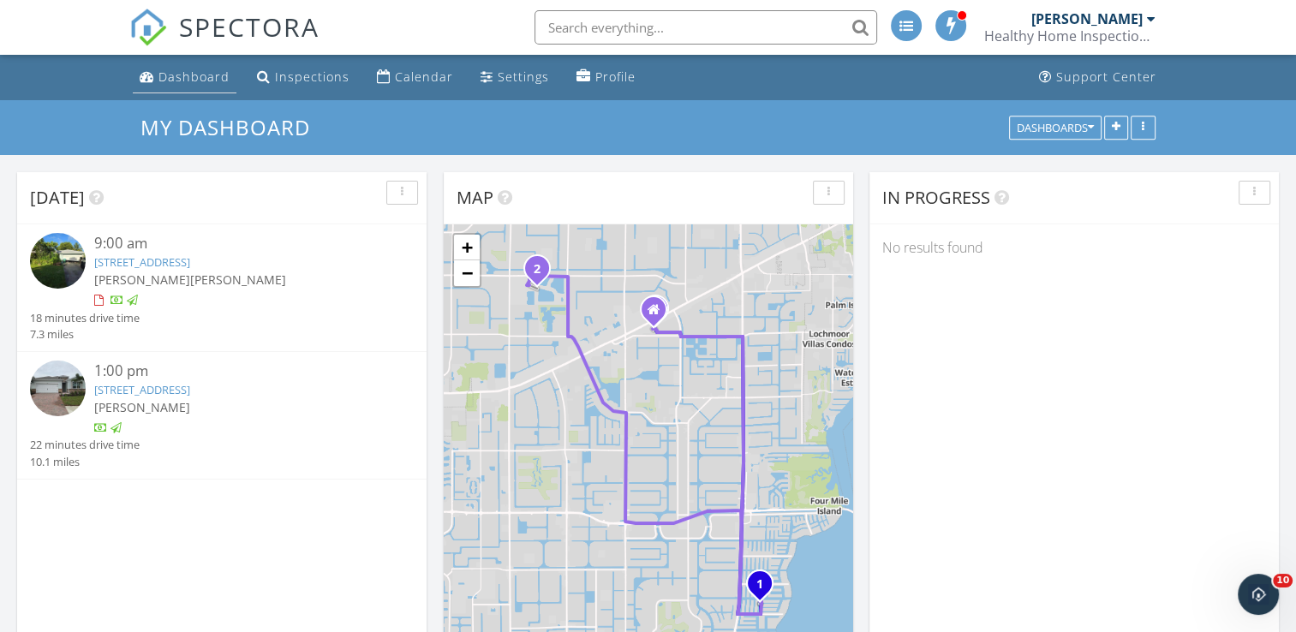
click at [202, 77] on div "Dashboard" at bounding box center [193, 77] width 71 height 16
